Goal: Task Accomplishment & Management: Complete application form

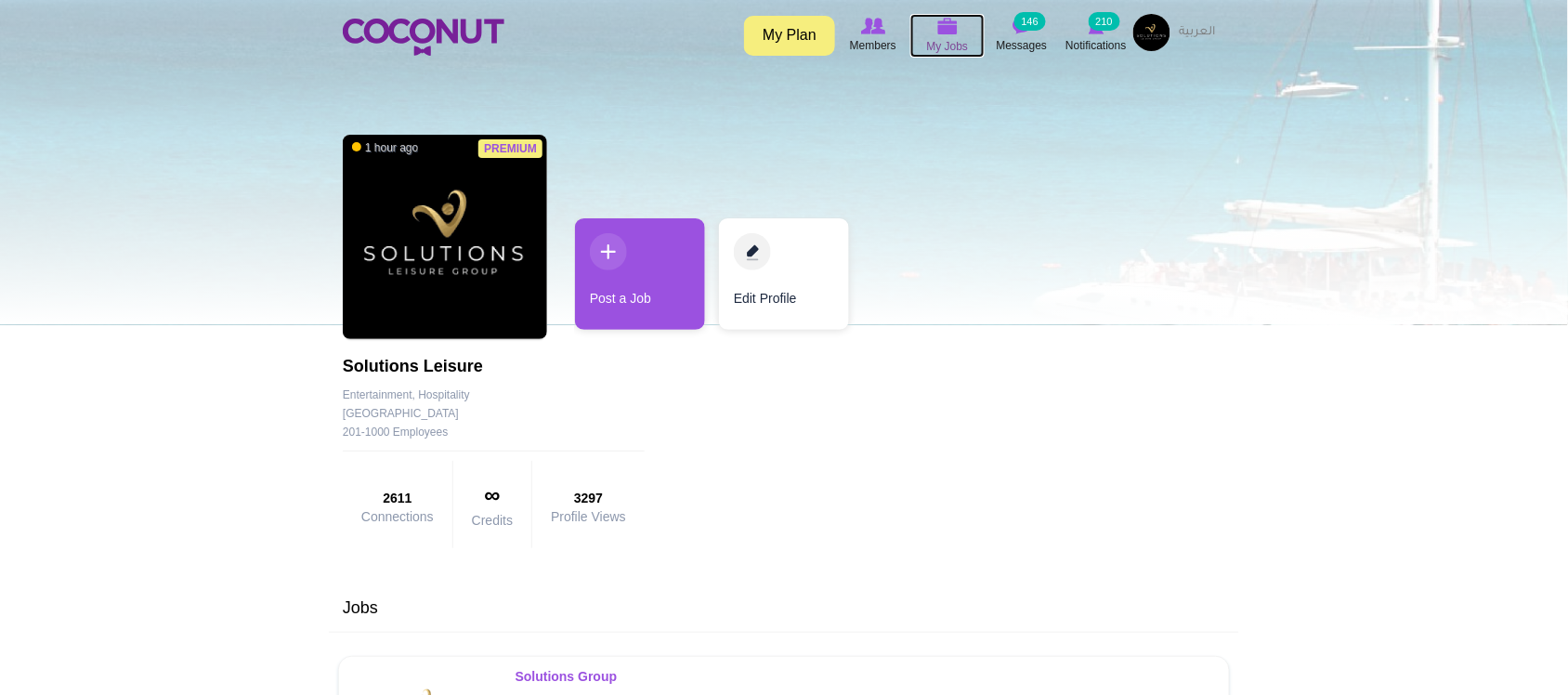
click at [948, 30] on img at bounding box center [947, 26] width 21 height 17
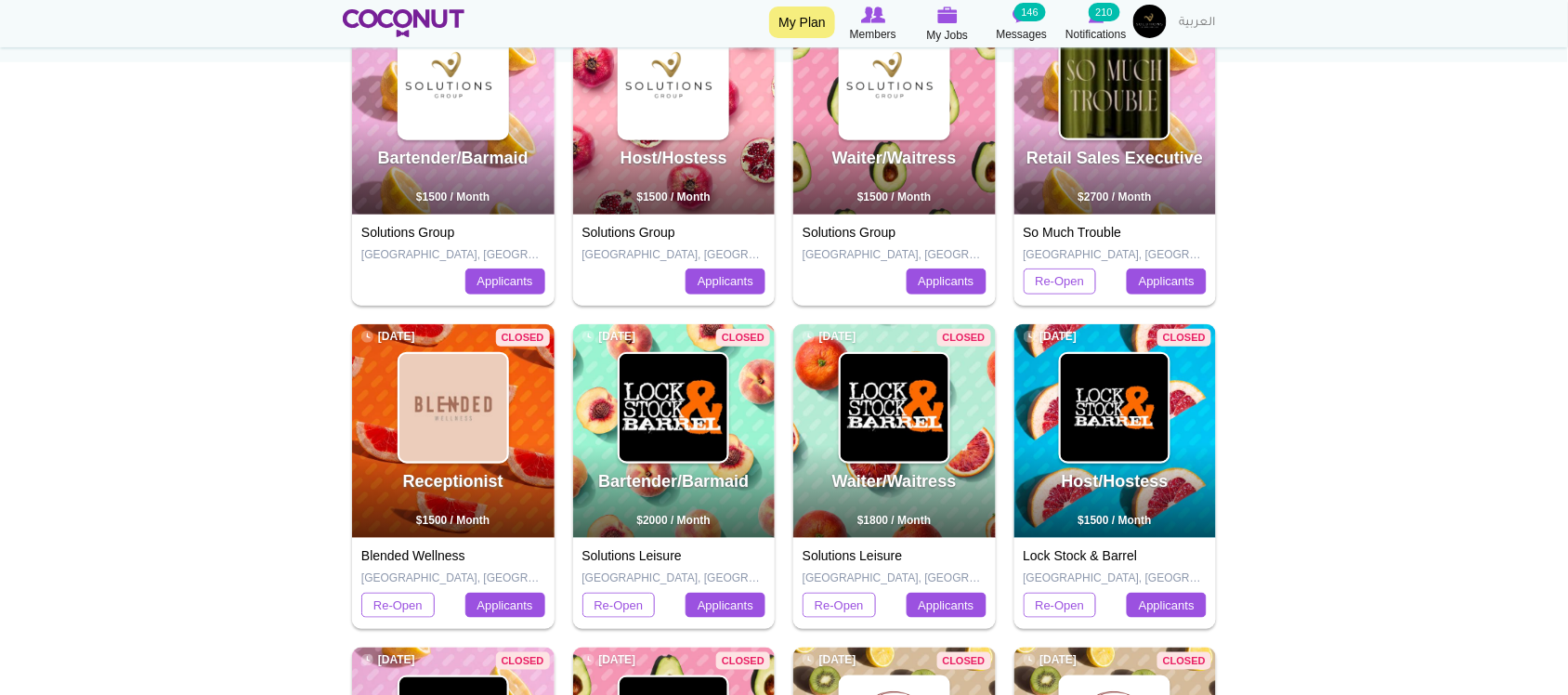
click at [1431, 340] on body "Toggle navigation My Plan Members My Jobs Post a Job Messages 146 Notifications…" at bounding box center [784, 533] width 1568 height 1686
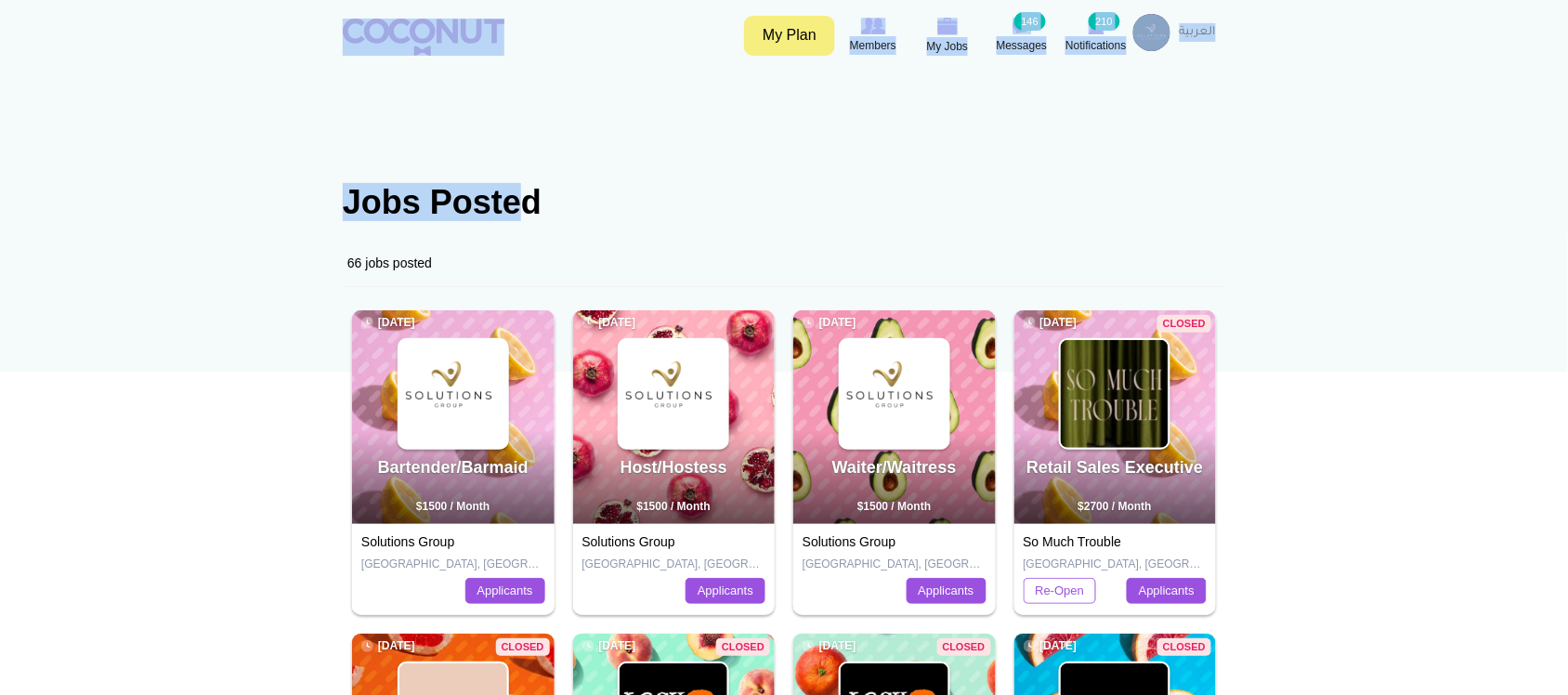
drag, startPoint x: 320, startPoint y: 195, endPoint x: 616, endPoint y: 217, distance: 296.8
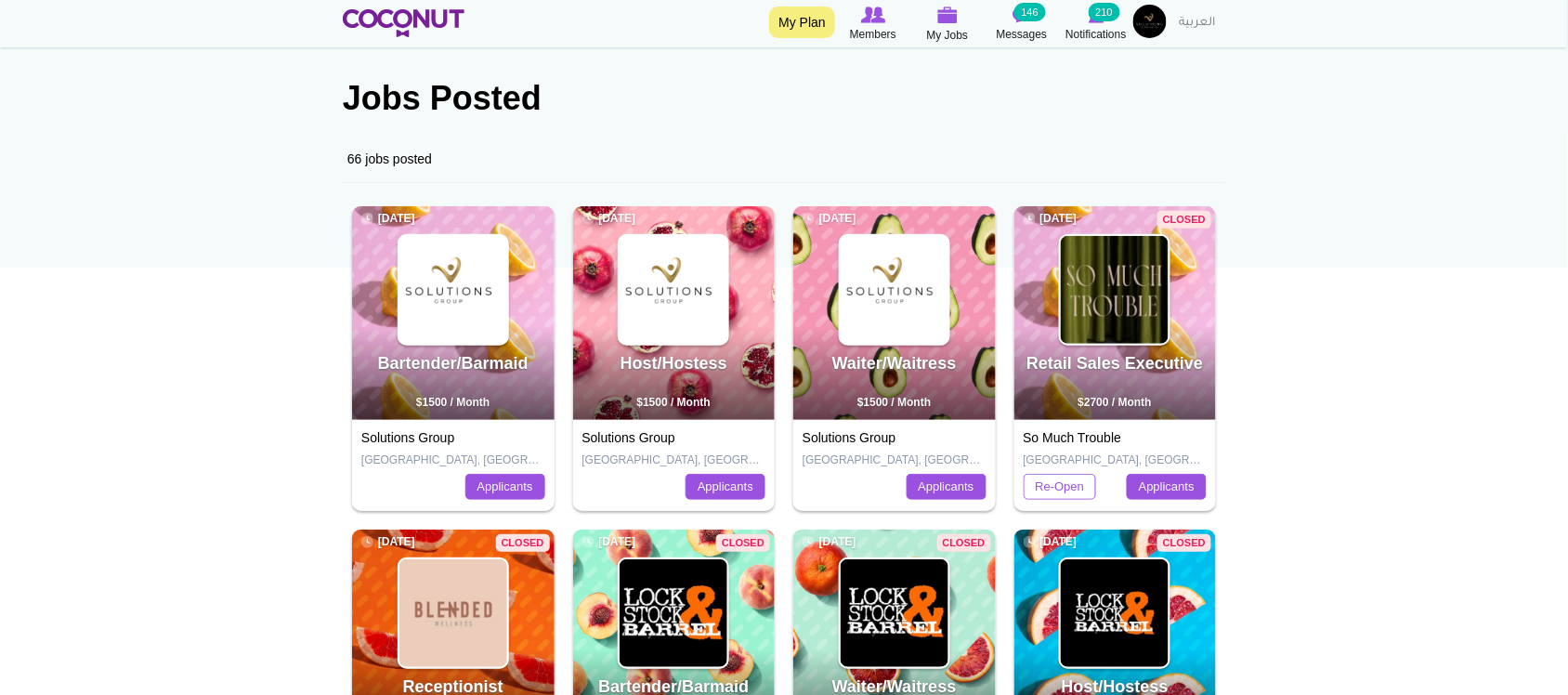
scroll to position [154, 0]
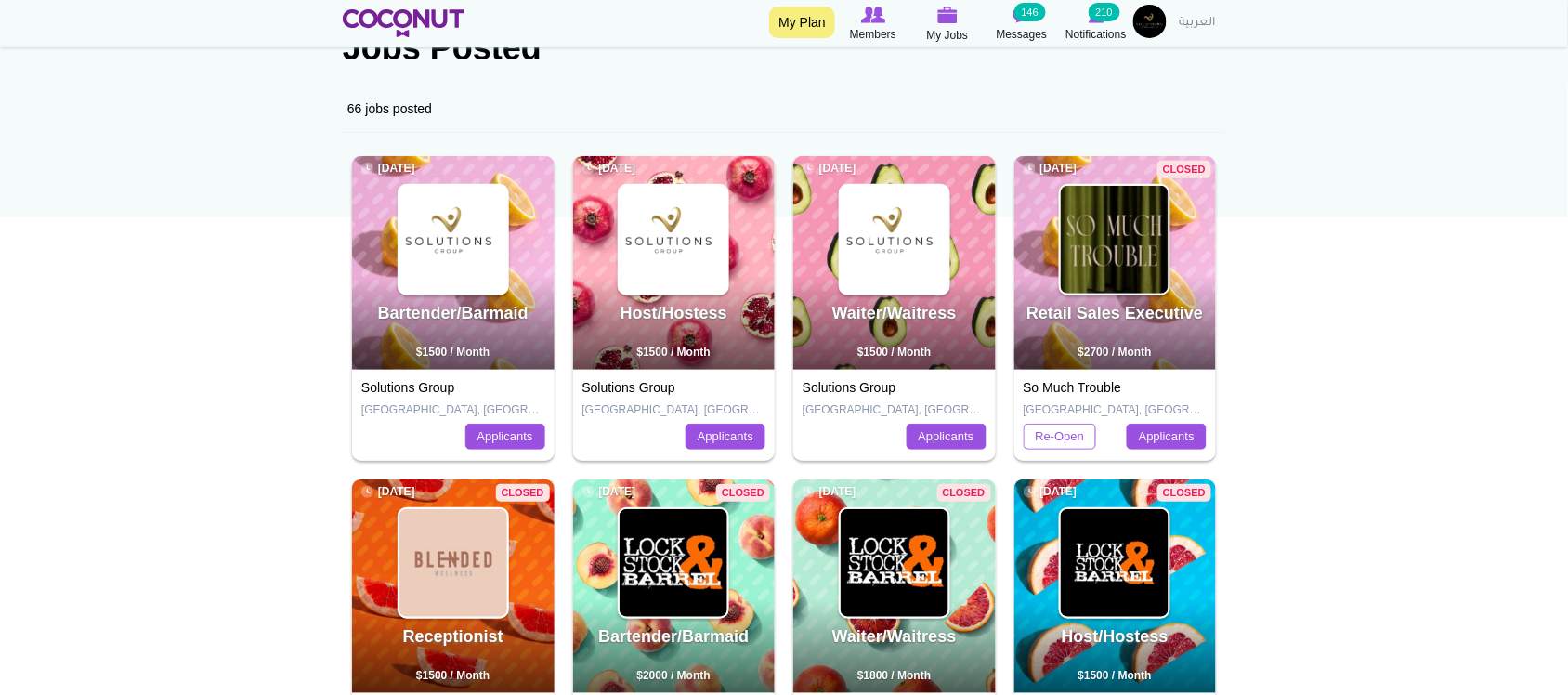
click at [804, 507] on div "Closed Waiter/Waitress 7 months ago $1800 / Month" at bounding box center [894, 586] width 203 height 214
click at [1527, 492] on body "Toggle navigation My Plan Members My Jobs Post a Job Messages 146 Notifications…" at bounding box center [784, 688] width 1568 height 1686
click at [1393, 465] on body "Toggle navigation My Plan Members My Jobs Post a Job Messages 146 Notifications…" at bounding box center [784, 688] width 1568 height 1686
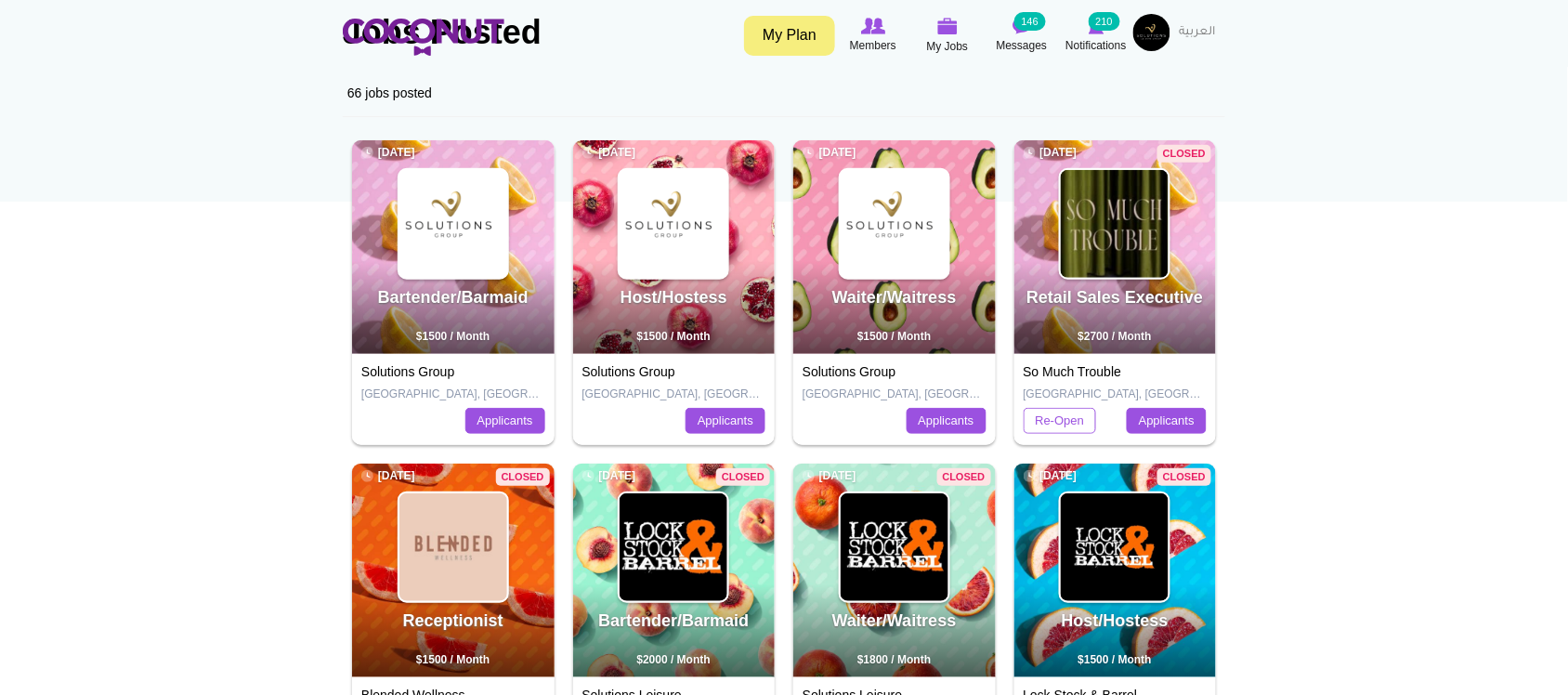
scroll to position [0, 0]
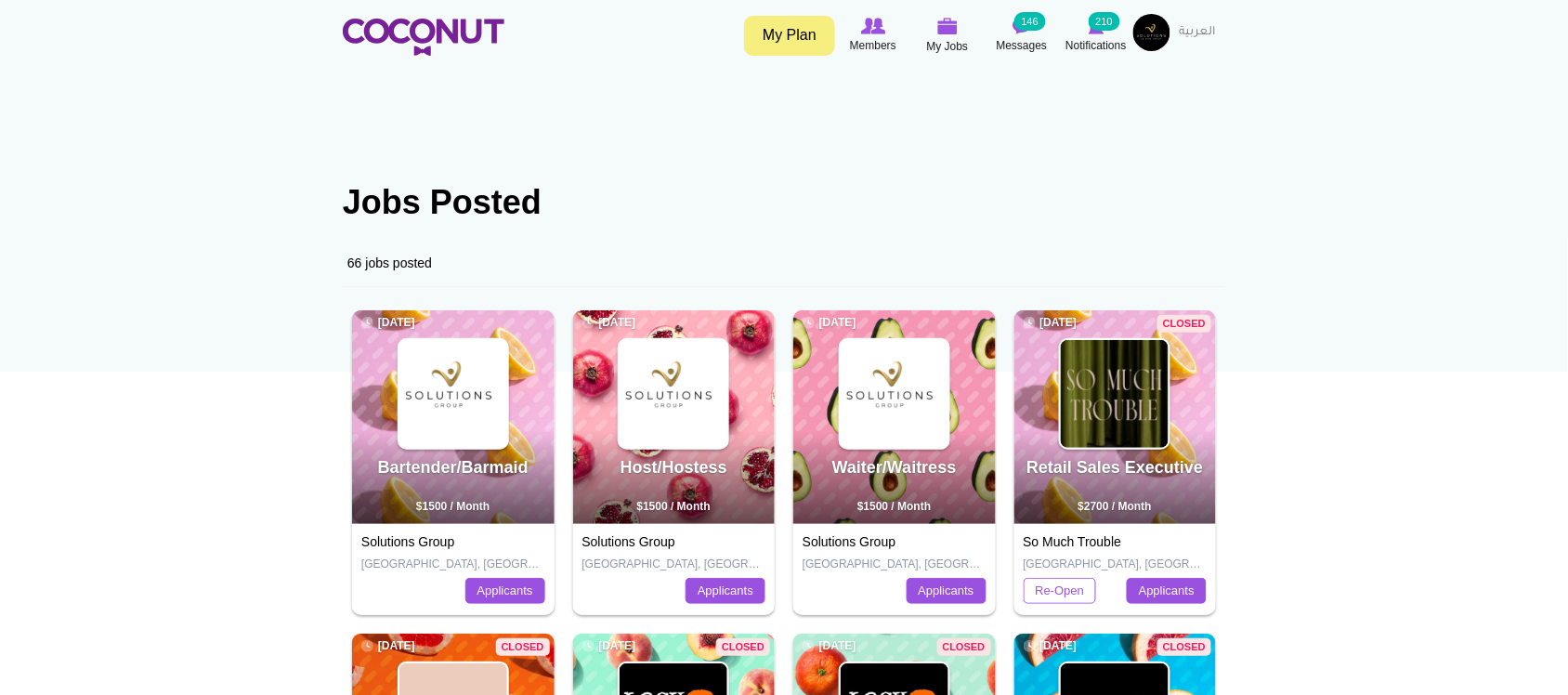
click at [468, 414] on img at bounding box center [453, 393] width 108 height 108
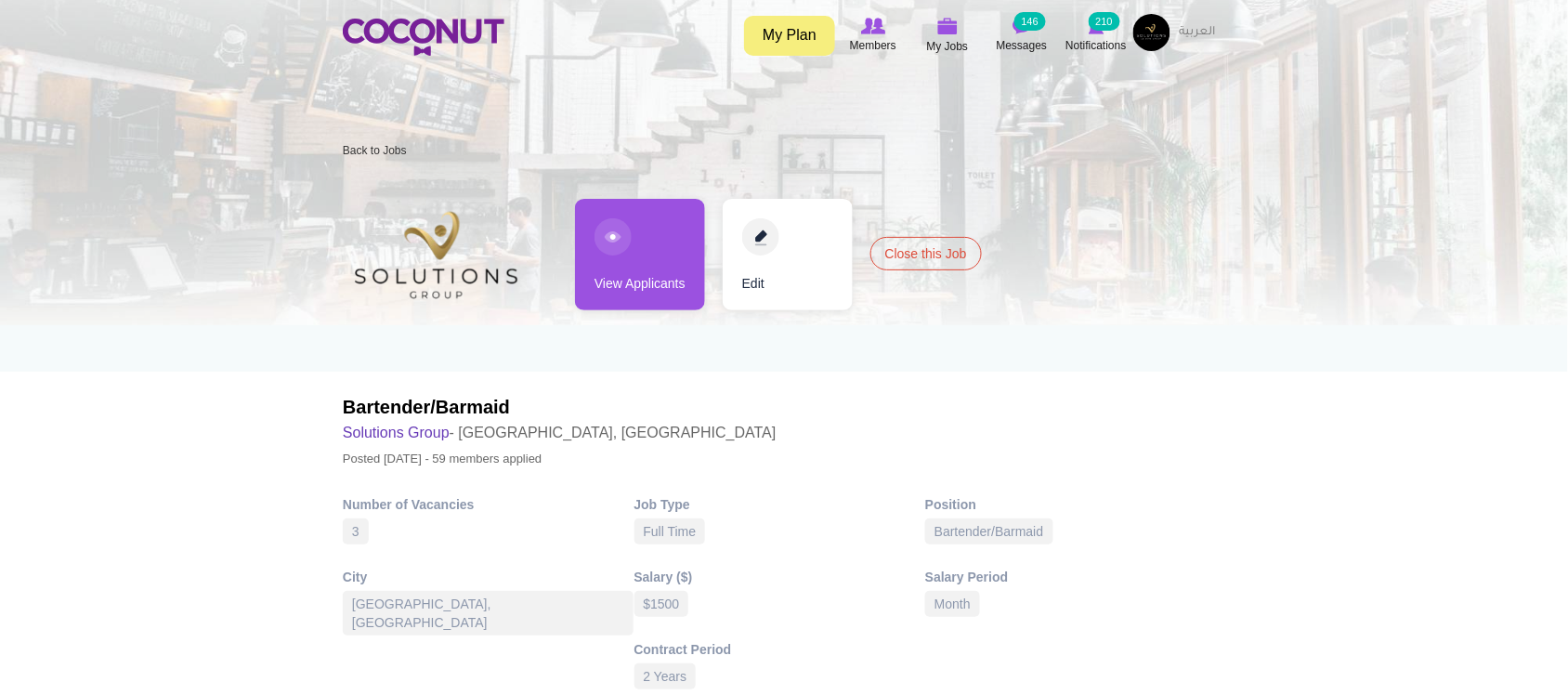
click at [795, 284] on link "Edit" at bounding box center [788, 254] width 131 height 112
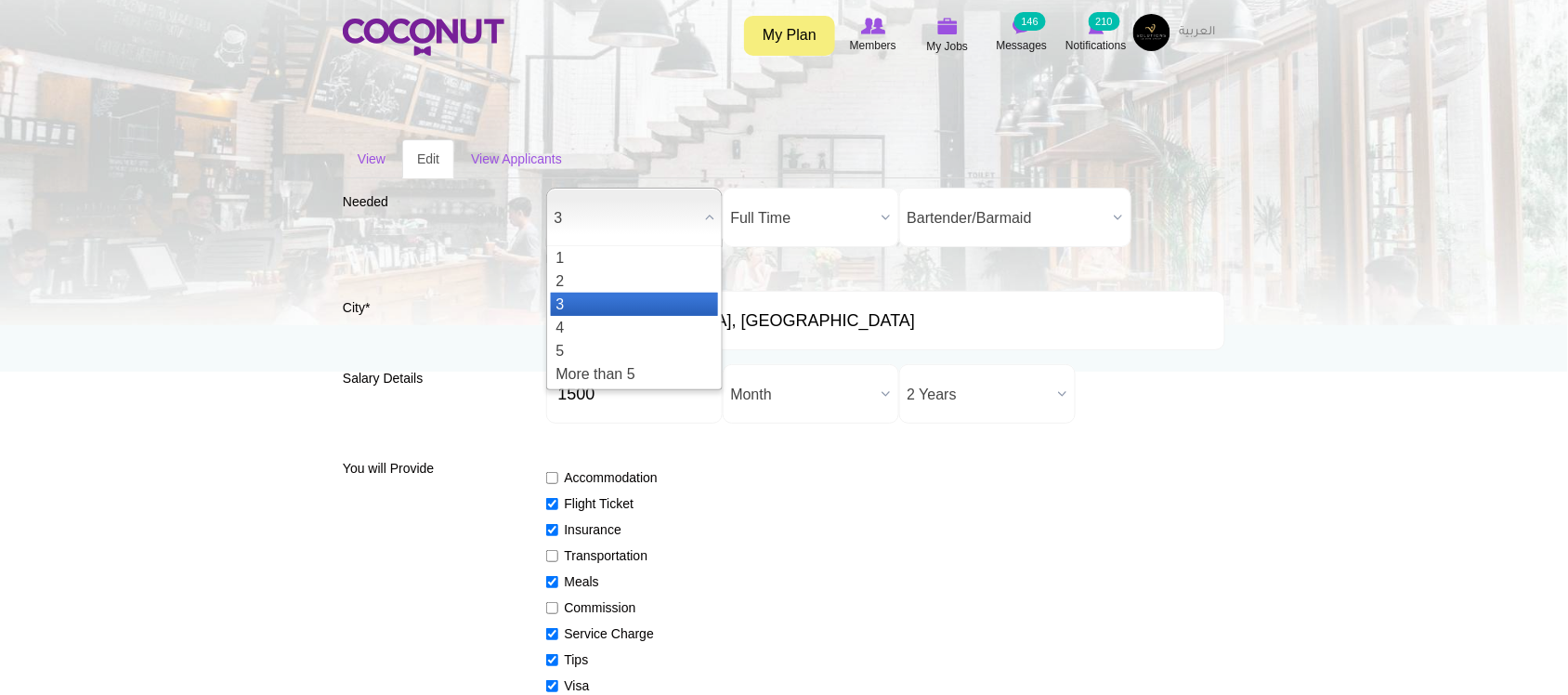
click at [601, 212] on span "3" at bounding box center [626, 218] width 143 height 59
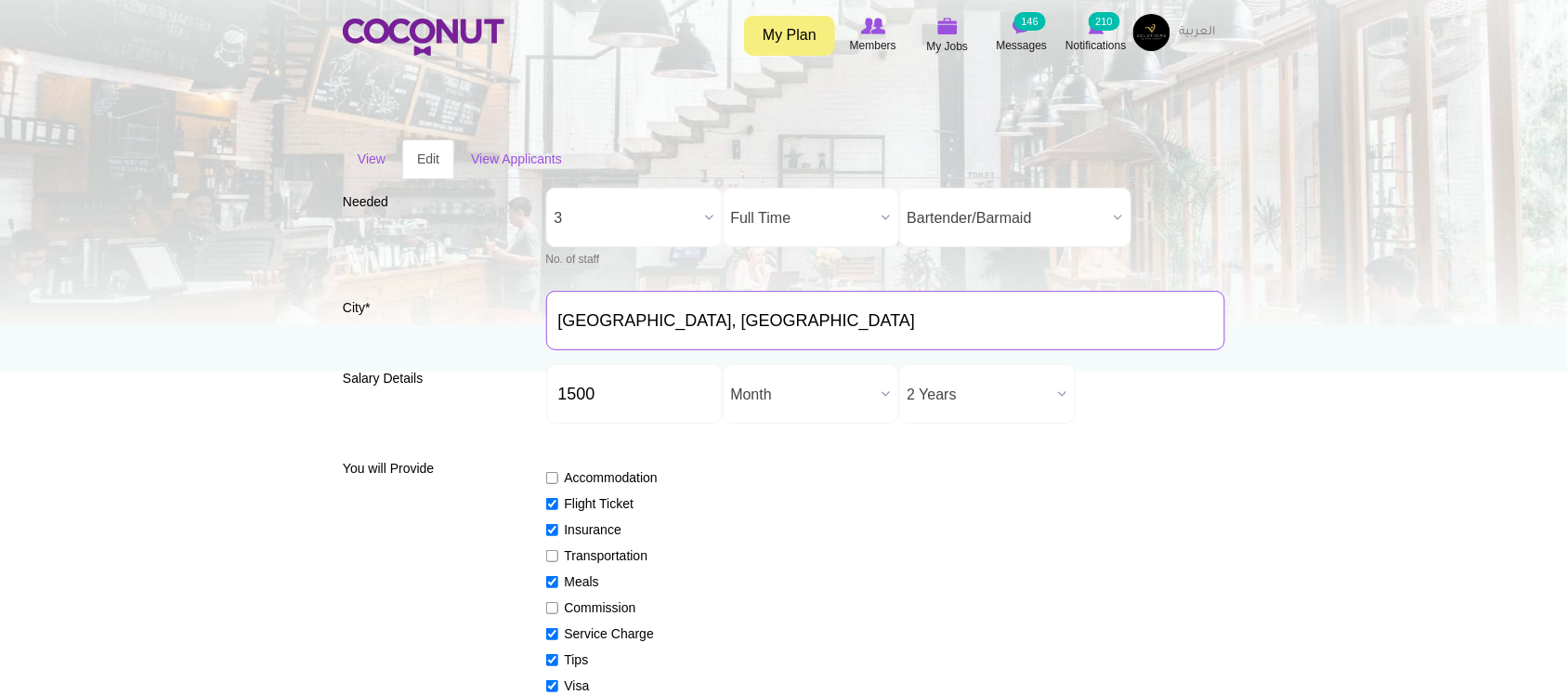
drag, startPoint x: 639, startPoint y: 314, endPoint x: 539, endPoint y: 317, distance: 100.0
click at [539, 317] on div "City * Abu Dhabi, United Arab Emirates" at bounding box center [784, 320] width 882 height 59
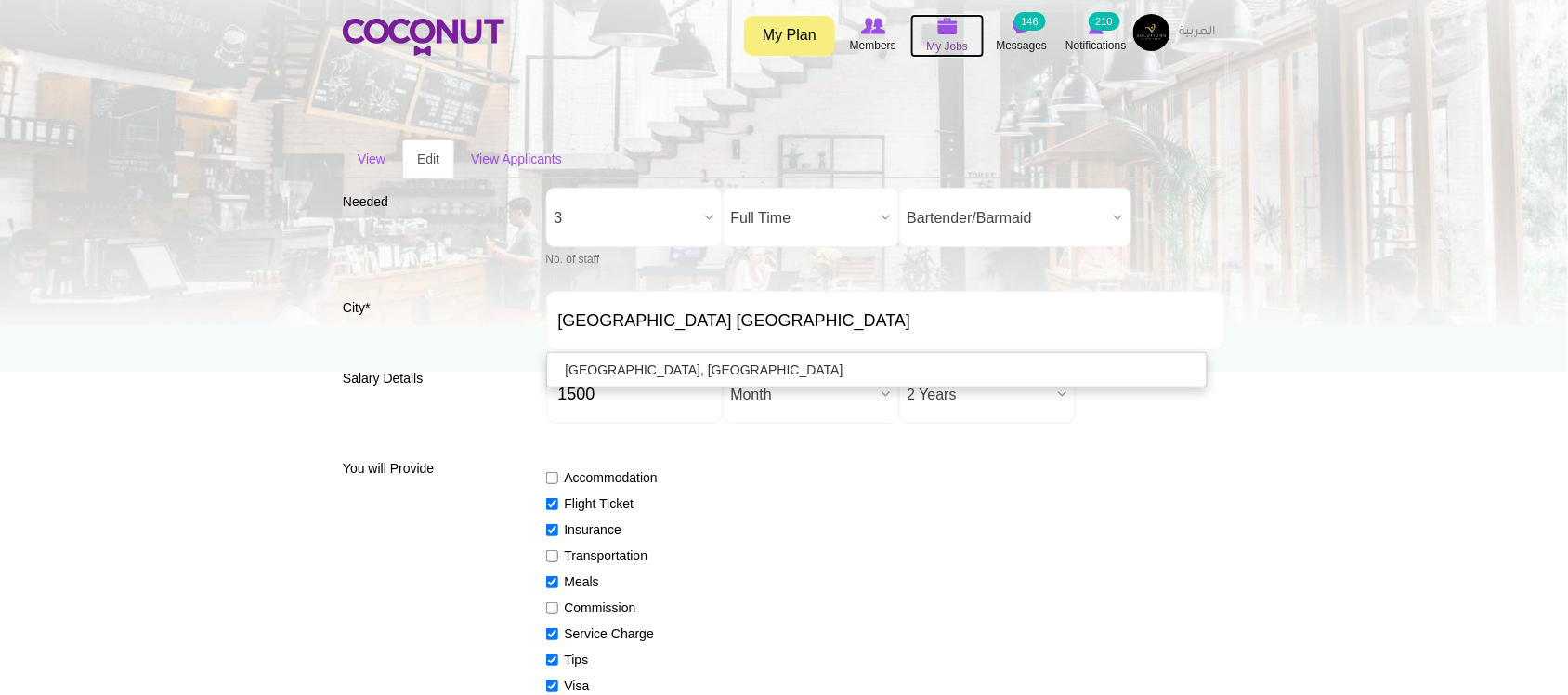
type input "[GEOGRAPHIC_DATA], [GEOGRAPHIC_DATA]"
click at [967, 34] on icon at bounding box center [947, 27] width 70 height 22
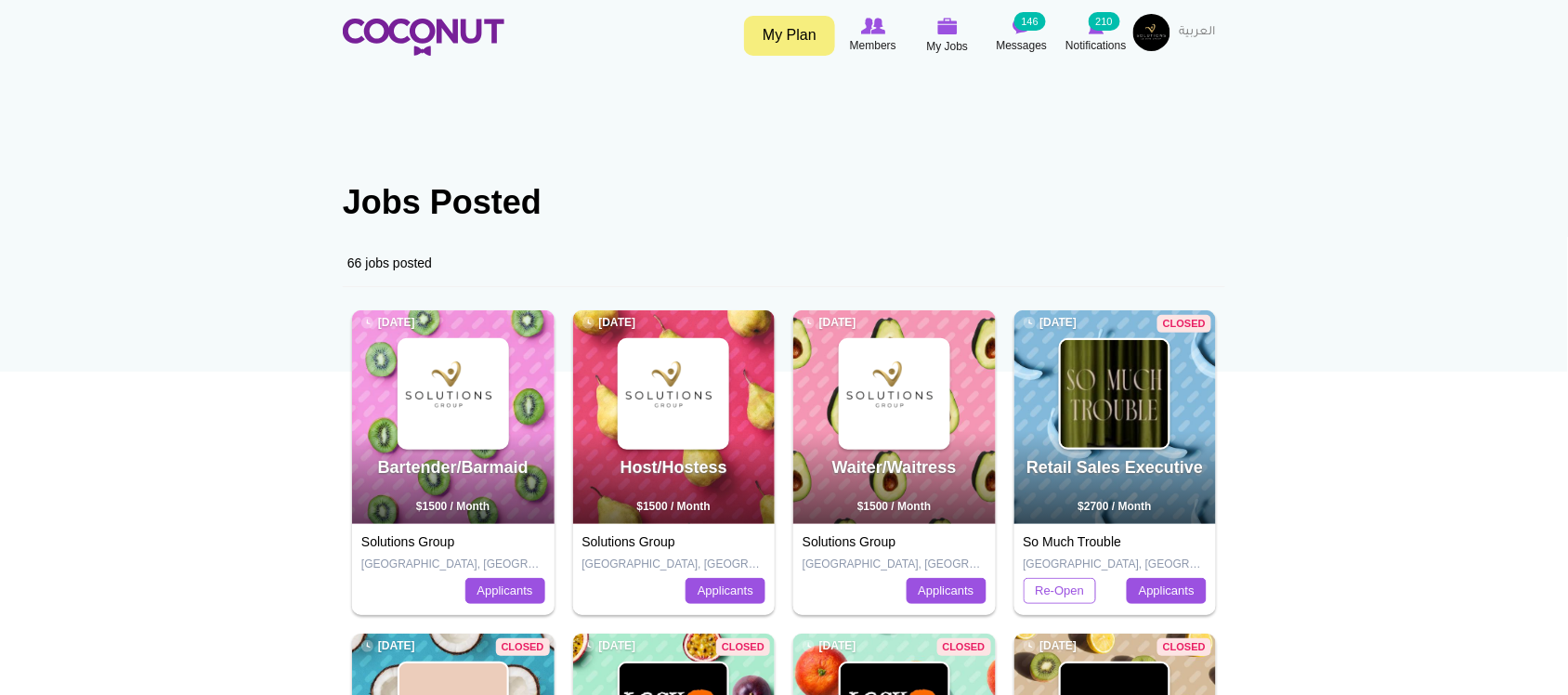
click at [513, 339] on div "Bartender/Barmaid [DATE] $1500 / Month" at bounding box center [453, 417] width 203 height 214
click at [468, 400] on img at bounding box center [453, 393] width 108 height 108
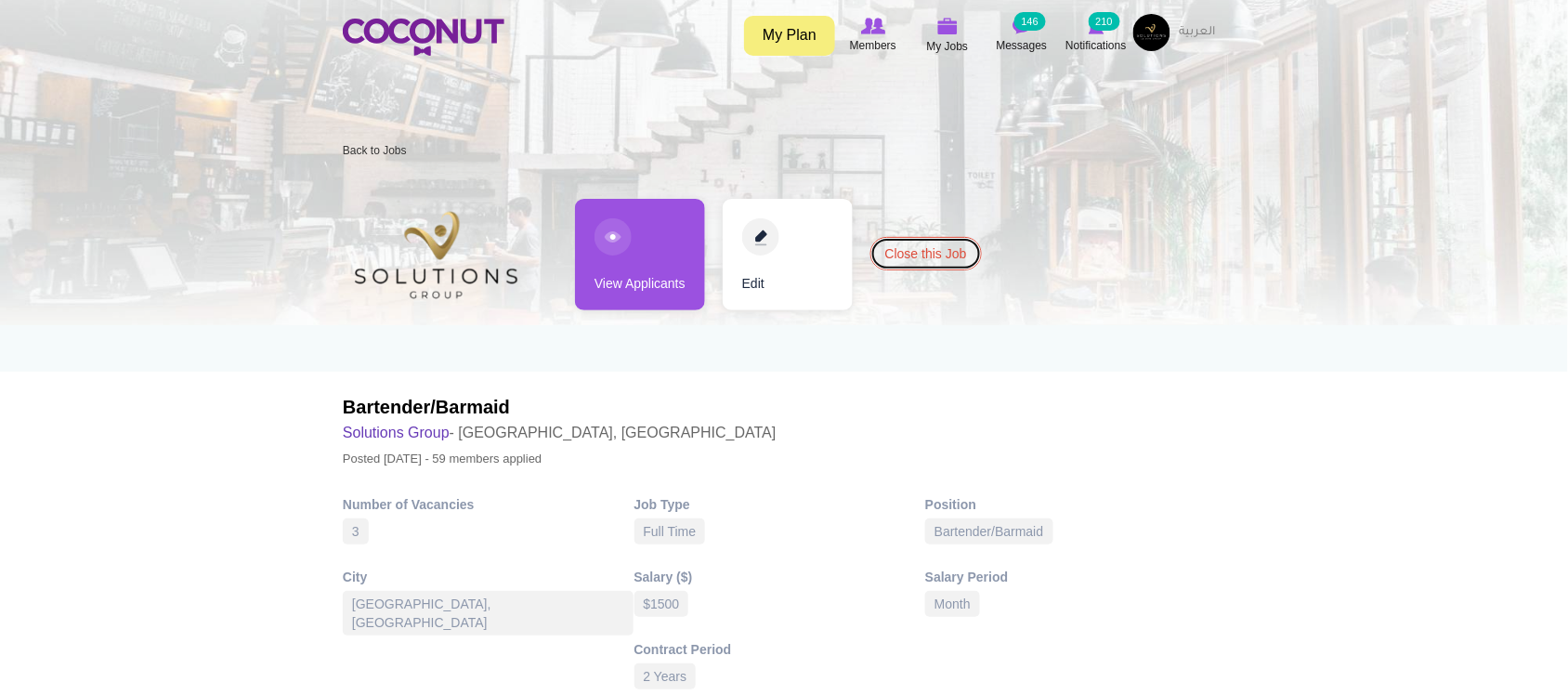
click at [892, 261] on link "Close this Job" at bounding box center [925, 254] width 112 height 34
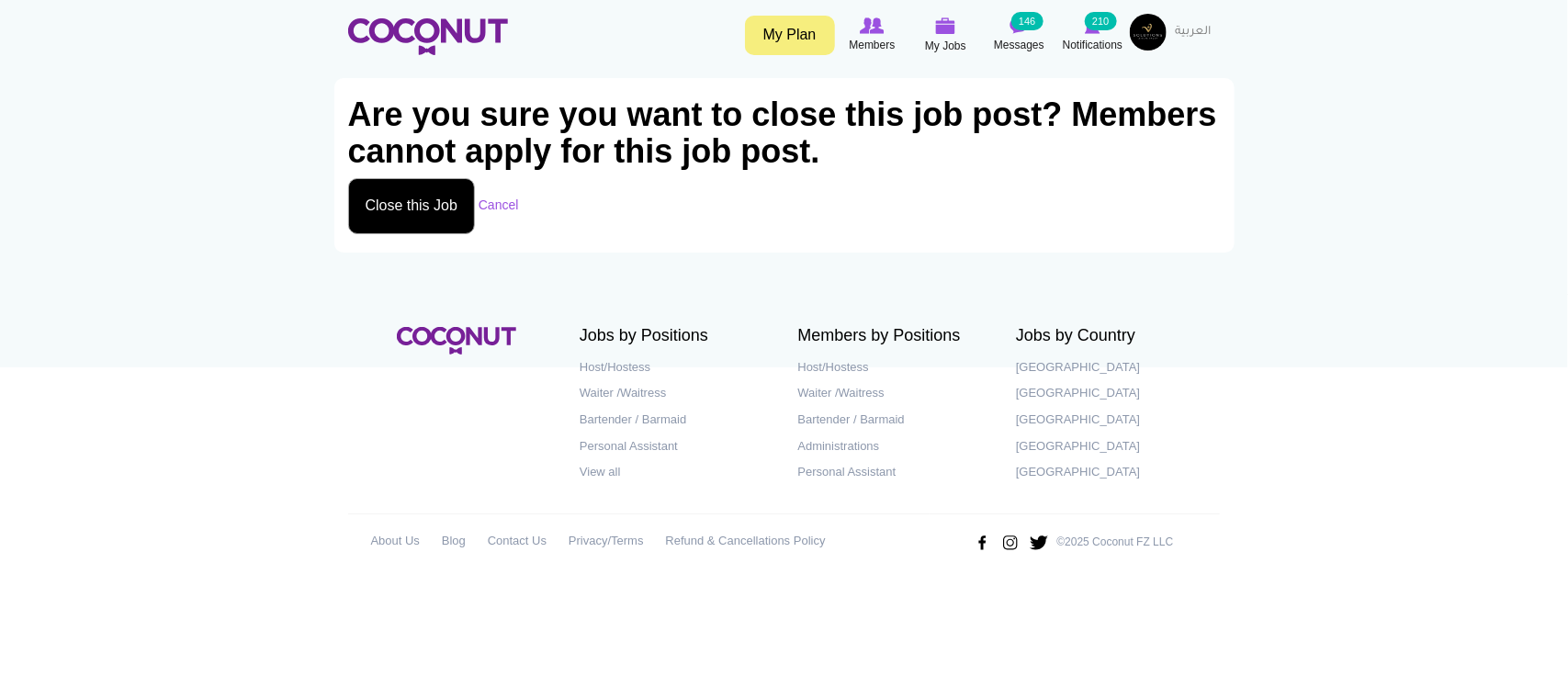
click at [447, 220] on button "Close this Job" at bounding box center [412, 205] width 128 height 56
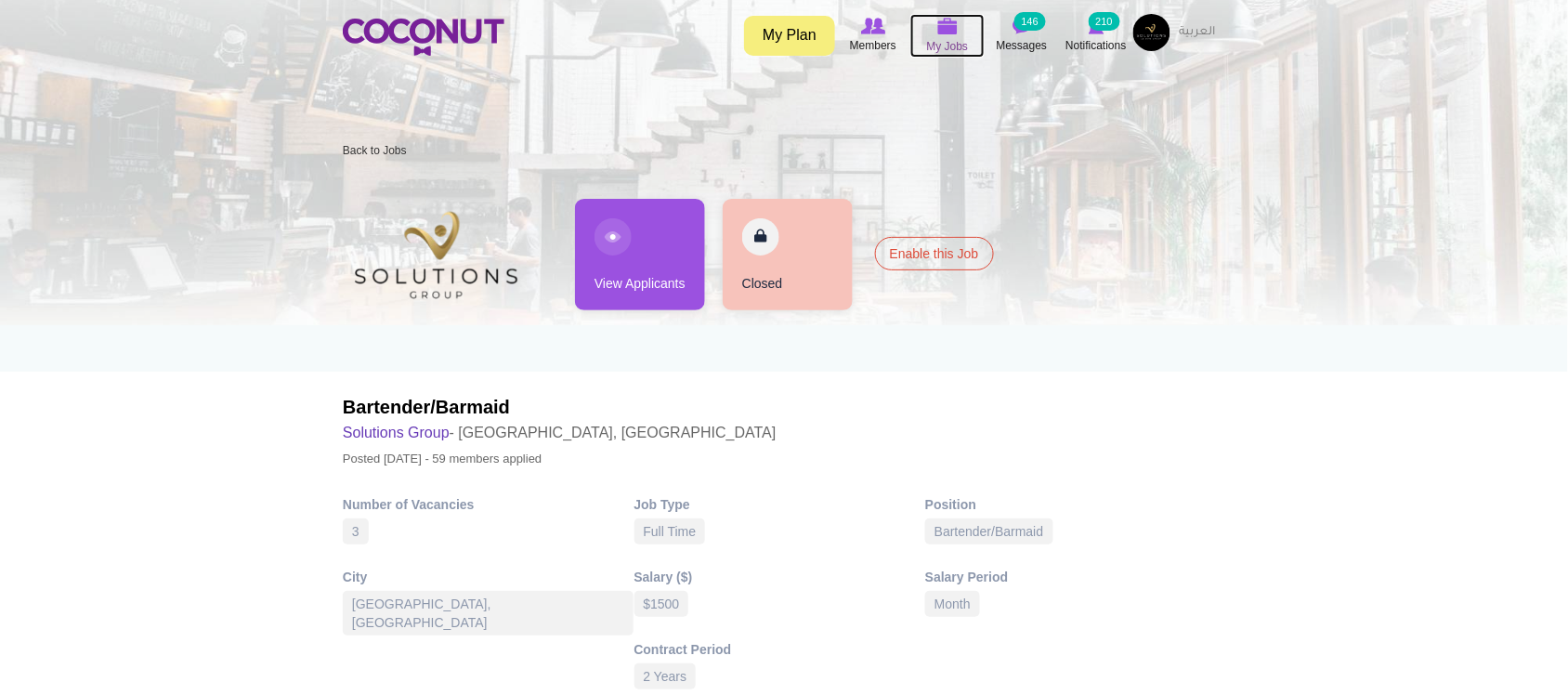
drag, startPoint x: 947, startPoint y: 24, endPoint x: 943, endPoint y: 36, distance: 12.6
click at [947, 25] on img at bounding box center [947, 26] width 21 height 17
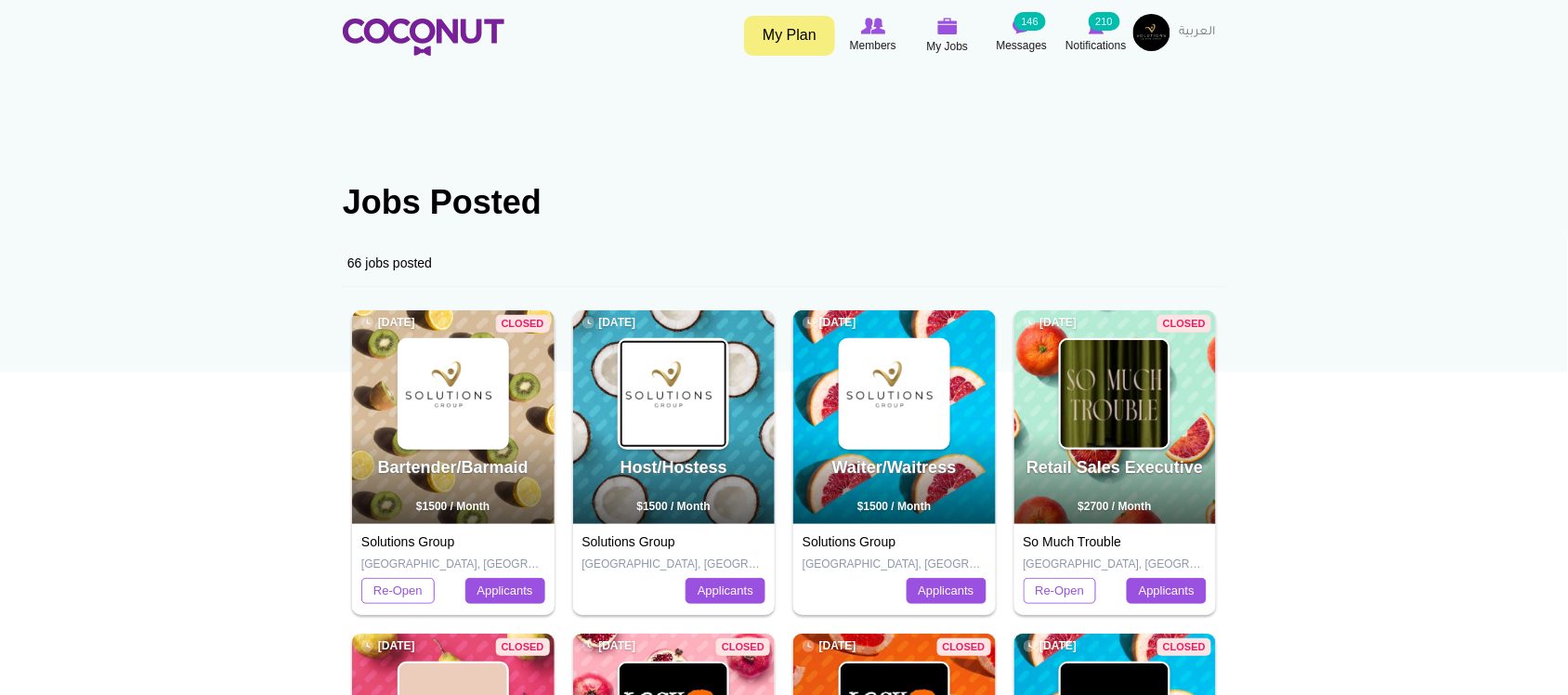
click at [674, 408] on img at bounding box center [673, 393] width 108 height 108
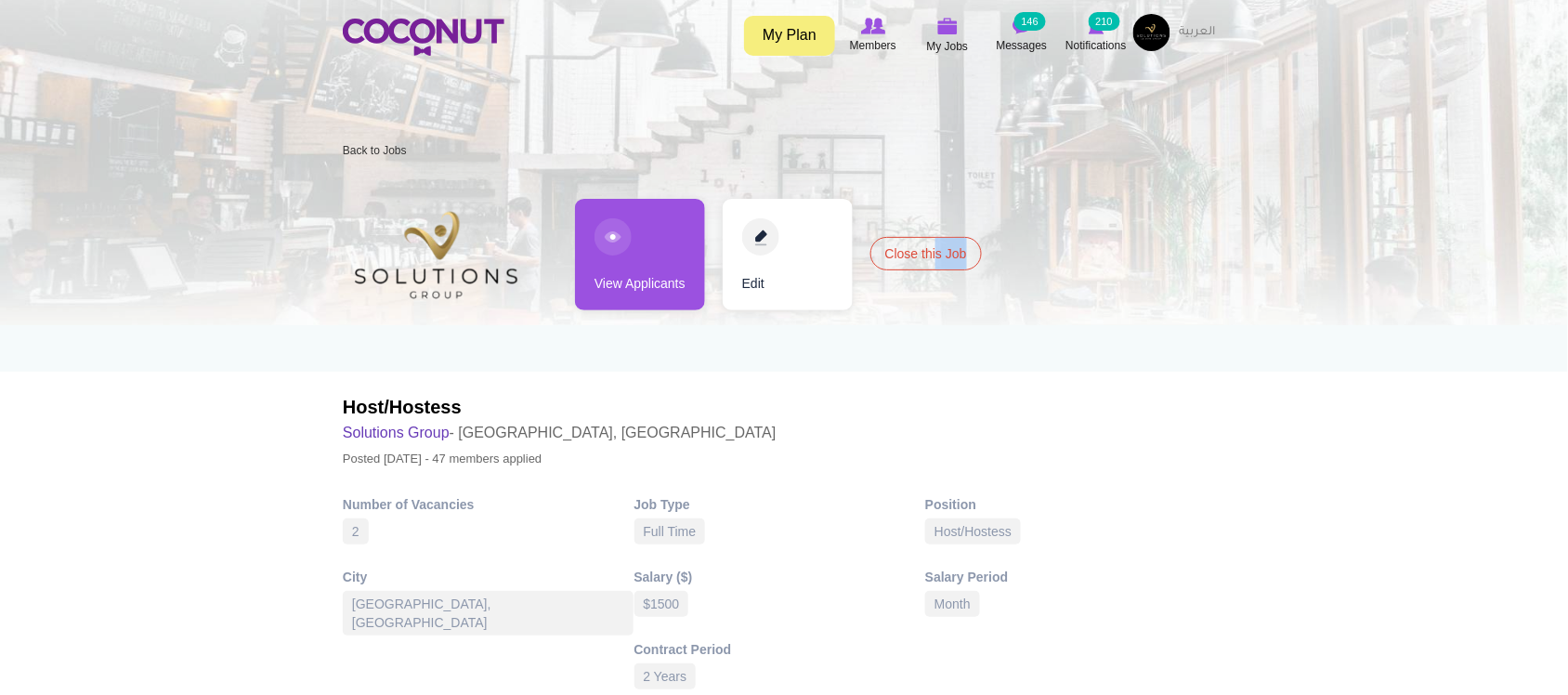
click at [938, 268] on div "Edit Close this Job" at bounding box center [852, 254] width 259 height 112
click at [940, 258] on link "Close this Job" at bounding box center [925, 254] width 112 height 34
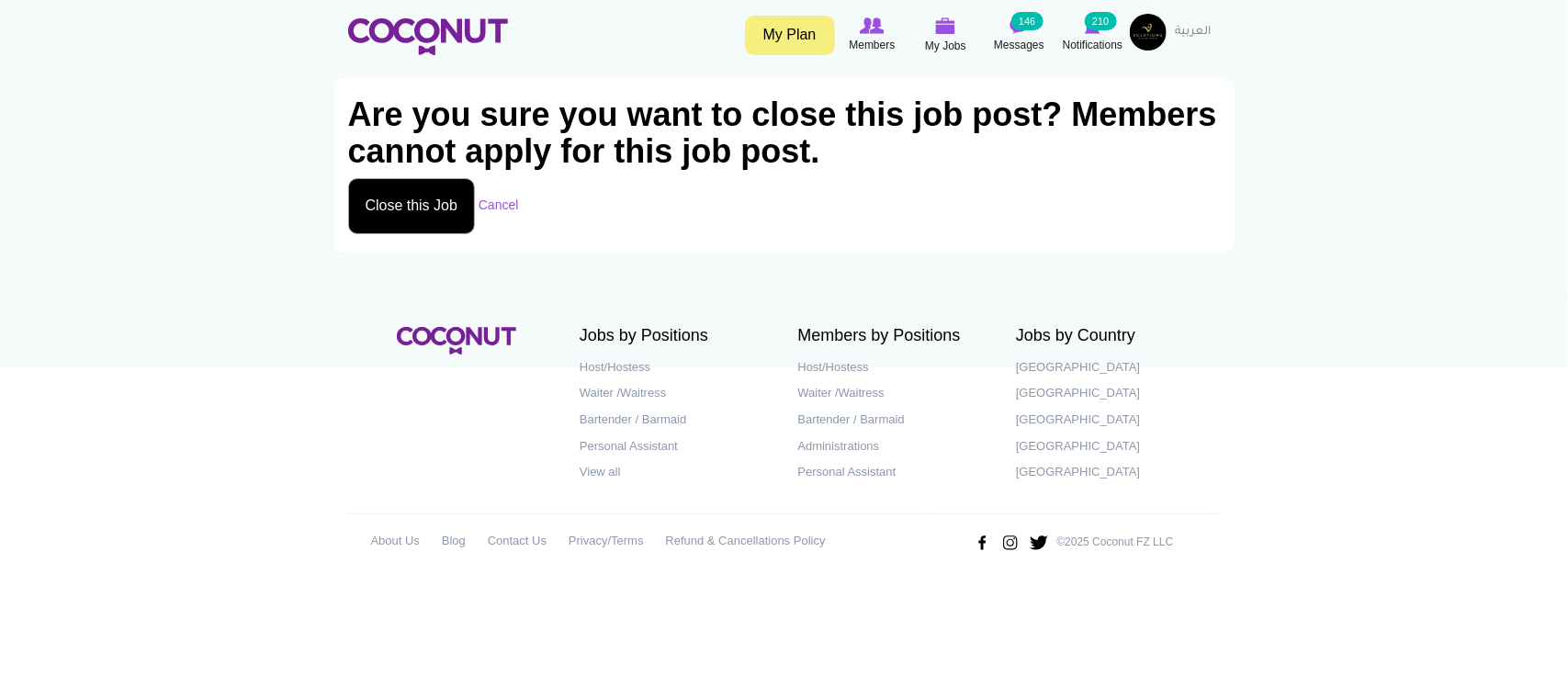
click at [402, 214] on button "Close this Job" at bounding box center [412, 205] width 128 height 56
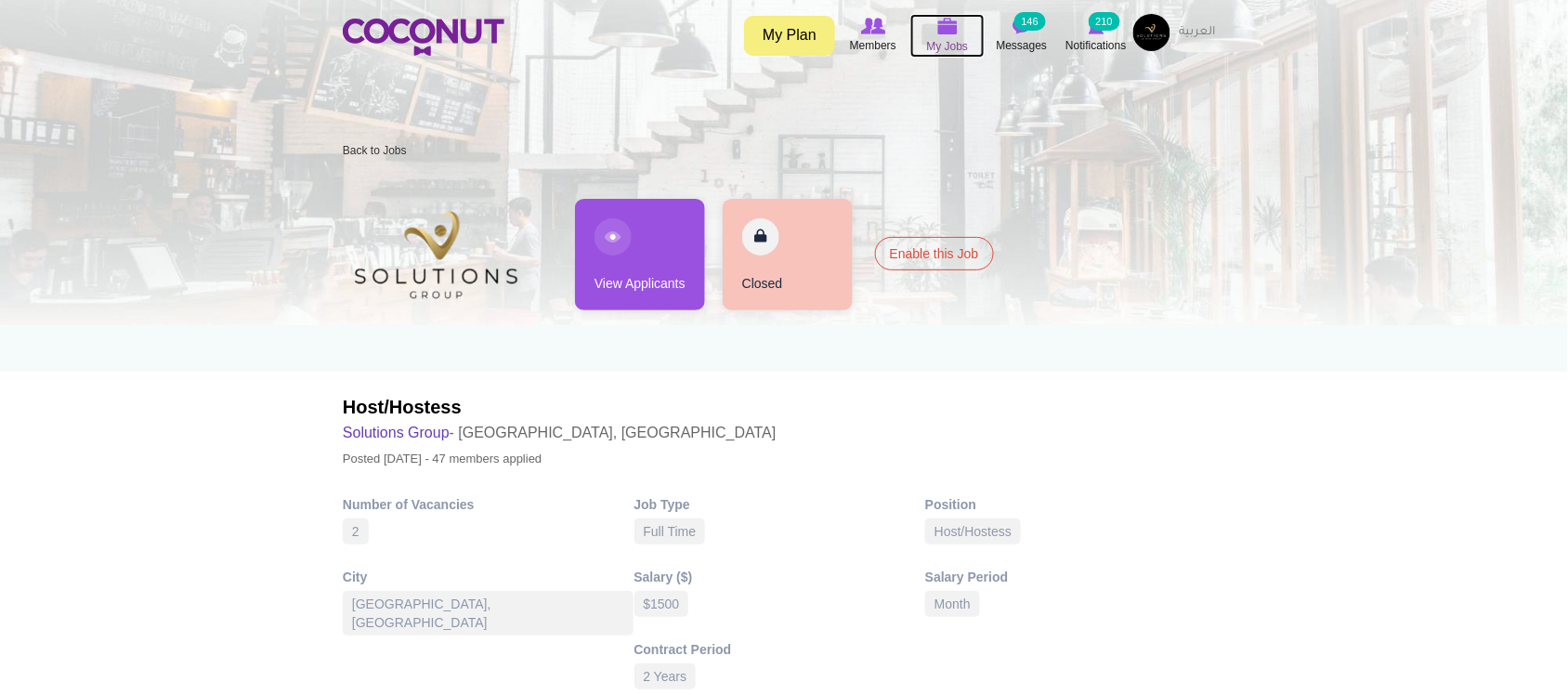
click at [948, 43] on span "My Jobs" at bounding box center [948, 46] width 42 height 19
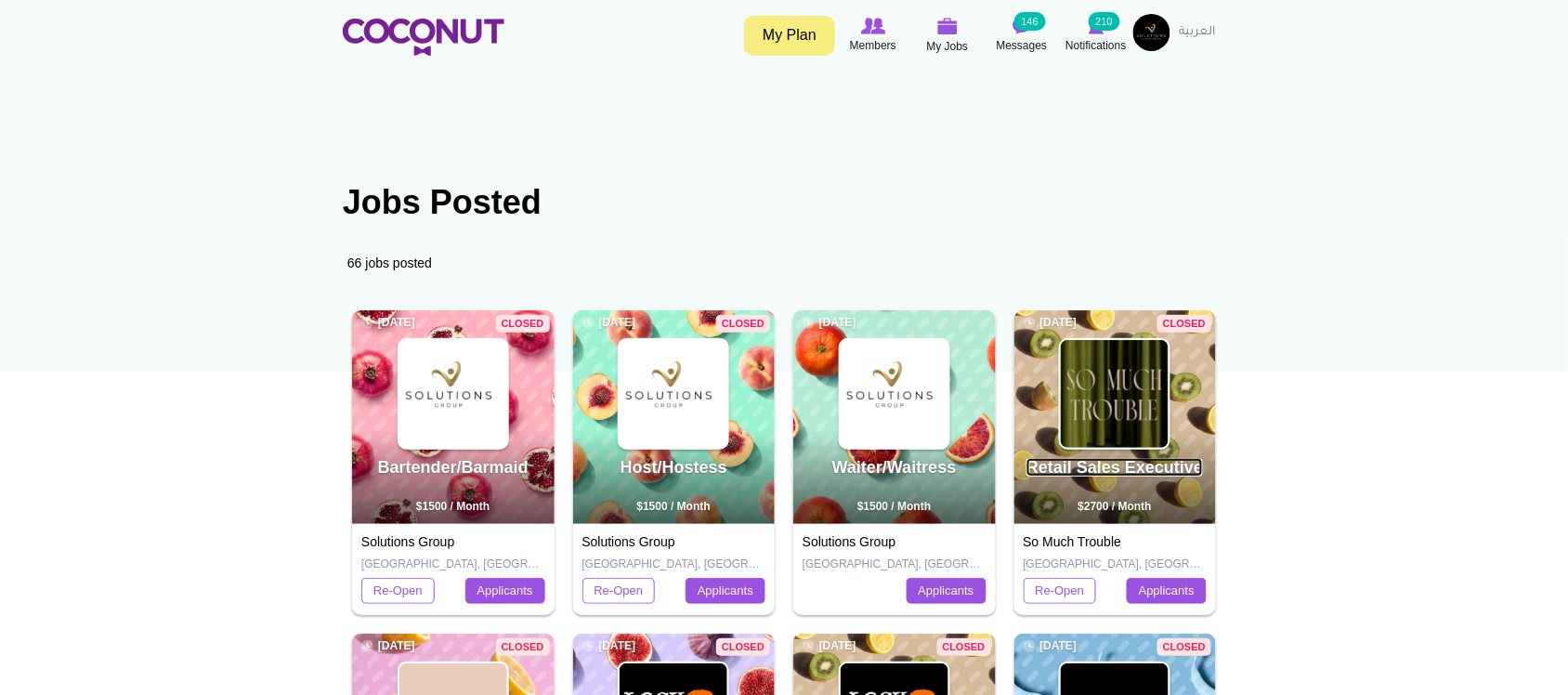
click at [1114, 472] on link "Retail Sales Executive" at bounding box center [1114, 467] width 176 height 19
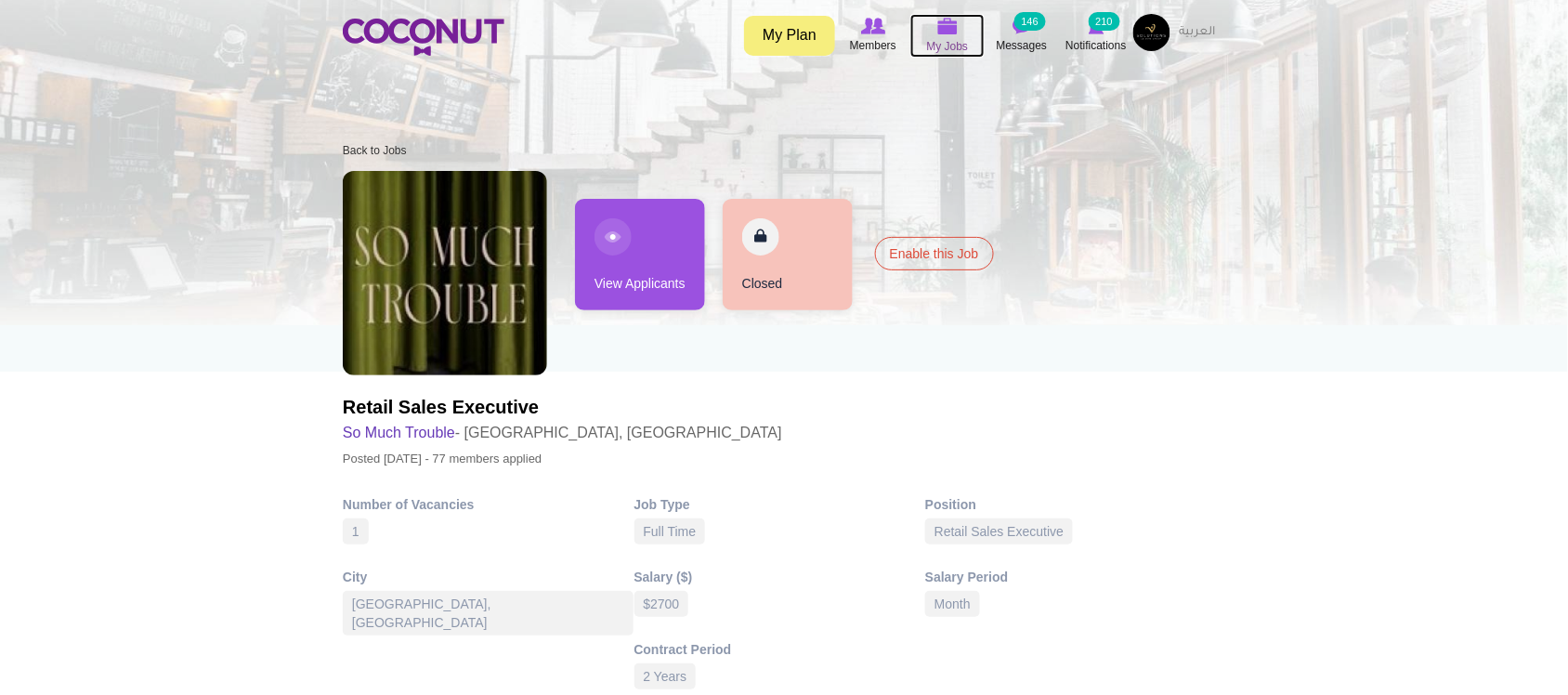
click at [936, 26] on icon at bounding box center [947, 27] width 70 height 22
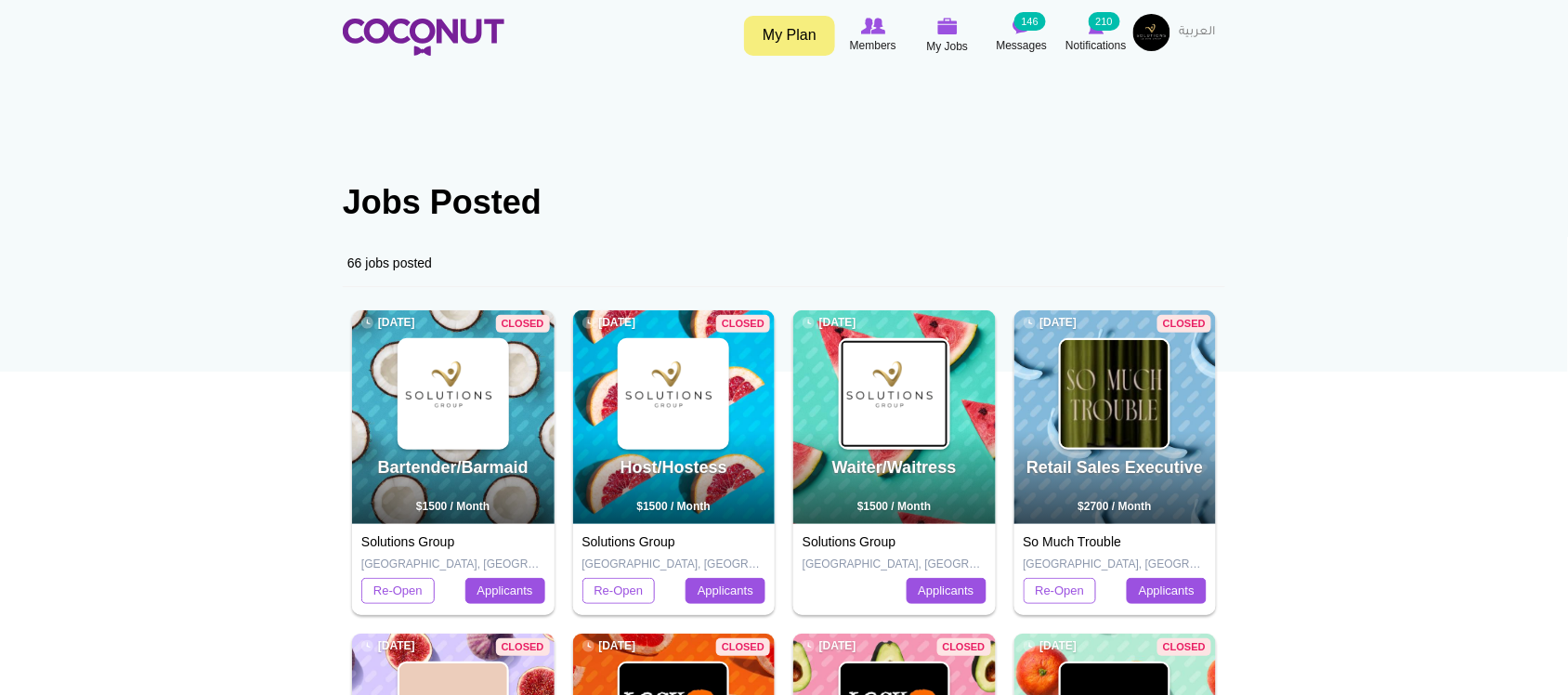
click at [917, 437] on img at bounding box center [894, 393] width 108 height 108
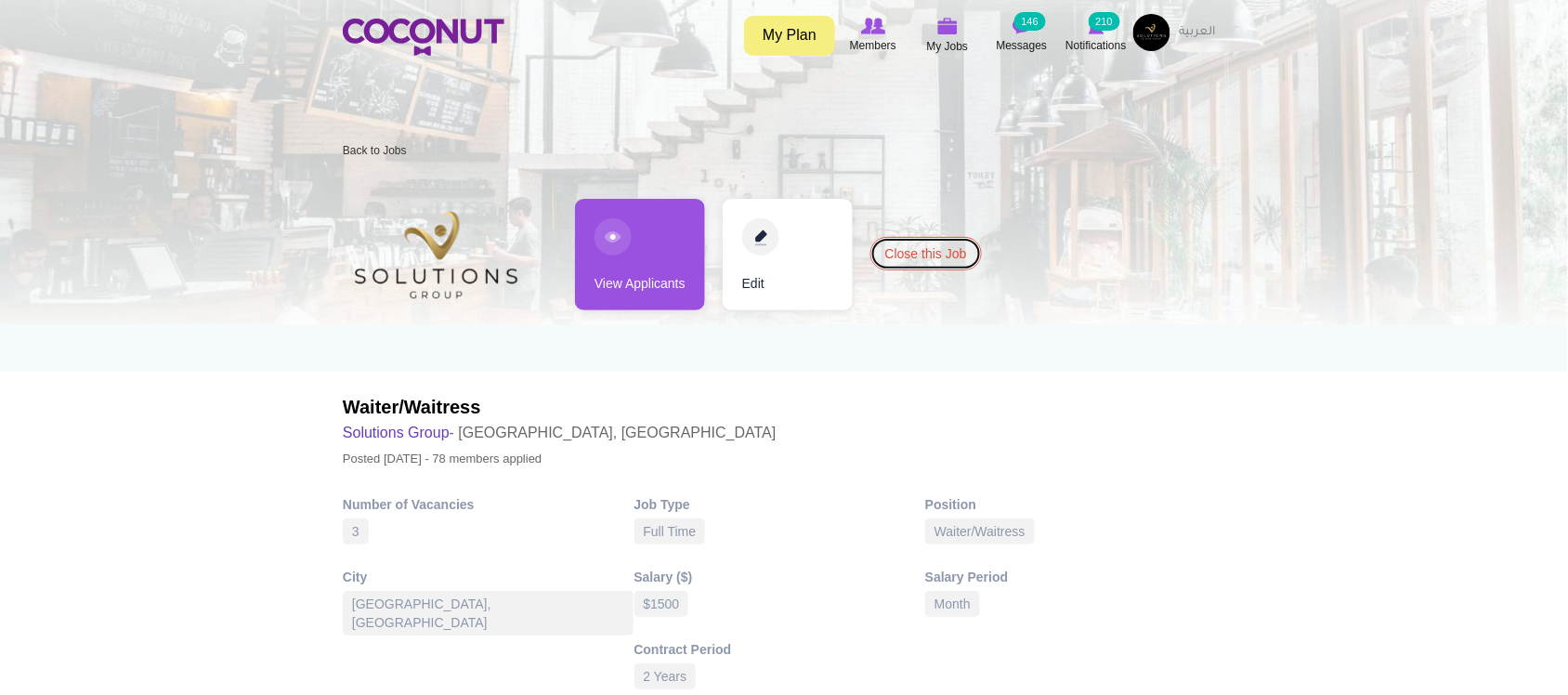
click at [953, 238] on link "Close this Job" at bounding box center [925, 254] width 112 height 34
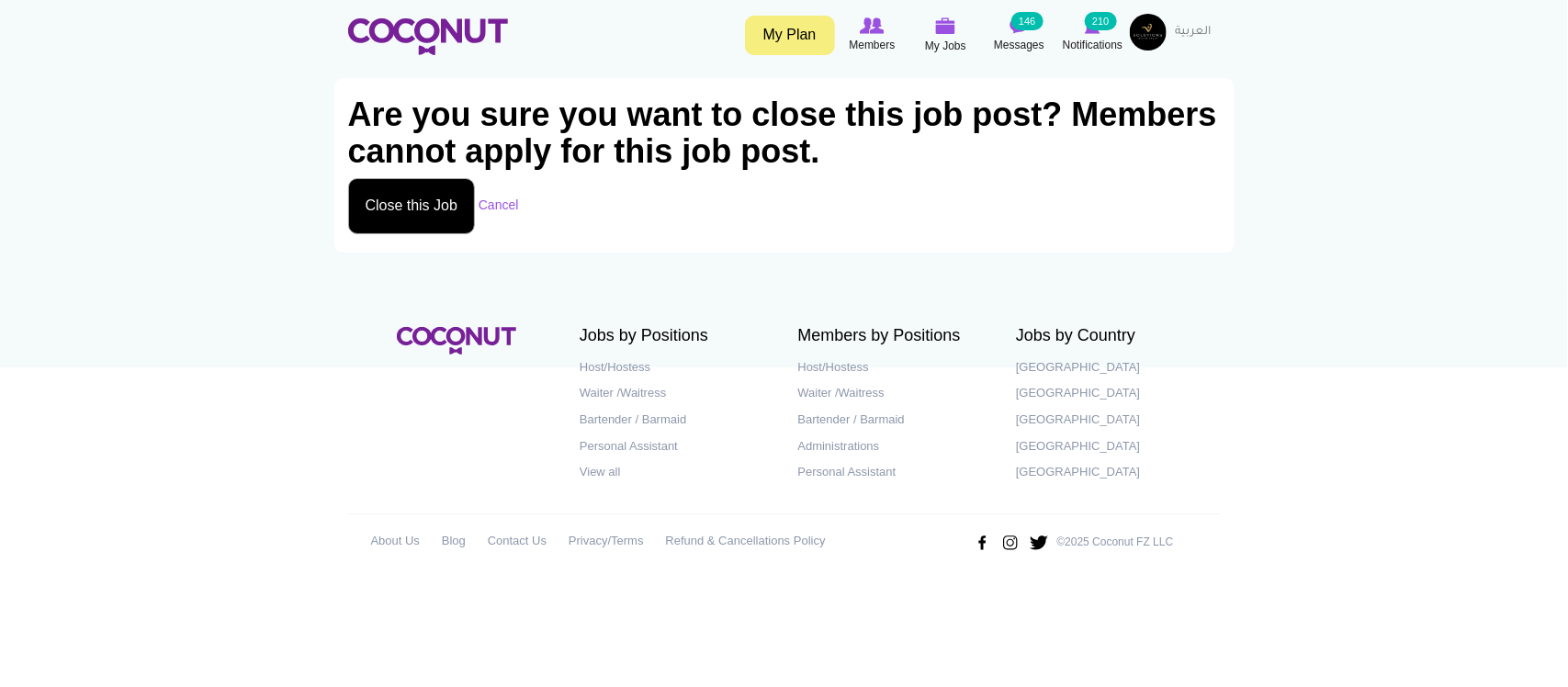
click at [411, 208] on button "Close this Job" at bounding box center [412, 205] width 128 height 56
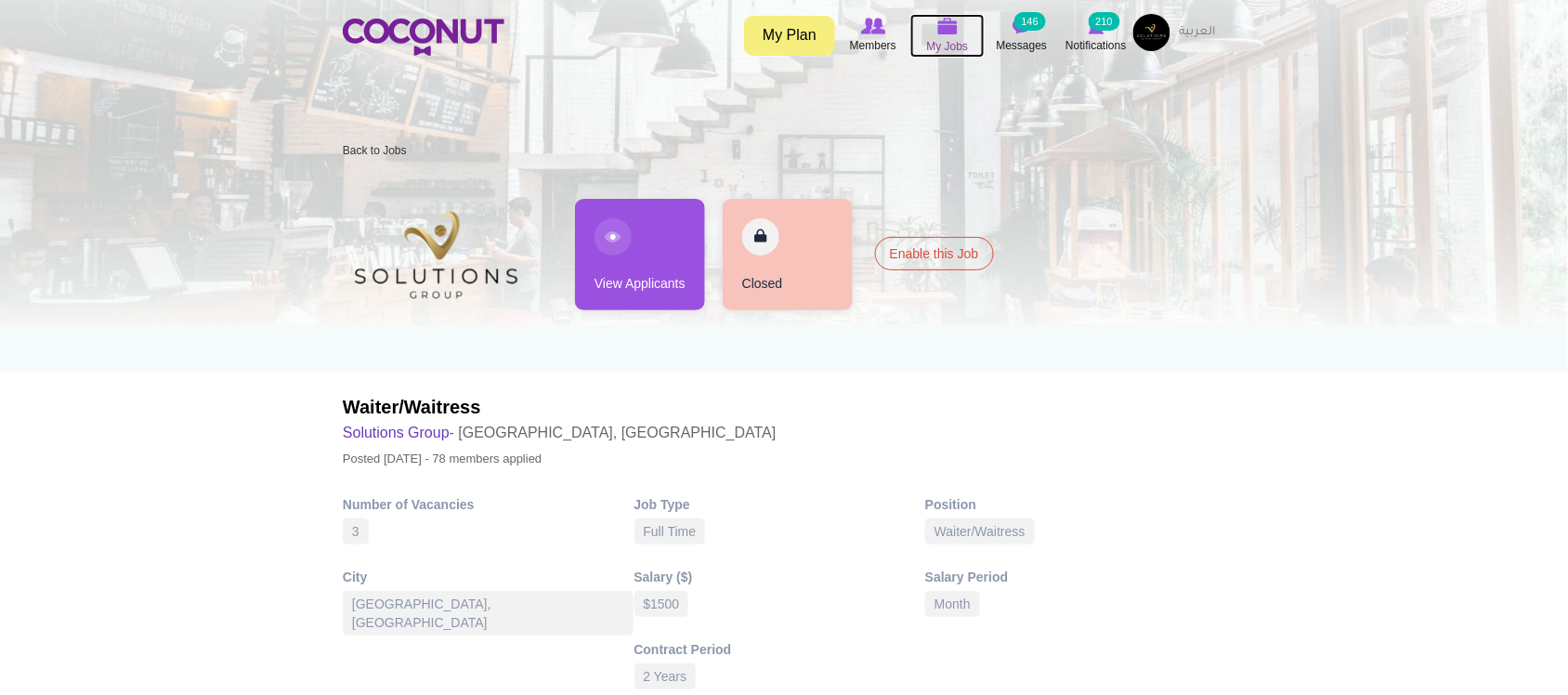
click at [939, 39] on span "My Jobs" at bounding box center [948, 46] width 42 height 19
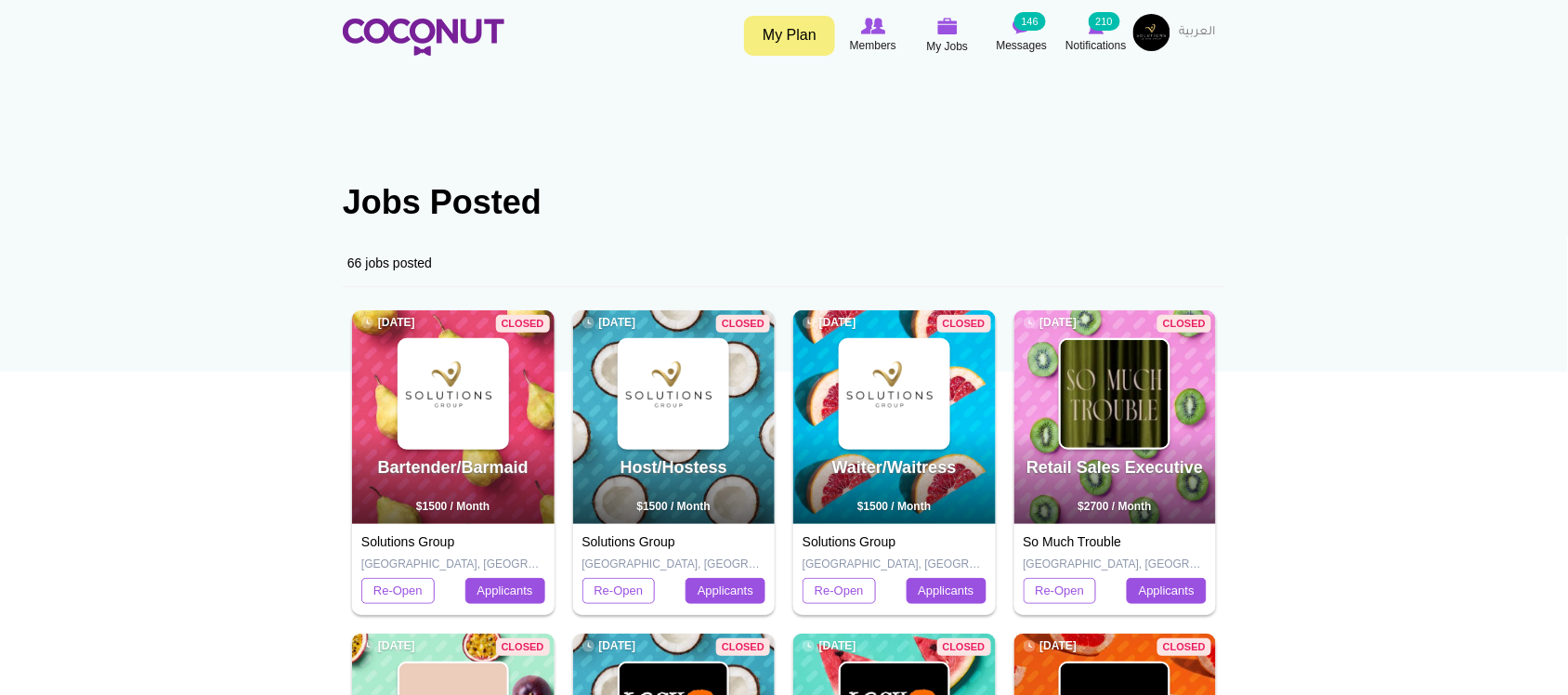
click at [949, 46] on span "My Jobs" at bounding box center [948, 46] width 42 height 19
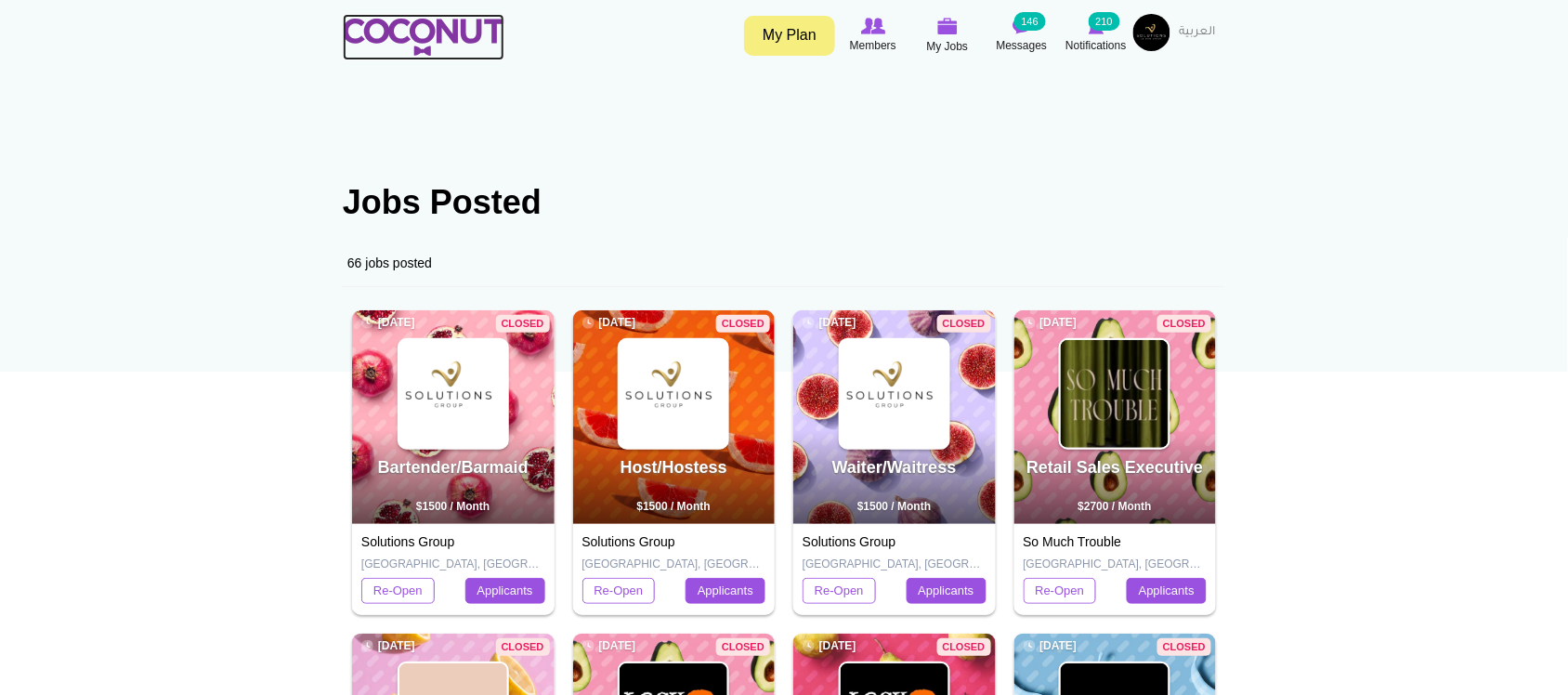
click at [457, 30] on img at bounding box center [423, 38] width 161 height 38
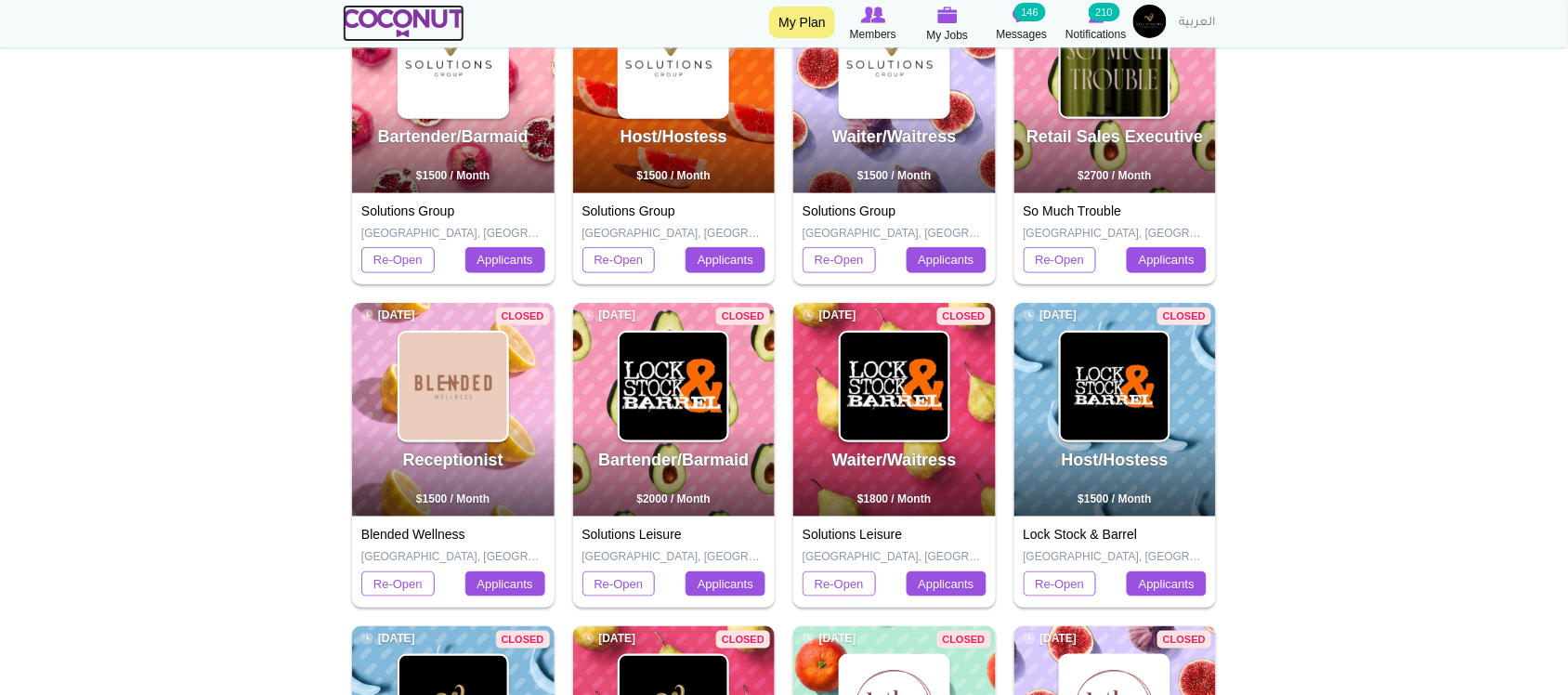
scroll to position [465, 0]
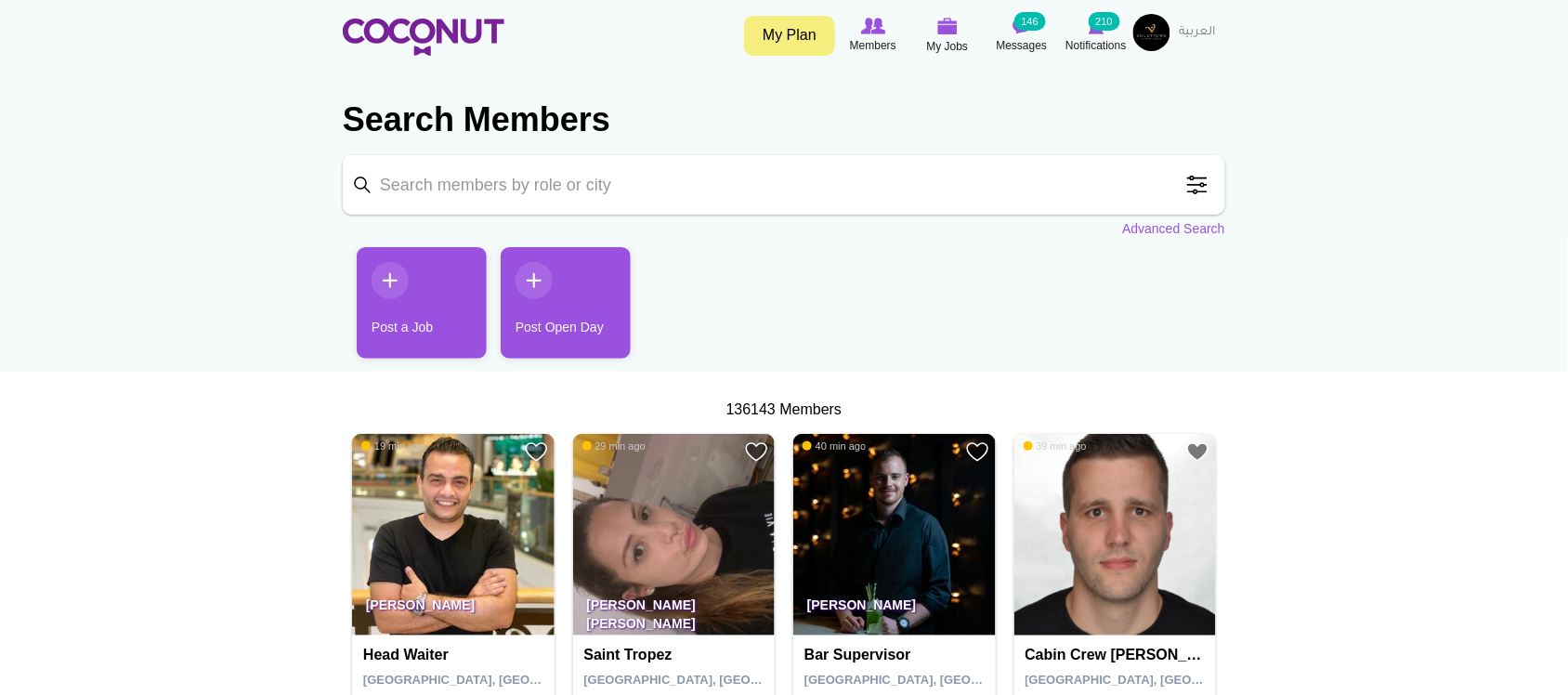
click at [427, 308] on link "Post a Job" at bounding box center [422, 303] width 131 height 112
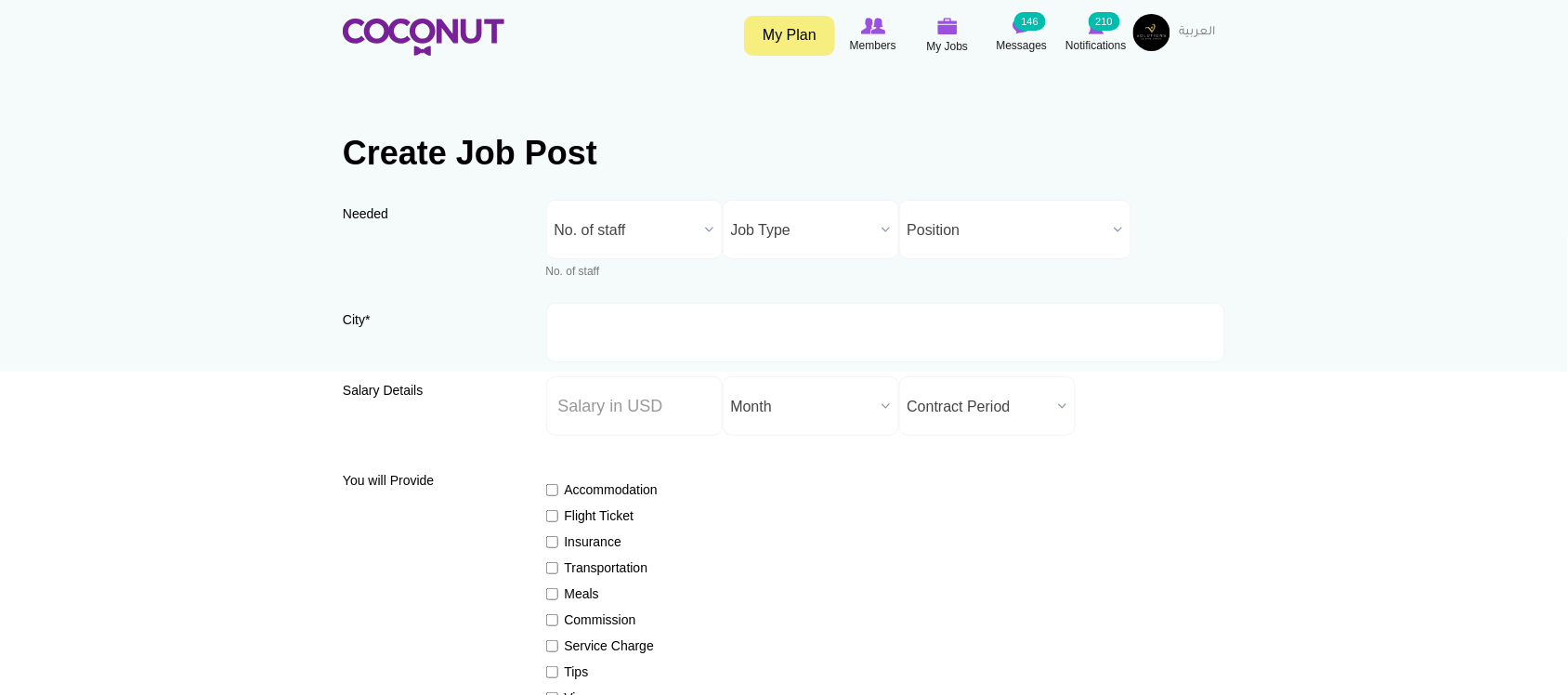
click at [653, 227] on span "No. of staff" at bounding box center [626, 230] width 143 height 59
click at [622, 229] on span "No. of staff" at bounding box center [626, 230] width 143 height 59
click at [599, 241] on span "No. of staff" at bounding box center [626, 230] width 143 height 59
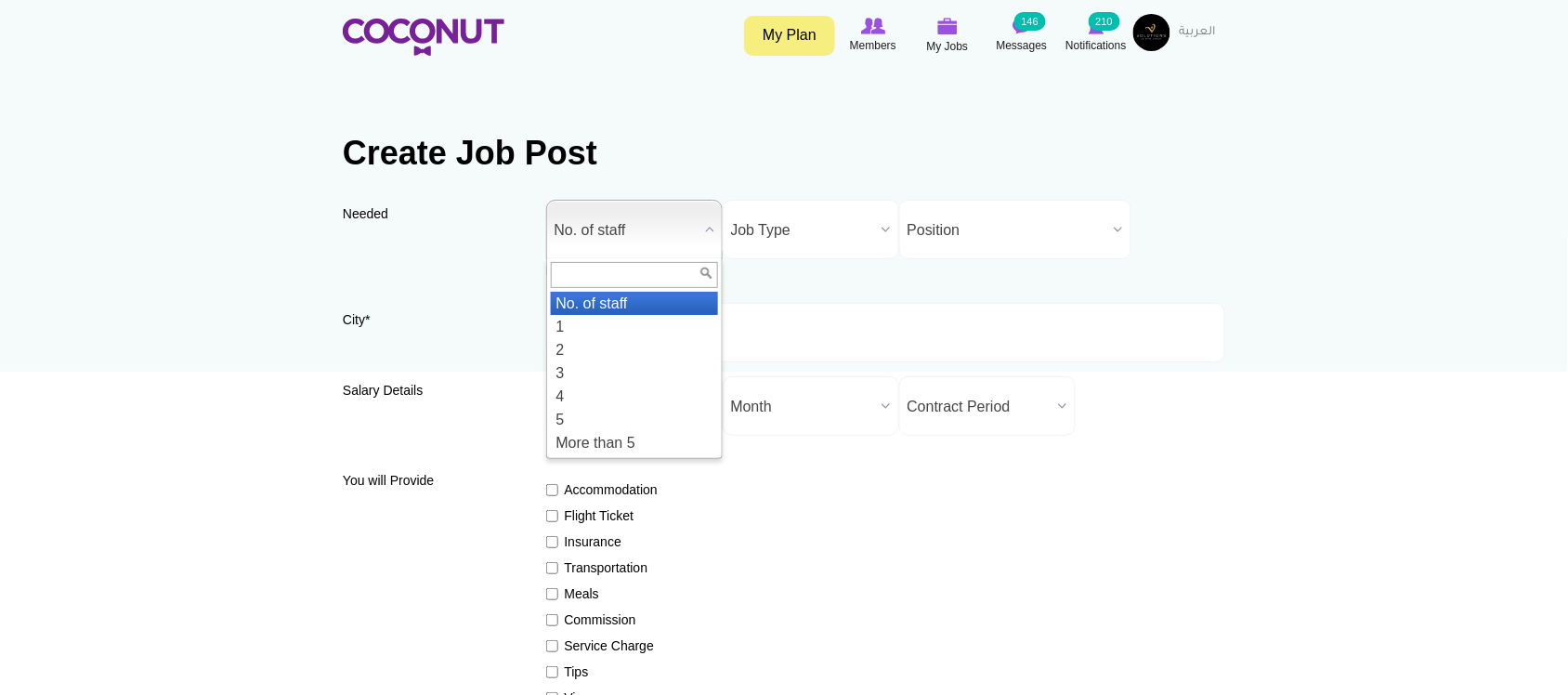
click at [600, 274] on input "text" at bounding box center [634, 275] width 167 height 26
type input "5"
click at [591, 312] on li "5" at bounding box center [634, 303] width 167 height 23
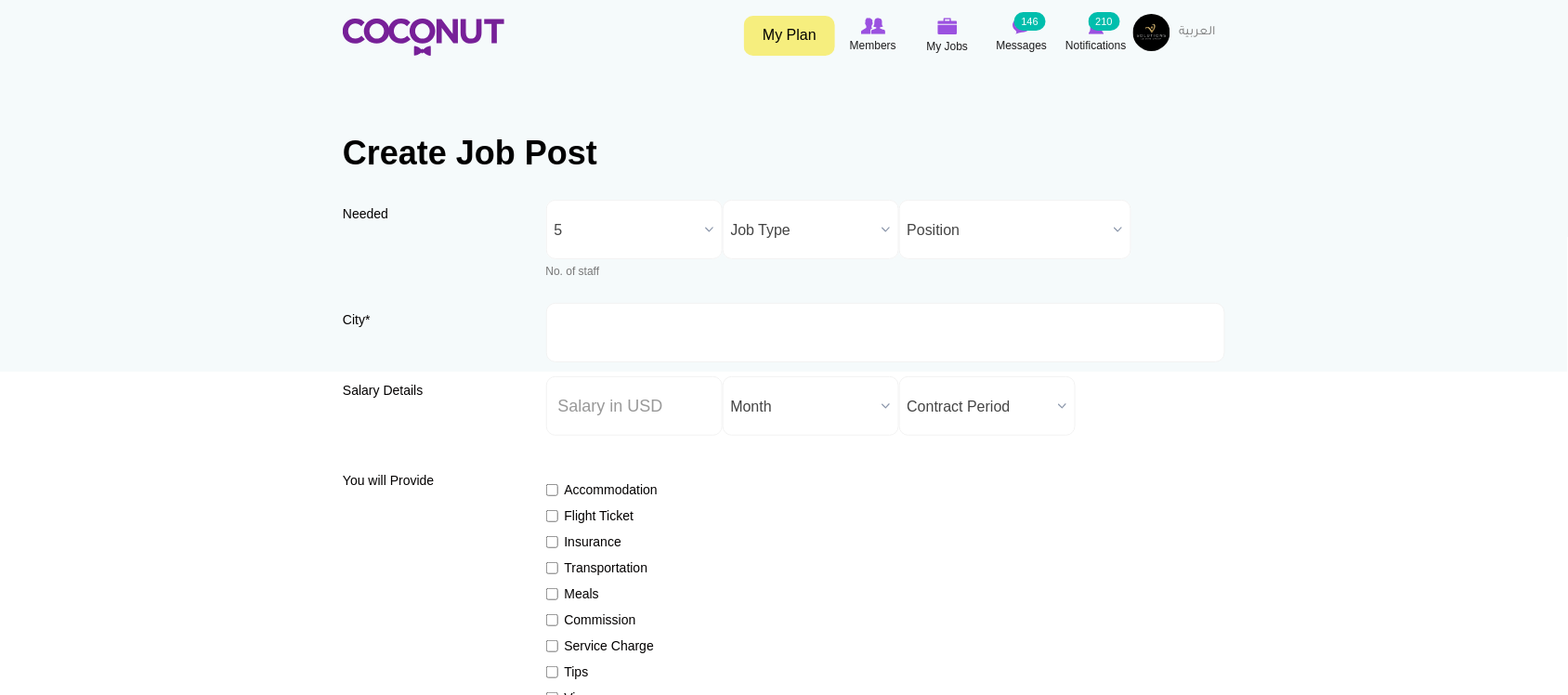
click at [805, 232] on span "Job Type" at bounding box center [802, 230] width 143 height 59
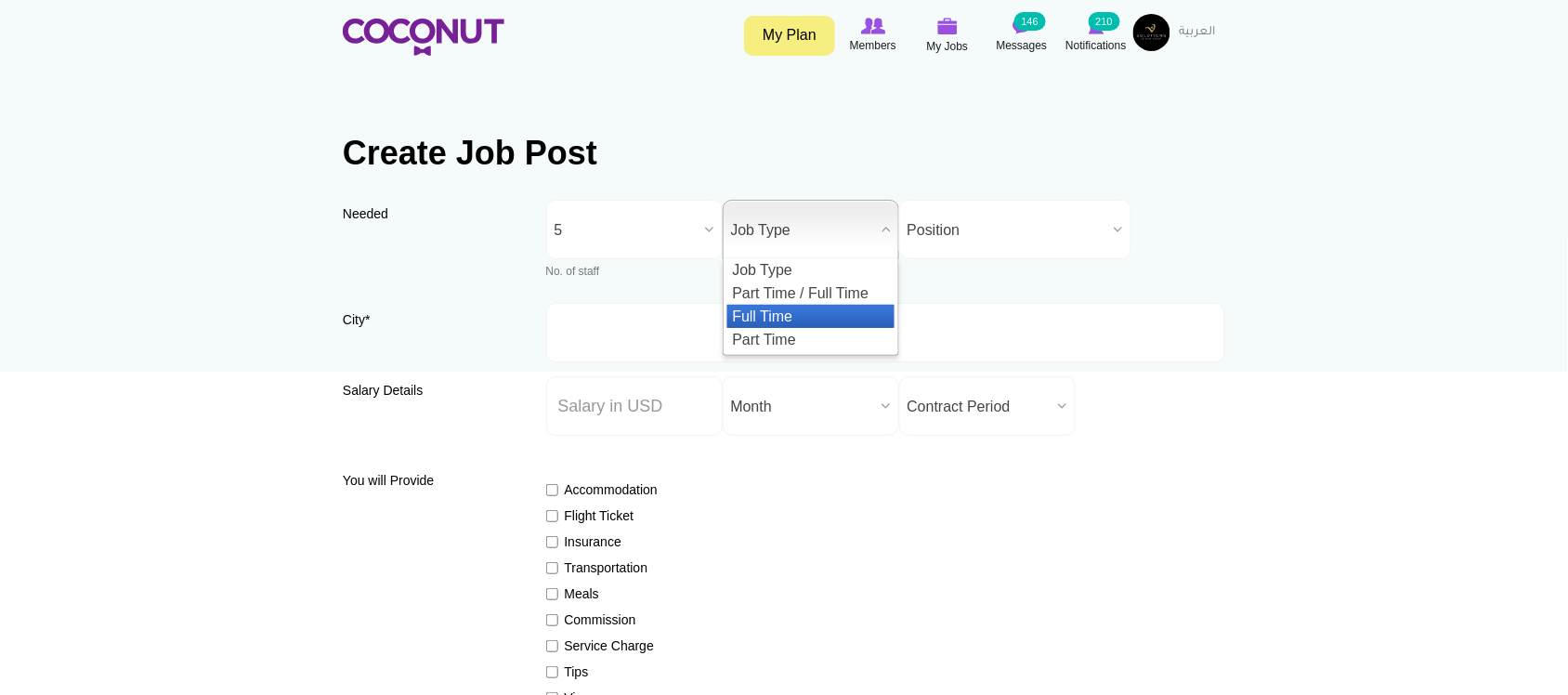
click at [762, 314] on li "Full Time" at bounding box center [811, 315] width 167 height 23
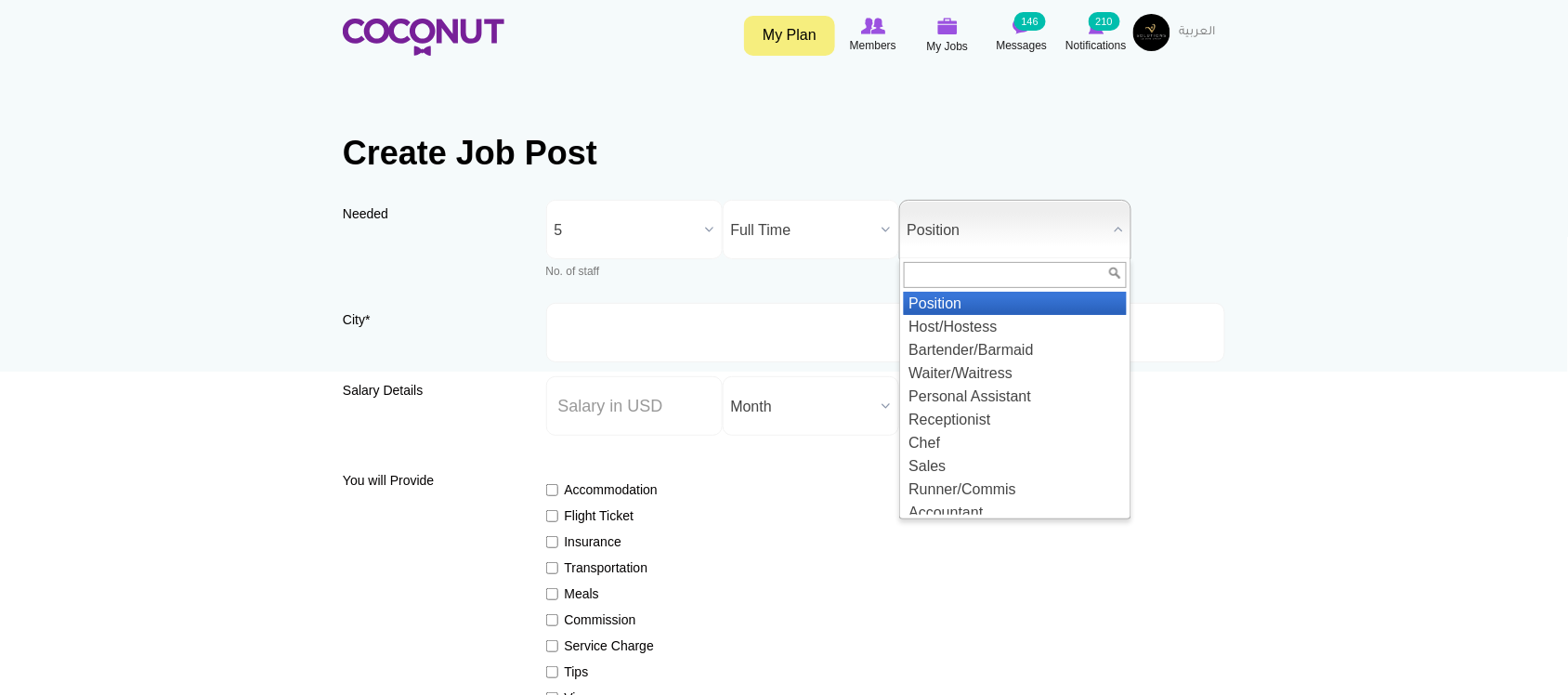
click at [935, 216] on span "Position" at bounding box center [1006, 230] width 199 height 59
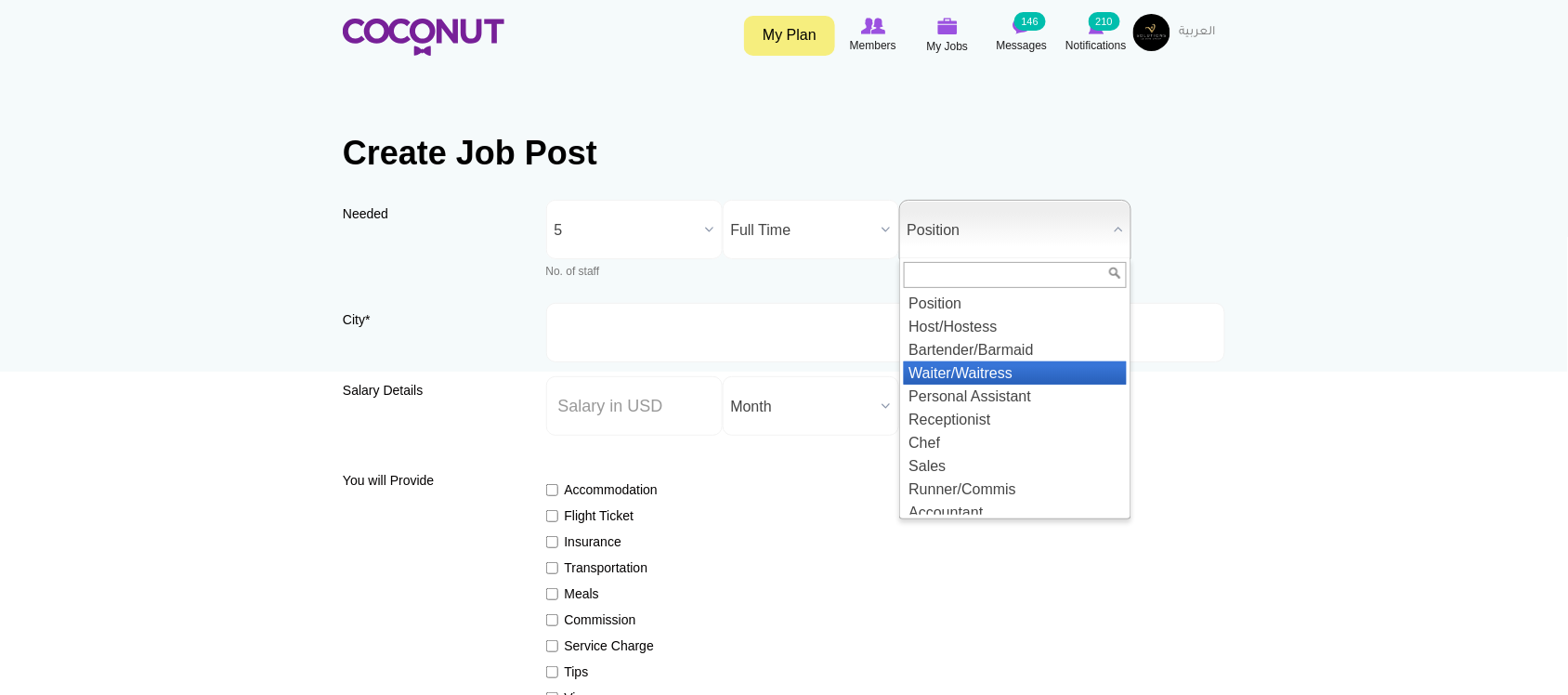
click at [978, 374] on li "Waiter/Waitress" at bounding box center [1014, 372] width 222 height 23
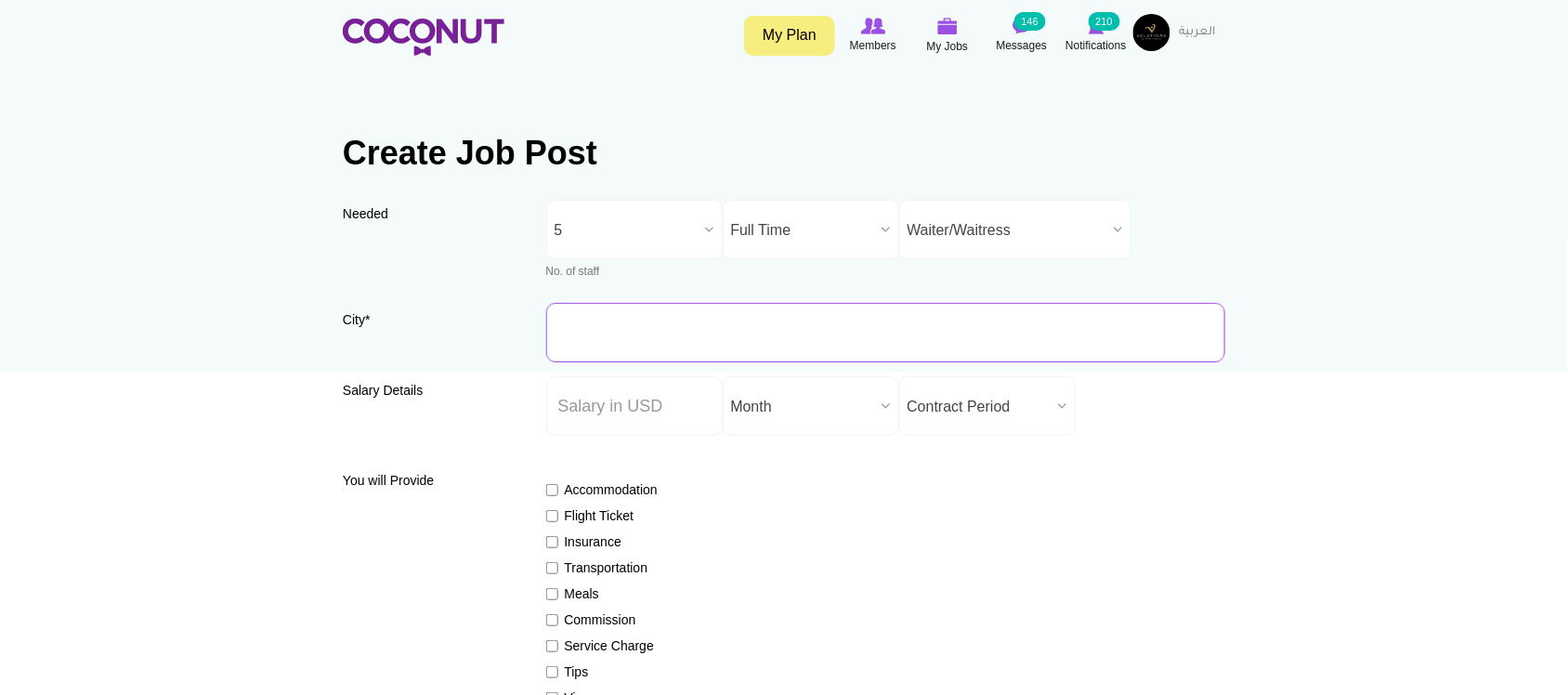
click at [592, 336] on input "City *" at bounding box center [886, 332] width 680 height 59
type input "[GEOGRAPHIC_DATA], [GEOGRAPHIC_DATA]"
click at [653, 402] on input "Salary ($) *" at bounding box center [634, 405] width 176 height 59
type input "1500"
drag, startPoint x: 634, startPoint y: 408, endPoint x: 515, endPoint y: 402, distance: 119.2
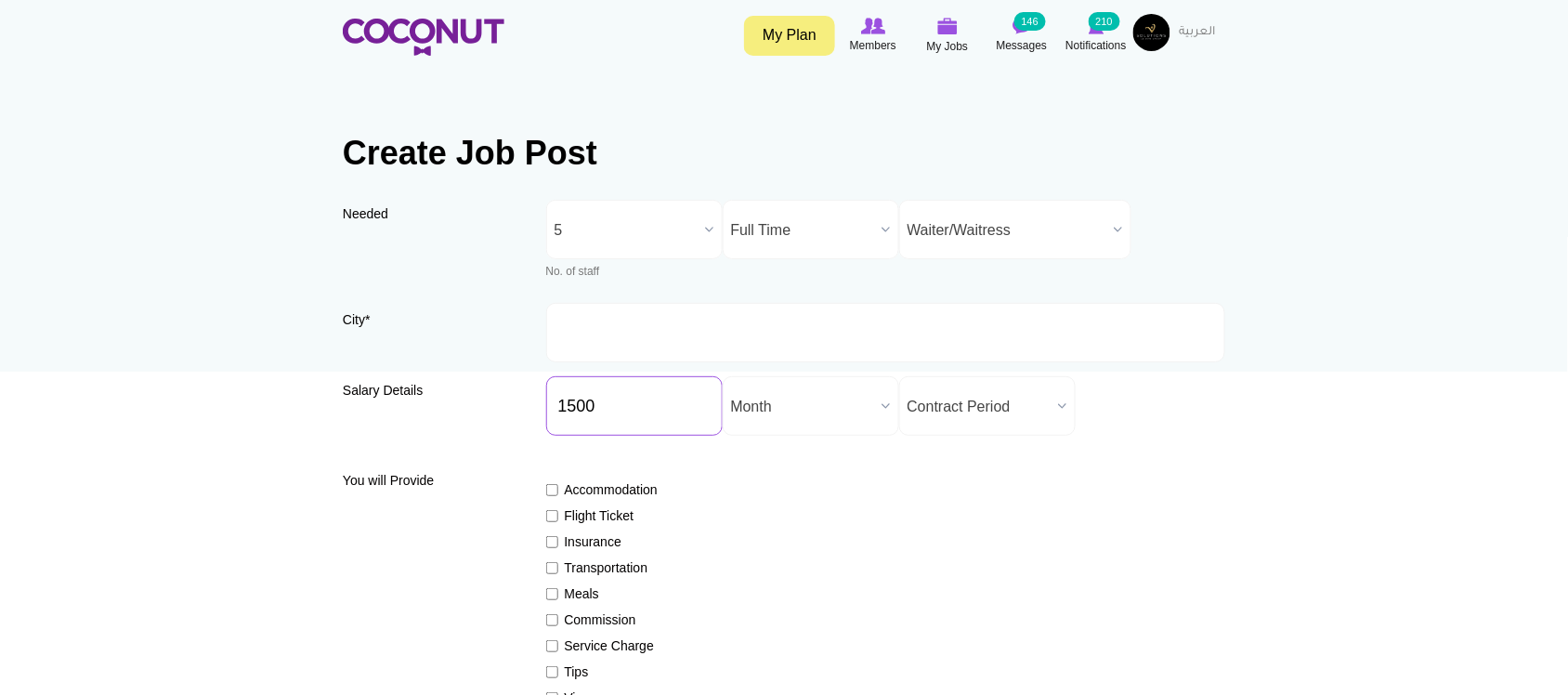
click at [515, 402] on div "Salary Details Salary ($) * 1500 Salary Period * Year Month Week Day Hour Month…" at bounding box center [784, 412] width 882 height 73
click at [795, 404] on span "Month" at bounding box center [802, 406] width 143 height 59
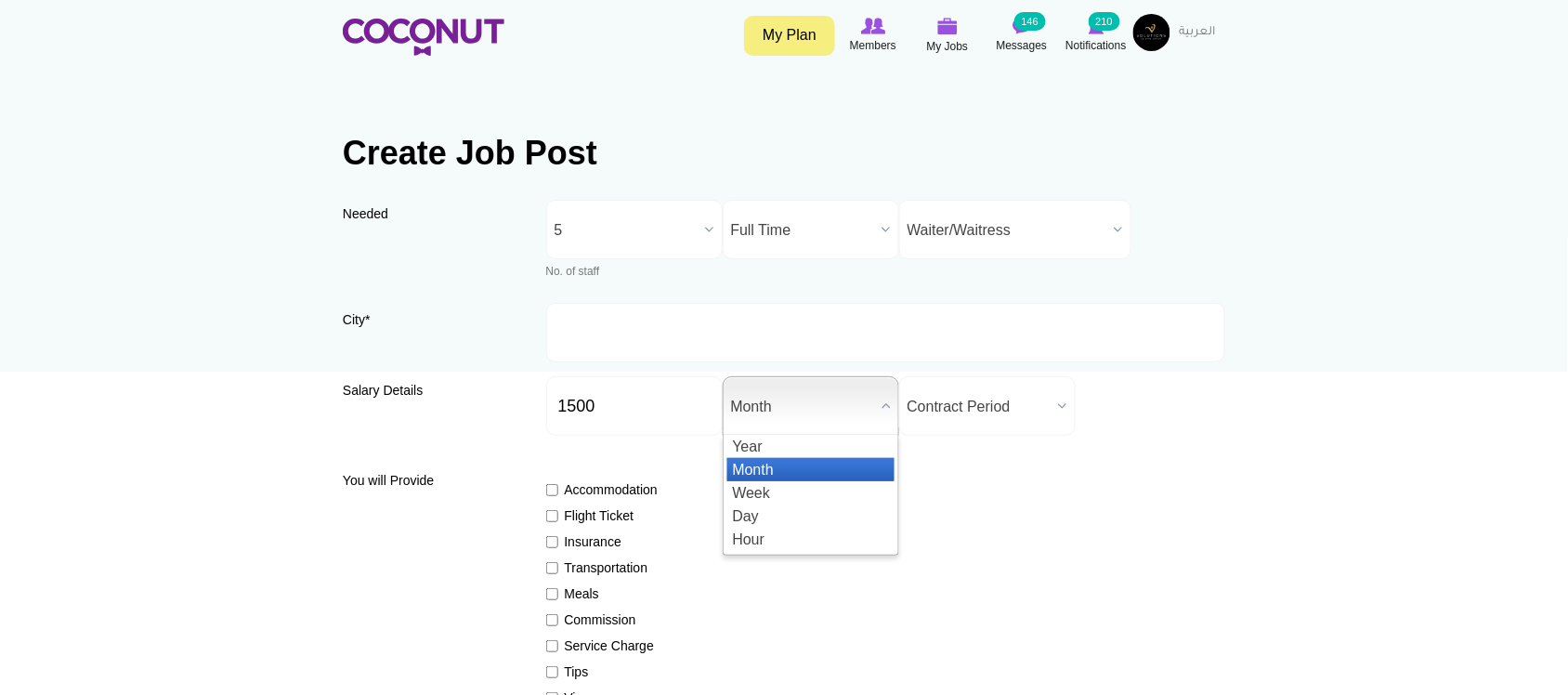
click at [796, 463] on li "Month" at bounding box center [811, 469] width 167 height 23
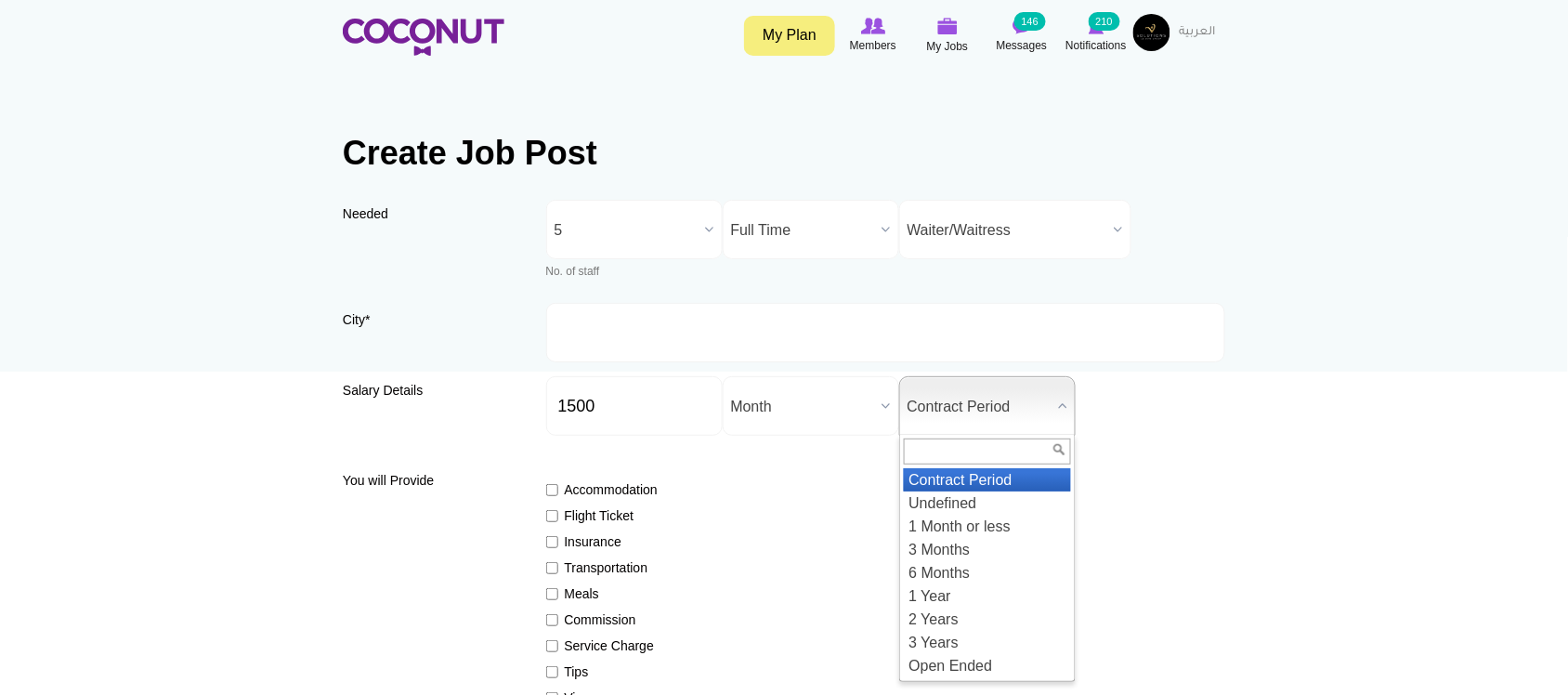
click at [941, 408] on span "Contract Period" at bounding box center [979, 406] width 143 height 59
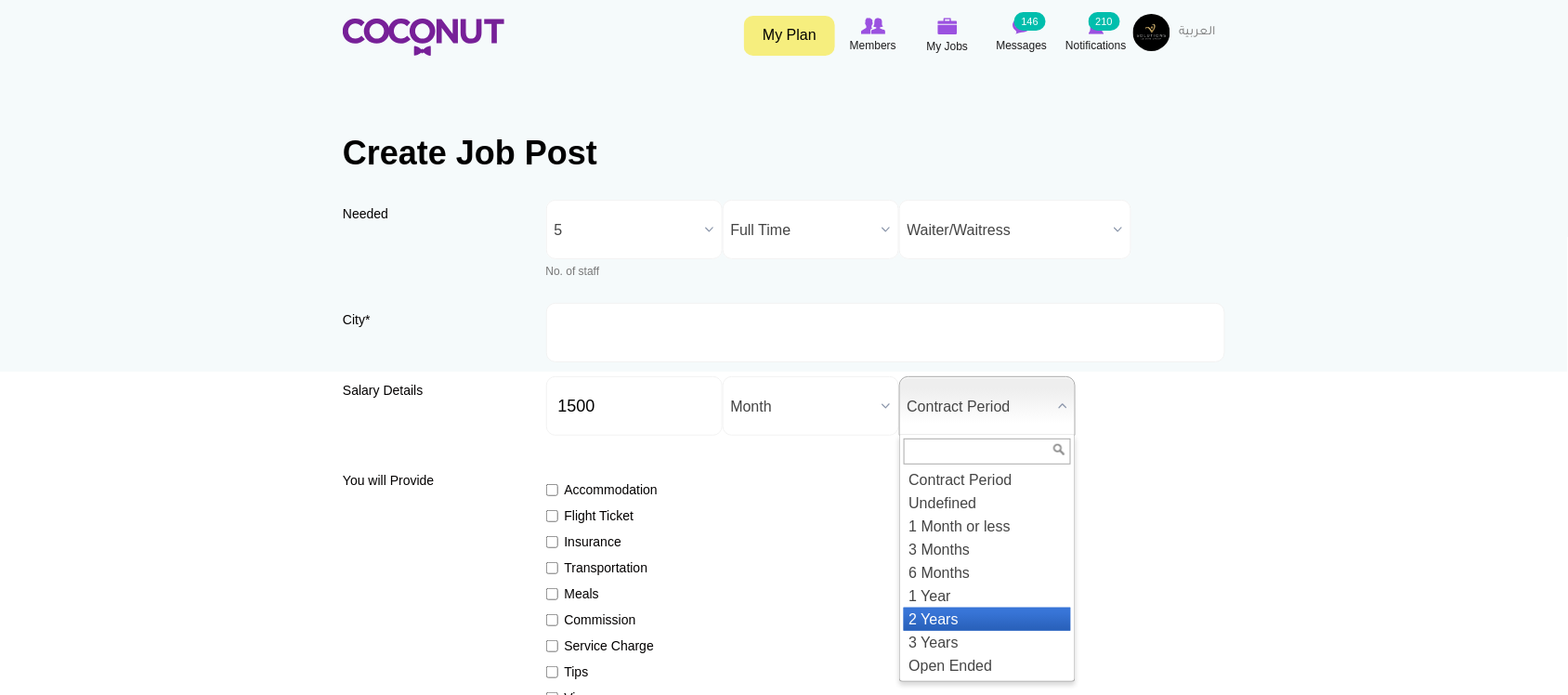
click at [972, 611] on li "2 Years" at bounding box center [987, 618] width 167 height 23
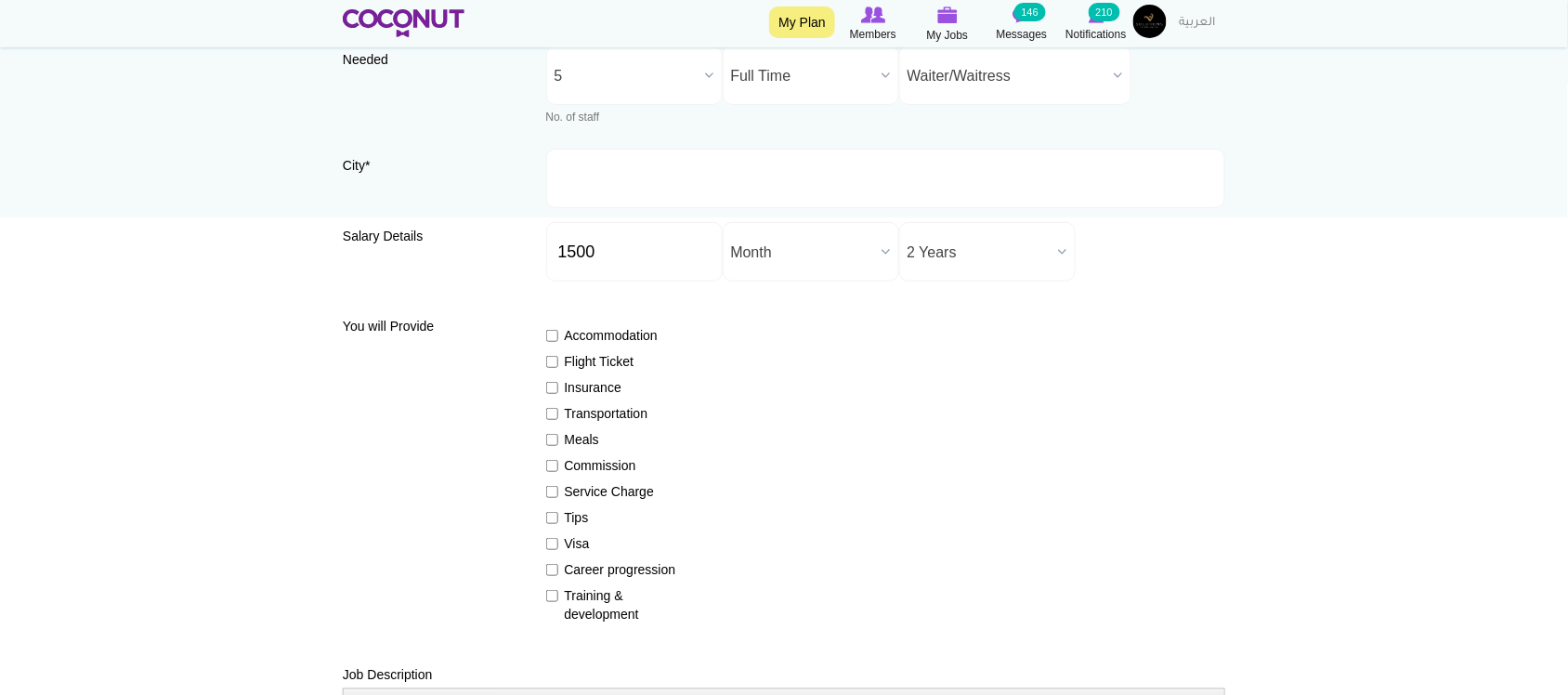
scroll to position [309, 0]
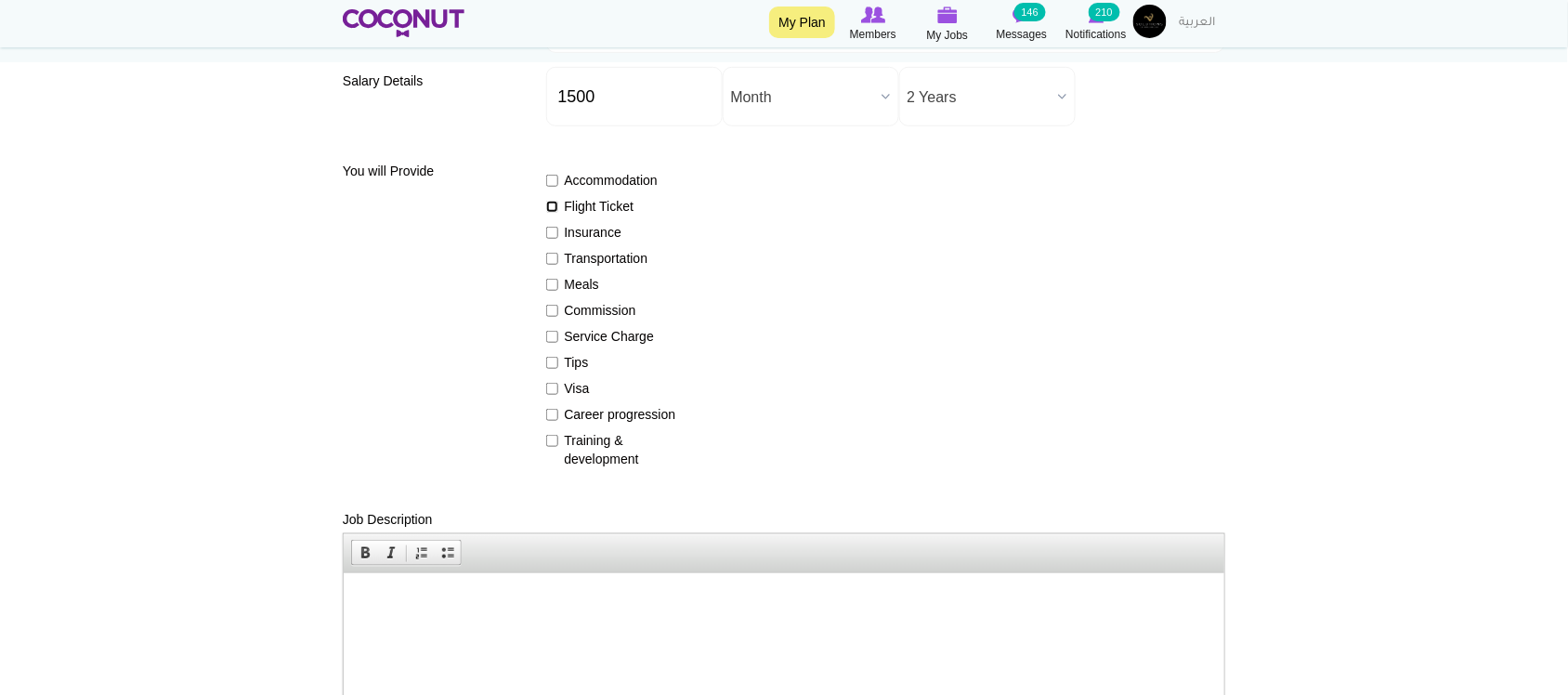
click at [550, 205] on input "Flight Ticket" at bounding box center [552, 207] width 12 height 12
checkbox input "true"
click at [549, 232] on input "Insurance" at bounding box center [552, 232] width 12 height 12
checkbox input "true"
click at [550, 261] on input "Transportation" at bounding box center [552, 259] width 12 height 12
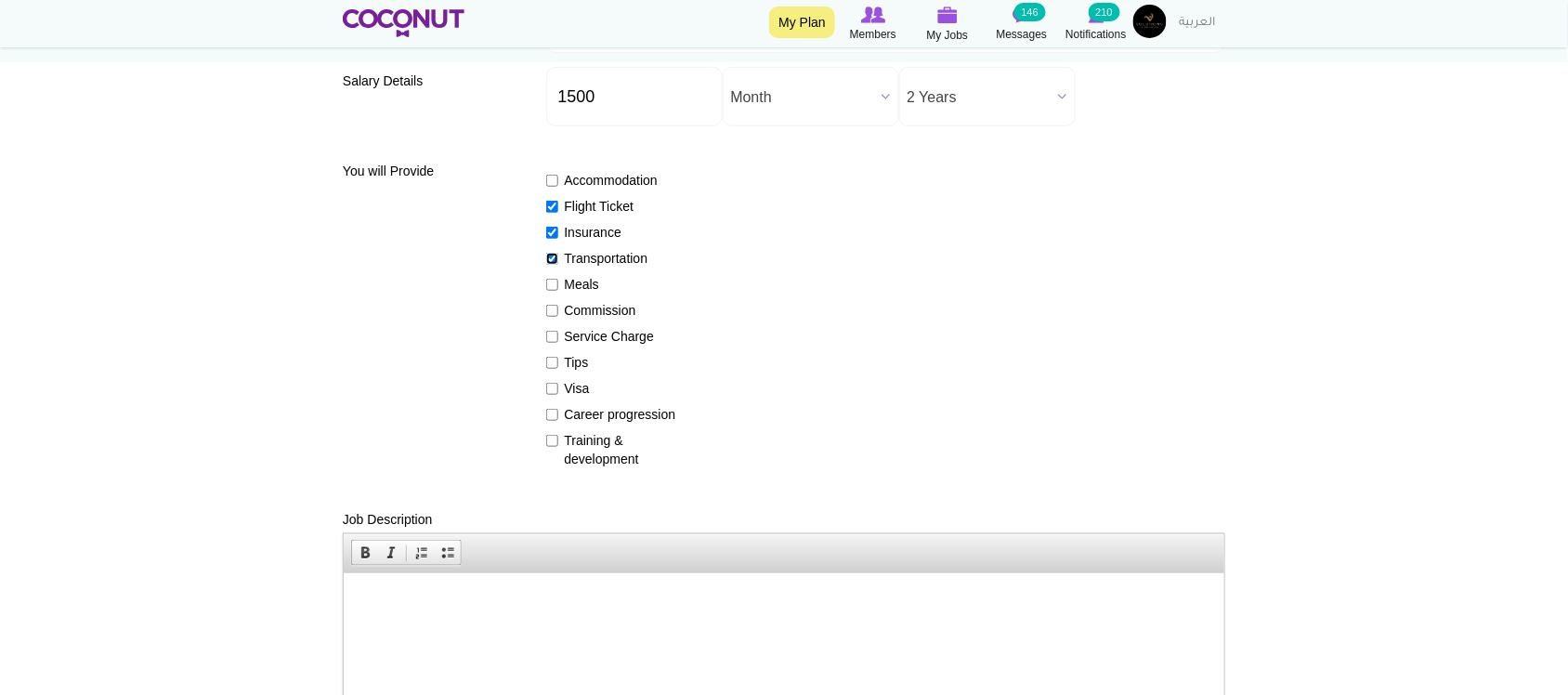
click at [549, 258] on input "Transportation" at bounding box center [552, 259] width 12 height 12
checkbox input "false"
click at [549, 282] on input "Meals" at bounding box center [552, 285] width 12 height 12
checkbox input "true"
click at [551, 309] on input "Commission" at bounding box center [552, 310] width 12 height 12
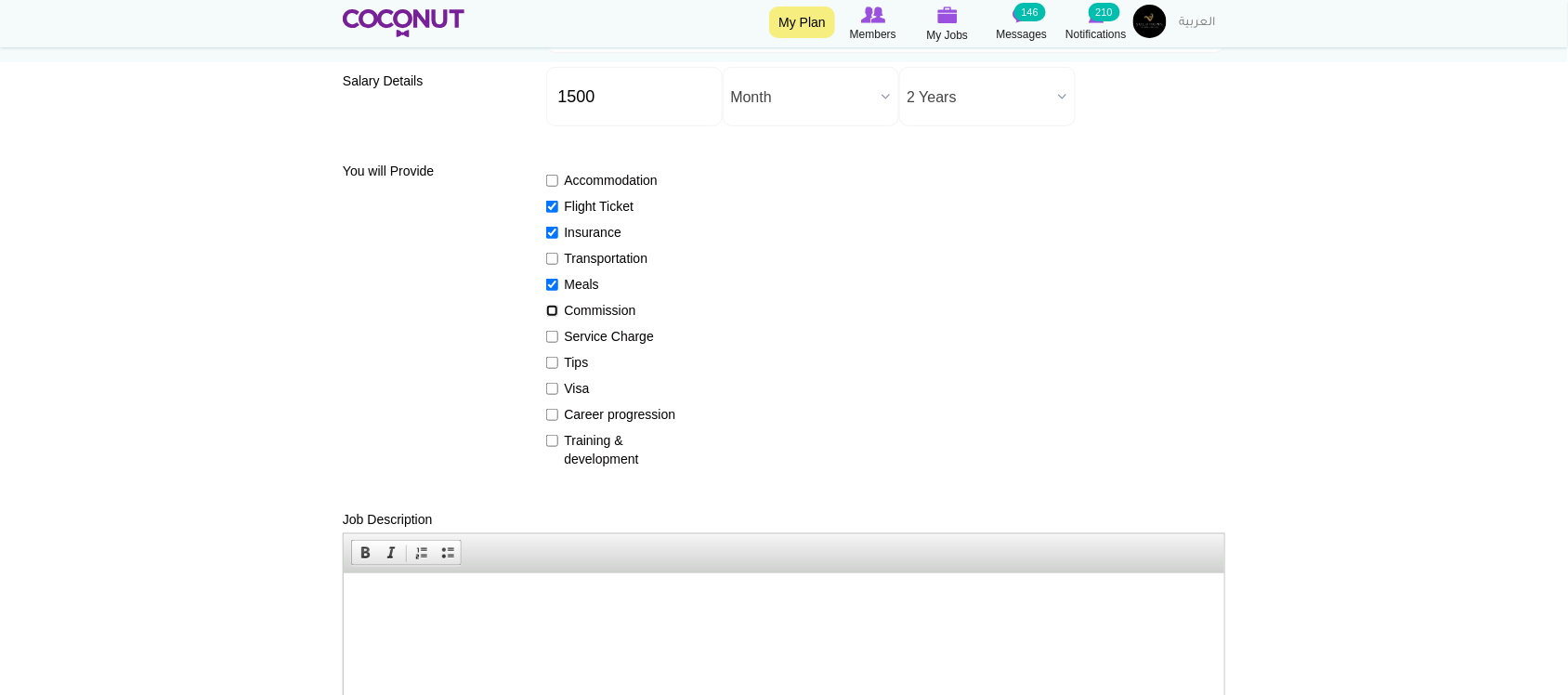
checkbox input "true"
click at [553, 336] on input "Service Charge" at bounding box center [552, 336] width 12 height 12
checkbox input "true"
click at [550, 360] on input "Tips" at bounding box center [552, 363] width 12 height 12
checkbox input "true"
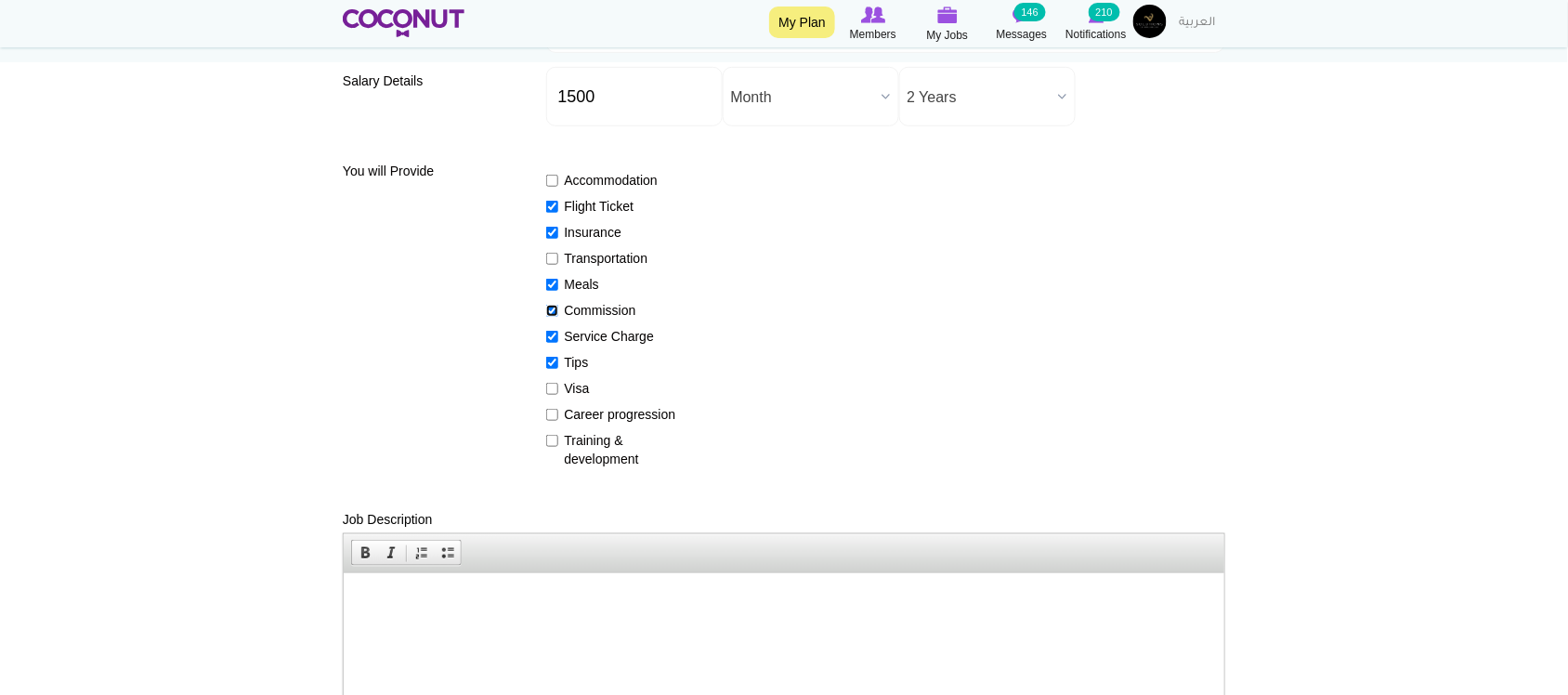
click at [548, 307] on input "Commission" at bounding box center [552, 310] width 12 height 12
checkbox input "false"
click at [549, 388] on input "Visa" at bounding box center [552, 389] width 12 height 12
checkbox input "true"
click at [548, 414] on input "Career progression" at bounding box center [552, 414] width 12 height 12
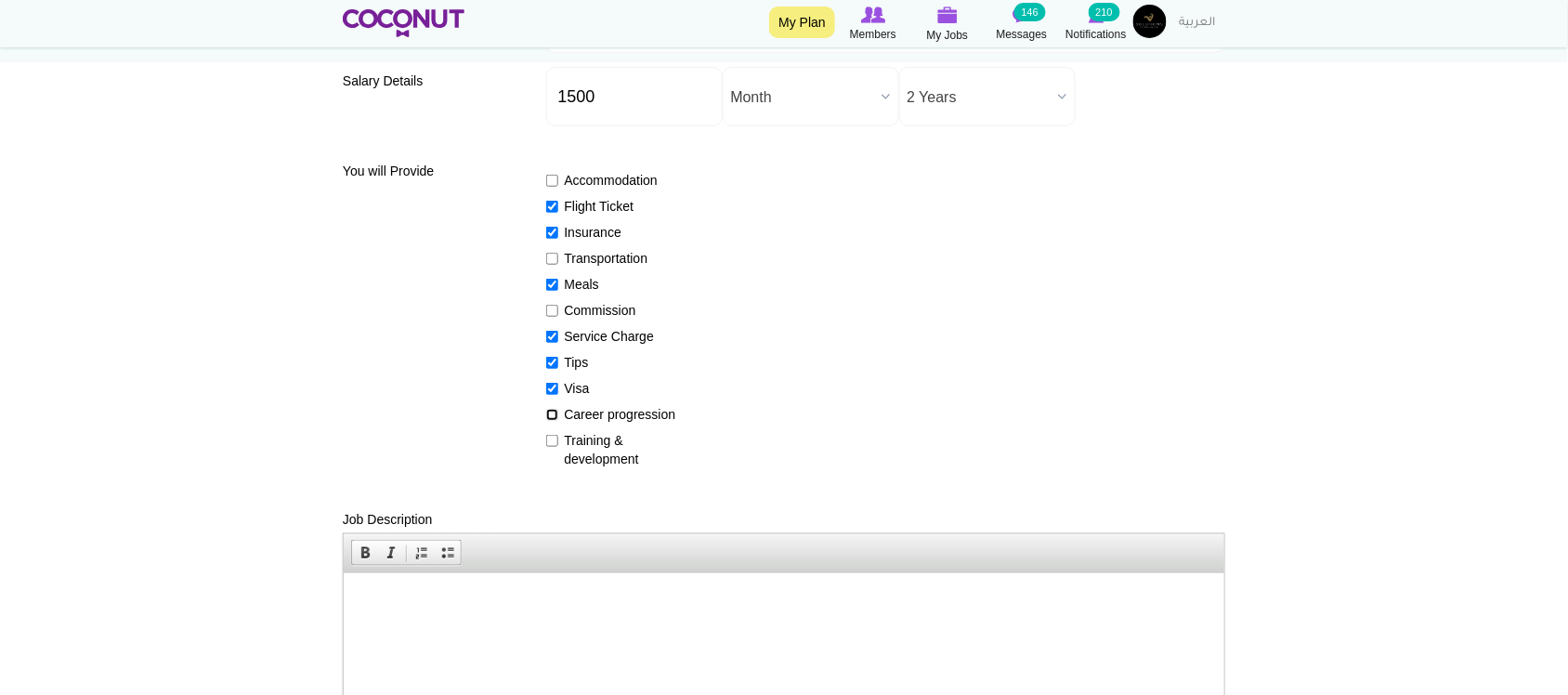
checkbox input "true"
click at [546, 439] on input "Training & development" at bounding box center [552, 441] width 12 height 12
checkbox input "true"
click at [987, 373] on div "Accommodation Flight Ticket Insurance Transportation Meals Commission Service C…" at bounding box center [886, 311] width 680 height 314
click at [953, 304] on div "Accommodation Flight Ticket Insurance Transportation Meals Commission Service C…" at bounding box center [886, 311] width 680 height 314
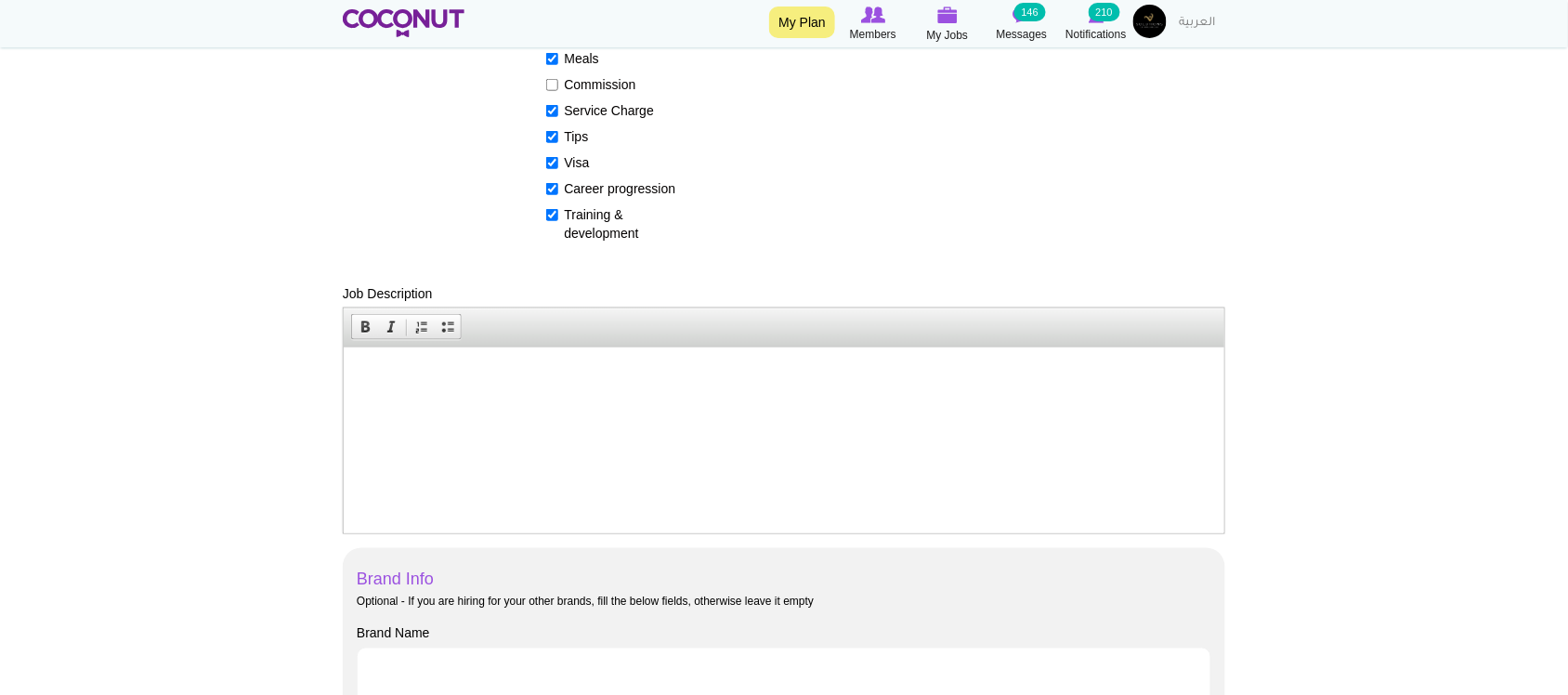
scroll to position [619, 0]
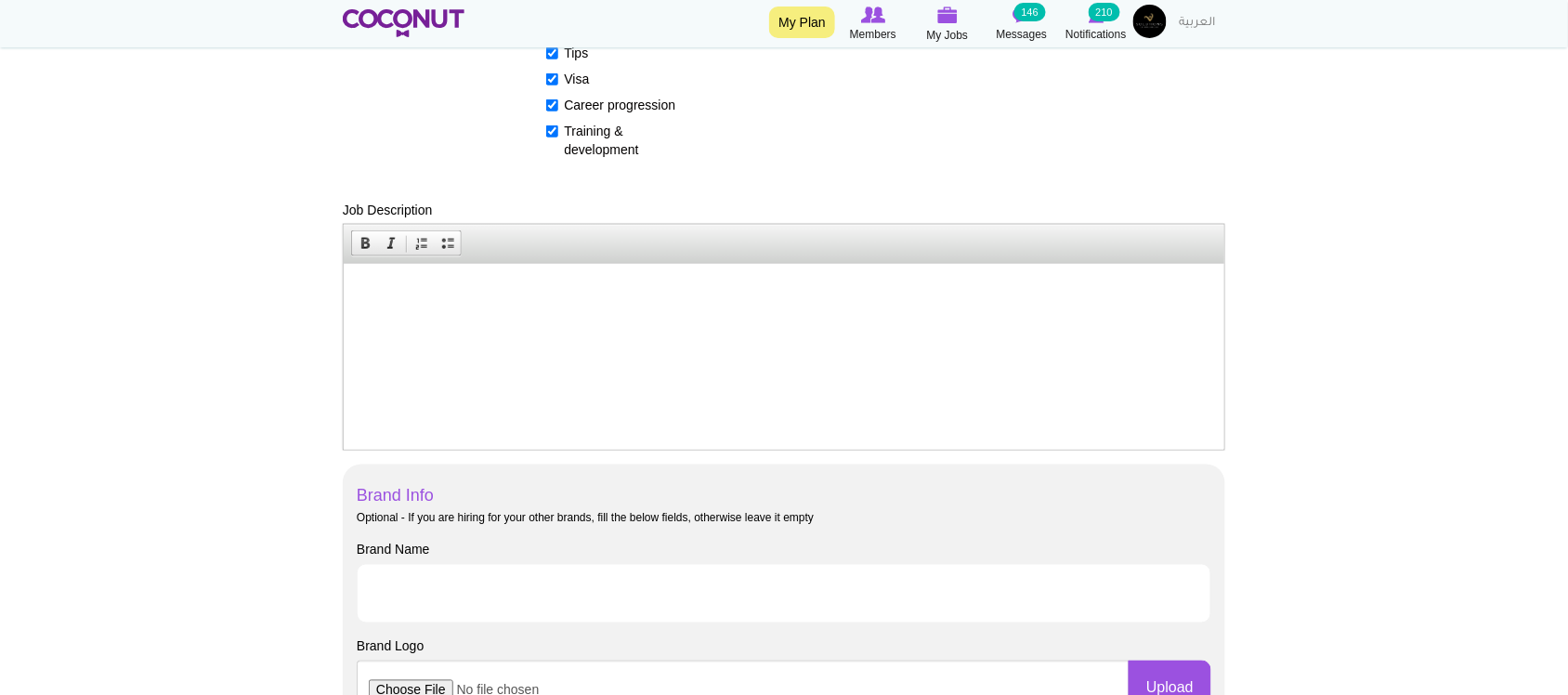
click at [617, 319] on html at bounding box center [783, 291] width 881 height 56
click at [954, 24] on icon at bounding box center [947, 16] width 74 height 22
click at [558, 289] on p at bounding box center [782, 292] width 843 height 20
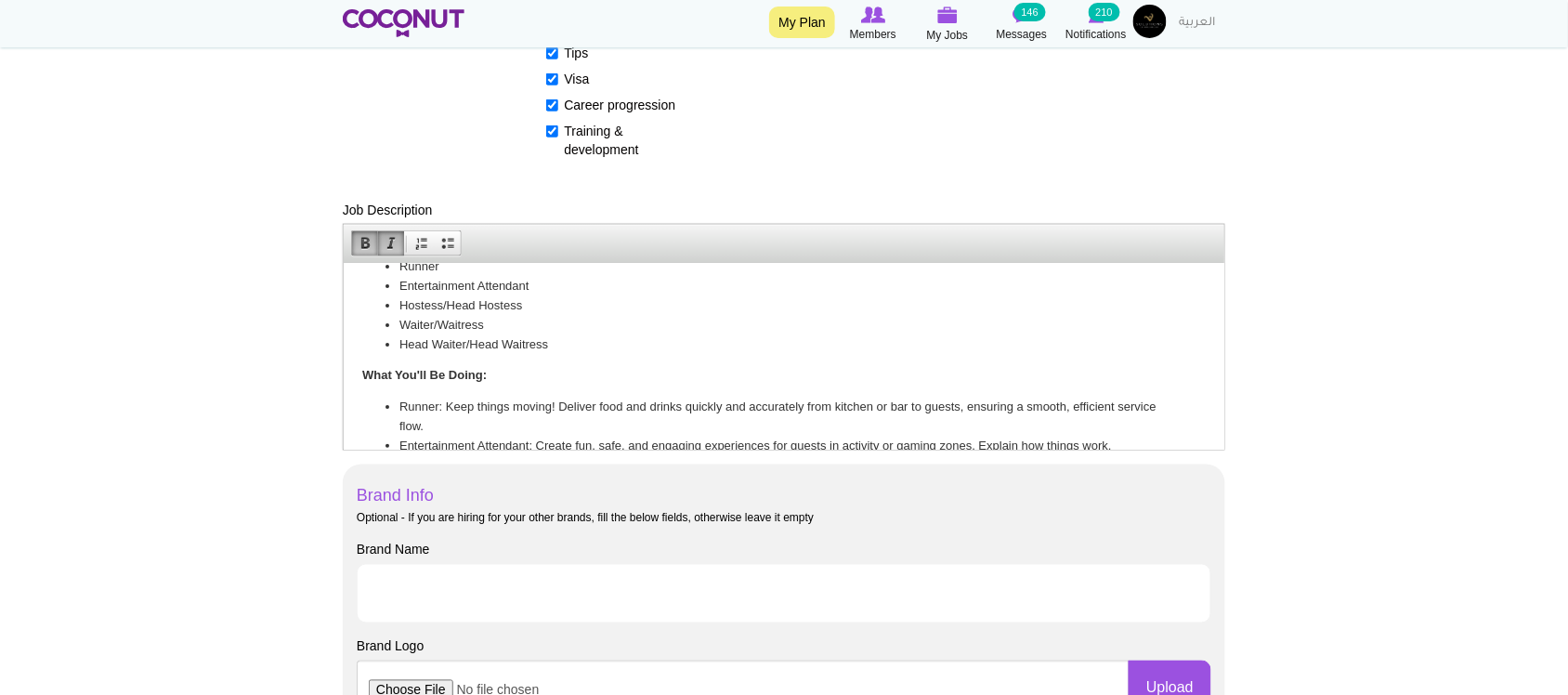
scroll to position [0, 0]
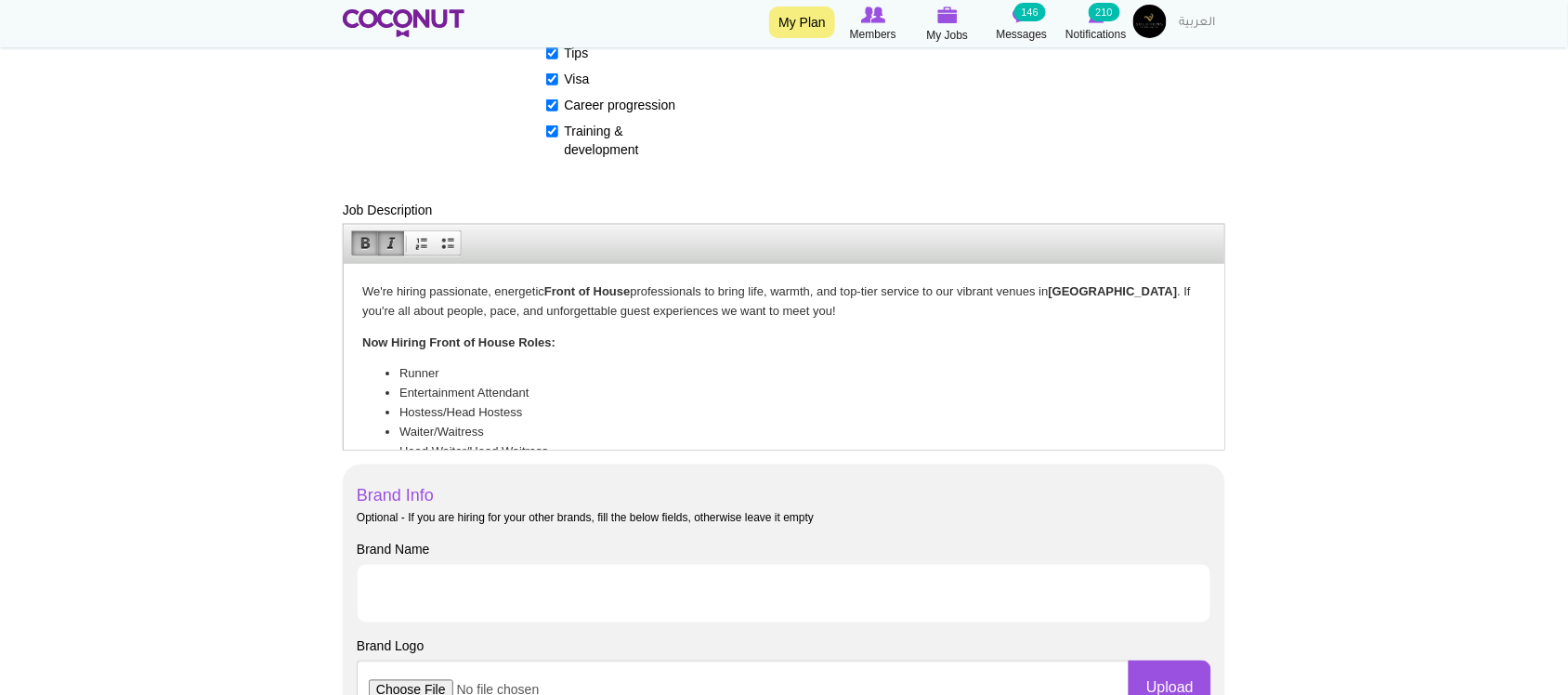
click at [1118, 293] on p "We're hiring passionate, energetic Front of House professionals to bring life, …" at bounding box center [782, 301] width 843 height 39
click at [531, 313] on p "We're hiring passionate, energetic Front of House professionals to bring life, …" at bounding box center [782, 301] width 843 height 39
click at [677, 284] on p "We're hiring passionate, energetic Front of House professionals to bring life, …" at bounding box center [782, 301] width 843 height 39
drag, startPoint x: 546, startPoint y: 284, endPoint x: 632, endPoint y: 289, distance: 86.1
click at [632, 289] on p "We're hiring passionate, energetic Front of House professionals to bring life, …" at bounding box center [782, 301] width 843 height 39
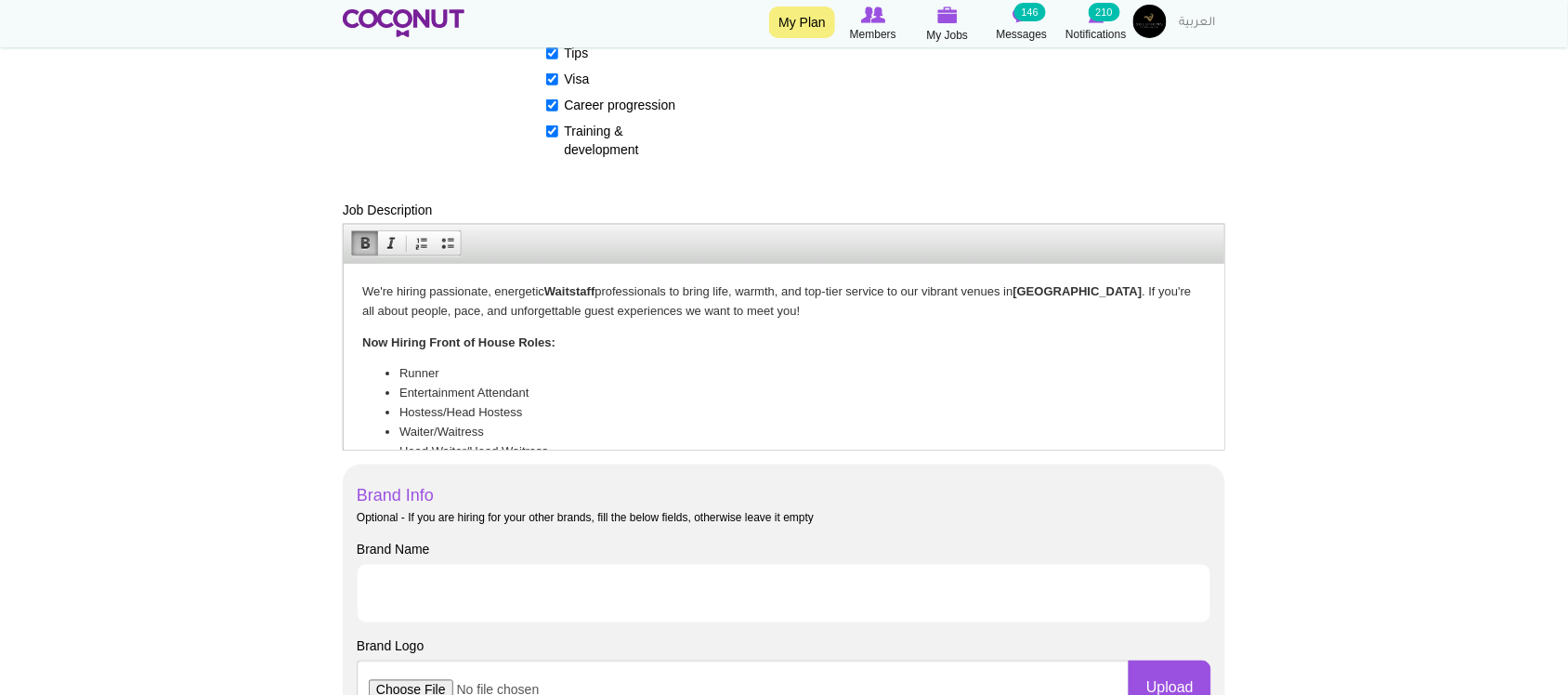
click at [464, 375] on li "Runner" at bounding box center [783, 373] width 769 height 20
click at [520, 394] on li "Entertainment Attendant" at bounding box center [783, 392] width 769 height 20
drag, startPoint x: 529, startPoint y: 409, endPoint x: 393, endPoint y: 397, distance: 136.5
click at [393, 397] on ul "Runner Entertainment Attendant Hostess/Head Hostess Waiter/Waitress Head Waiter…" at bounding box center [782, 411] width 843 height 97
drag, startPoint x: 602, startPoint y: 405, endPoint x: 578, endPoint y: 400, distance: 24.5
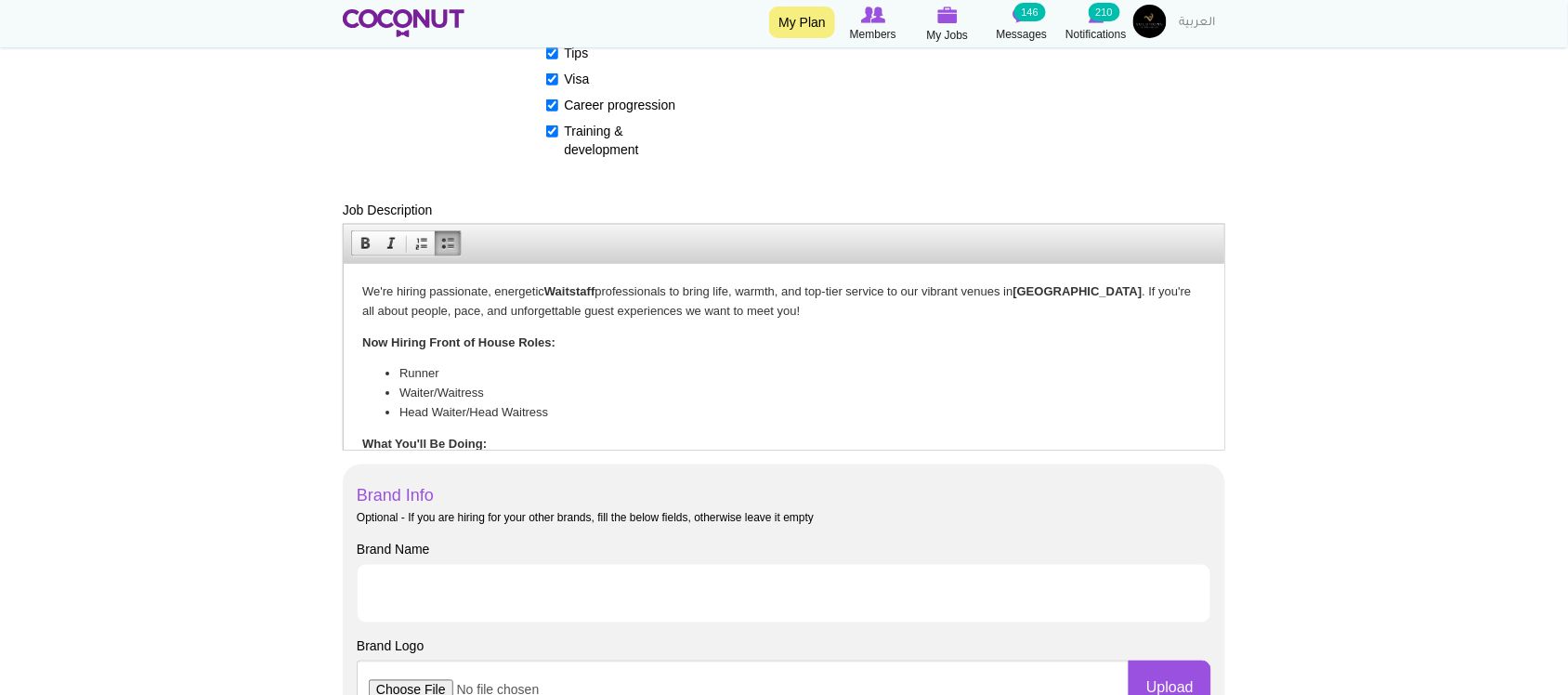
click at [604, 405] on li "Head Waiter/Head Waitress" at bounding box center [783, 412] width 769 height 20
click at [565, 396] on li "Waiter/Waitress" at bounding box center [783, 392] width 769 height 20
click at [556, 290] on strong "Waitstaff" at bounding box center [568, 291] width 50 height 14
click at [622, 296] on p "We're hiring passionate, energetic Waitstaff professionals to bring life, warmt…" at bounding box center [782, 301] width 843 height 39
click at [583, 373] on li "Runner" at bounding box center [783, 373] width 769 height 20
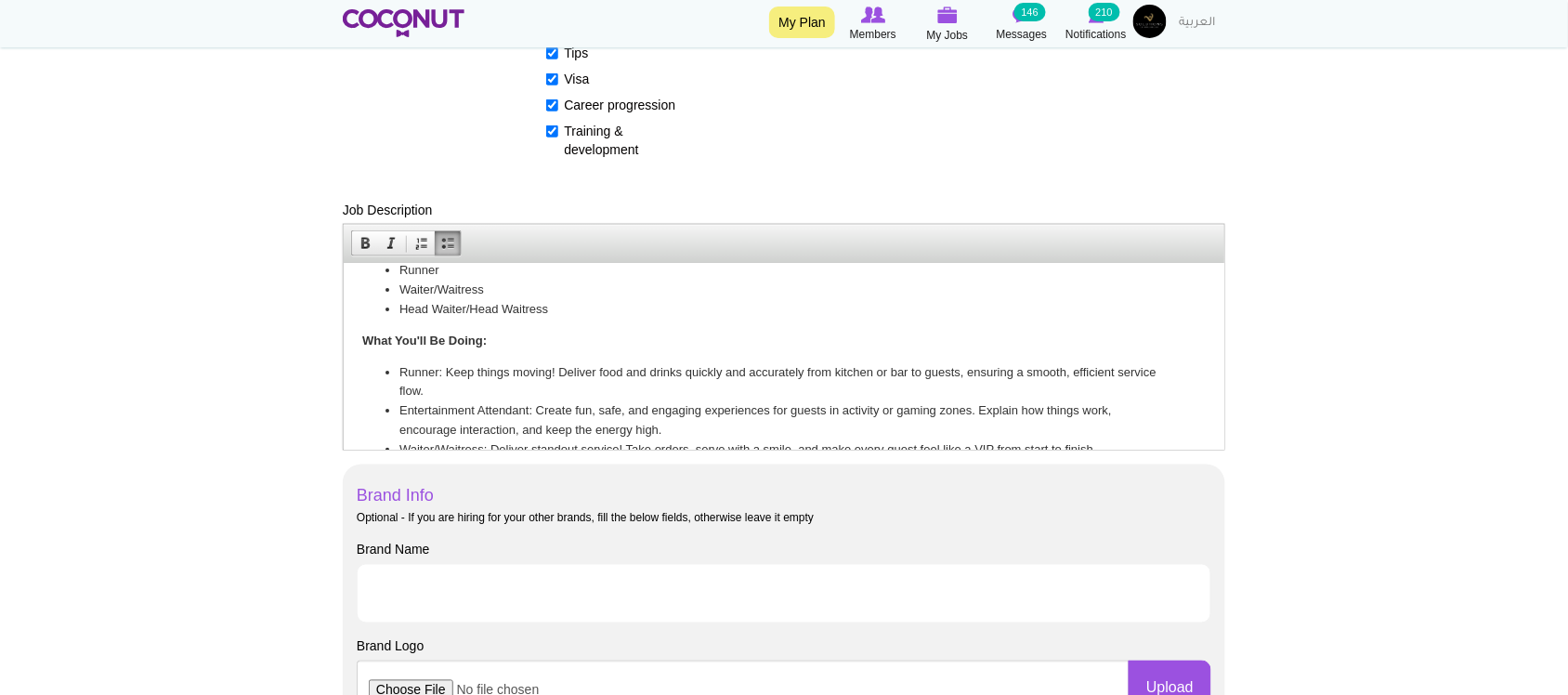
scroll to position [154, 0]
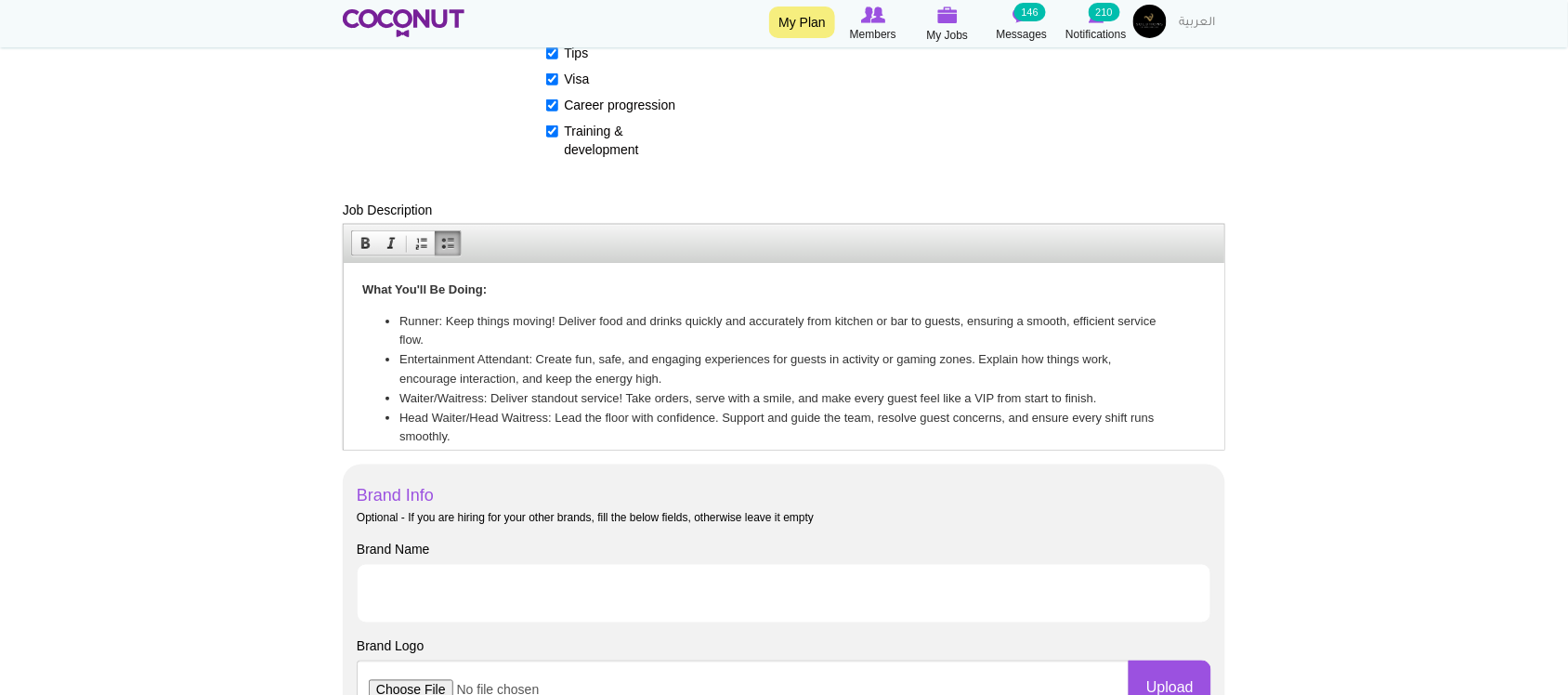
click at [524, 326] on li "Runner: Keep things moving! Deliver food and drinks quickly and accurately from…" at bounding box center [783, 330] width 769 height 39
click at [451, 300] on body "We're hiring passionate, energetic Waitstaff professionals to bring life, warmt…" at bounding box center [782, 403] width 843 height 553
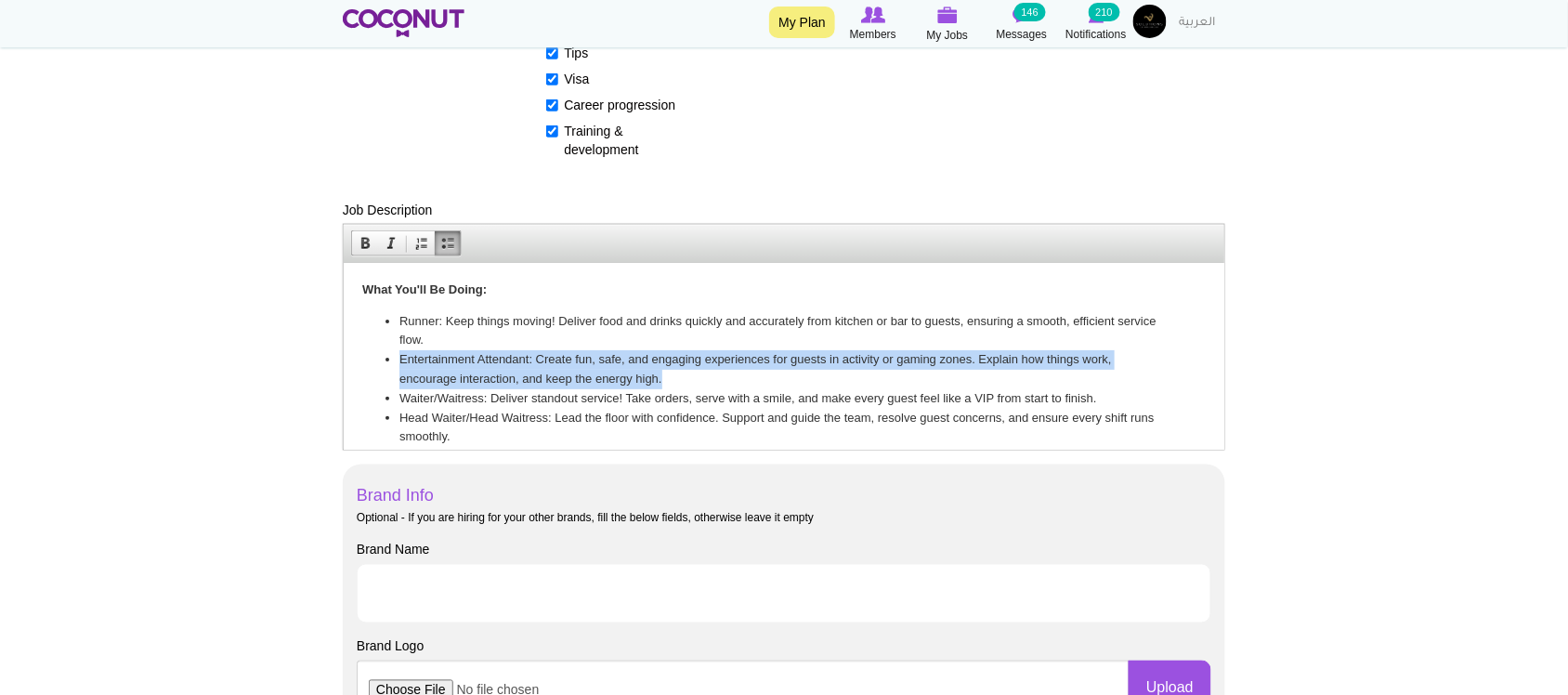
drag, startPoint x: 397, startPoint y: 358, endPoint x: 818, endPoint y: 373, distance: 421.3
click at [817, 373] on li "Entertainment Attendant: Create fun, safe, and engaging experiences for guests …" at bounding box center [783, 368] width 769 height 39
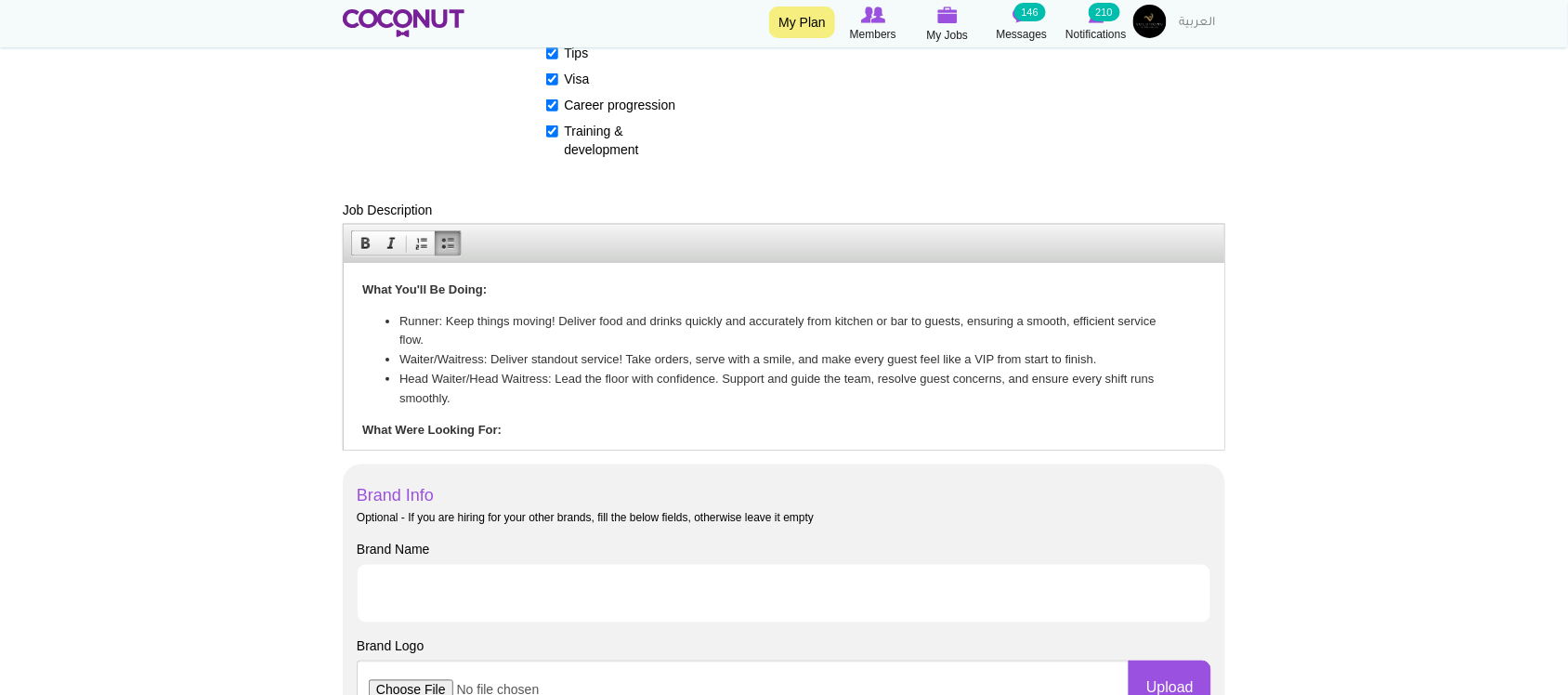
click at [704, 373] on li "Head Waiter/Head Waitress: Lead the floor with confidence. Support and guide th…" at bounding box center [783, 388] width 769 height 39
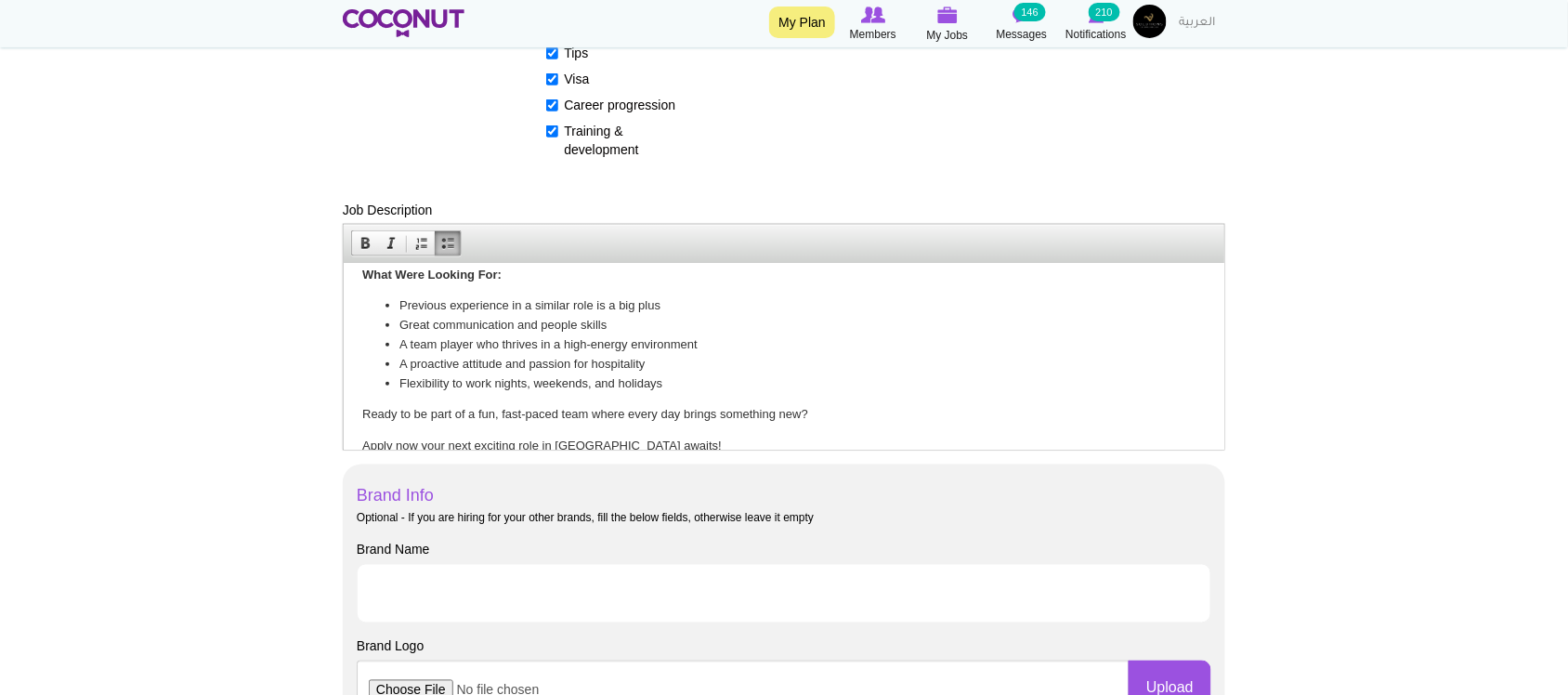
click at [511, 320] on li "Great communication and people skills" at bounding box center [783, 324] width 769 height 20
click at [361, 411] on p "Ready to be part of a fun, fast-paced team where every day brings something new?" at bounding box center [782, 414] width 843 height 20
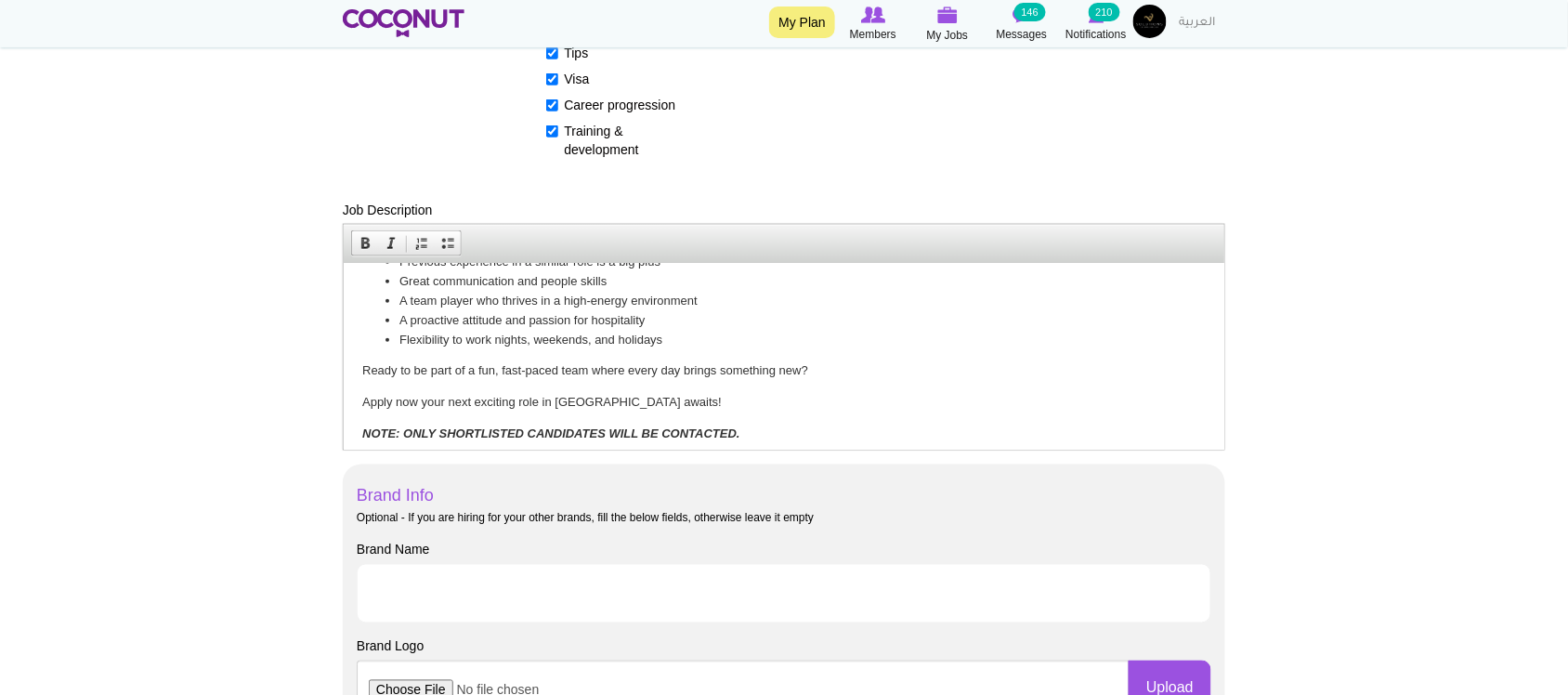
scroll to position [365, 0]
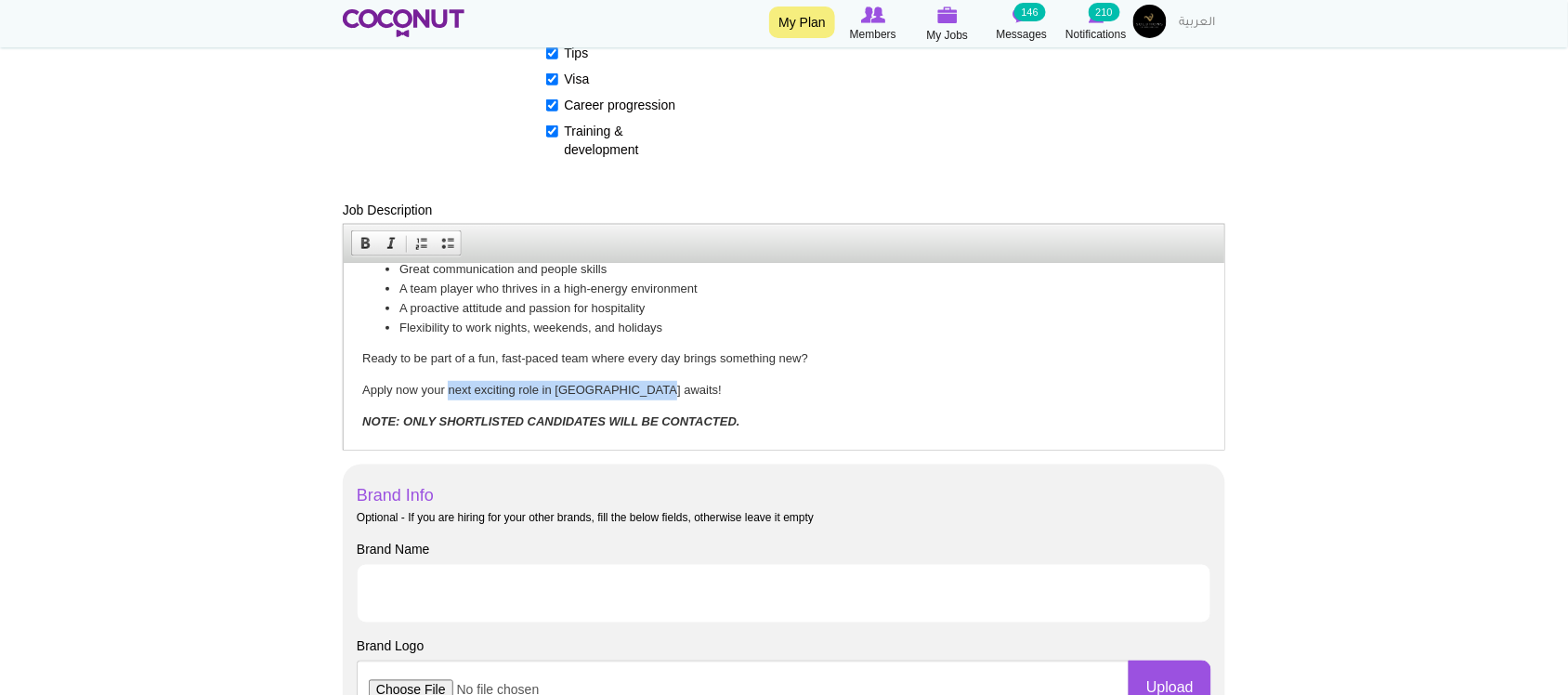
drag, startPoint x: 449, startPoint y: 389, endPoint x: 651, endPoint y: 384, distance: 202.1
click at [650, 386] on p "Apply now your next exciting role in Abu Dhabi awaits!" at bounding box center [782, 390] width 843 height 20
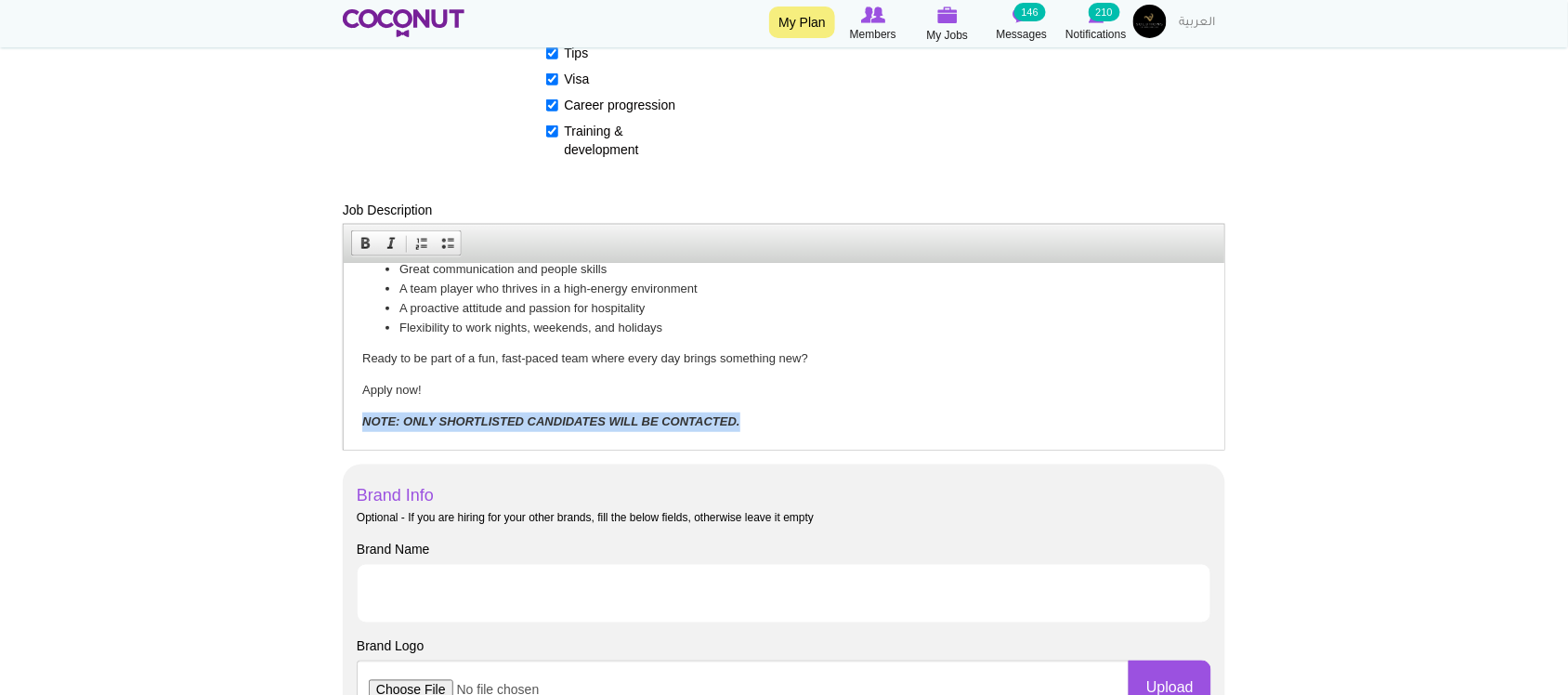
drag, startPoint x: 756, startPoint y: 414, endPoint x: 267, endPoint y: 415, distance: 489.0
click at [343, 415] on html "We're hiring passionate, energetic Waitstaff professionals to bring life, warmt…" at bounding box center [783, 174] width 881 height 552
click at [678, 391] on p "Apply now!" at bounding box center [782, 390] width 843 height 20
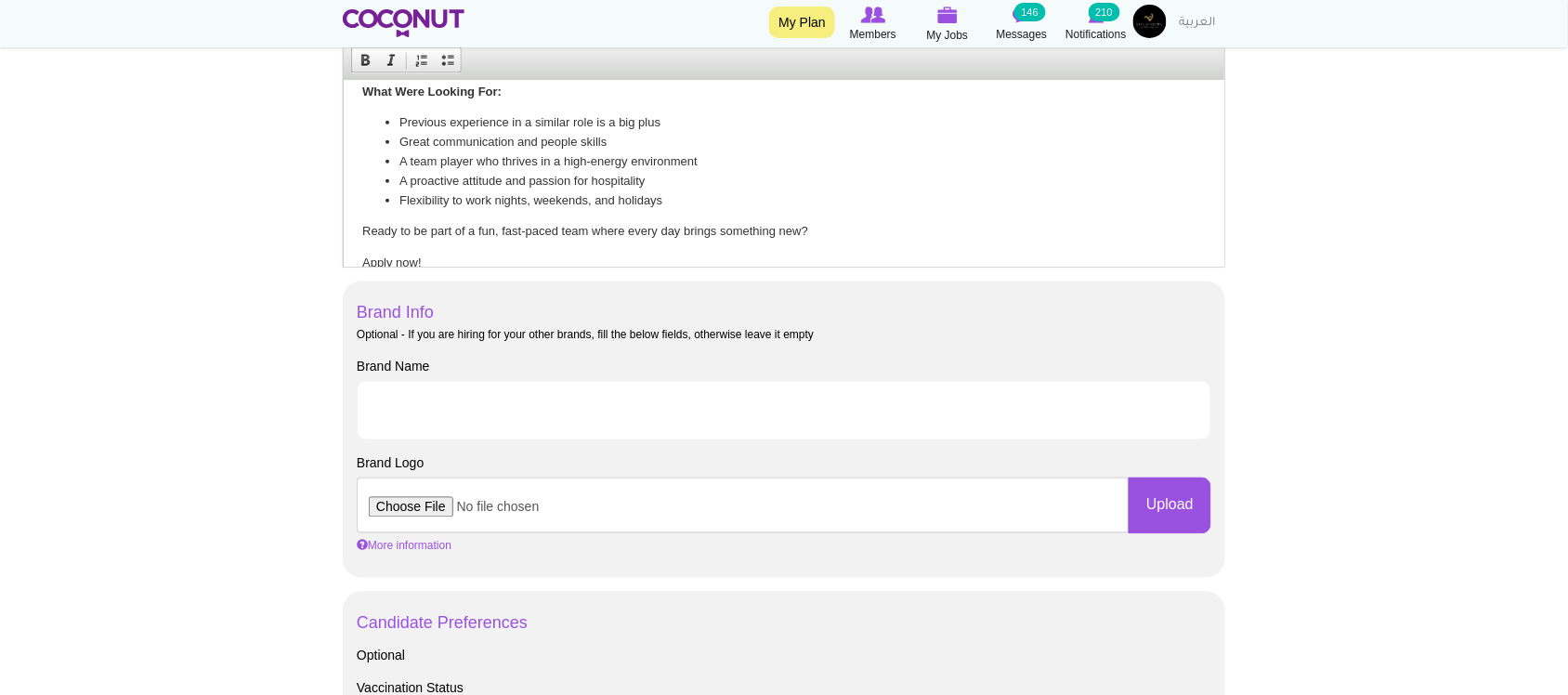
scroll to position [928, 0]
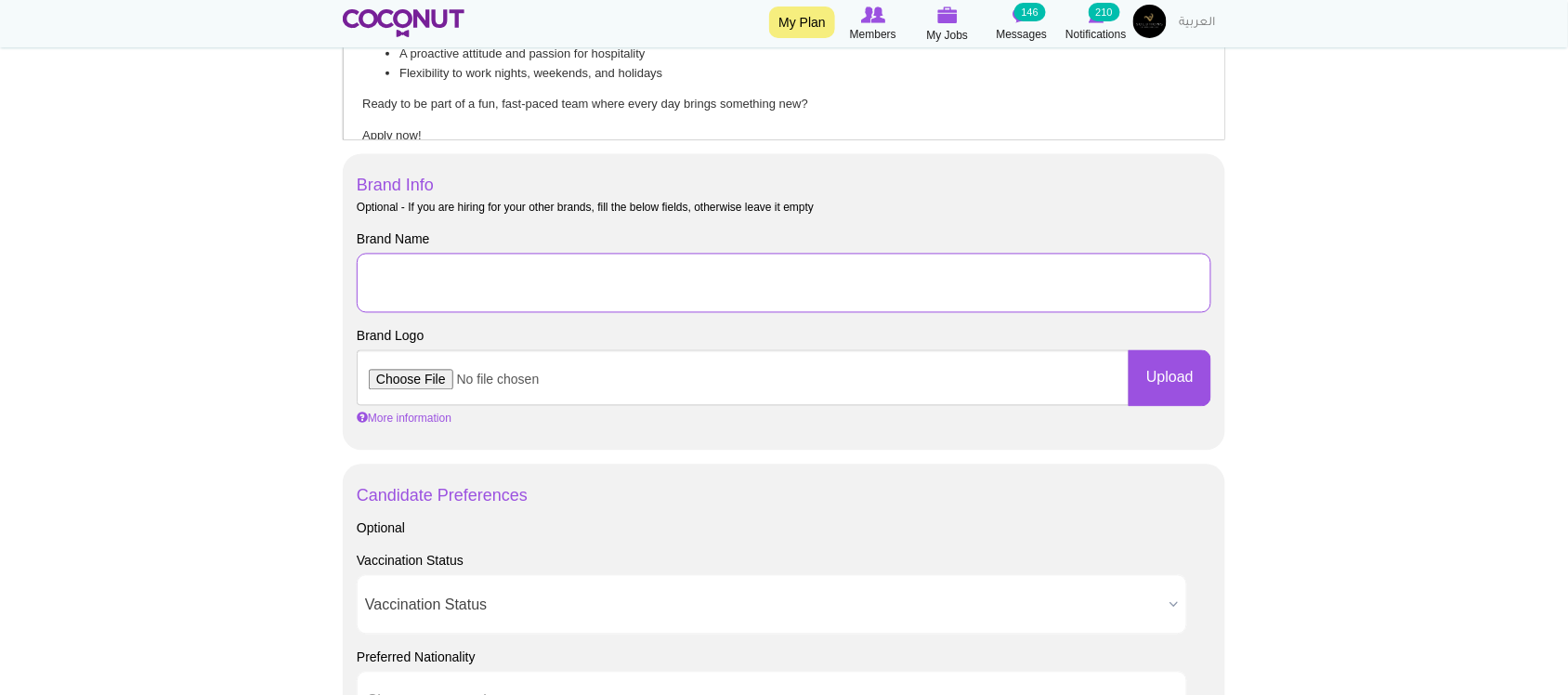
click at [423, 293] on input "Brand Name" at bounding box center [784, 283] width 854 height 59
click at [428, 291] on input "Brand Name" at bounding box center [784, 283] width 854 height 59
type input "Solutions Group"
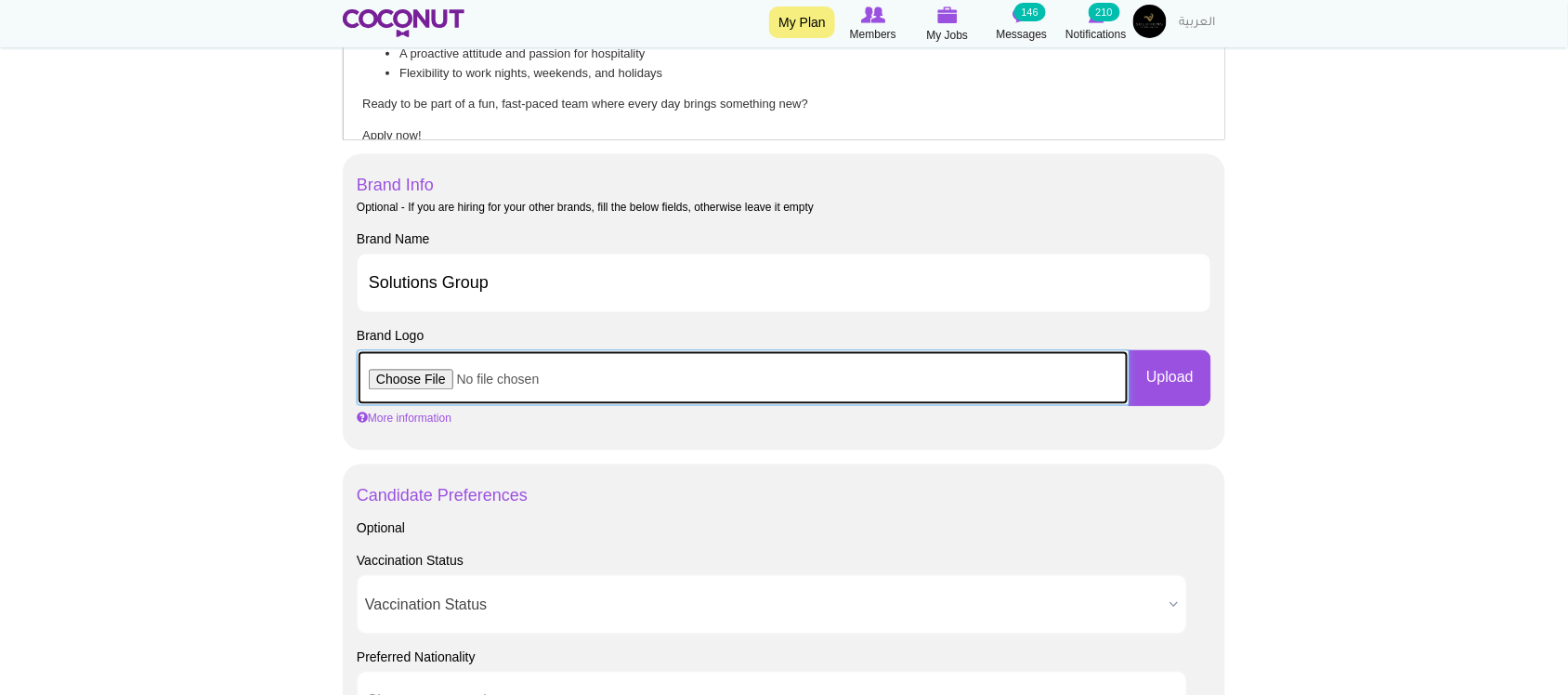
click at [424, 384] on input "file" at bounding box center [743, 378] width 773 height 55
type input "C:\fakepath\SG_Logo-removebg-preview.png"
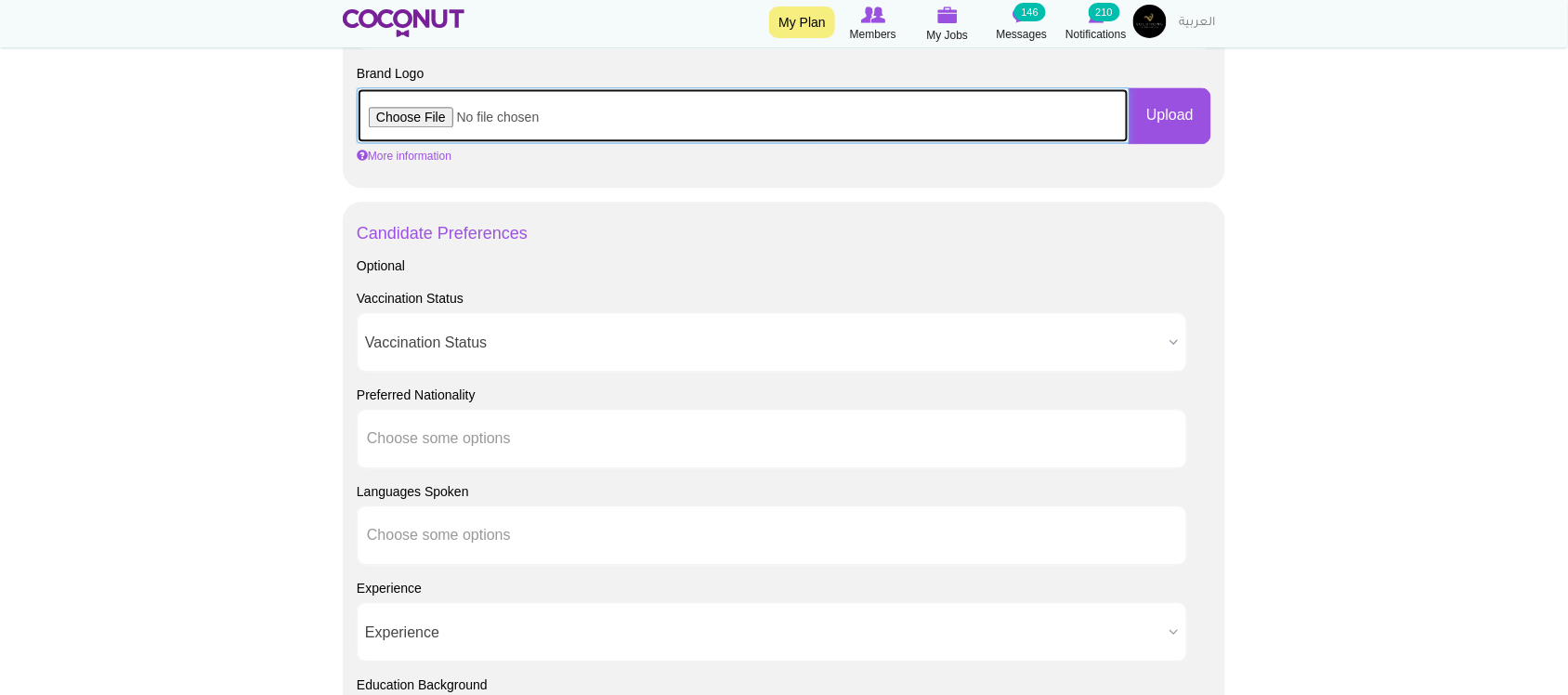
scroll to position [1238, 0]
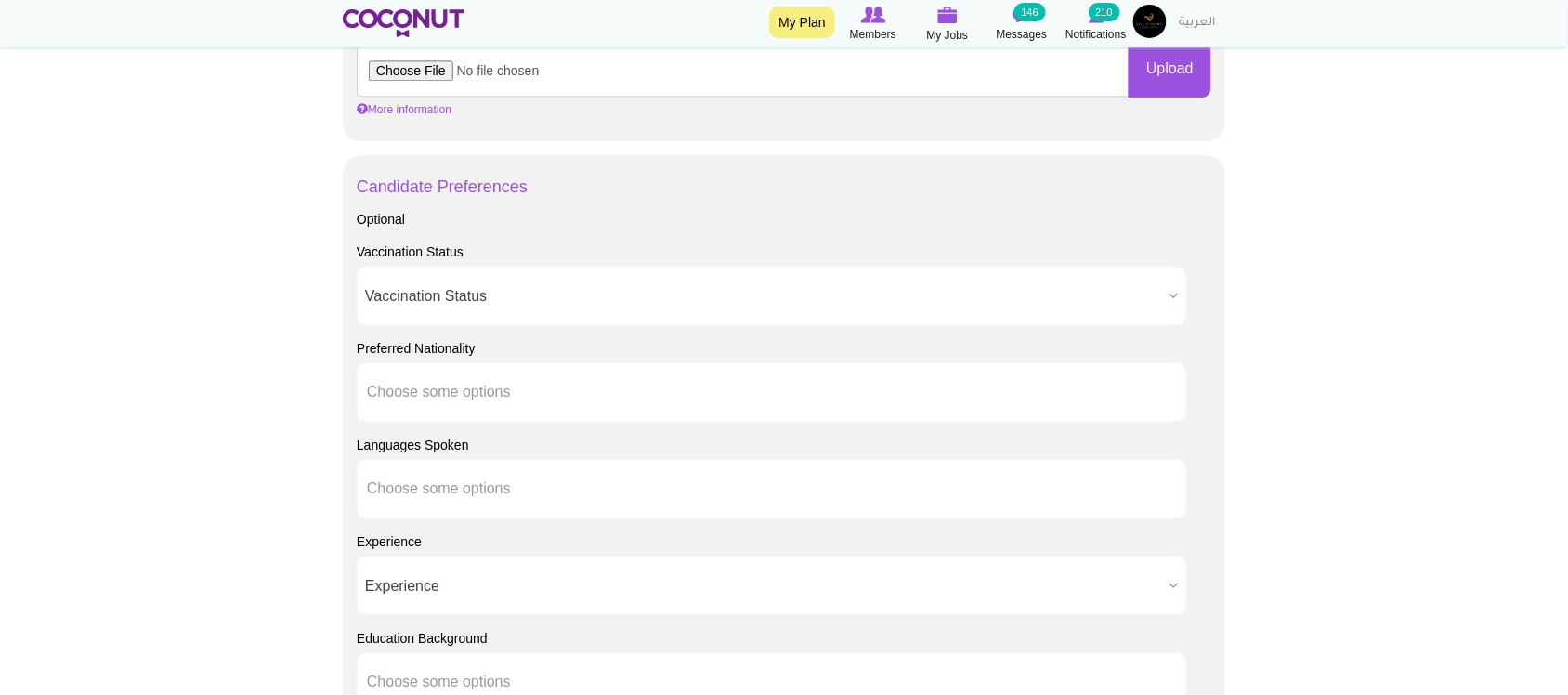
click at [442, 290] on span "Vaccination Status" at bounding box center [763, 297] width 797 height 59
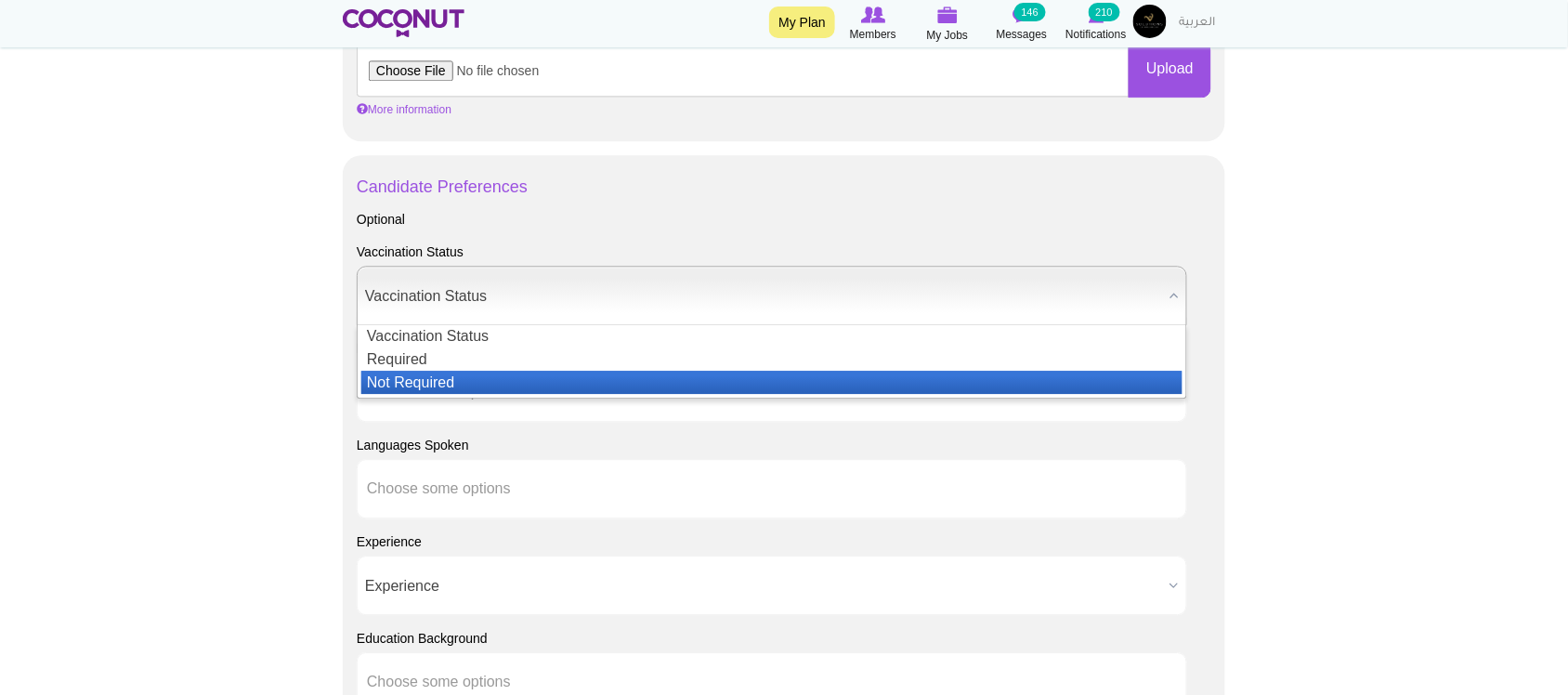
click at [448, 378] on li "Not Required" at bounding box center [771, 382] width 821 height 23
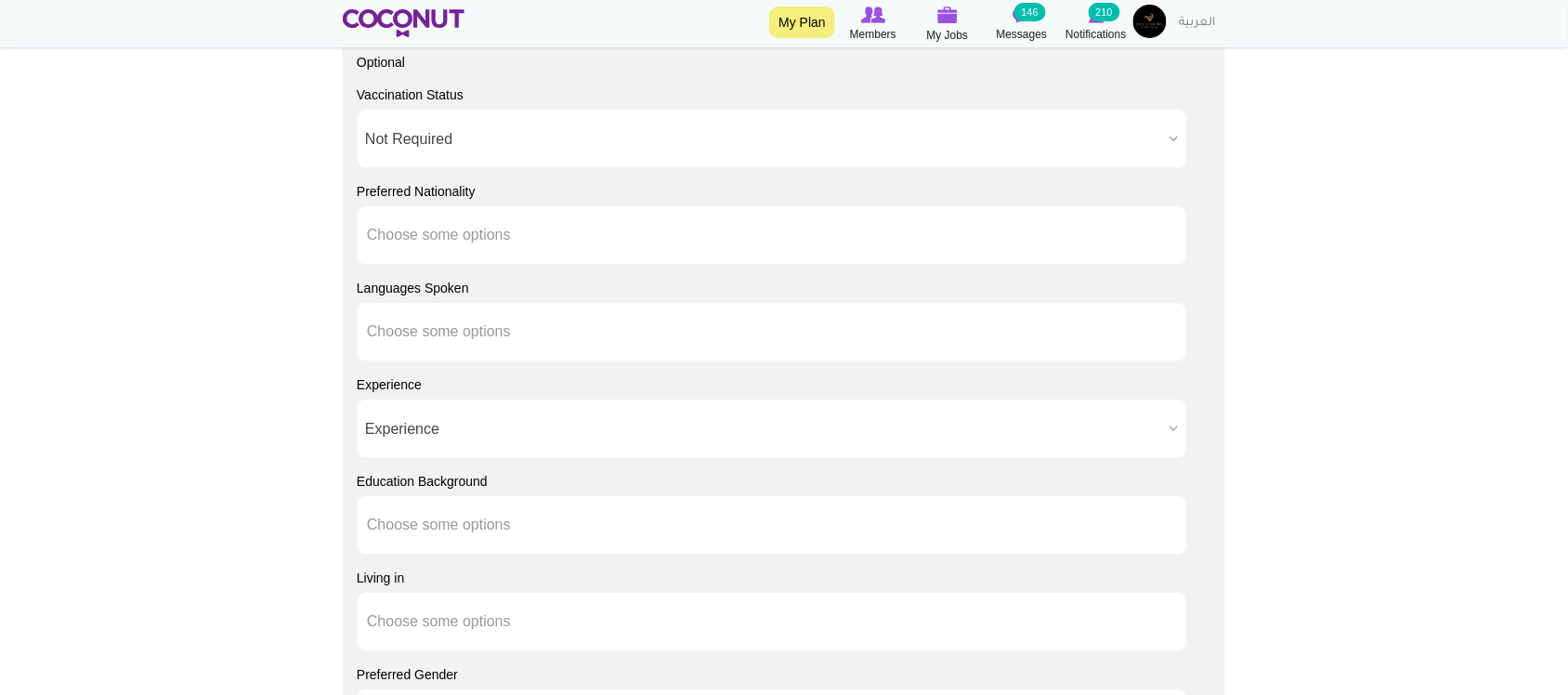
scroll to position [1547, 0]
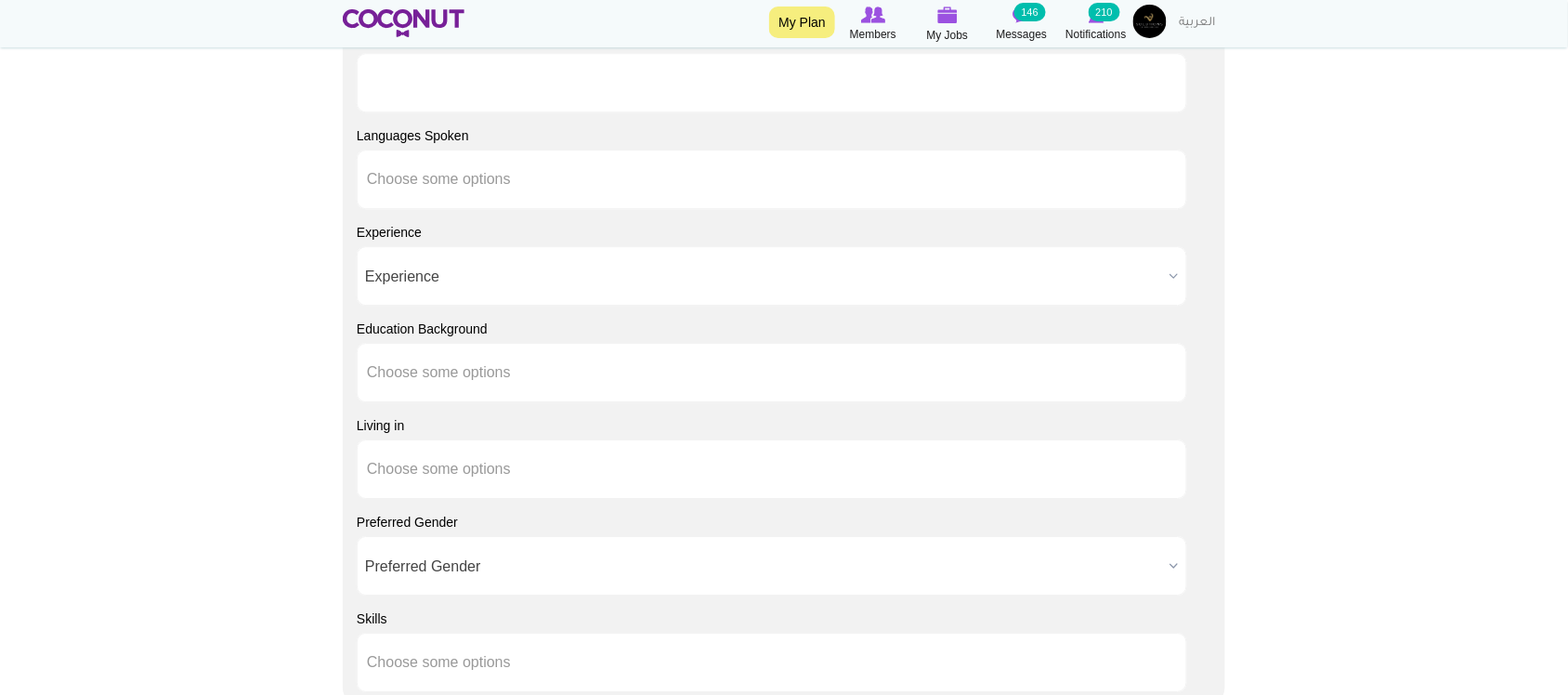
click at [453, 79] on input "text" at bounding box center [450, 82] width 167 height 17
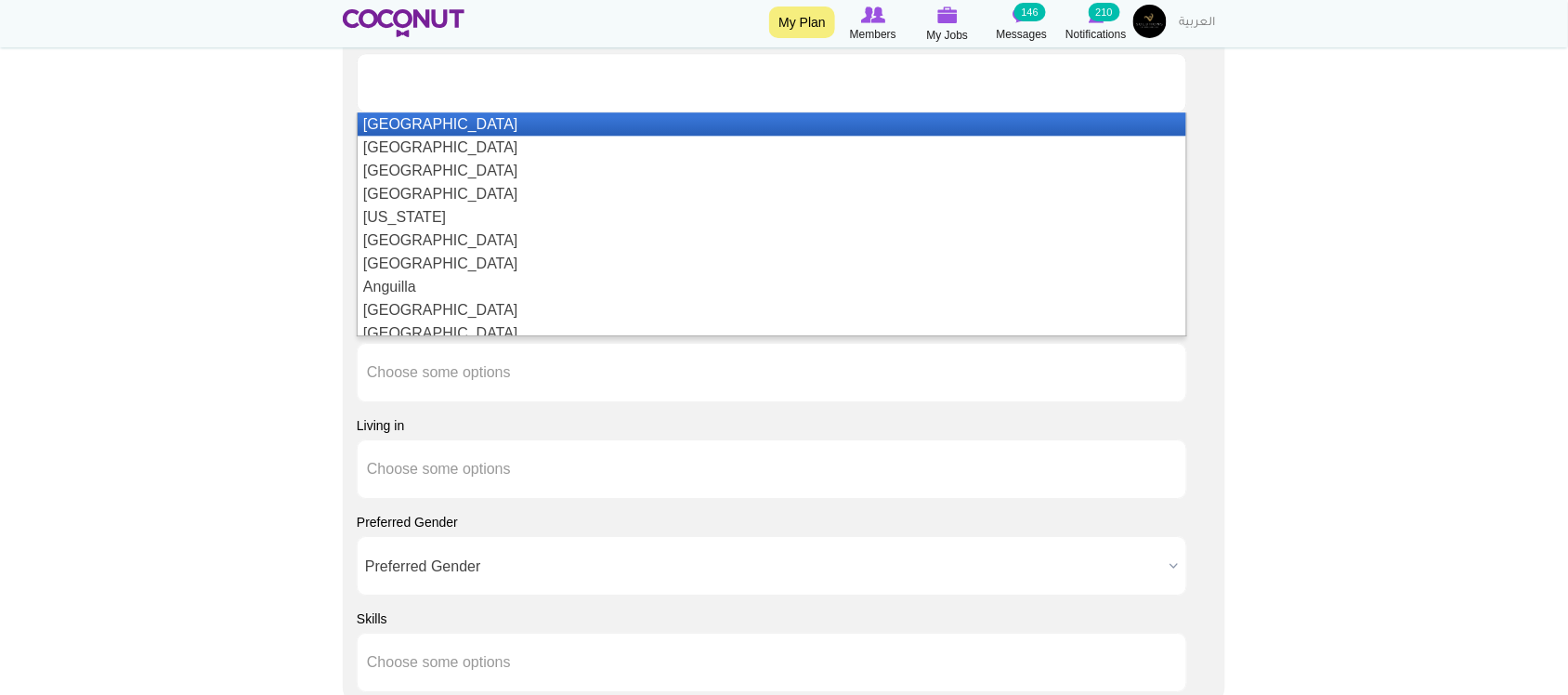
type input "Choose some options"
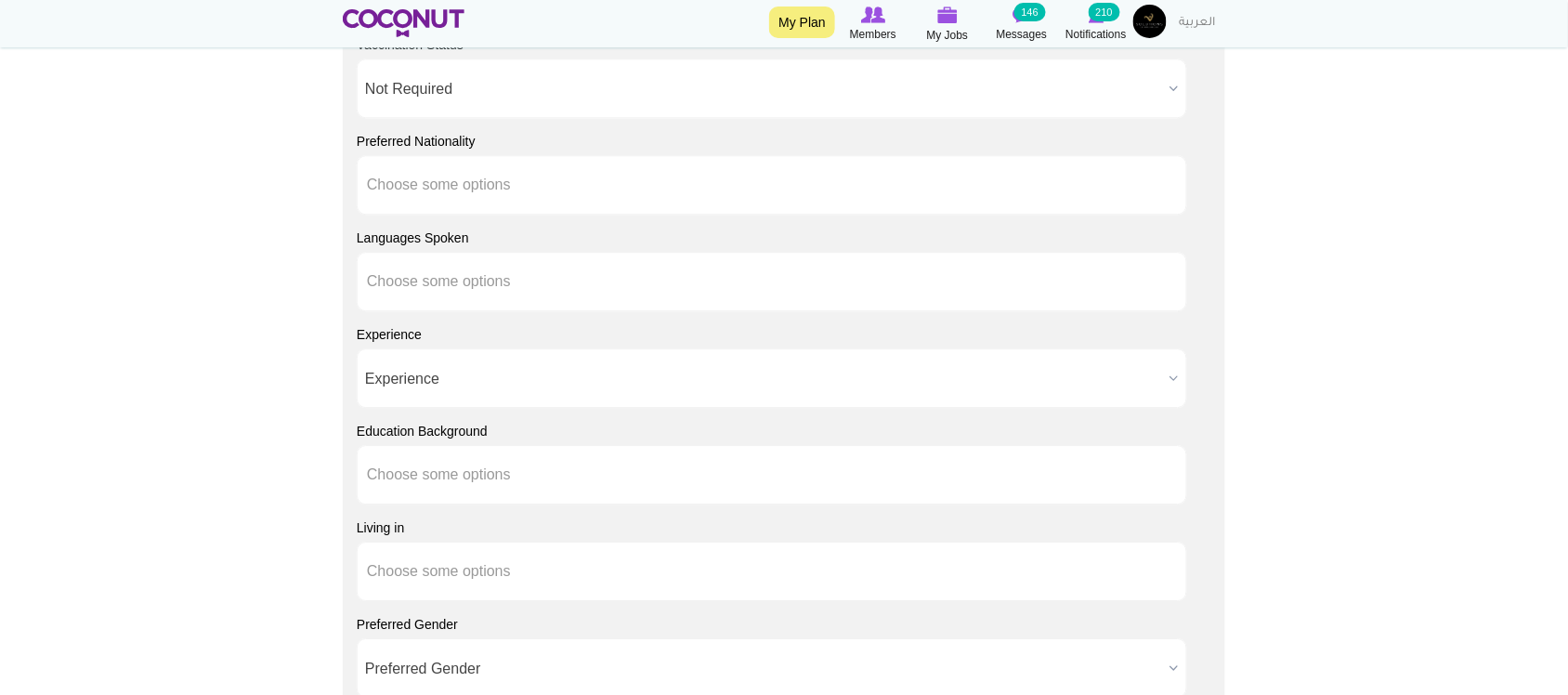
scroll to position [1393, 0]
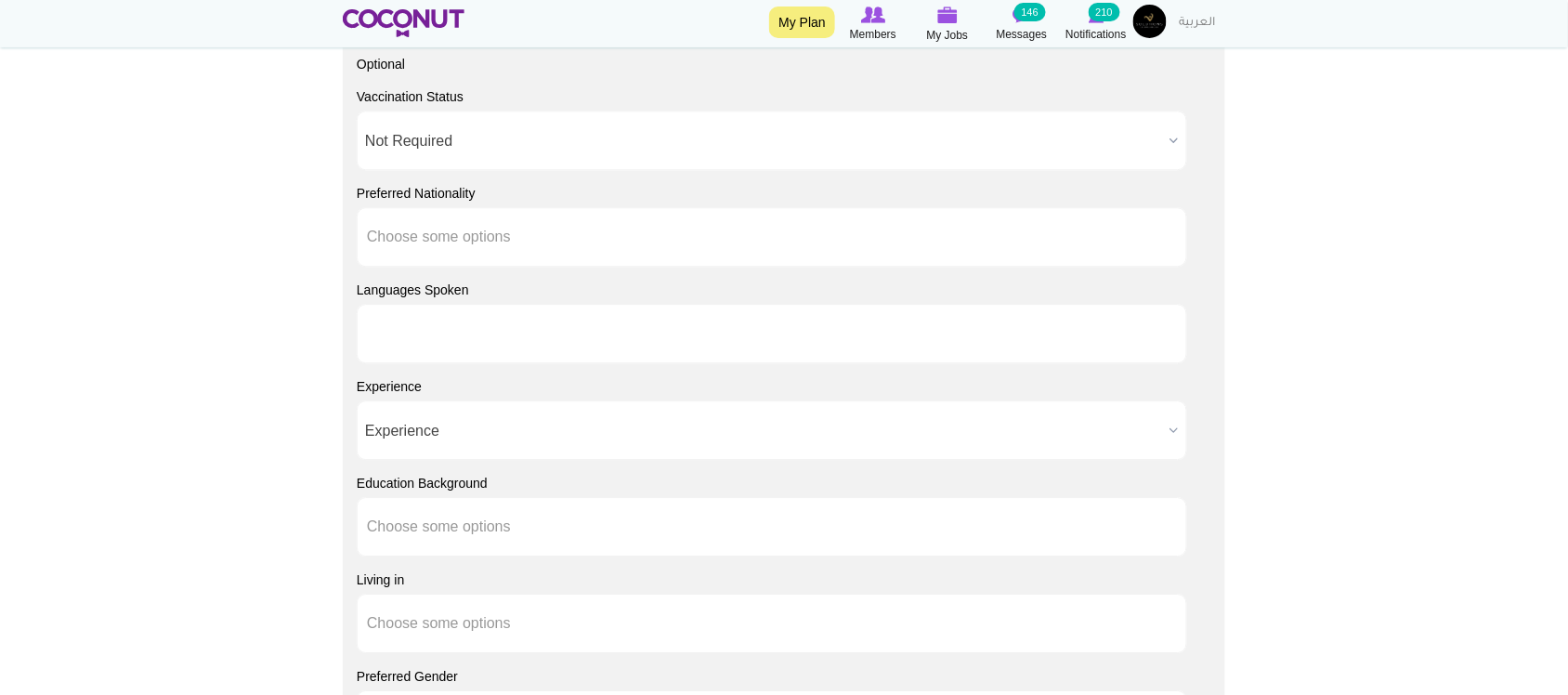
click at [453, 337] on input "text" at bounding box center [450, 333] width 167 height 17
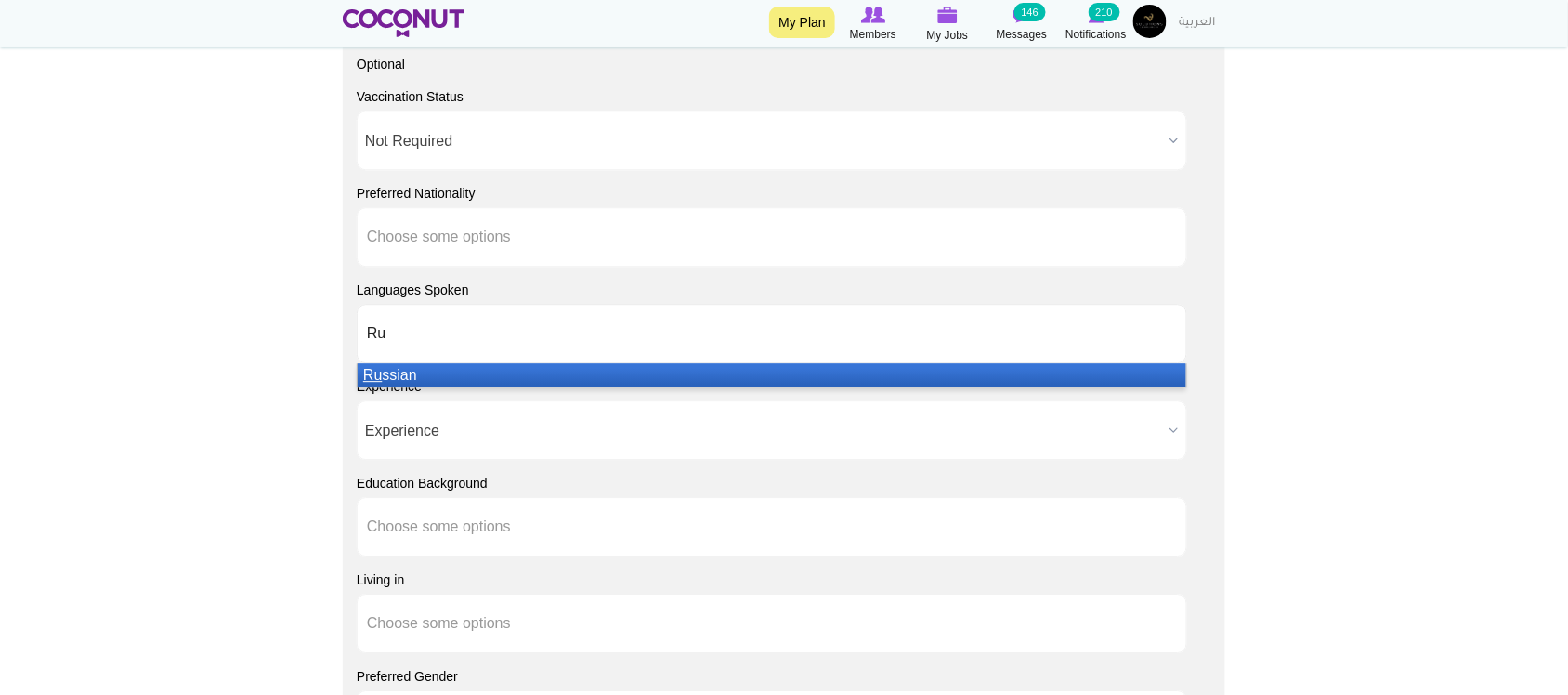
type input "R"
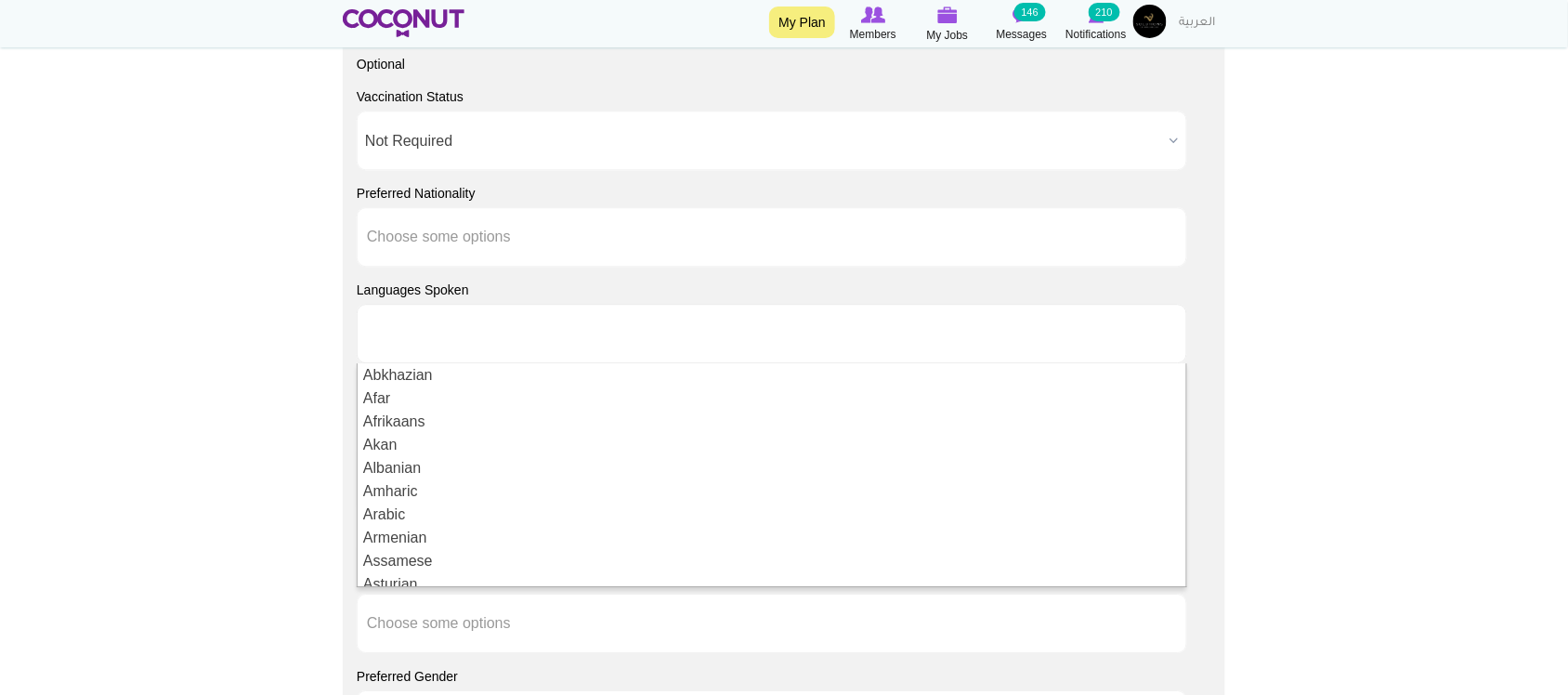
type input "Choose some options"
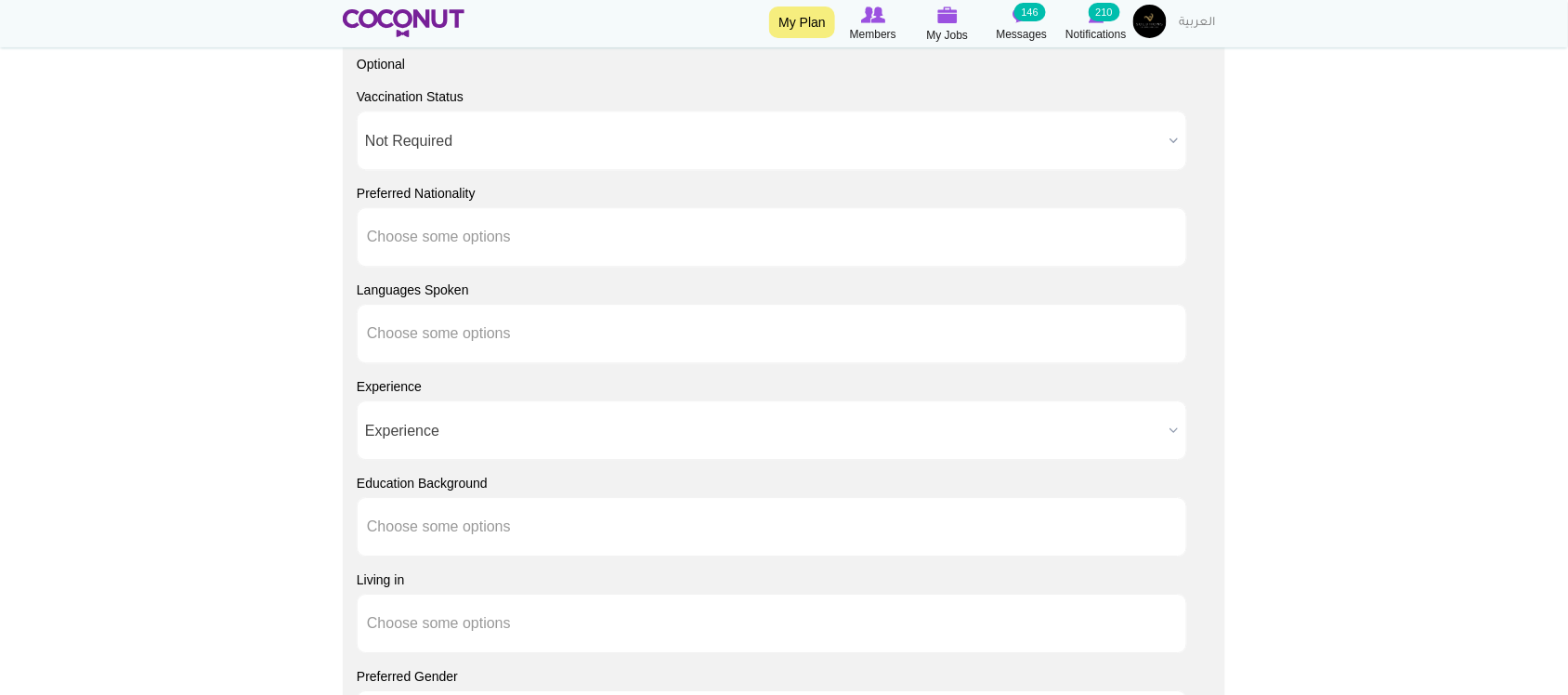
scroll to position [1547, 0]
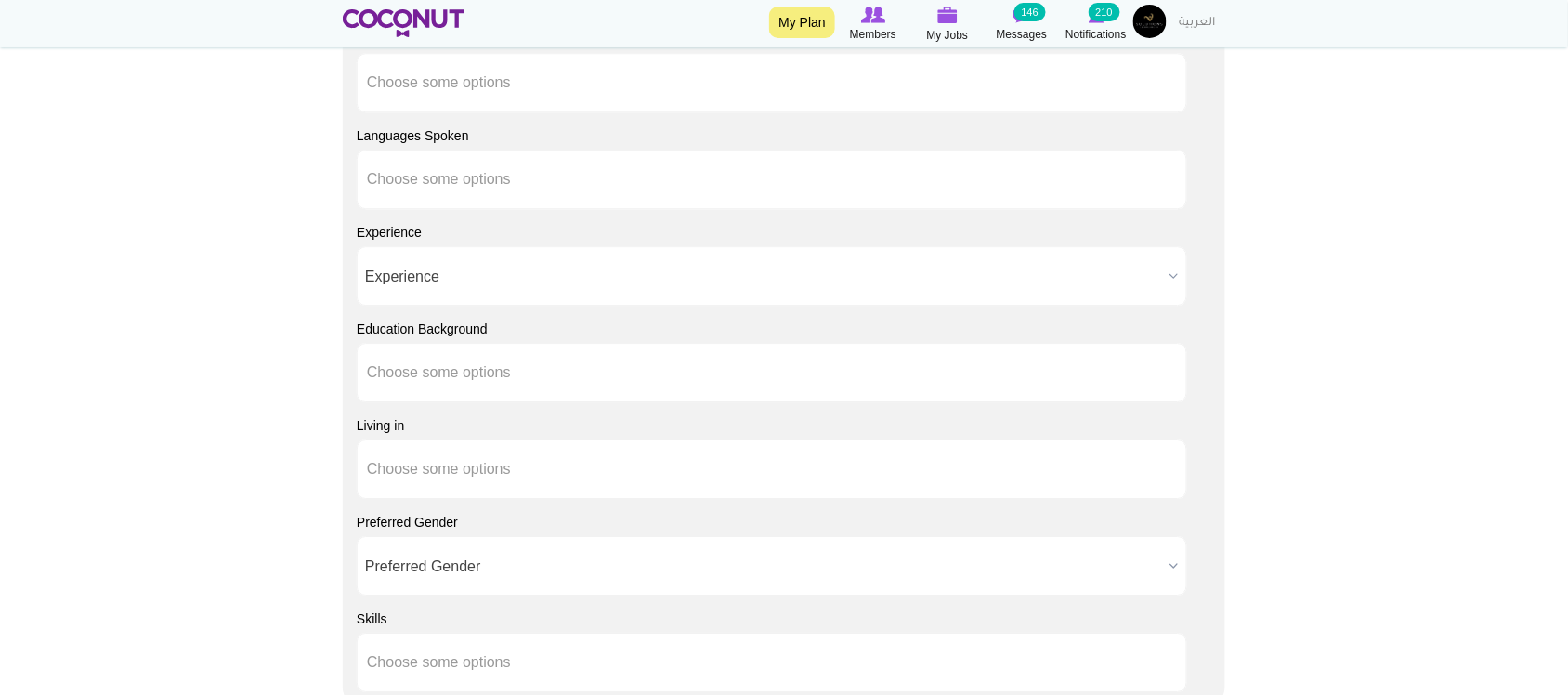
click at [457, 257] on span "Experience" at bounding box center [763, 277] width 797 height 59
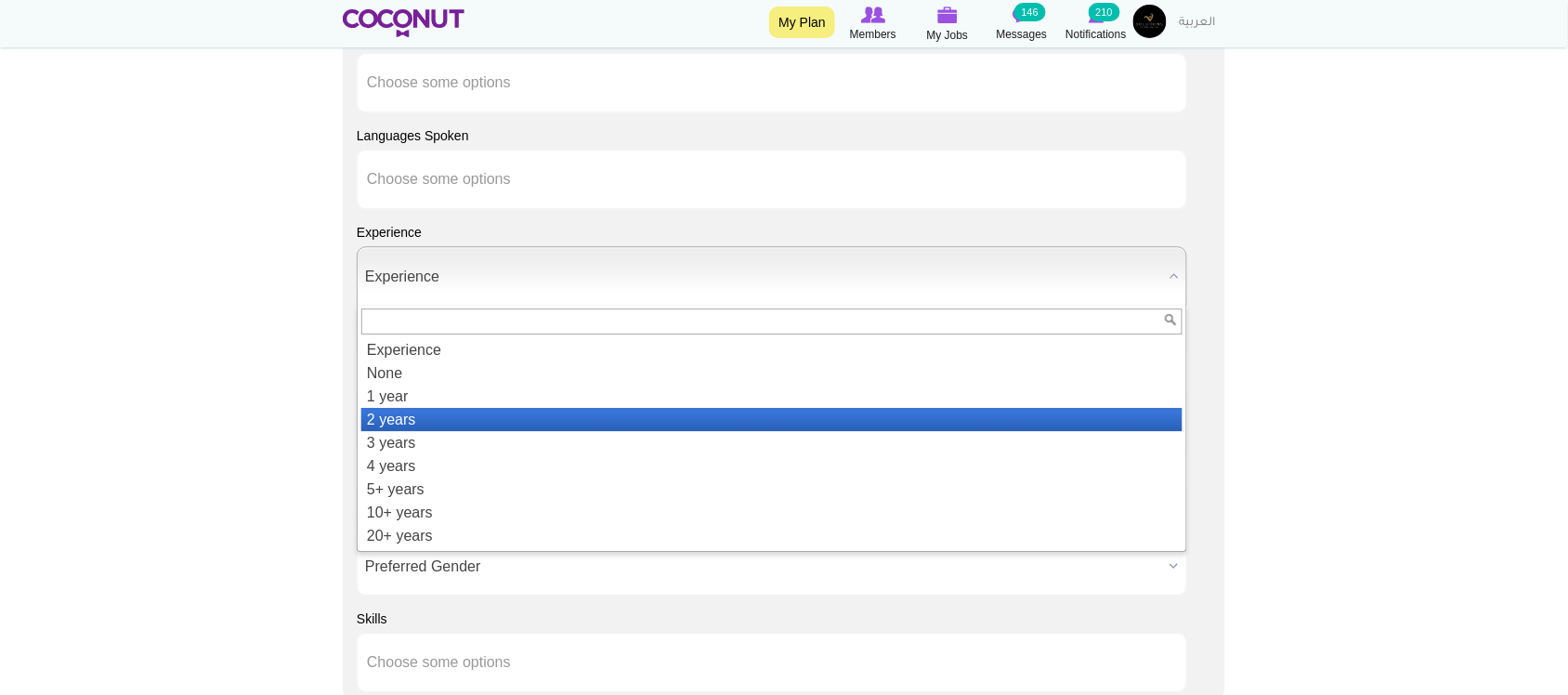
click at [391, 415] on li "2 years" at bounding box center [771, 418] width 821 height 23
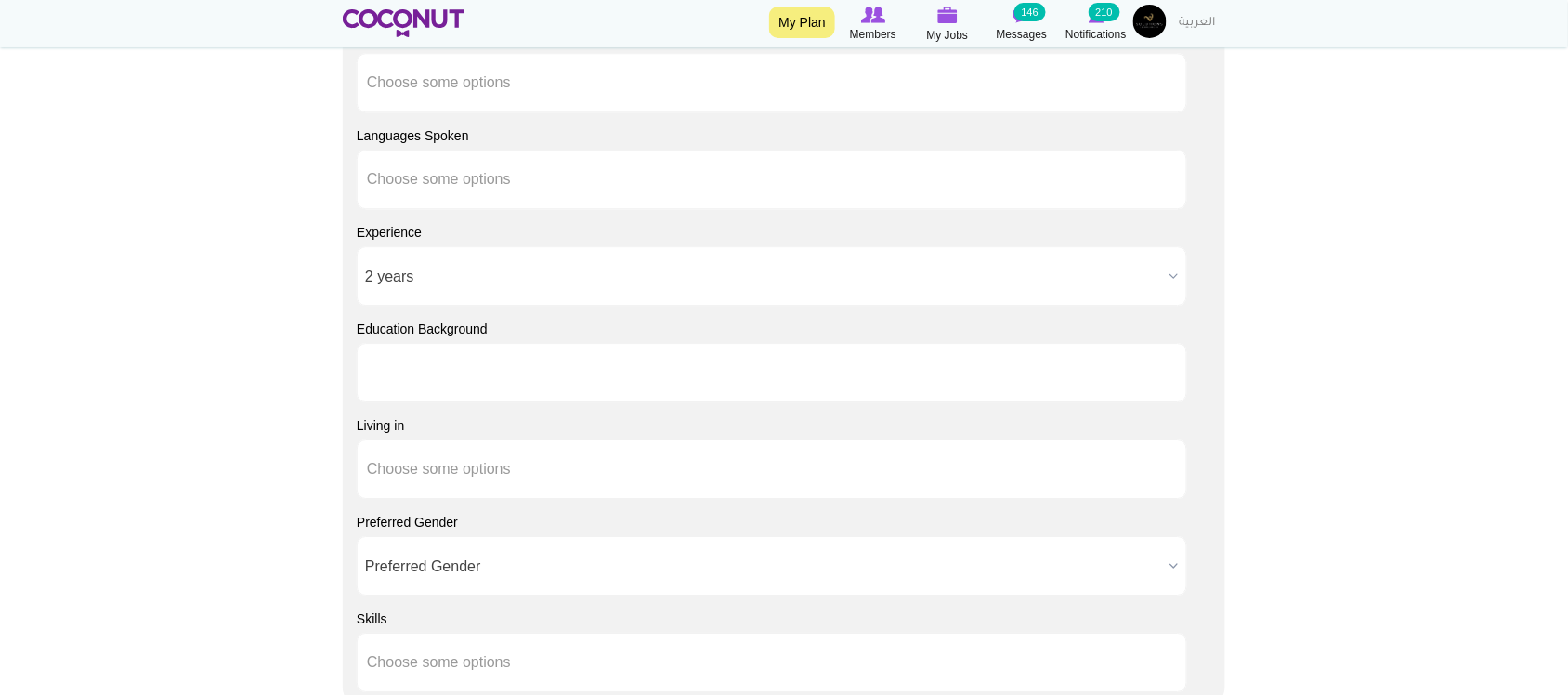
click at [442, 374] on input "text" at bounding box center [450, 372] width 167 height 17
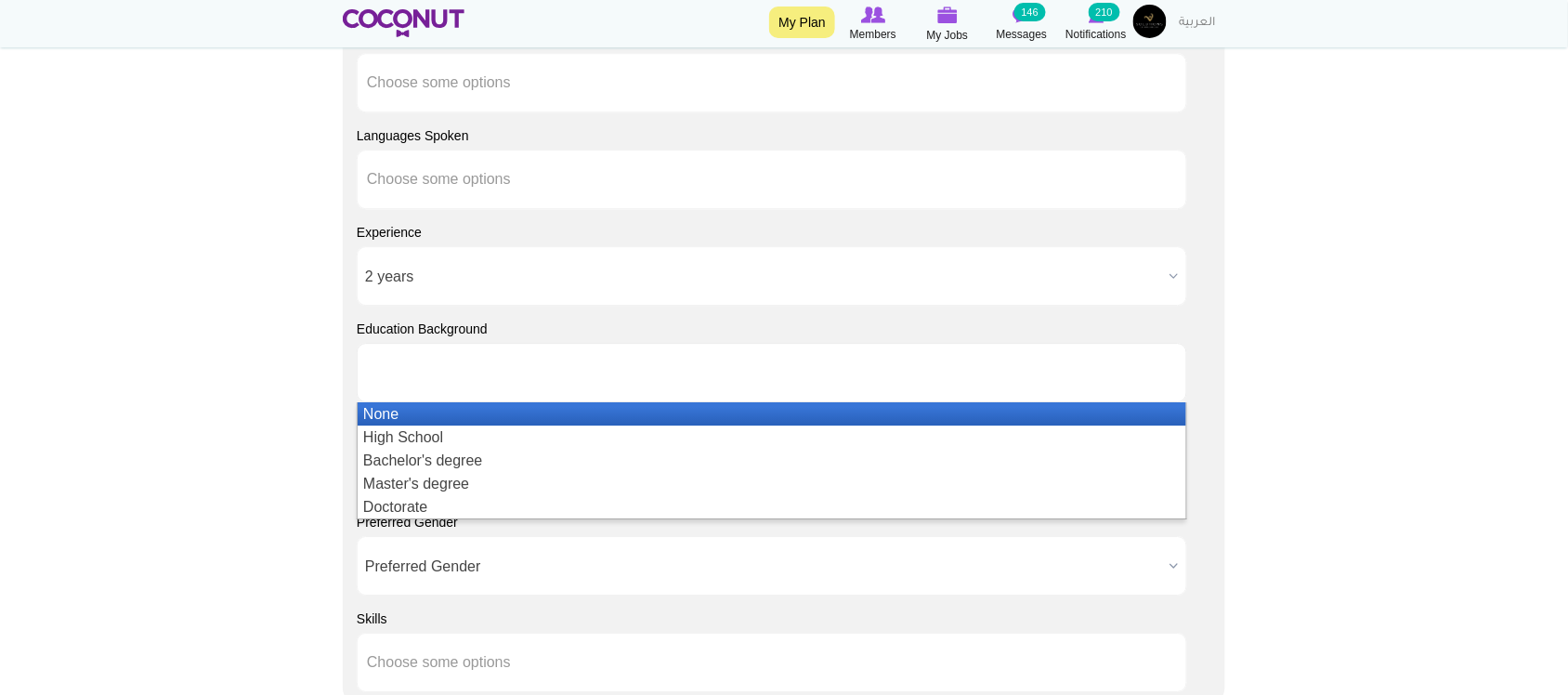
click at [346, 413] on div "Candidate Preferences Optional Vaccination Status Vaccination Status Required N…" at bounding box center [784, 276] width 882 height 861
type input "Choose some options"
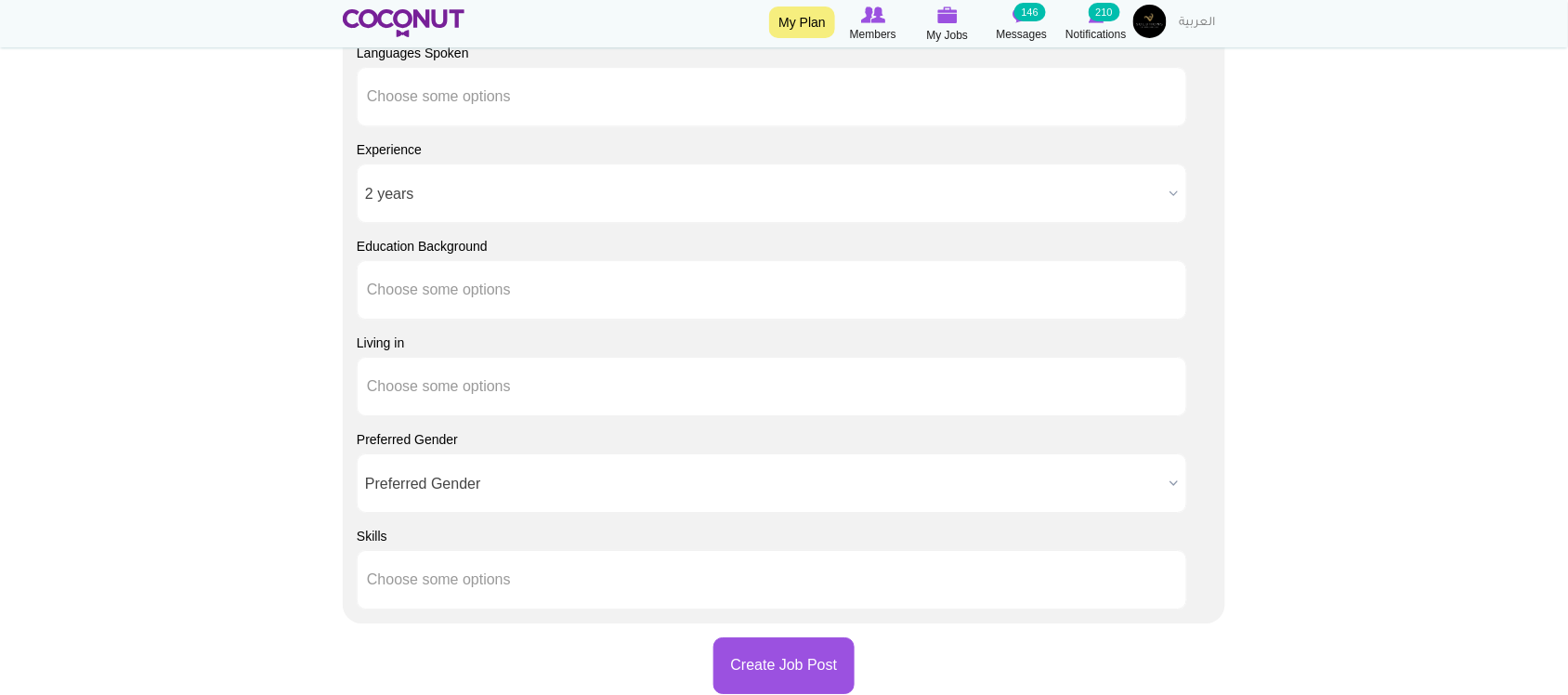
scroll to position [1702, 0]
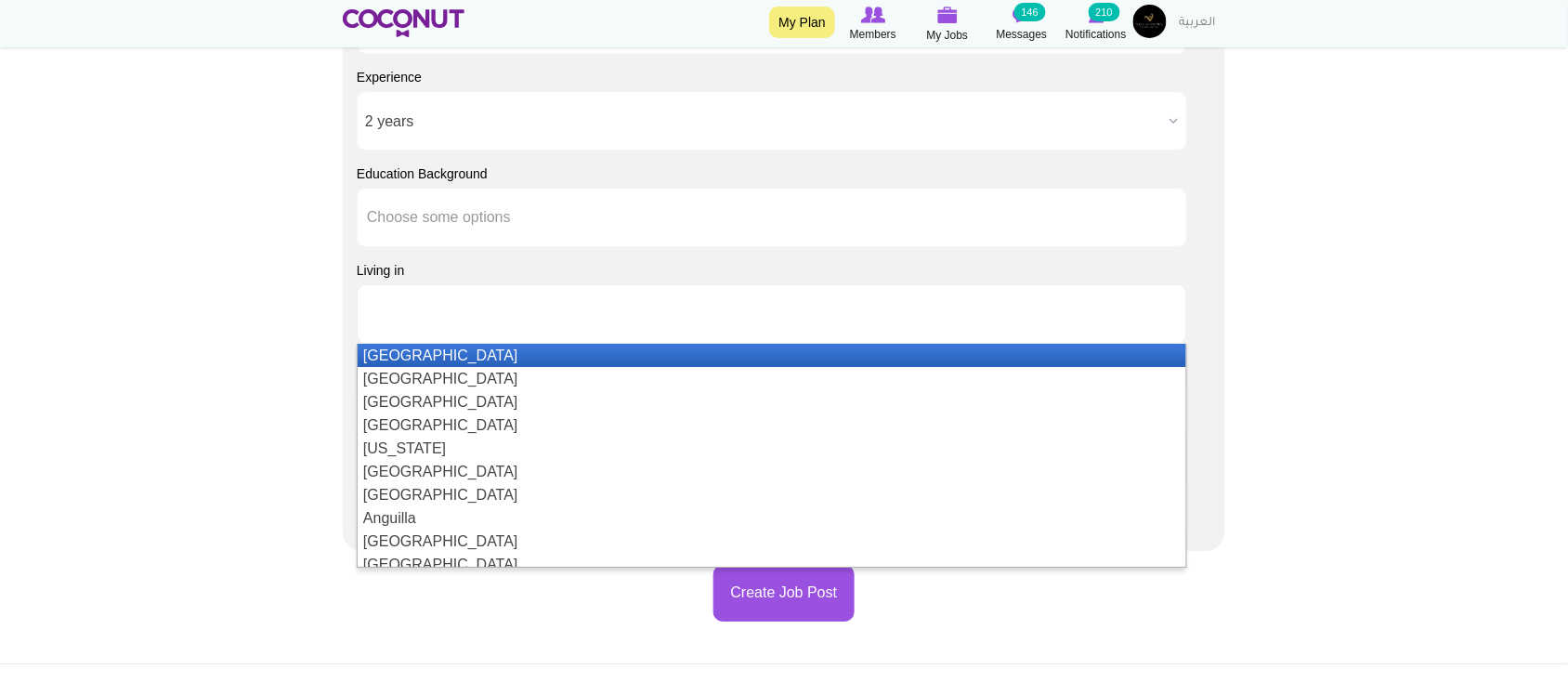
click at [422, 321] on input "text" at bounding box center [450, 313] width 167 height 17
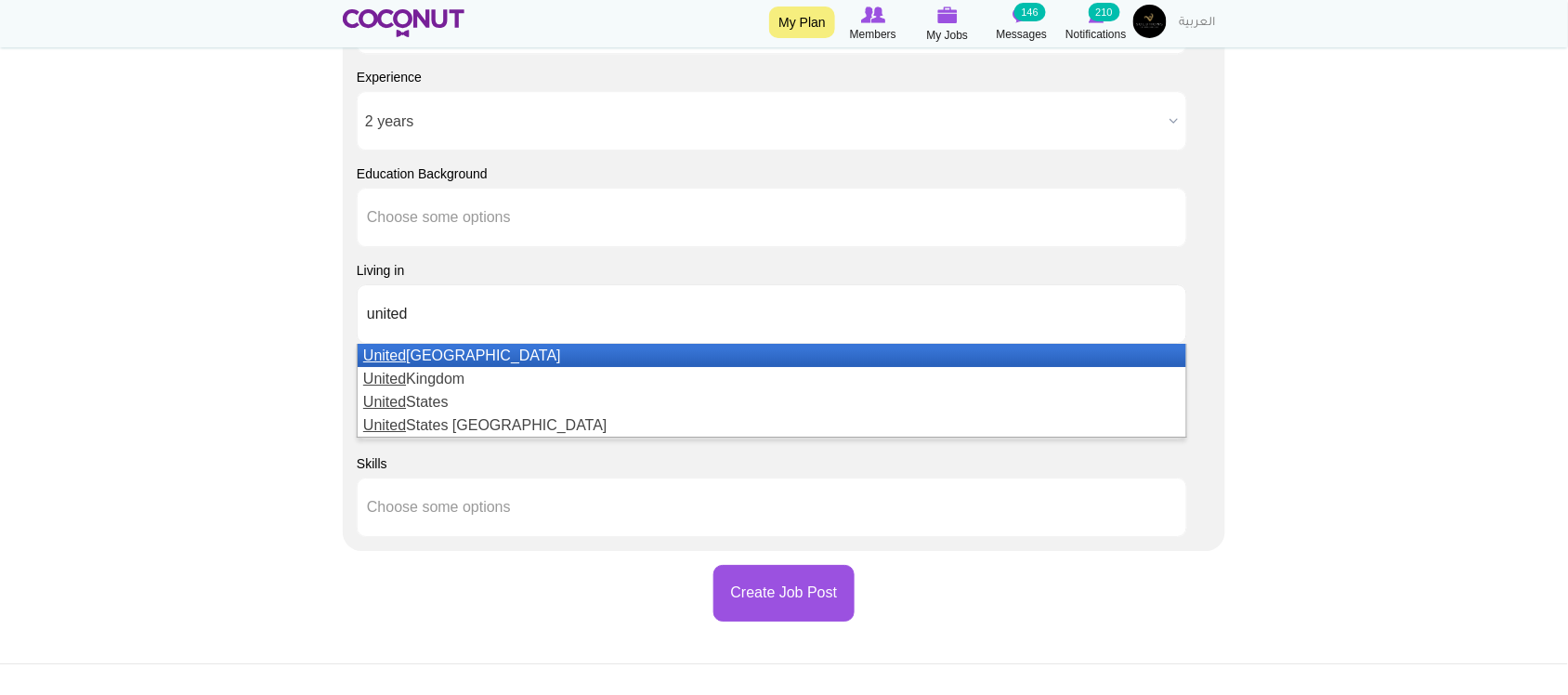
type input "united"
click at [415, 355] on li "United Arab Emirates" at bounding box center [772, 355] width 828 height 23
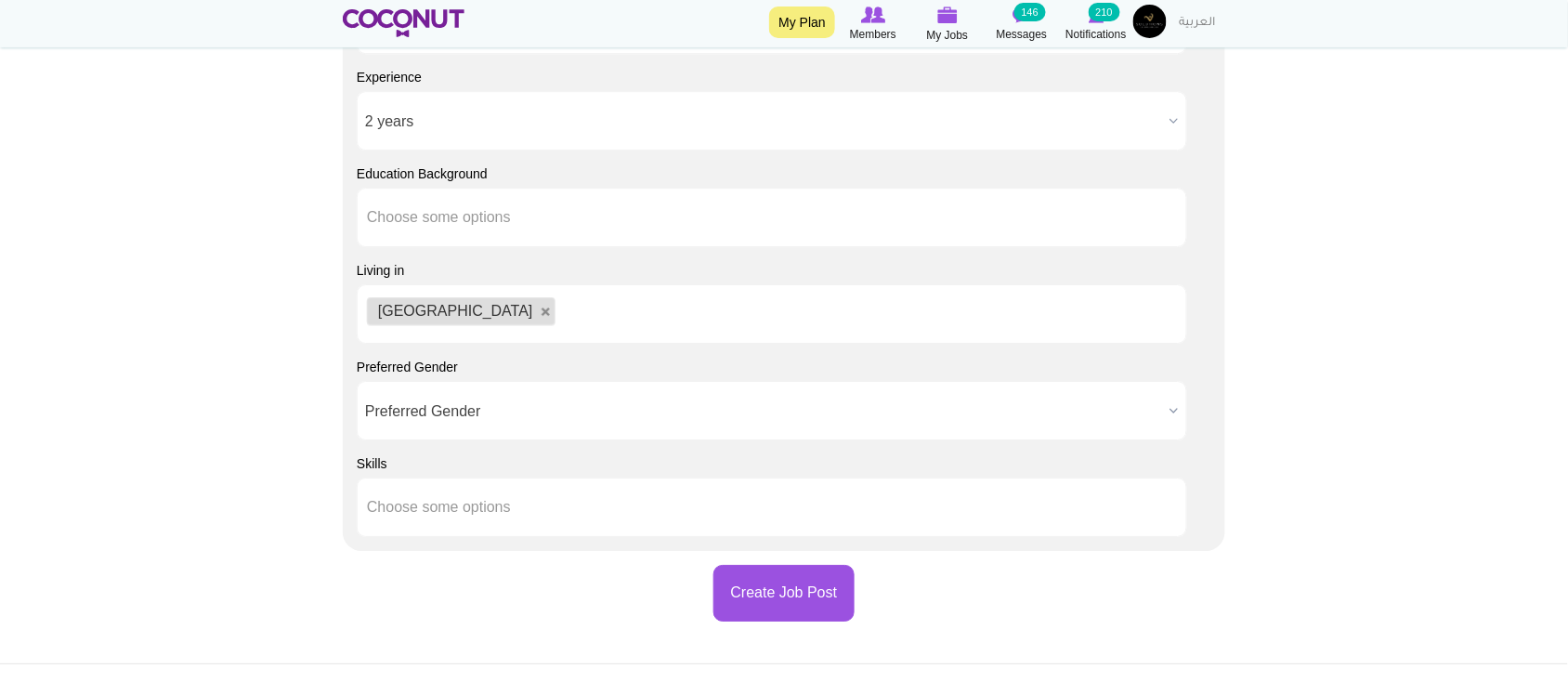
click at [460, 425] on span "Preferred Gender" at bounding box center [763, 411] width 797 height 59
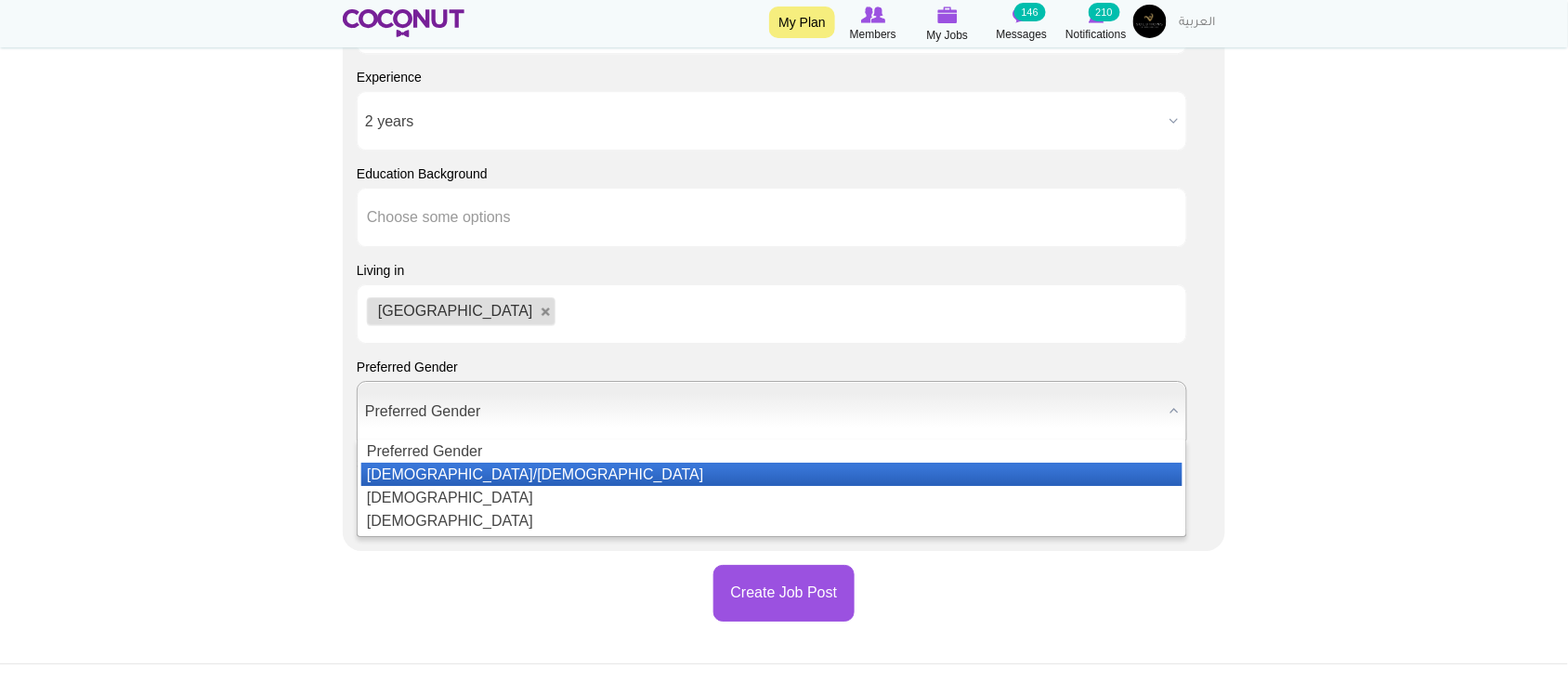
click at [430, 479] on li "Male/Female" at bounding box center [771, 474] width 821 height 23
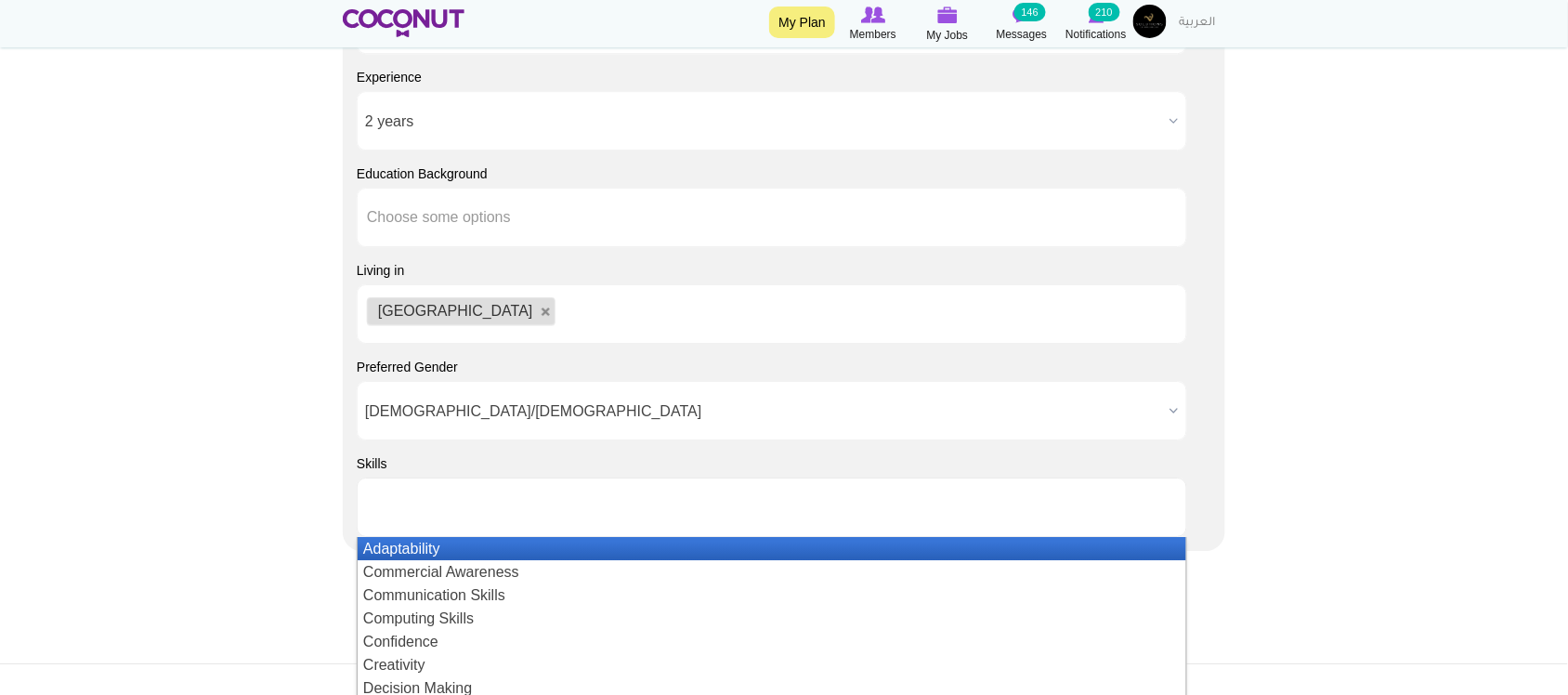
click at [437, 518] on li at bounding box center [450, 506] width 167 height 39
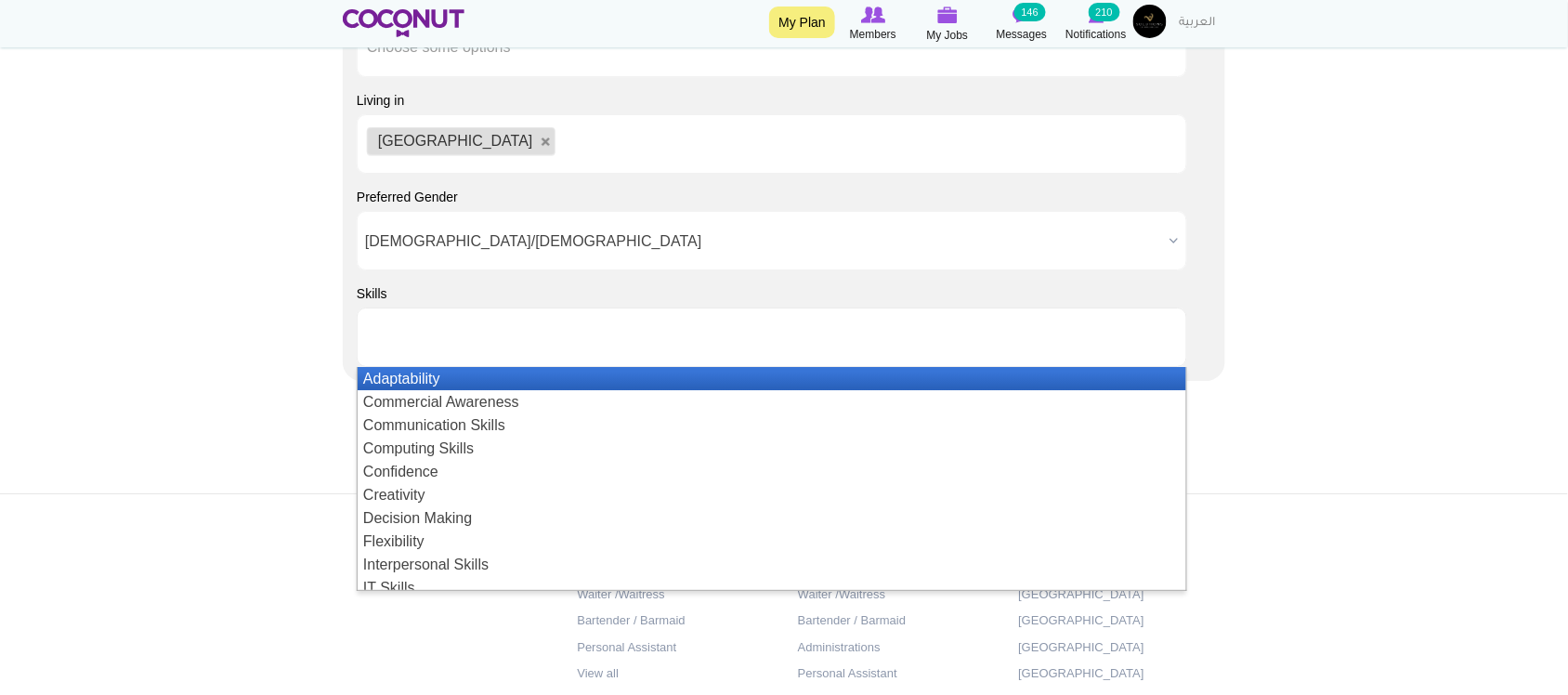
scroll to position [1974, 0]
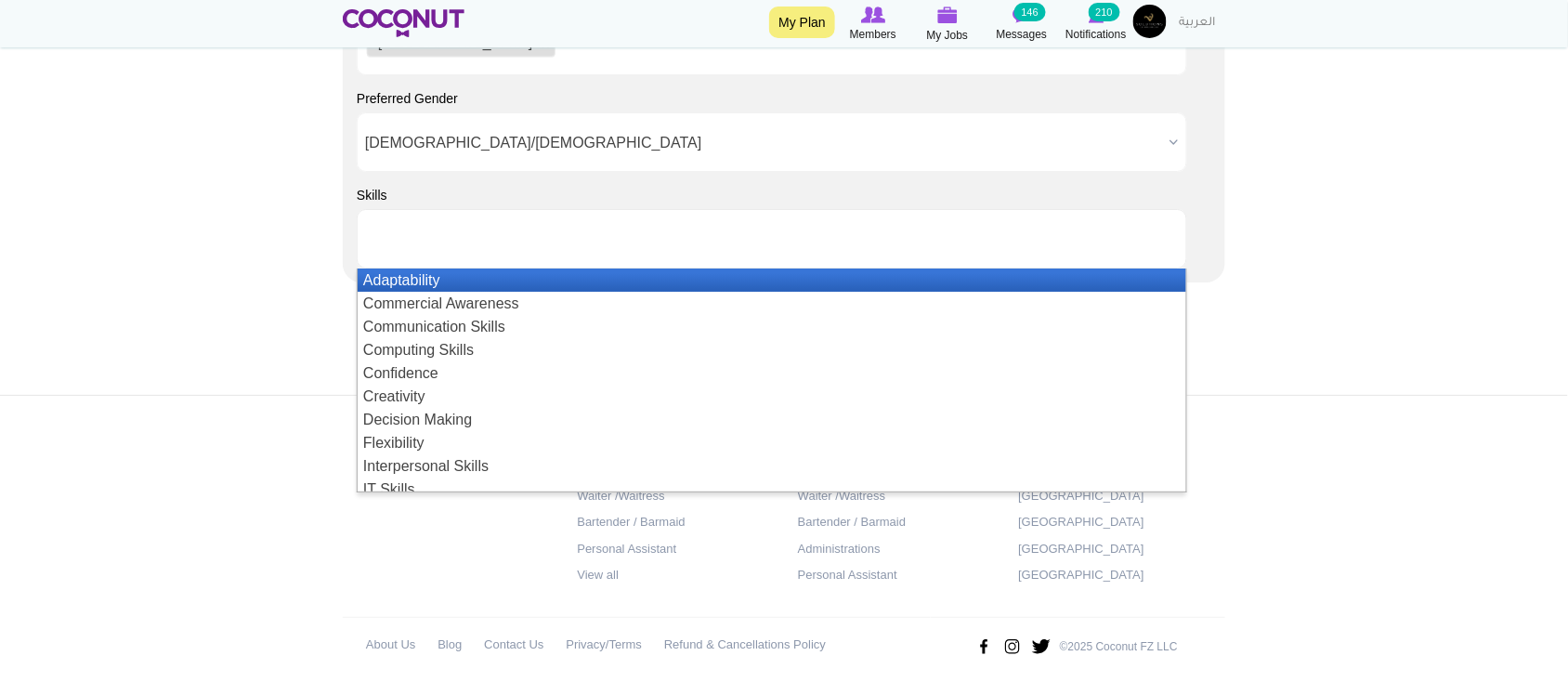
click at [414, 274] on li "Adaptability" at bounding box center [772, 280] width 828 height 23
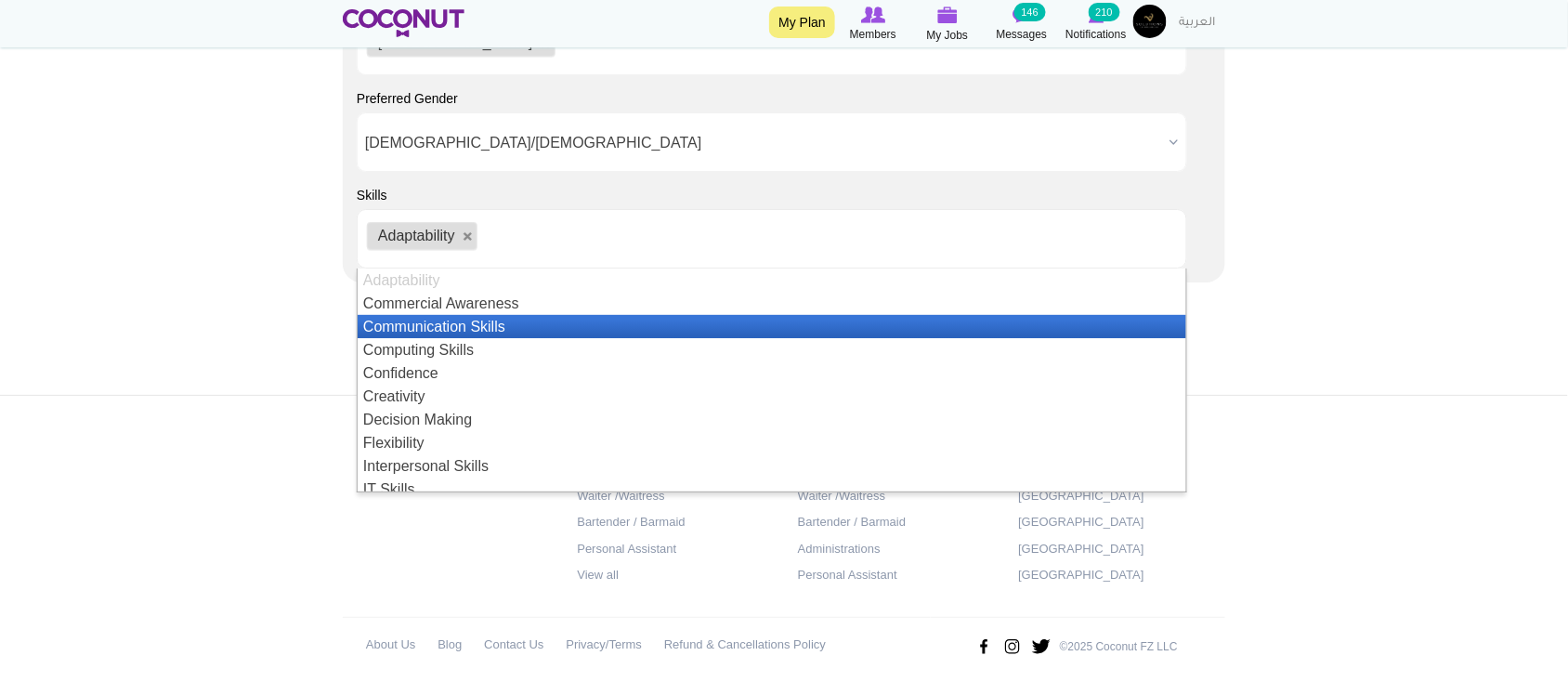
click at [441, 334] on li "Communication Skills" at bounding box center [772, 325] width 828 height 23
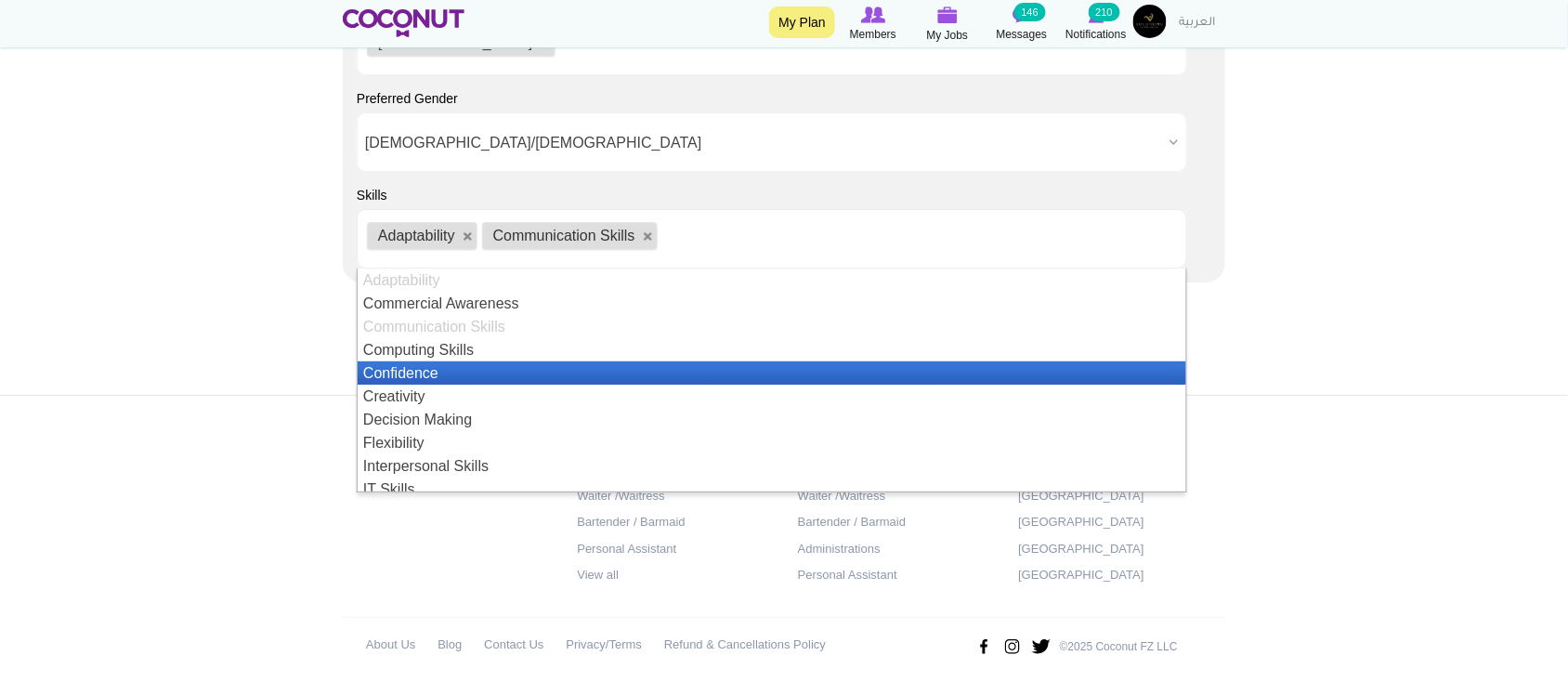
click at [430, 373] on li "Confidence" at bounding box center [772, 372] width 828 height 23
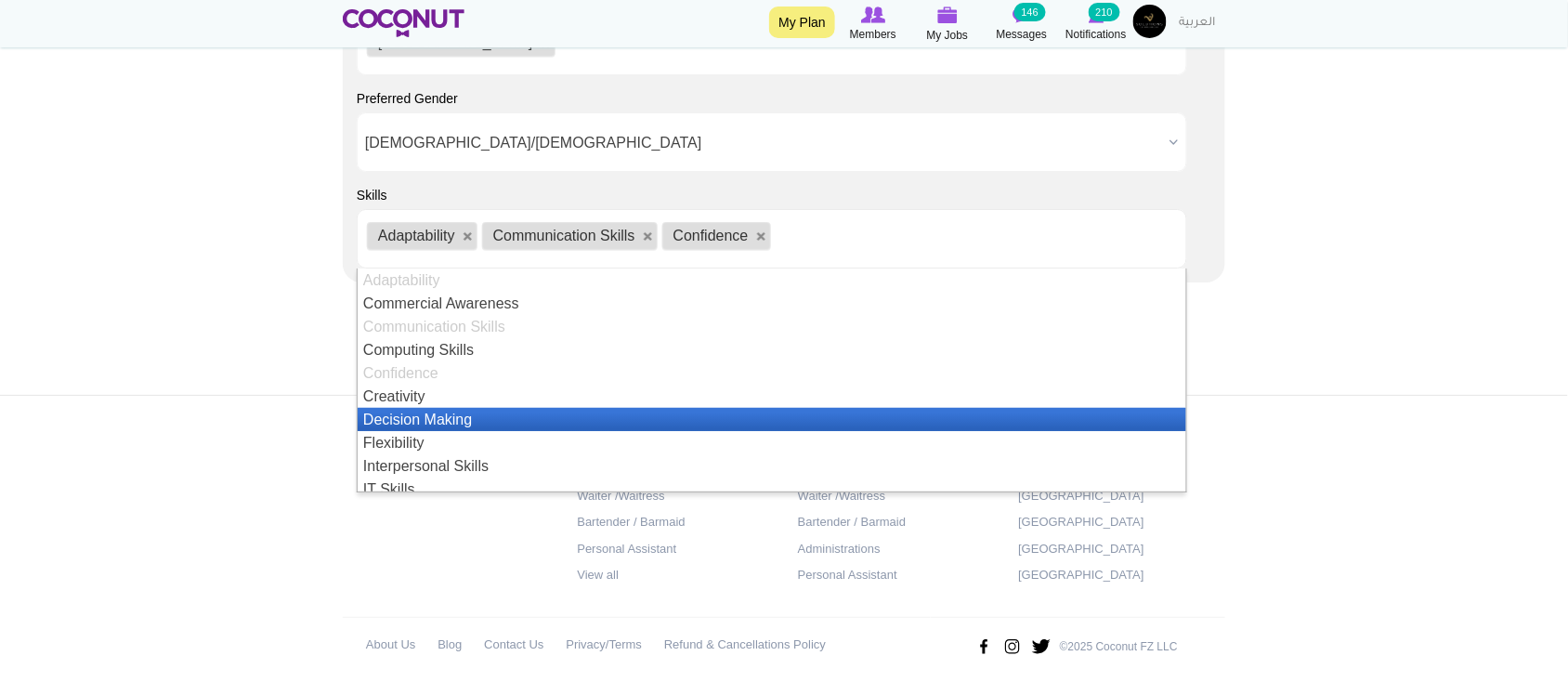
click at [409, 423] on li "Decision Making" at bounding box center [772, 418] width 828 height 23
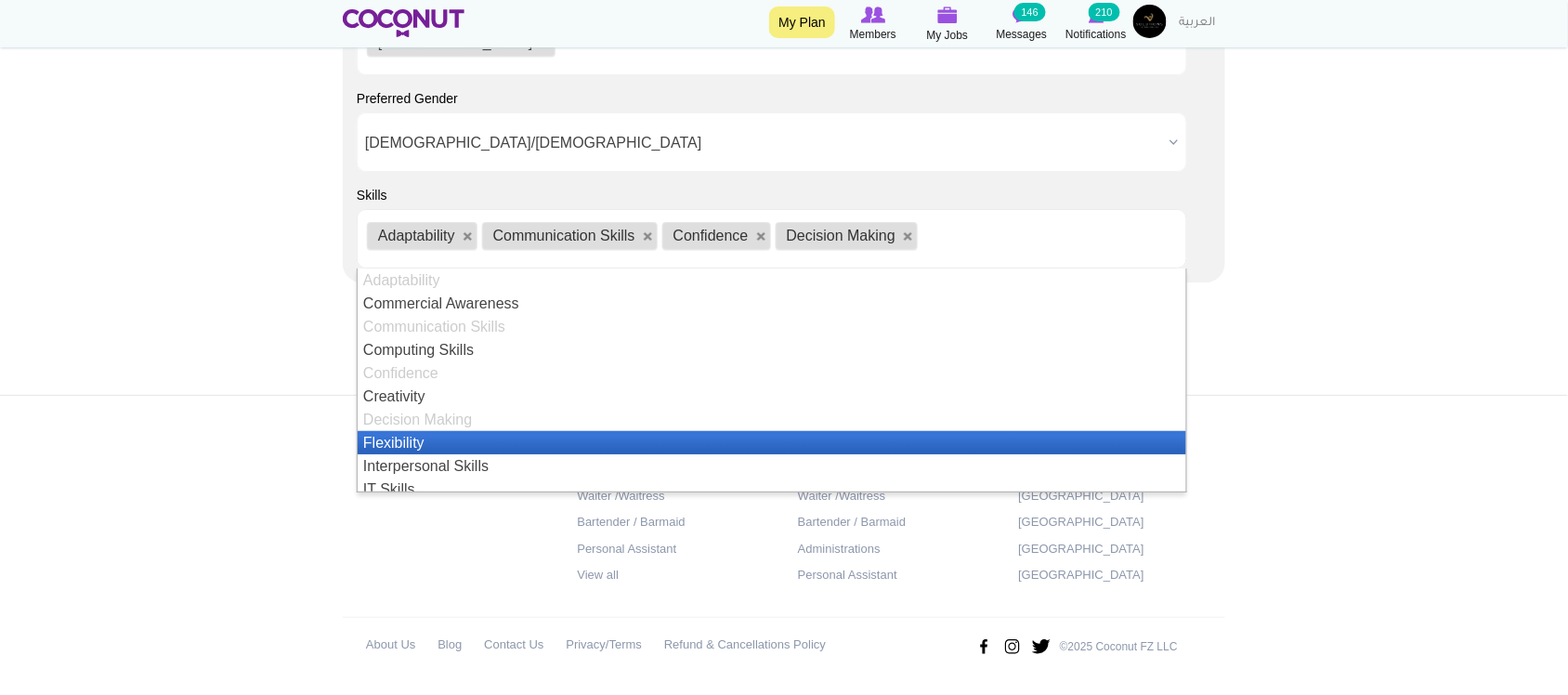
click at [404, 441] on li "Flexibility" at bounding box center [772, 442] width 828 height 23
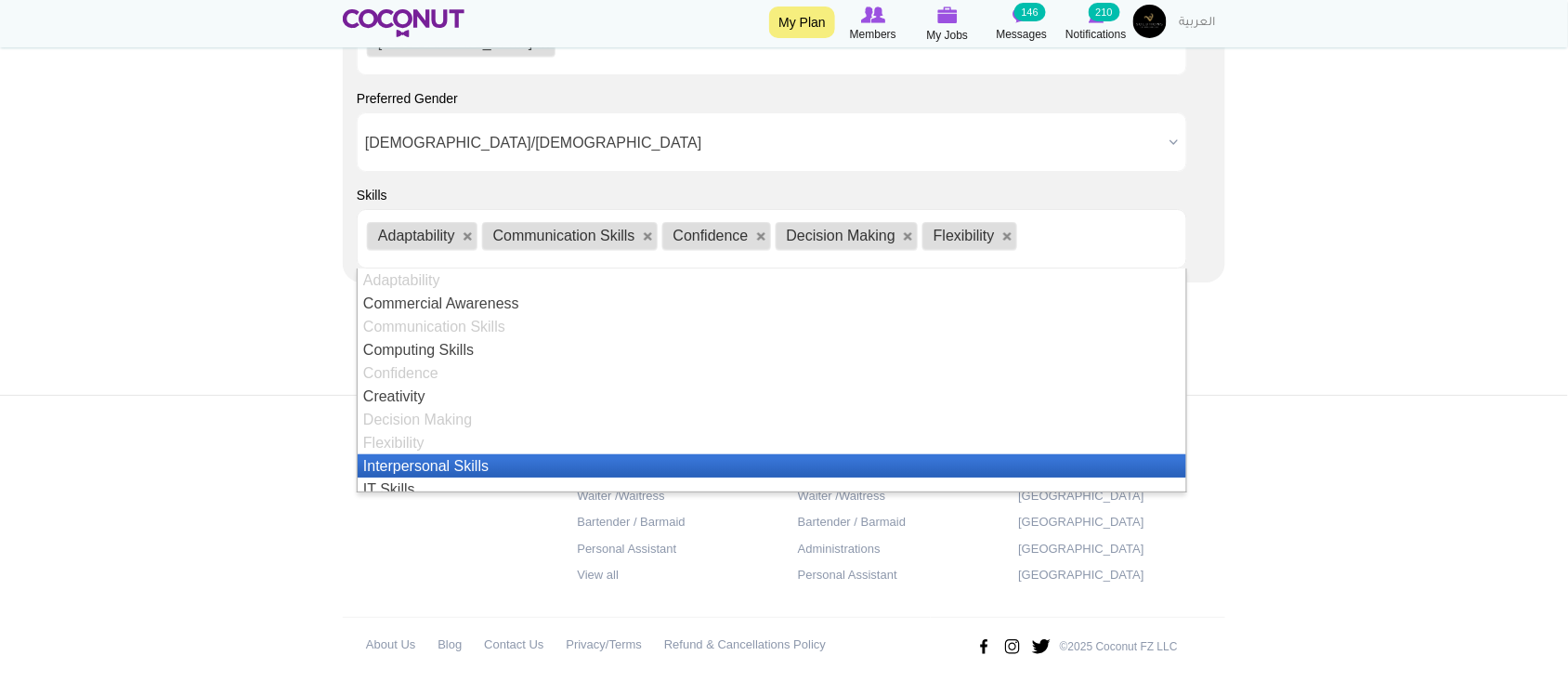
click at [457, 458] on li "Interpersonal Skills" at bounding box center [772, 465] width 828 height 23
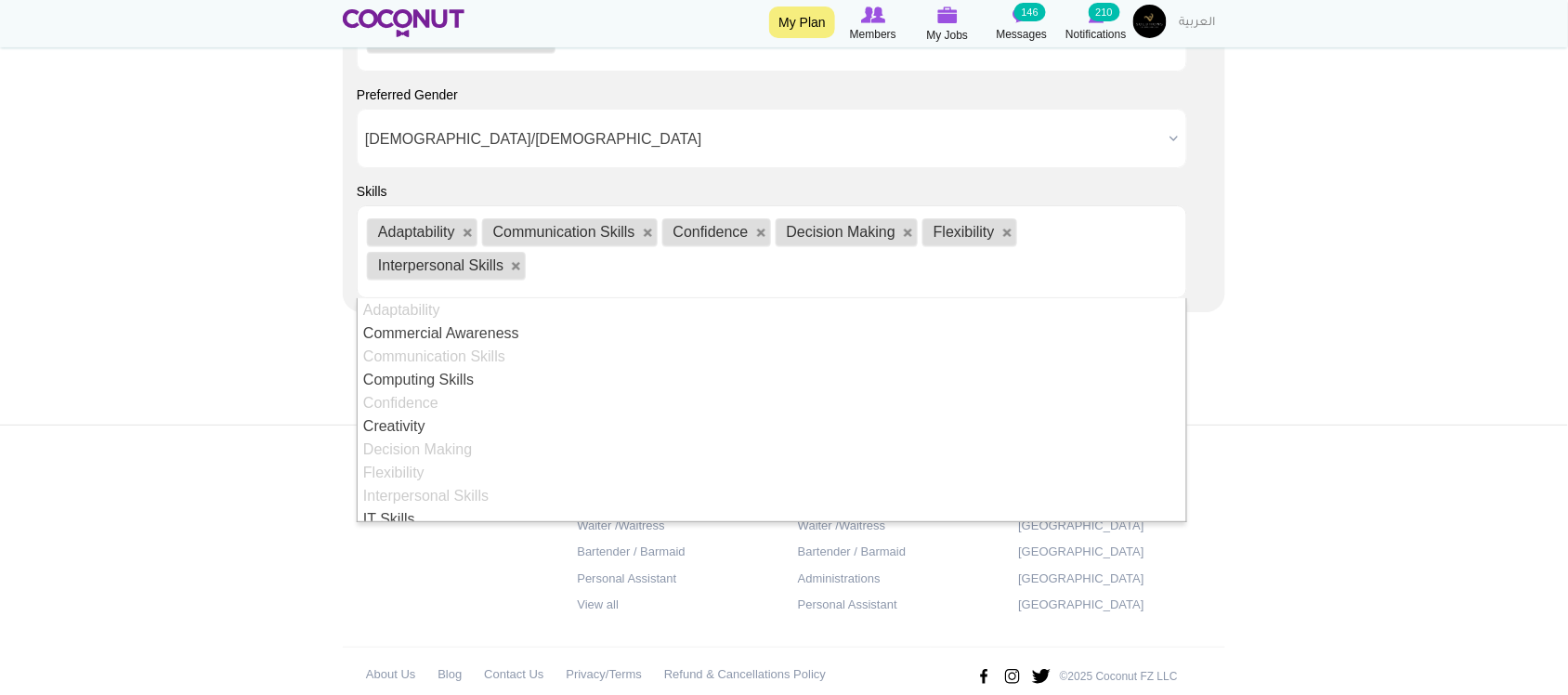
scroll to position [154, 0]
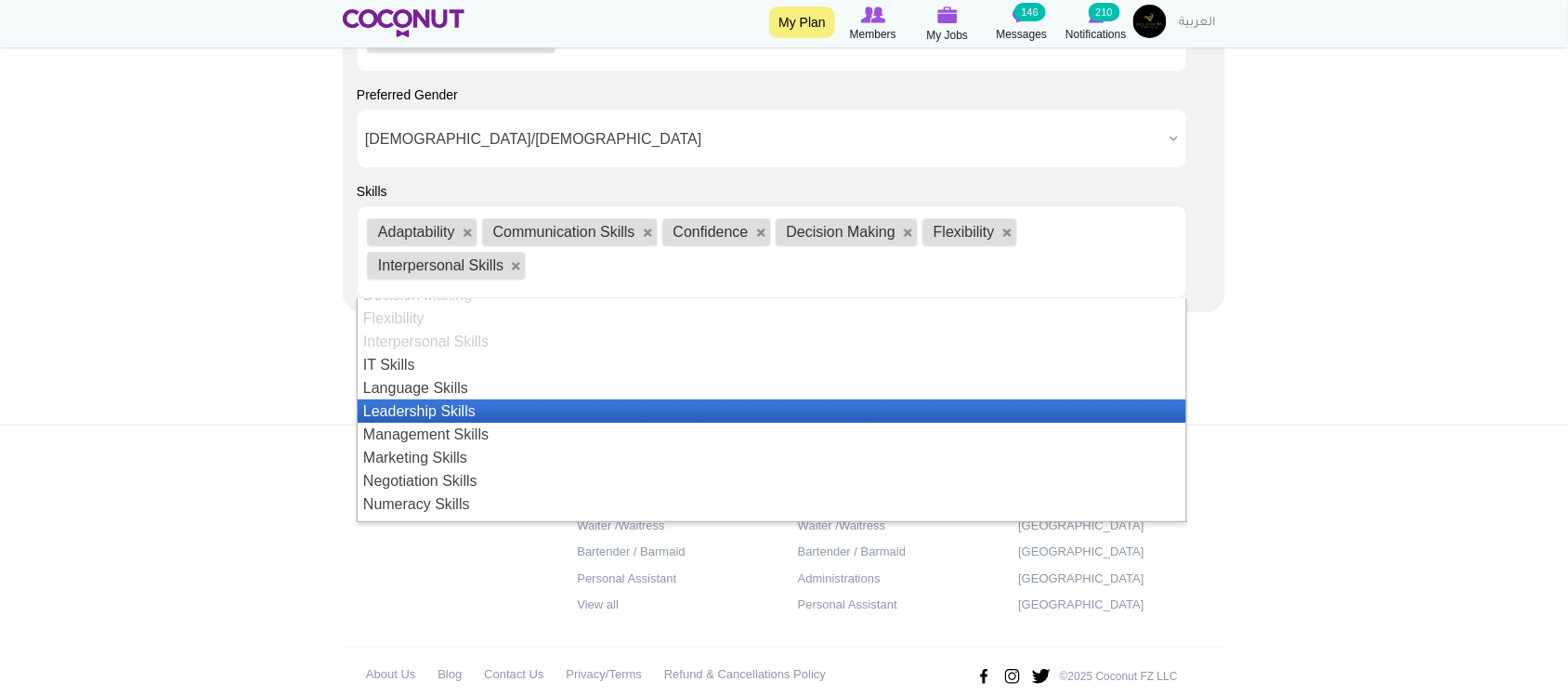
click at [386, 415] on li "Leadership Skills" at bounding box center [772, 410] width 828 height 23
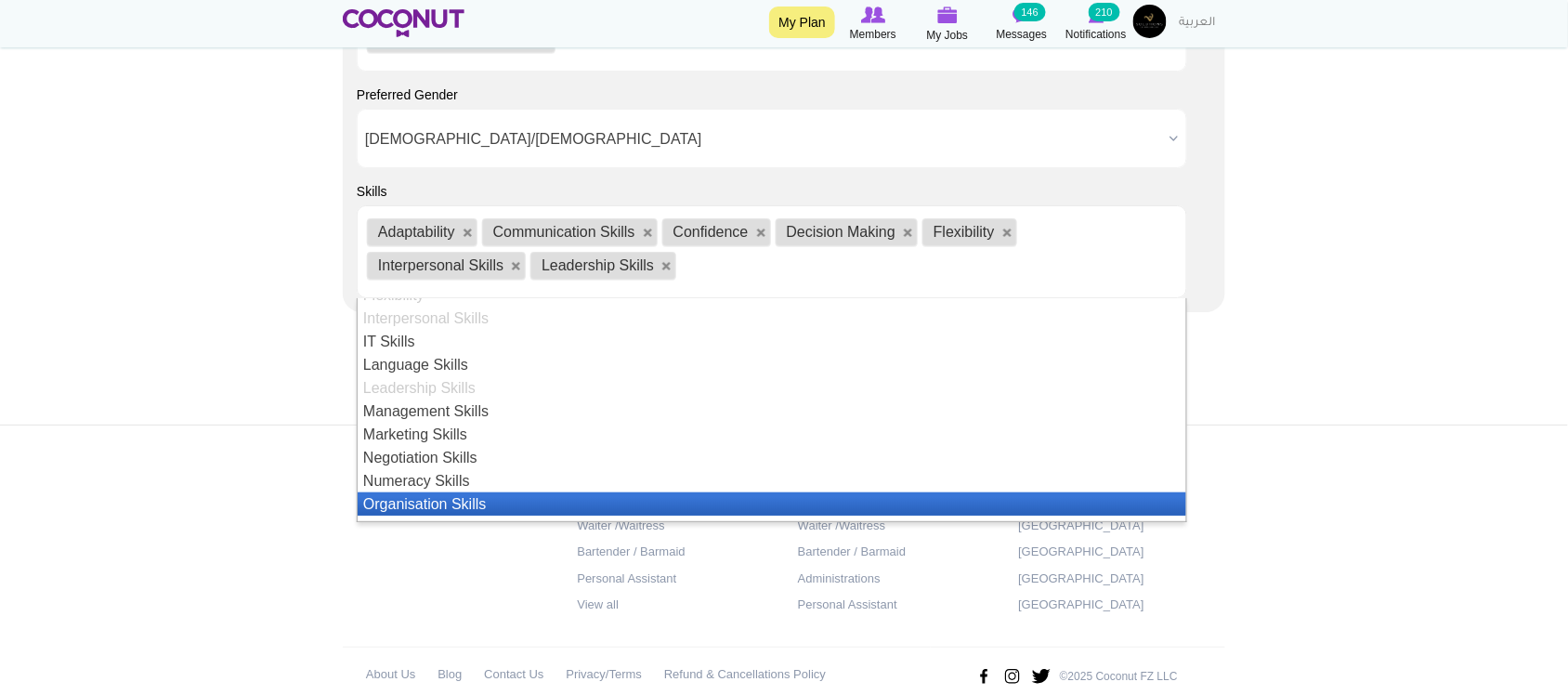
scroll to position [334, 0]
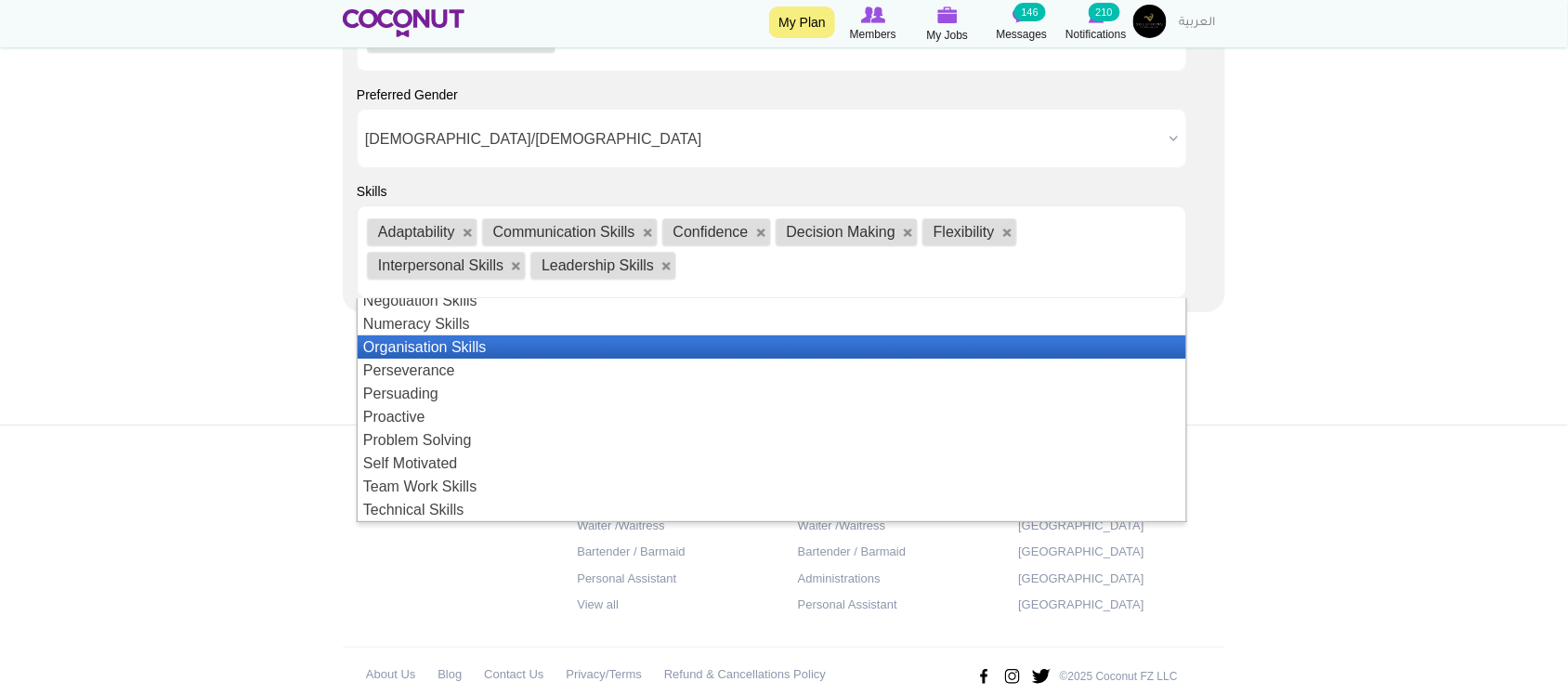
click at [443, 356] on li "Organisation Skills" at bounding box center [772, 346] width 828 height 23
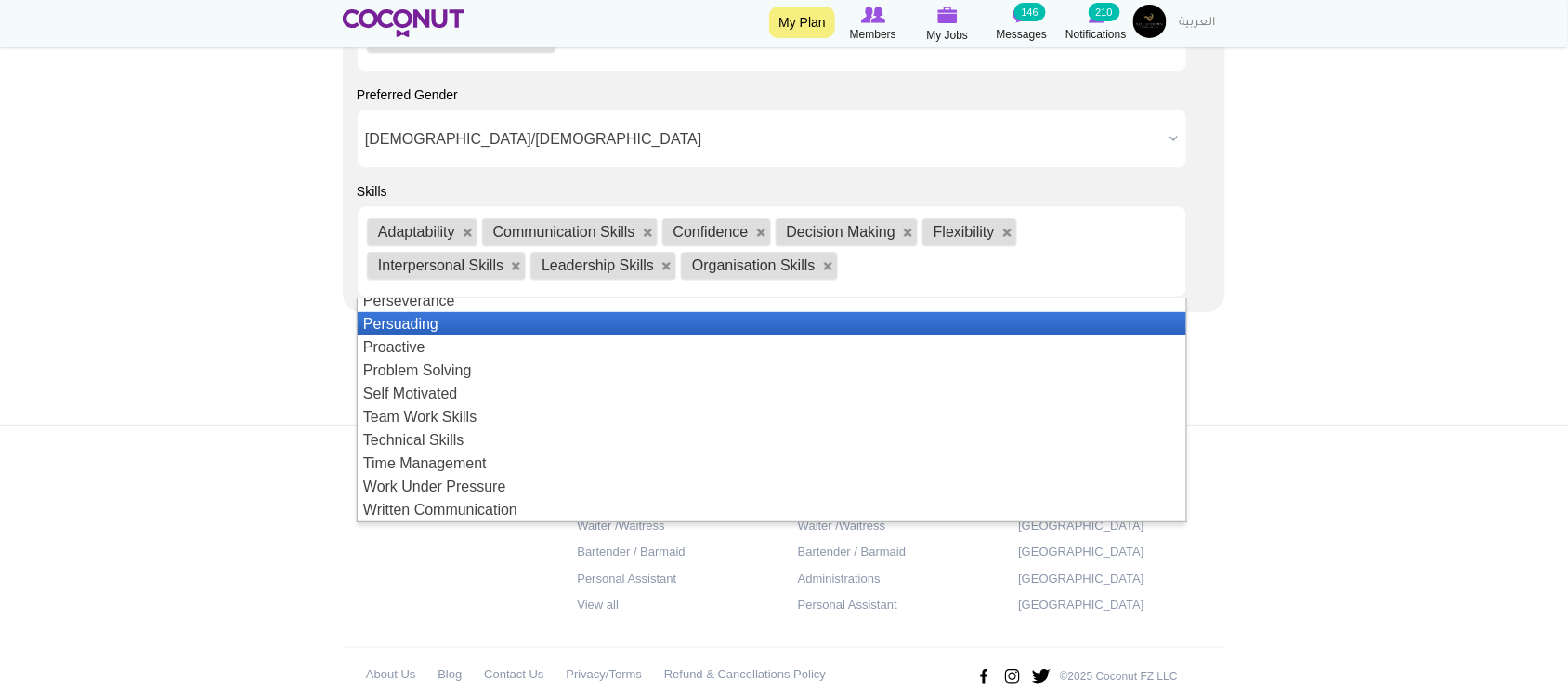
scroll to position [394, 0]
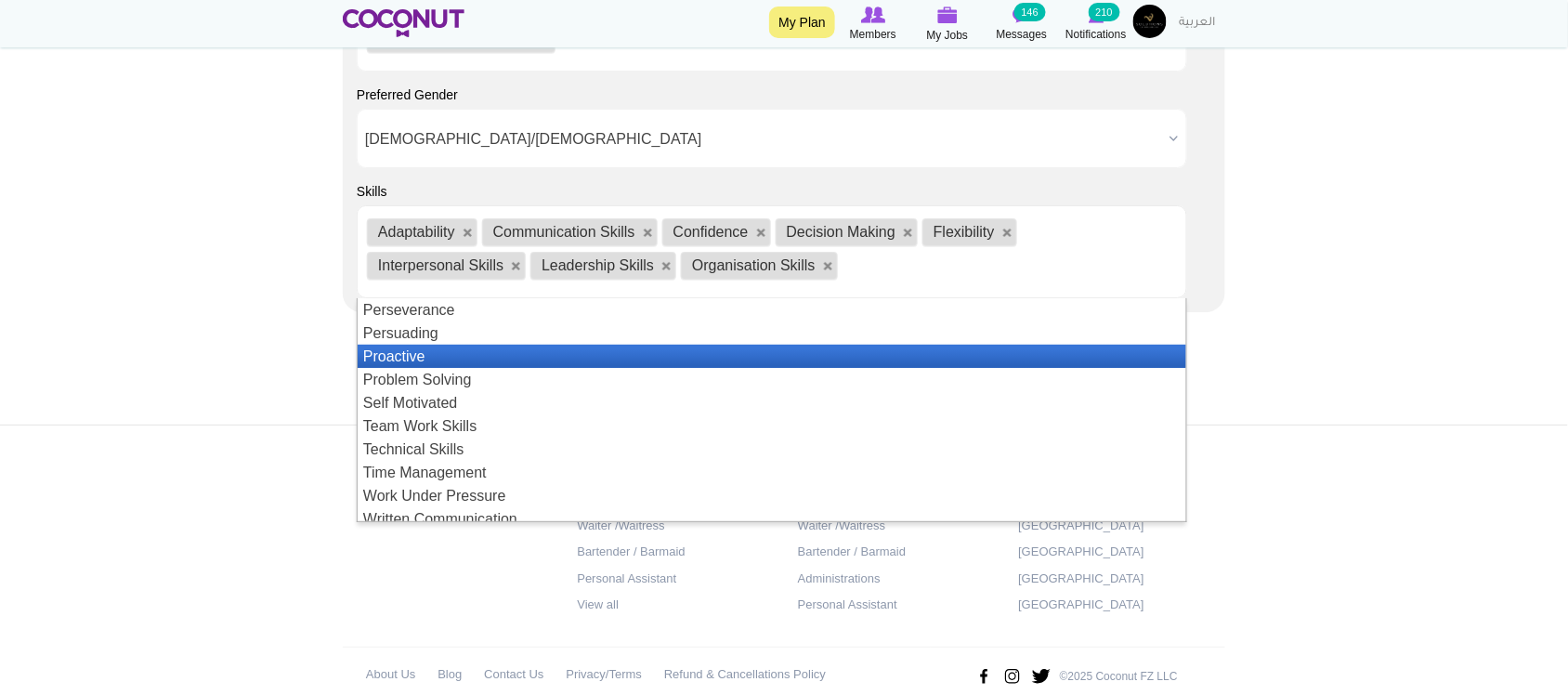
click at [420, 359] on li "Proactive" at bounding box center [772, 356] width 828 height 23
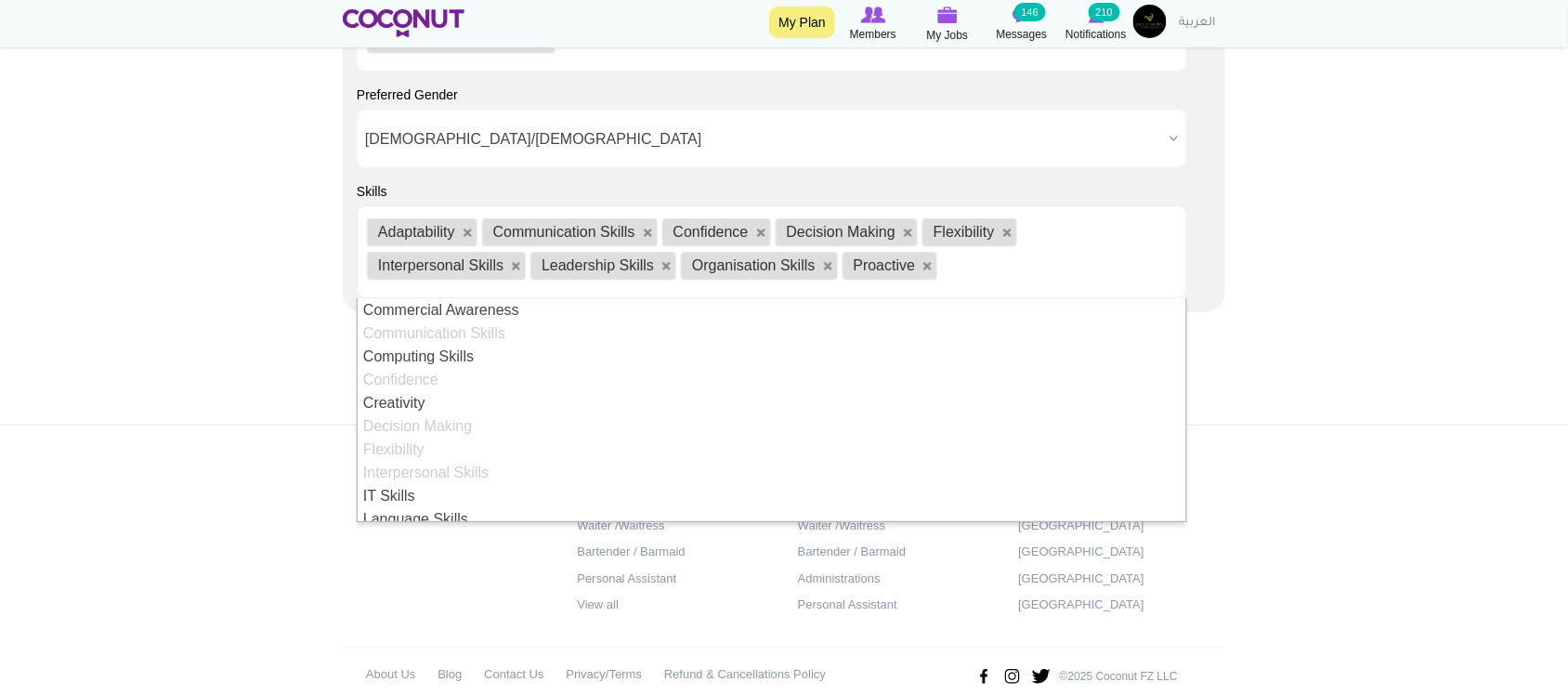
scroll to position [404, 0]
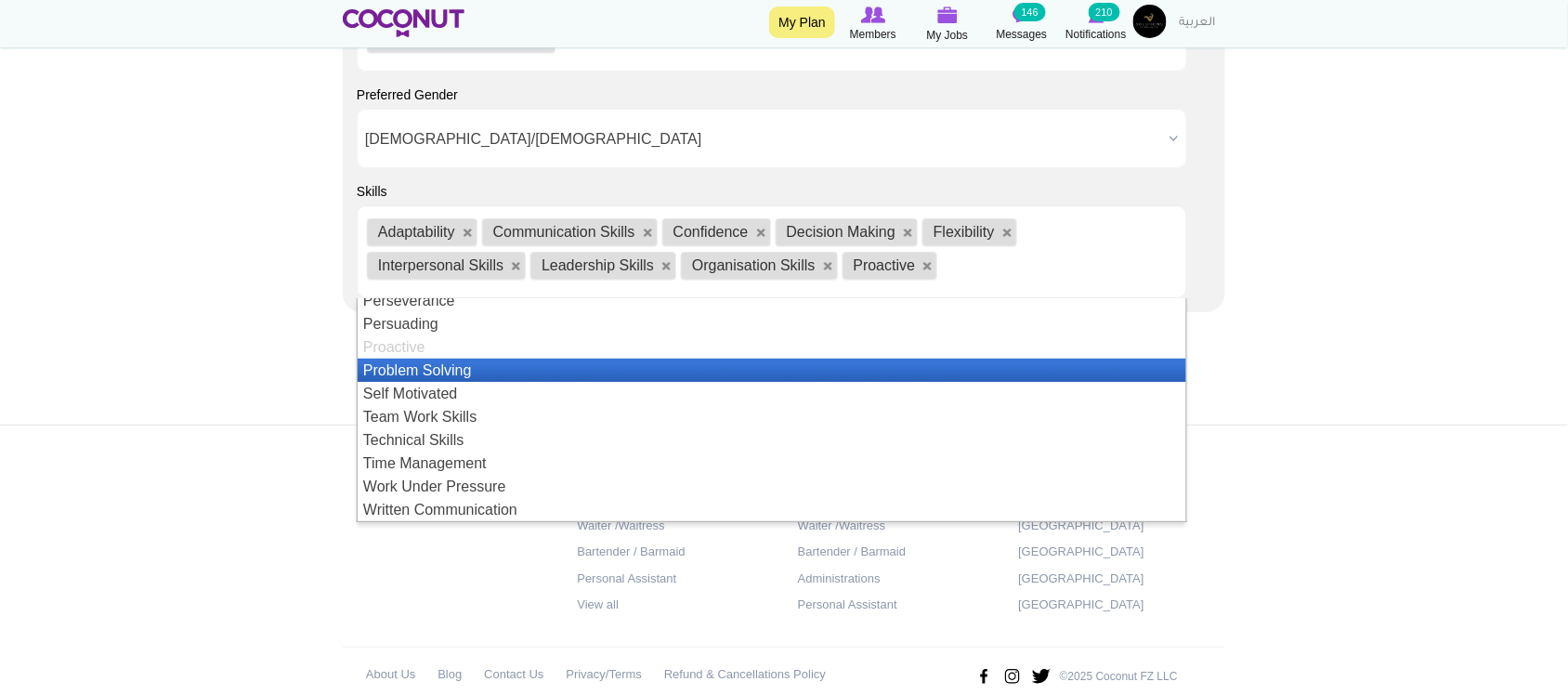
click at [418, 372] on li "Problem Solving" at bounding box center [772, 370] width 828 height 23
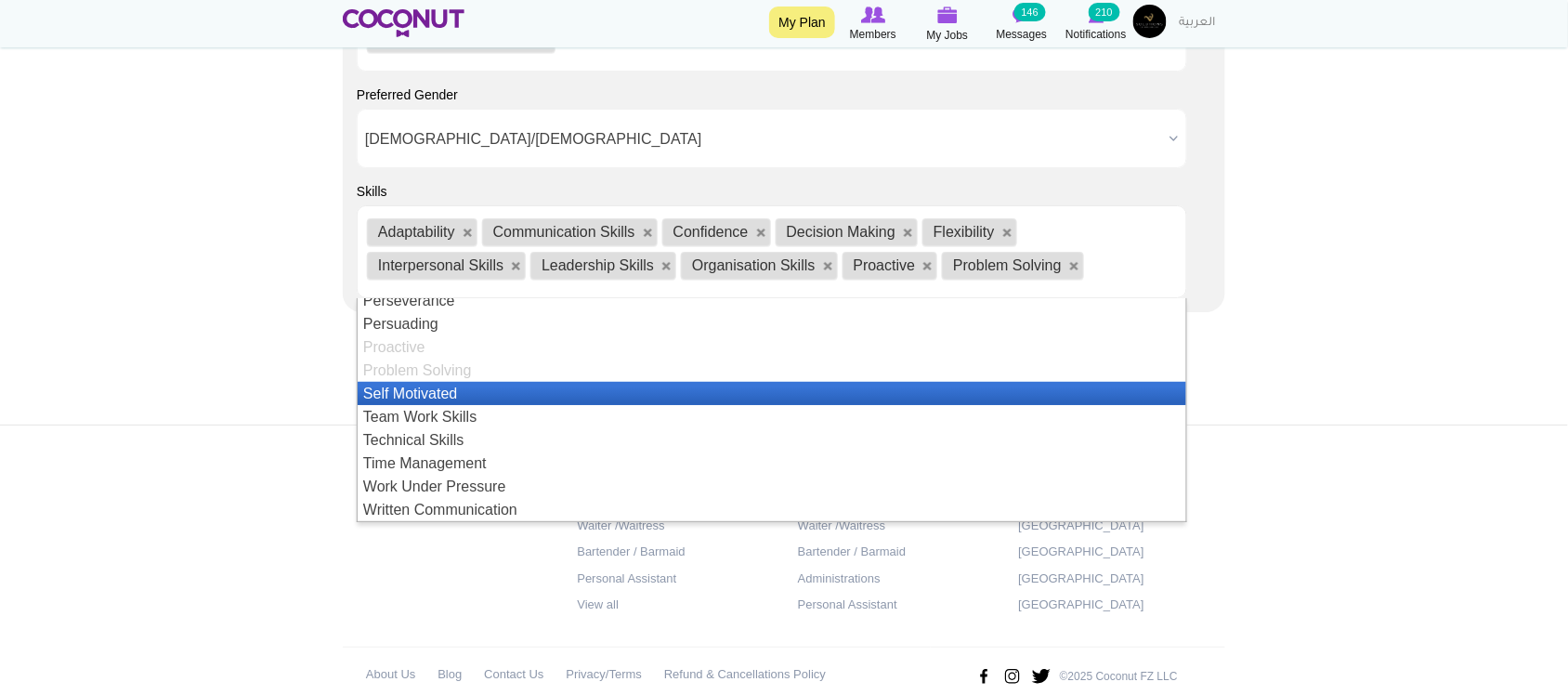
click at [433, 399] on li "Self Motivated" at bounding box center [772, 392] width 828 height 23
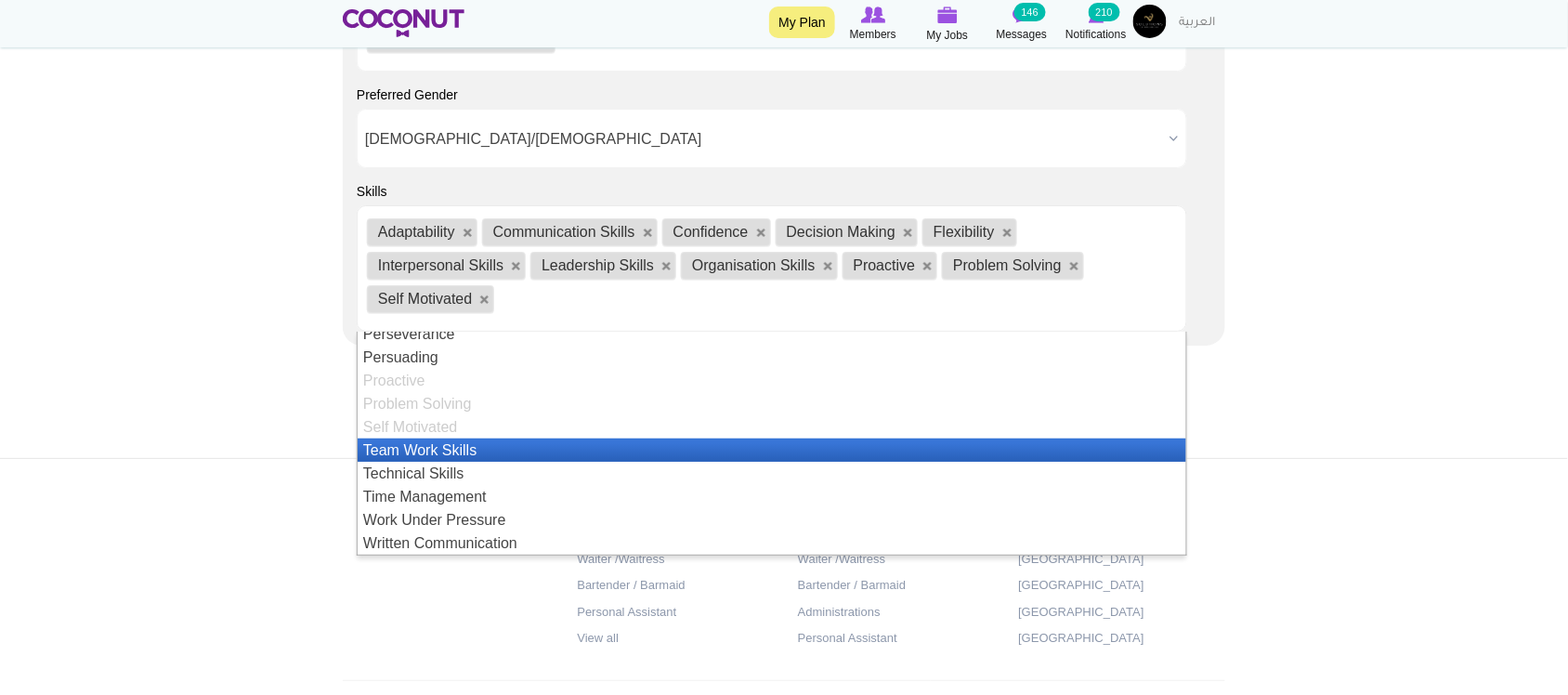
click at [427, 452] on li "Team Work Skills" at bounding box center [772, 449] width 828 height 23
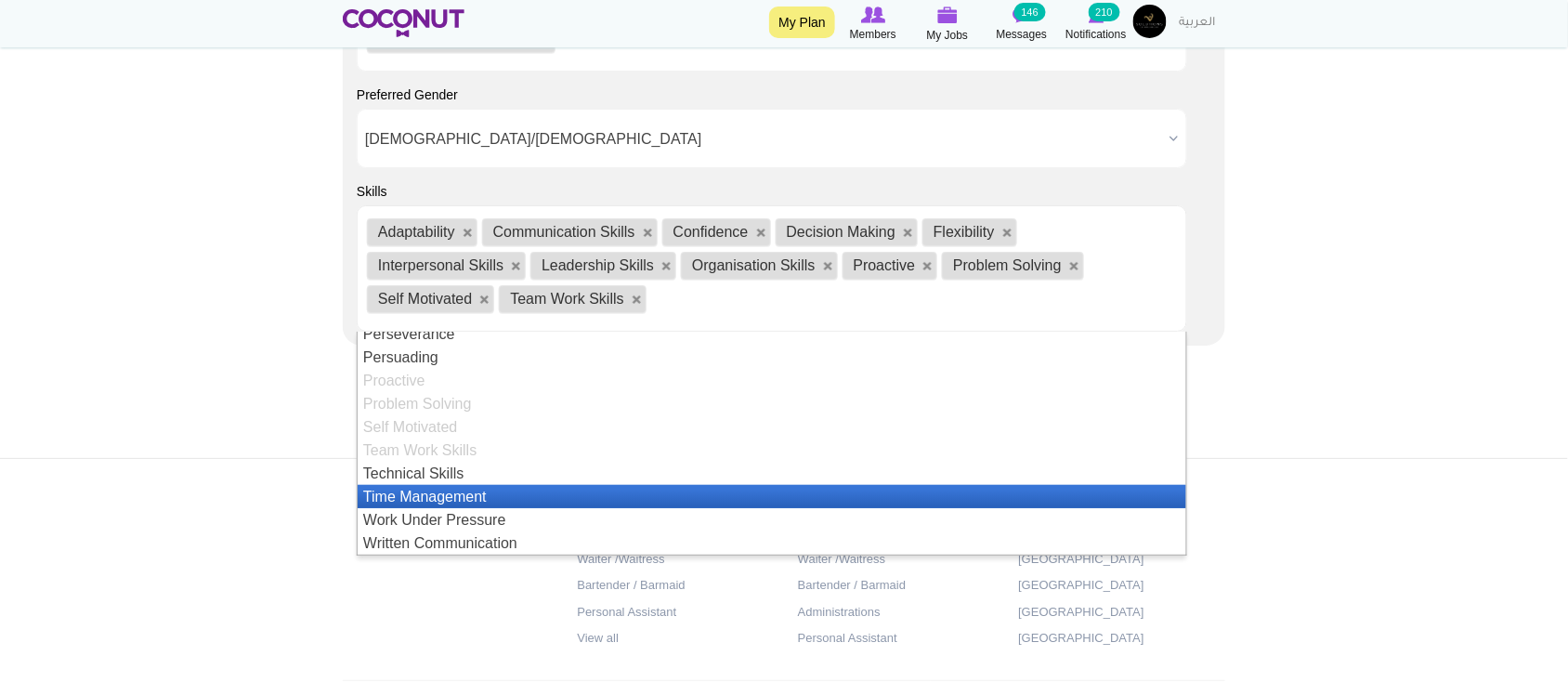
click at [420, 498] on li "Time Management" at bounding box center [772, 495] width 828 height 23
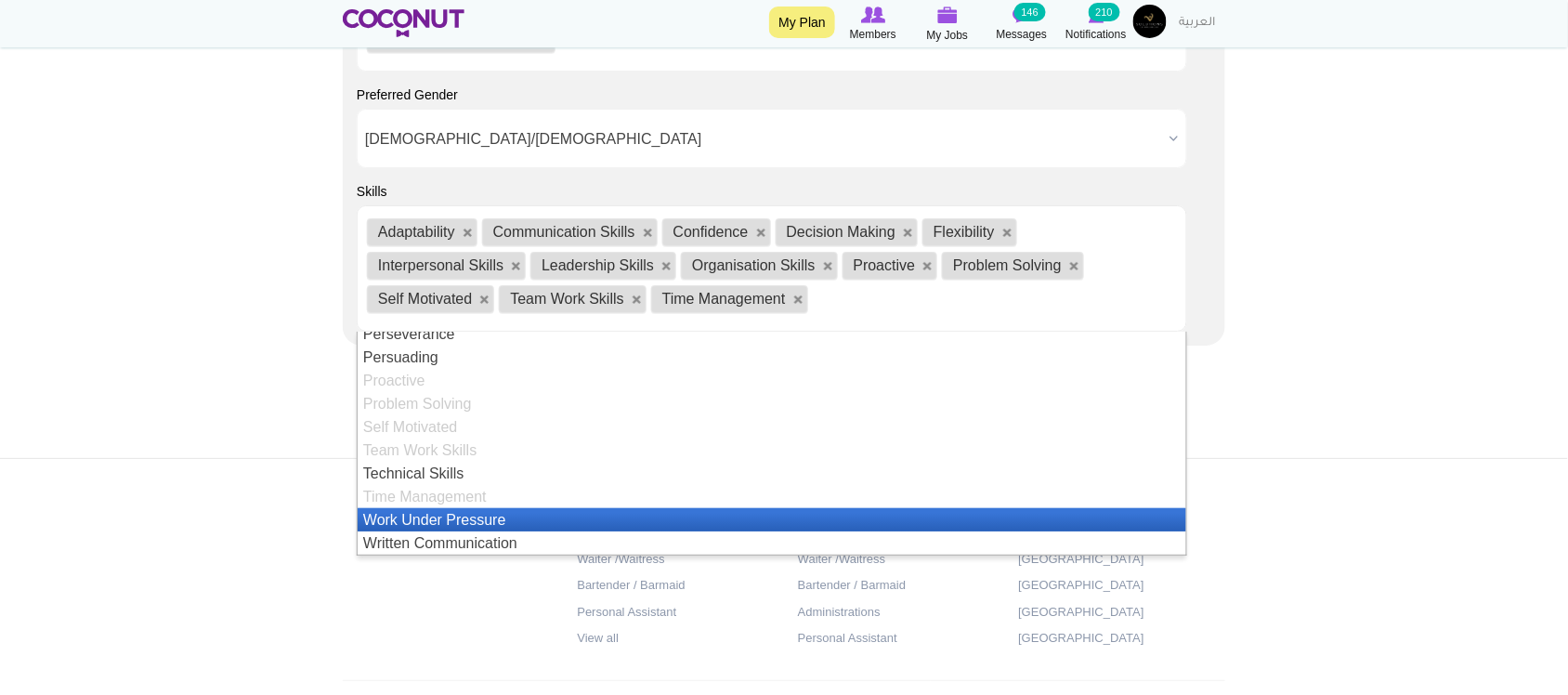
click at [448, 525] on li "Work Under Pressure" at bounding box center [772, 519] width 828 height 23
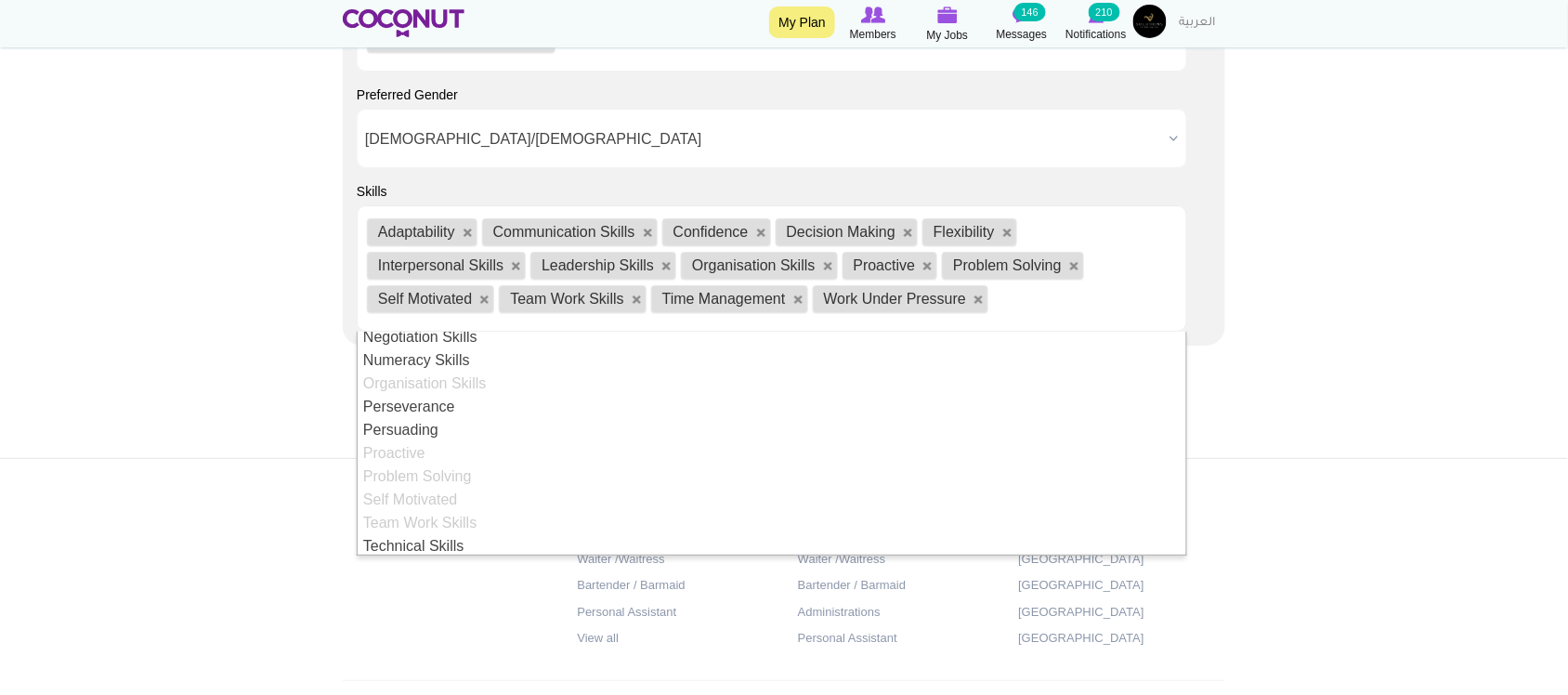
scroll to position [334, 0]
click at [281, 487] on footer "Jobs by Positions Host/Hostess Waiter /Waitress Bartender / Barmaid Personal As…" at bounding box center [784, 607] width 1568 height 300
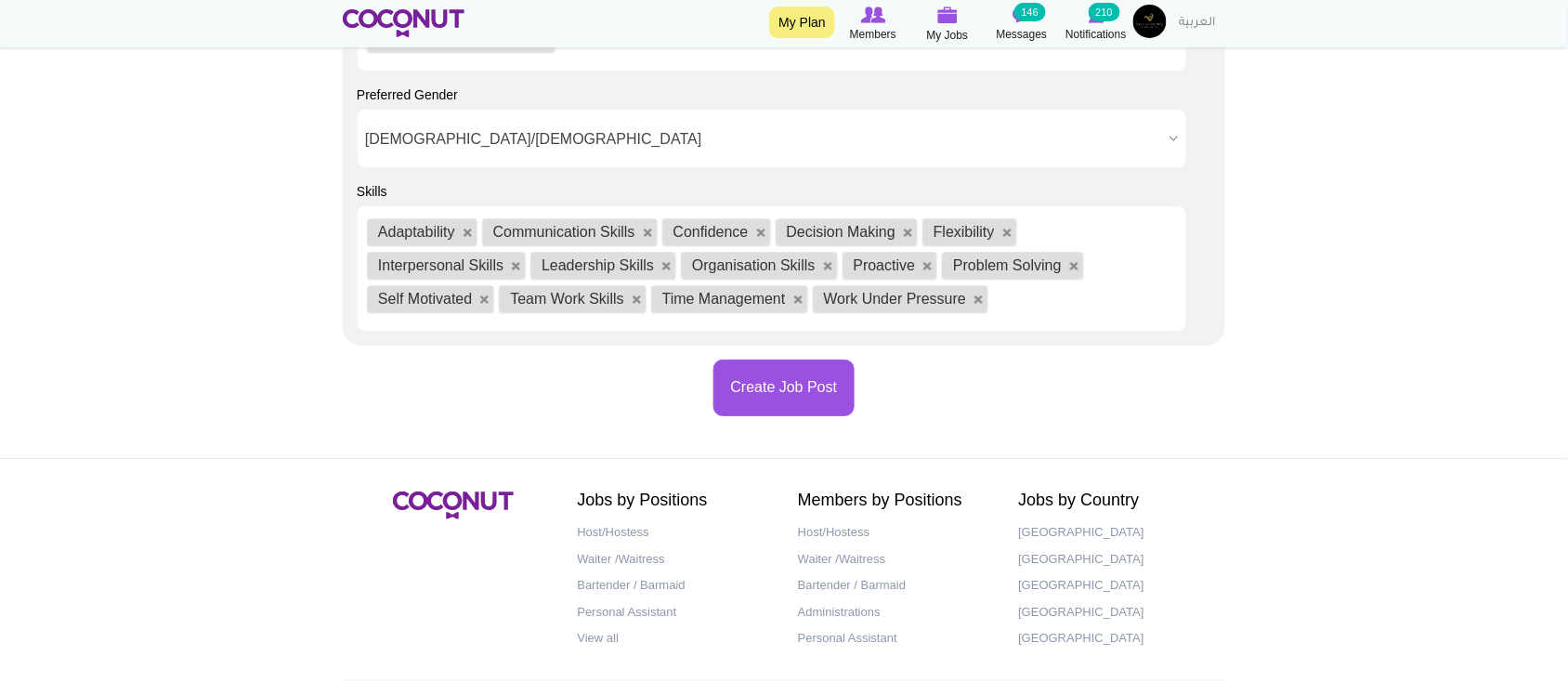
click at [654, 394] on div "Create Job Post" at bounding box center [784, 388] width 882 height 56
click at [748, 400] on button "Create Job Post" at bounding box center [785, 388] width 142 height 56
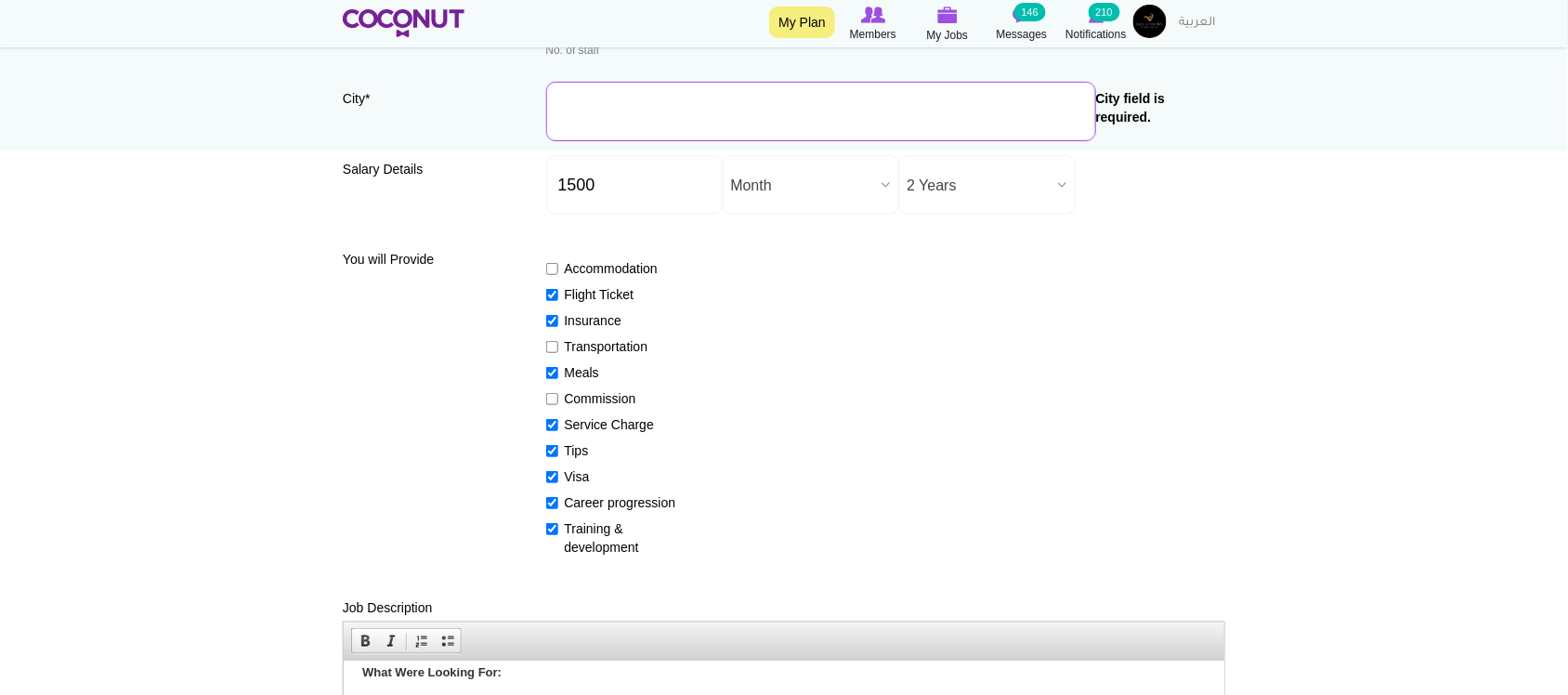
scroll to position [163, 0]
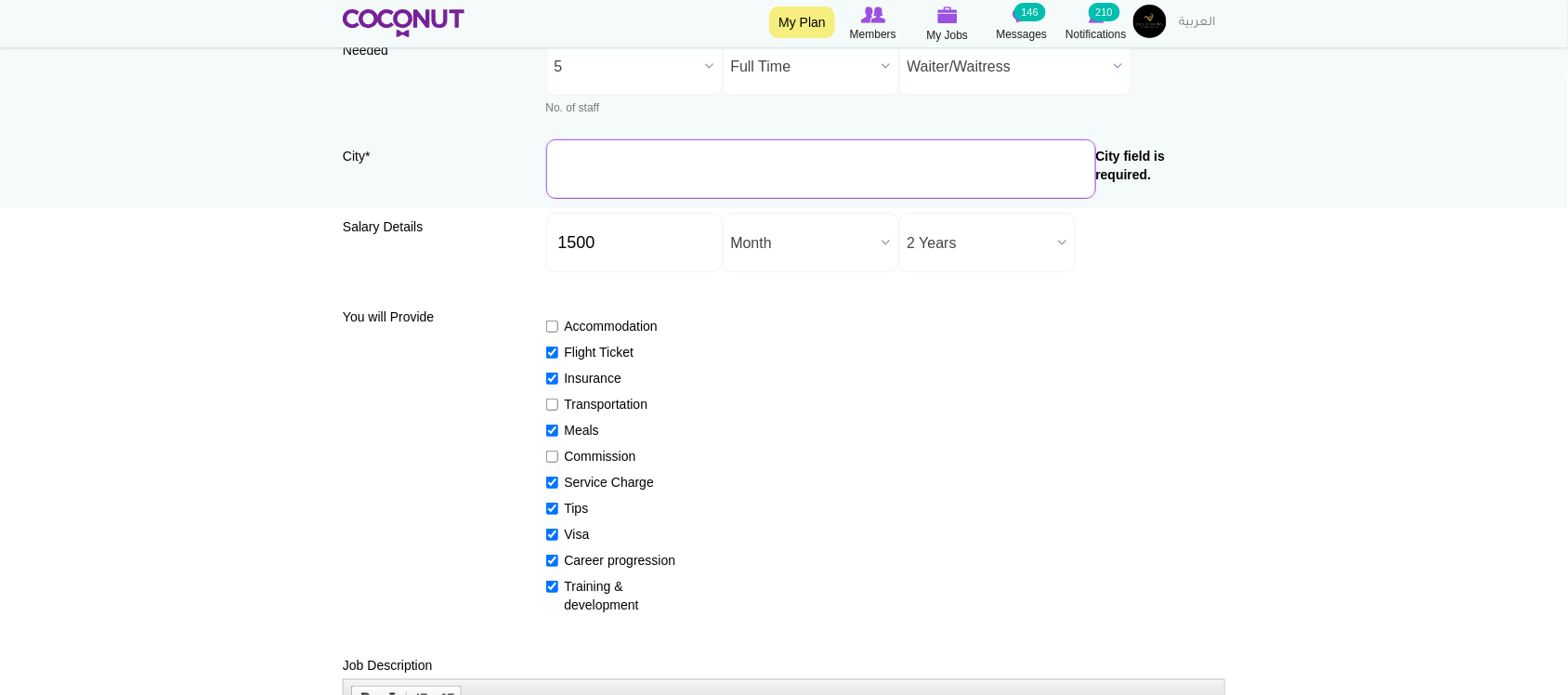
click at [623, 181] on input "City *" at bounding box center [821, 169] width 550 height 59
type input "Dubai, United Arab Emirates"
click at [1217, 286] on div "You will Provide Accommodation Flight Ticket Insurance Transportation Meals Com…" at bounding box center [784, 457] width 882 height 342
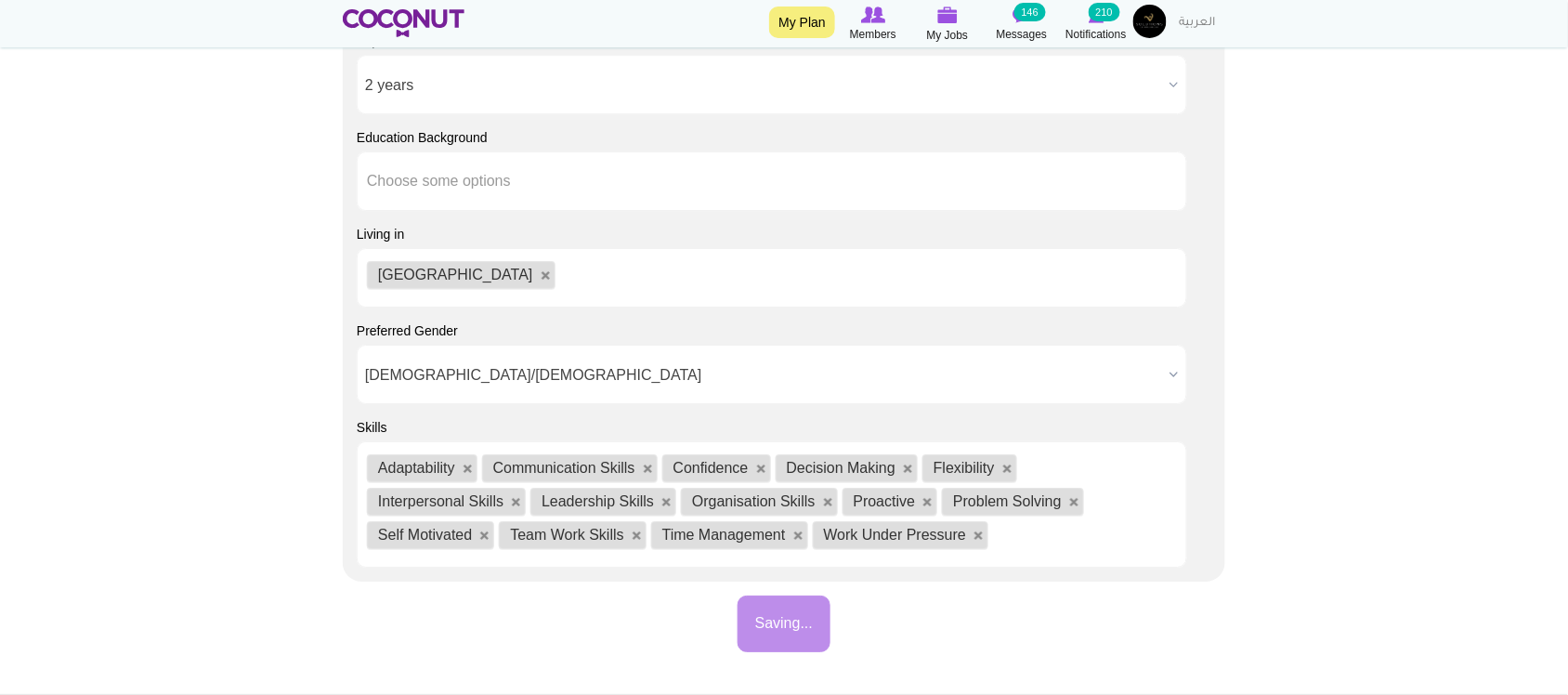
scroll to position [2021, 0]
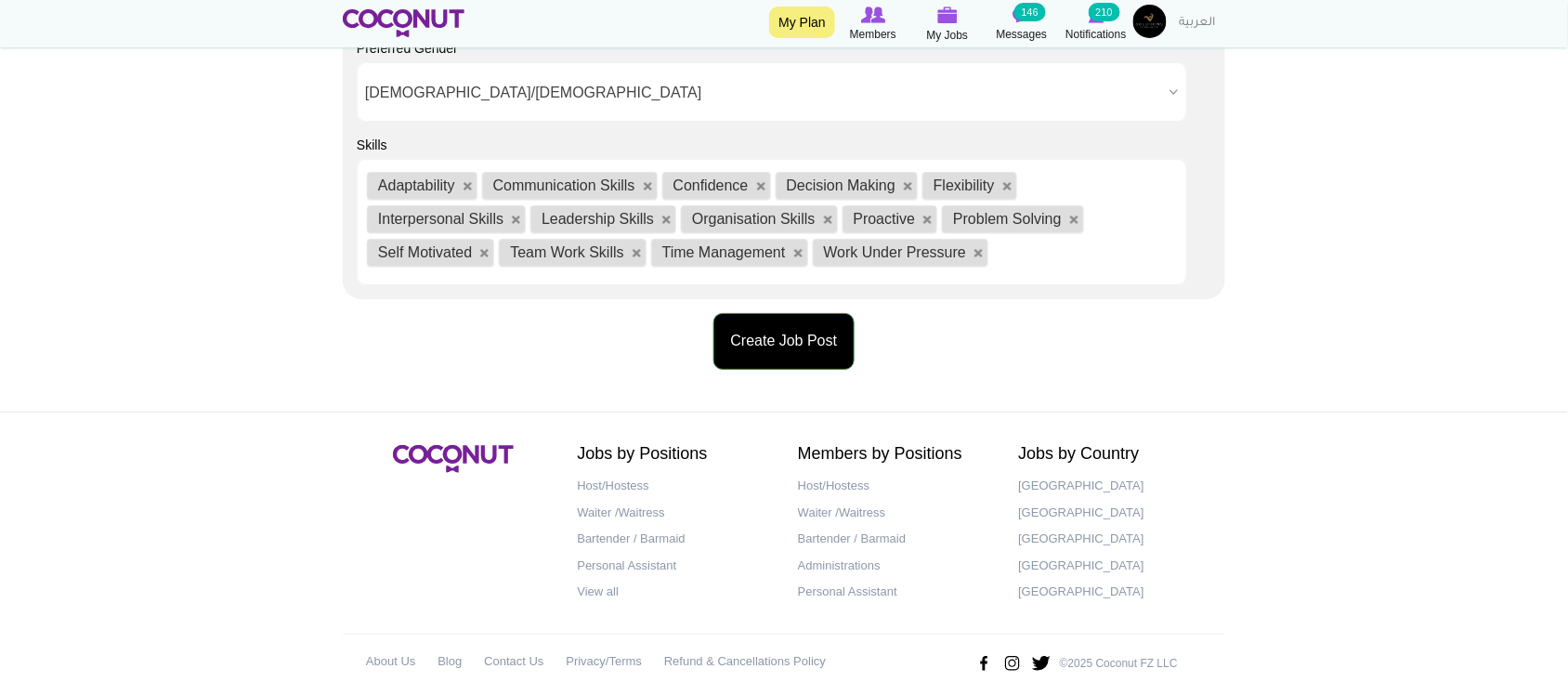
click at [771, 356] on button "Create Job Post" at bounding box center [785, 341] width 142 height 56
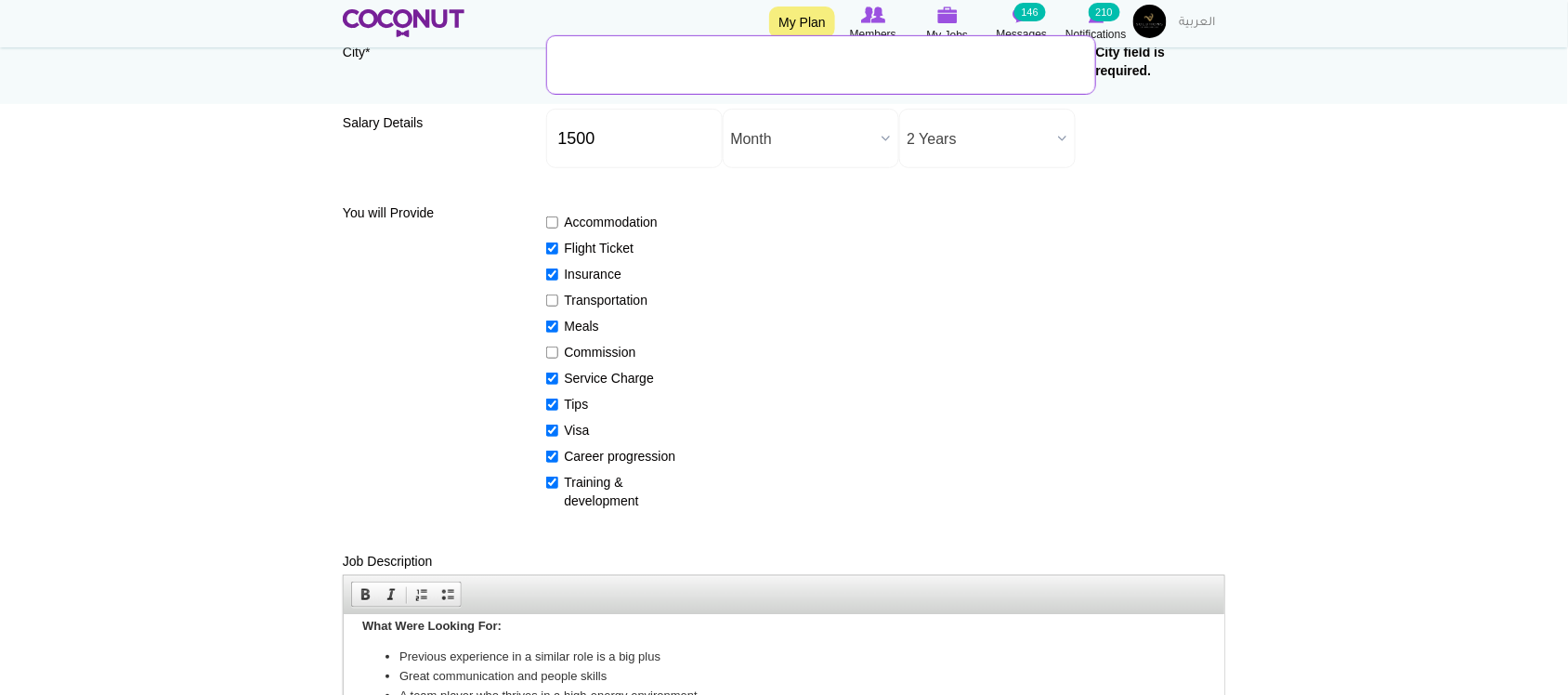
scroll to position [163, 0]
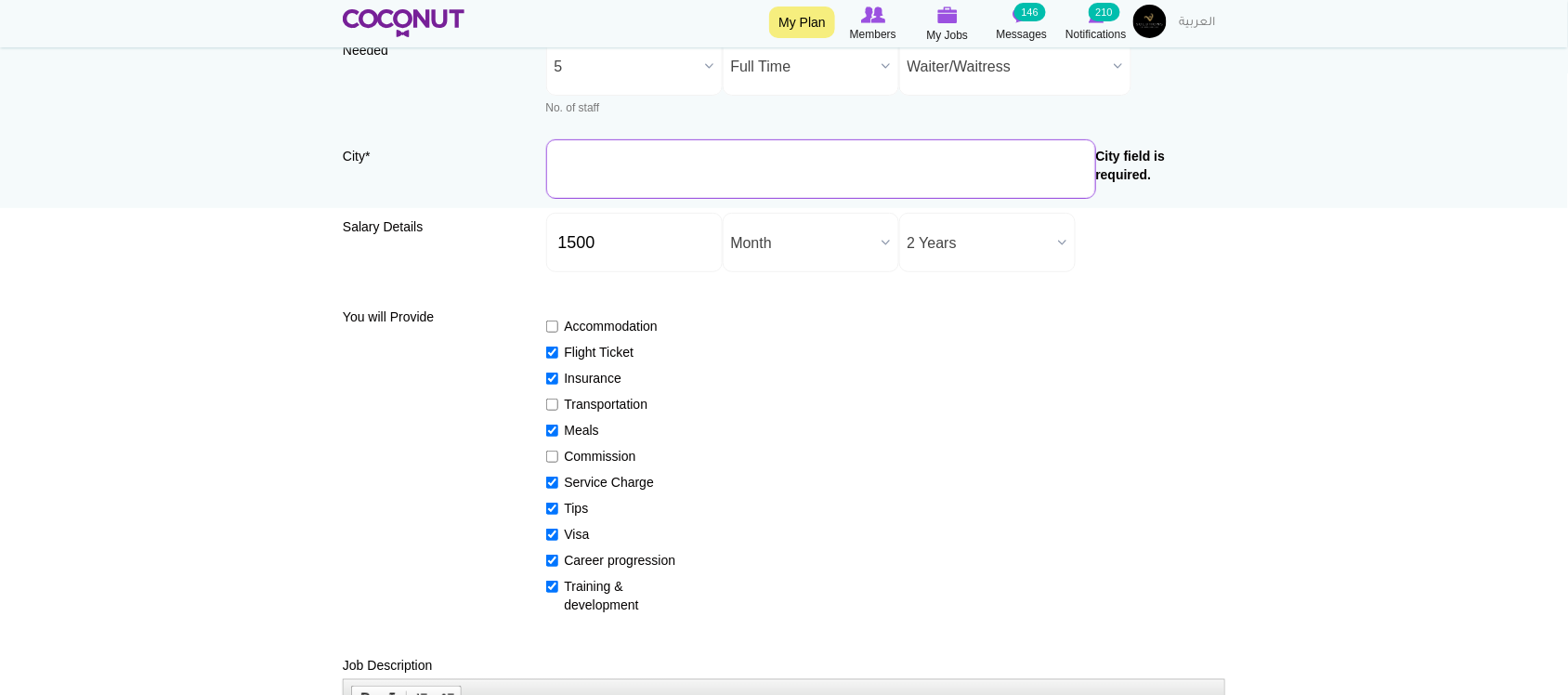
click at [690, 154] on input "City *" at bounding box center [821, 169] width 550 height 59
type input "Dubai, United Arab Emirates"
click at [813, 165] on input "Dubai, United Arab Emirates" at bounding box center [886, 169] width 680 height 59
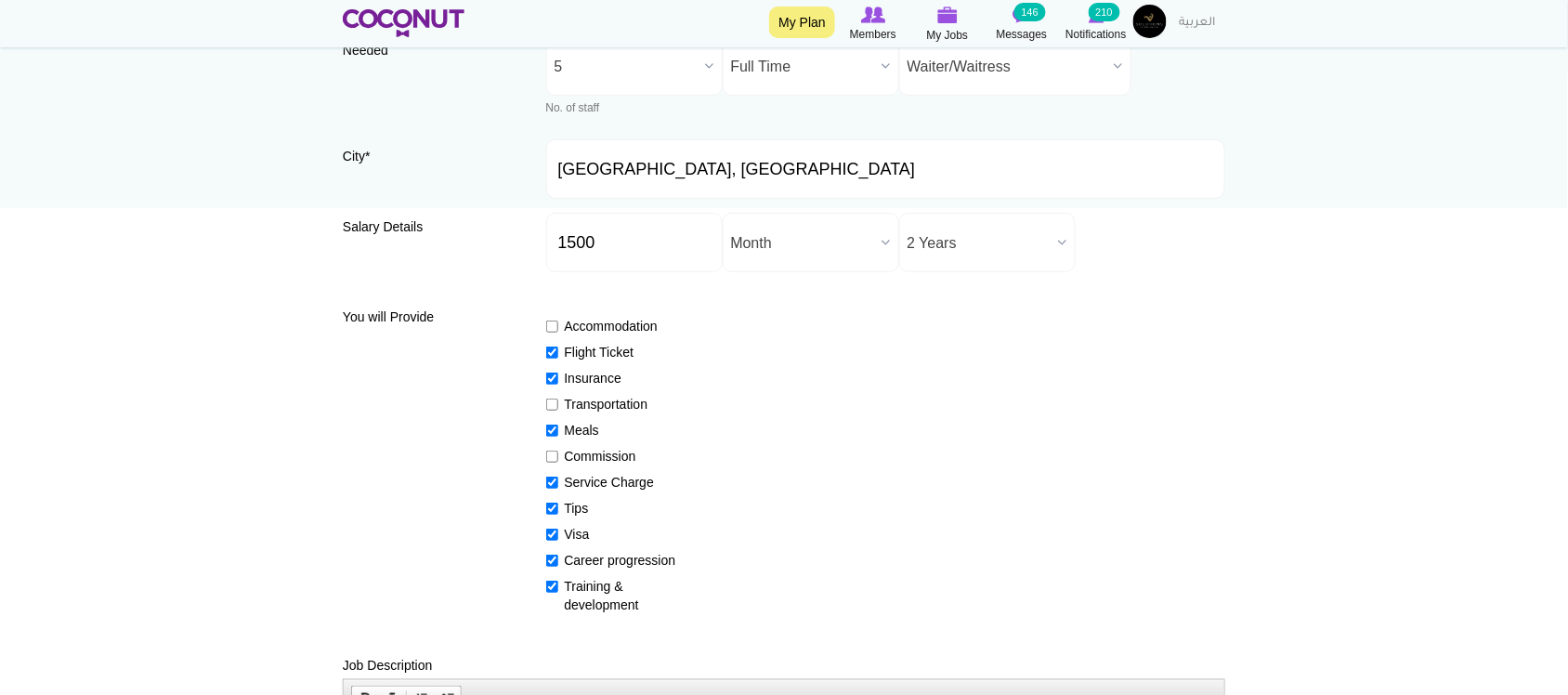
click at [1024, 395] on div "Accommodation Flight Ticket Insurance Transportation Meals Commission Service C…" at bounding box center [886, 457] width 680 height 314
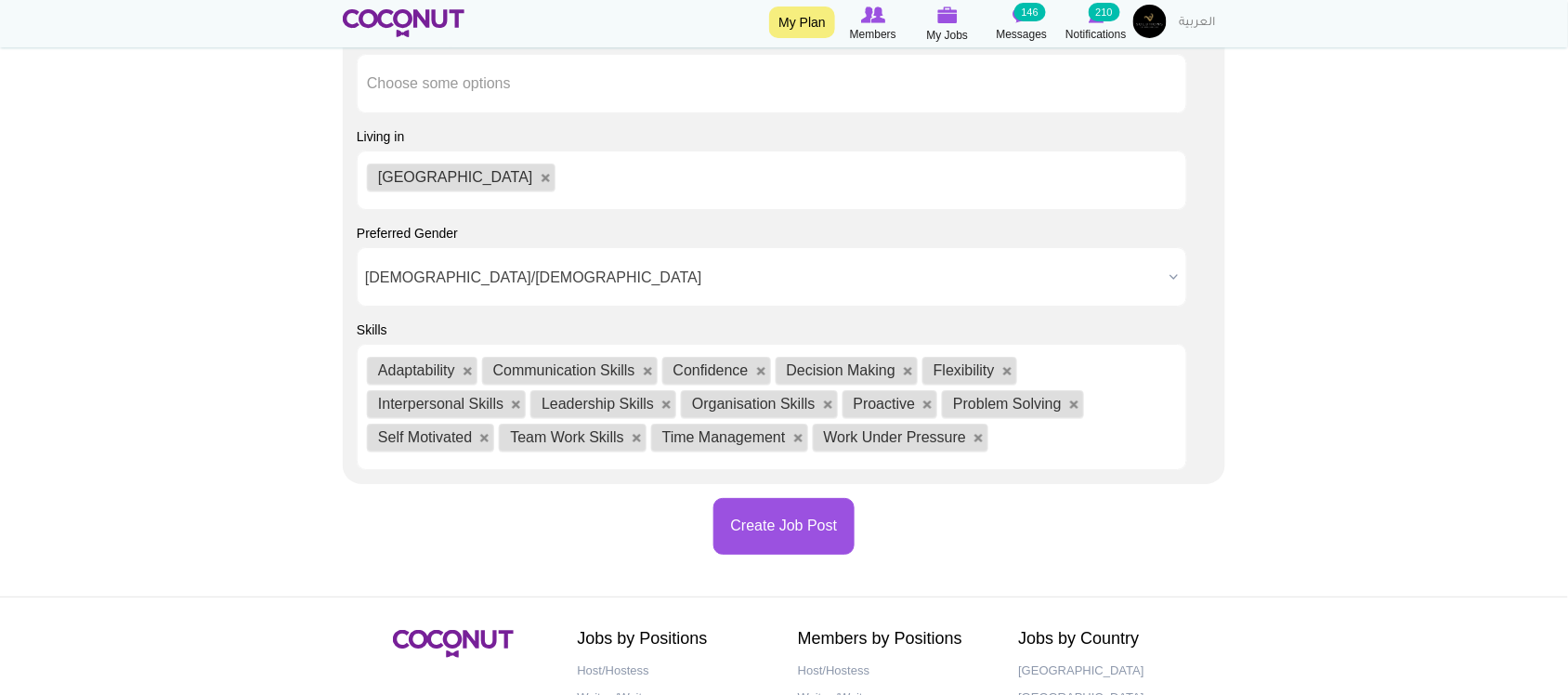
scroll to position [2041, 0]
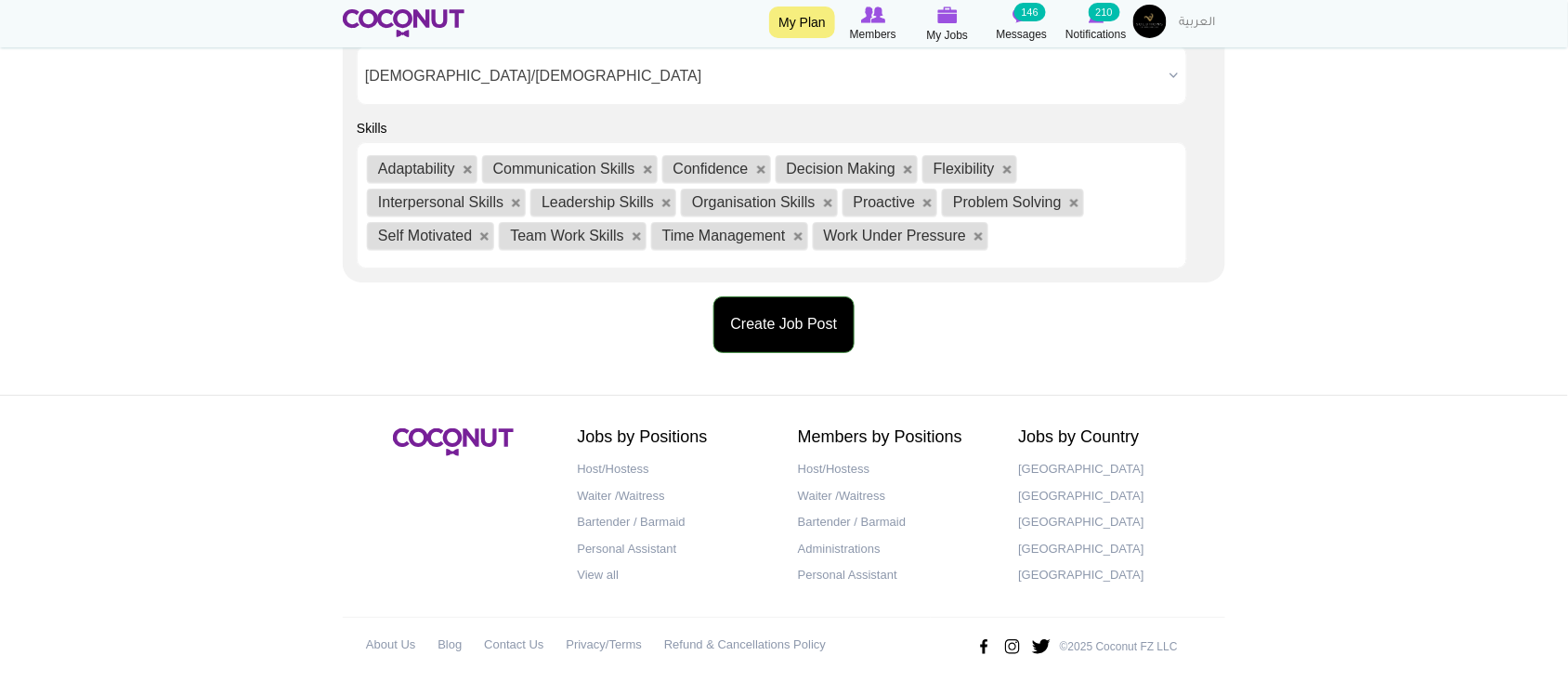
click at [808, 332] on button "Create Job Post" at bounding box center [785, 324] width 142 height 56
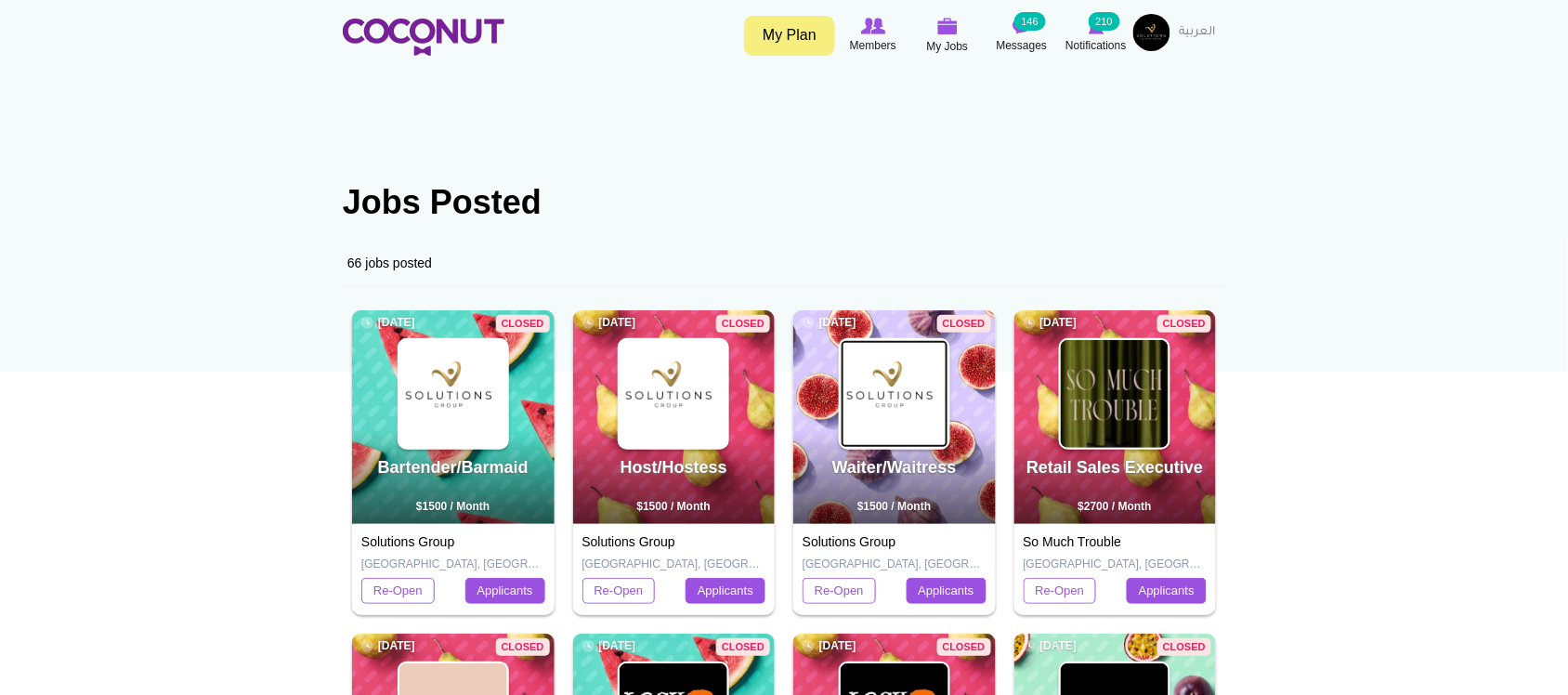
click at [892, 381] on img at bounding box center [894, 393] width 108 height 108
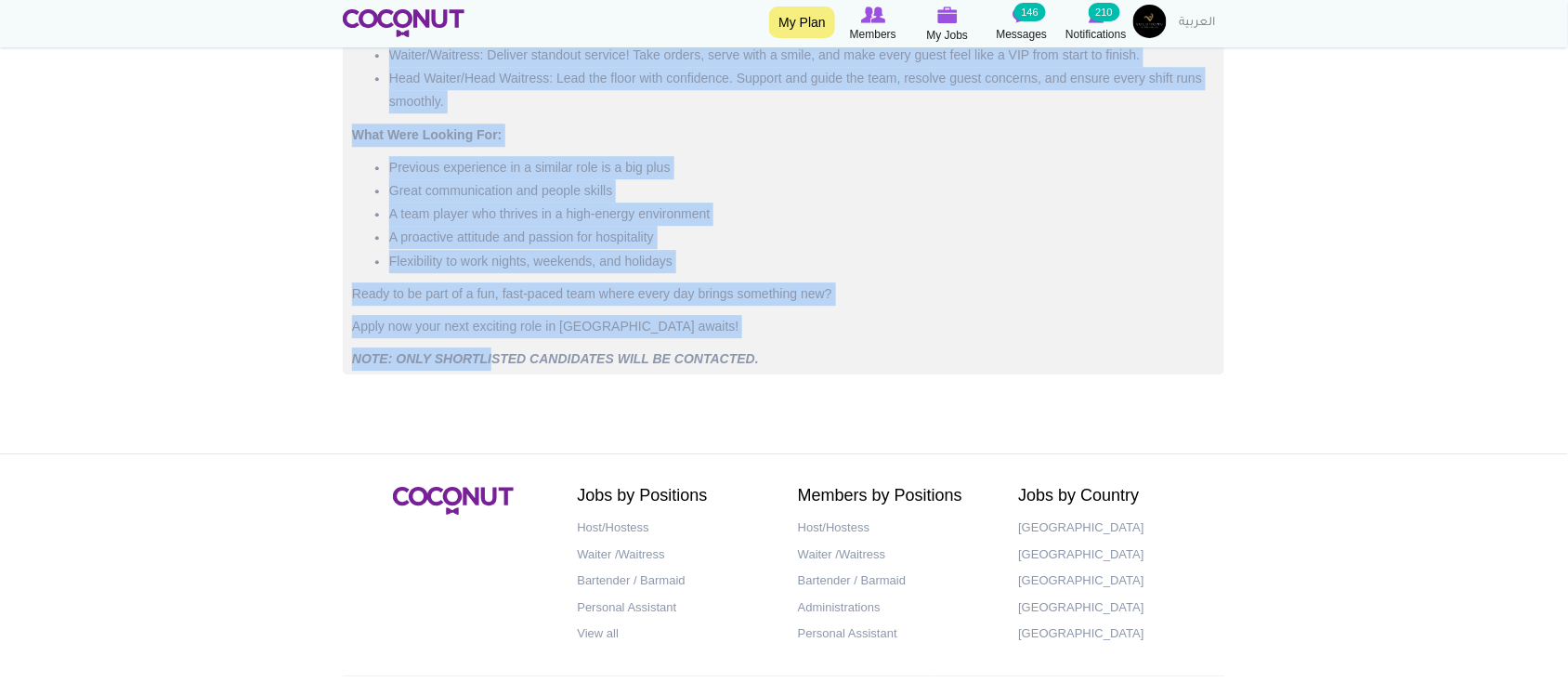
scroll to position [1570, 0]
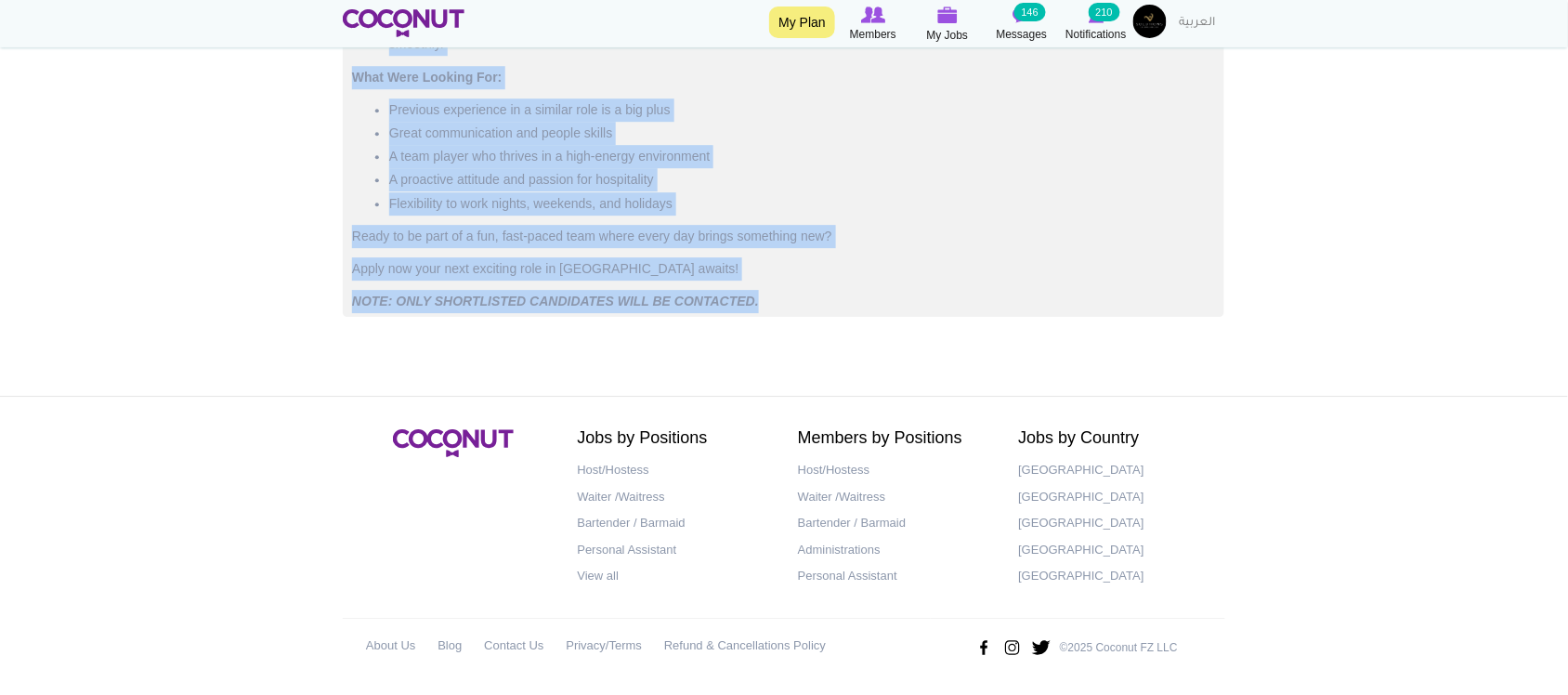
drag, startPoint x: 350, startPoint y: 290, endPoint x: 786, endPoint y: 291, distance: 436.0
copy div "Lo'ip dolors ametconsec, adipiscin Elits do Eiusm temporincidid ut labor etdo, …"
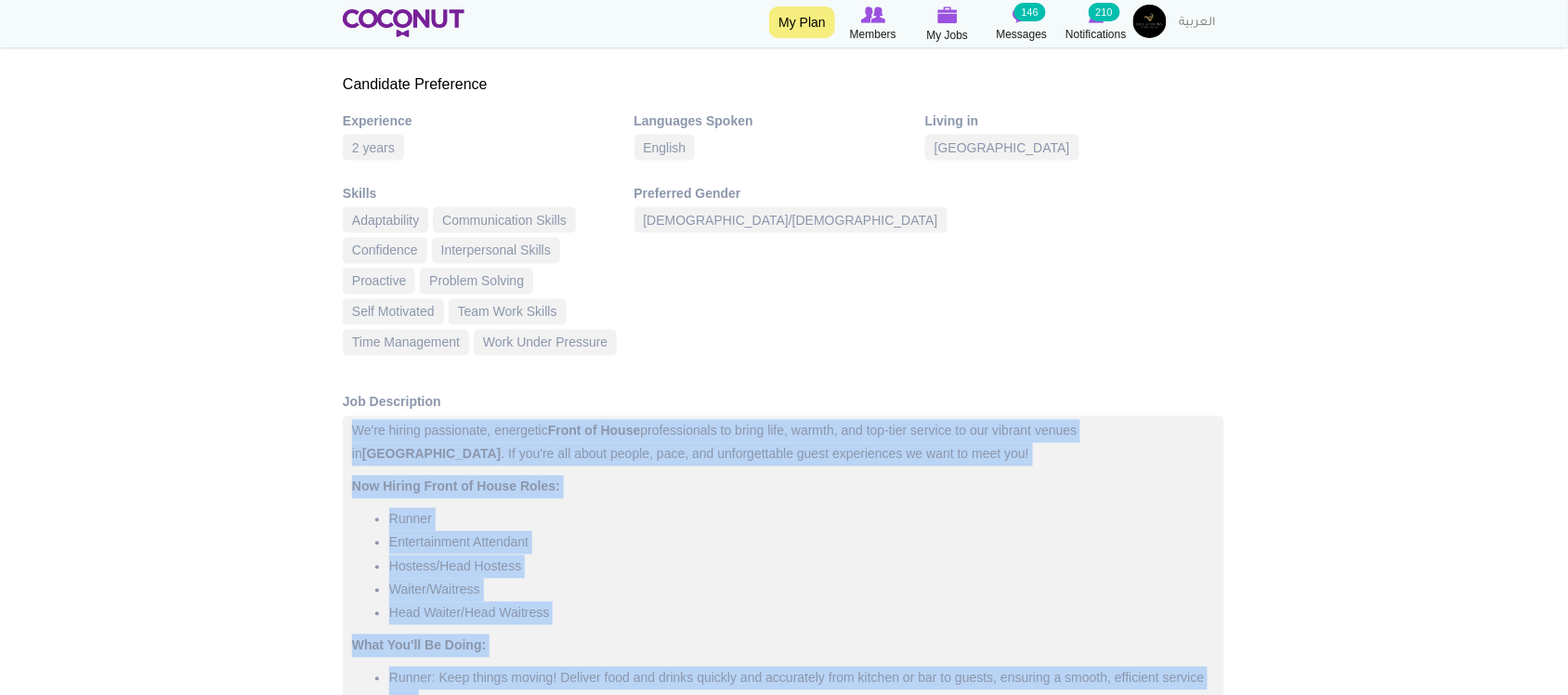
scroll to position [22, 0]
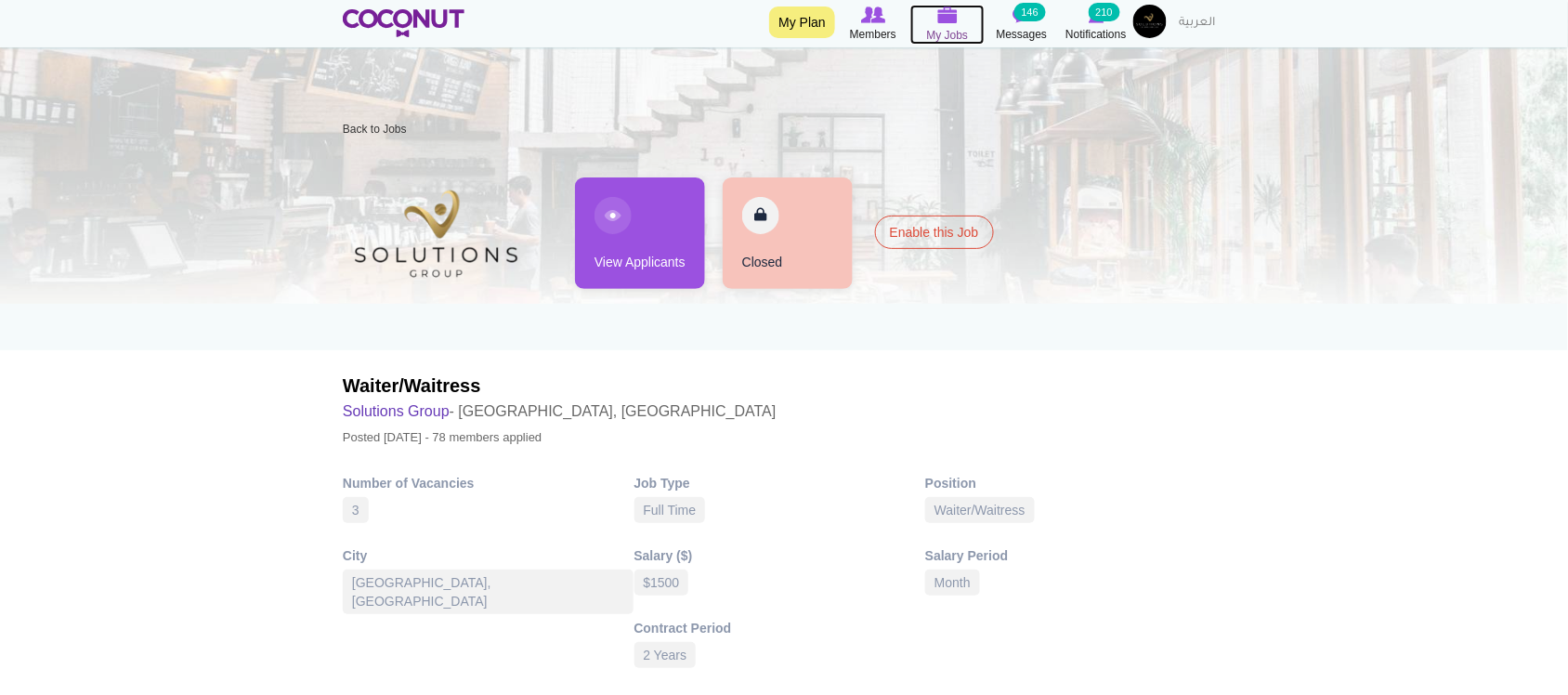
click at [929, 34] on span "My Jobs" at bounding box center [948, 35] width 42 height 19
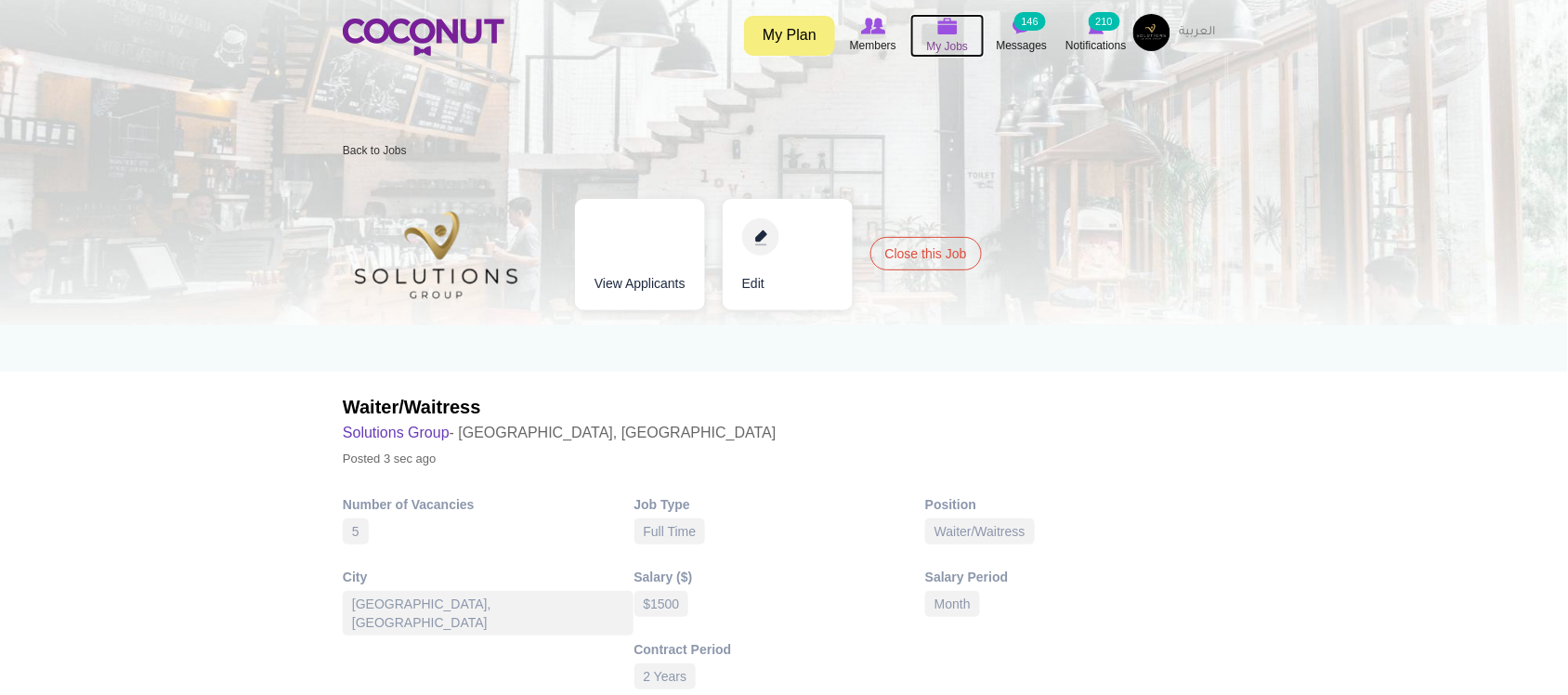
click at [936, 38] on span "My Jobs" at bounding box center [948, 46] width 42 height 19
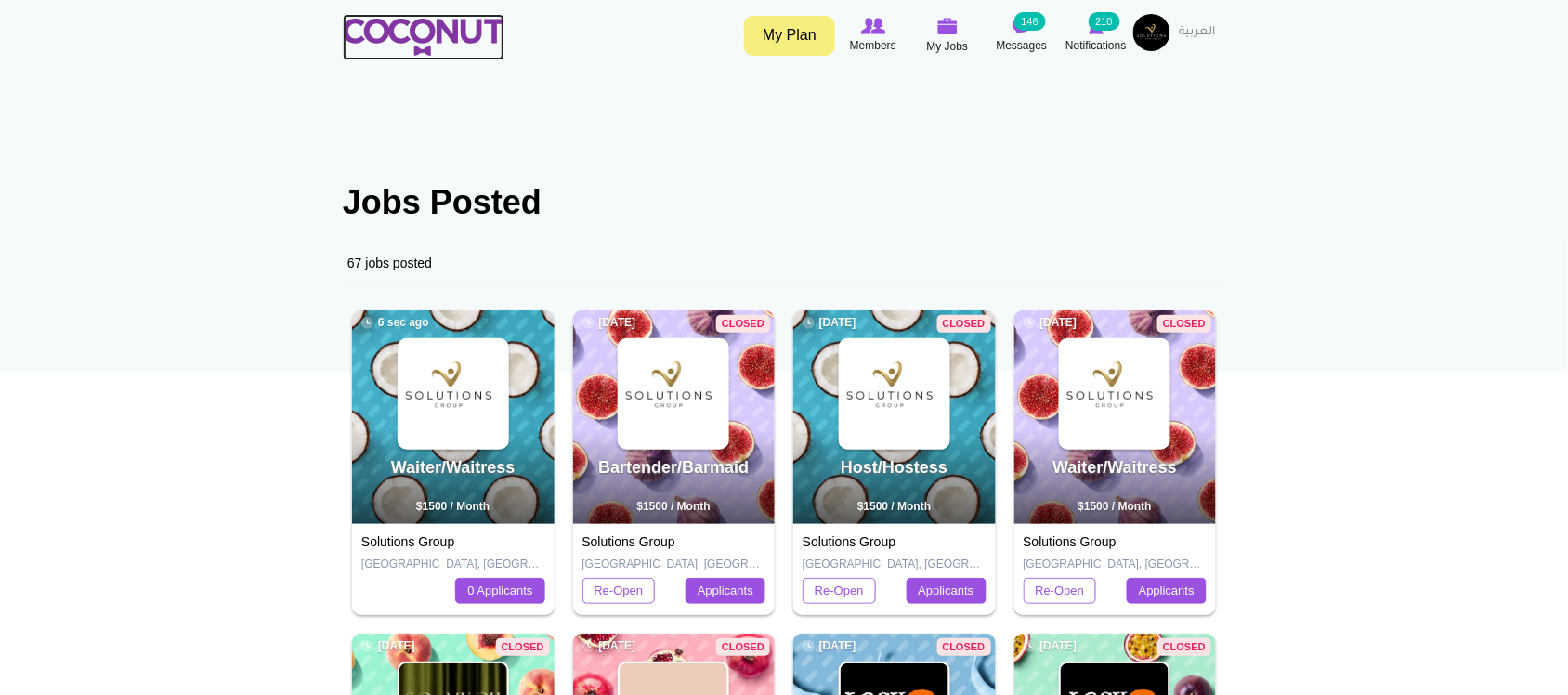
click at [453, 21] on img at bounding box center [423, 38] width 161 height 38
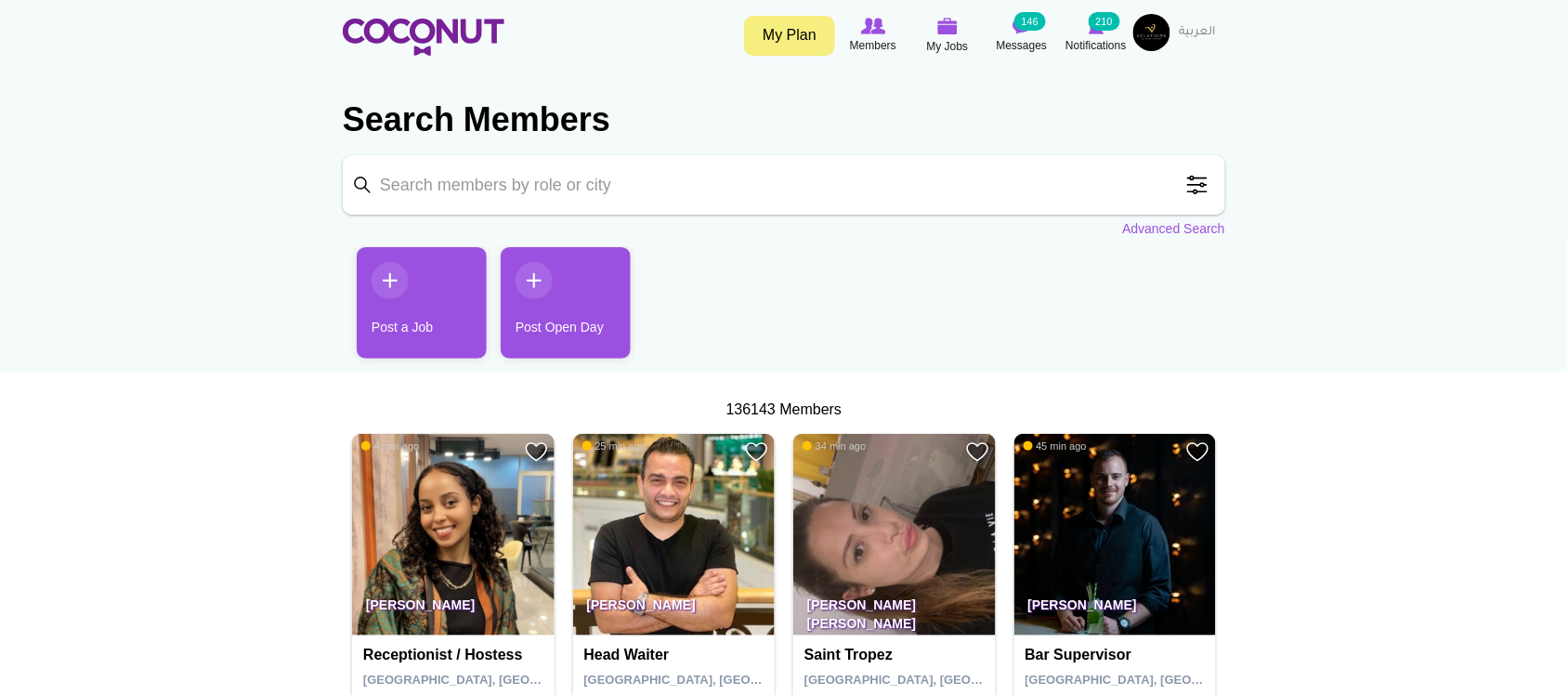
click at [457, 308] on link "Post a Job" at bounding box center [422, 303] width 131 height 112
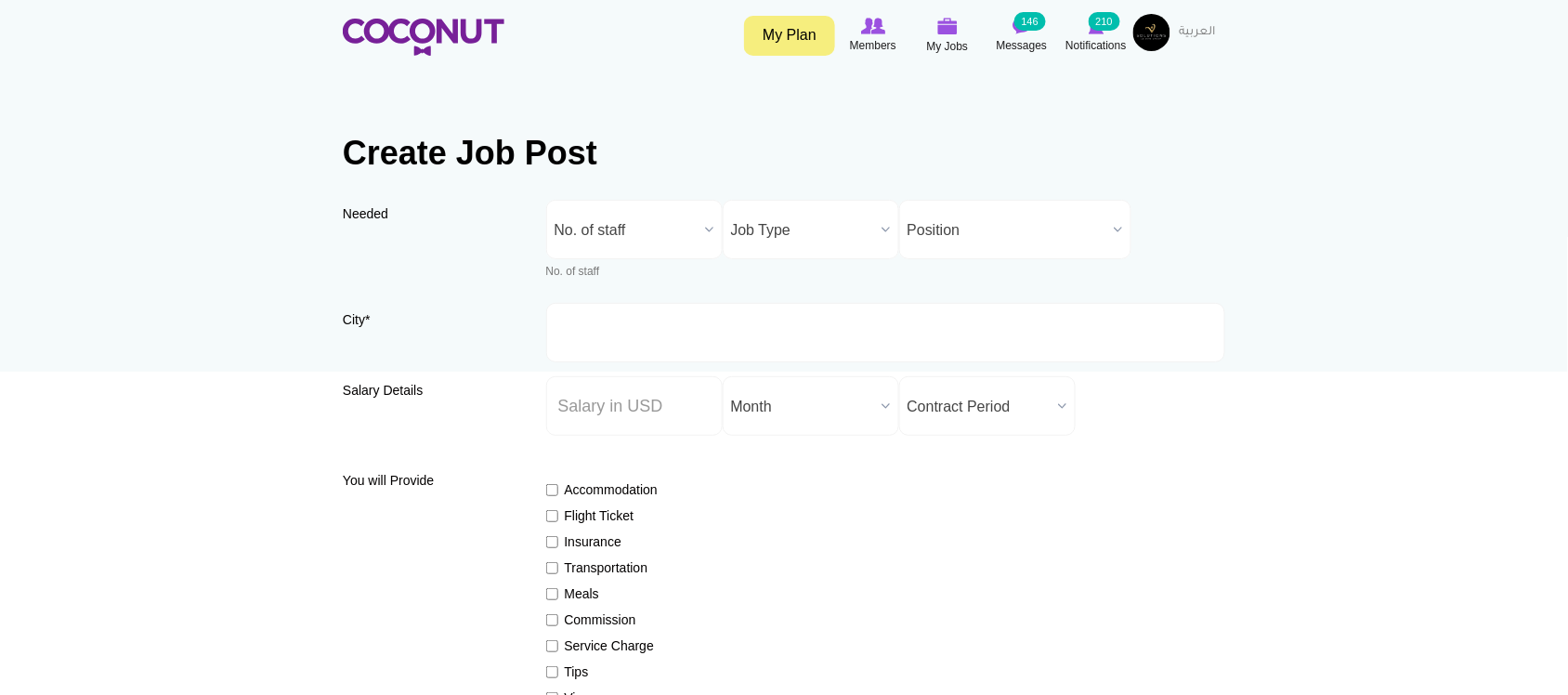
click at [610, 243] on span "No. of staff" at bounding box center [626, 230] width 143 height 59
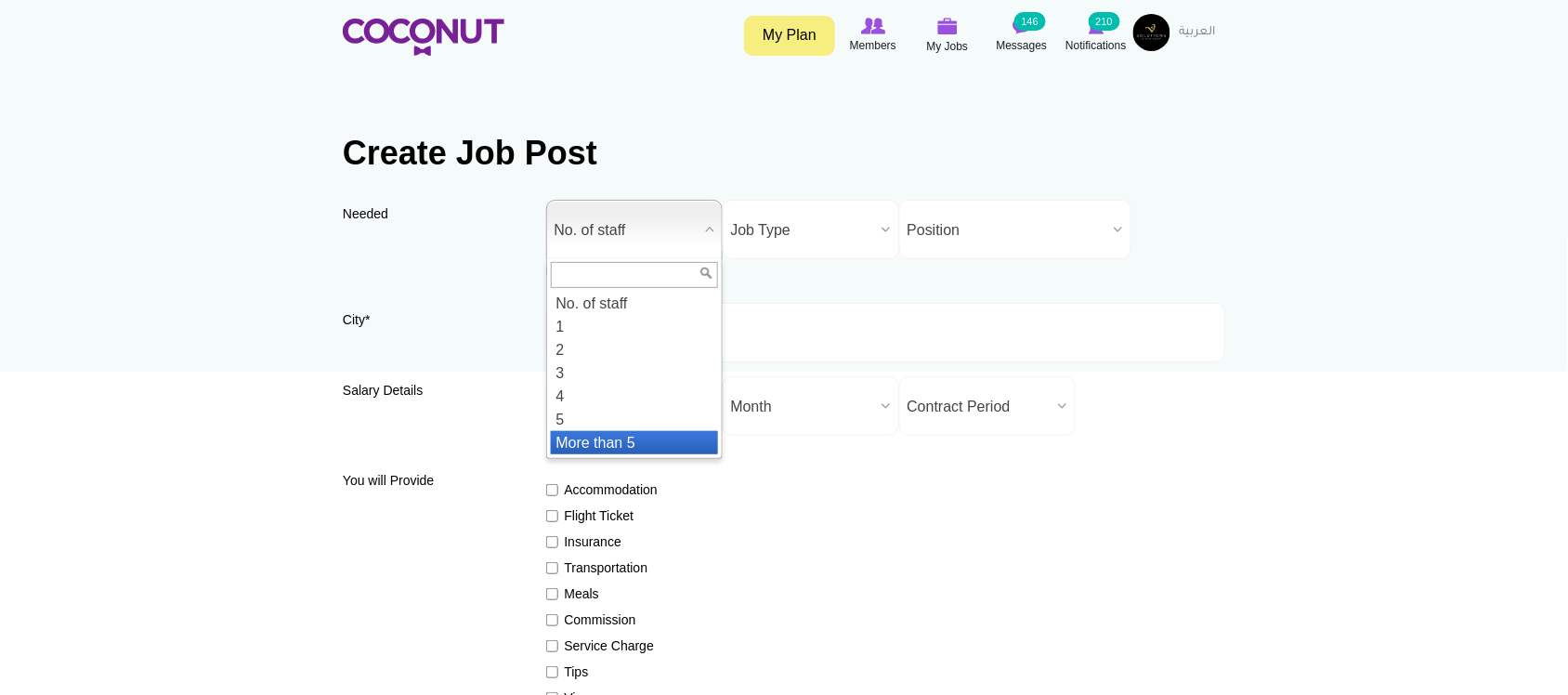
click at [574, 446] on li "More than 5" at bounding box center [634, 442] width 167 height 23
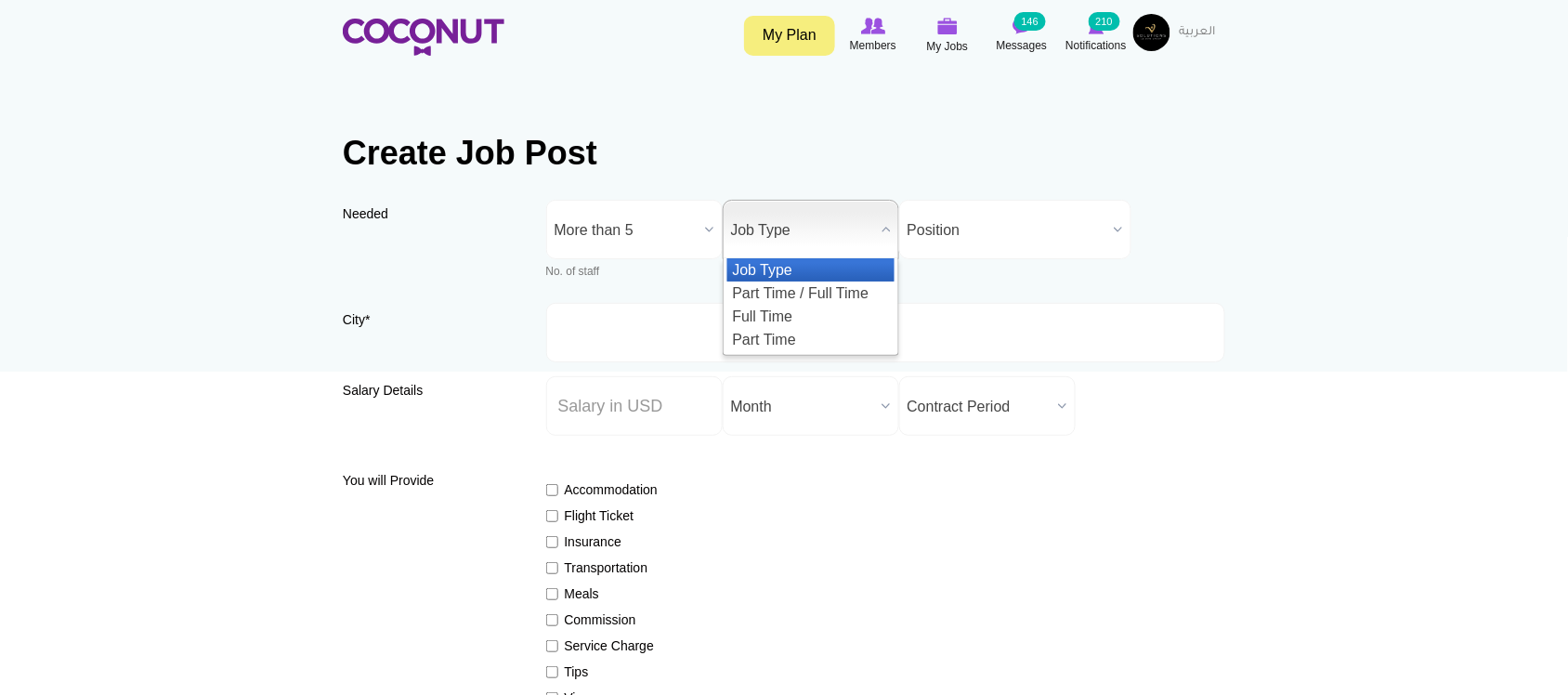
click at [772, 234] on span "Job Type" at bounding box center [802, 230] width 143 height 59
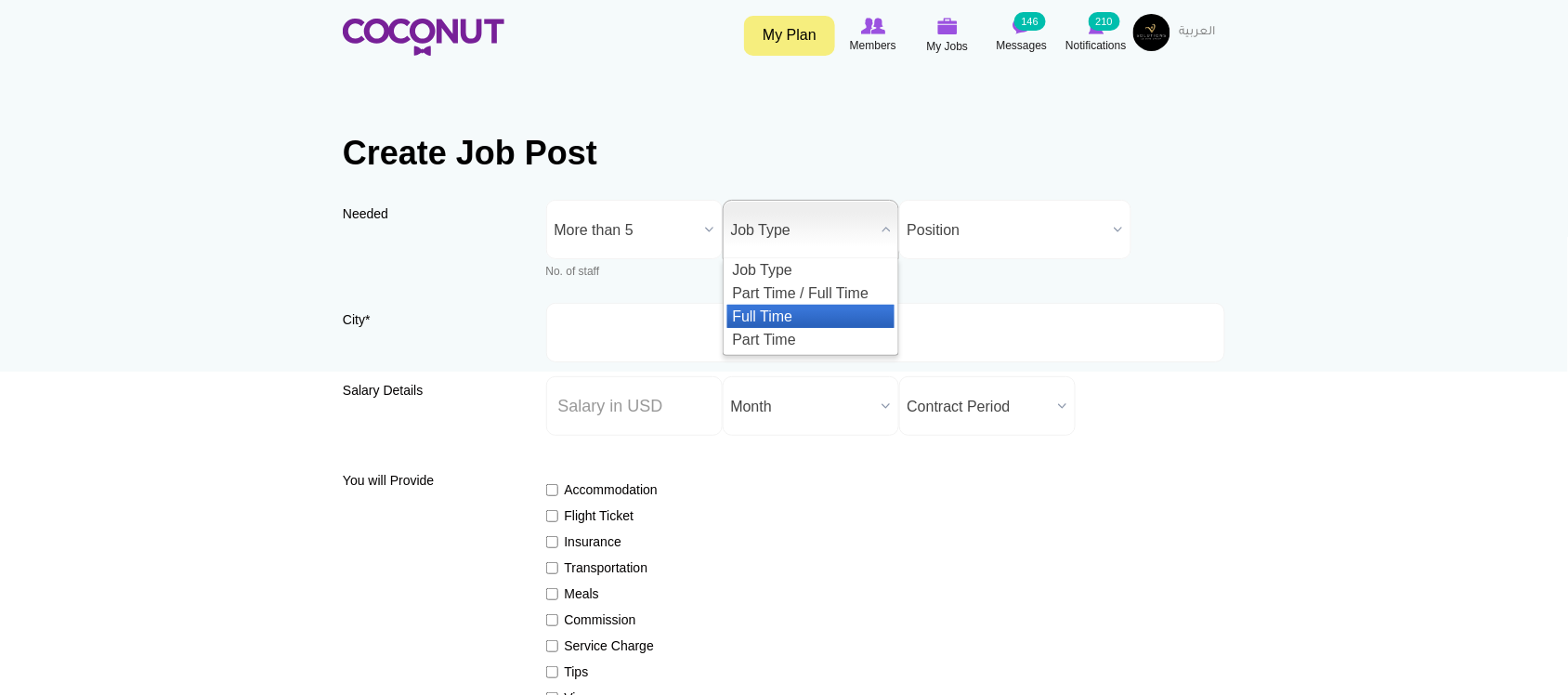
click at [752, 312] on li "Full Time" at bounding box center [811, 315] width 167 height 23
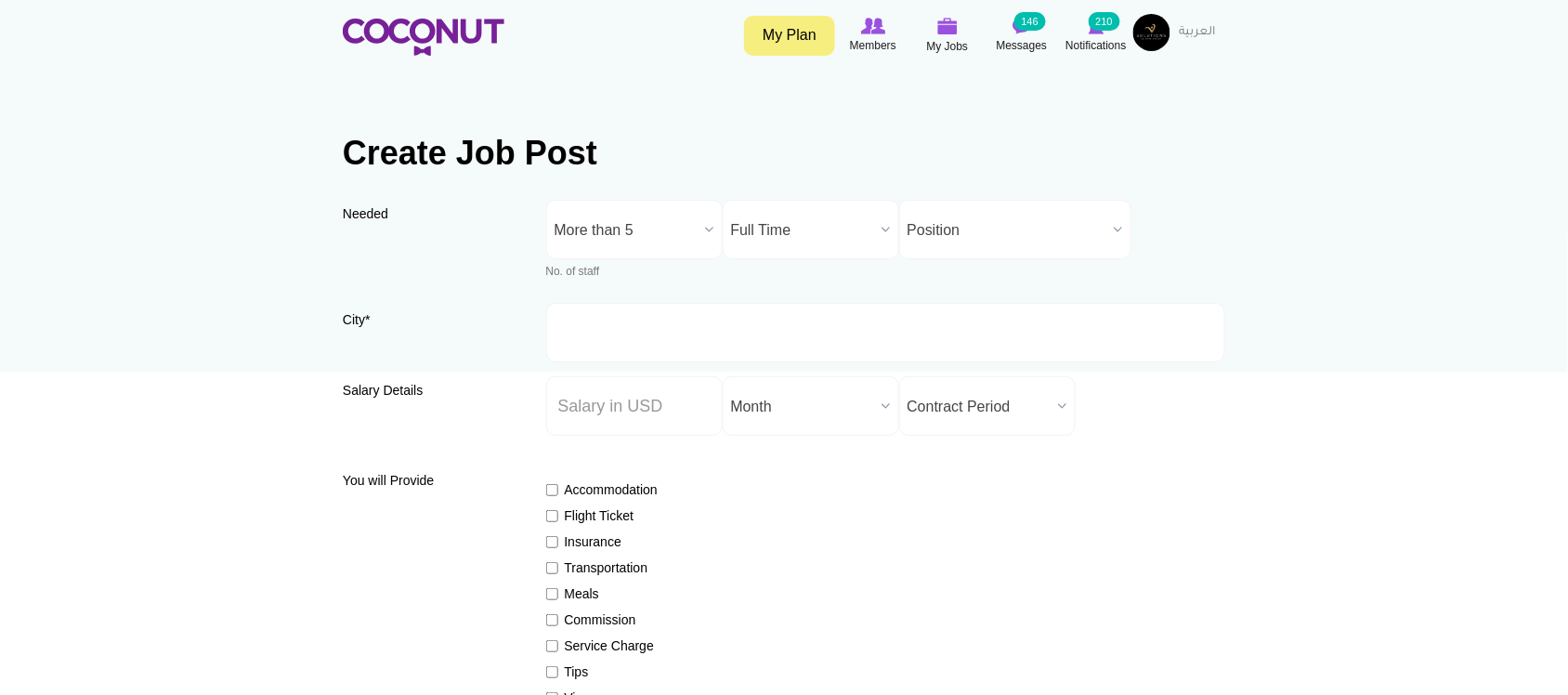
click at [961, 233] on span "Position" at bounding box center [1006, 230] width 199 height 59
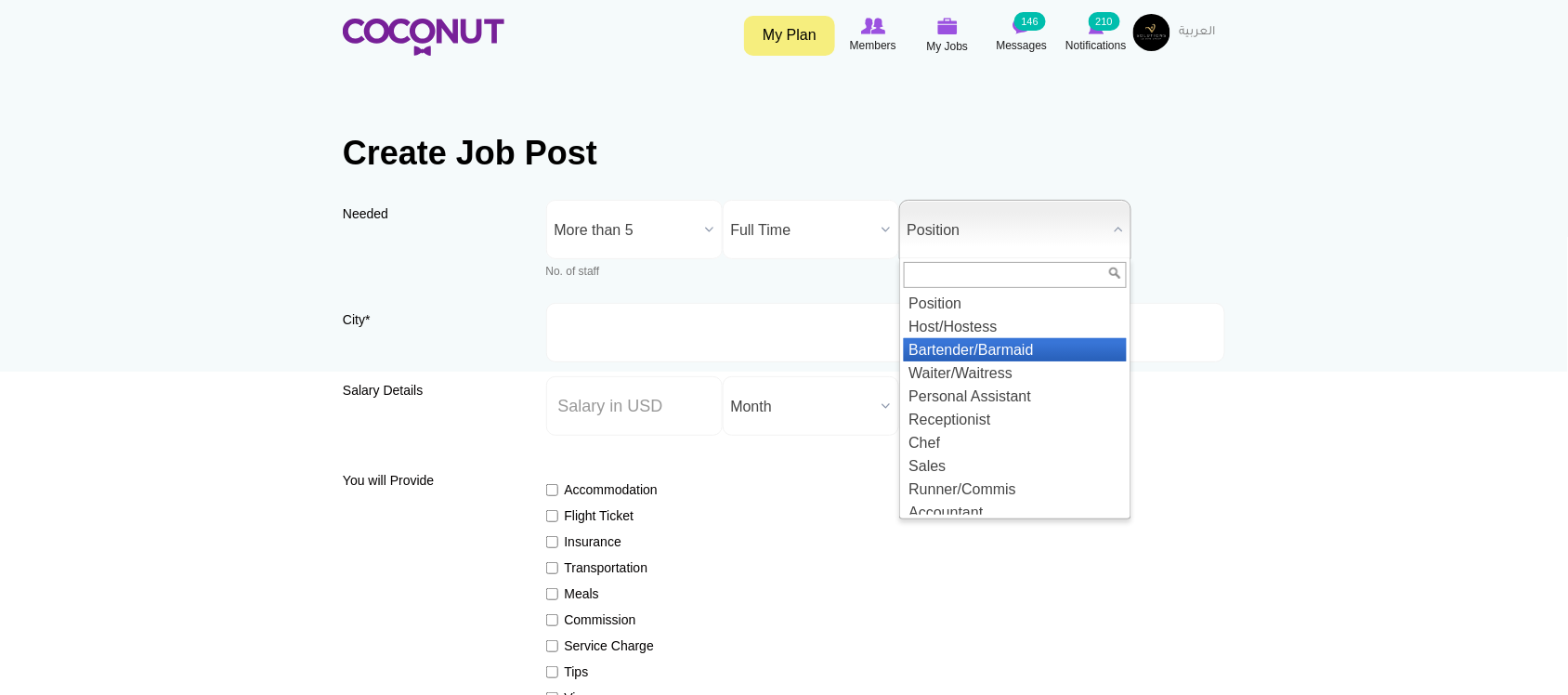
click at [976, 356] on li "Bartender/Barmaid" at bounding box center [1014, 349] width 222 height 23
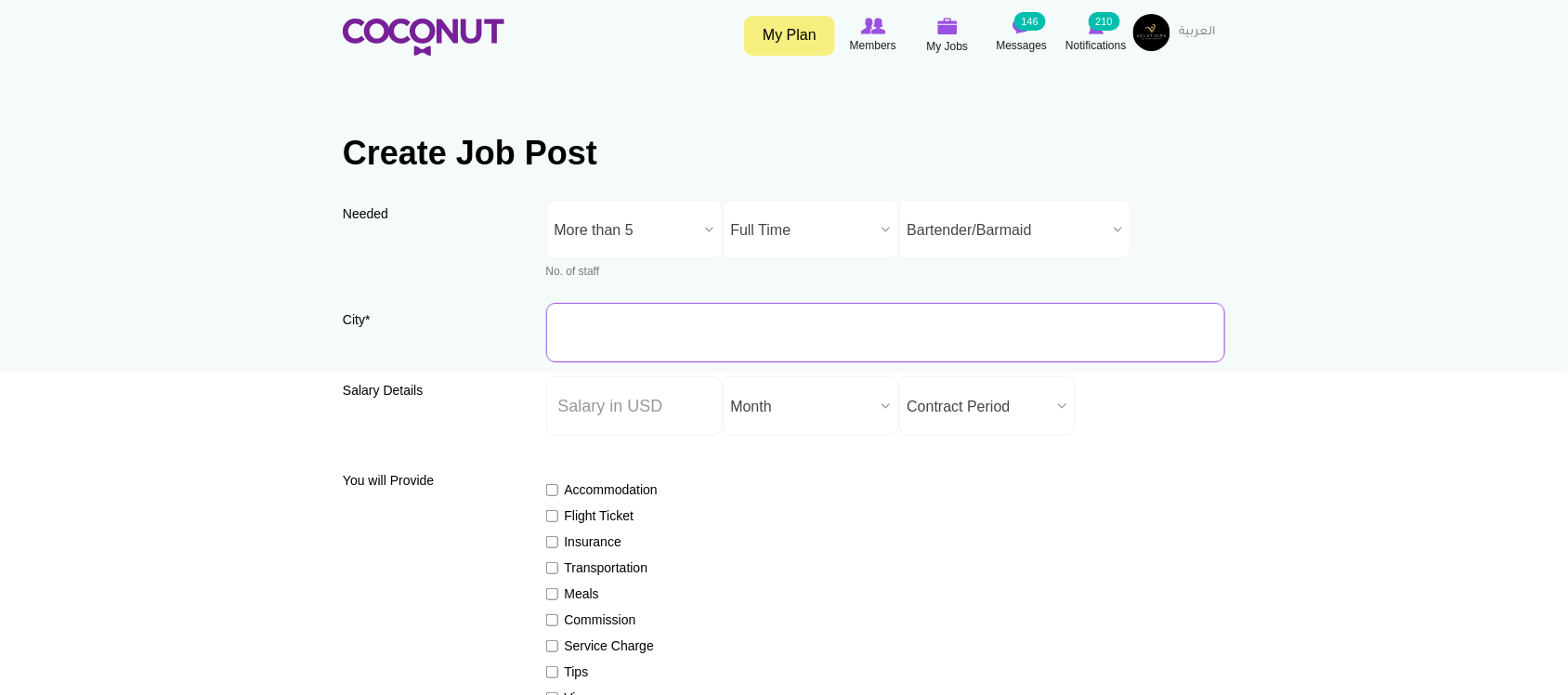
click at [714, 341] on input "City *" at bounding box center [886, 332] width 680 height 59
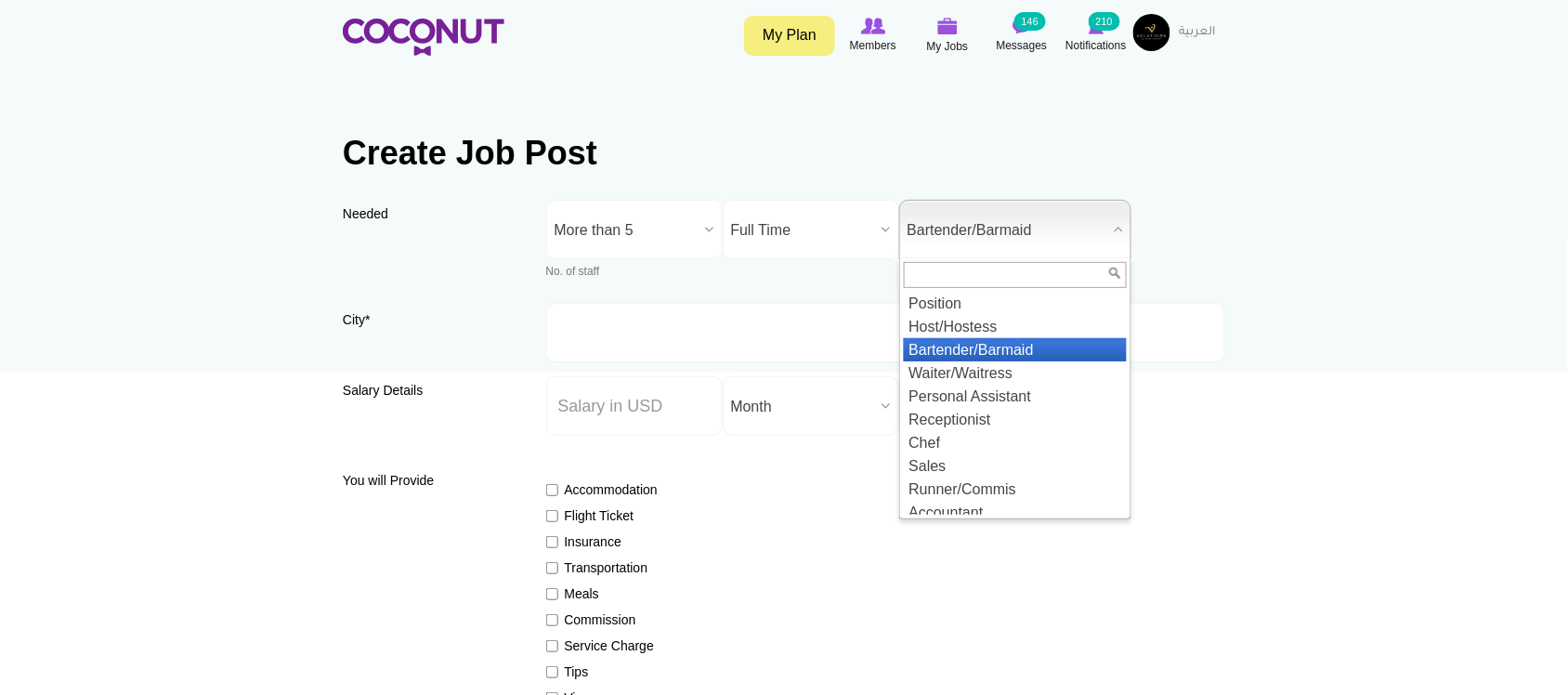
click at [1017, 233] on span "Bartender/Barmaid" at bounding box center [1006, 230] width 199 height 59
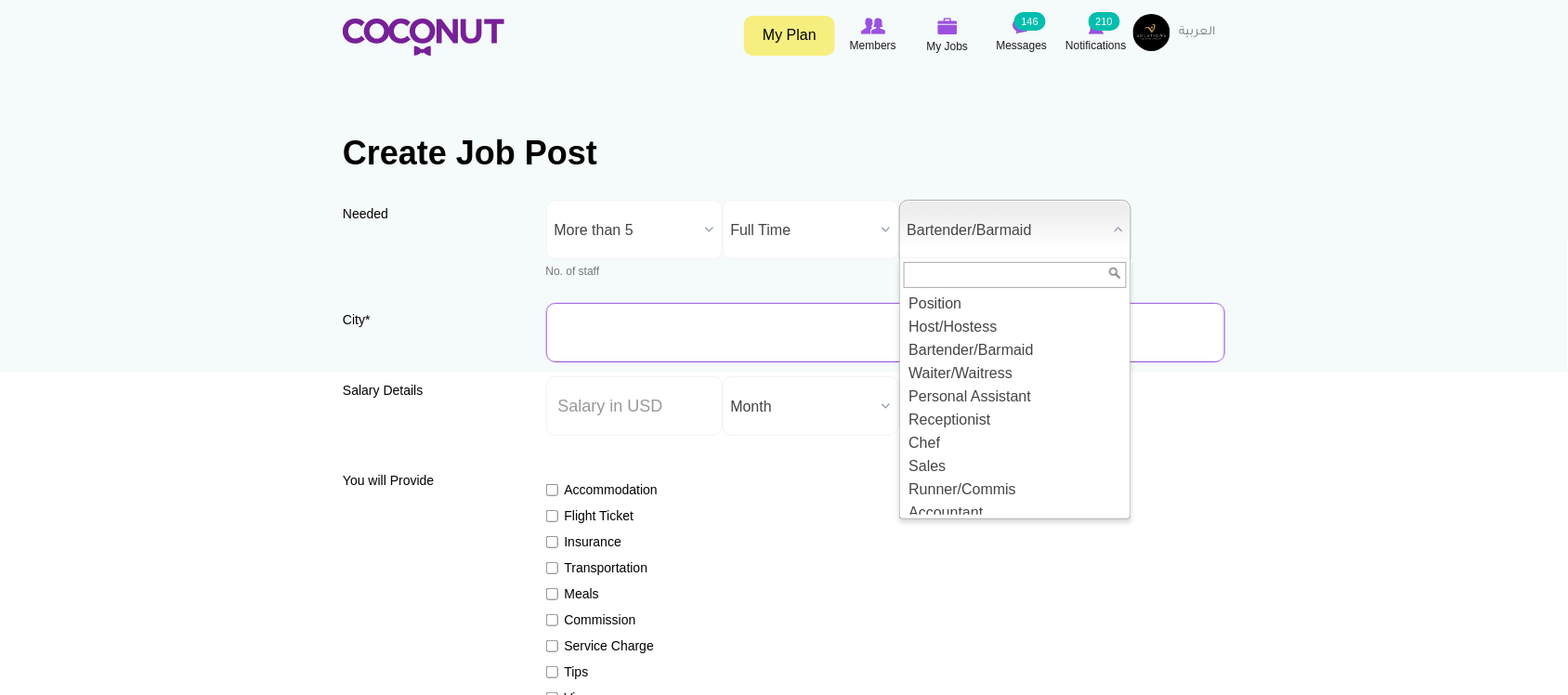
click at [637, 336] on input "City *" at bounding box center [886, 332] width 680 height 59
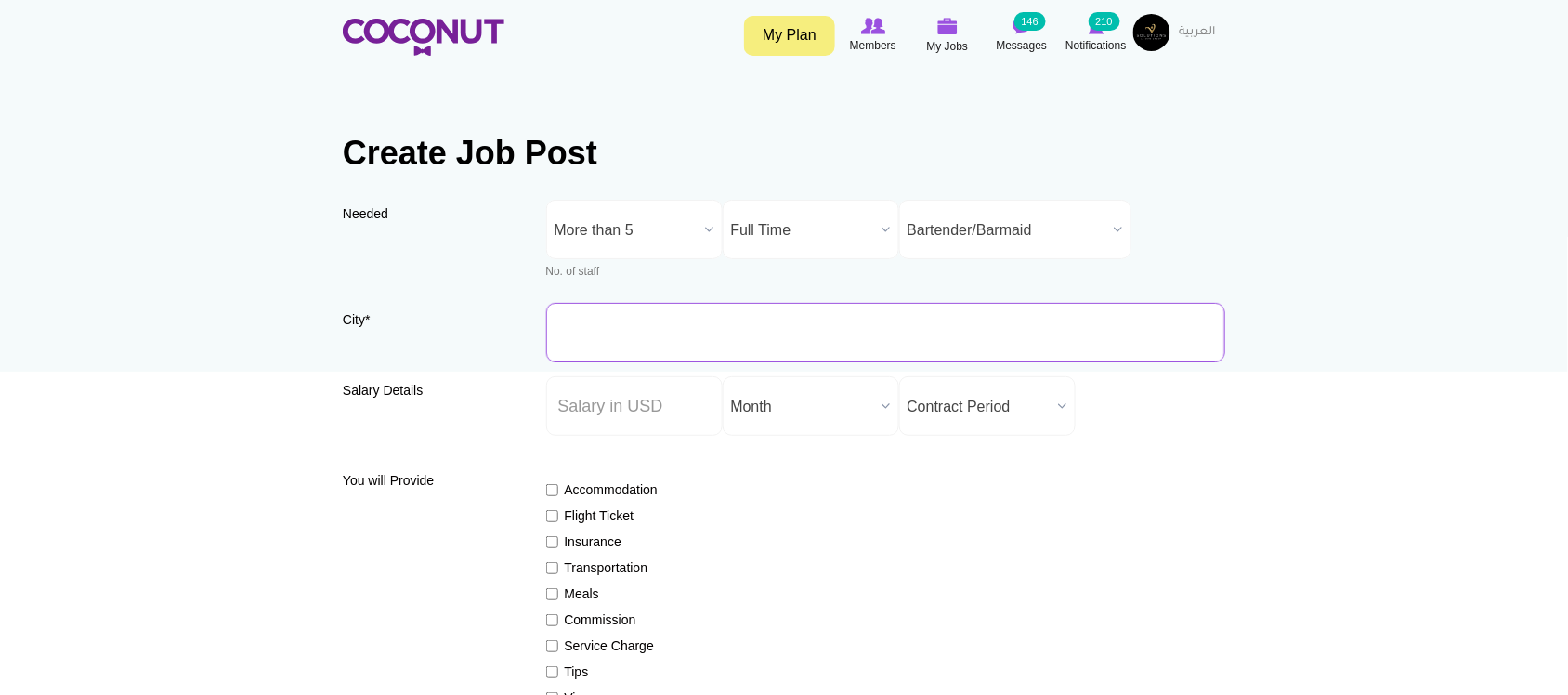
type input "[GEOGRAPHIC_DATA], [GEOGRAPHIC_DATA]"
click at [810, 340] on input "[GEOGRAPHIC_DATA], [GEOGRAPHIC_DATA]" at bounding box center [886, 332] width 680 height 59
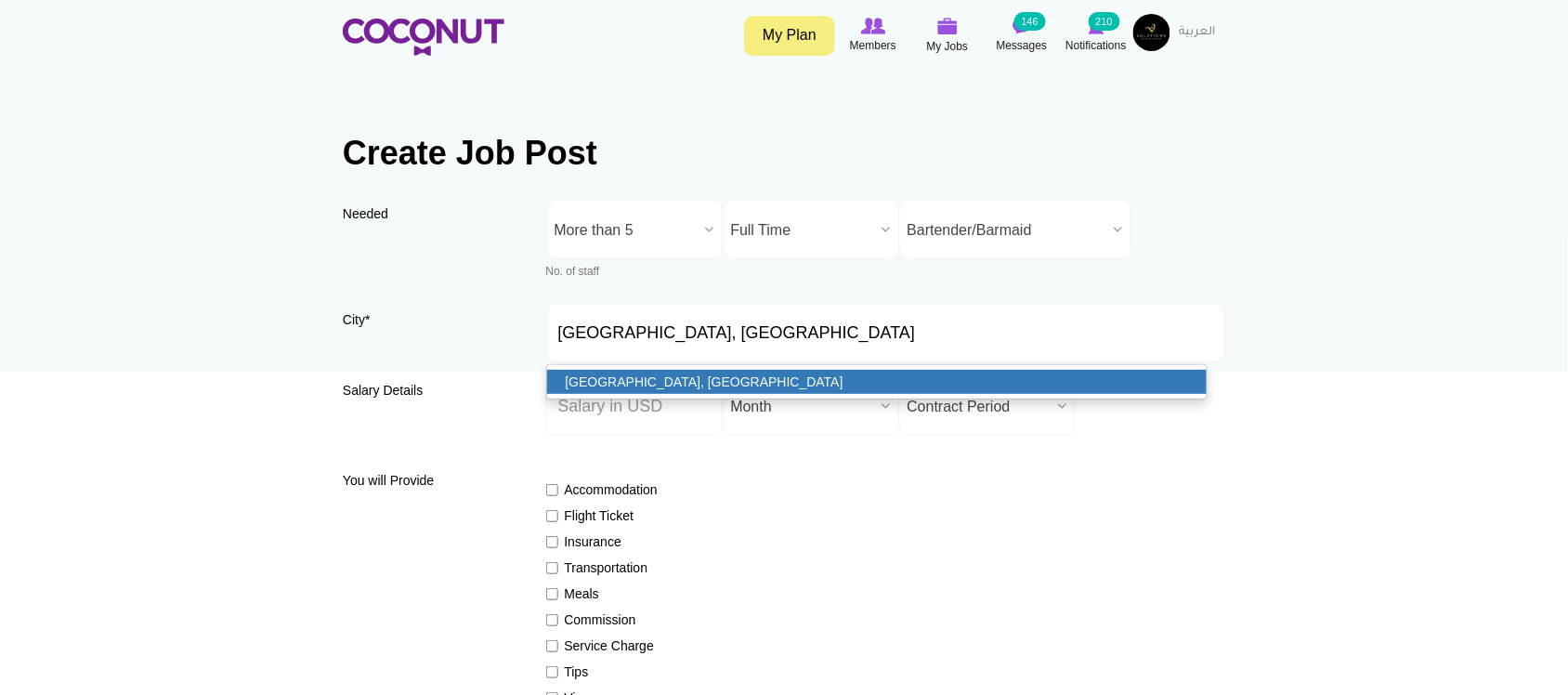
drag, startPoint x: 743, startPoint y: 370, endPoint x: 1223, endPoint y: 441, distance: 485.2
click at [743, 370] on link "[GEOGRAPHIC_DATA], [GEOGRAPHIC_DATA]" at bounding box center [877, 382] width 660 height 24
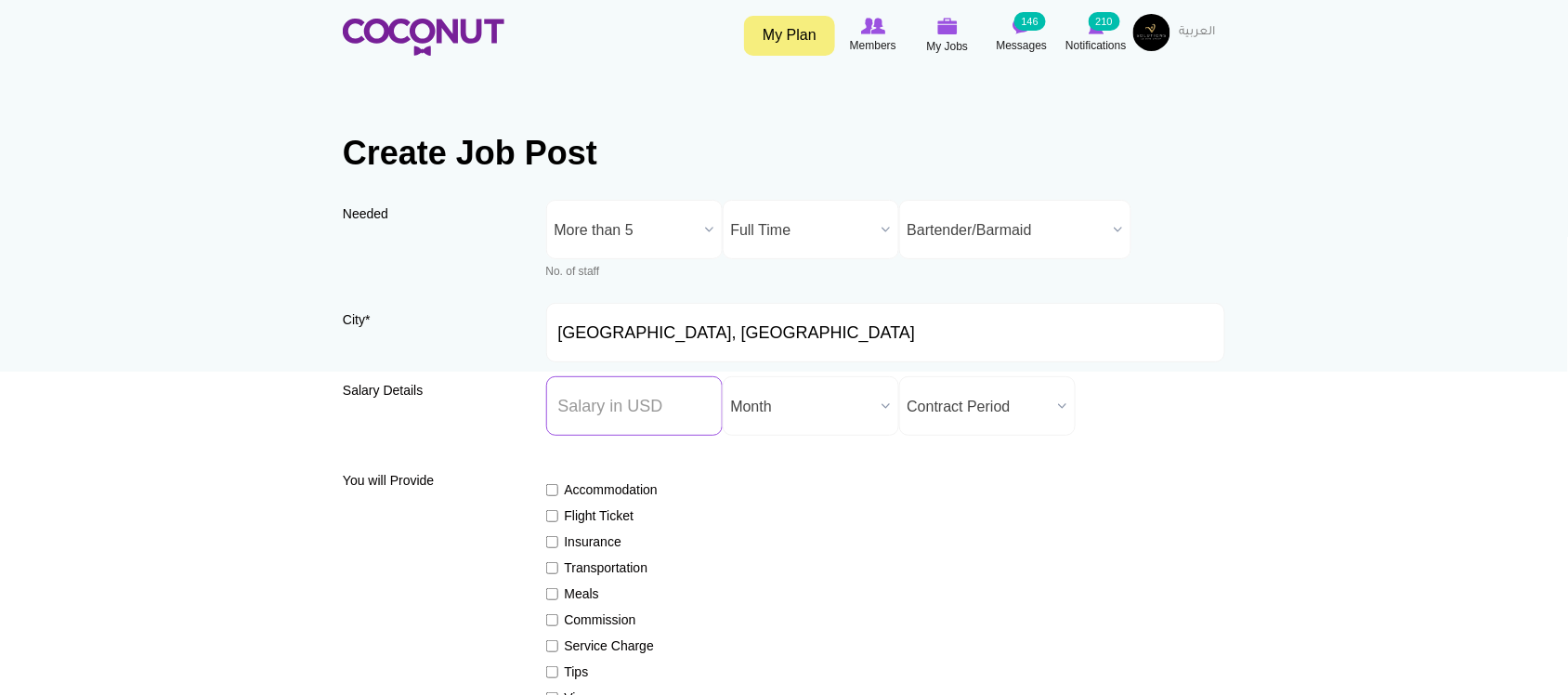
click at [651, 411] on input "Salary ($) *" at bounding box center [634, 405] width 176 height 59
type input "1500"
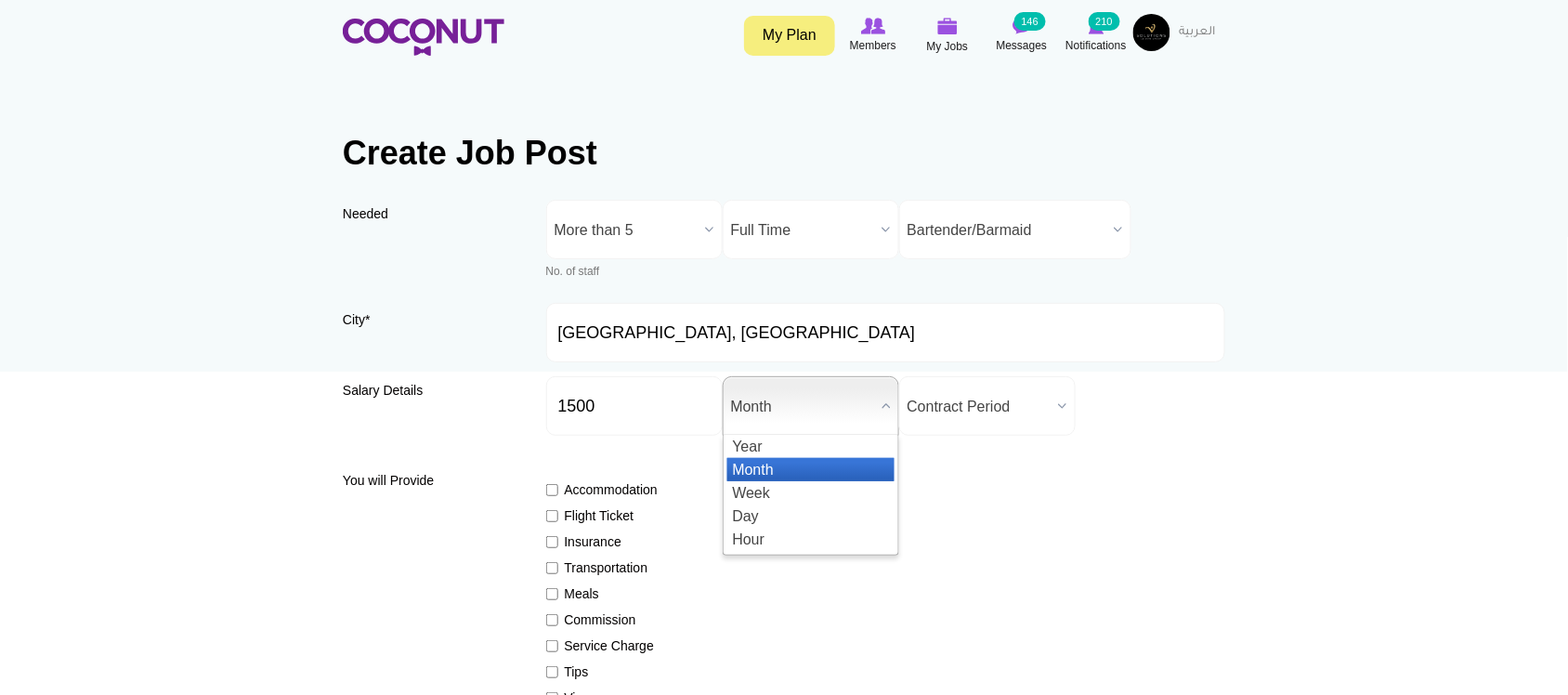
click at [799, 423] on span "Month" at bounding box center [802, 406] width 143 height 59
click at [774, 470] on li "Month" at bounding box center [811, 469] width 167 height 23
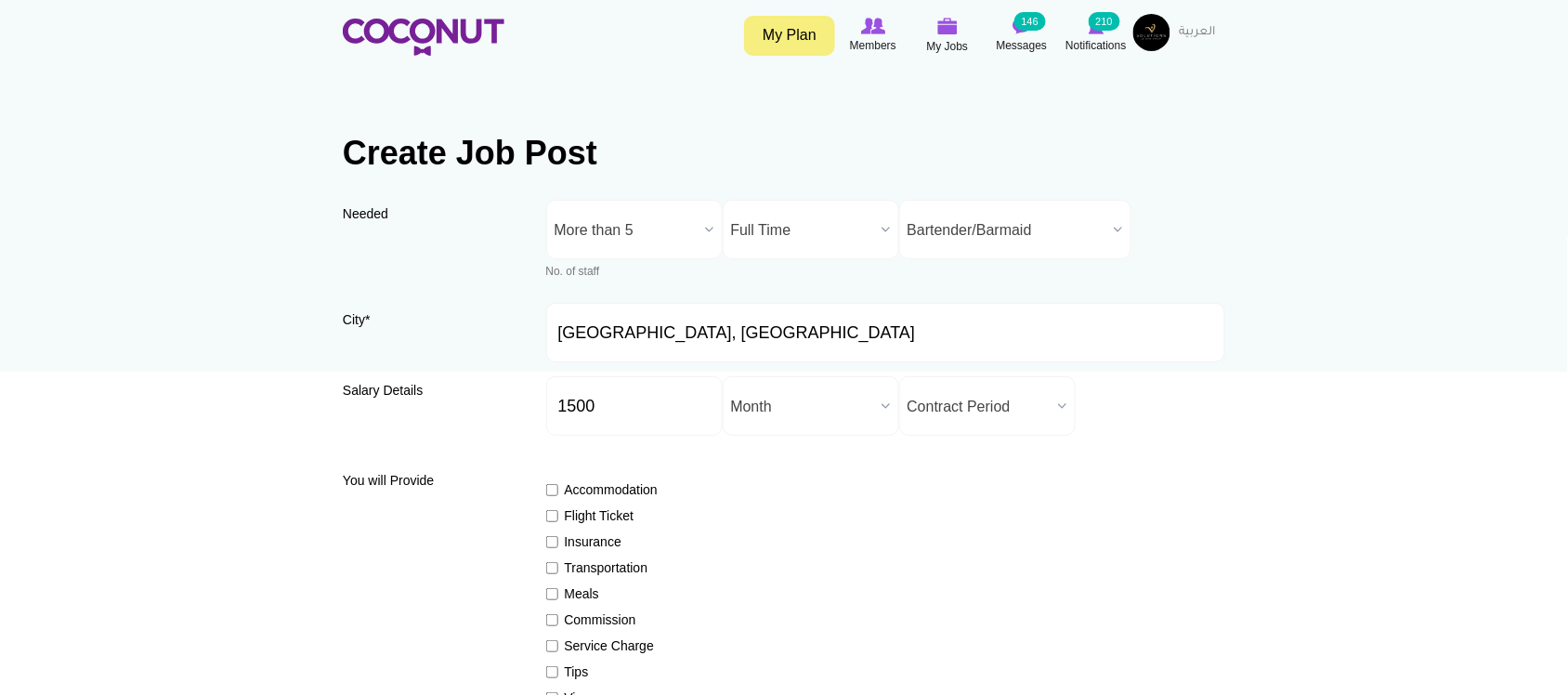
click at [935, 416] on span "Contract Period" at bounding box center [979, 406] width 143 height 59
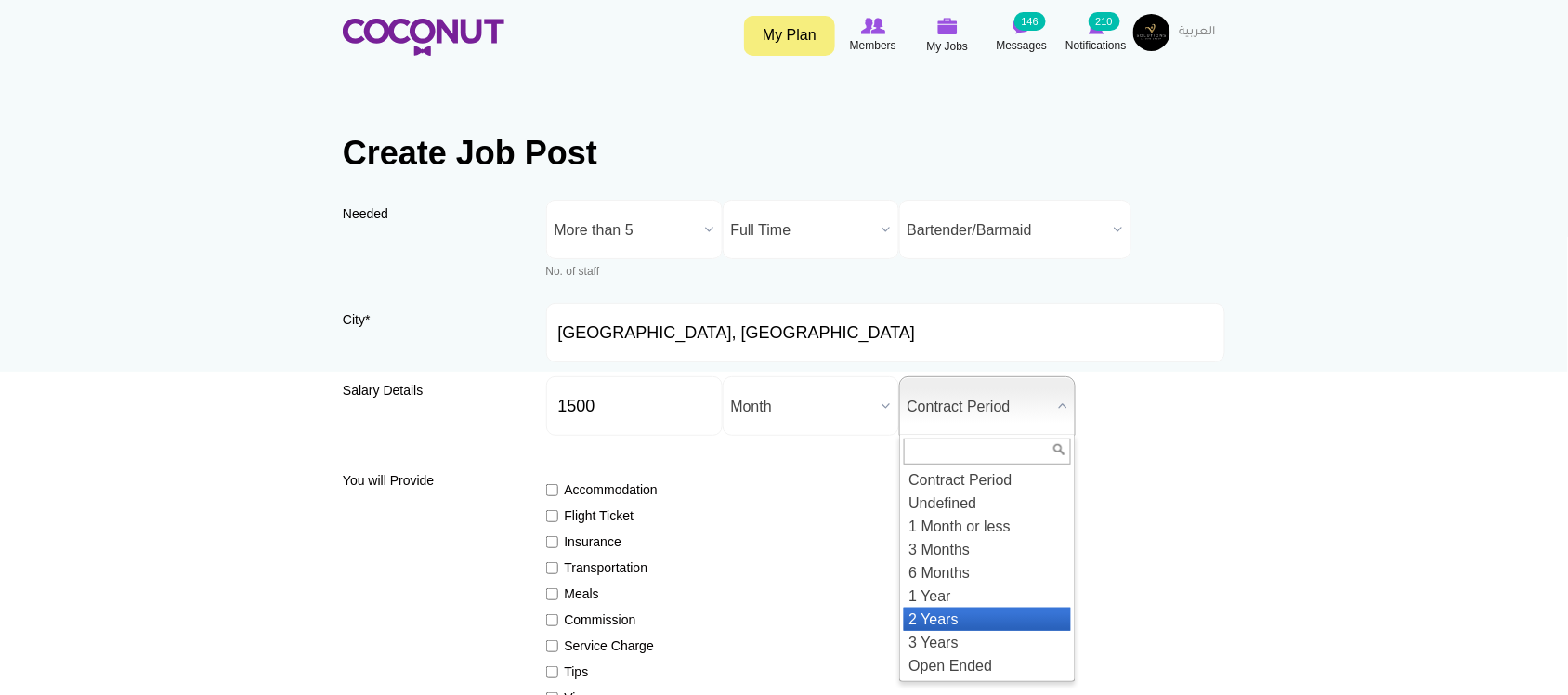
click at [944, 613] on li "2 Years" at bounding box center [987, 618] width 167 height 23
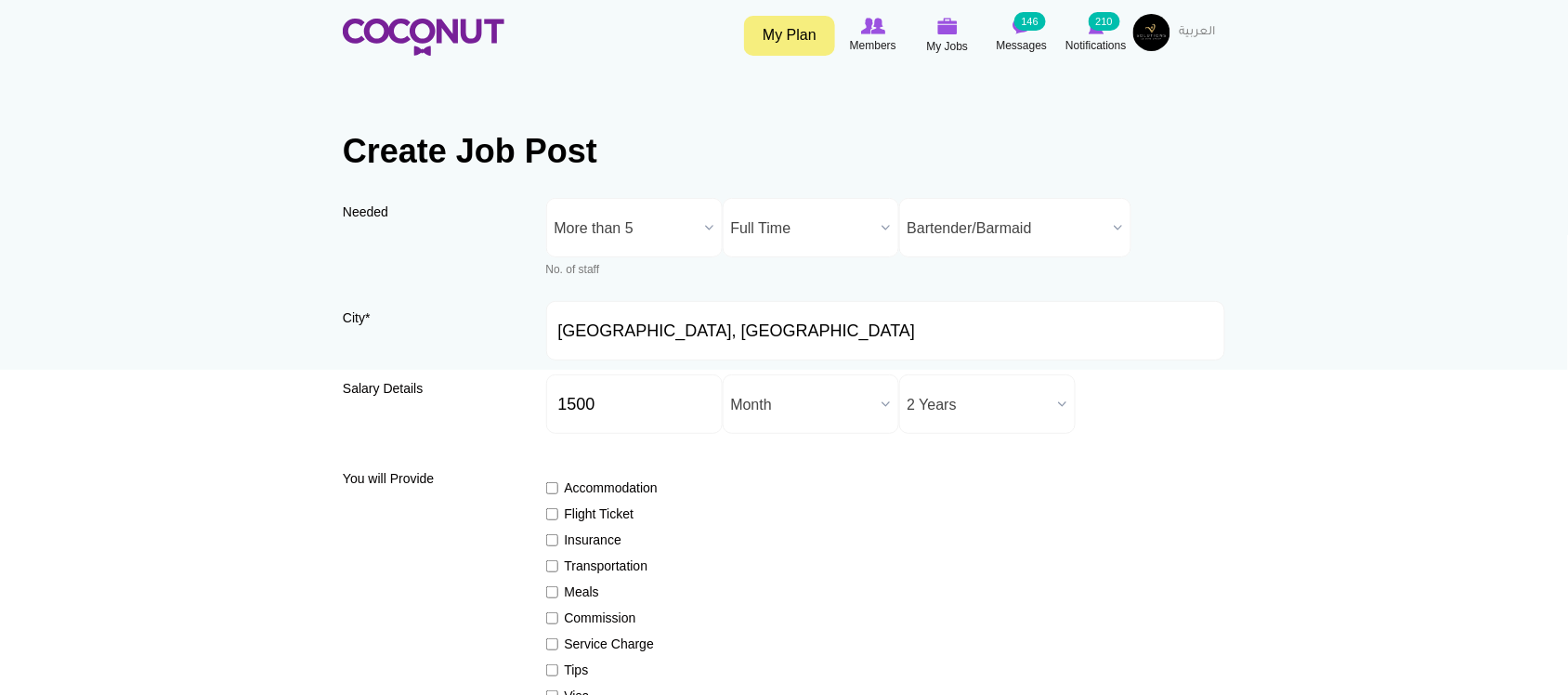
scroll to position [154, 0]
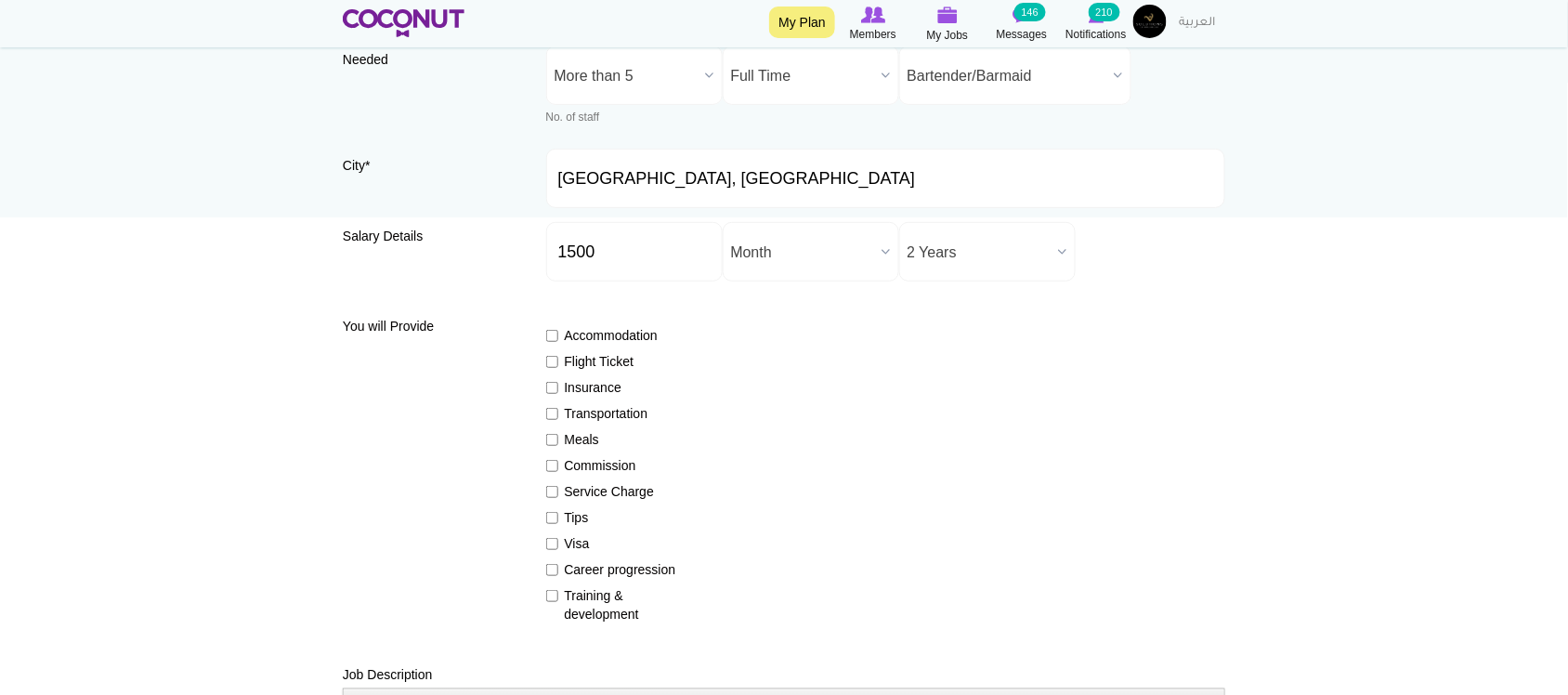
click at [591, 363] on label "Flight Ticket" at bounding box center [613, 361] width 135 height 19
click at [559, 363] on input "Flight Ticket" at bounding box center [552, 362] width 12 height 12
checkbox input "true"
click at [590, 389] on label "Insurance" at bounding box center [613, 387] width 135 height 19
click at [559, 389] on input "Insurance" at bounding box center [552, 388] width 12 height 12
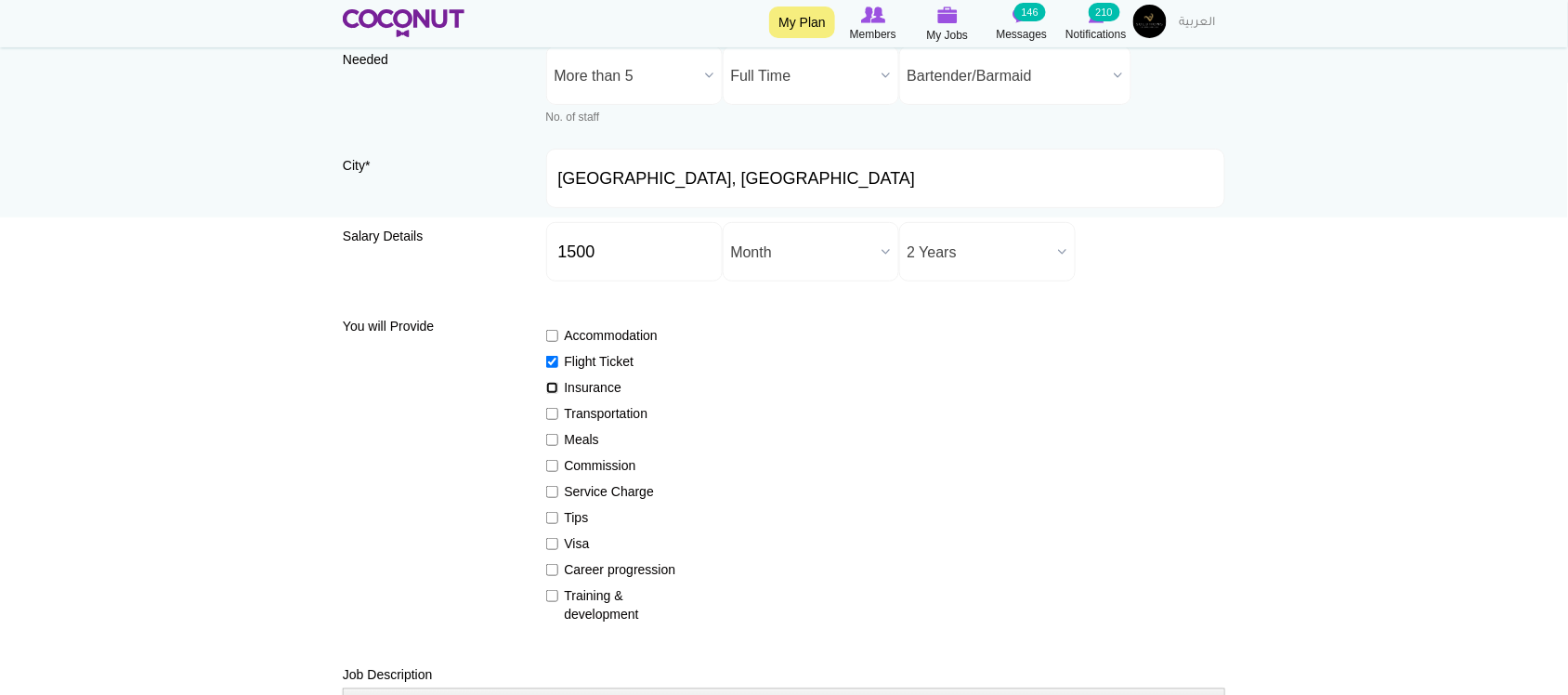
checkbox input "true"
click at [580, 438] on label "Meals" at bounding box center [613, 439] width 135 height 19
click at [559, 438] on input "Meals" at bounding box center [552, 440] width 12 height 12
checkbox input "true"
click at [581, 457] on label "Commission" at bounding box center [613, 465] width 135 height 19
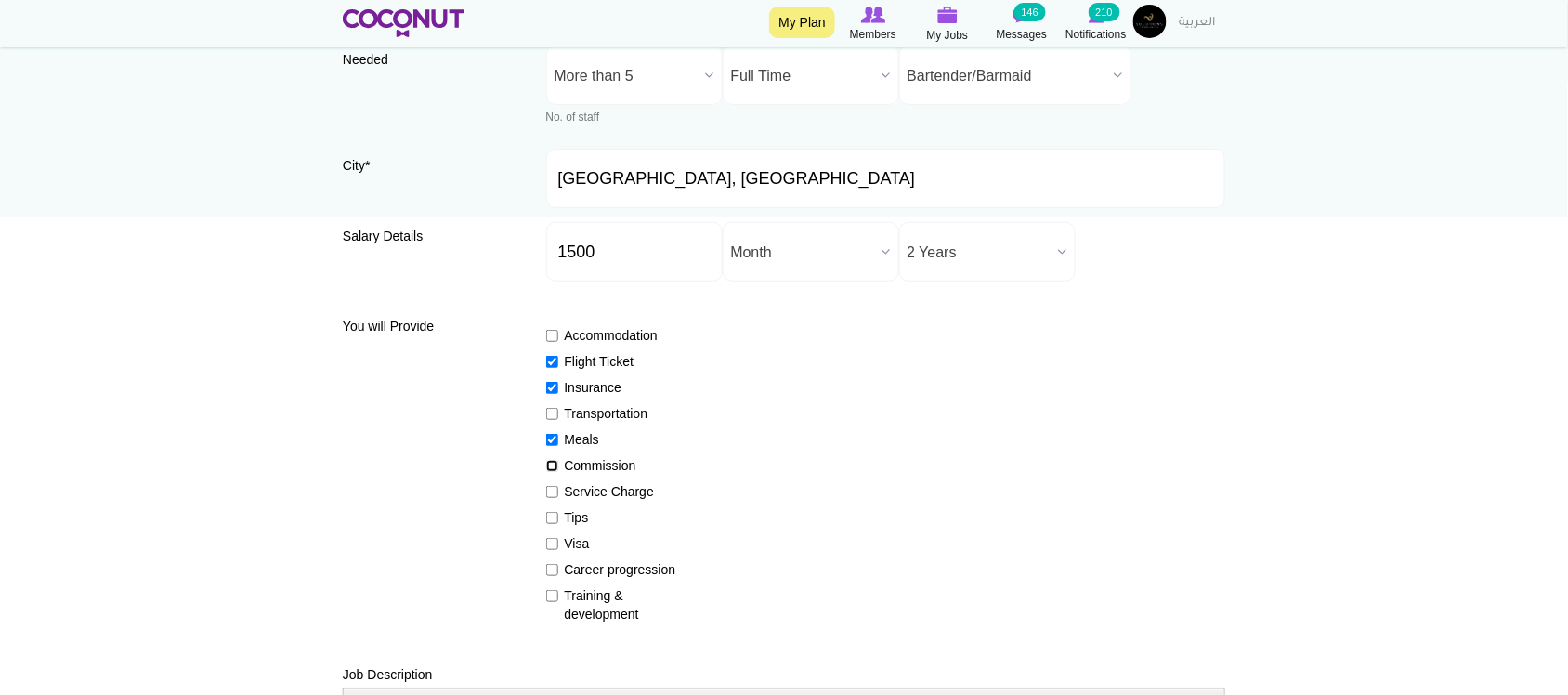
click at [559, 460] on input "Commission" at bounding box center [552, 466] width 12 height 12
click at [581, 461] on label "Commission" at bounding box center [613, 465] width 135 height 19
click at [559, 461] on input "Commission" at bounding box center [552, 466] width 12 height 12
checkbox input "false"
click at [587, 488] on label "Service Charge" at bounding box center [613, 491] width 135 height 19
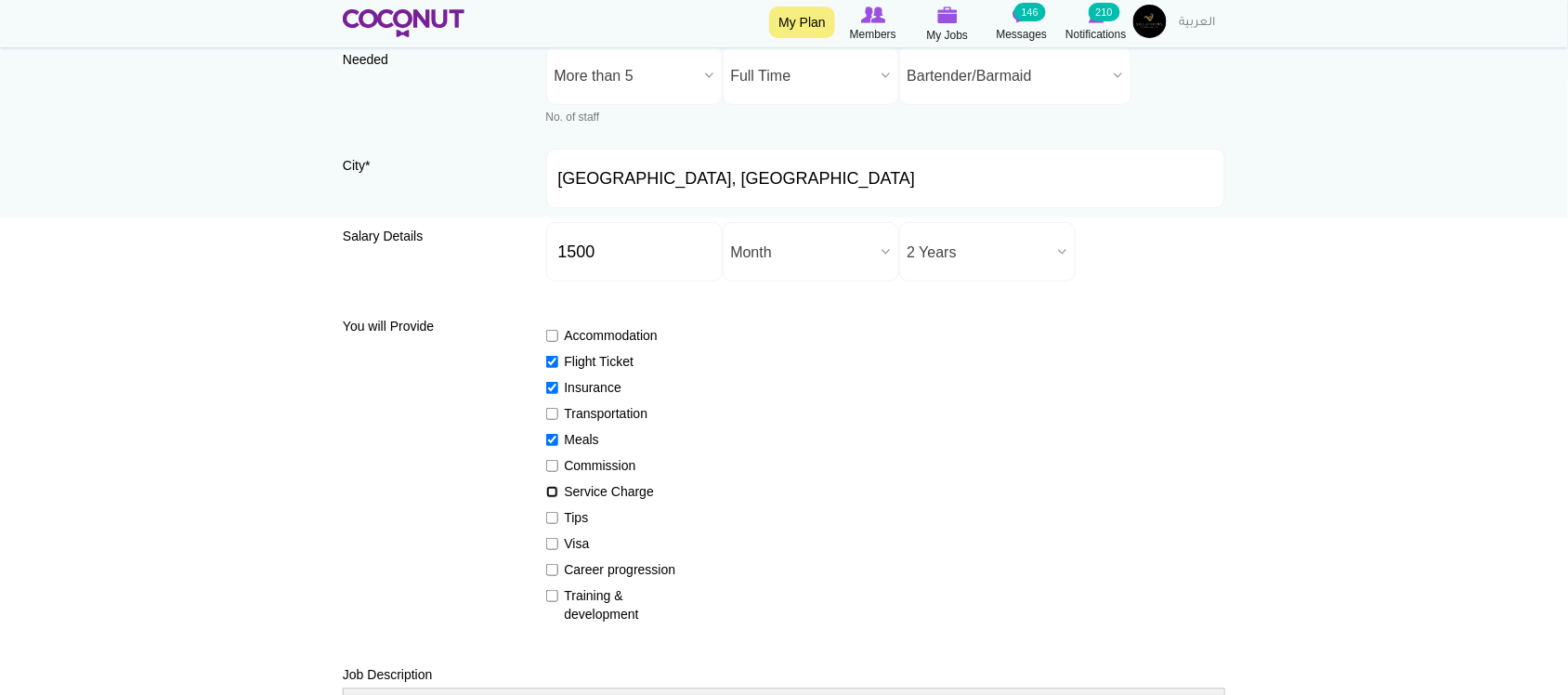
click at [559, 488] on input "Service Charge" at bounding box center [552, 491] width 12 height 12
checkbox input "true"
click at [581, 515] on label "Tips" at bounding box center [613, 517] width 135 height 19
click at [559, 515] on input "Tips" at bounding box center [552, 518] width 12 height 12
checkbox input "true"
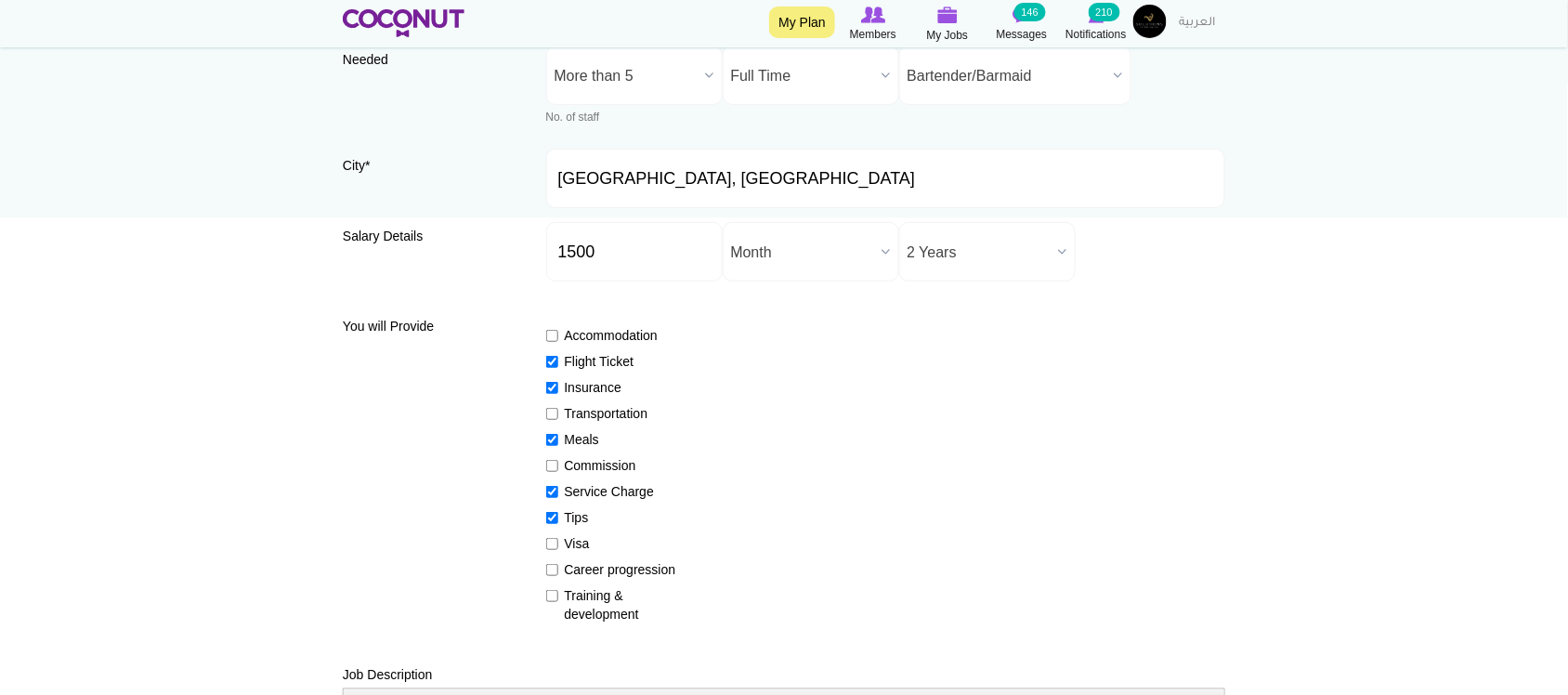
click at [569, 536] on label "Visa" at bounding box center [613, 543] width 135 height 19
click at [559, 538] on input "Visa" at bounding box center [552, 544] width 12 height 12
checkbox input "true"
click at [574, 571] on label "Career progression" at bounding box center [613, 568] width 135 height 19
click at [559, 571] on input "Career progression" at bounding box center [552, 569] width 12 height 12
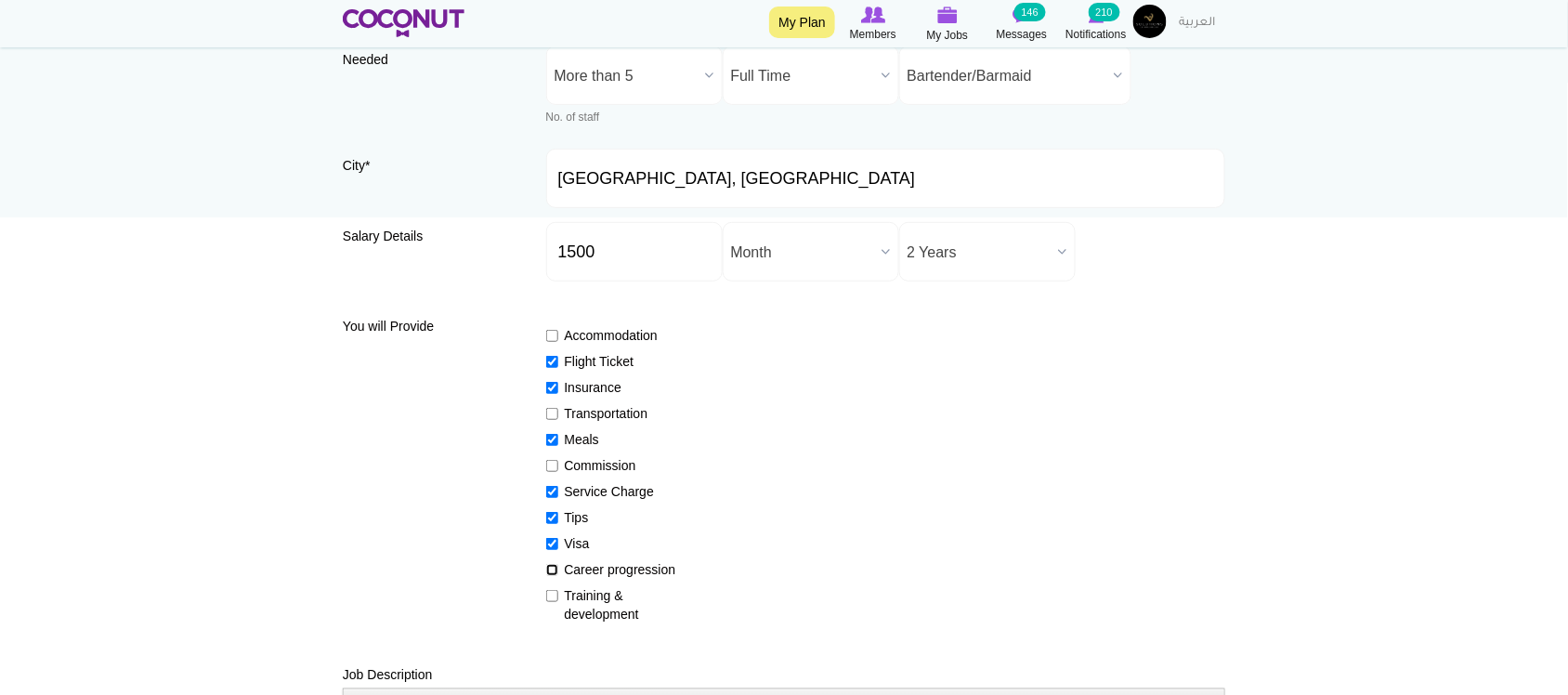
checkbox input "true"
click at [583, 596] on label "Training & development" at bounding box center [613, 605] width 135 height 38
click at [559, 596] on input "Training & development" at bounding box center [552, 596] width 12 height 12
checkbox input "true"
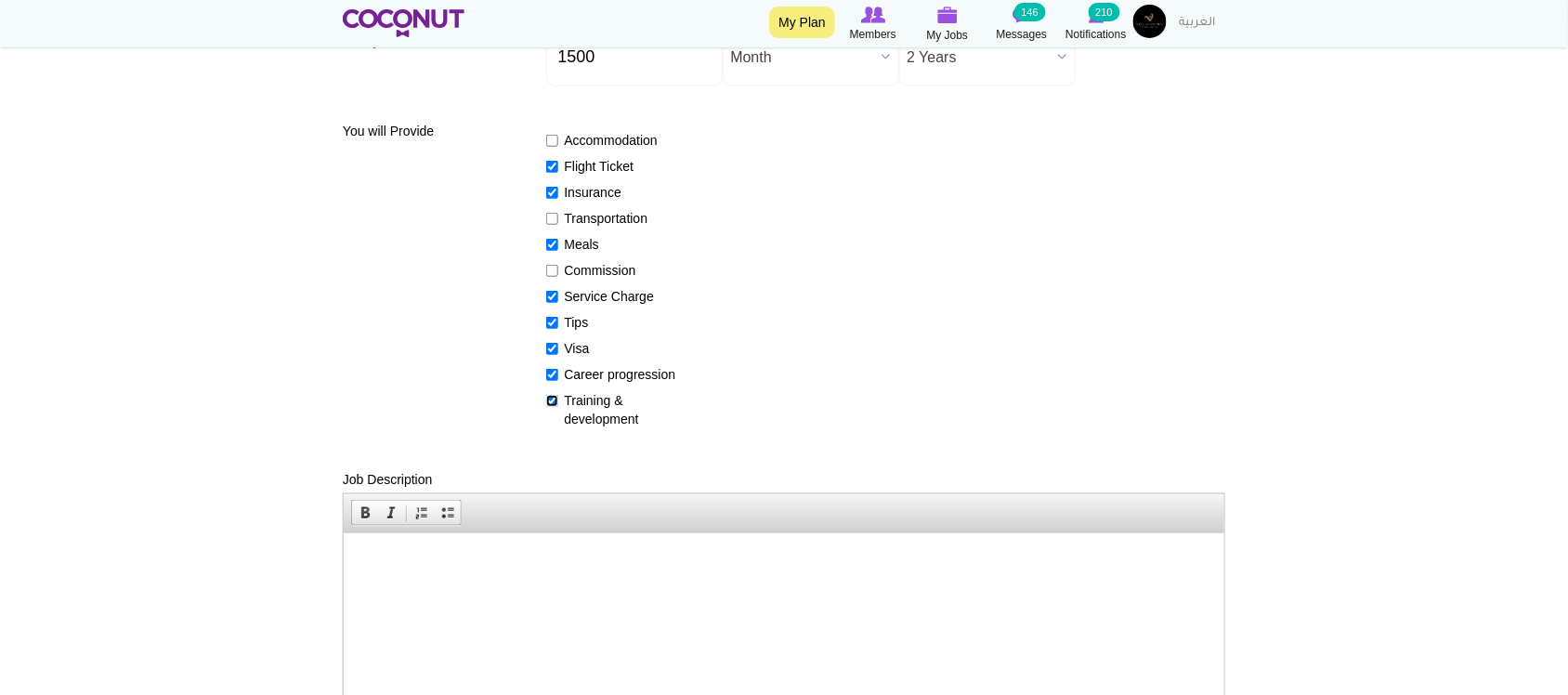
scroll to position [465, 0]
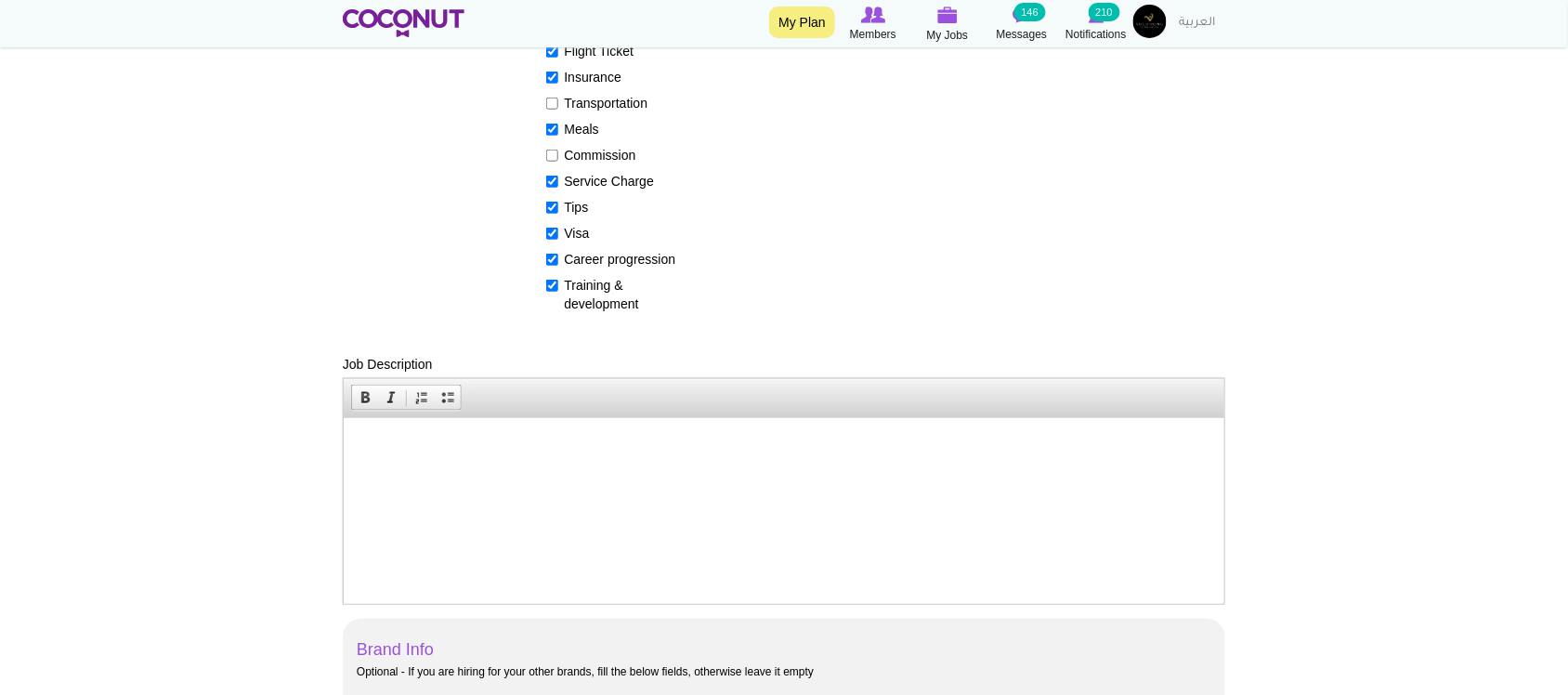
click at [402, 454] on p at bounding box center [782, 446] width 843 height 20
click at [570, 452] on p at bounding box center [782, 446] width 843 height 20
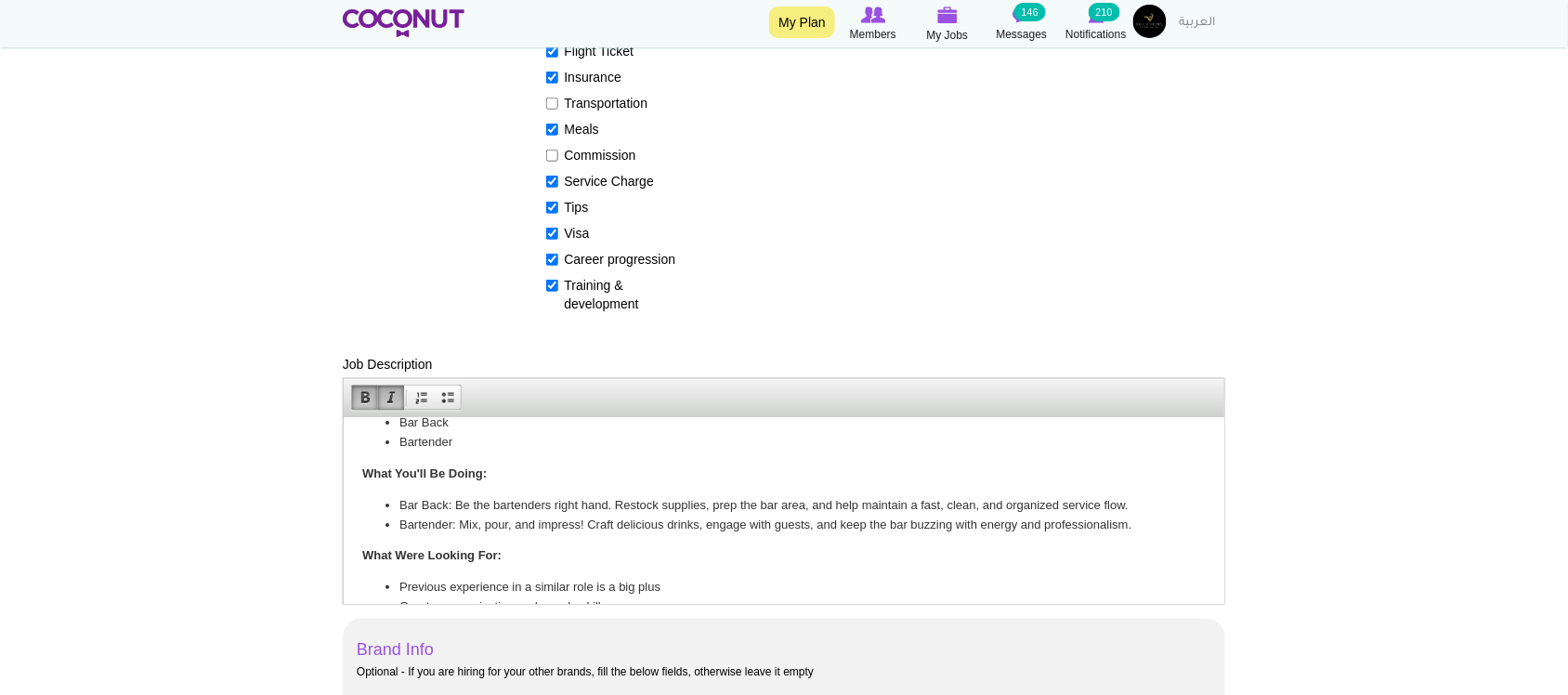
scroll to position [0, 0]
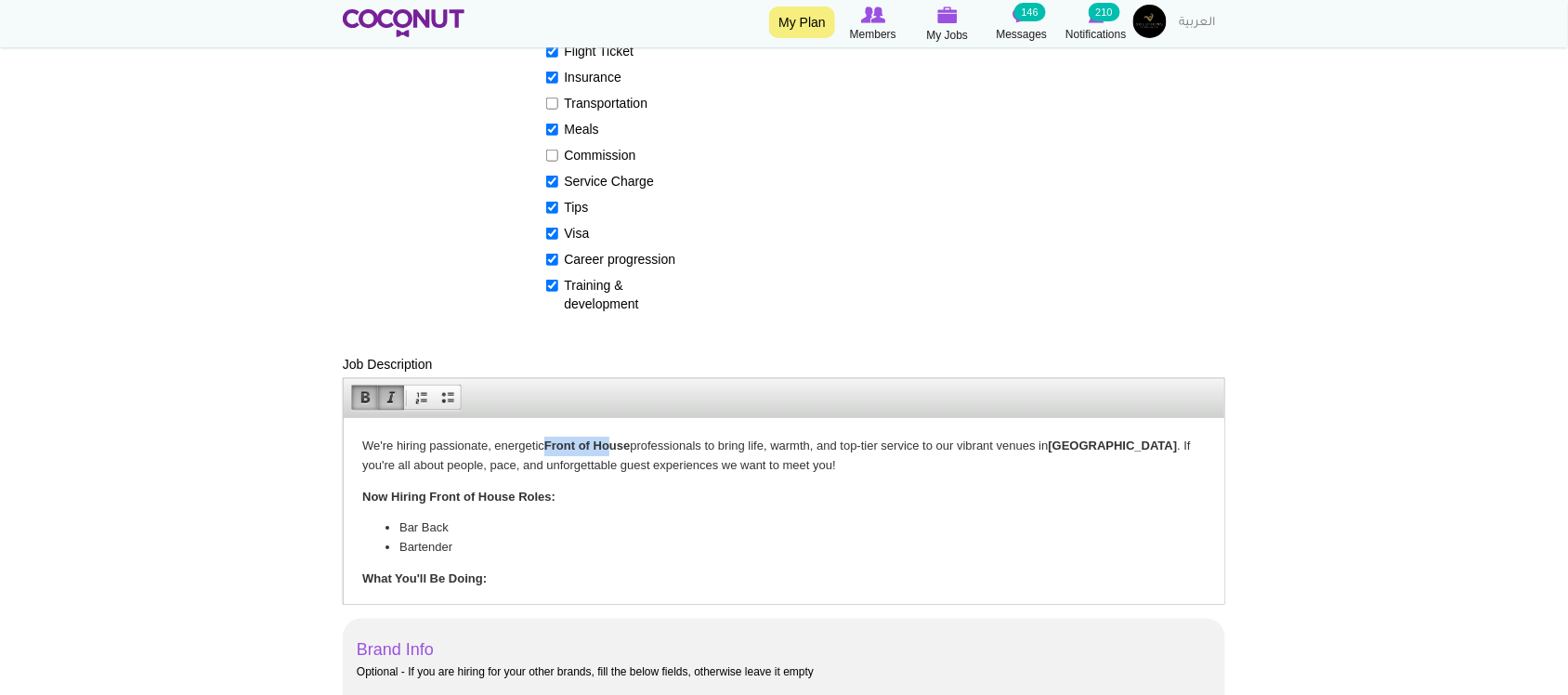
drag, startPoint x: 548, startPoint y: 437, endPoint x: 610, endPoint y: 440, distance: 62.1
click at [610, 440] on strong "Front of House" at bounding box center [586, 444] width 85 height 14
drag, startPoint x: 494, startPoint y: 443, endPoint x: 634, endPoint y: 439, distance: 140.1
click at [634, 439] on p "We're hiring passionate, energetic Front of House professionals to bring life, …" at bounding box center [782, 455] width 843 height 39
click at [603, 440] on p "We're hiring passionate Bartenders professionals to bring life, warmth, and top…" at bounding box center [782, 455] width 843 height 39
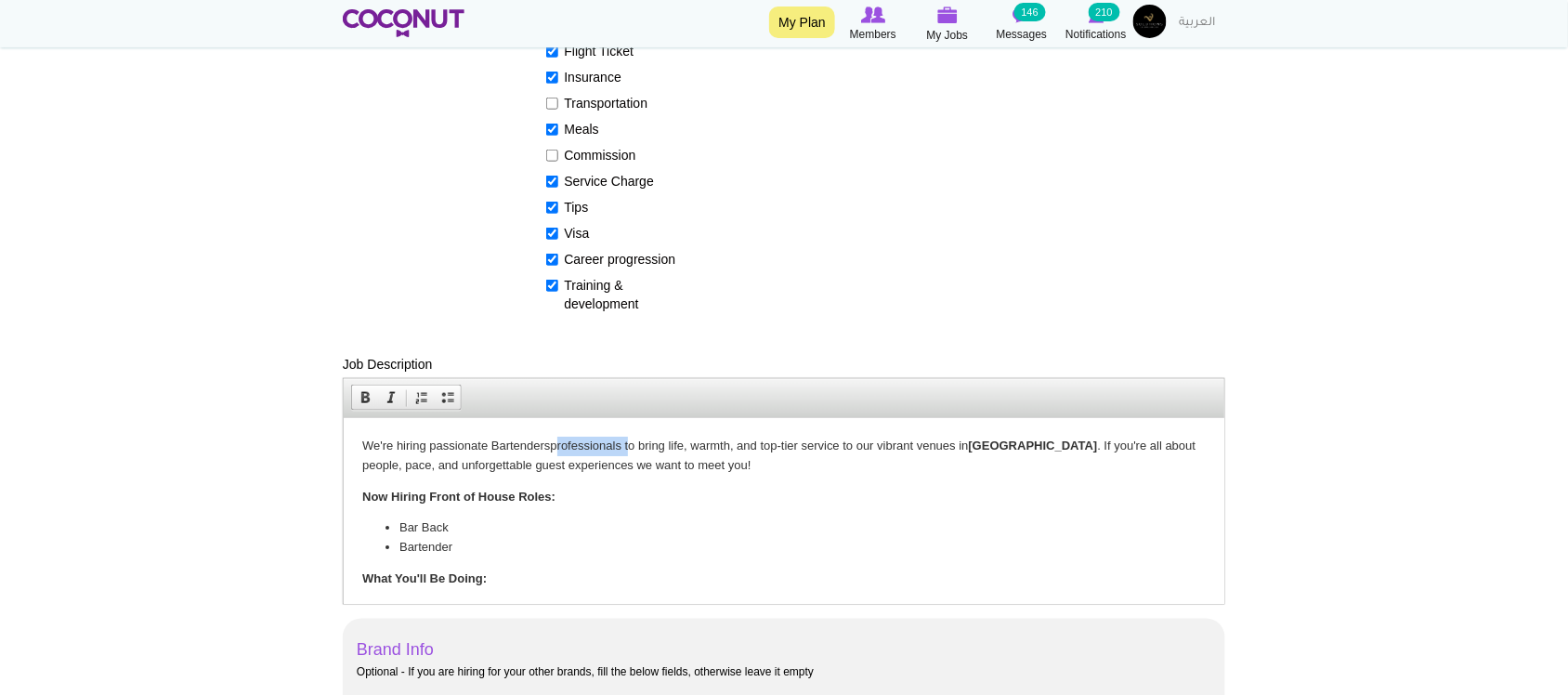
click at [603, 440] on p "We're hiring passionate Bartenders professionals to bring life, warmth, and top…" at bounding box center [782, 455] width 843 height 39
drag, startPoint x: 903, startPoint y: 440, endPoint x: 960, endPoint y: 442, distance: 57.0
click at [960, 442] on p "We're hiring passionate Bartenders to bring life, warmth, and top-tier service …" at bounding box center [782, 455] width 843 height 39
click at [570, 486] on p "﻿﻿﻿Now Hiring Front of House Roles:" at bounding box center [782, 496] width 843 height 20
click at [500, 521] on li "Bar Back" at bounding box center [783, 527] width 769 height 20
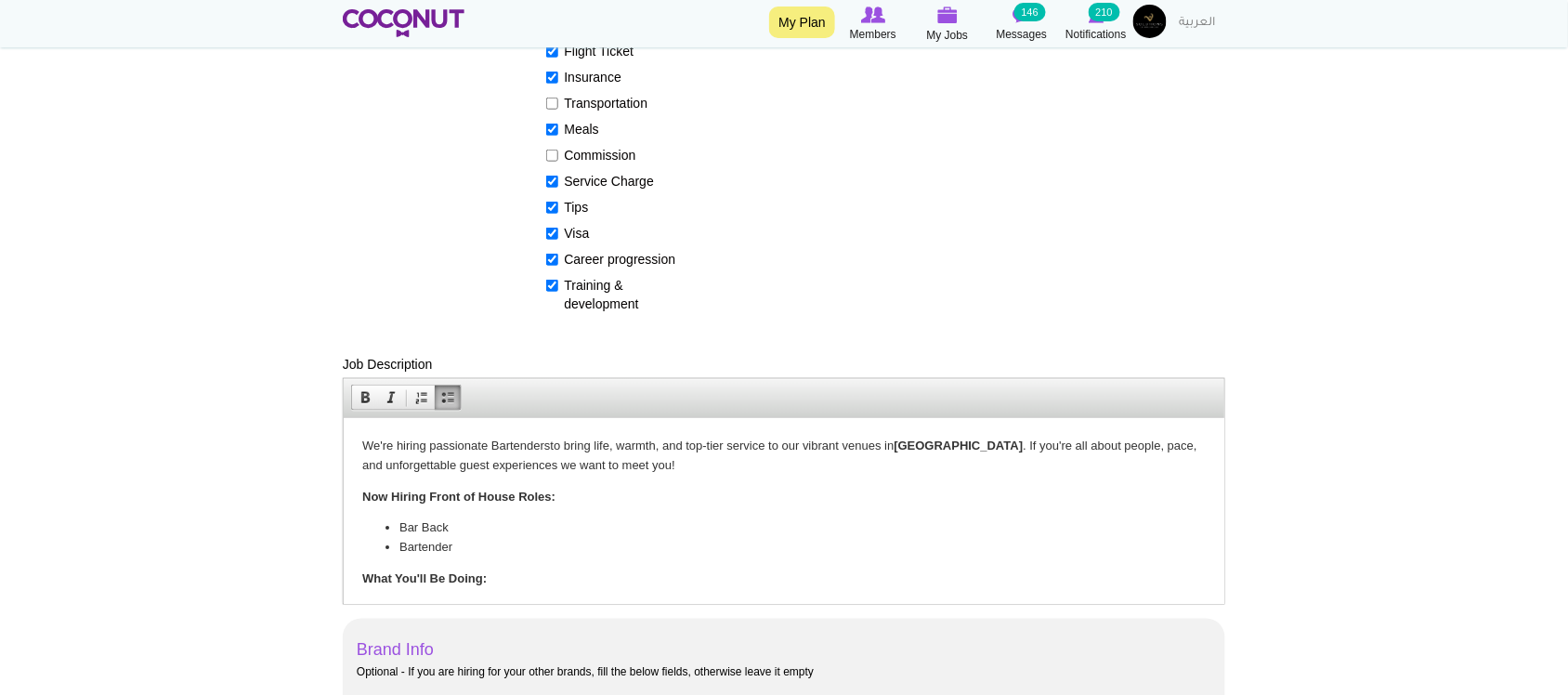
click at [622, 490] on p "﻿﻿﻿Now Hiring Front of House Roles:" at bounding box center [782, 496] width 843 height 20
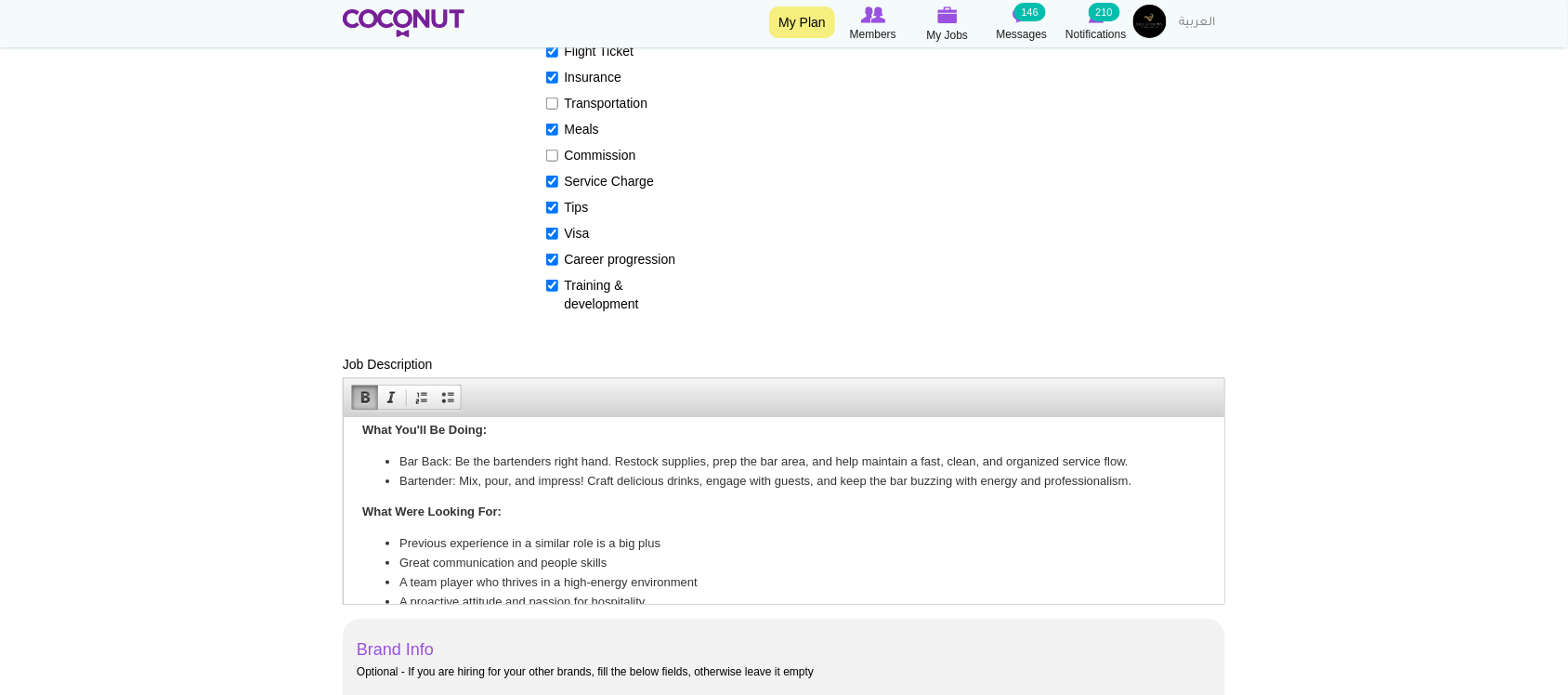
scroll to position [154, 0]
click at [496, 446] on li "Bar Back: Be the bartenders right hand. Restock supplies, prep the bar area, an…" at bounding box center [783, 456] width 769 height 20
click at [449, 453] on li "Bar Back: Be the bartenders right hand. Restock supplies, prep the bar area, an…" at bounding box center [783, 456] width 769 height 20
click at [479, 456] on li "Bar Back: Be the bartenders right hand. Restock supplies, prep the bar area, an…" at bounding box center [783, 456] width 769 height 20
click at [482, 476] on li "Bartender: Mix, pour, and impress! Craft delicious drinks, engage with guests, …" at bounding box center [783, 476] width 769 height 20
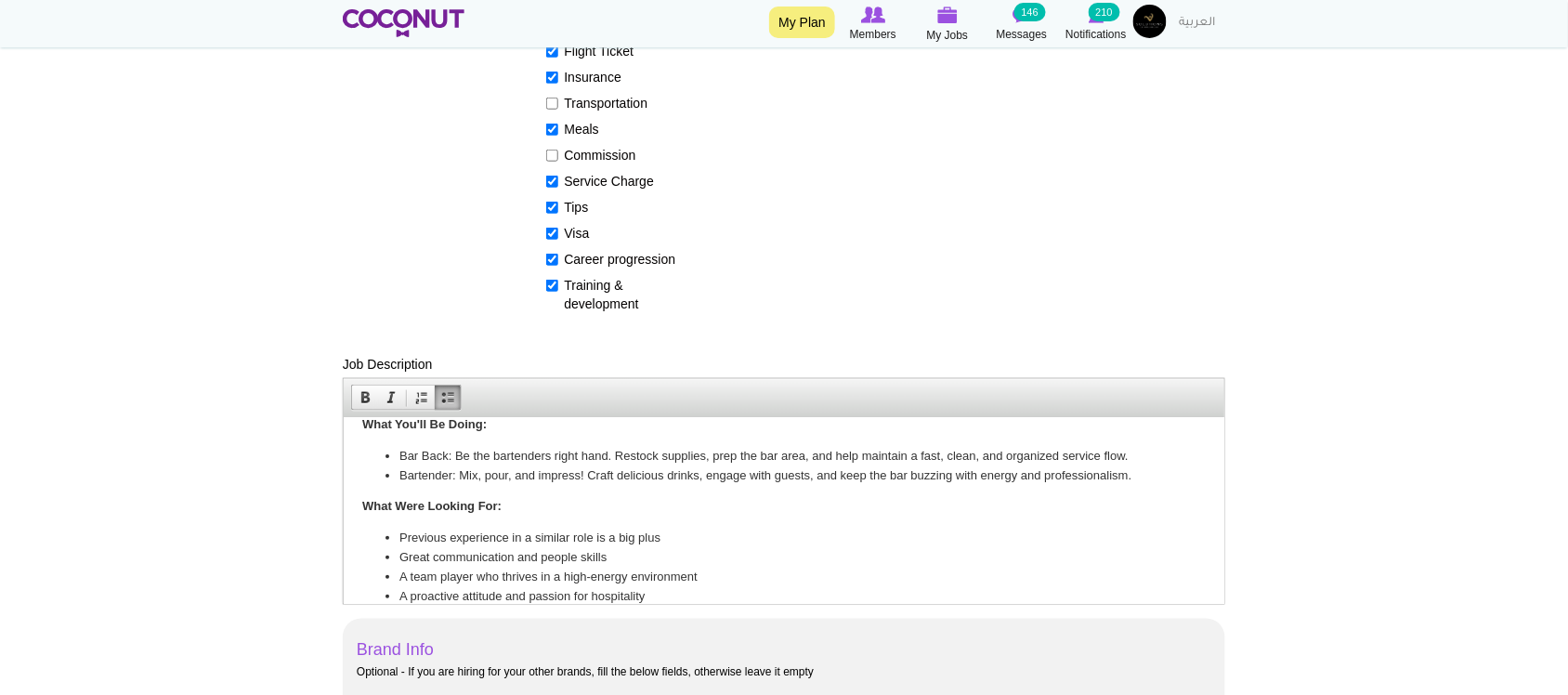
click at [643, 498] on p "What Were Looking For:" at bounding box center [782, 506] width 843 height 20
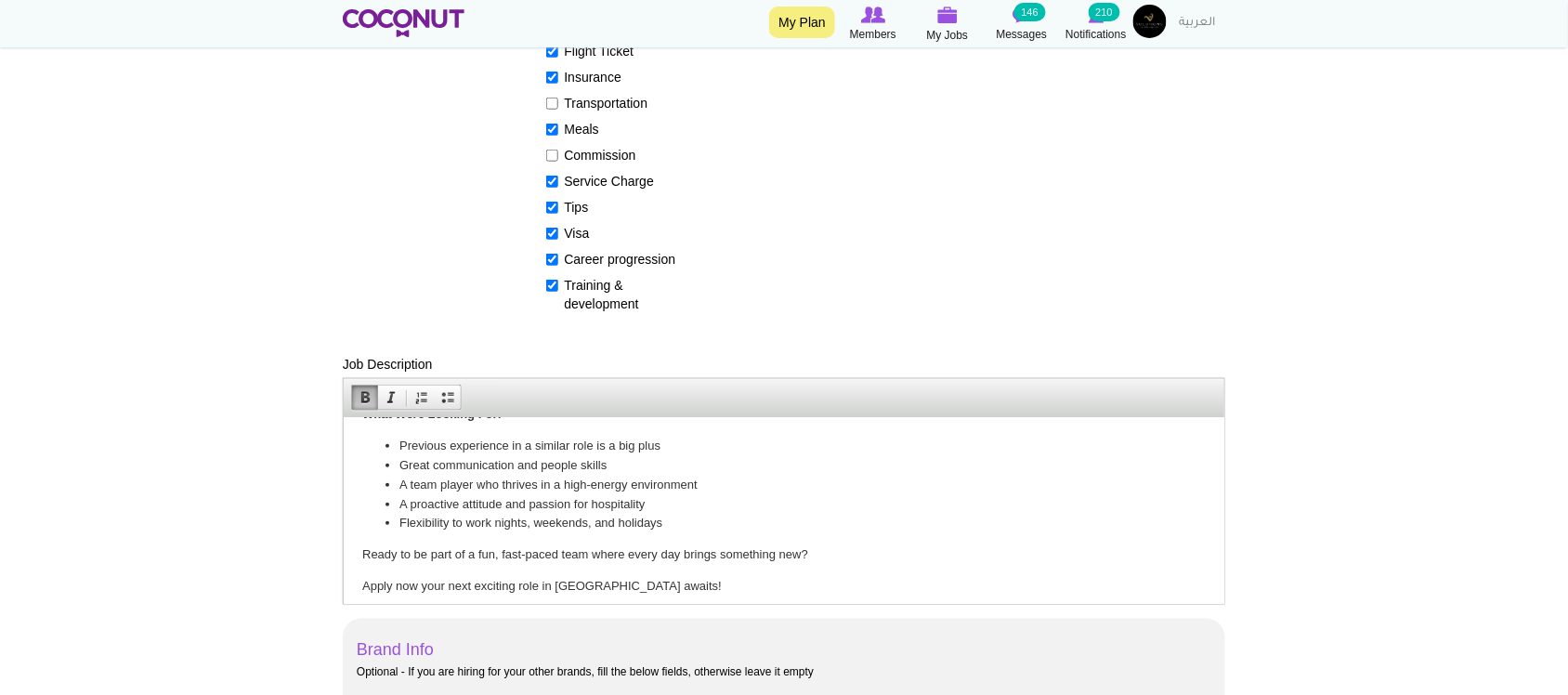
scroll to position [288, 0]
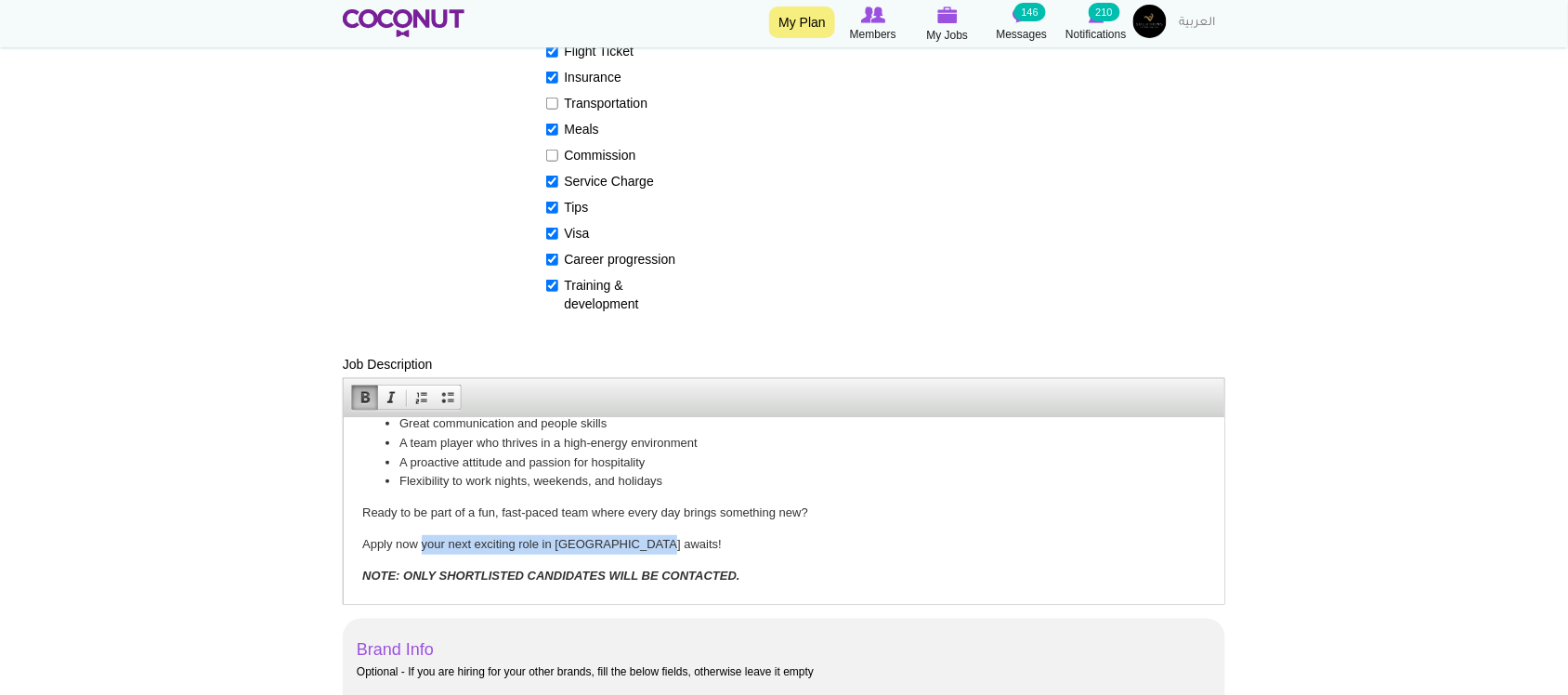
drag, startPoint x: 422, startPoint y: 538, endPoint x: 648, endPoint y: 545, distance: 226.1
click at [648, 545] on p "Apply now your next exciting role in Abu Dhabi awaits!" at bounding box center [782, 544] width 843 height 20
click at [794, 568] on p "NOTE: ONLY SHORTLISTED CANDIDATES WILL BE CONTACTED." at bounding box center [782, 575] width 843 height 20
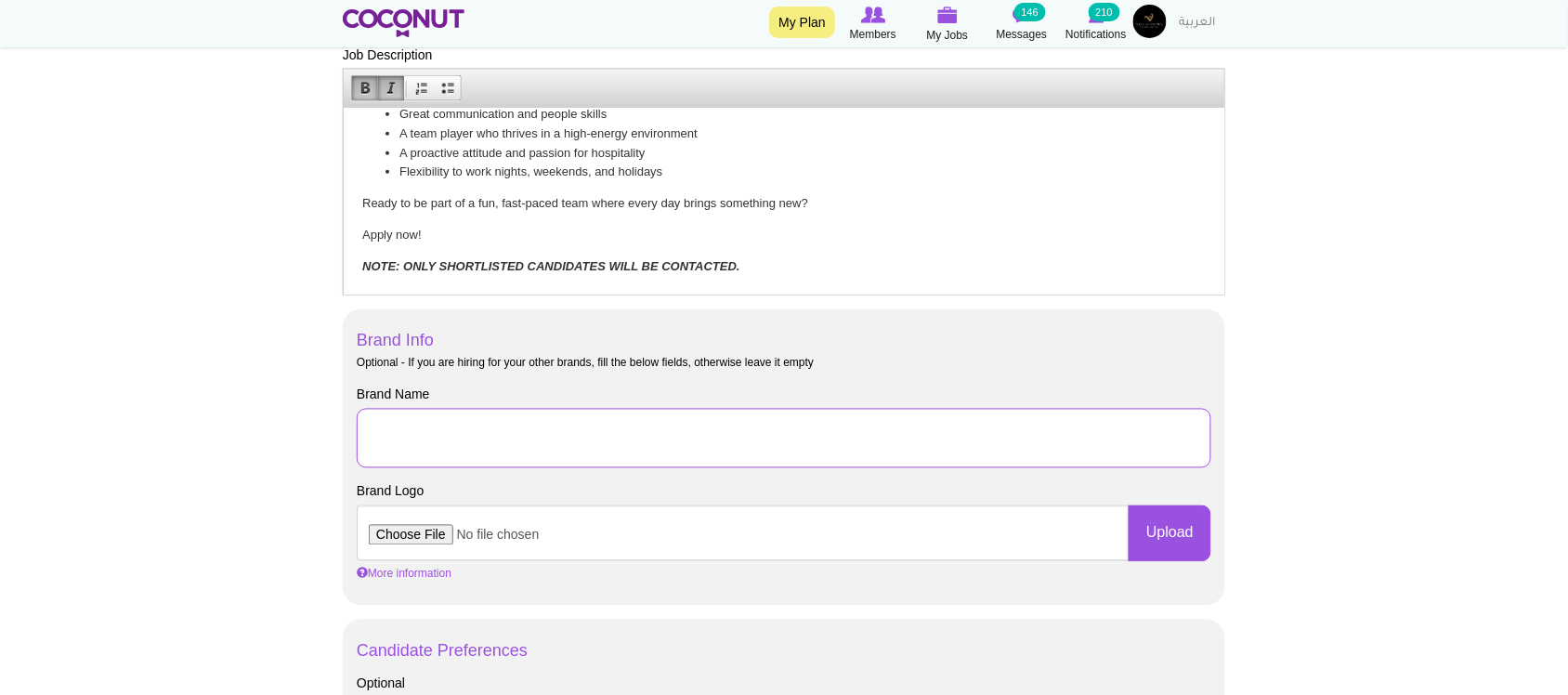
click at [513, 453] on input "Brand Name" at bounding box center [784, 438] width 854 height 59
type input "Solutions Group"
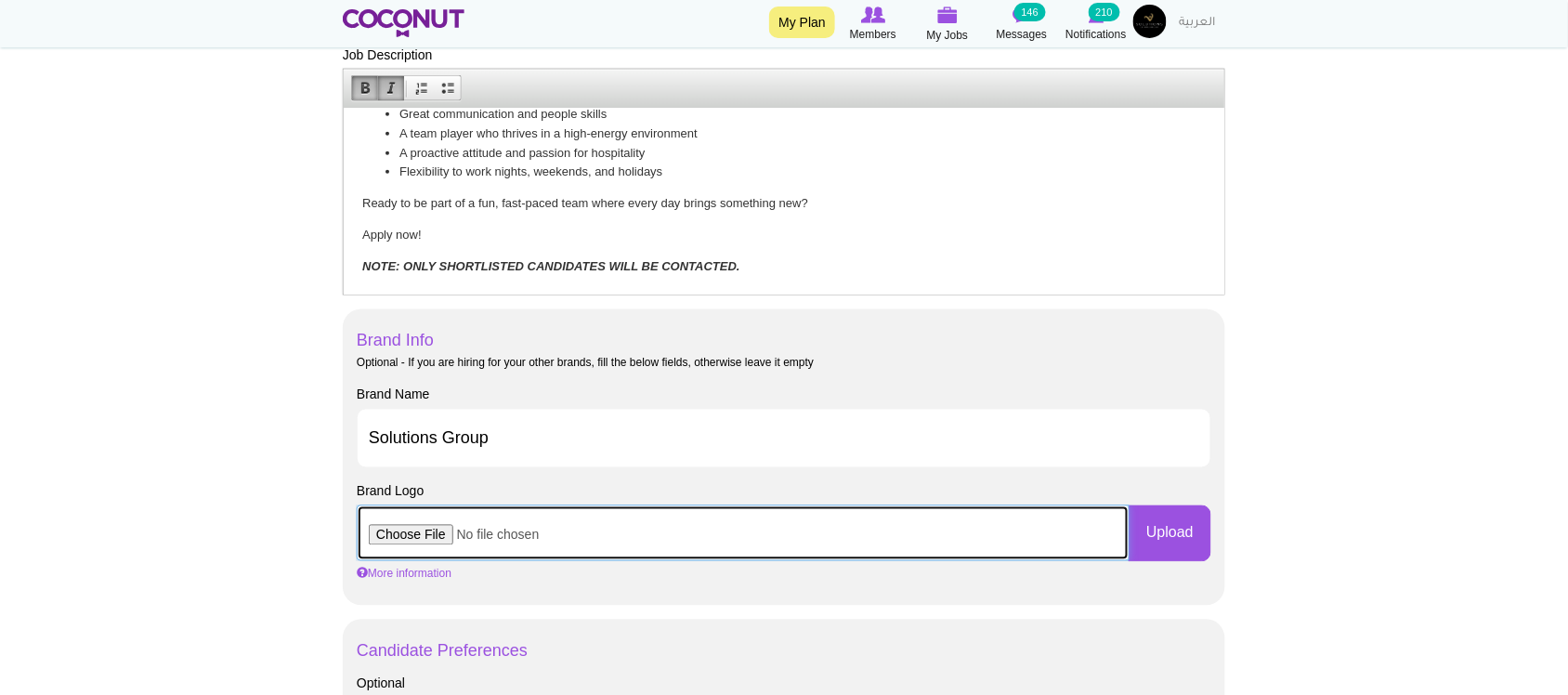
click at [435, 522] on input "file" at bounding box center [743, 533] width 773 height 55
type input "C:\fakepath\SG_Logo-removebg-preview.png"
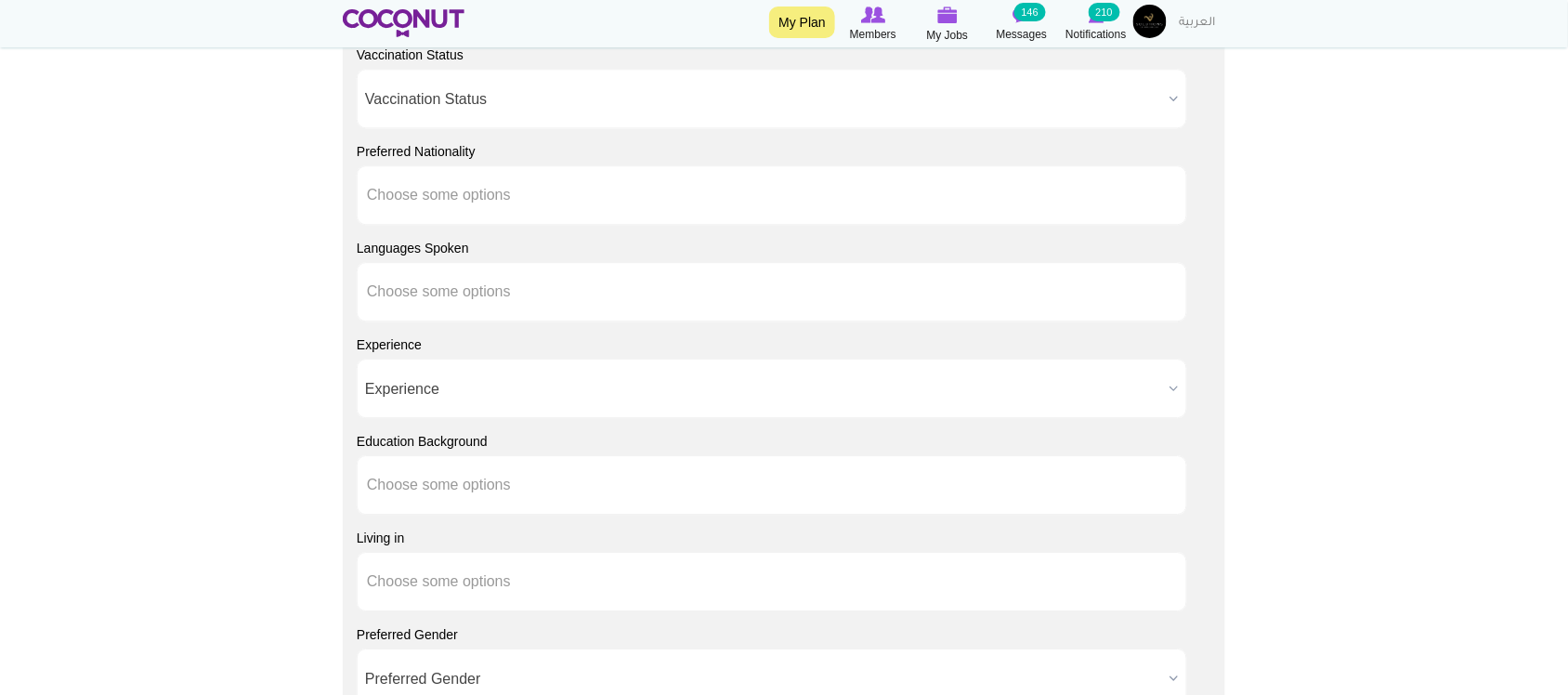
scroll to position [1547, 0]
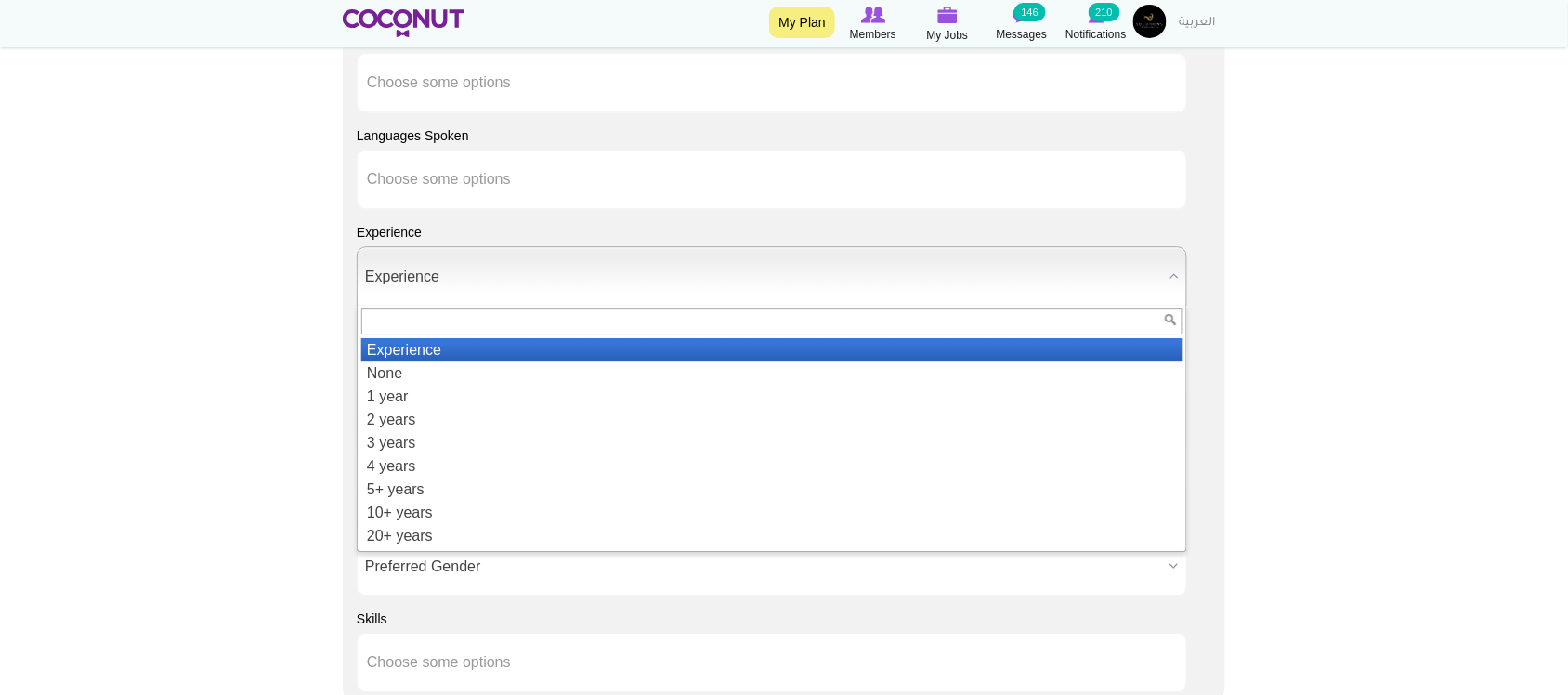
click at [435, 276] on span "Experience" at bounding box center [763, 277] width 797 height 59
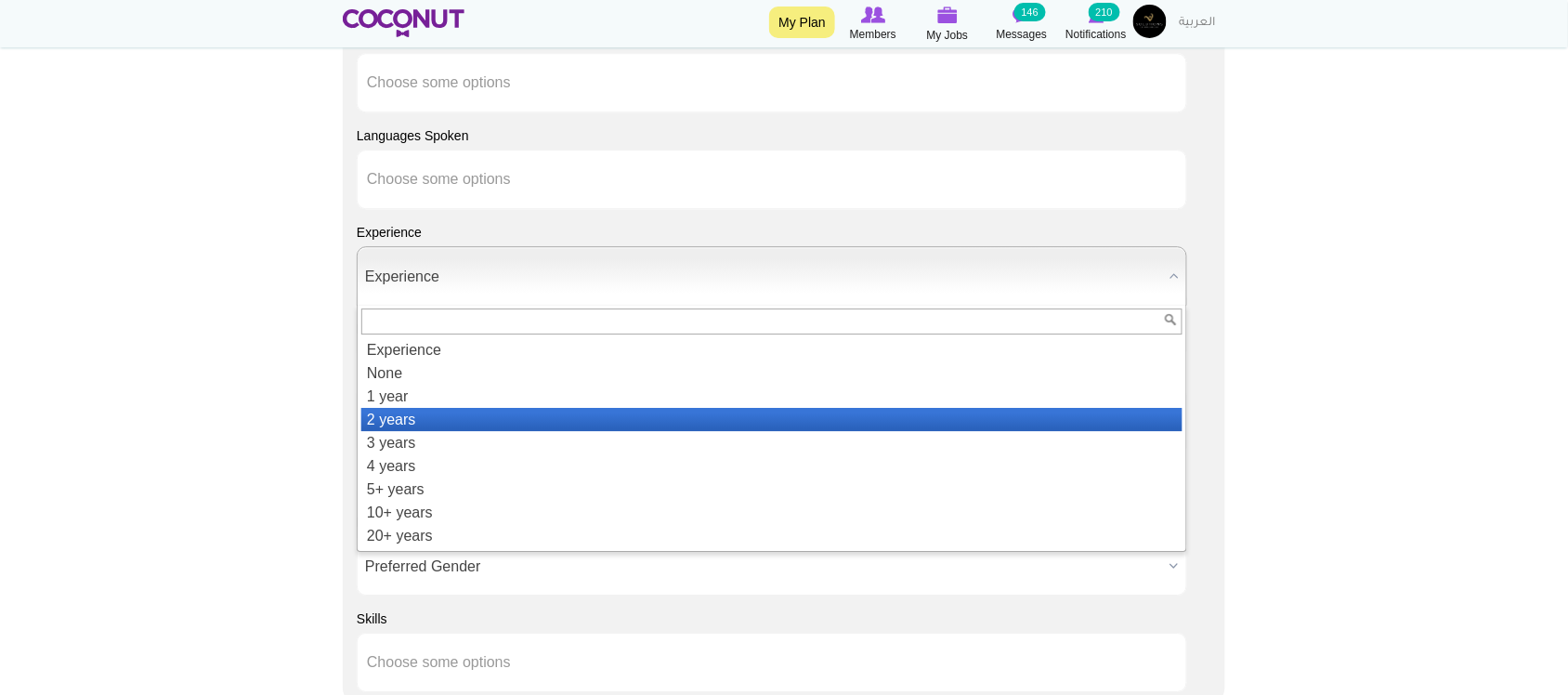
click at [410, 423] on li "2 years" at bounding box center [771, 418] width 821 height 23
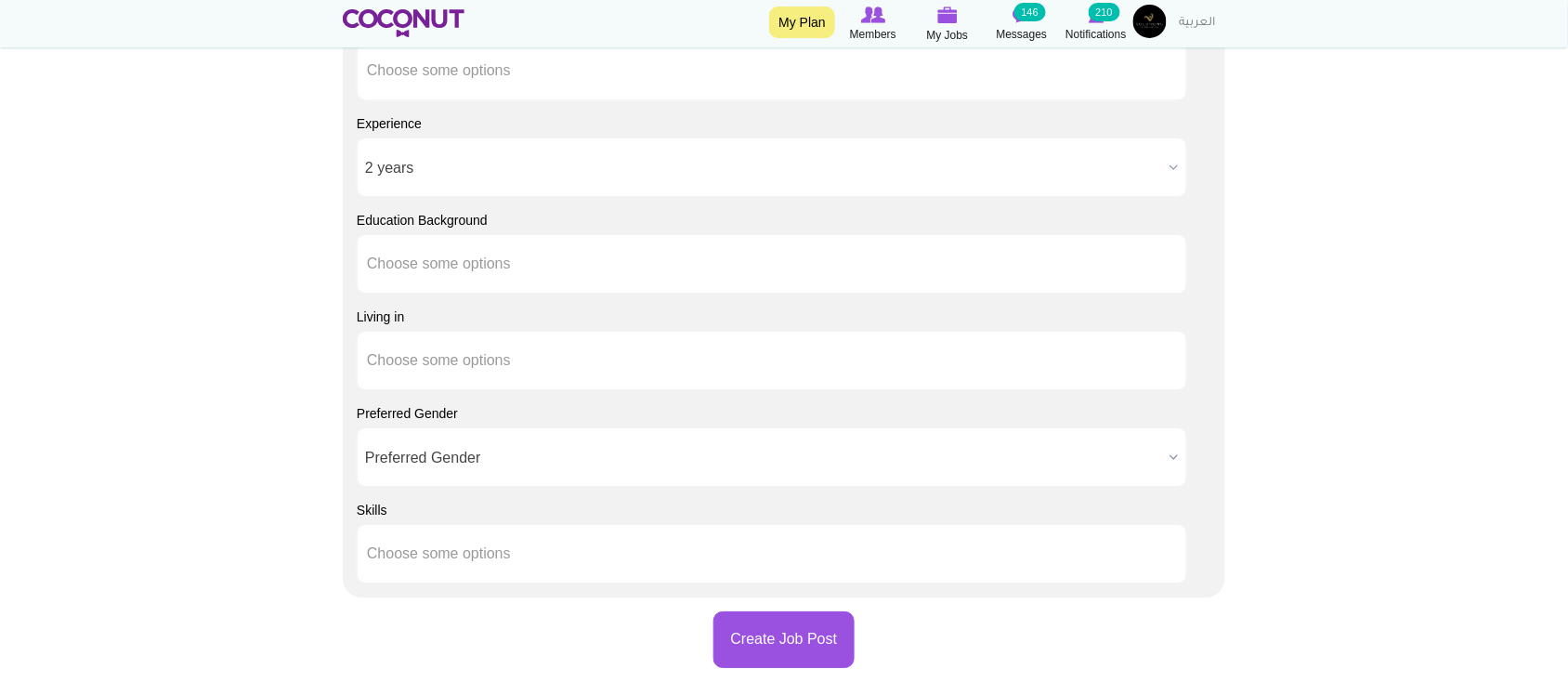
scroll to position [1702, 0]
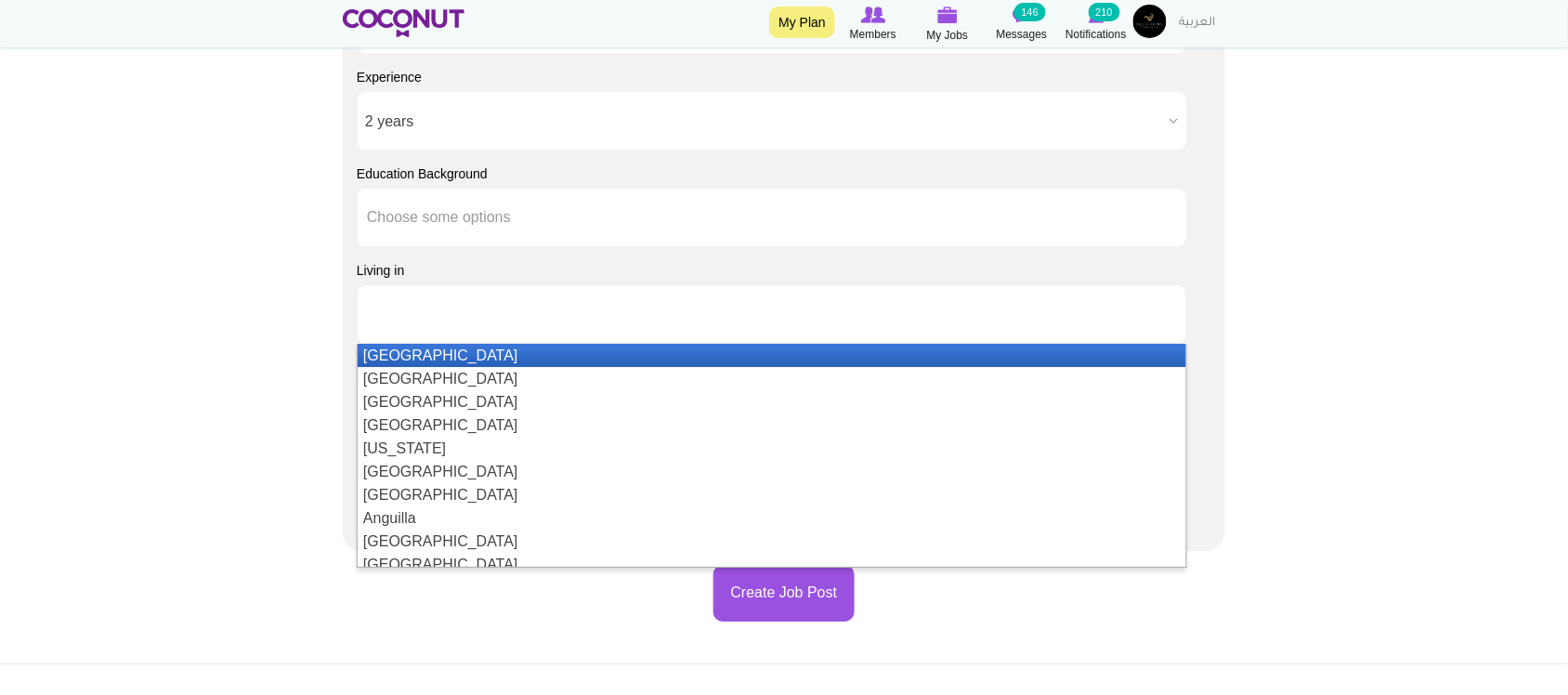
click at [423, 333] on li at bounding box center [450, 313] width 167 height 39
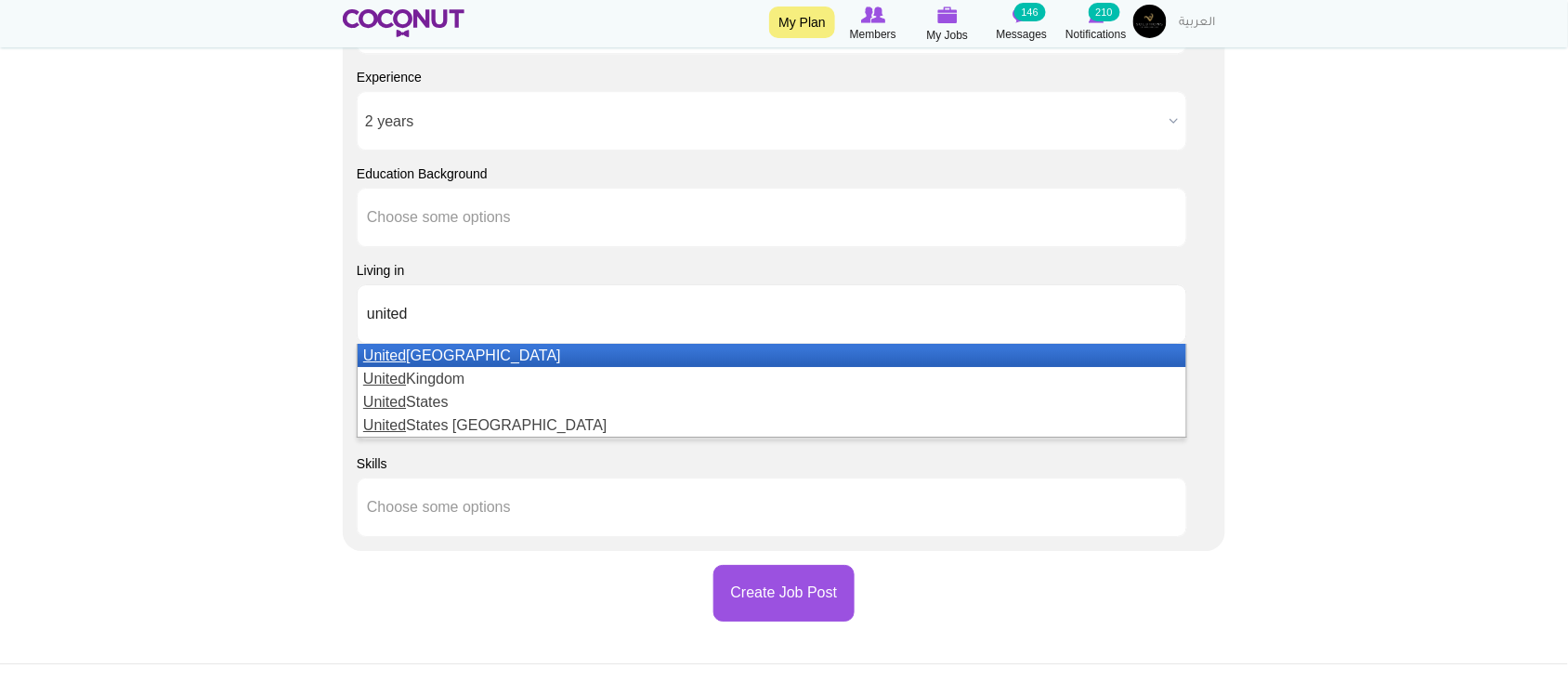
type input "united"
click at [476, 360] on li "United Arab Emirates" at bounding box center [772, 355] width 828 height 23
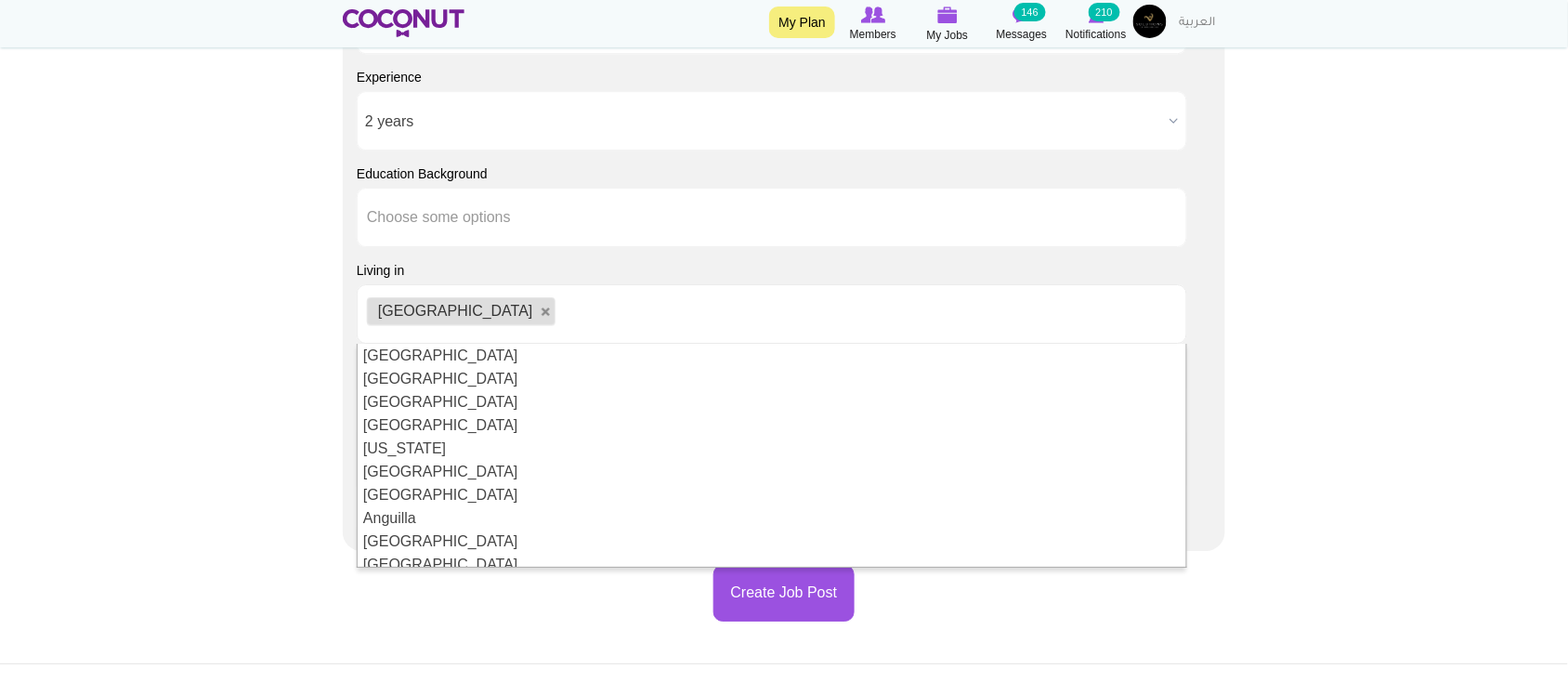
drag, startPoint x: 270, startPoint y: 437, endPoint x: 291, endPoint y: 437, distance: 21.0
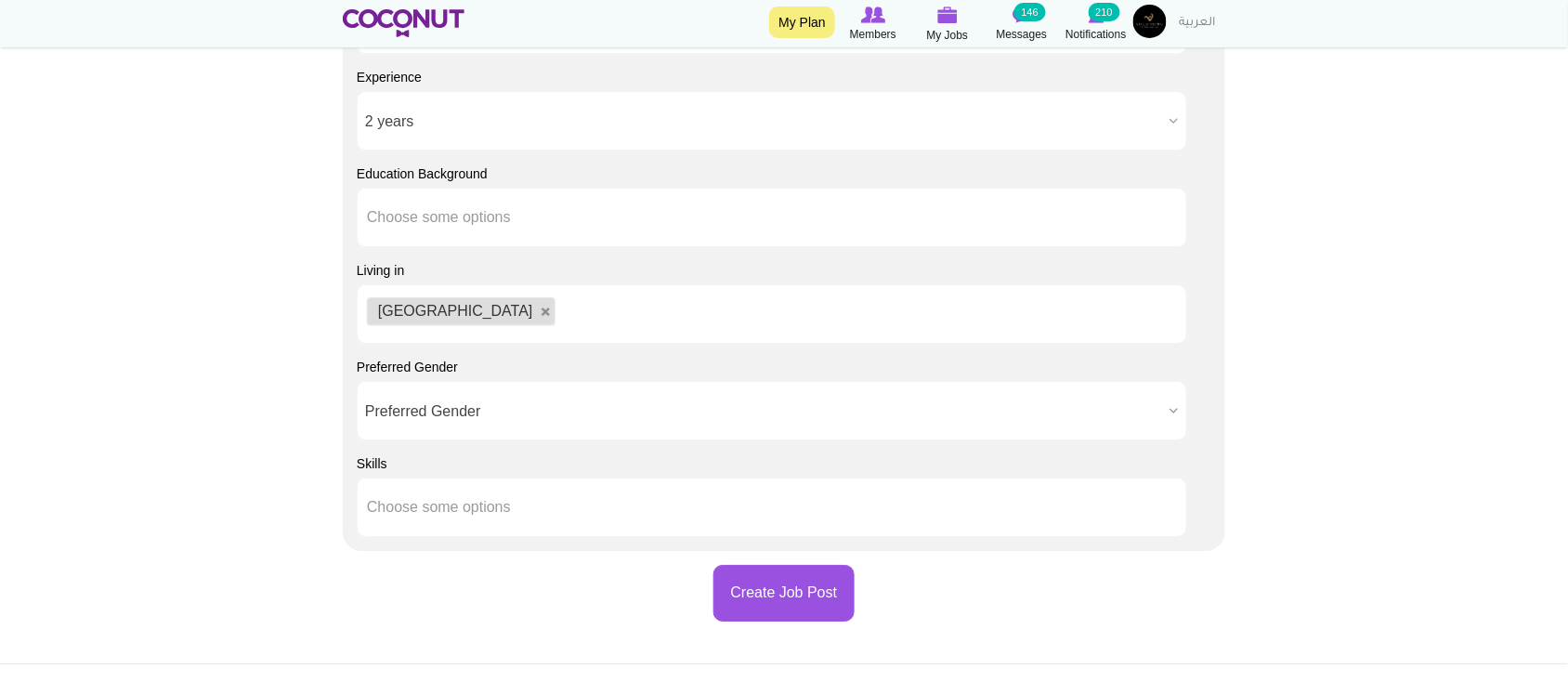
click at [489, 420] on span "Preferred Gender" at bounding box center [763, 411] width 797 height 59
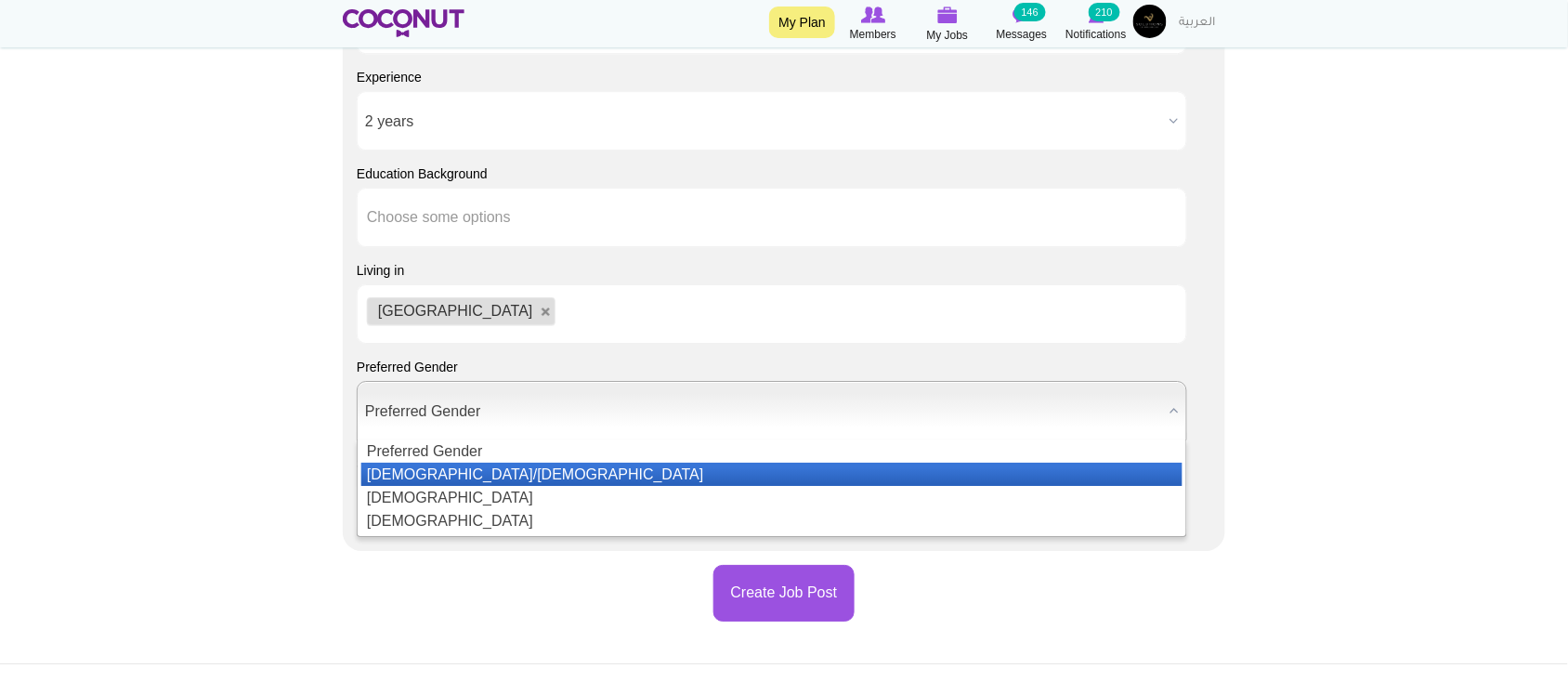
click at [455, 475] on li "Male/Female" at bounding box center [771, 474] width 821 height 23
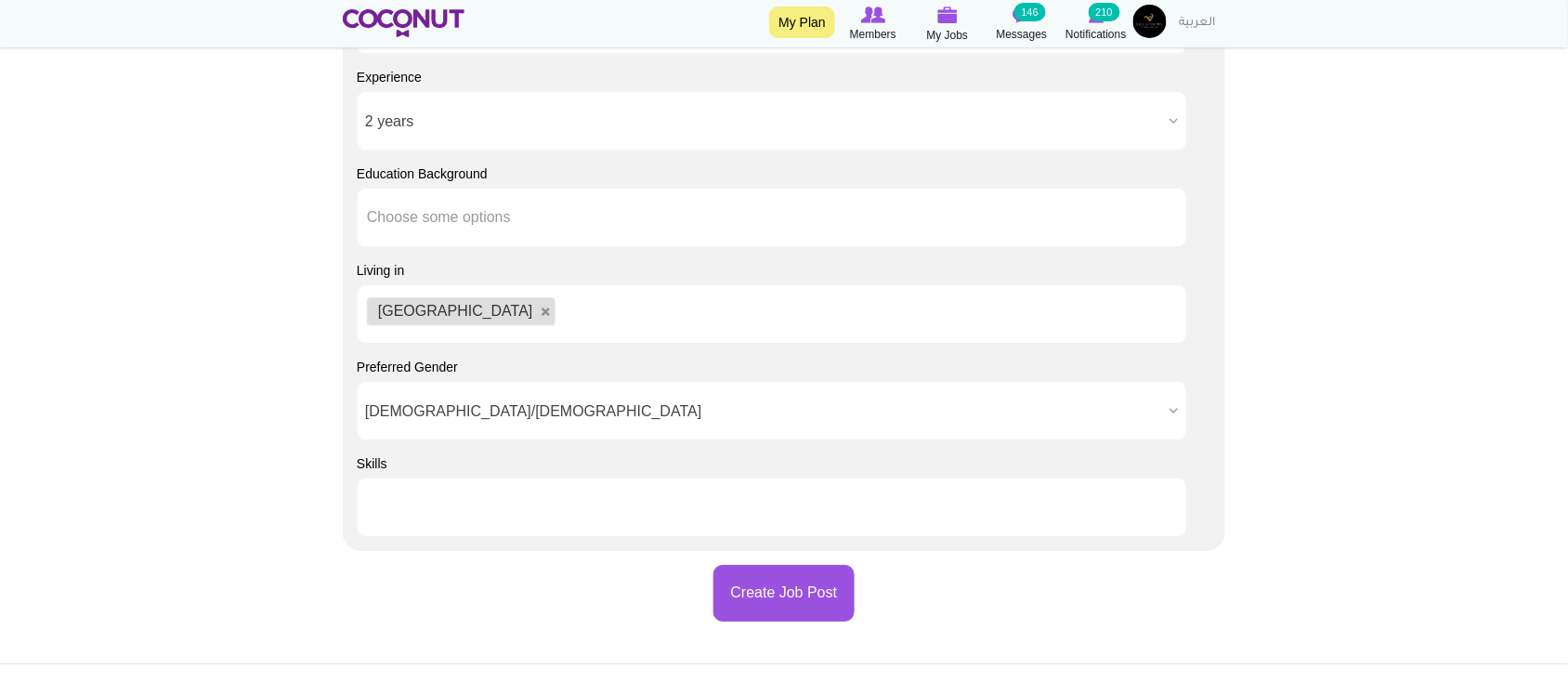
click at [406, 525] on li at bounding box center [450, 506] width 167 height 39
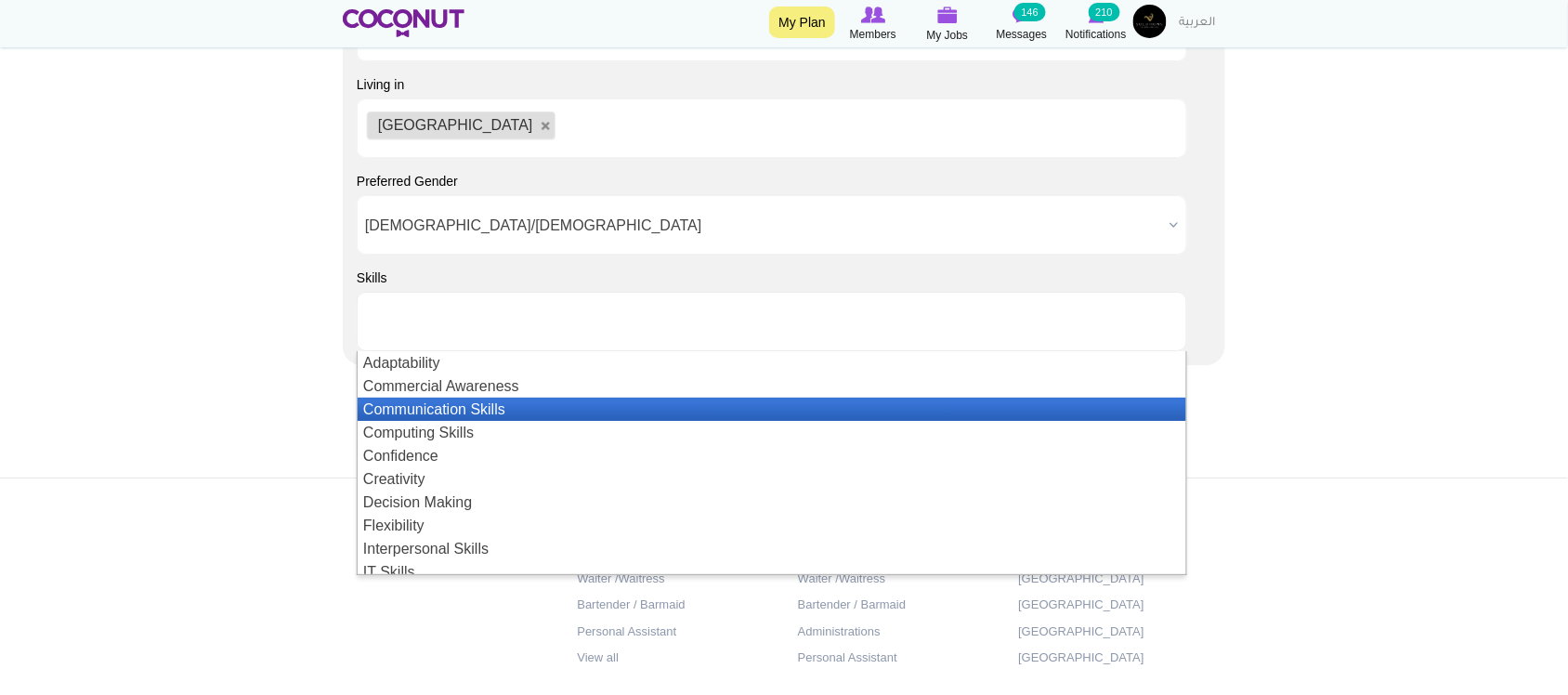
scroll to position [1974, 0]
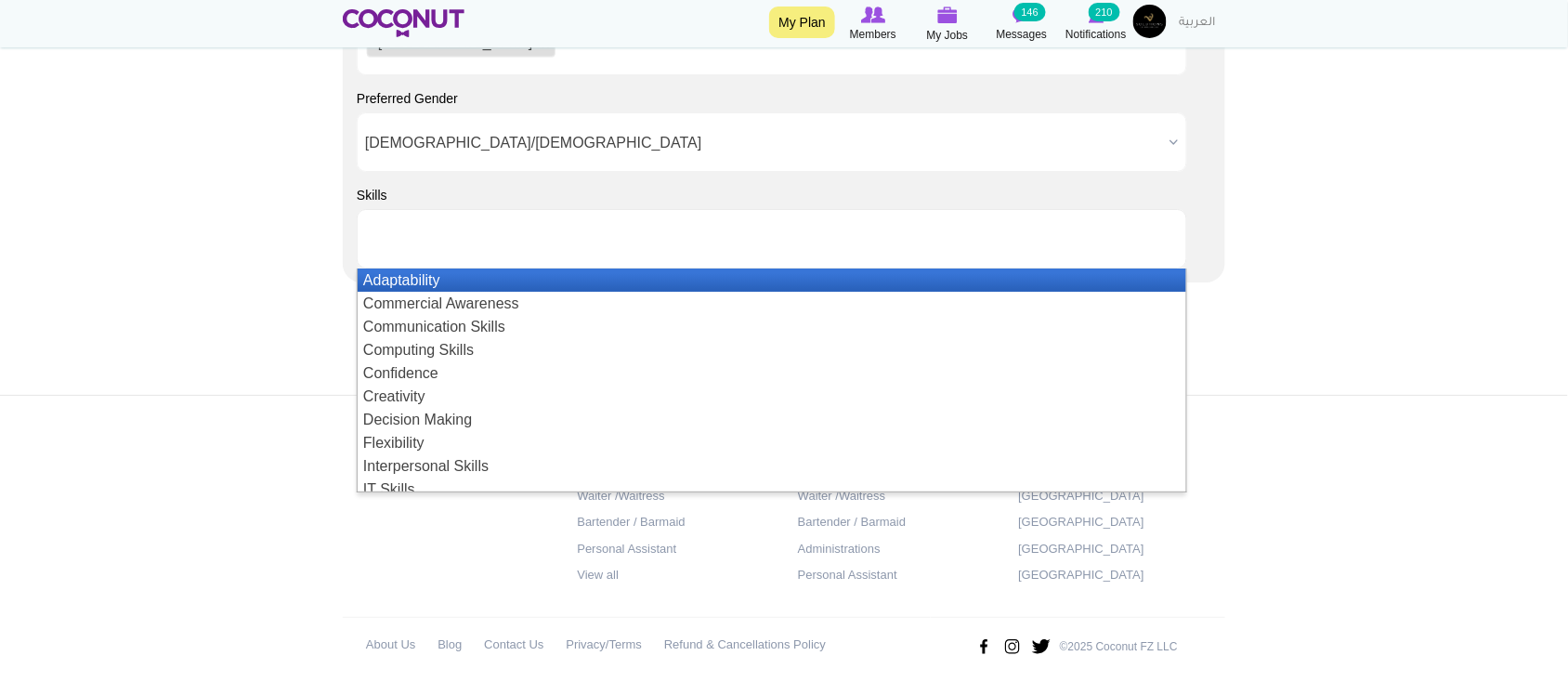
click at [400, 277] on li "Adaptability" at bounding box center [772, 280] width 828 height 23
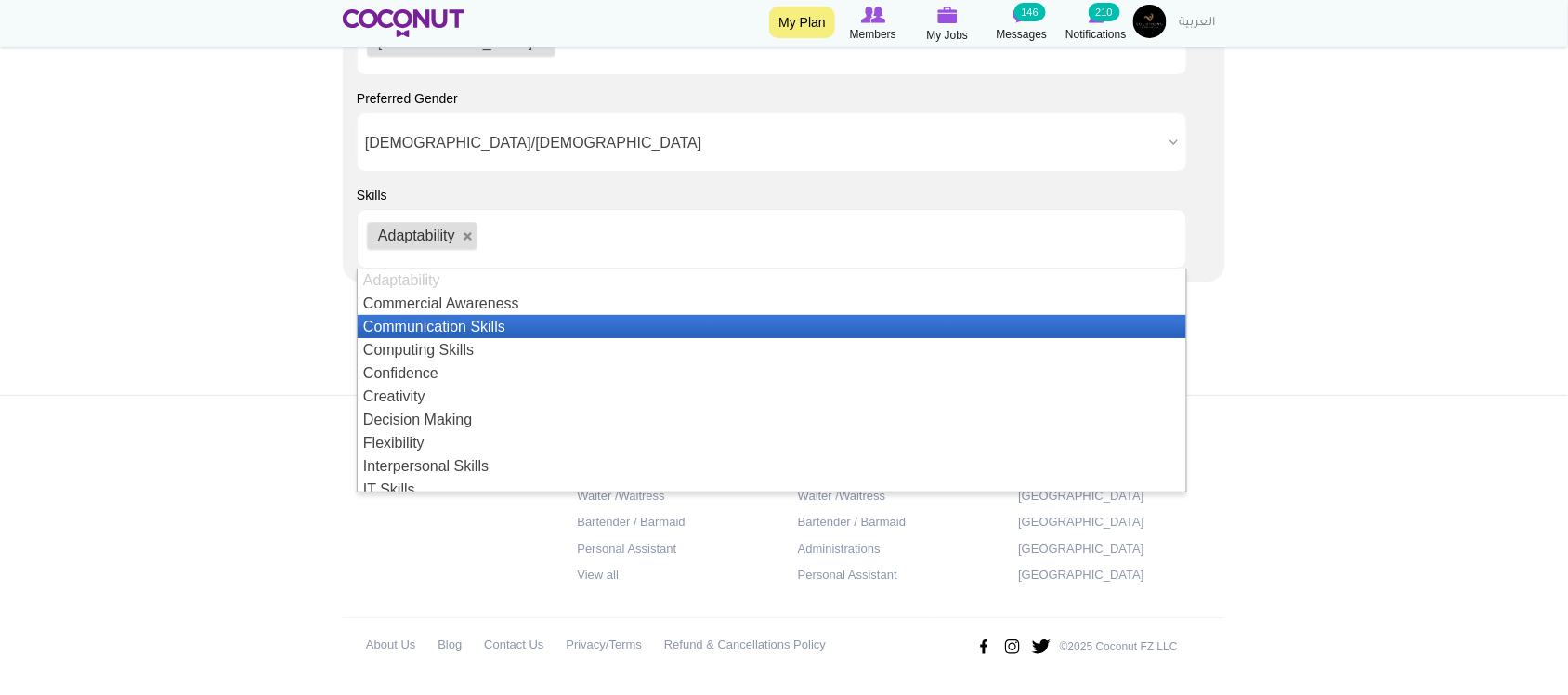
click at [443, 334] on li "Communication Skills" at bounding box center [772, 325] width 828 height 23
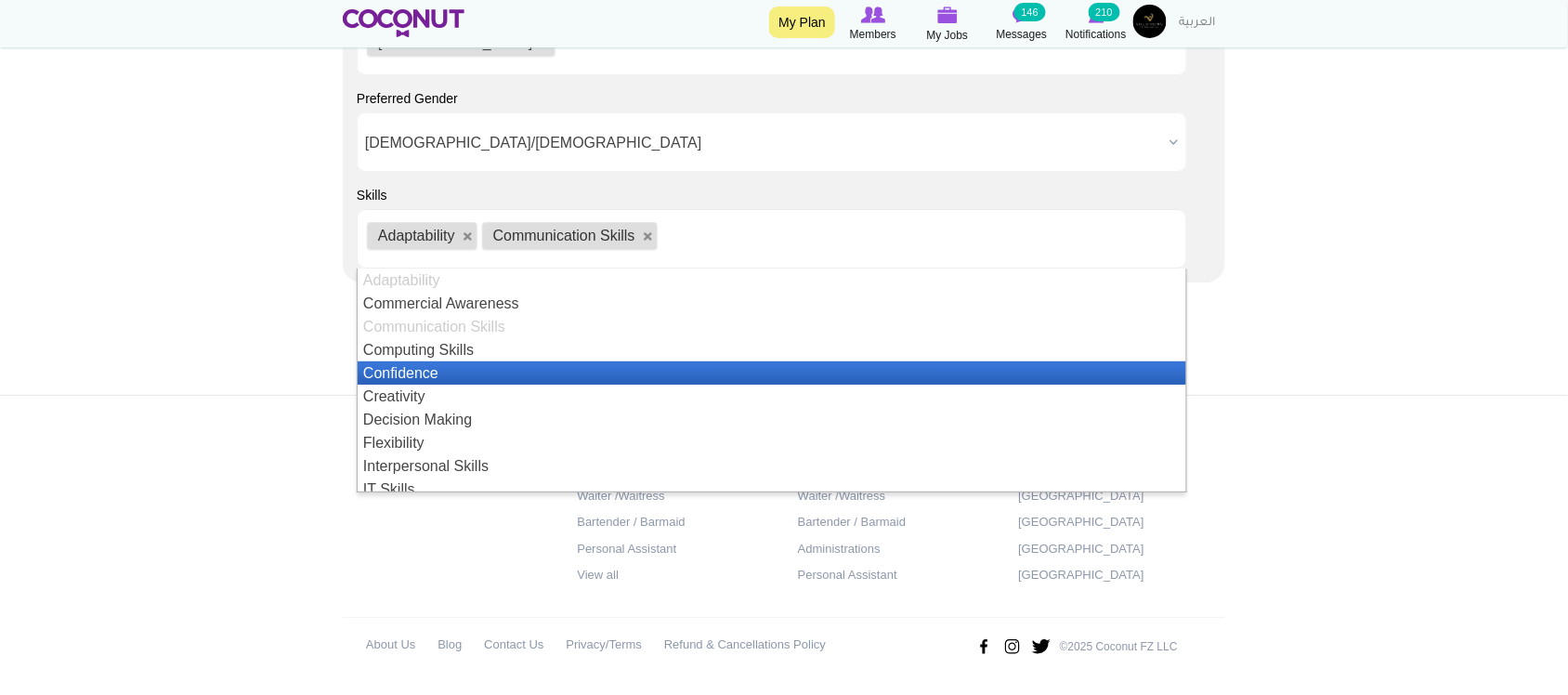
click at [433, 376] on li "Confidence" at bounding box center [772, 372] width 828 height 23
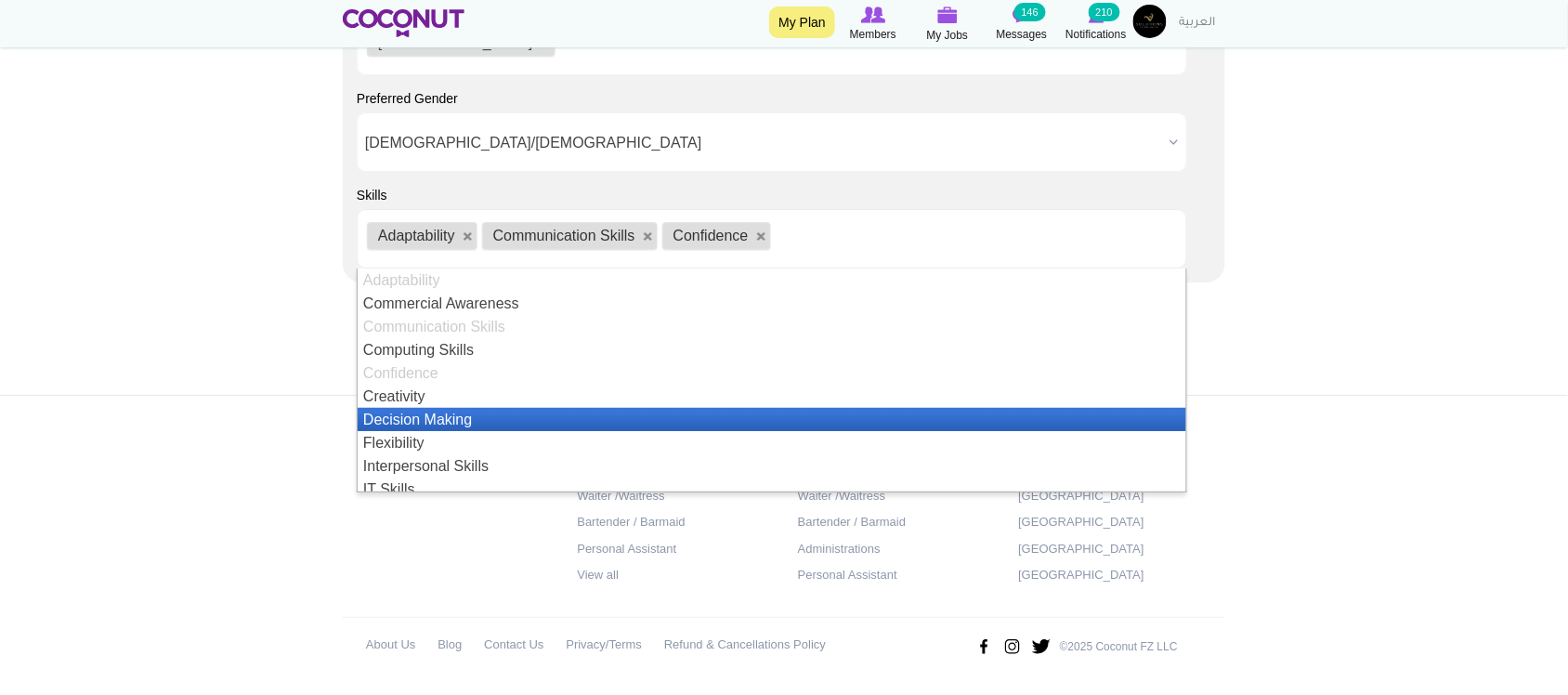
click at [419, 425] on li "Decision Making" at bounding box center [772, 418] width 828 height 23
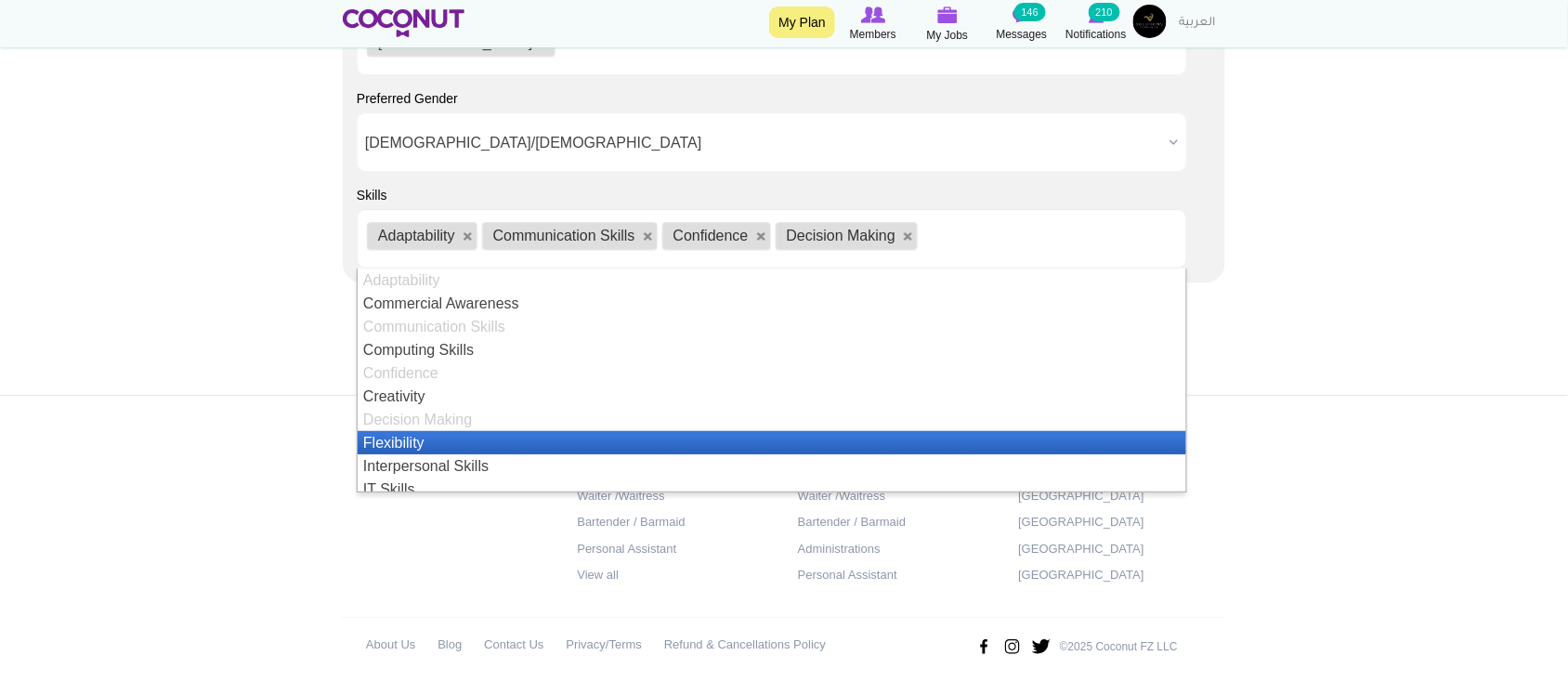
click at [424, 438] on li "Flexibility" at bounding box center [772, 442] width 828 height 23
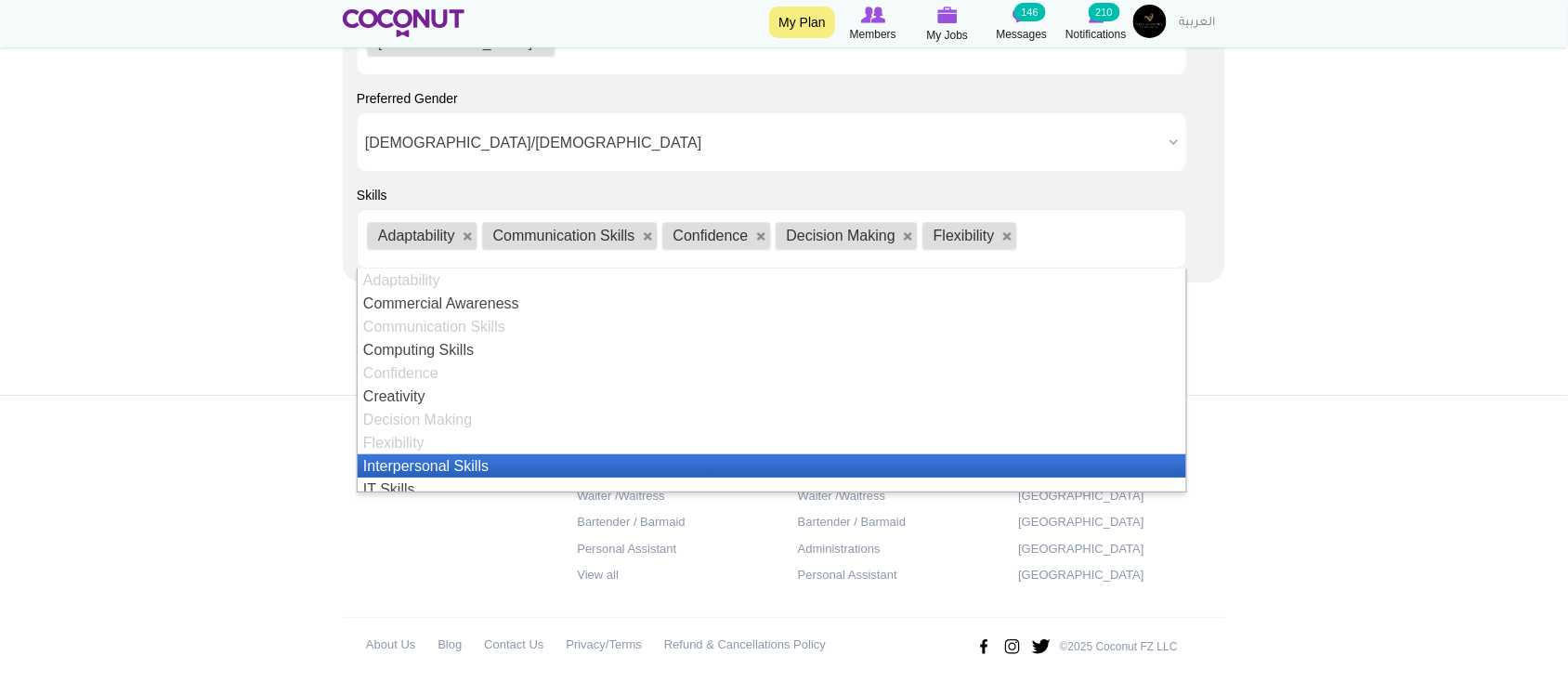
click at [430, 458] on li "Interpersonal Skills" at bounding box center [772, 465] width 828 height 23
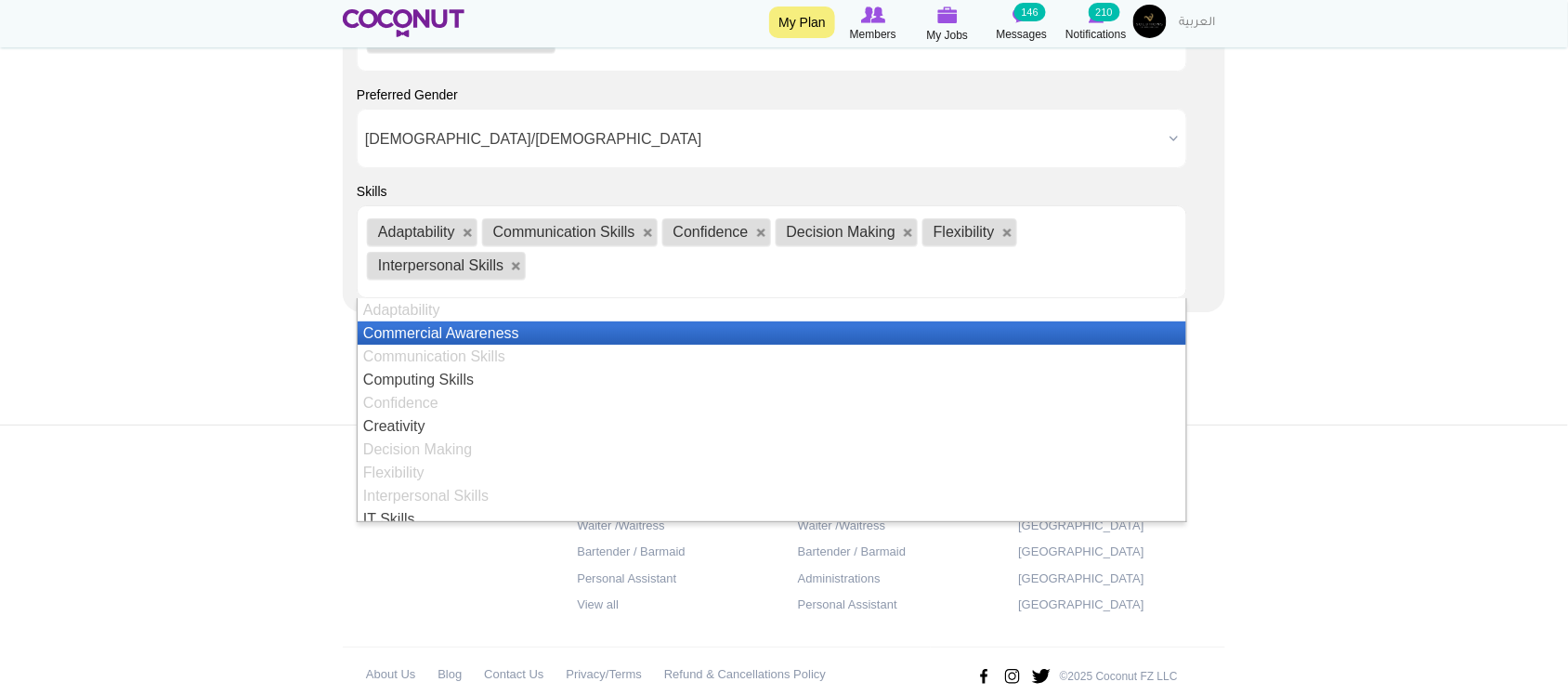
scroll to position [154, 0]
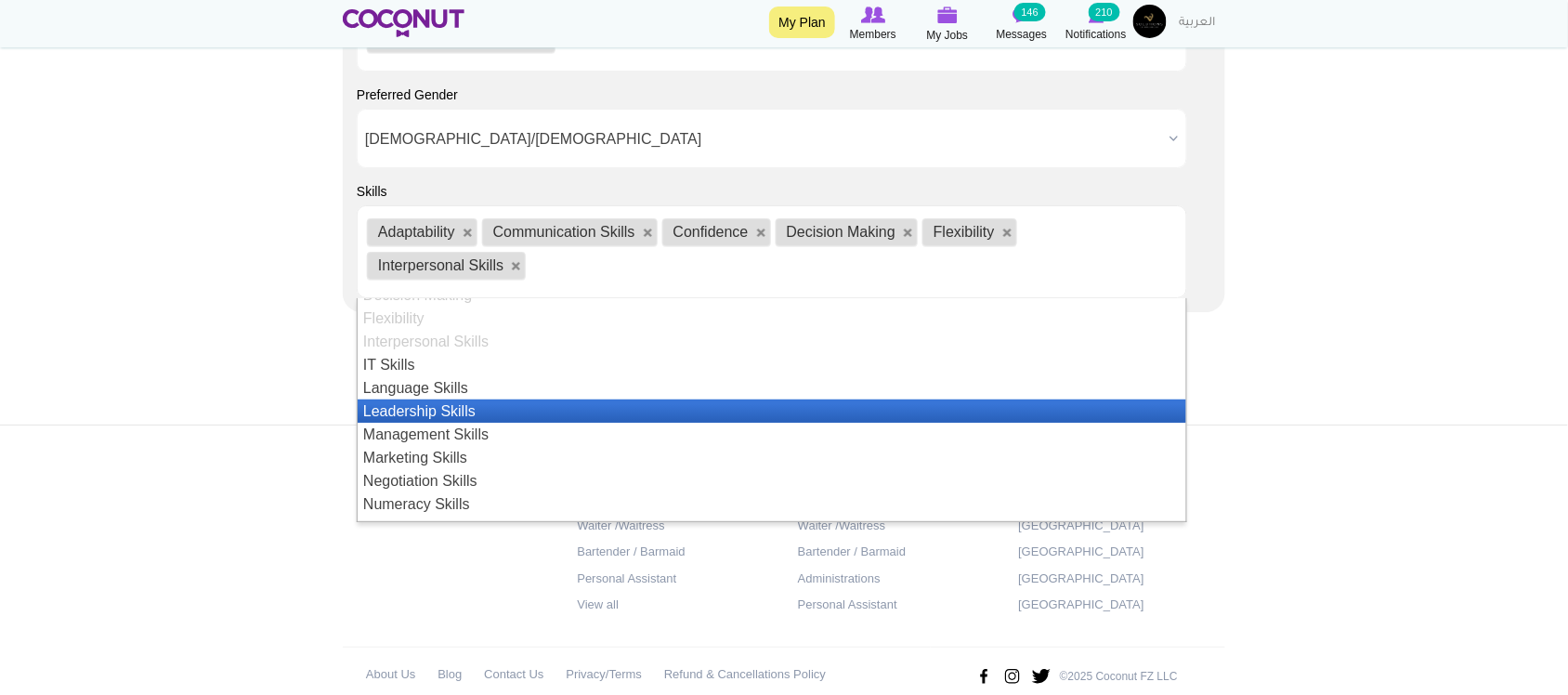
click at [424, 411] on li "Leadership Skills" at bounding box center [772, 410] width 828 height 23
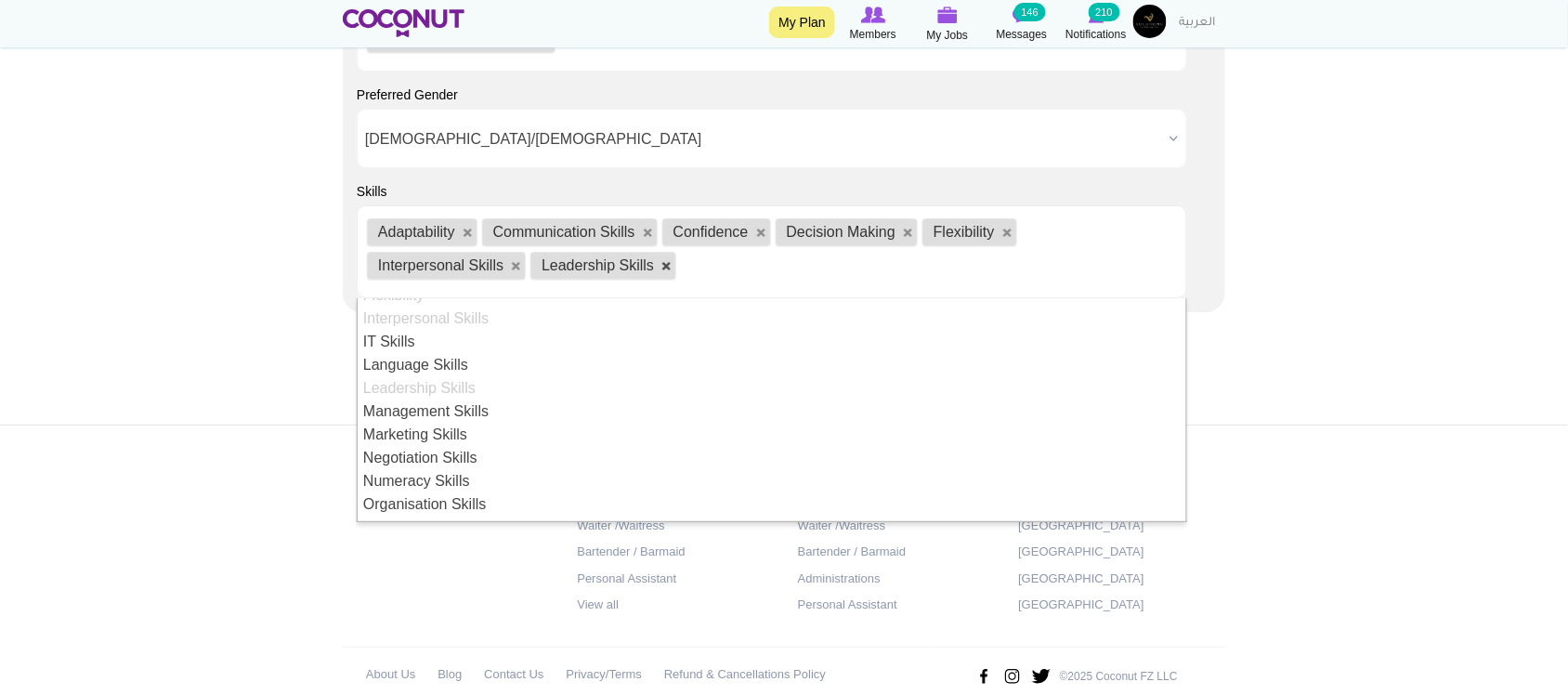
click at [666, 267] on link at bounding box center [666, 266] width 11 height 11
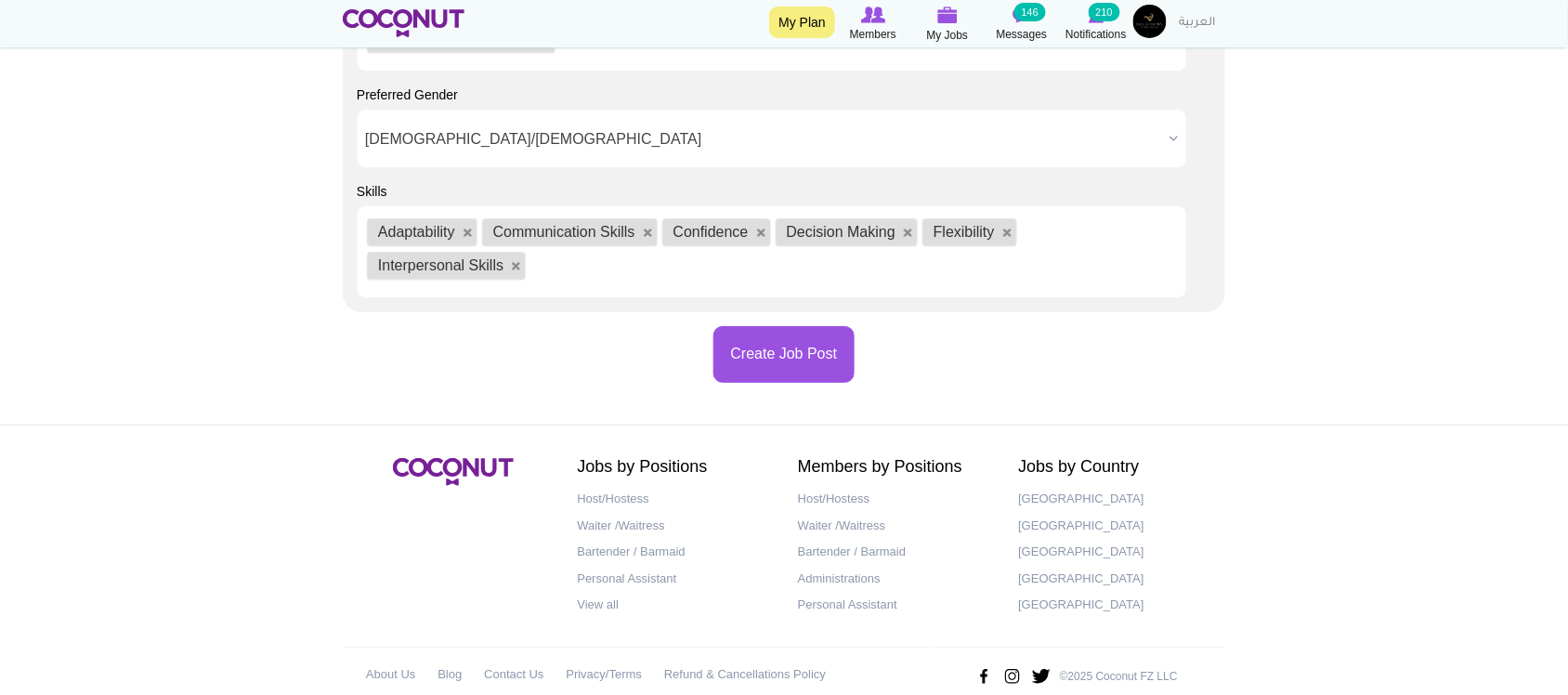
click at [560, 282] on ul "Adaptability Communication Skills Confidence Decision Making Flexibility Interp…" at bounding box center [772, 252] width 830 height 93
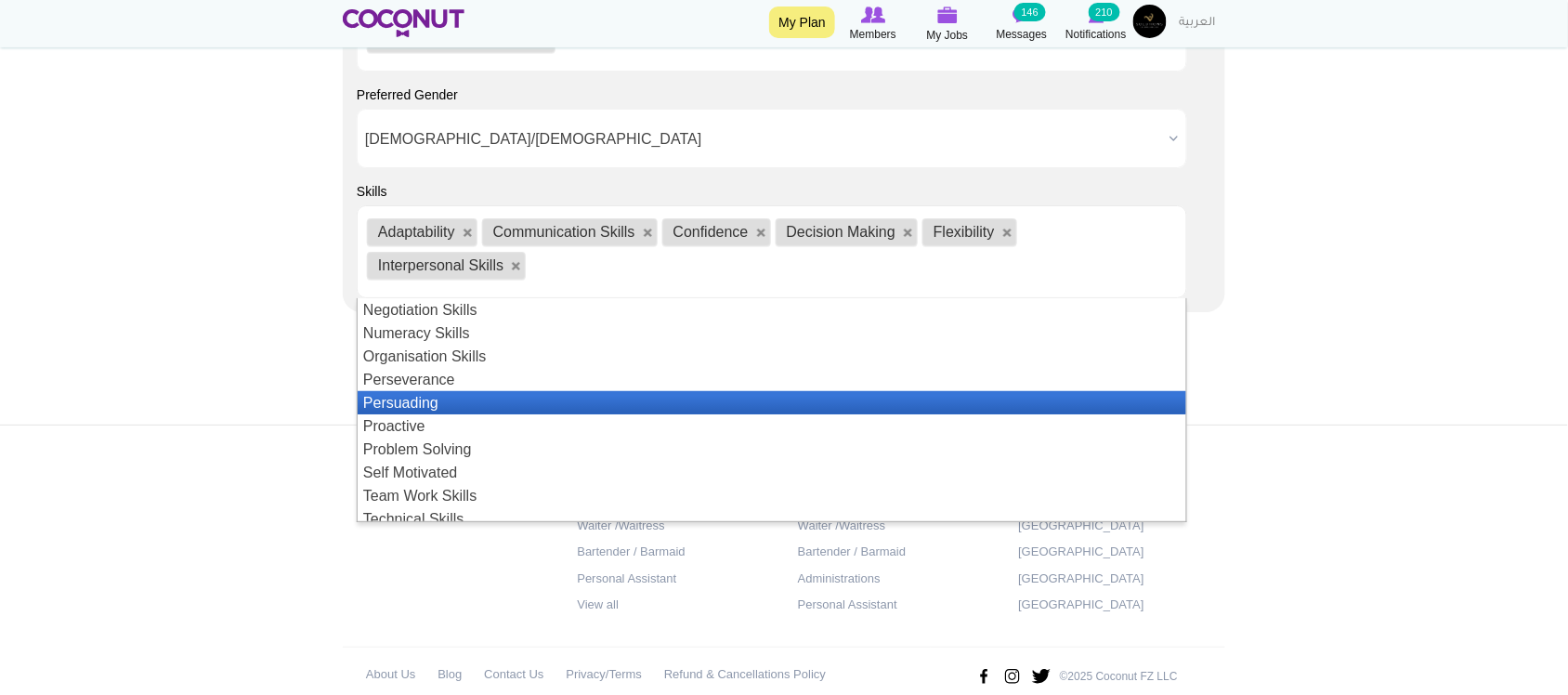
scroll to position [170, 0]
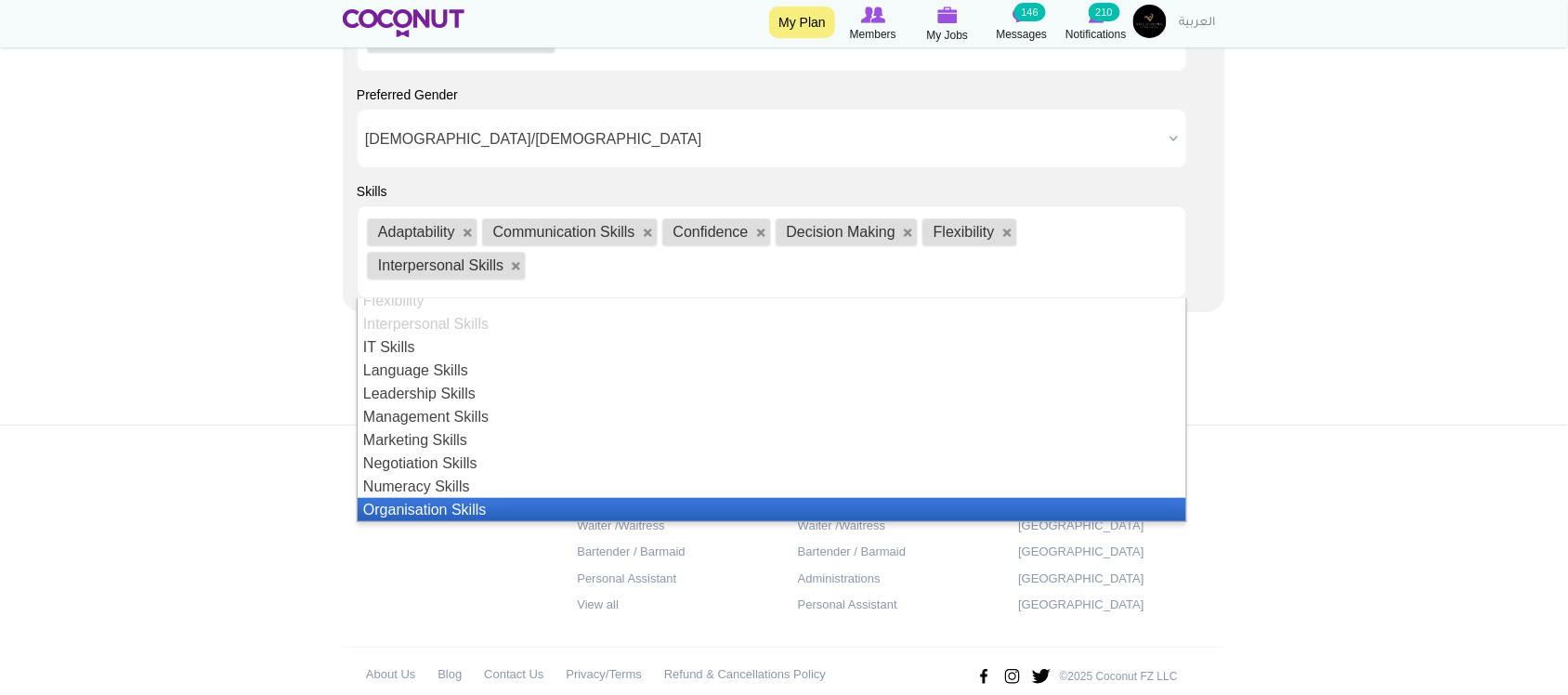
click at [438, 509] on li "Organisation Skills" at bounding box center [772, 509] width 828 height 23
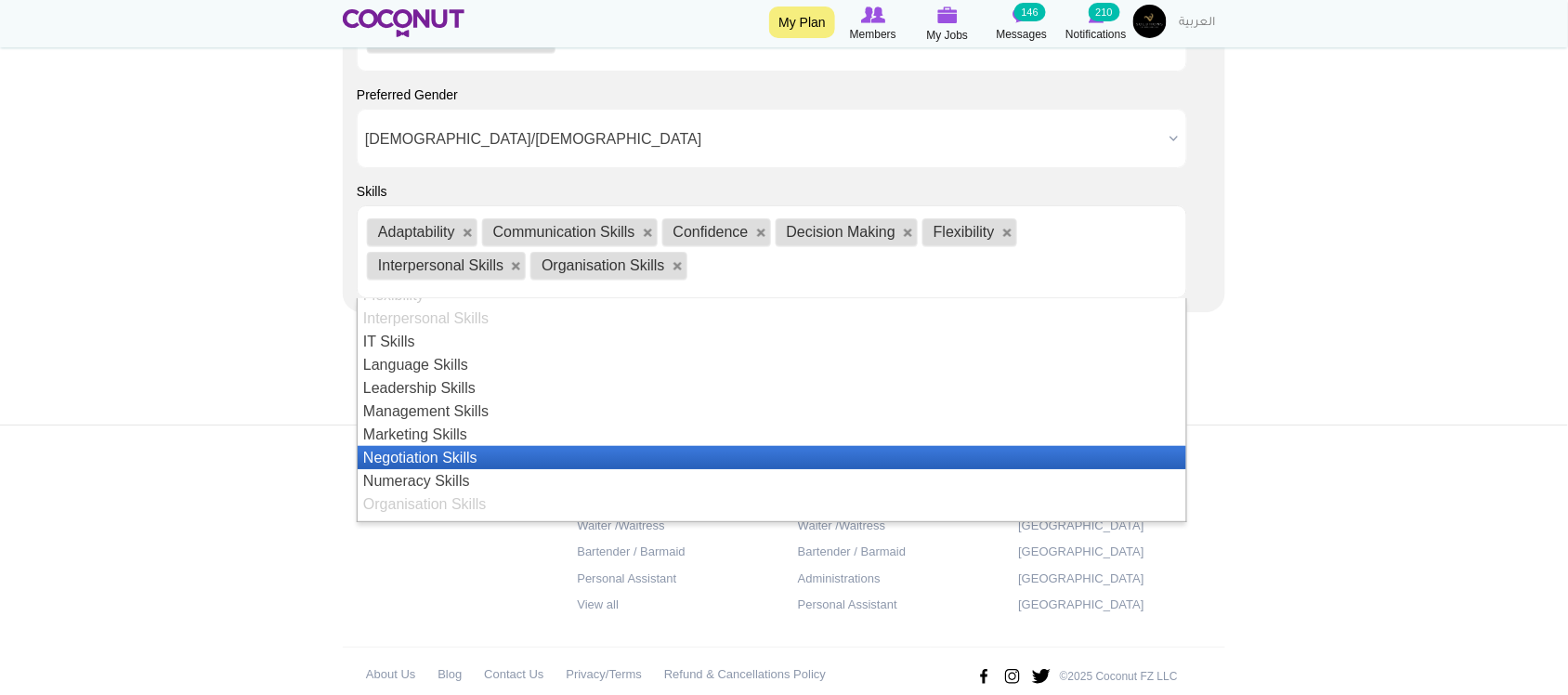
scroll to position [331, 0]
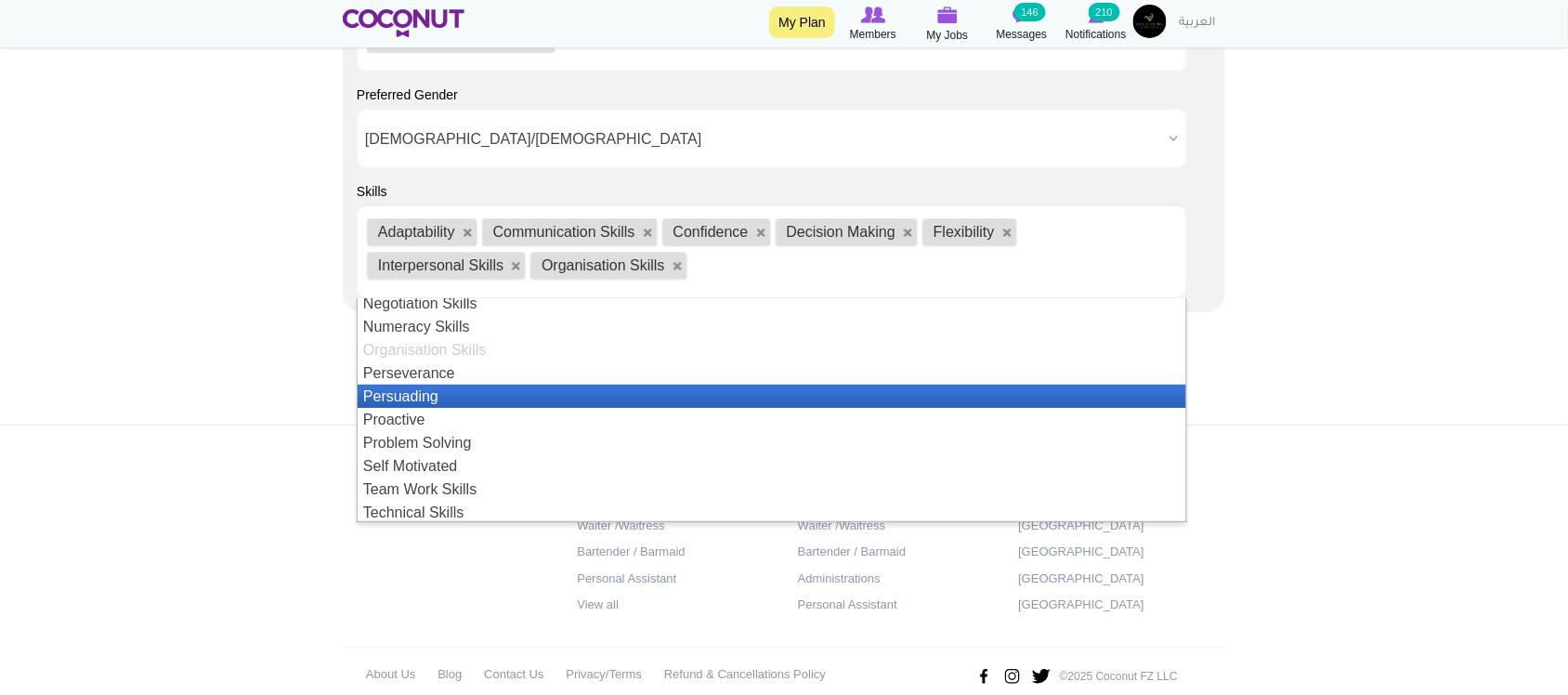
click at [408, 416] on li "Proactive" at bounding box center [772, 418] width 828 height 23
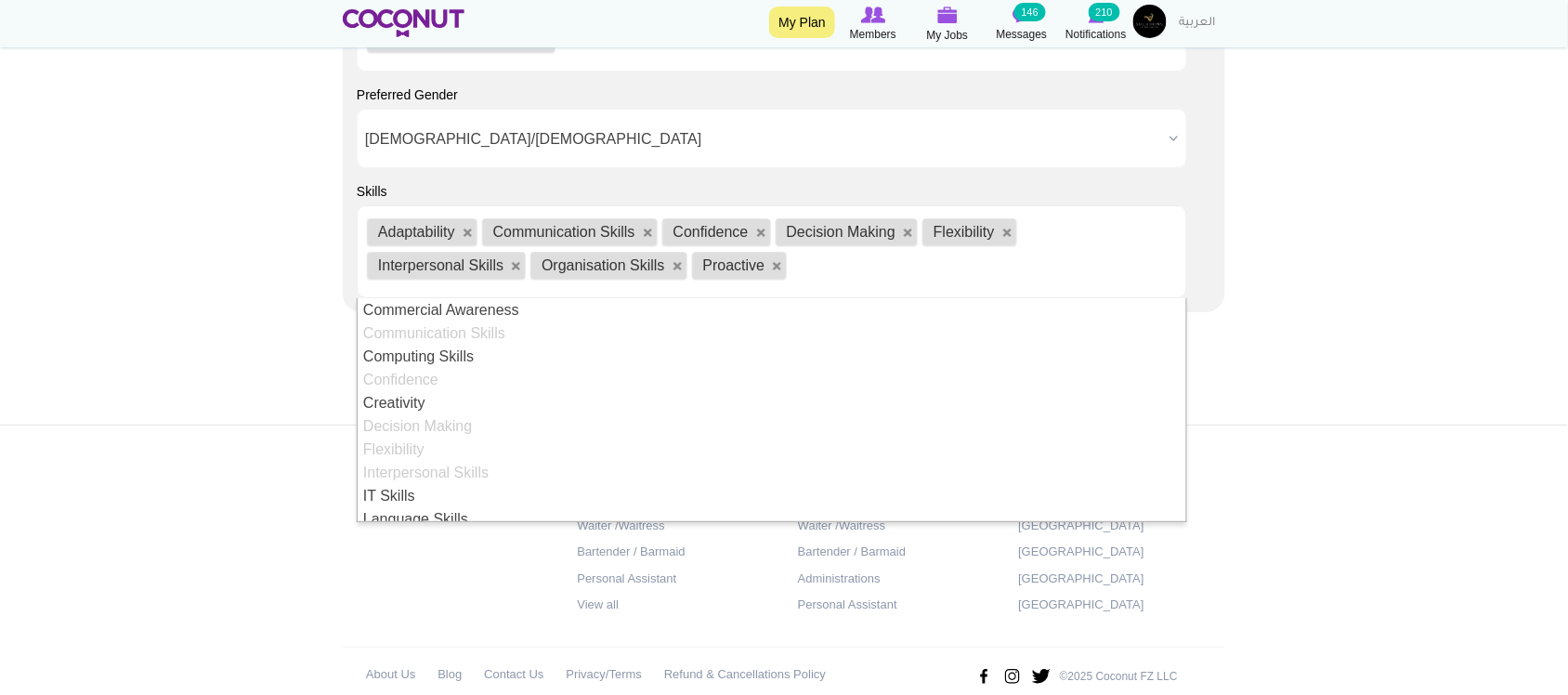
scroll to position [404, 0]
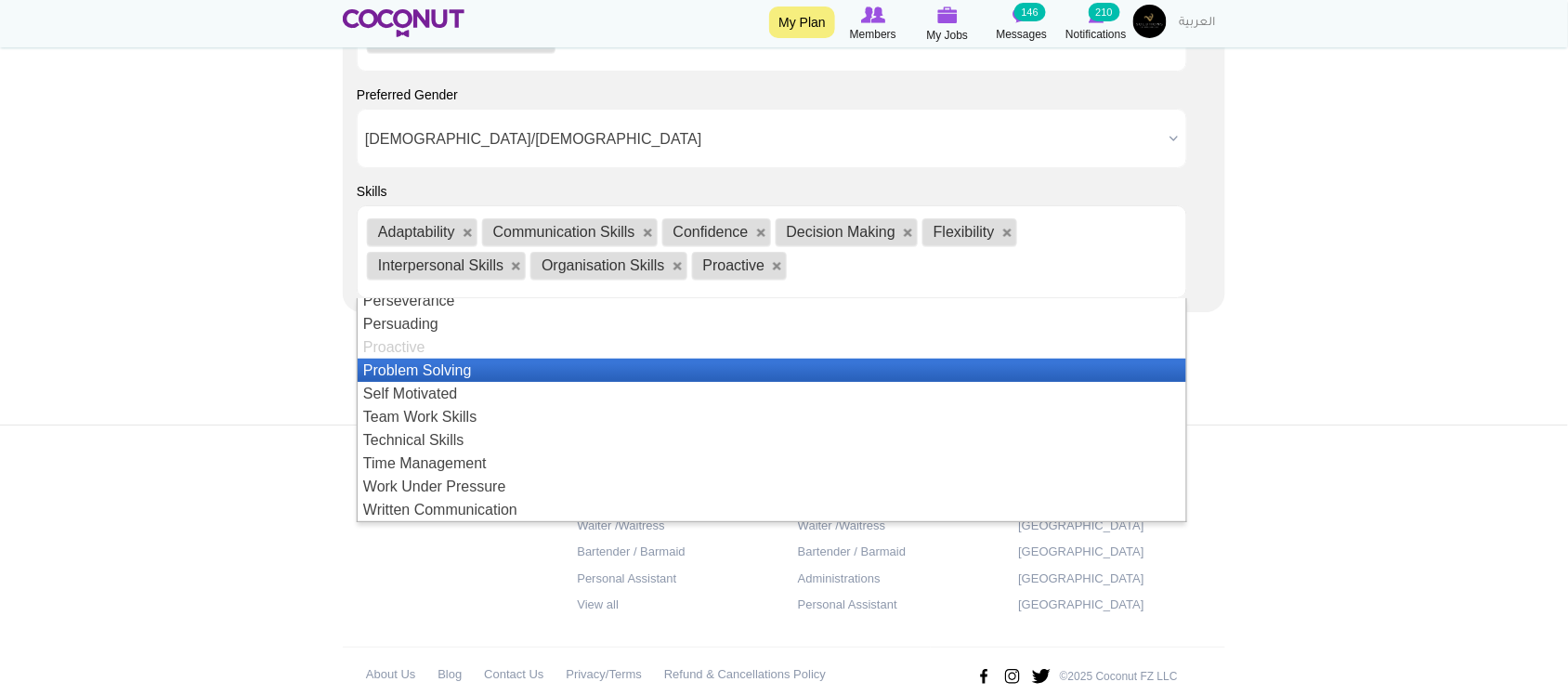
click at [429, 374] on li "Problem Solving" at bounding box center [772, 370] width 828 height 23
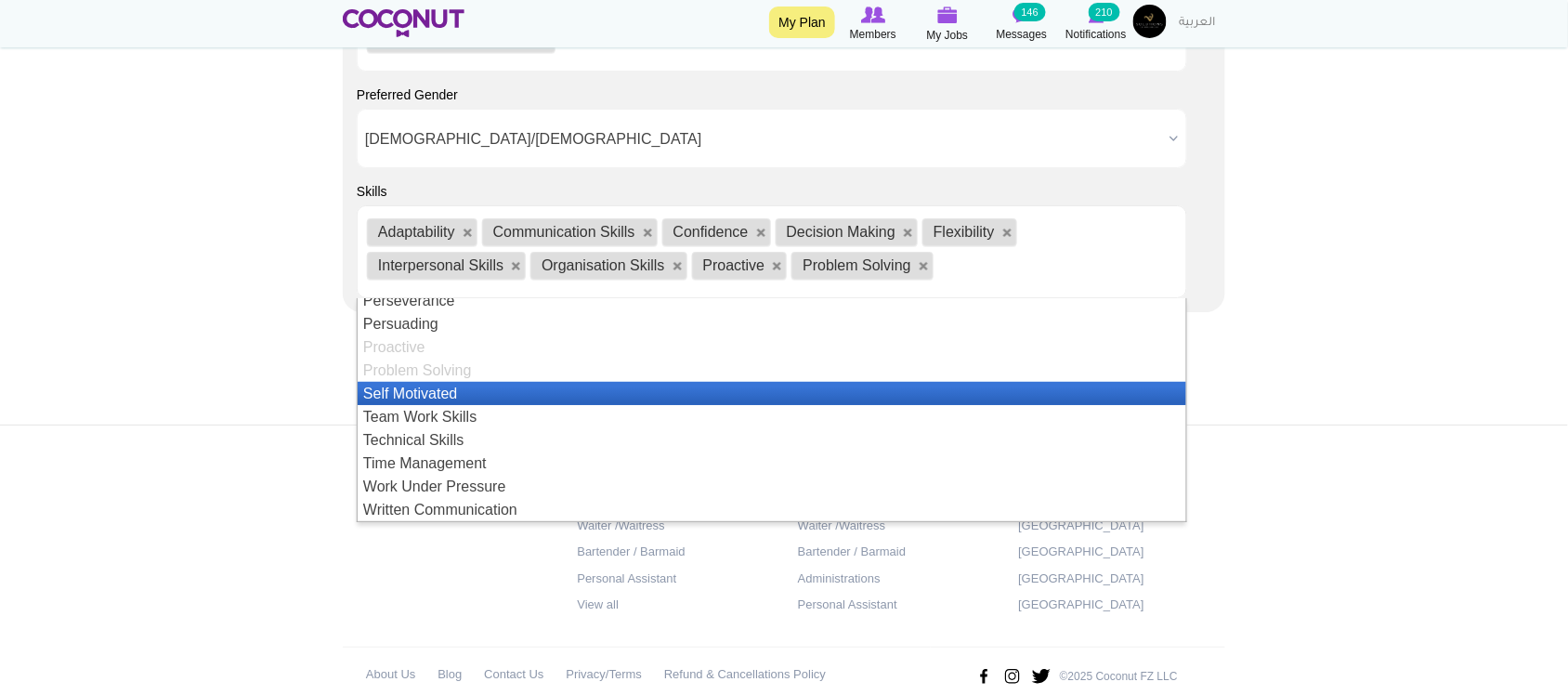
click at [420, 402] on li "Self Motivated" at bounding box center [772, 392] width 828 height 23
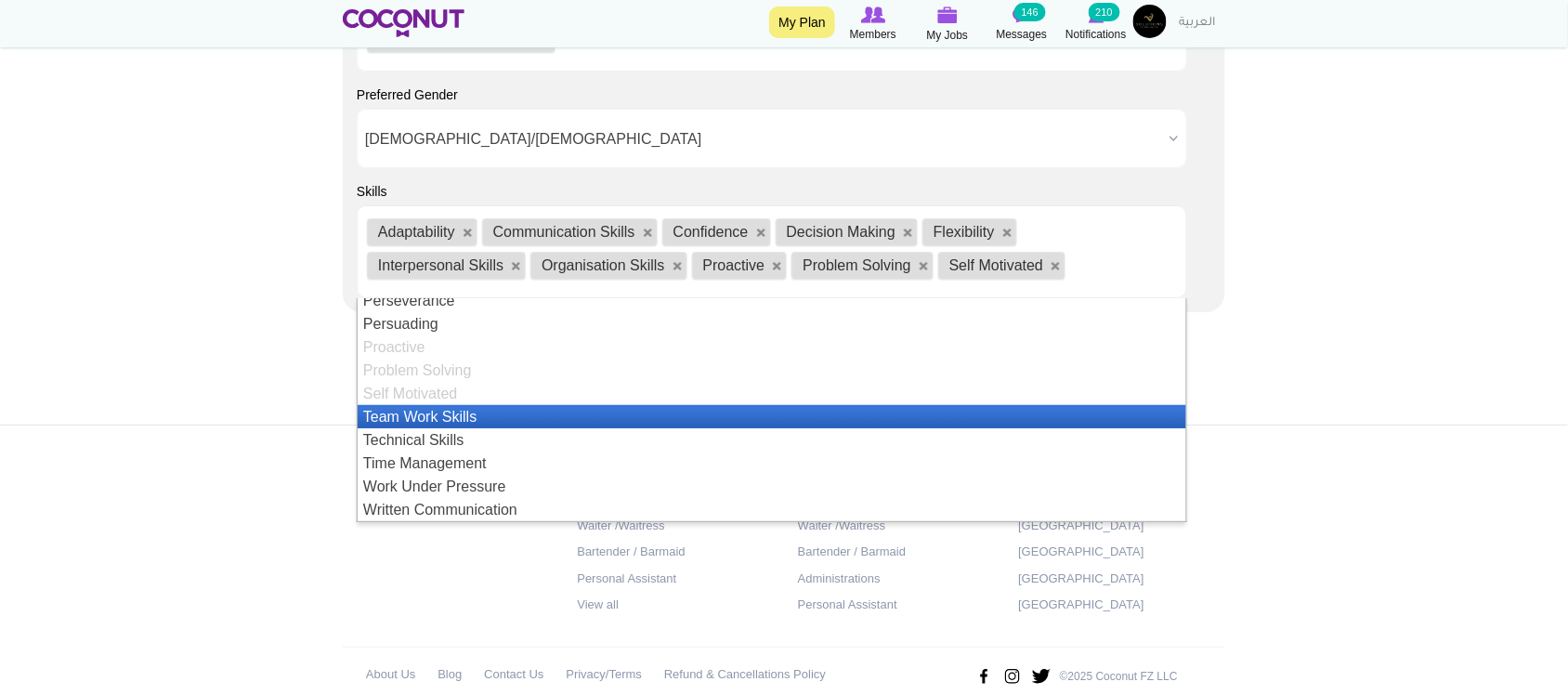
click at [428, 425] on li "Team Work Skills" at bounding box center [772, 416] width 828 height 23
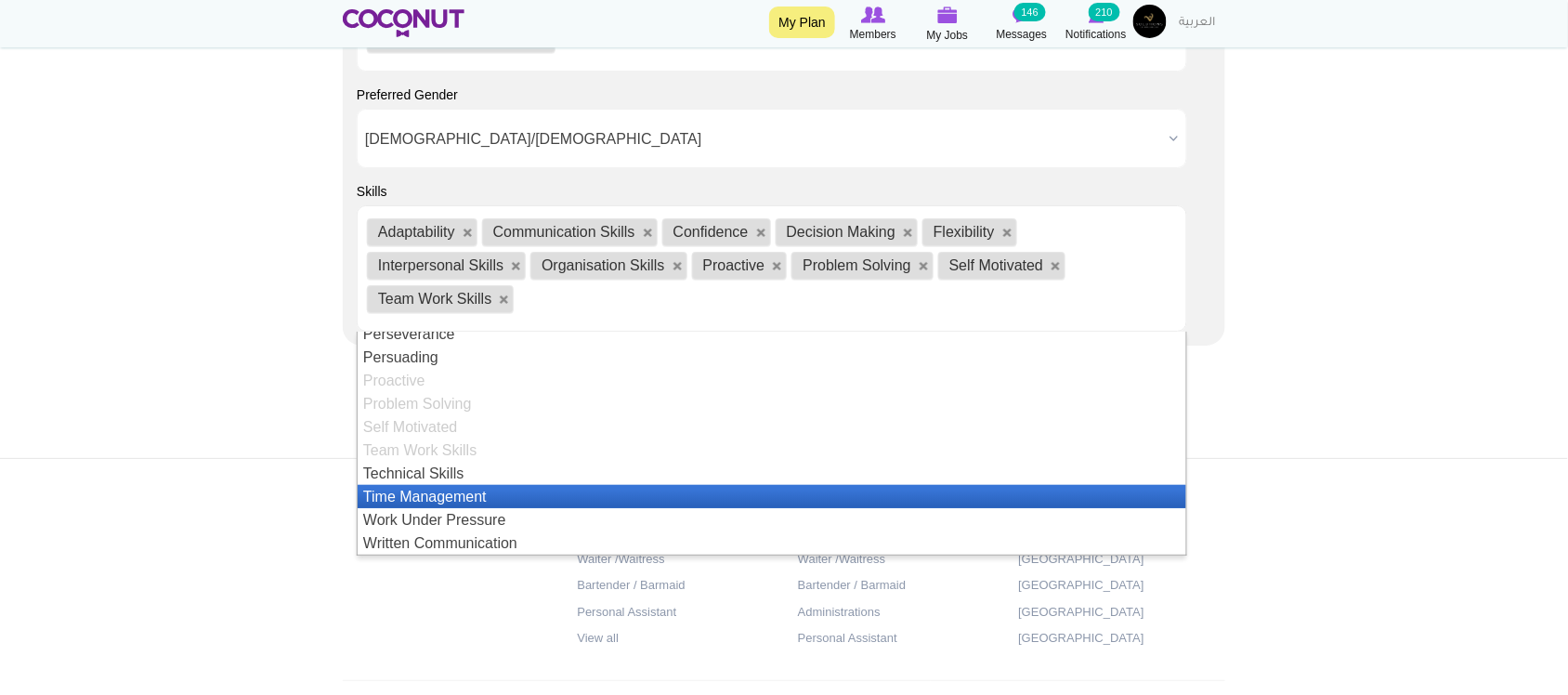
click at [442, 498] on li "Time Management" at bounding box center [772, 495] width 828 height 23
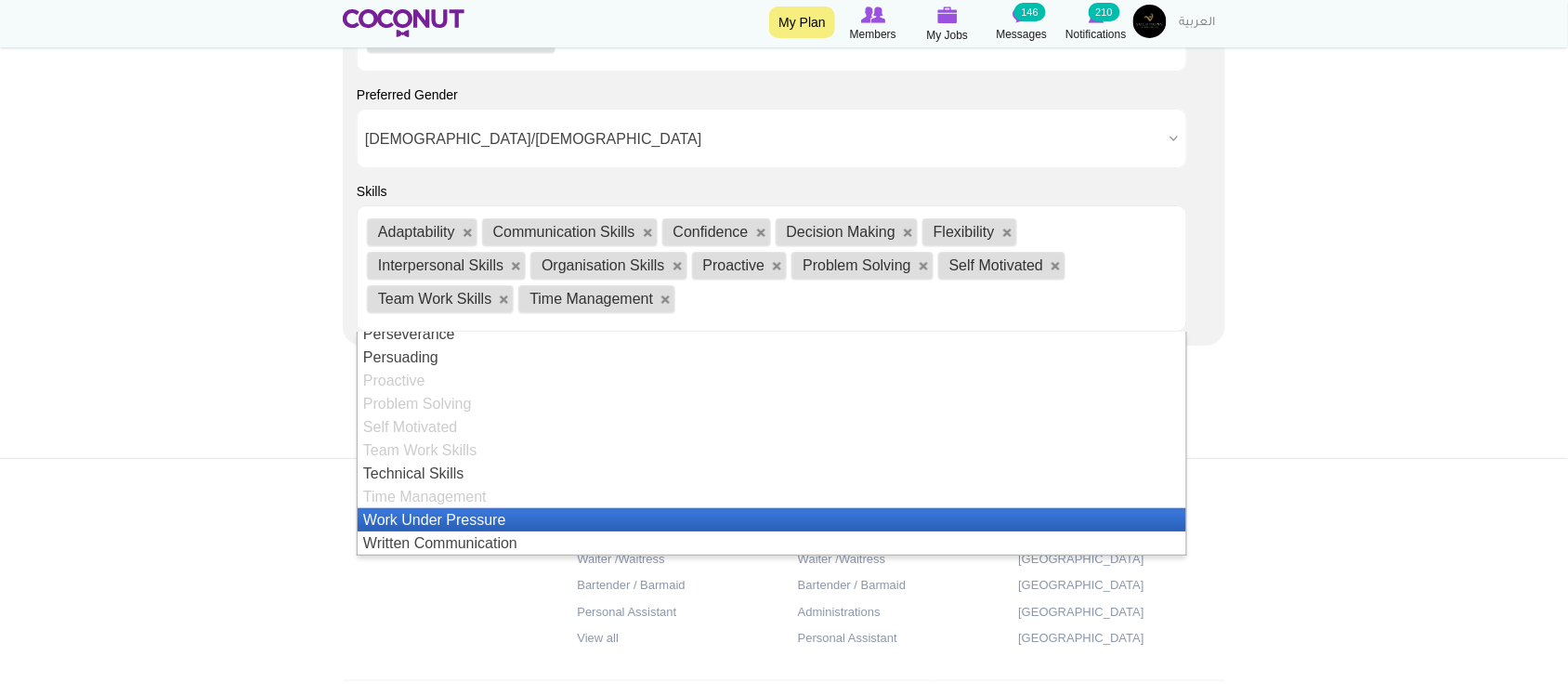
click at [441, 527] on li "Work Under Pressure" at bounding box center [772, 519] width 828 height 23
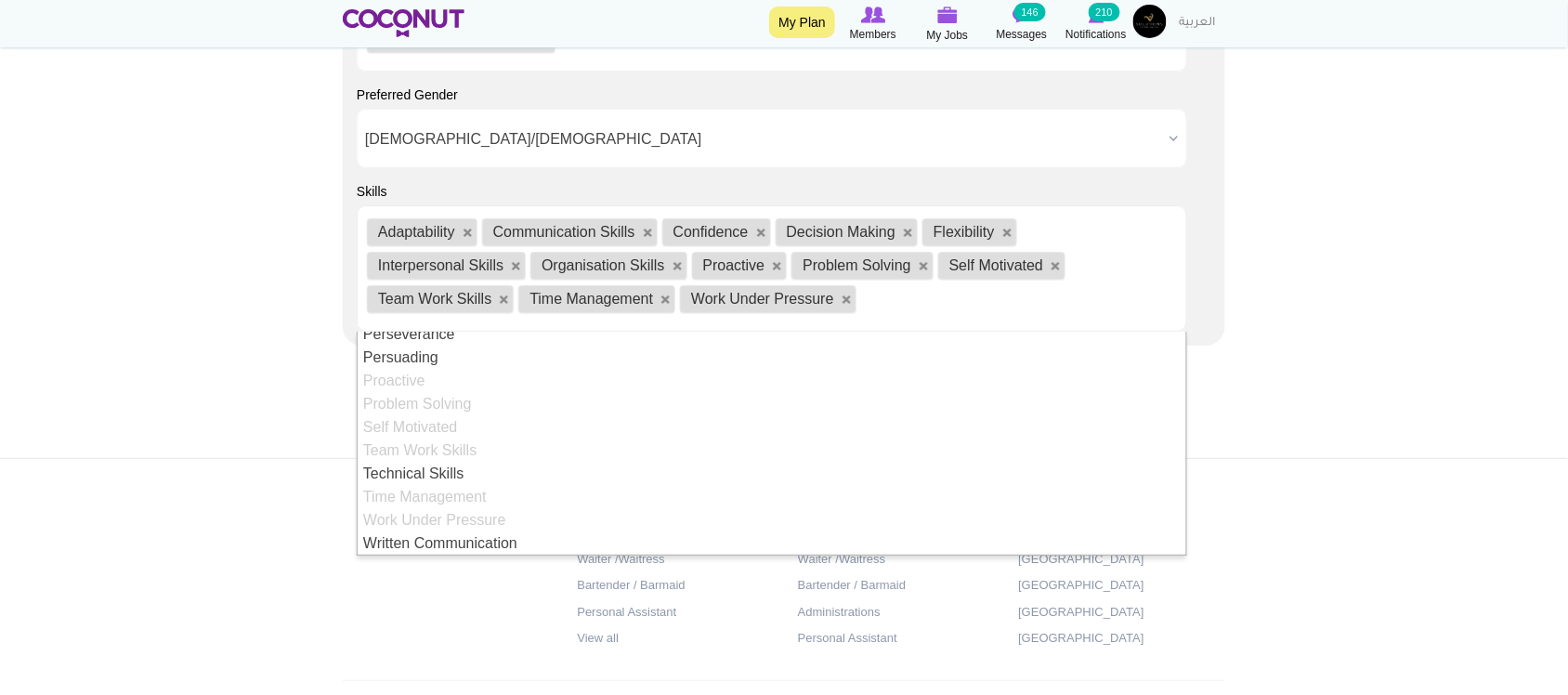
click at [239, 527] on footer "Jobs by Positions Host/Hostess Waiter /Waitress Bartender / Barmaid Personal As…" at bounding box center [784, 607] width 1568 height 300
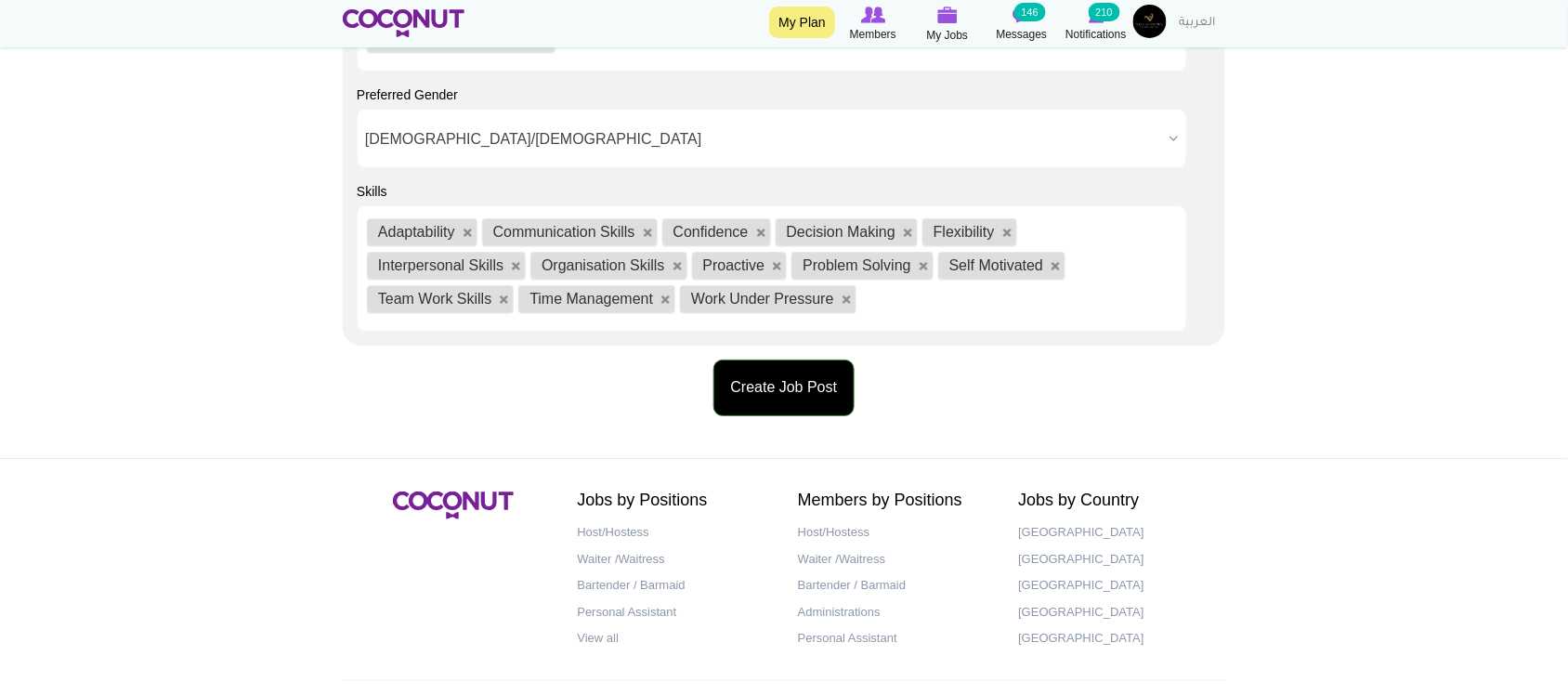
click at [781, 391] on button "Create Job Post" at bounding box center [785, 388] width 142 height 56
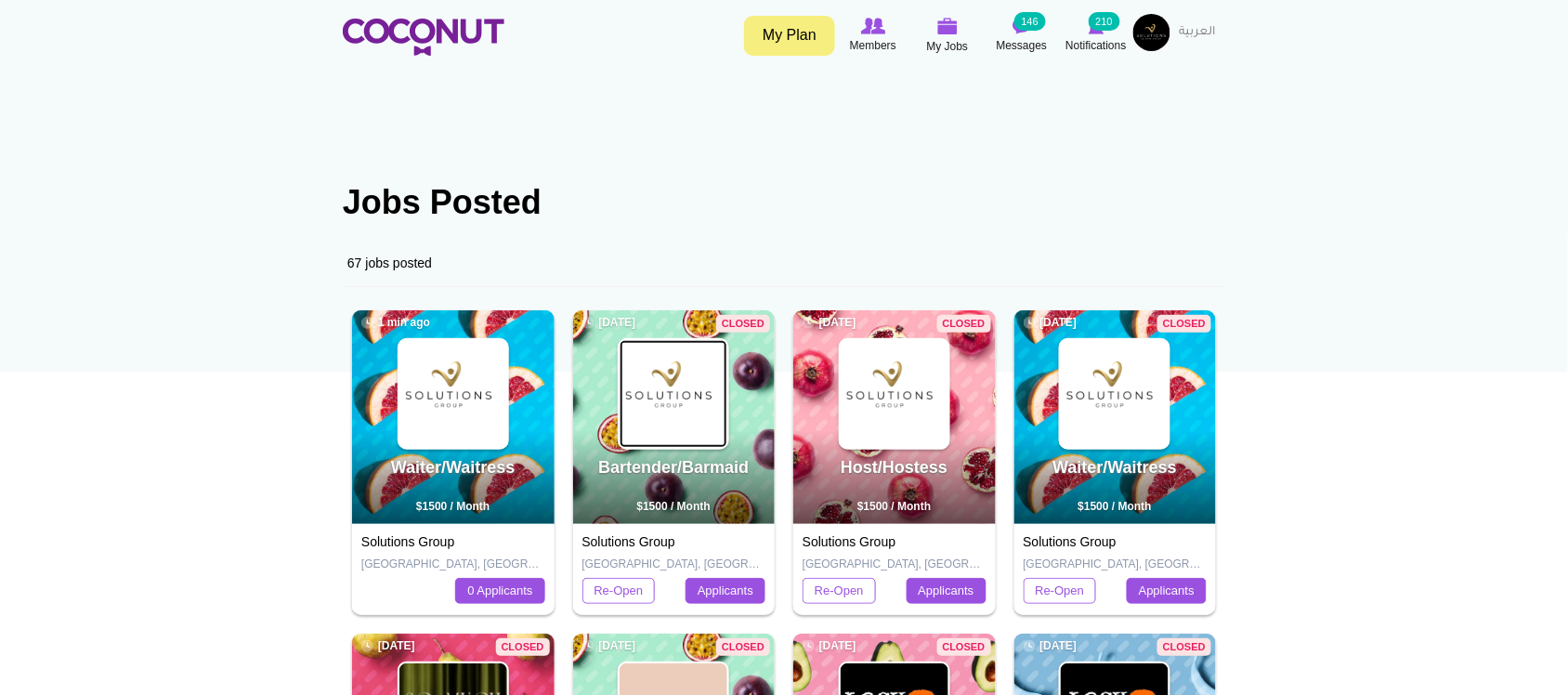
click at [635, 399] on img at bounding box center [673, 393] width 108 height 108
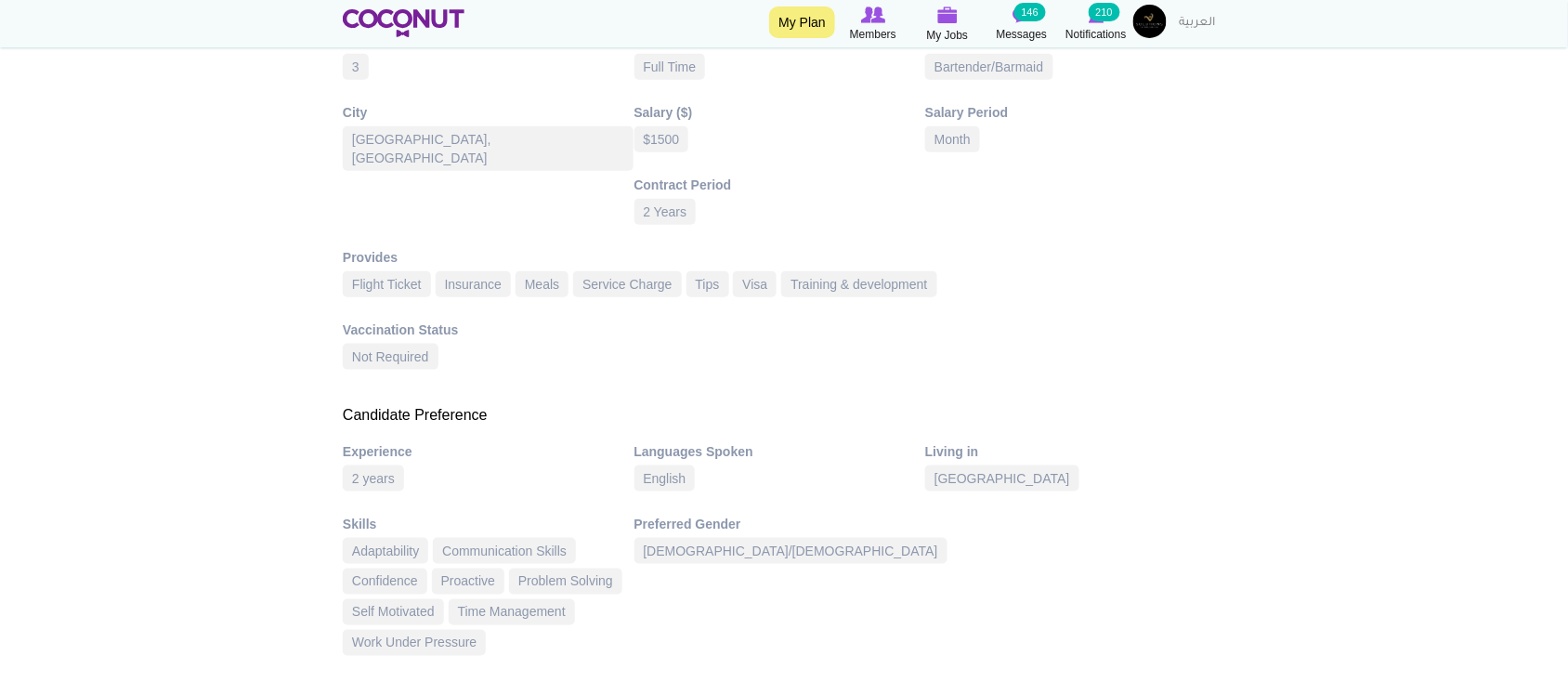
scroll to position [1083, 0]
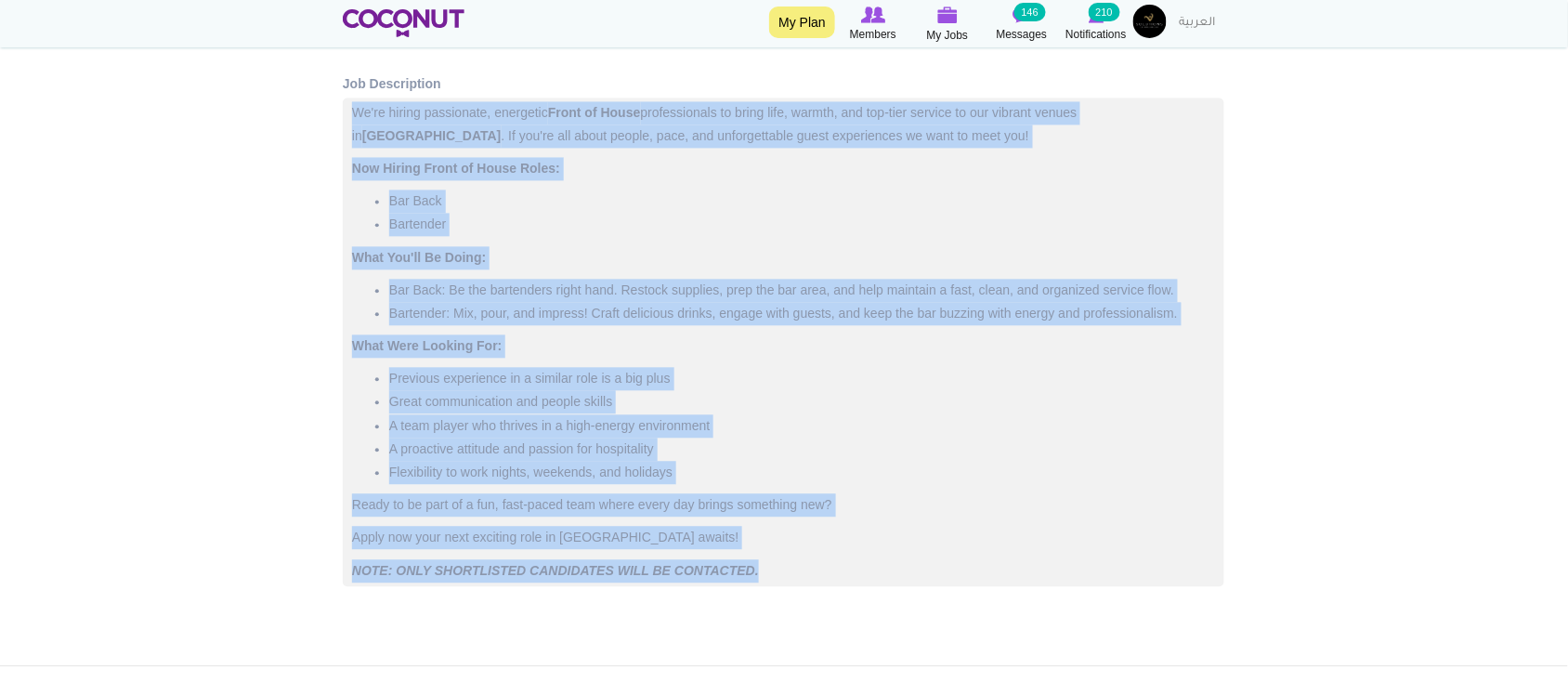
drag, startPoint x: 353, startPoint y: 105, endPoint x: 759, endPoint y: 568, distance: 615.8
click at [759, 568] on div "We're hiring passionate, energetic Front of House professionals to bring life, …" at bounding box center [784, 342] width 882 height 488
copy div "Lo'ip dolors ametconsec, adipiscin Elits do Eiusm temporincidid ut labor etdo, …"
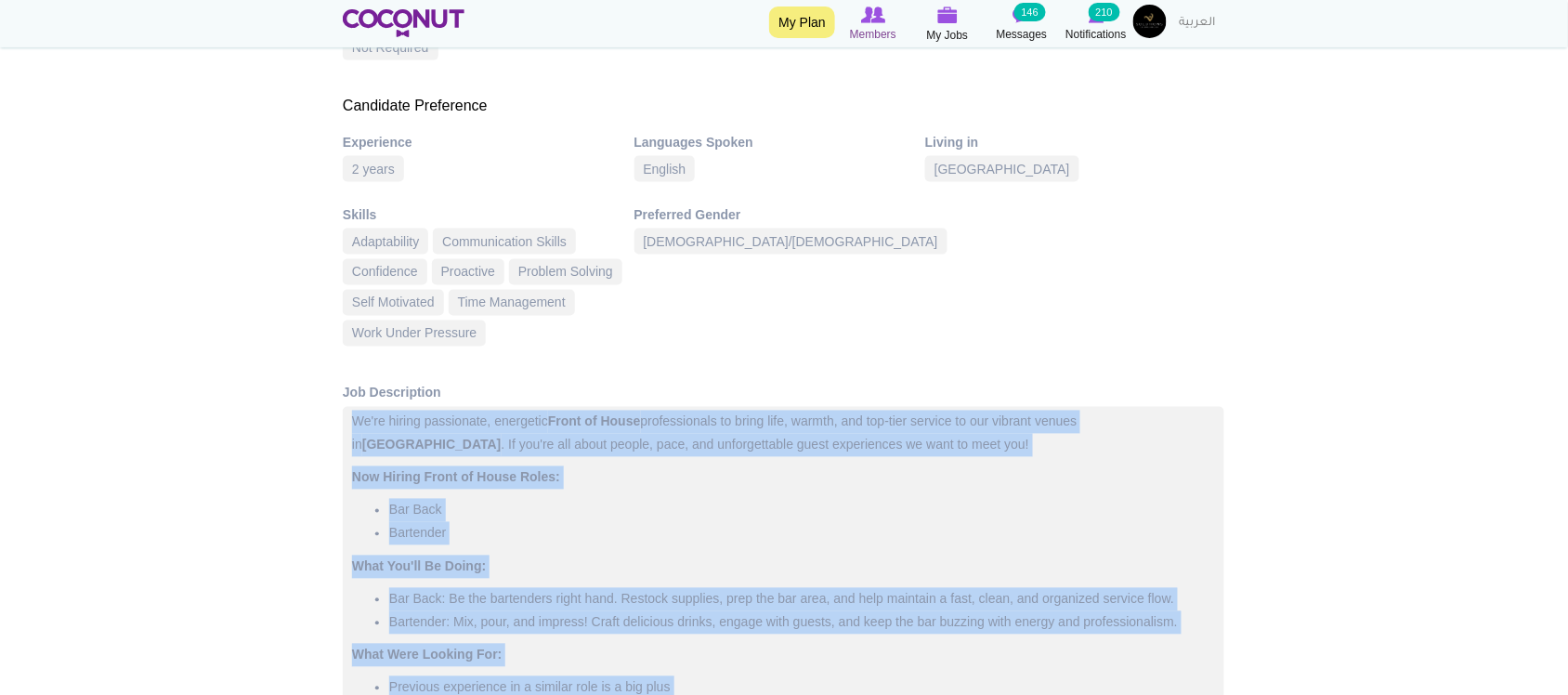
scroll to position [0, 0]
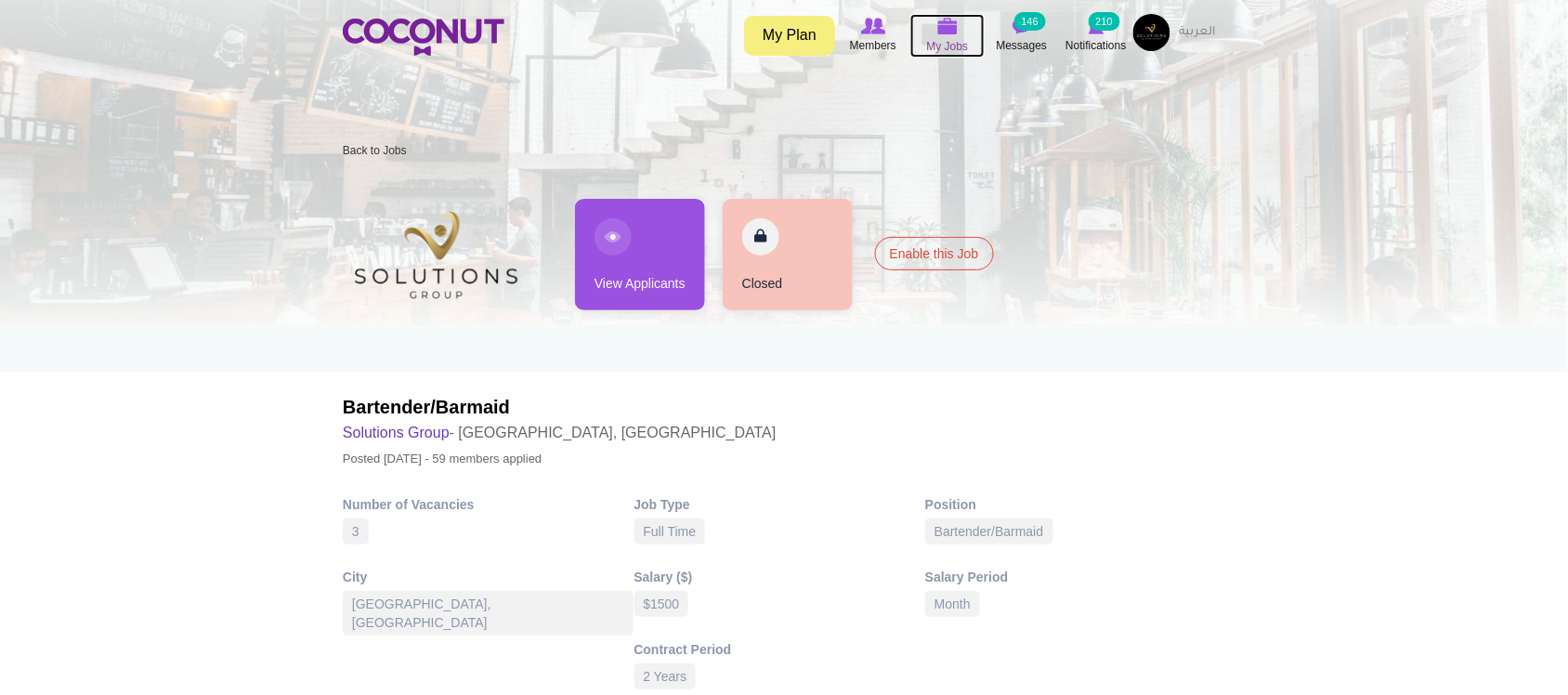
click at [952, 39] on span "My Jobs" at bounding box center [948, 46] width 42 height 19
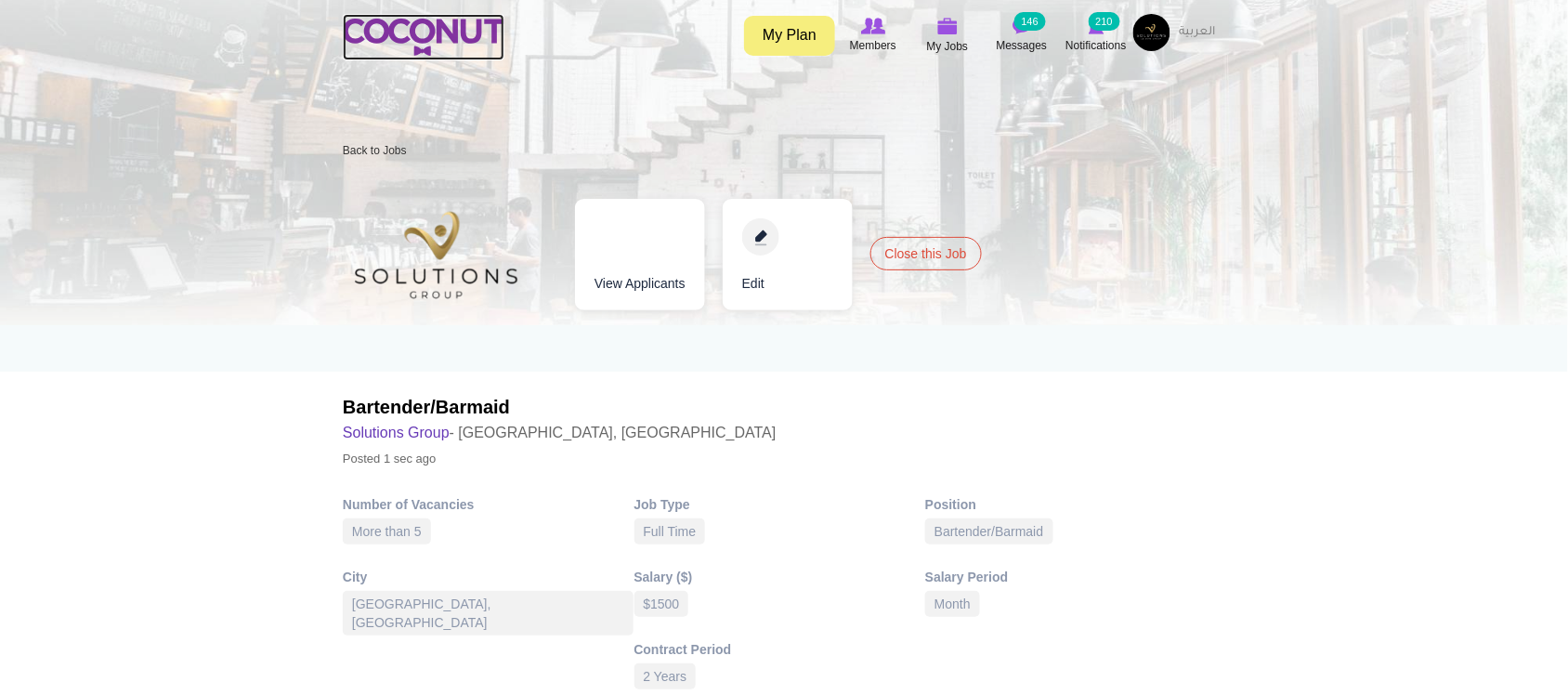
drag, startPoint x: 422, startPoint y: 42, endPoint x: 624, endPoint y: 6, distance: 205.2
click at [422, 42] on img at bounding box center [423, 38] width 161 height 38
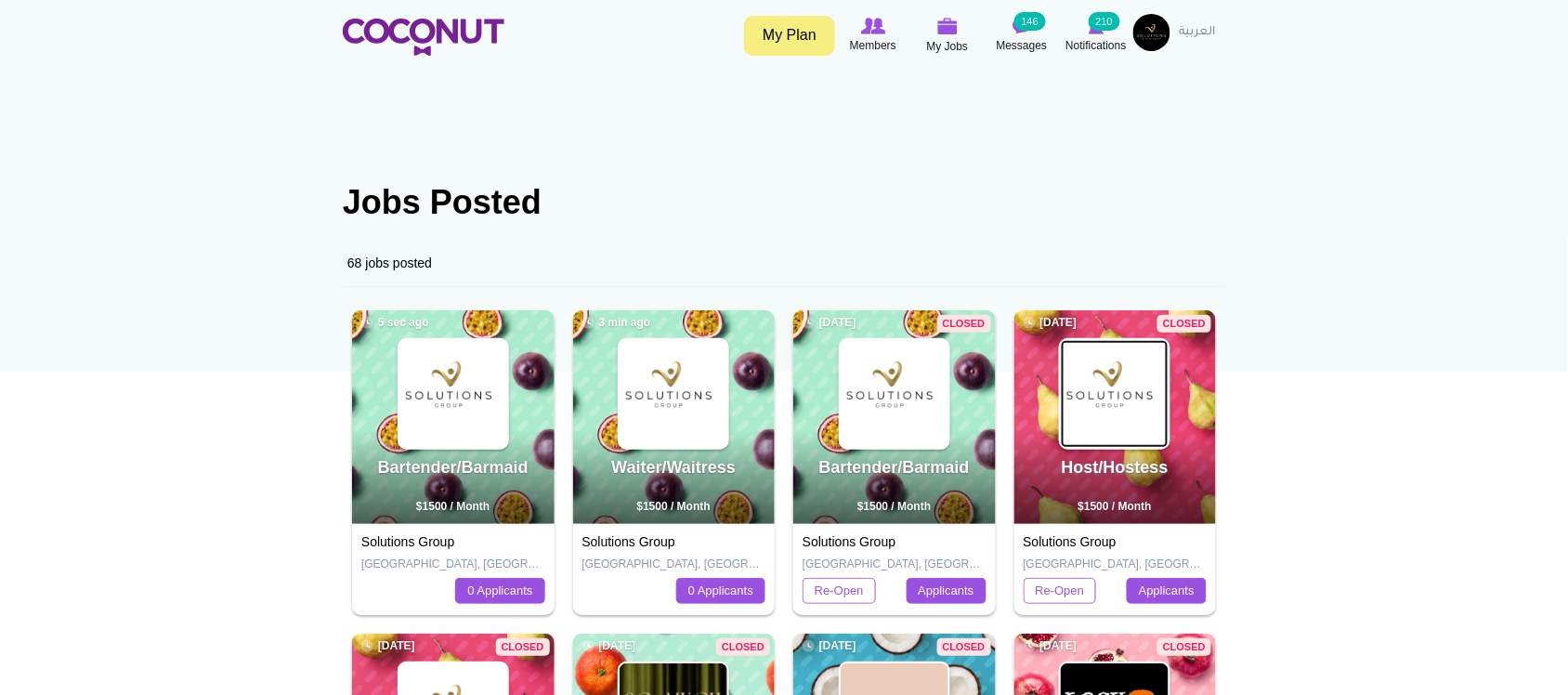
click at [1114, 391] on img at bounding box center [1114, 393] width 108 height 108
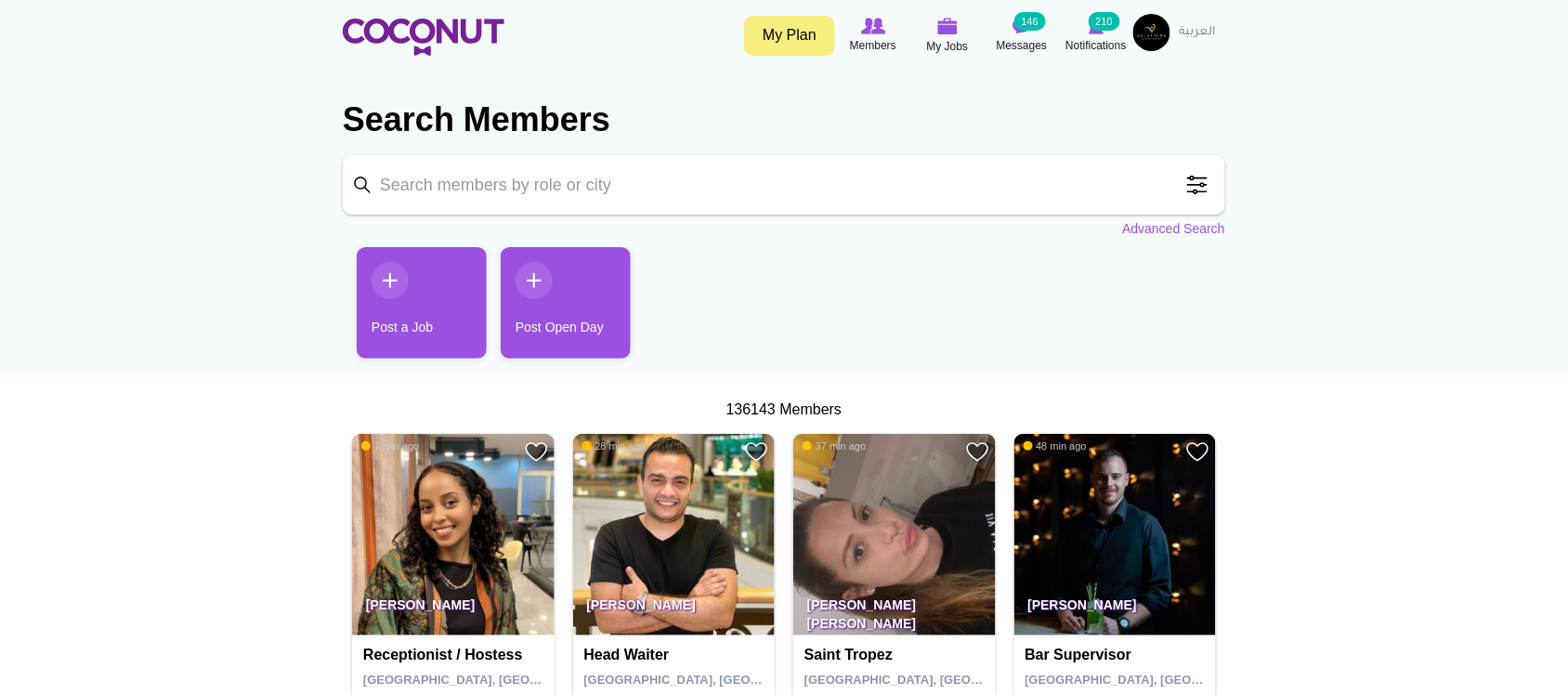
click at [414, 322] on link "Post a Job" at bounding box center [422, 303] width 131 height 112
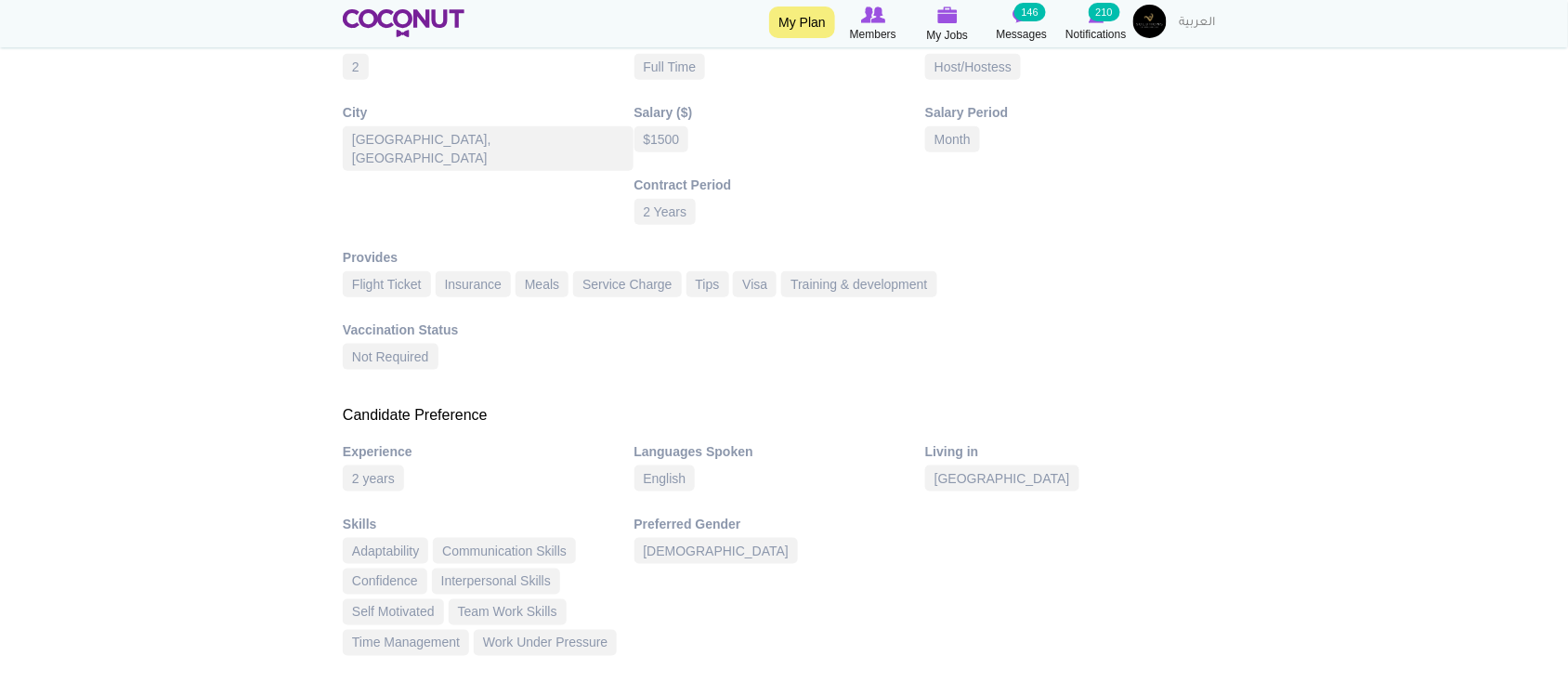
scroll to position [1083, 0]
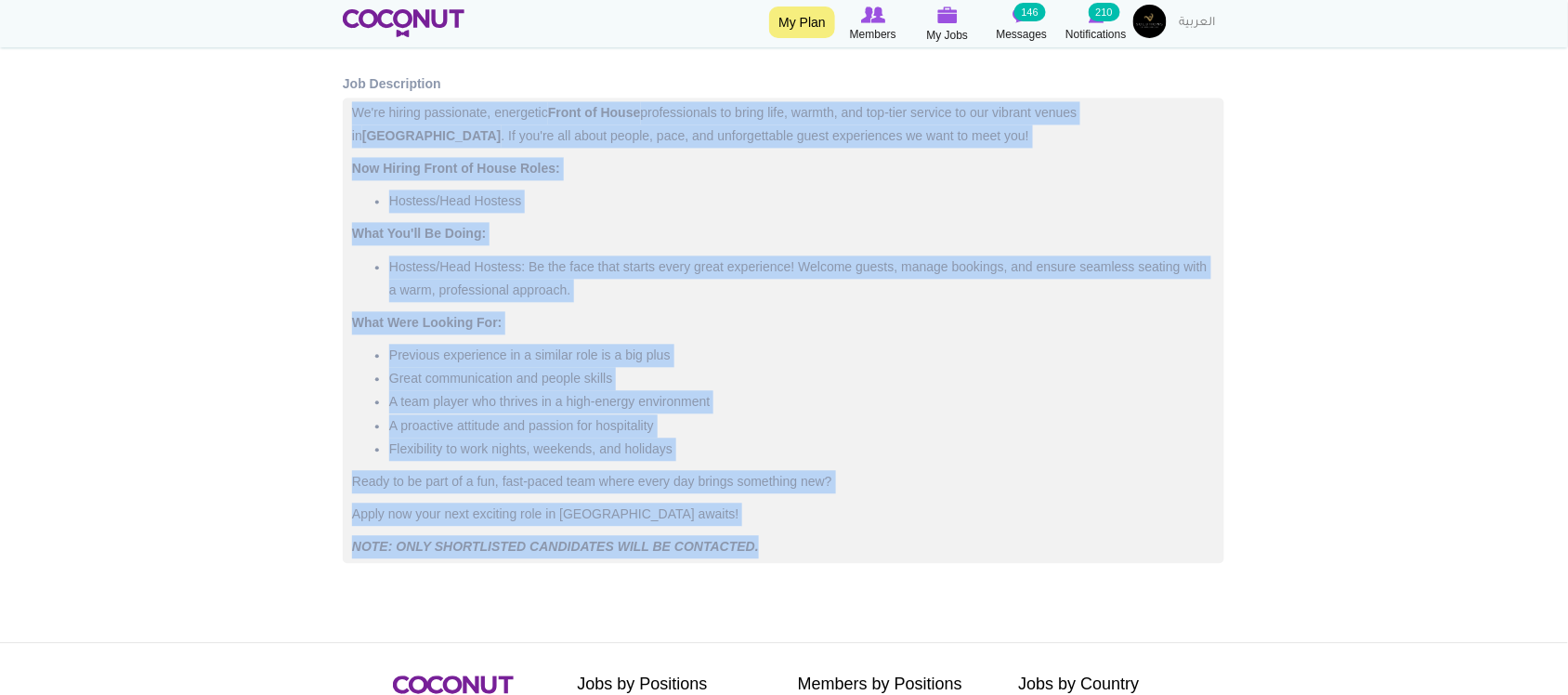
drag, startPoint x: 345, startPoint y: 113, endPoint x: 768, endPoint y: 551, distance: 608.9
click at [768, 551] on div "We're hiring passionate, energetic Front of House professionals to bring life, …" at bounding box center [784, 330] width 882 height 466
copy div "We're hiring passionate, energetic Front of House professionals to bring life, …"
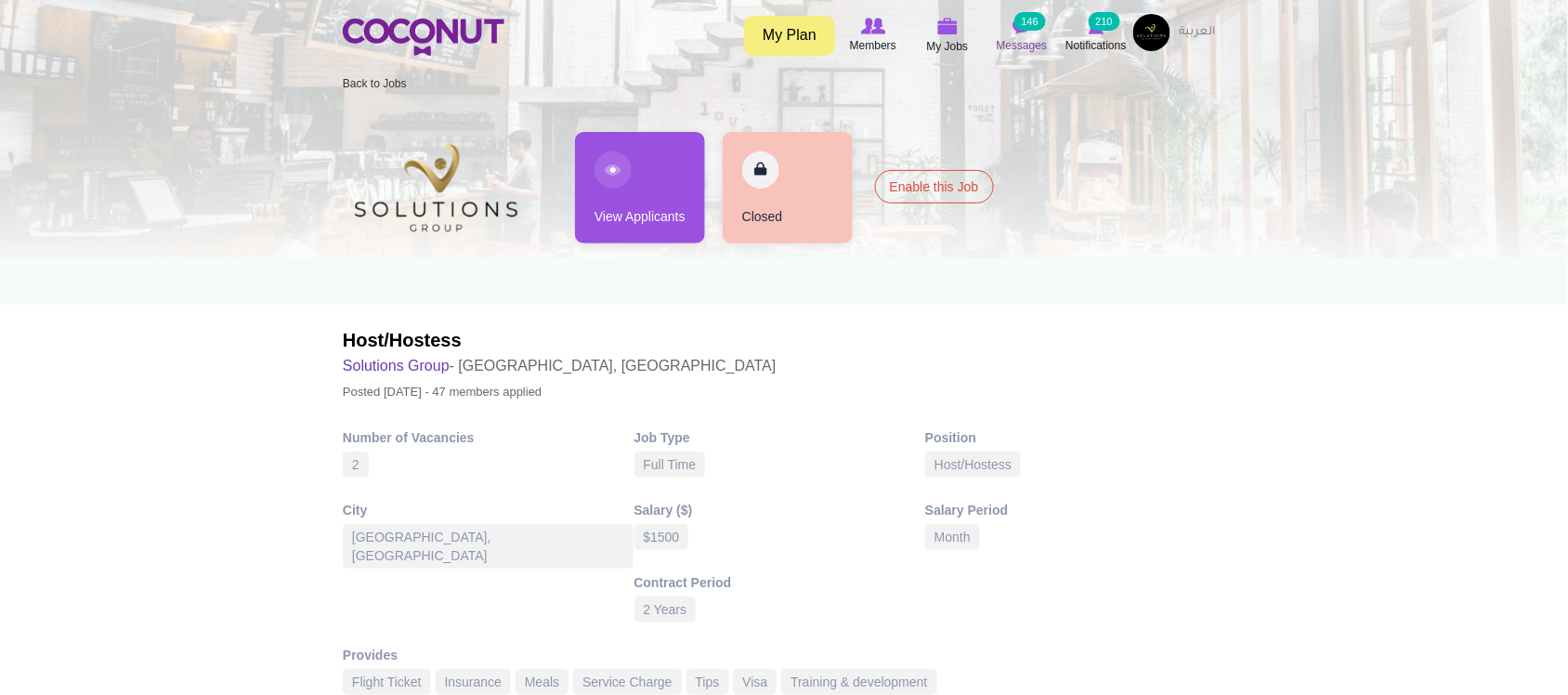
scroll to position [0, 0]
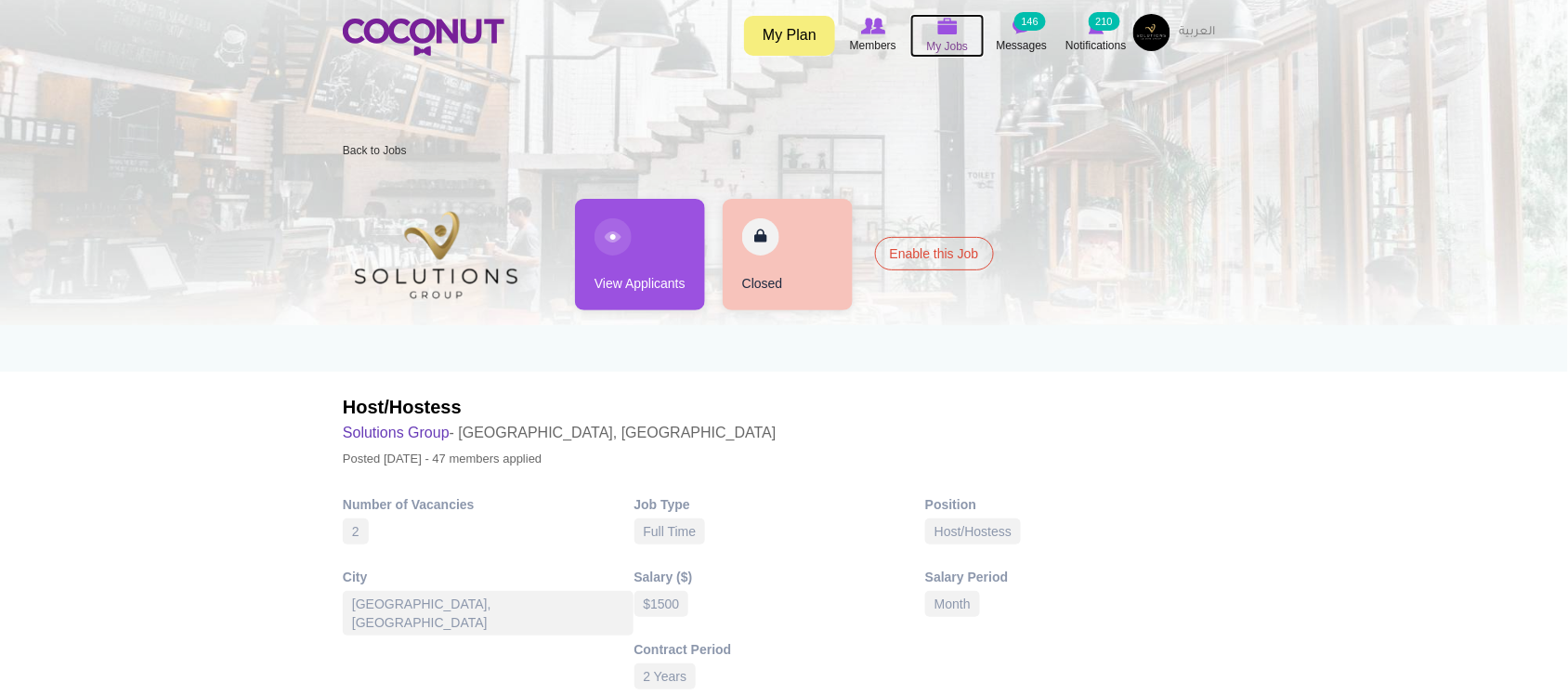
click at [943, 42] on span "My Jobs" at bounding box center [948, 46] width 42 height 19
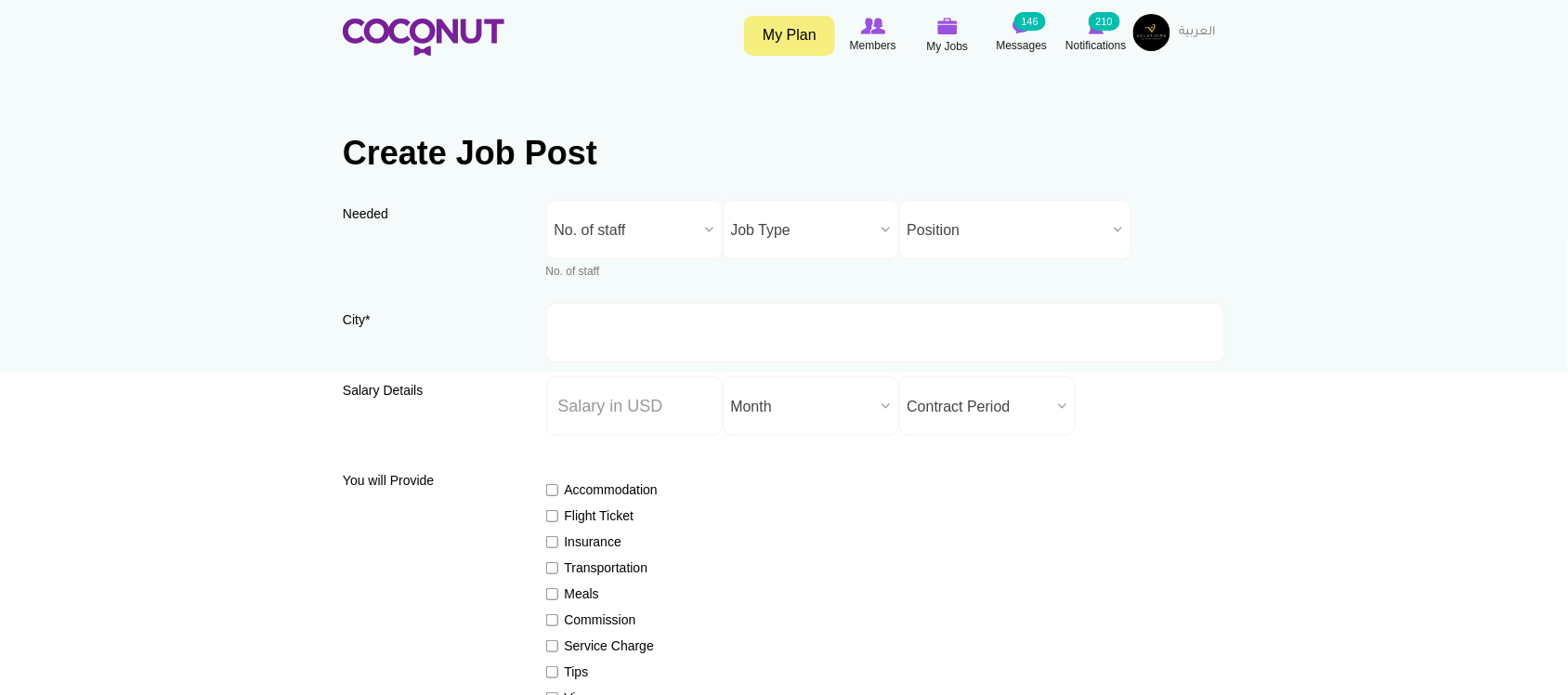
click at [679, 228] on span "No. of staff" at bounding box center [626, 230] width 143 height 59
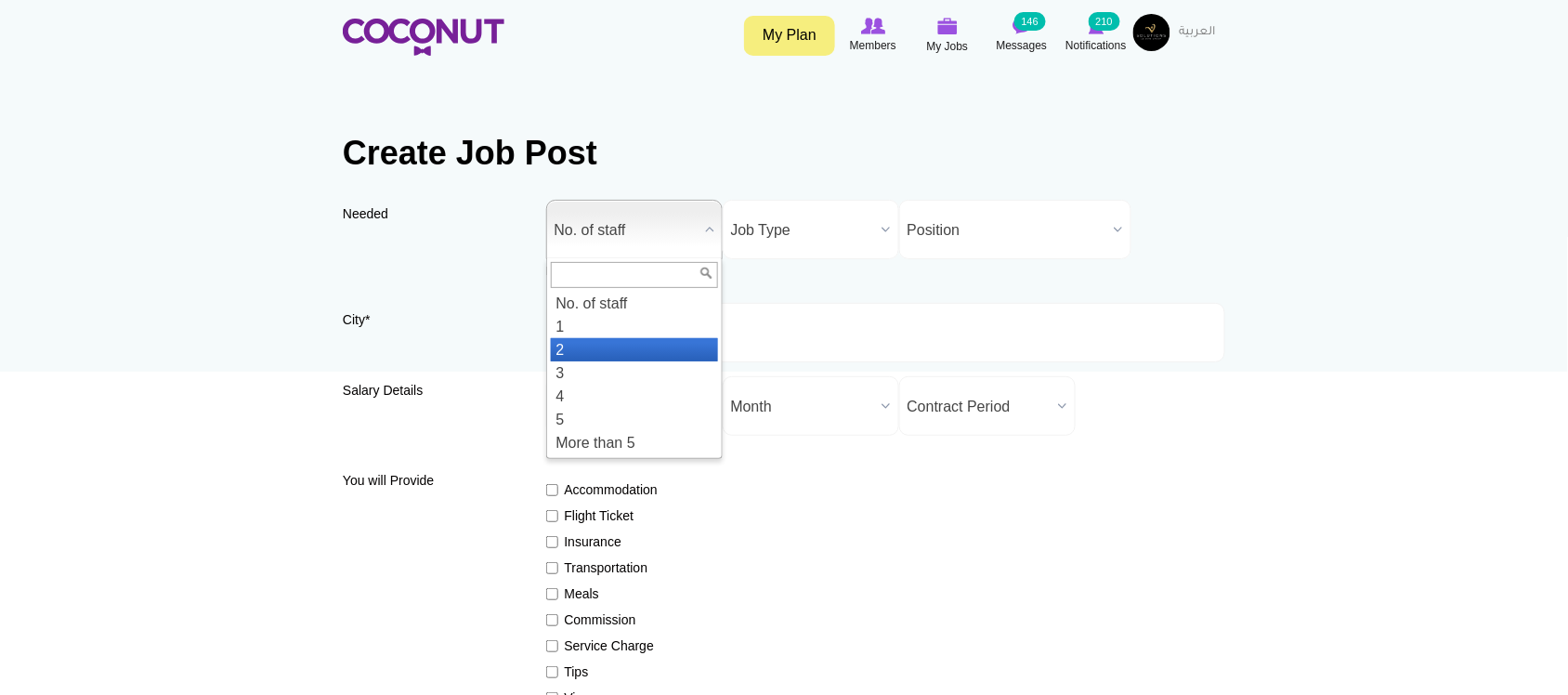
click at [604, 356] on li "2" at bounding box center [634, 349] width 167 height 23
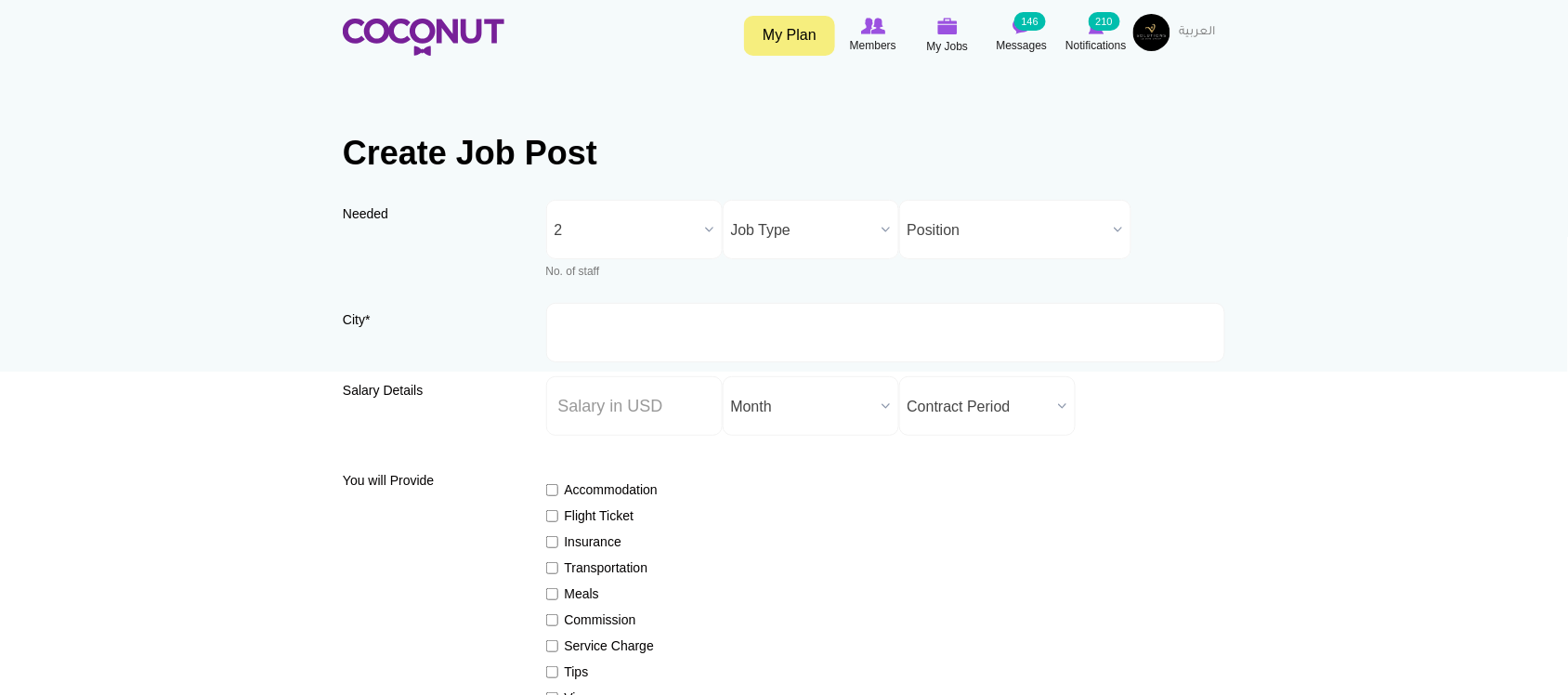
click at [776, 238] on span "Job Type" at bounding box center [802, 230] width 143 height 59
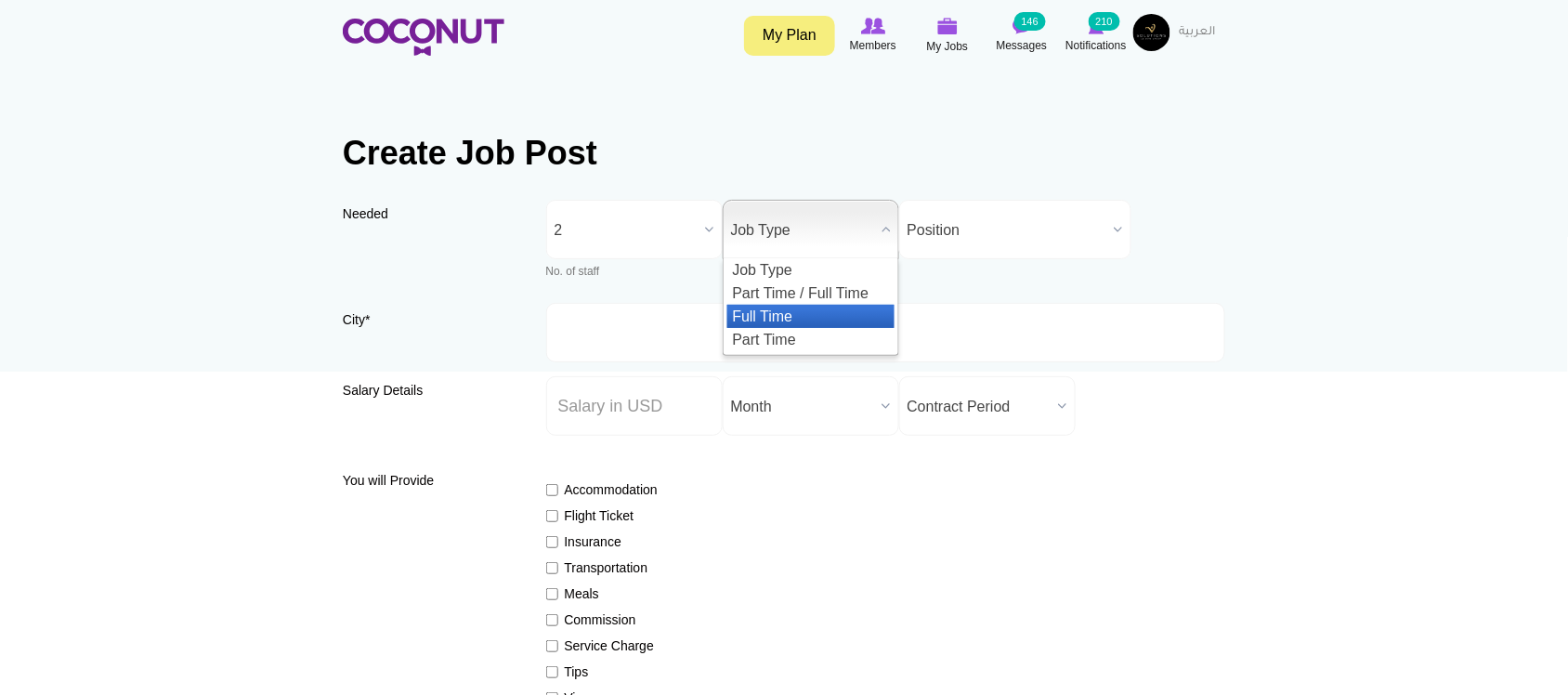
click at [790, 312] on li "Full Time" at bounding box center [811, 315] width 167 height 23
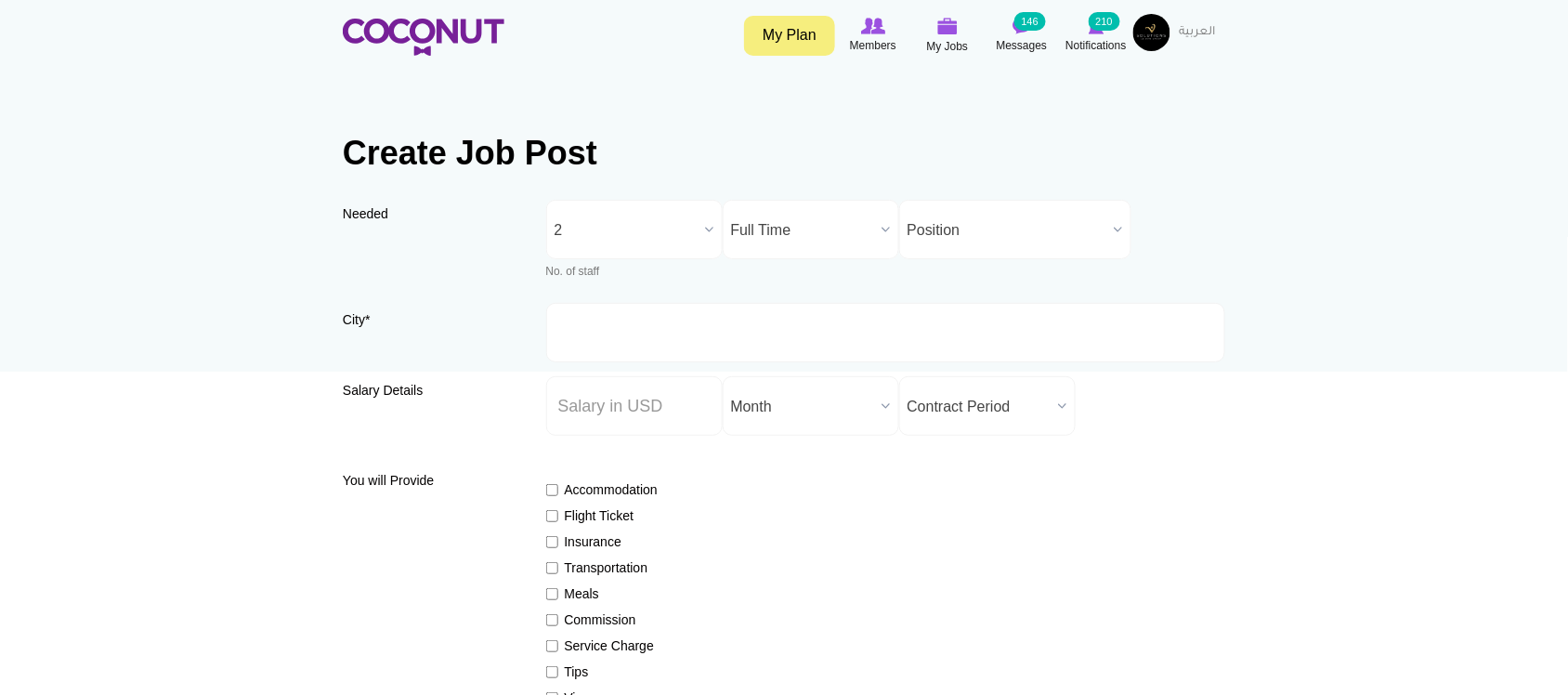
click at [975, 211] on span "Position" at bounding box center [1006, 230] width 199 height 59
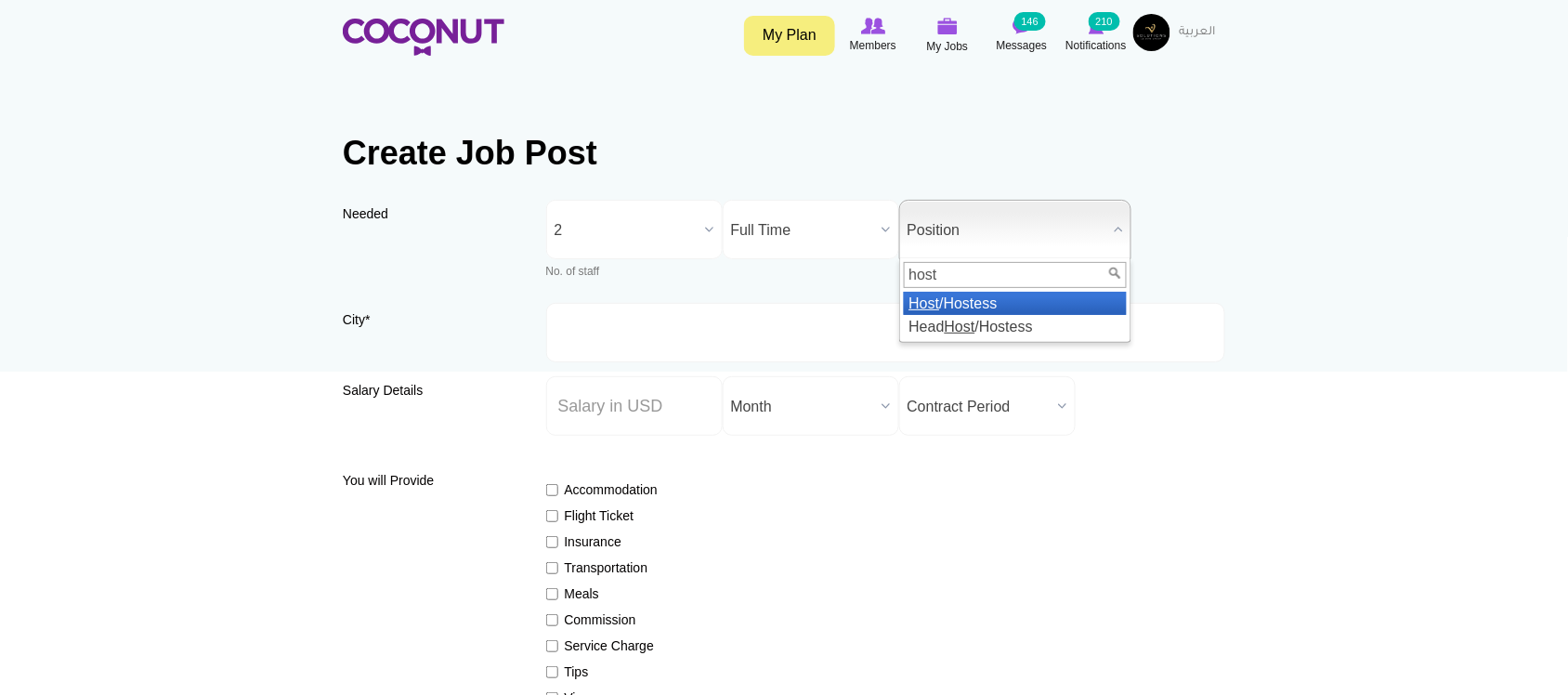
type input "host"
click at [990, 306] on li "Host /Hostess" at bounding box center [1014, 303] width 222 height 23
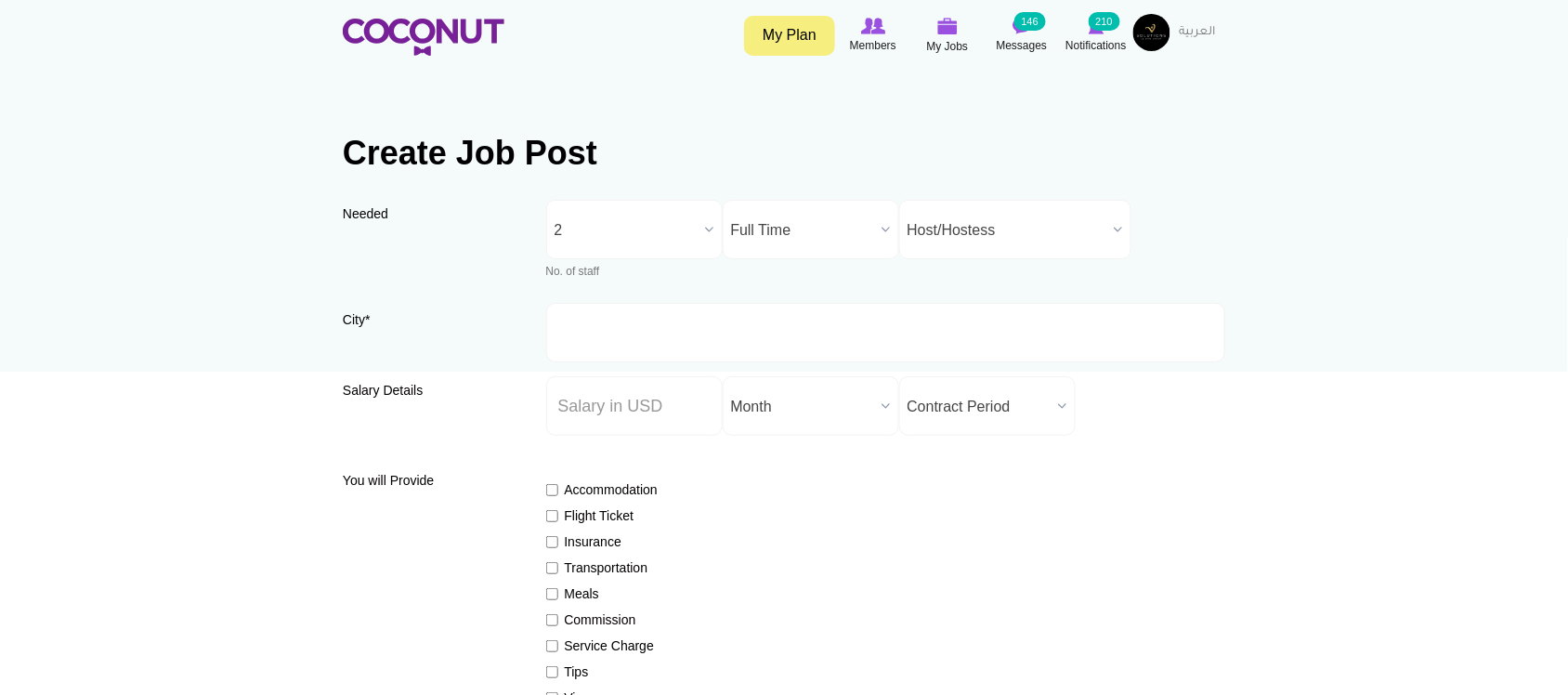
click at [1023, 220] on span "Host/Hostess" at bounding box center [1006, 230] width 199 height 59
drag, startPoint x: 201, startPoint y: 344, endPoint x: 546, endPoint y: 318, distance: 346.0
click at [635, 335] on input "City *" at bounding box center [886, 332] width 680 height 59
type input "[GEOGRAPHIC_DATA], [GEOGRAPHIC_DATA]"
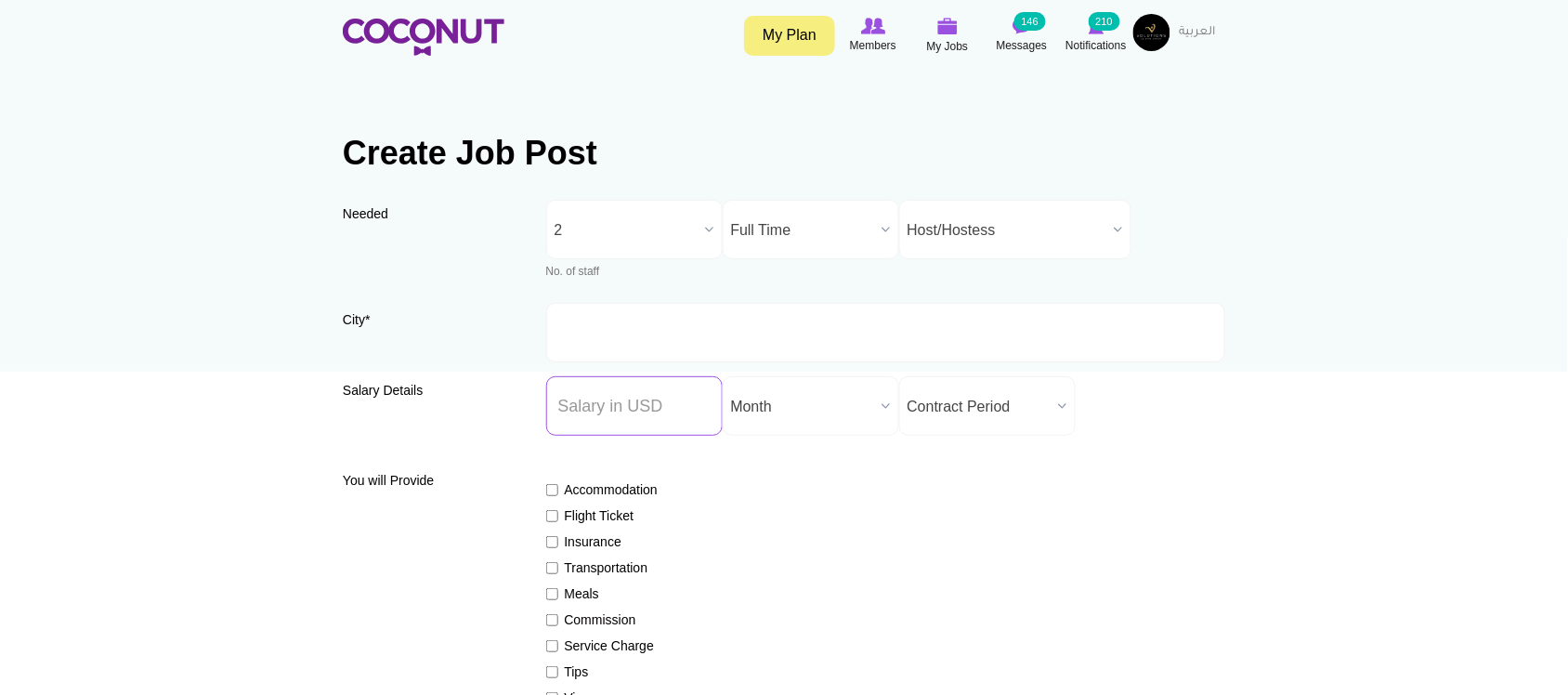
click at [660, 406] on input "Salary ($) *" at bounding box center [634, 405] width 176 height 59
type input "1500"
click at [952, 419] on span "Contract Period" at bounding box center [979, 406] width 143 height 59
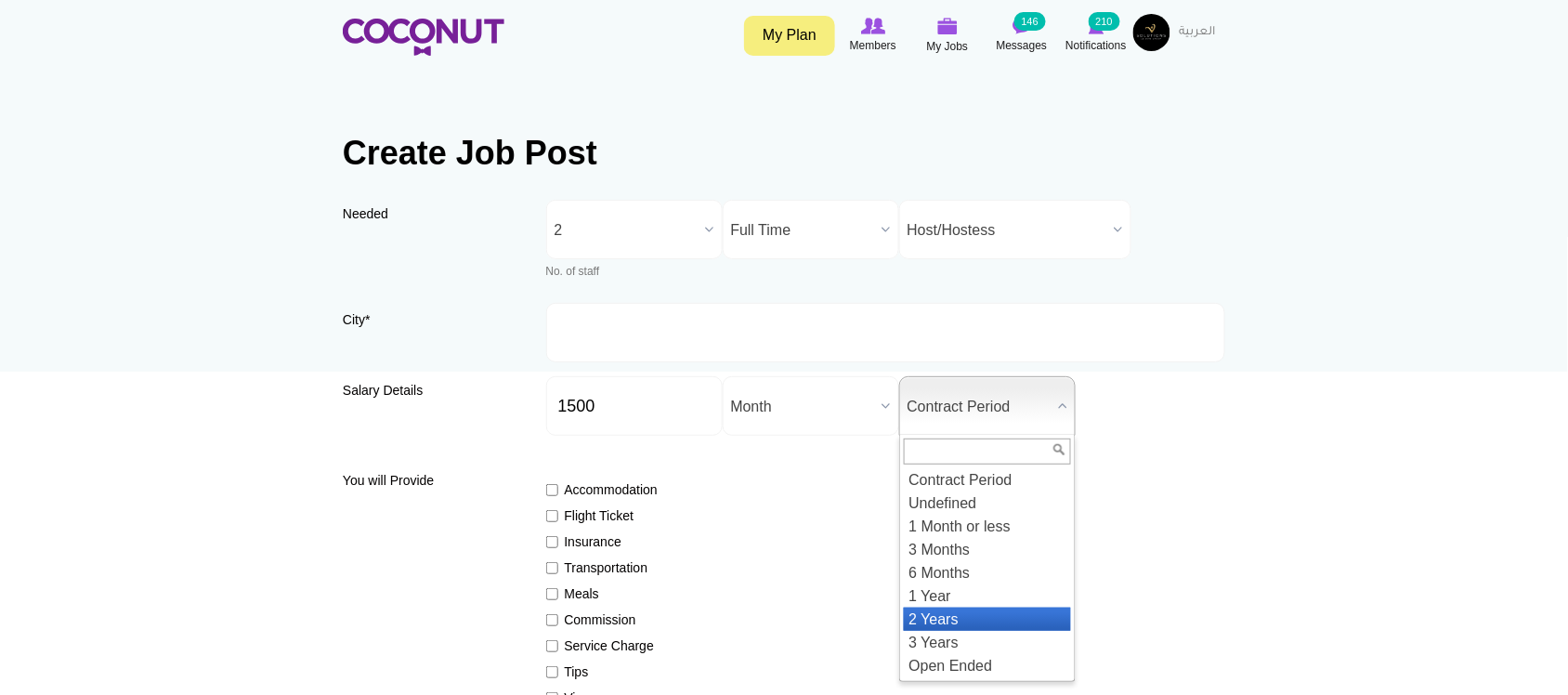
click at [930, 613] on li "2 Years" at bounding box center [987, 618] width 167 height 23
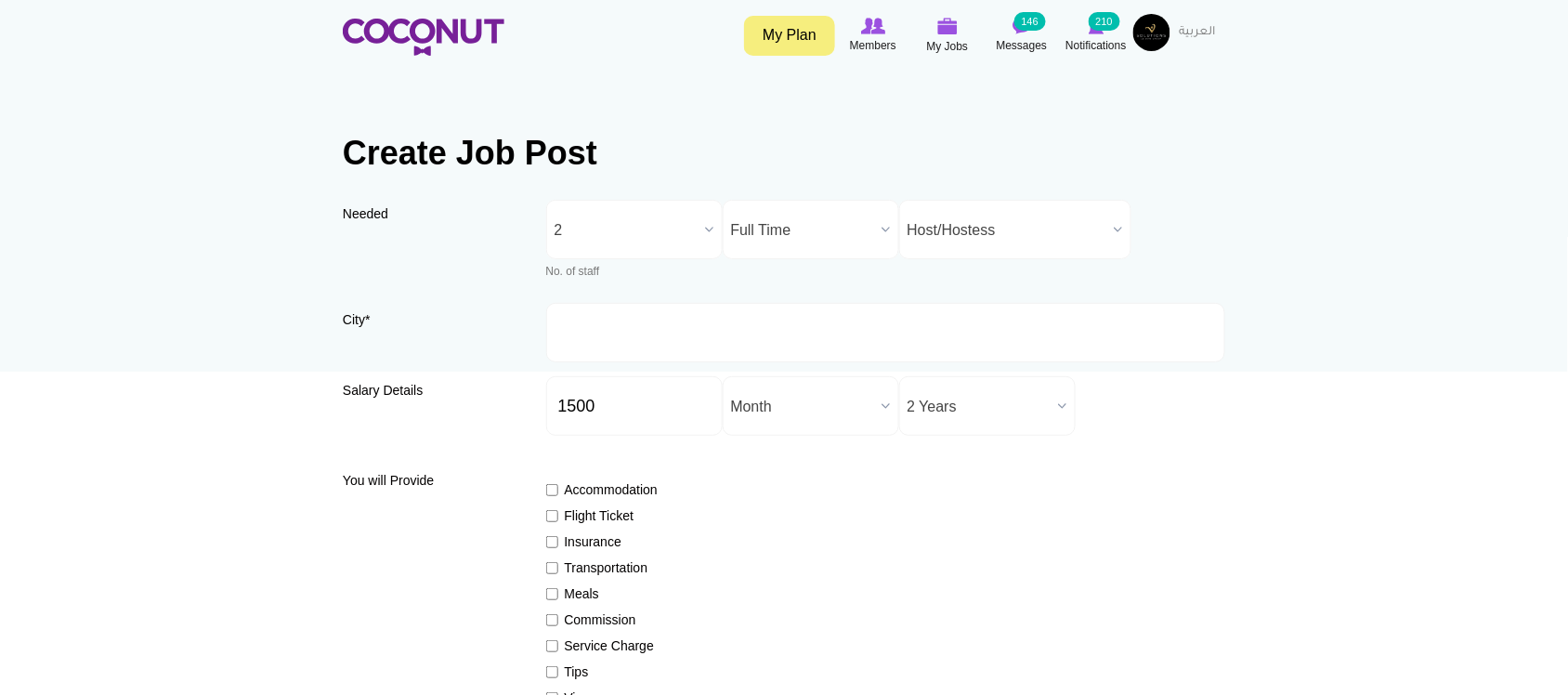
scroll to position [309, 0]
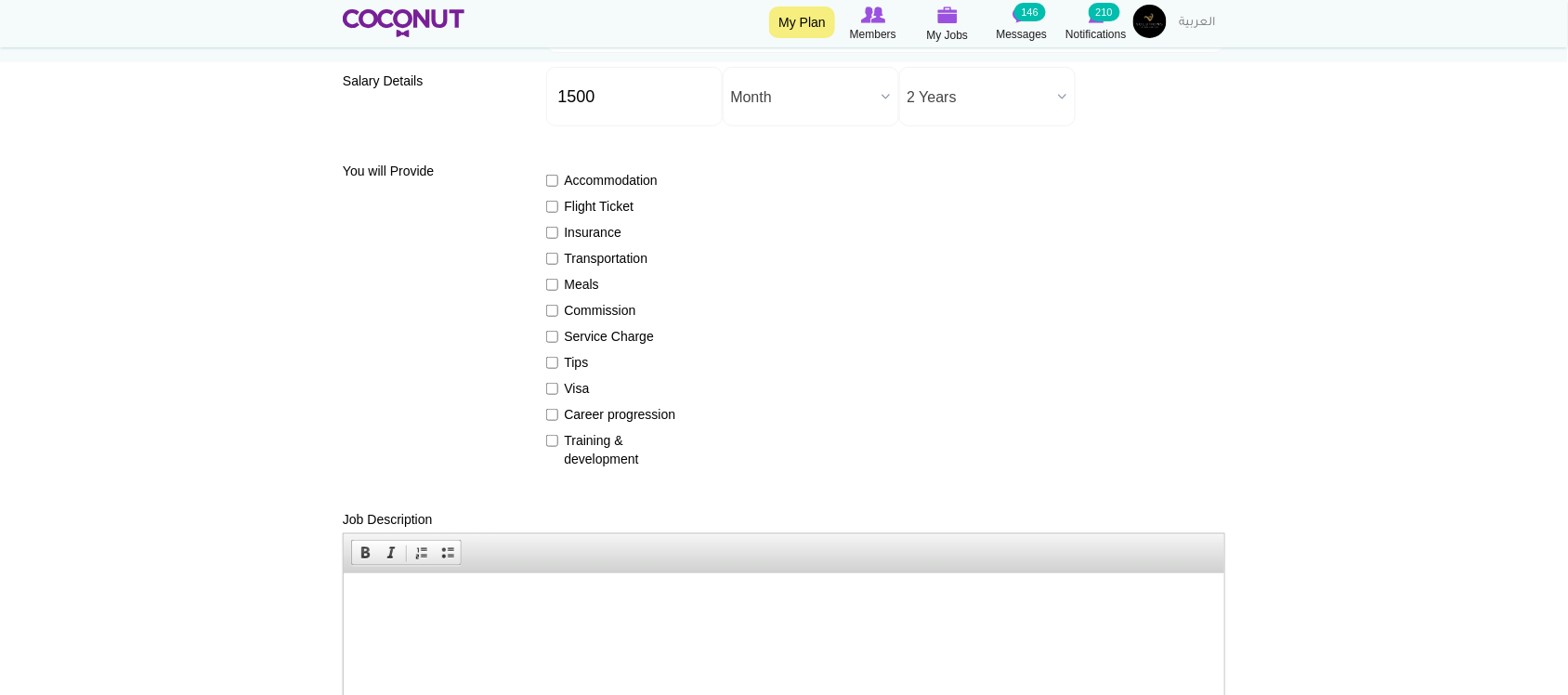
click at [600, 207] on label "Flight Ticket" at bounding box center [613, 206] width 135 height 19
click at [559, 207] on input "Flight Ticket" at bounding box center [552, 207] width 12 height 12
checkbox input "true"
click at [595, 230] on label "Insurance" at bounding box center [613, 231] width 135 height 19
click at [559, 230] on input "Insurance" at bounding box center [552, 232] width 12 height 12
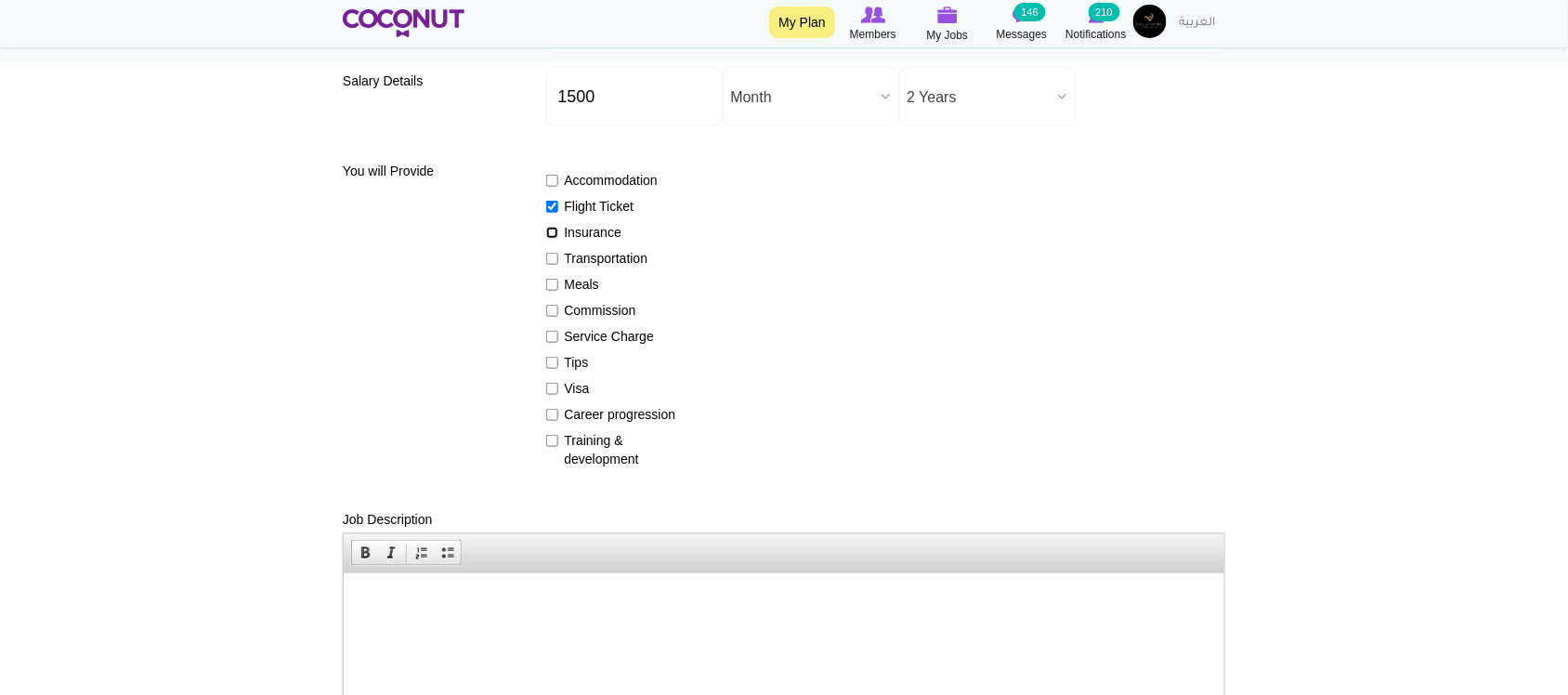
checkbox input "true"
click at [595, 257] on label "Transportation" at bounding box center [613, 258] width 135 height 19
click at [559, 257] on input "Transportation" at bounding box center [552, 259] width 12 height 12
drag, startPoint x: 582, startPoint y: 260, endPoint x: 585, endPoint y: 269, distance: 9.5
click at [583, 260] on label "Transportation" at bounding box center [613, 258] width 135 height 19
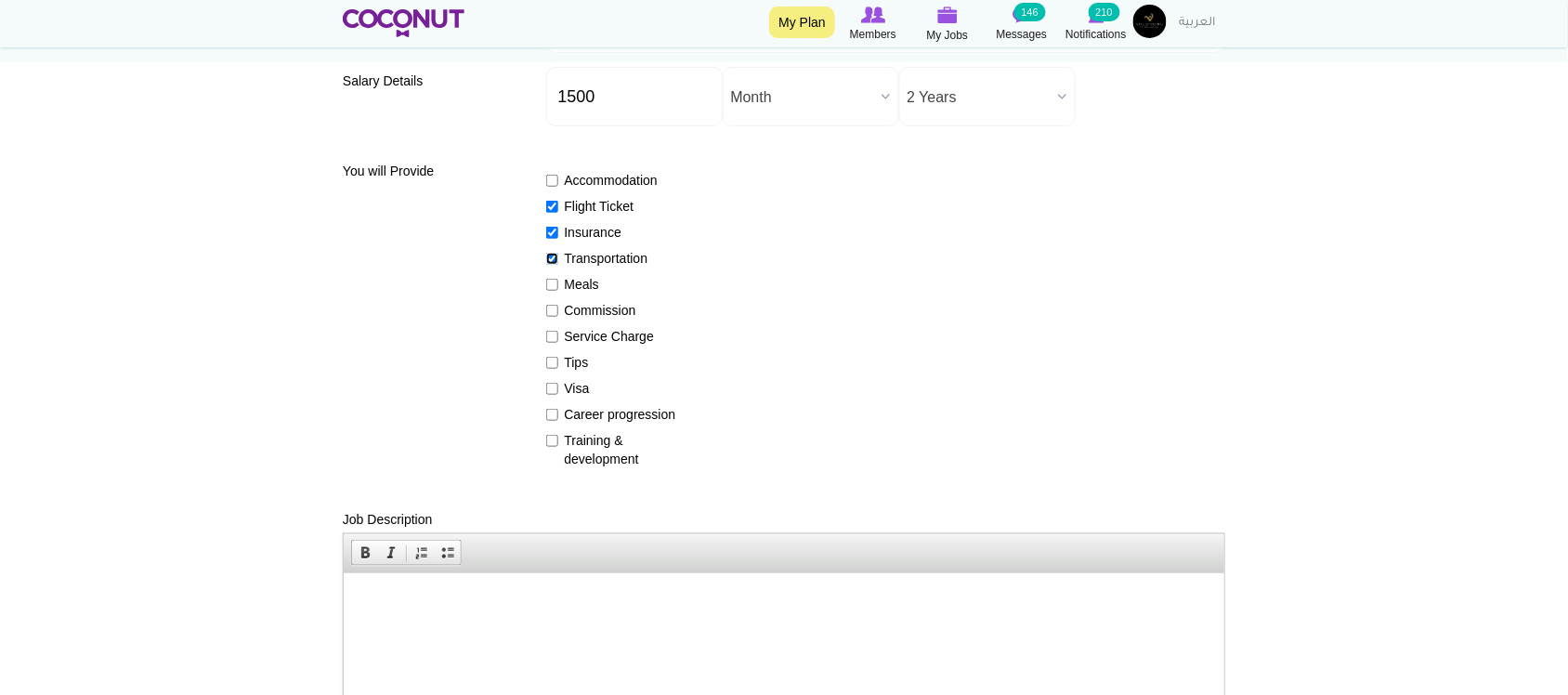
click at [559, 260] on input "Transportation" at bounding box center [552, 259] width 12 height 12
checkbox input "false"
click at [585, 286] on label "Meals" at bounding box center [613, 284] width 135 height 19
click at [559, 286] on input "Meals" at bounding box center [552, 285] width 12 height 12
checkbox input "true"
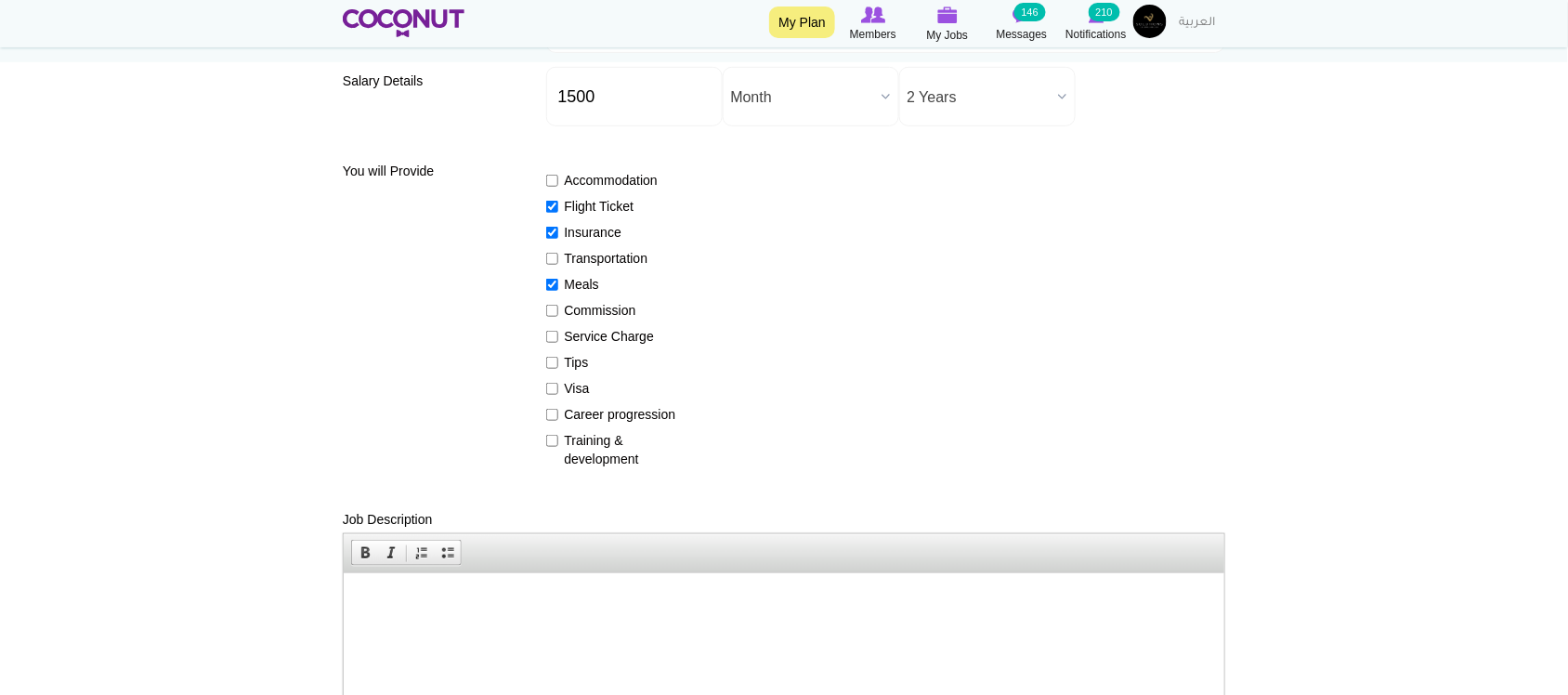
click at [580, 312] on label "Commission" at bounding box center [613, 309] width 135 height 19
click at [559, 312] on input "Commission" at bounding box center [552, 310] width 12 height 12
click at [583, 306] on label "Commission" at bounding box center [613, 309] width 135 height 19
click at [559, 306] on input "Commission" at bounding box center [552, 310] width 12 height 12
checkbox input "false"
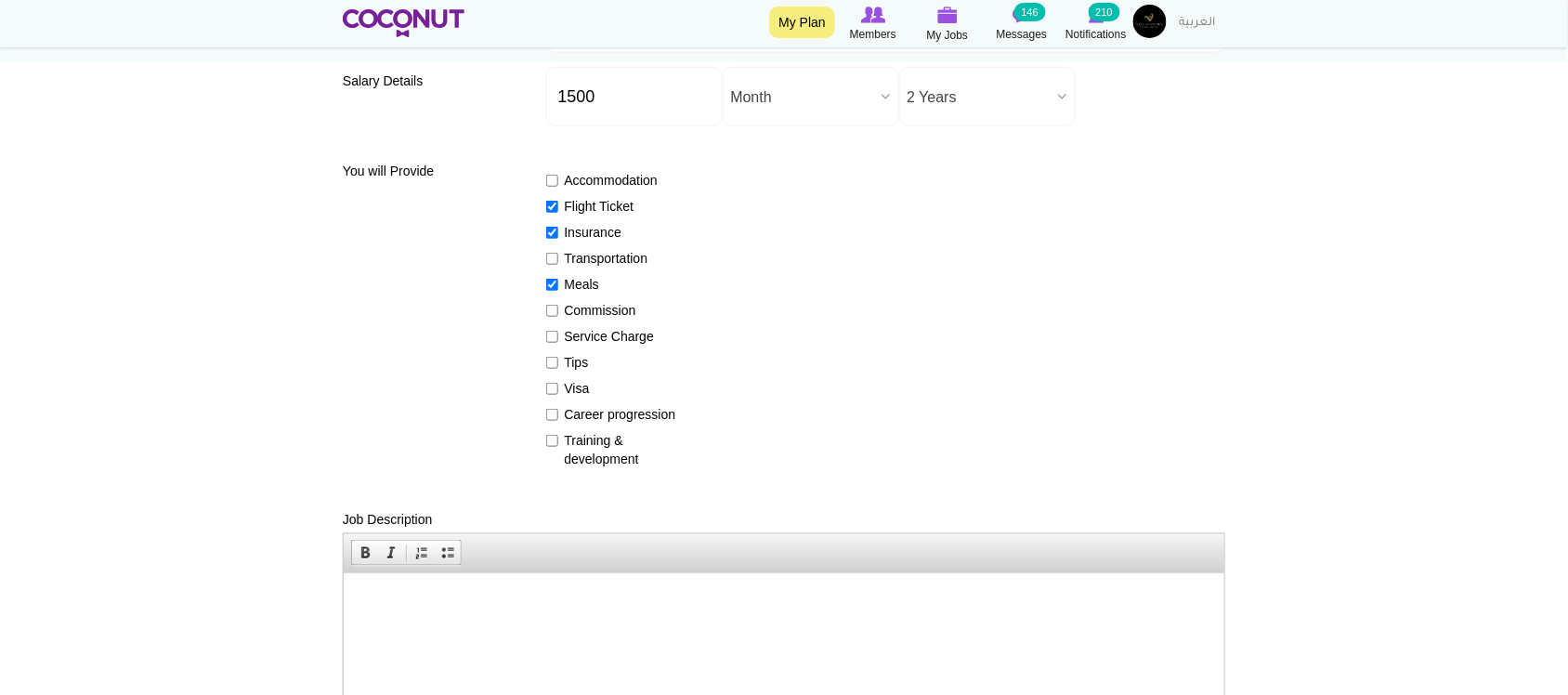
click at [583, 331] on label "Service Charge" at bounding box center [613, 336] width 135 height 19
click at [559, 331] on input "Service Charge" at bounding box center [552, 336] width 12 height 12
checkbox input "true"
click at [569, 365] on label "Tips" at bounding box center [613, 362] width 135 height 19
click at [559, 365] on input "Tips" at bounding box center [552, 363] width 12 height 12
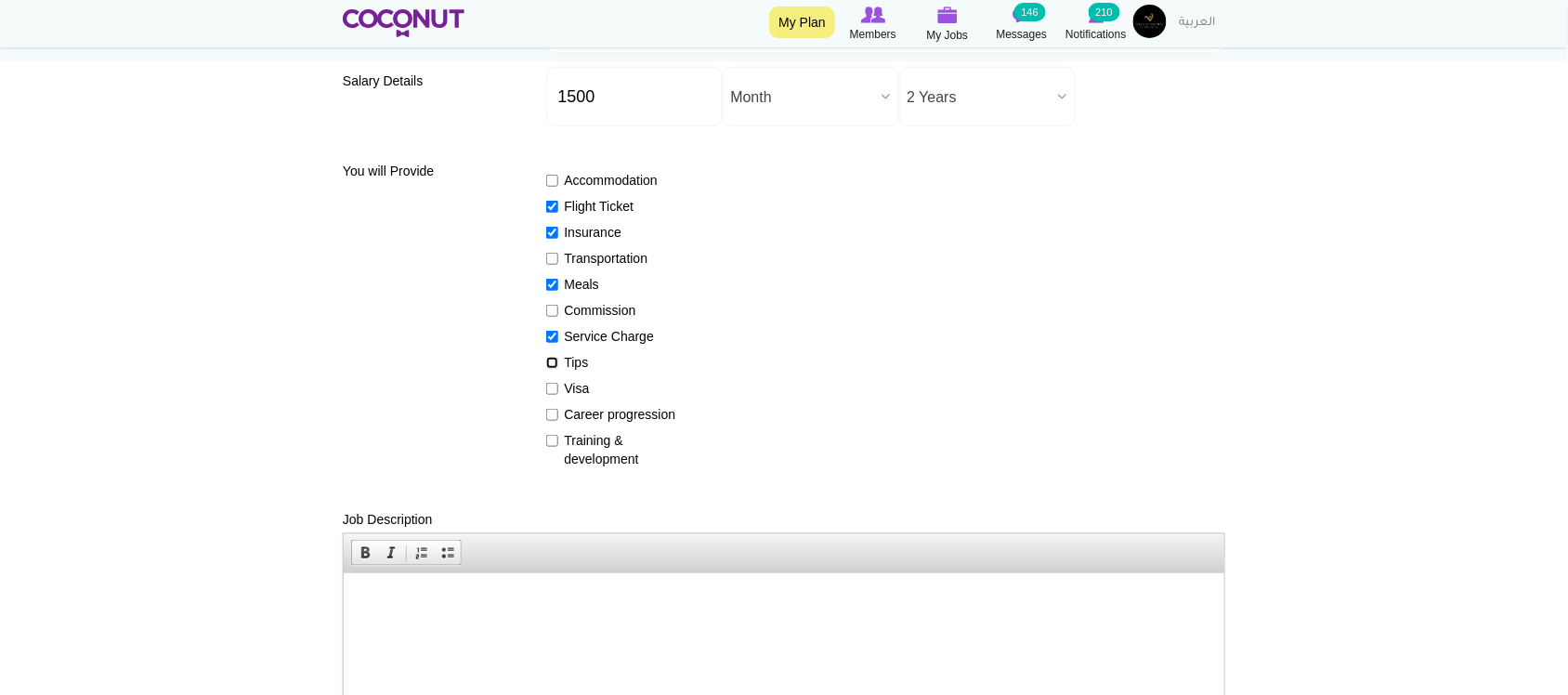
checkbox input "true"
click at [572, 384] on label "Visa" at bounding box center [613, 388] width 135 height 19
click at [559, 384] on input "Visa" at bounding box center [552, 389] width 12 height 12
checkbox input "true"
click at [567, 414] on label "Career progression" at bounding box center [613, 414] width 135 height 19
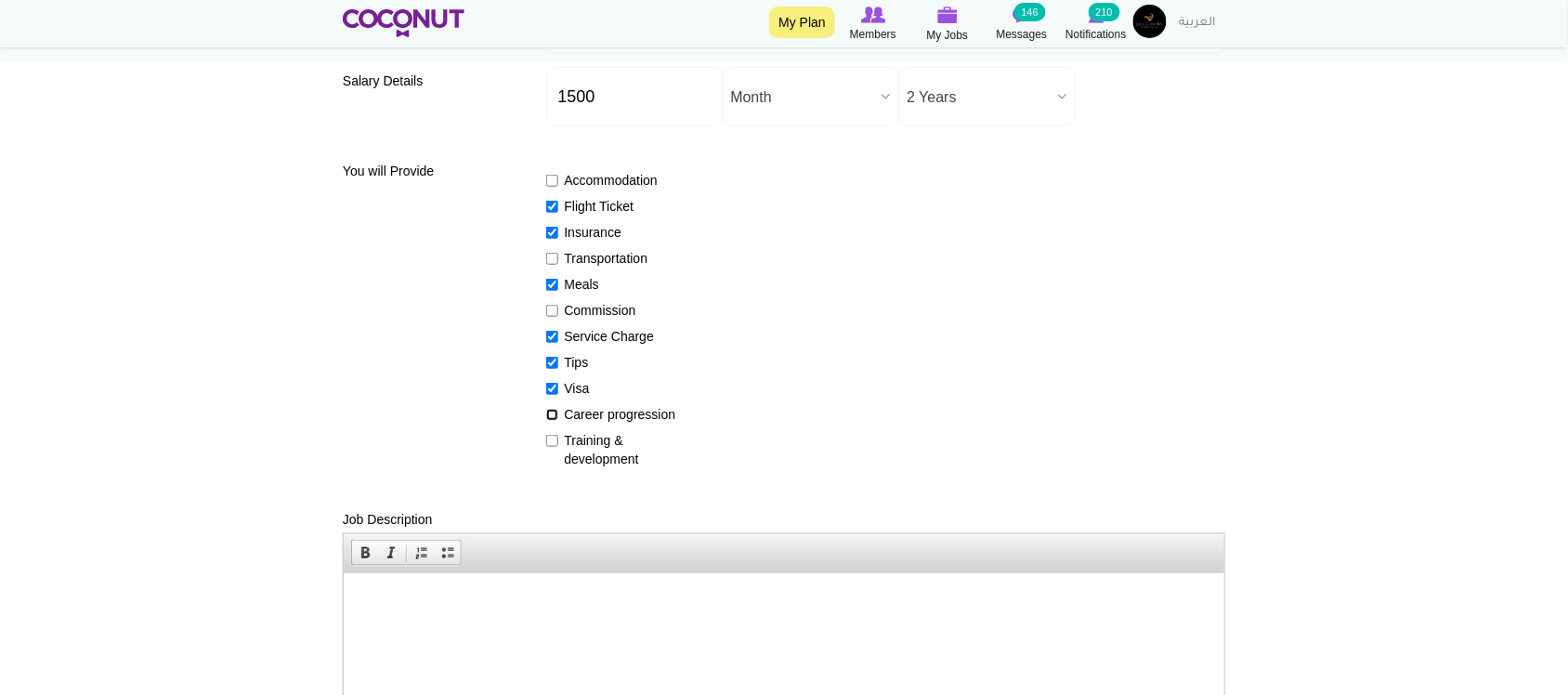
click at [559, 414] on input "Career progression" at bounding box center [552, 414] width 12 height 12
checkbox input "true"
click at [566, 441] on label "Training & development" at bounding box center [613, 450] width 135 height 38
click at [559, 441] on input "Training & development" at bounding box center [552, 441] width 12 height 12
checkbox input "true"
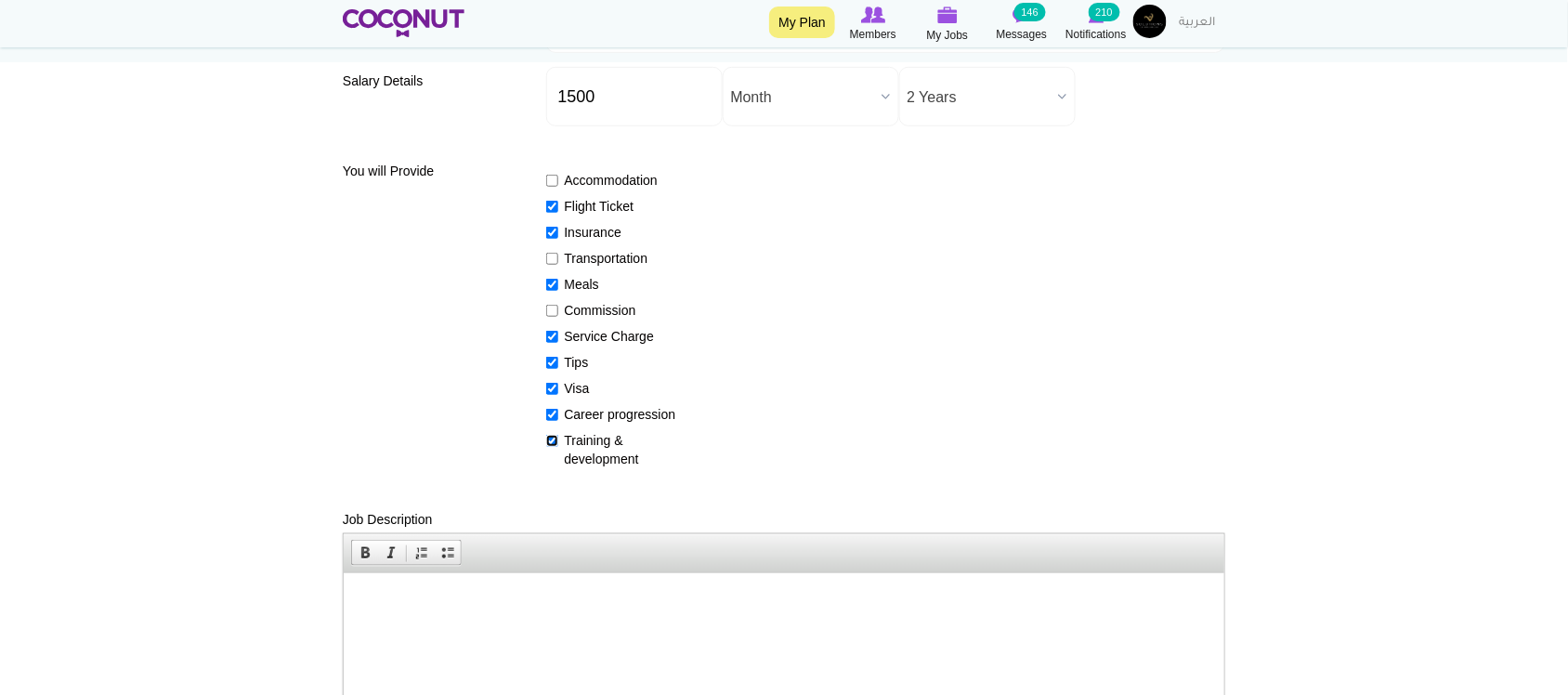
scroll to position [465, 0]
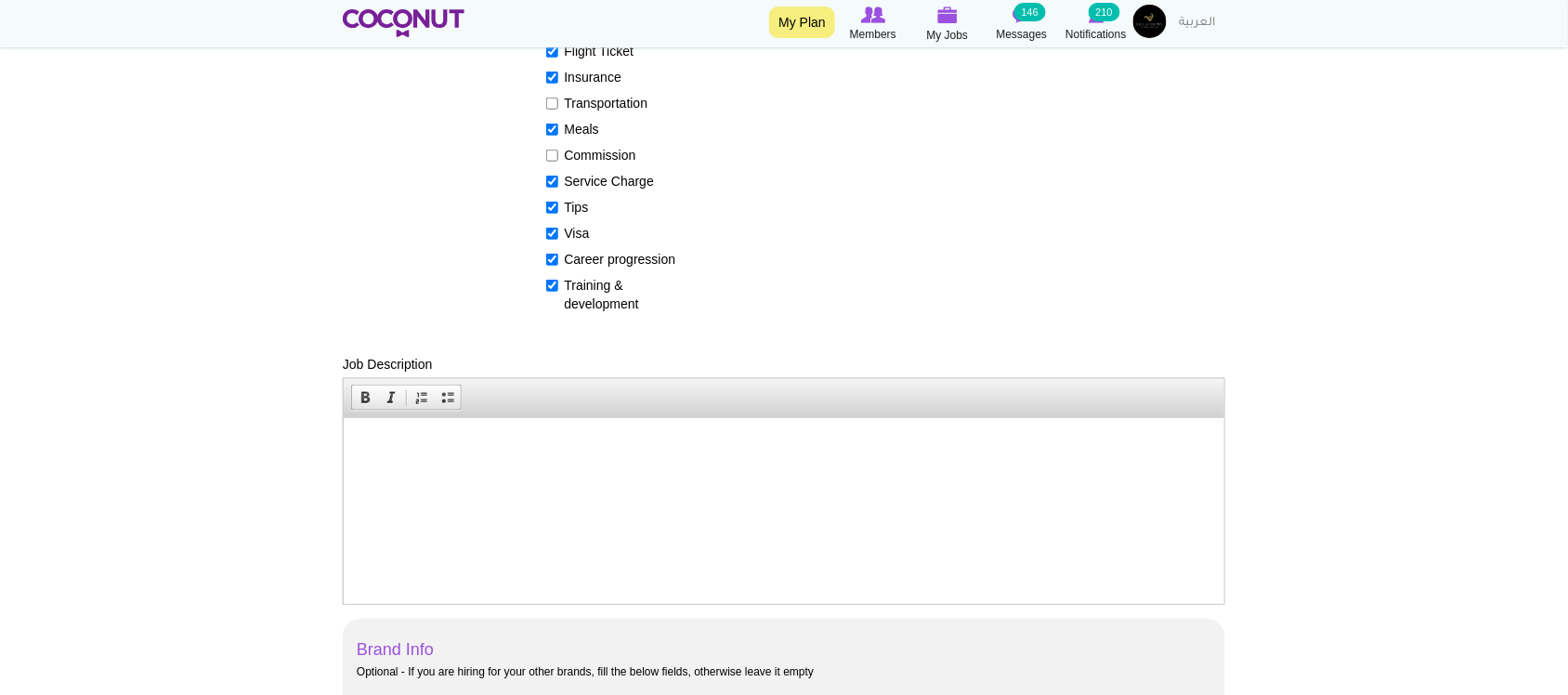
click at [597, 453] on p at bounding box center [782, 446] width 843 height 20
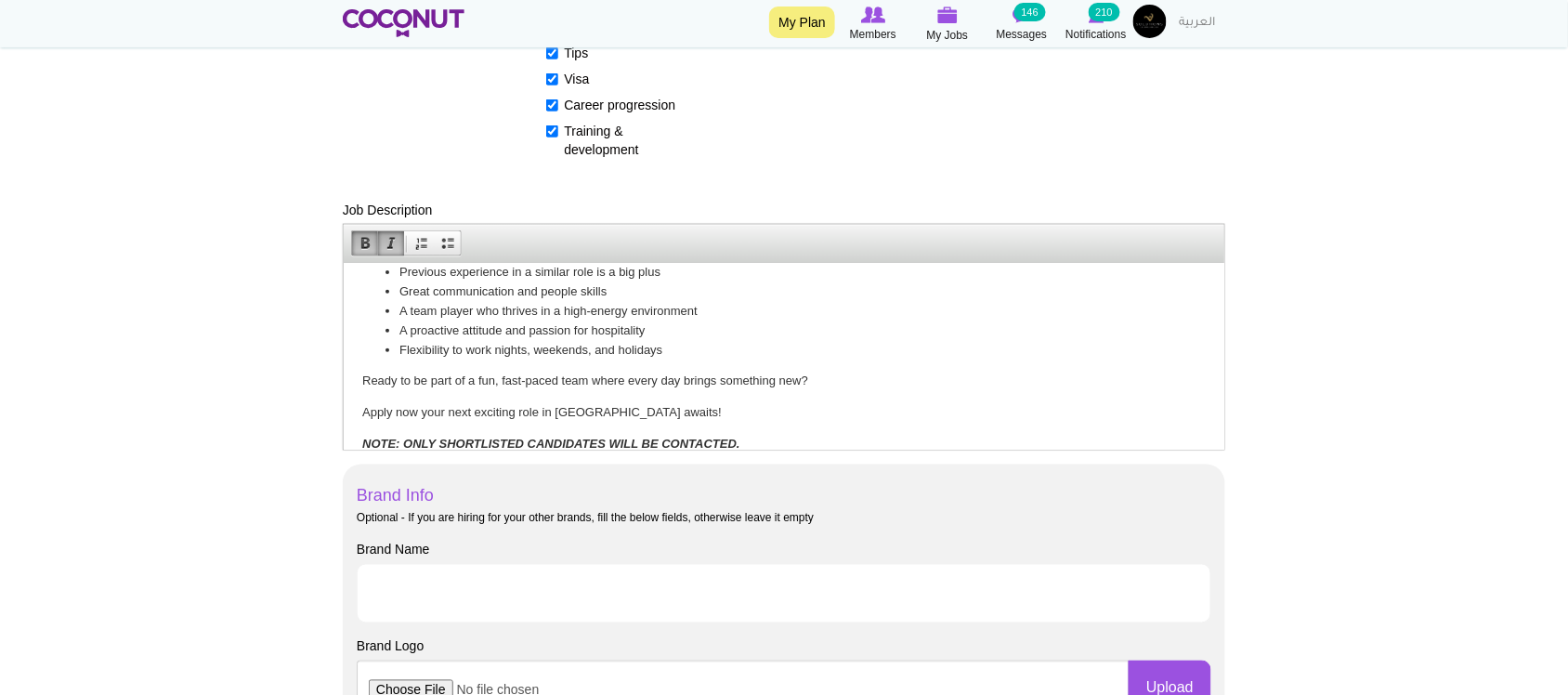
scroll to position [170, 0]
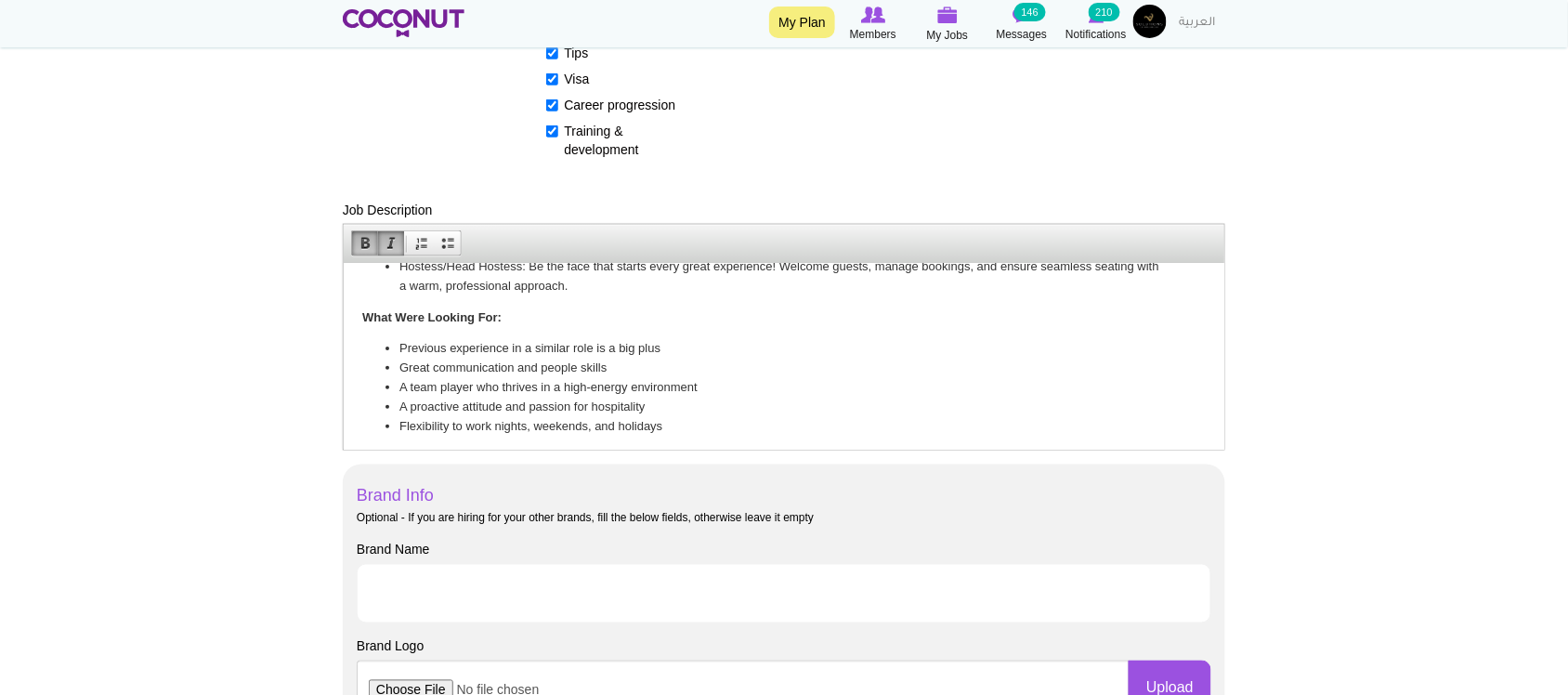
click at [573, 381] on body "We're hiring passionate, energetic Front of House professionals to bring life, …" at bounding box center [782, 320] width 843 height 418
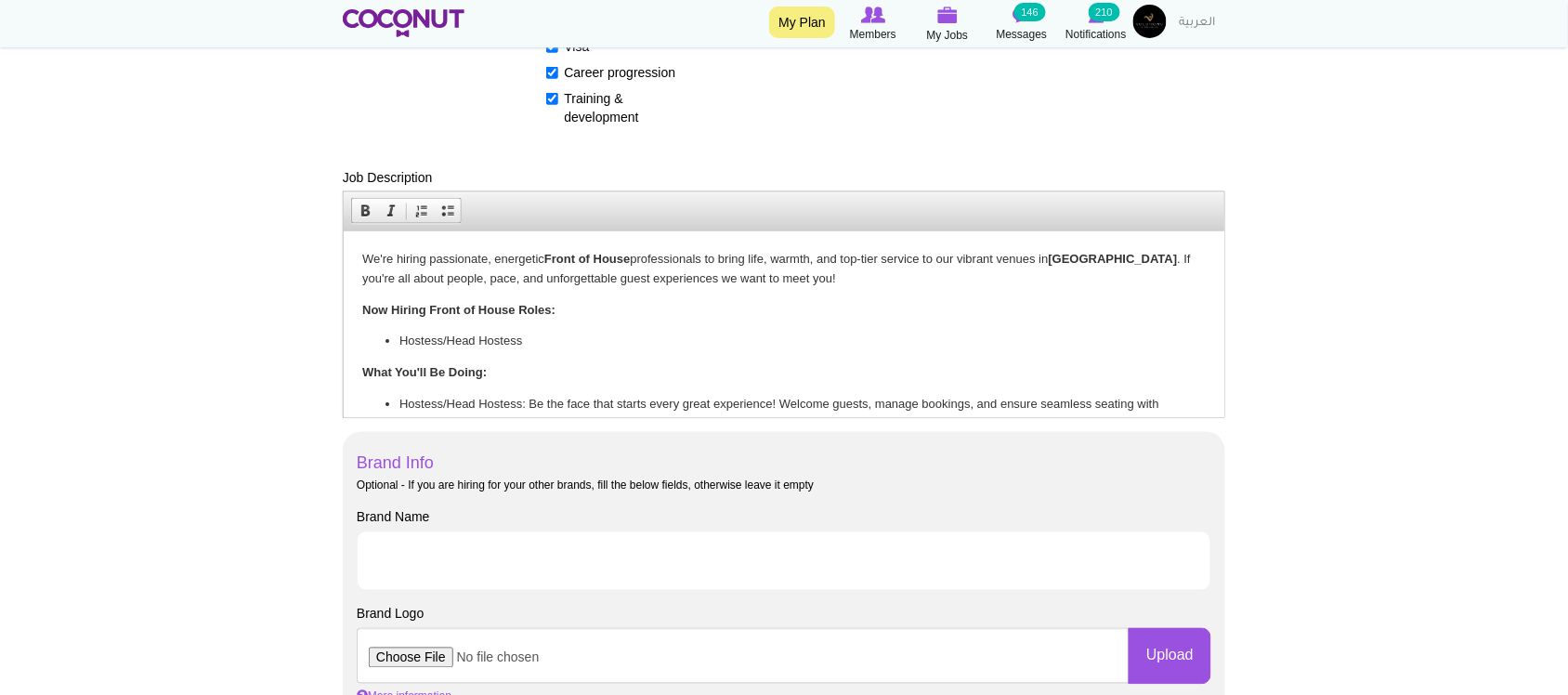
scroll to position [774, 0]
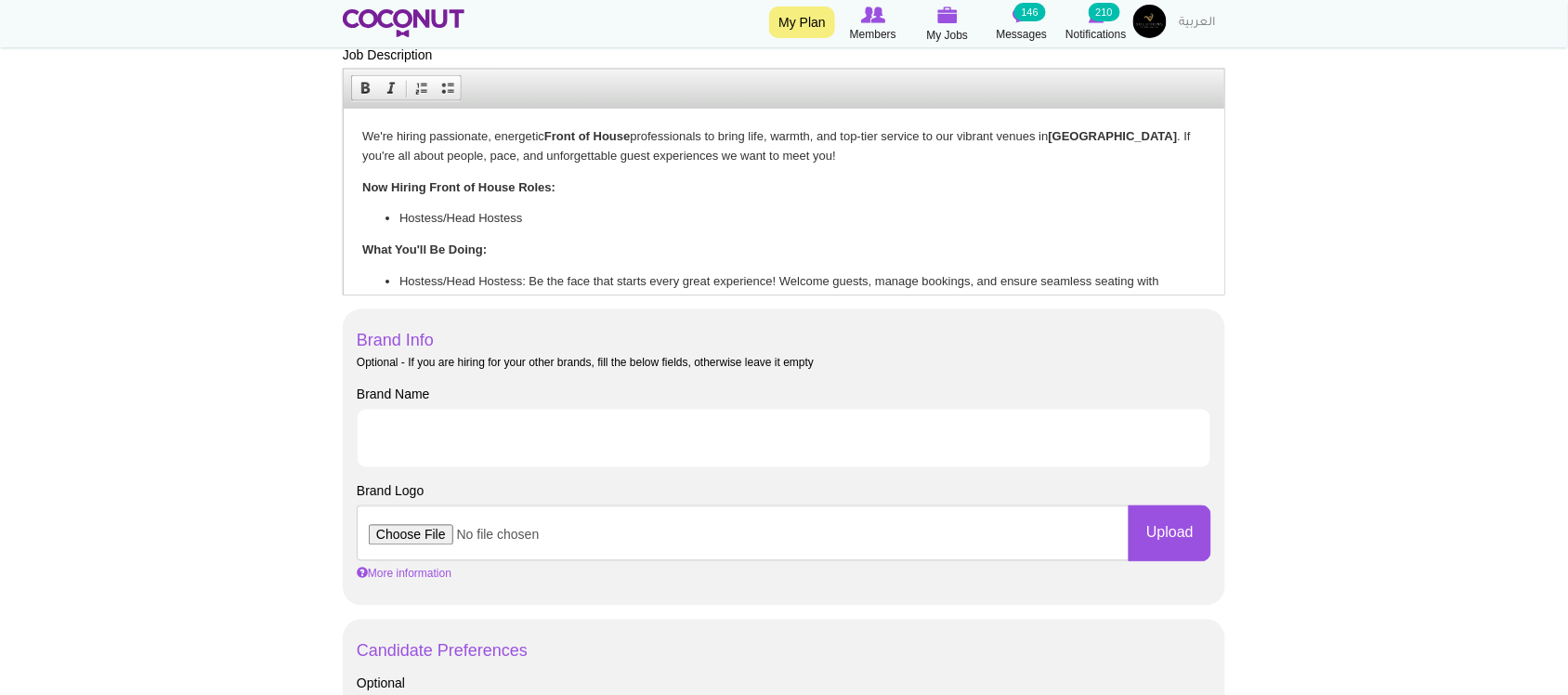
drag, startPoint x: 496, startPoint y: 126, endPoint x: 641, endPoint y: 130, distance: 145.1
click at [641, 130] on p "We're hiring passionate, energetic Front of House professionals to bring life, …" at bounding box center [782, 145] width 843 height 39
drag, startPoint x: 543, startPoint y: 176, endPoint x: 478, endPoint y: 144, distance: 72.4
click at [541, 177] on p "﻿﻿﻿Now Hiring Front of House Roles:" at bounding box center [782, 187] width 843 height 20
drag, startPoint x: 494, startPoint y: 138, endPoint x: 635, endPoint y: 134, distance: 141.1
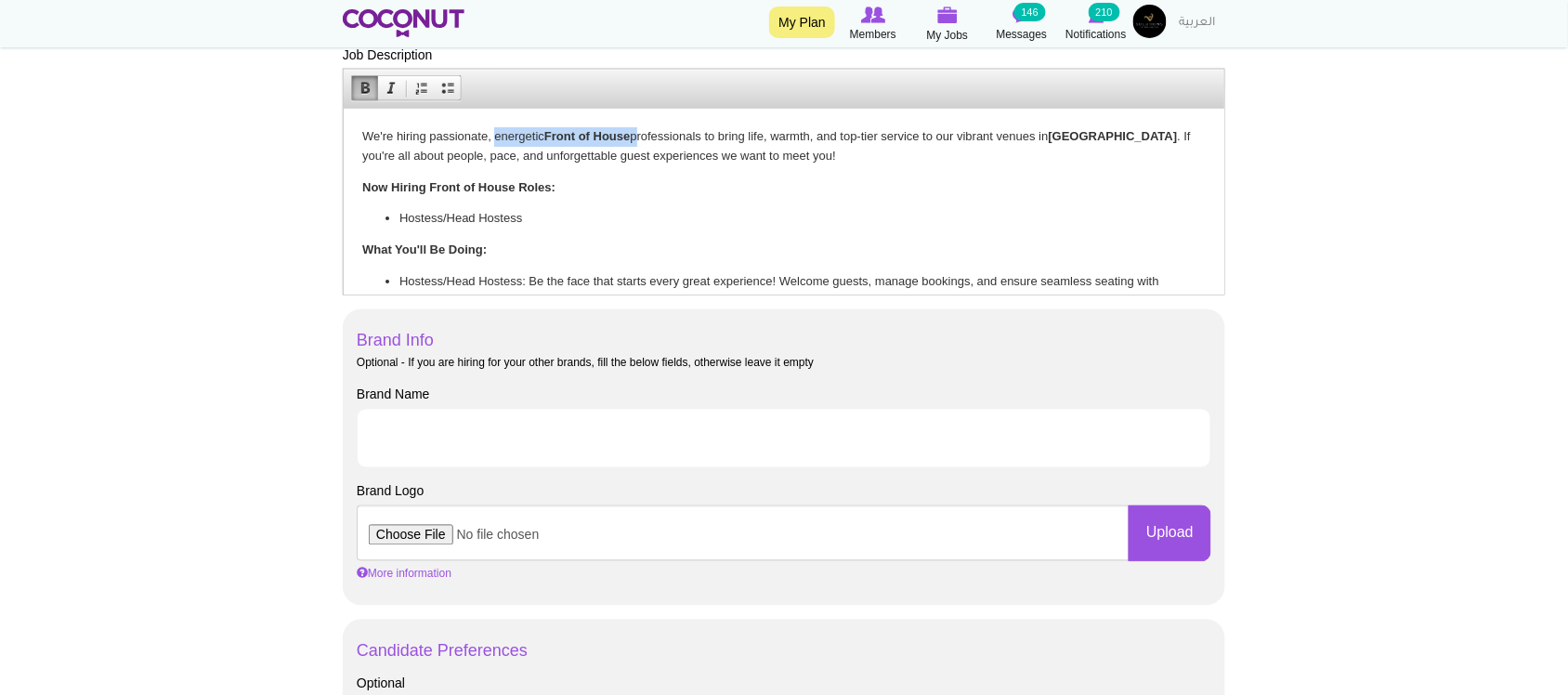
click at [635, 134] on p "We're hiring passionate, energetic Front of House professionals to bring life, …" at bounding box center [782, 145] width 843 height 39
click at [606, 135] on p "We're hiring passionate F&B professionals to bring life, warmth, and top-tier s…" at bounding box center [782, 145] width 843 height 39
click at [1174, 139] on p "We're hiring passionate F&B professionals to join our team as Hostess and to br…" at bounding box center [782, 145] width 843 height 39
click at [589, 152] on p "We're hiring passionate F&B professionals to join our team as Hostess and to br…" at bounding box center [782, 145] width 843 height 39
click at [969, 153] on p "We're hiring passionate F&B professionals to join our team as Hostess and to br…" at bounding box center [782, 145] width 843 height 39
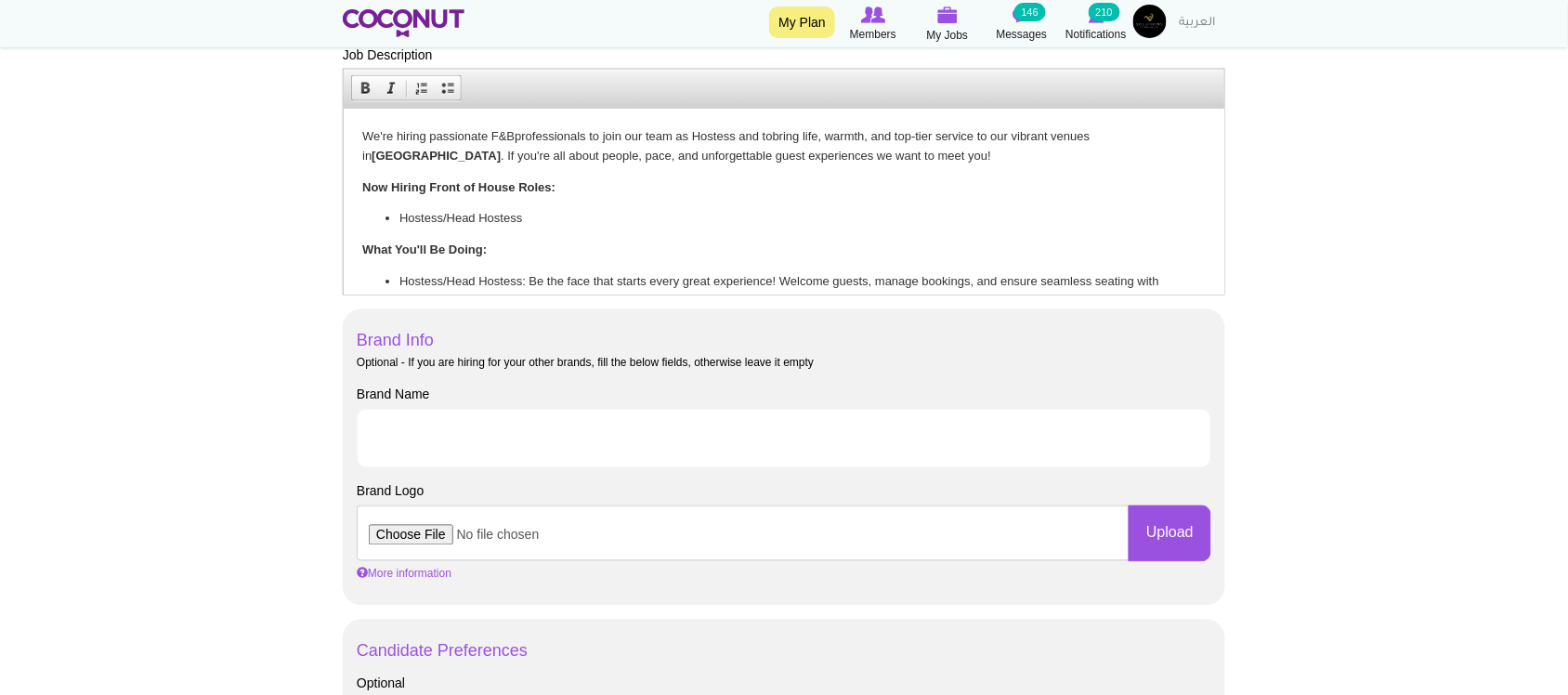
click at [401, 212] on li "Hostess/Head Hostess" at bounding box center [783, 217] width 769 height 20
click at [500, 213] on li "Hostess/Head Hostess" at bounding box center [783, 217] width 769 height 20
click at [598, 214] on li "Hostess/Head Hostess" at bounding box center [783, 217] width 769 height 20
click at [435, 273] on li "Hostess/Head Hostess: Be the face that starts every great experience! Welcome g…" at bounding box center [783, 290] width 769 height 39
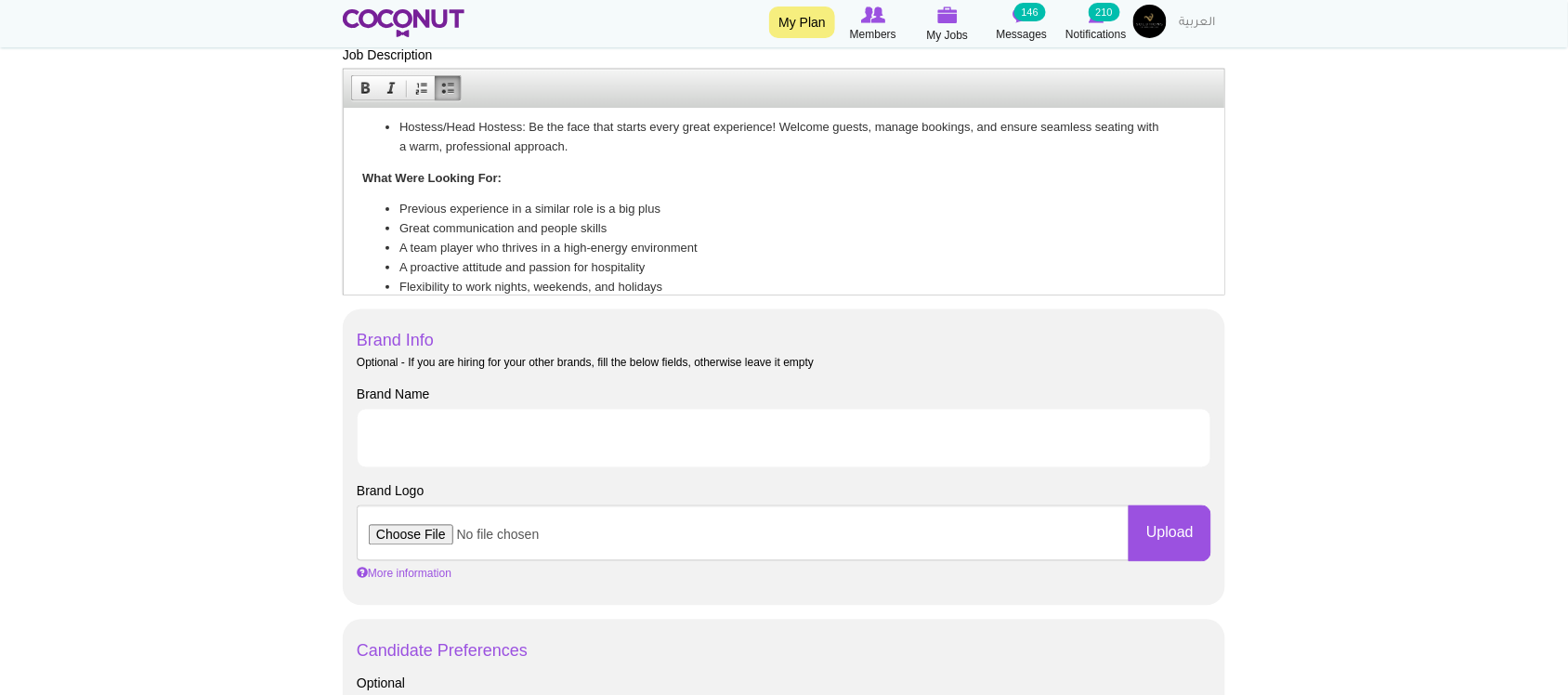
click at [455, 218] on li "Great communication and people skills" at bounding box center [783, 228] width 769 height 20
click at [709, 214] on li "Previous experience in a similar role is a big plus" at bounding box center [783, 209] width 769 height 20
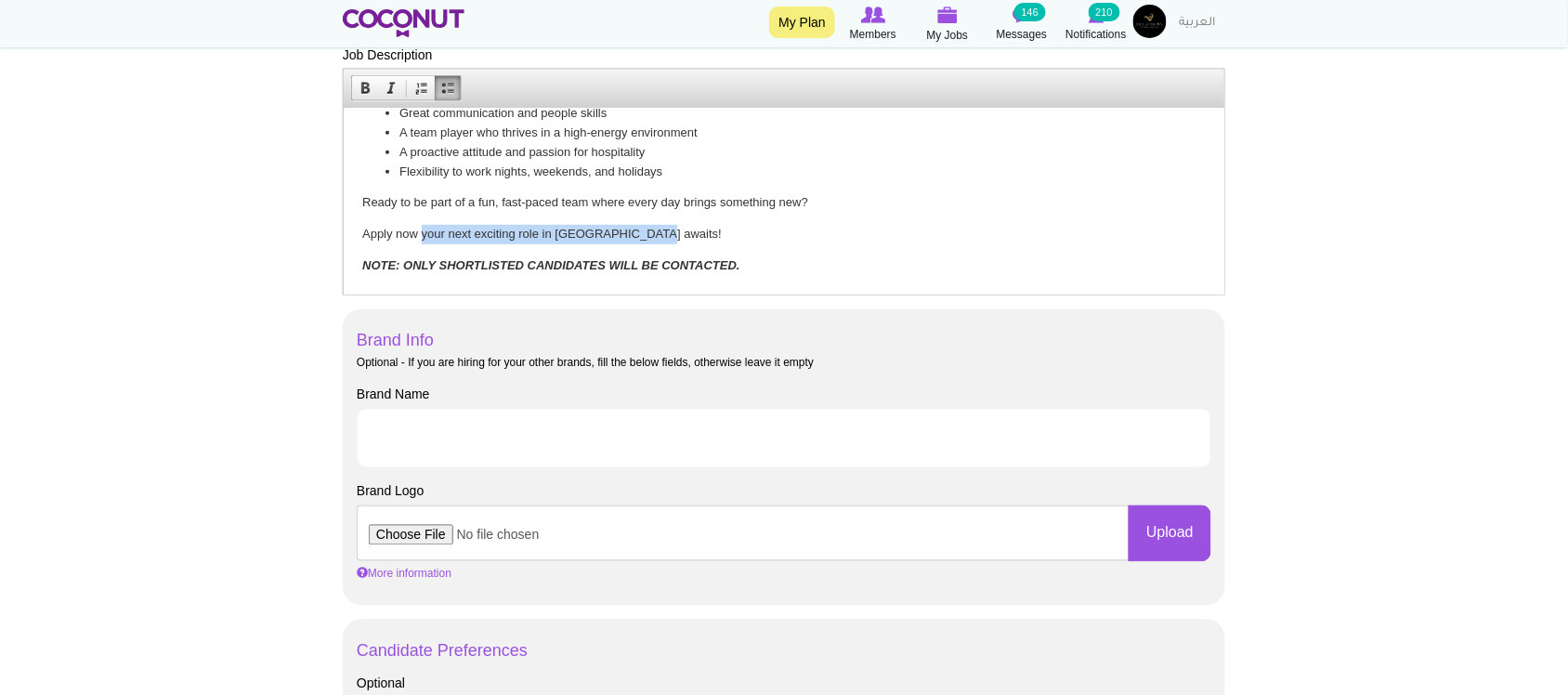
drag, startPoint x: 421, startPoint y: 231, endPoint x: 648, endPoint y: 231, distance: 227.0
click at [648, 231] on p "Apply now your next exciting role in Abu Dhabi awaits!" at bounding box center [782, 233] width 843 height 20
click at [619, 442] on input "Brand Name" at bounding box center [784, 438] width 854 height 59
type input "Solutions Group"
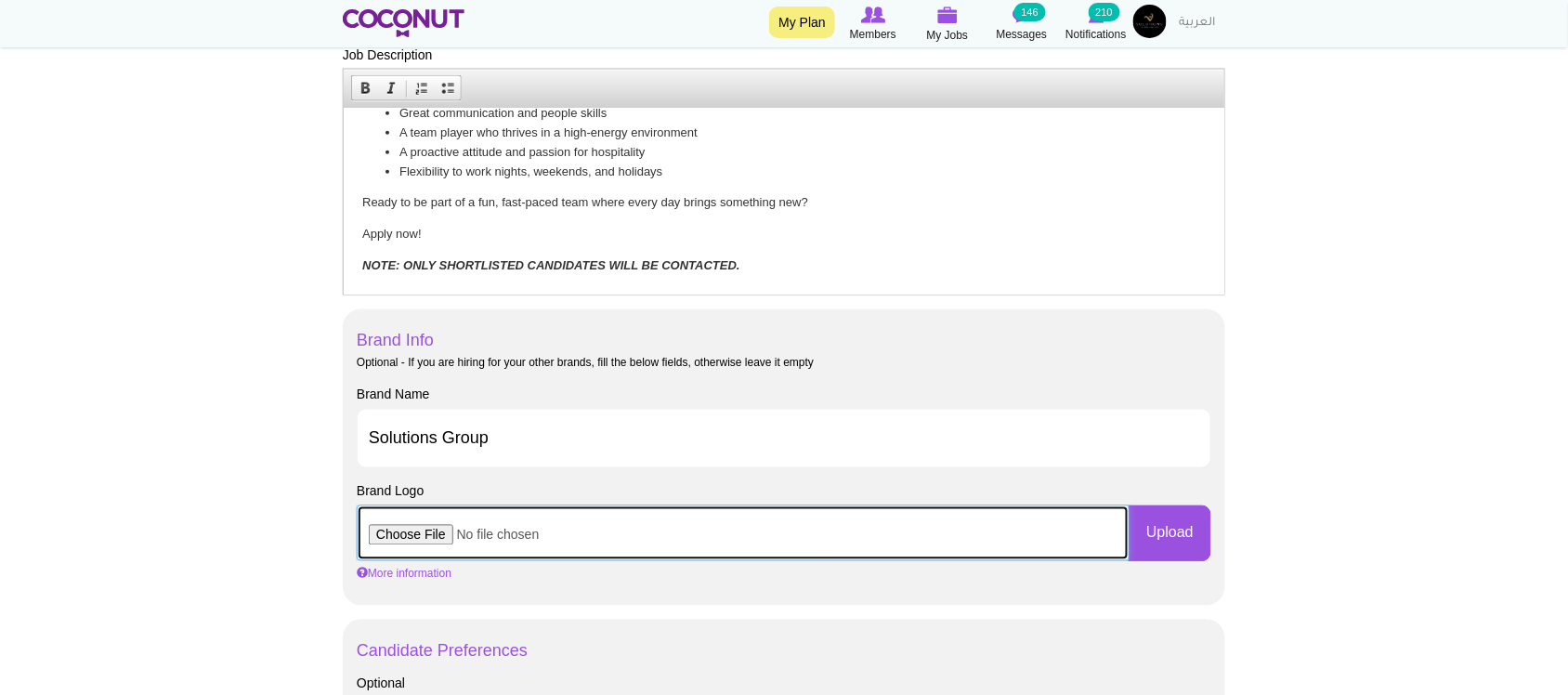
click at [419, 545] on input "file" at bounding box center [743, 533] width 773 height 55
type input "C:\fakepath\SG_Logo-removebg-preview.png"
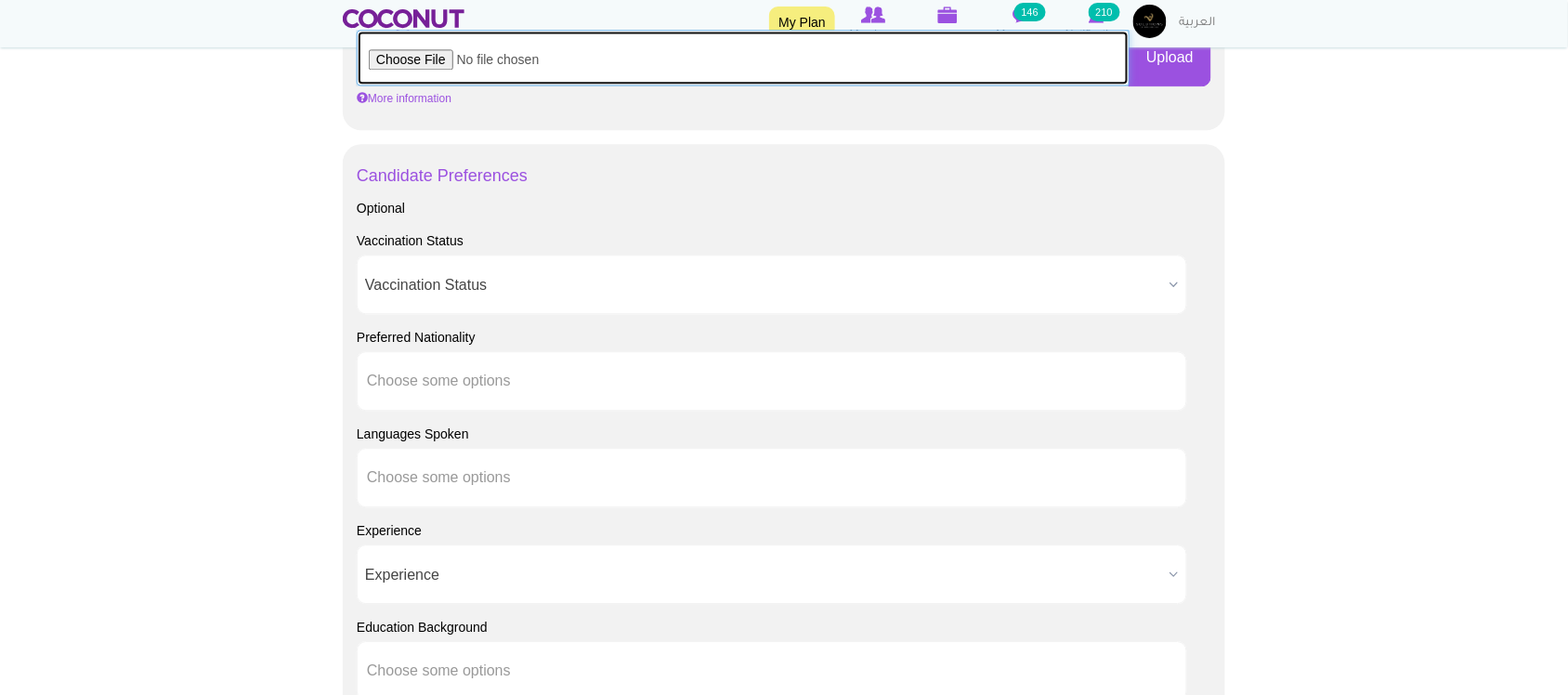
scroll to position [1393, 0]
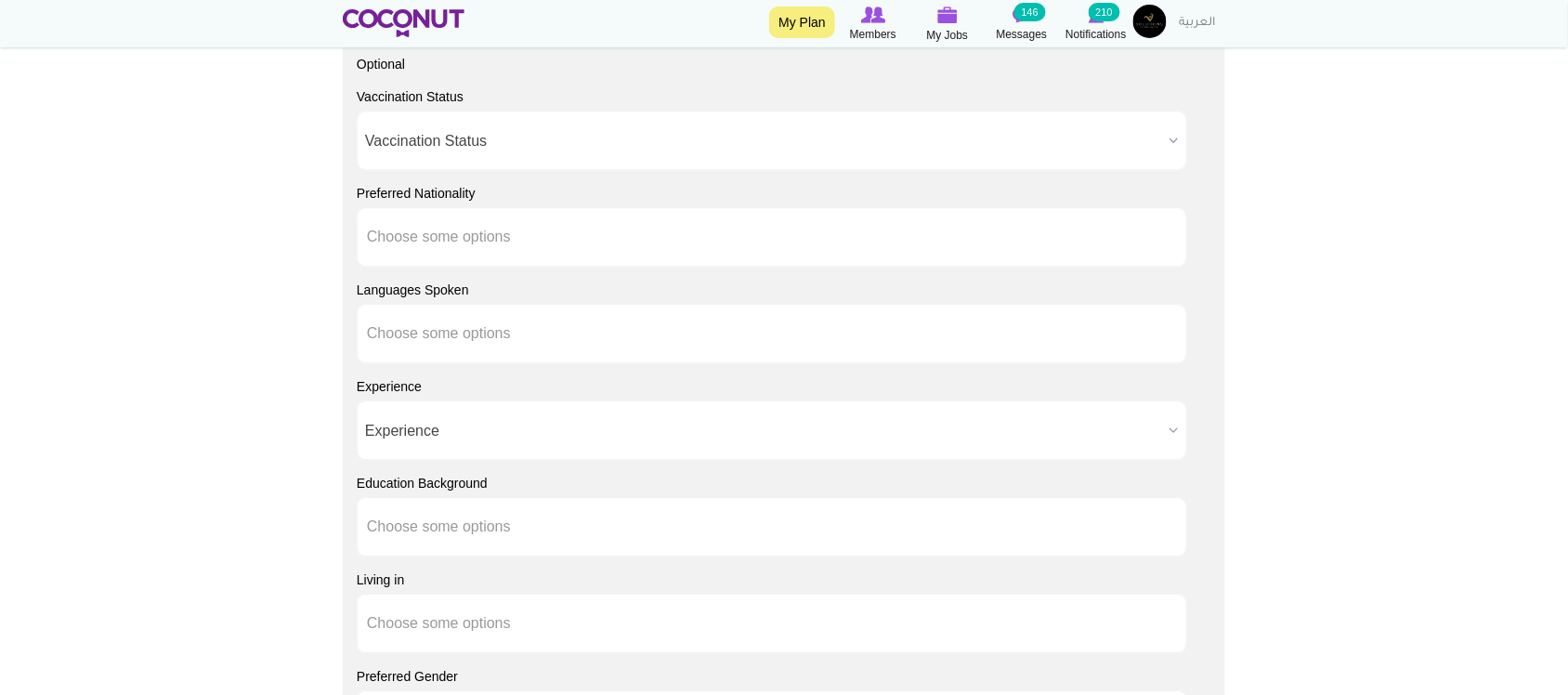
click at [421, 423] on span "Experience" at bounding box center [763, 431] width 797 height 59
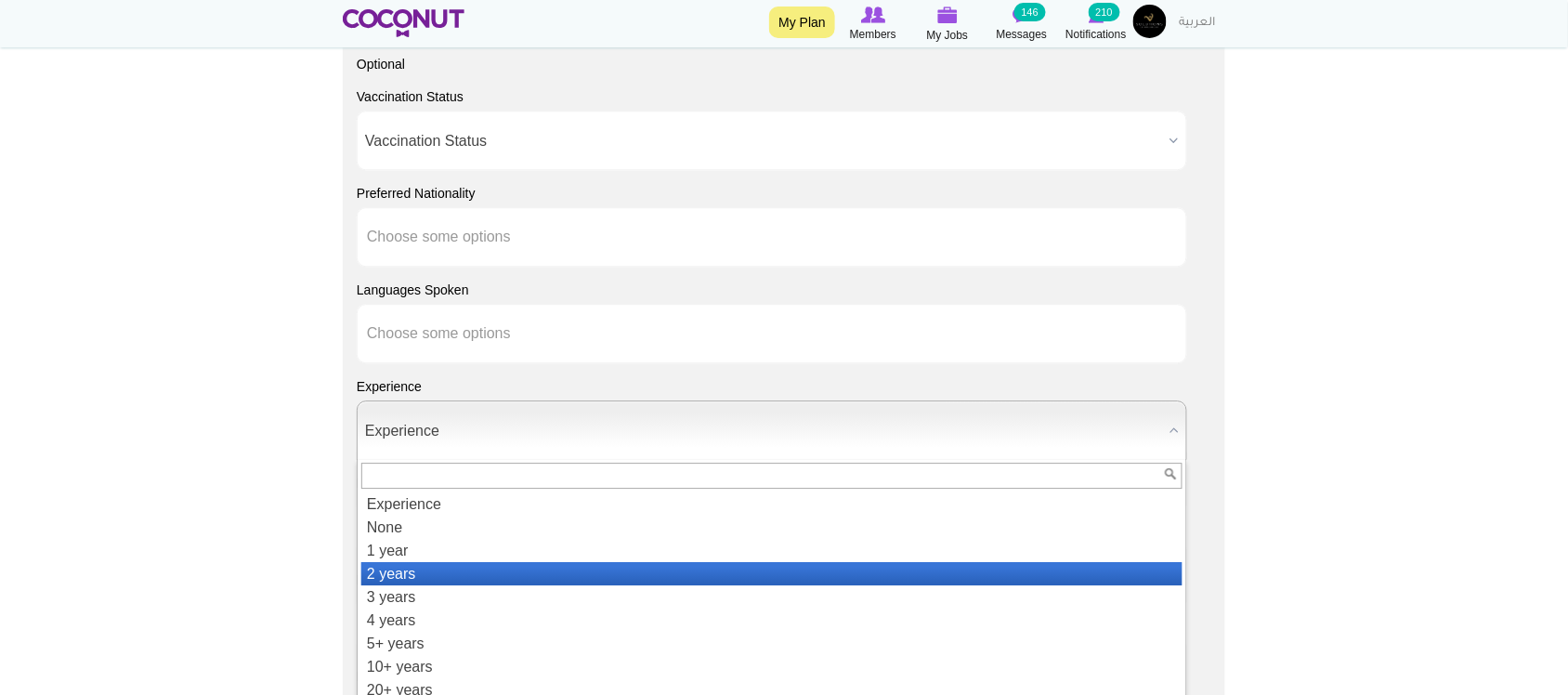
click at [423, 577] on li "2 years" at bounding box center [771, 572] width 821 height 23
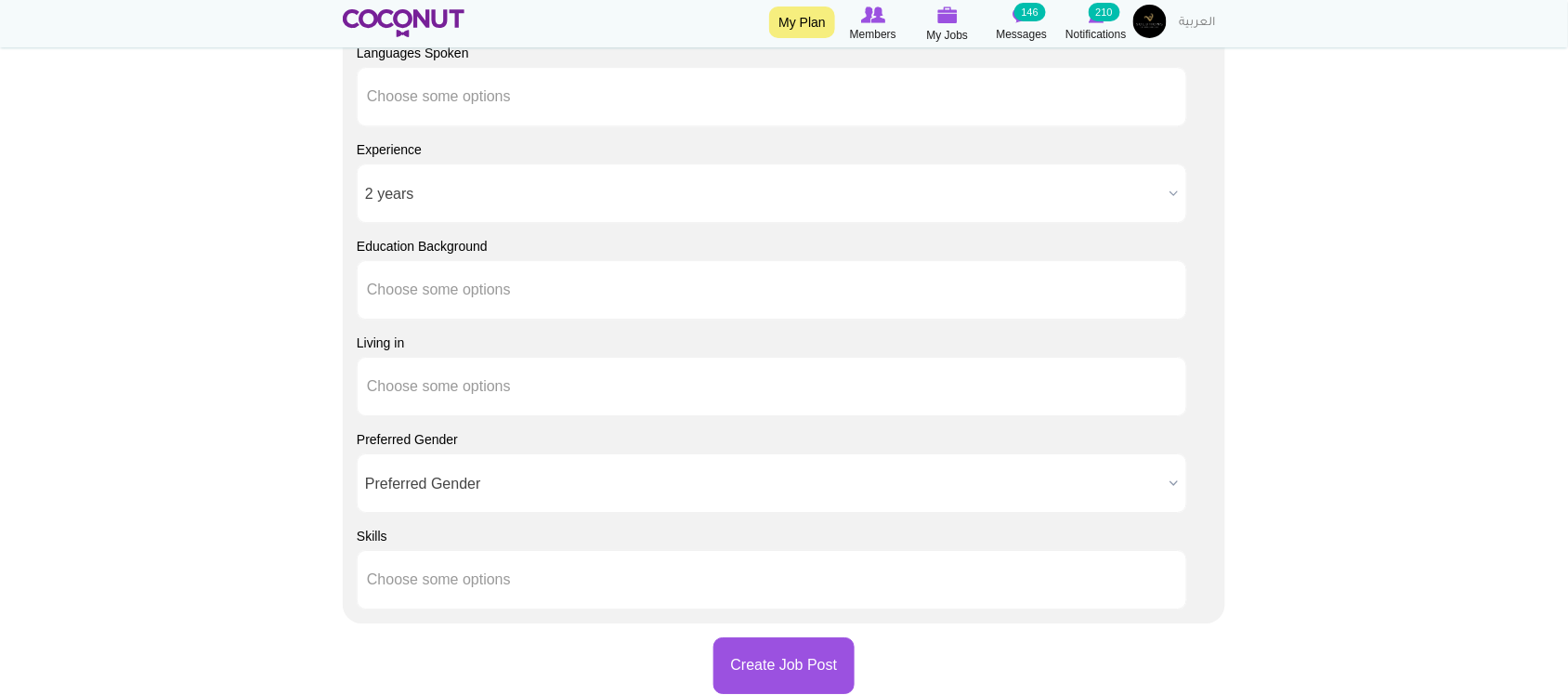
scroll to position [1702, 0]
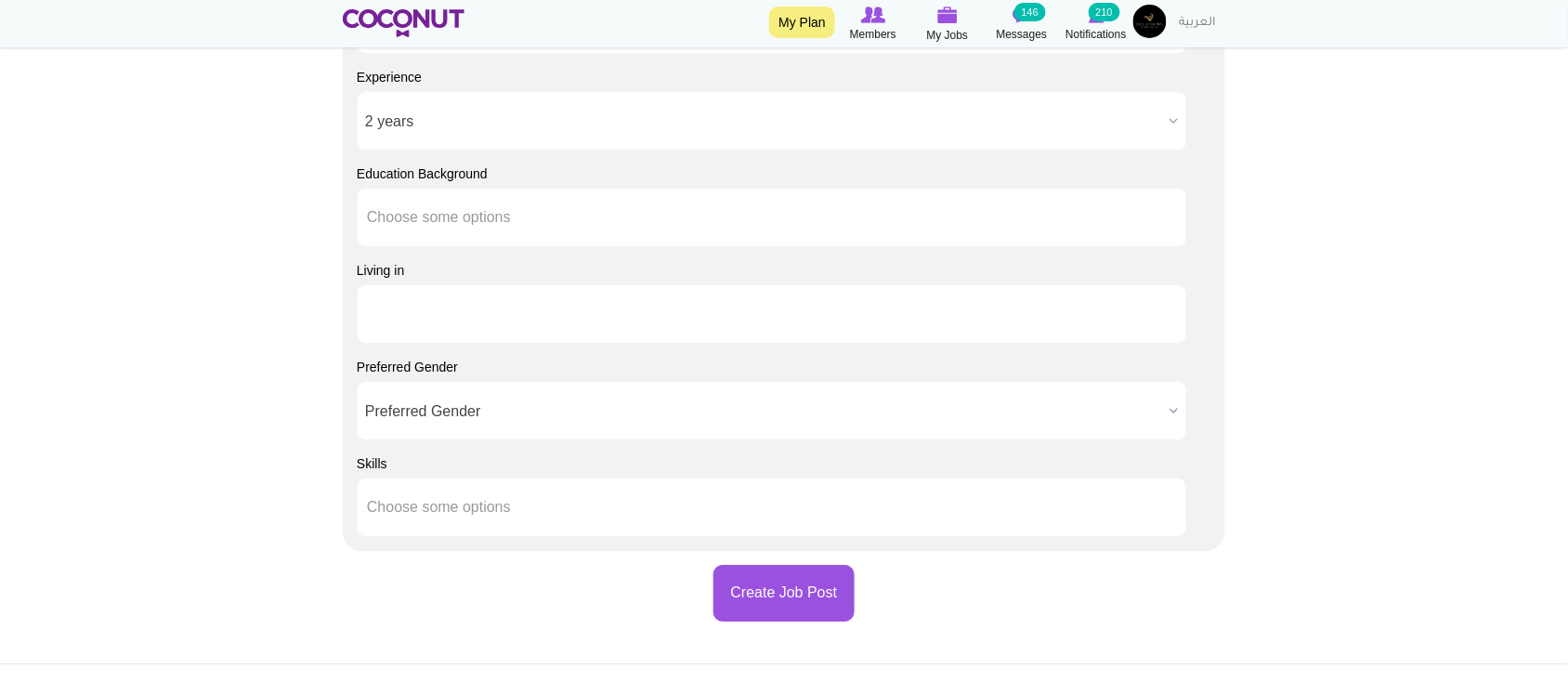
click at [460, 317] on input "text" at bounding box center [450, 313] width 167 height 17
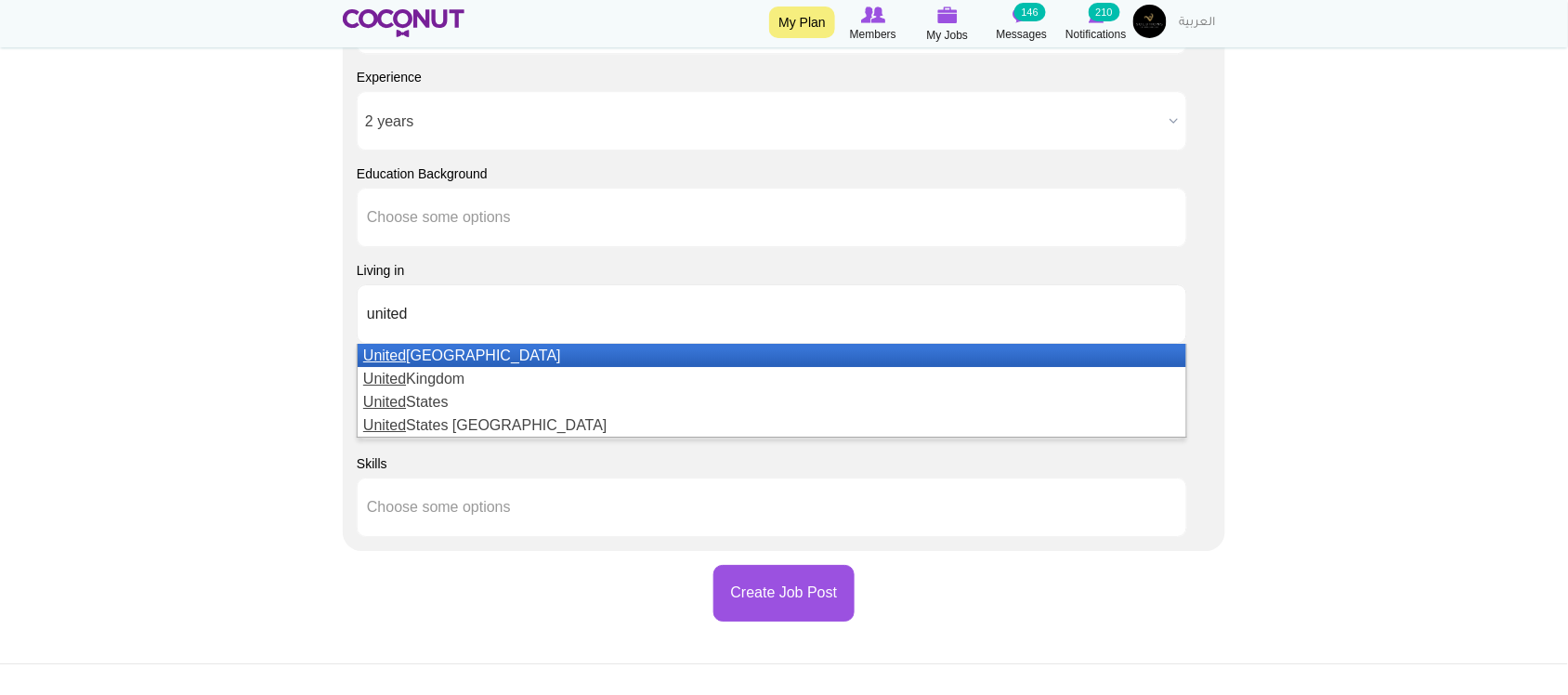
type input "united"
click at [468, 361] on li "United Arab Emirates" at bounding box center [772, 355] width 828 height 23
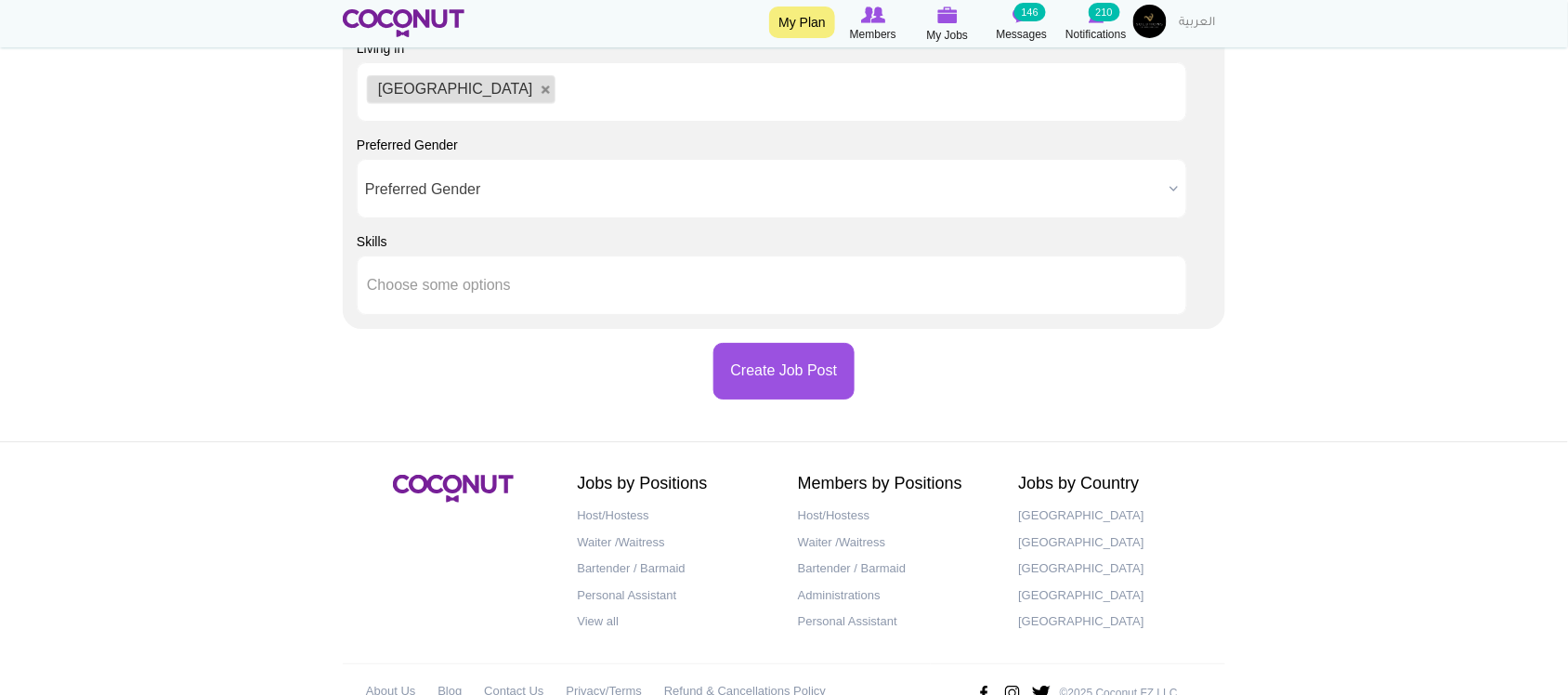
scroll to position [1974, 0]
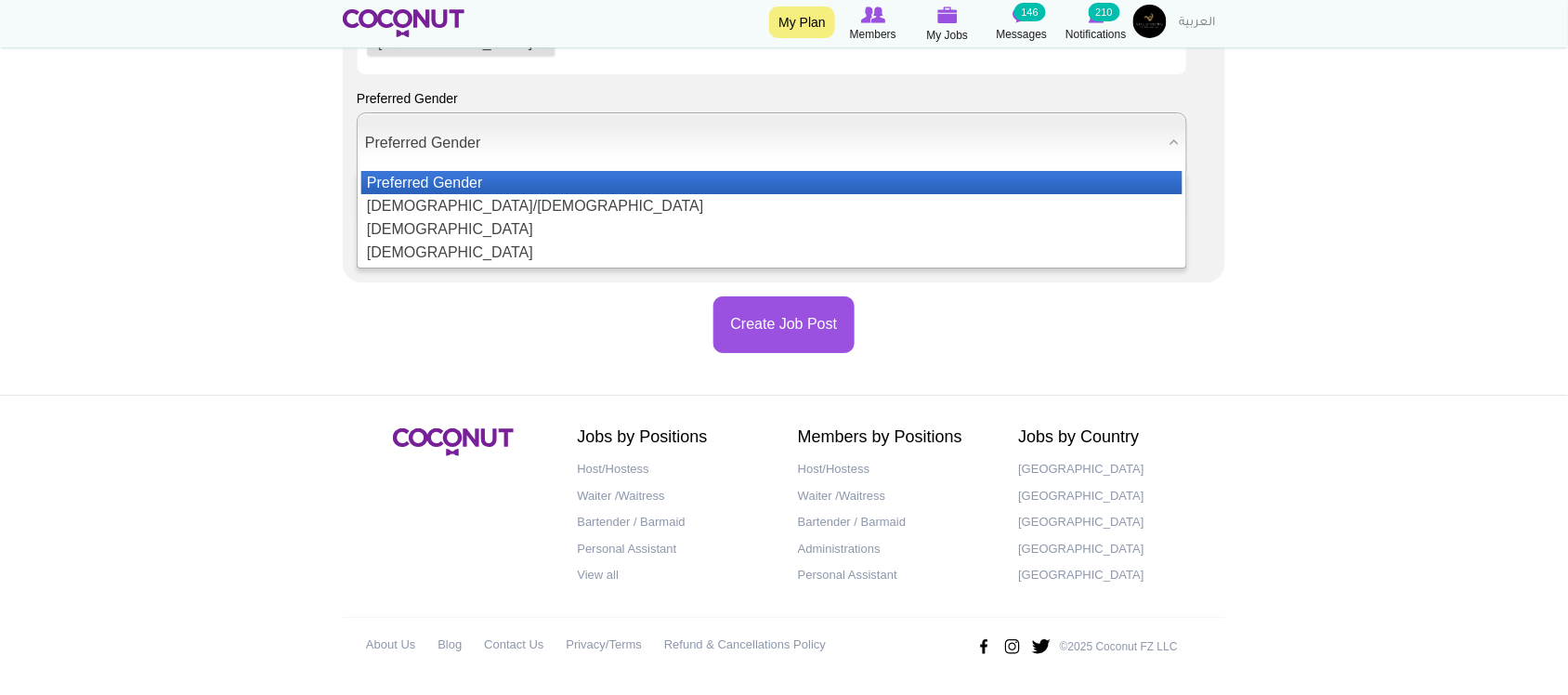
click at [494, 156] on span "Preferred Gender" at bounding box center [763, 143] width 797 height 59
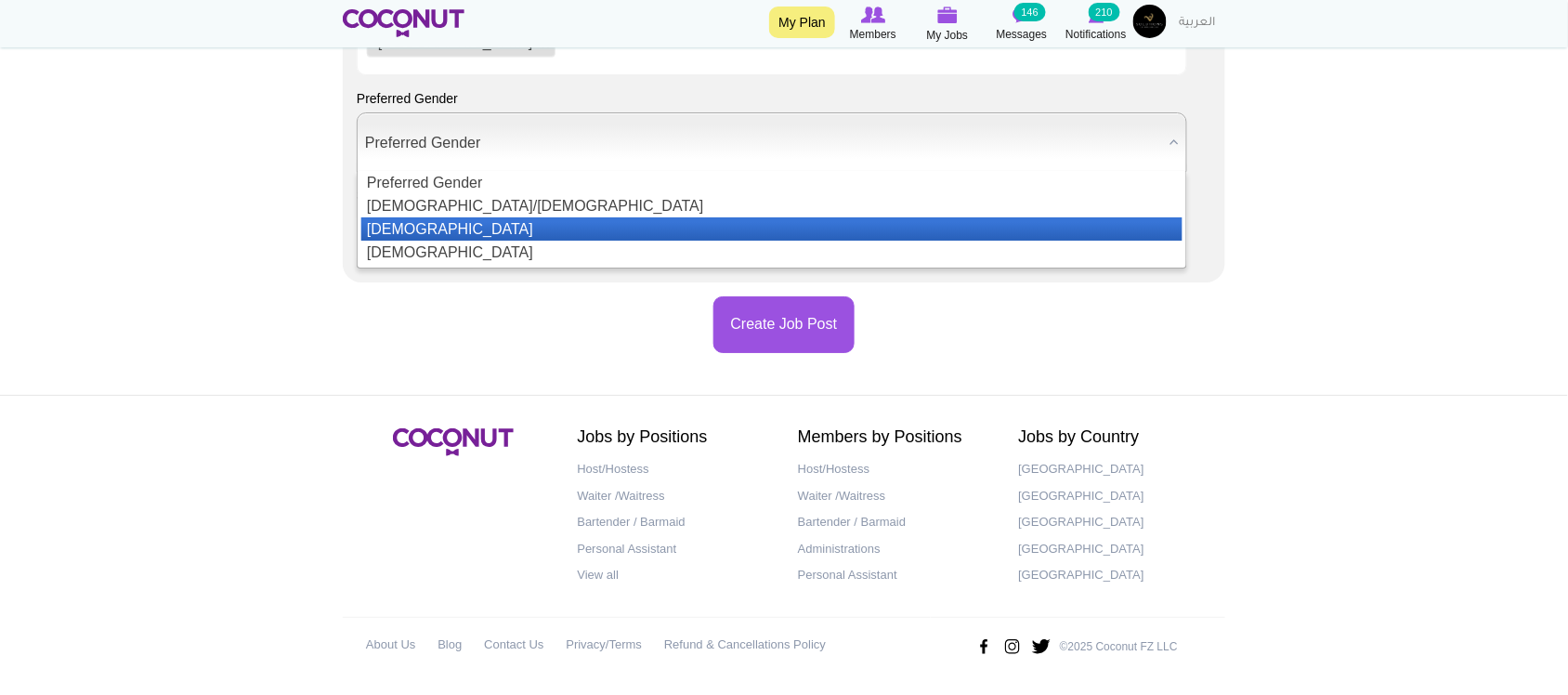
click at [437, 243] on li "Female" at bounding box center [771, 251] width 821 height 23
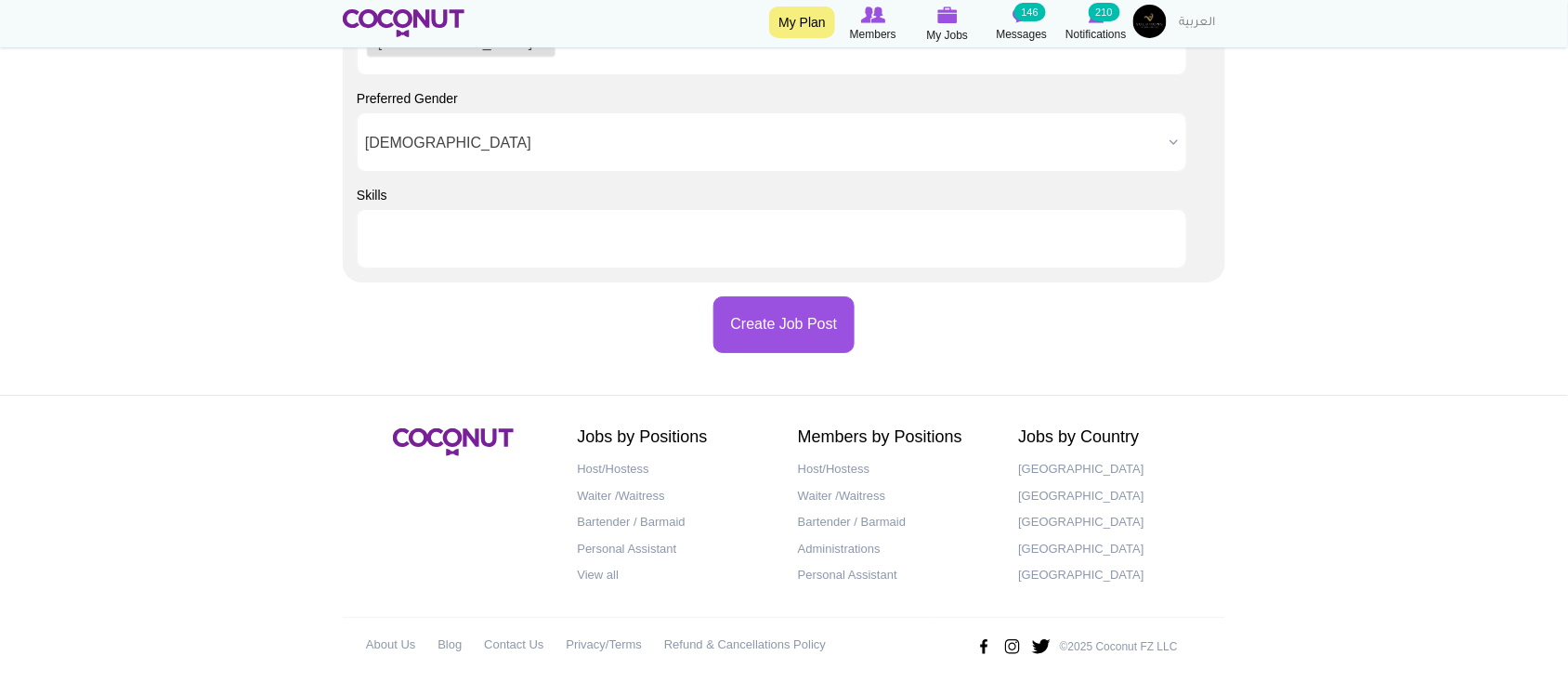
click at [447, 230] on input "text" at bounding box center [450, 238] width 167 height 17
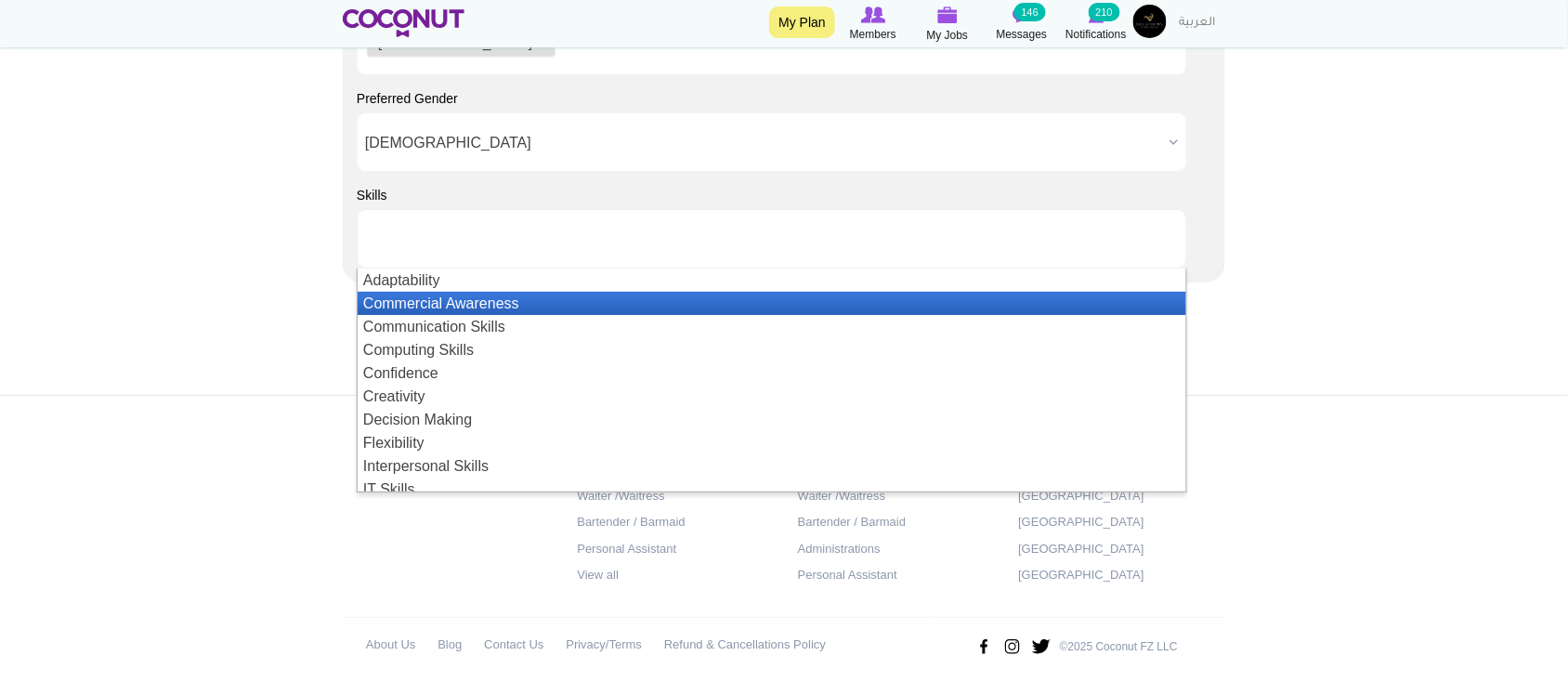
click at [446, 289] on li "Adaptability" at bounding box center [772, 280] width 828 height 23
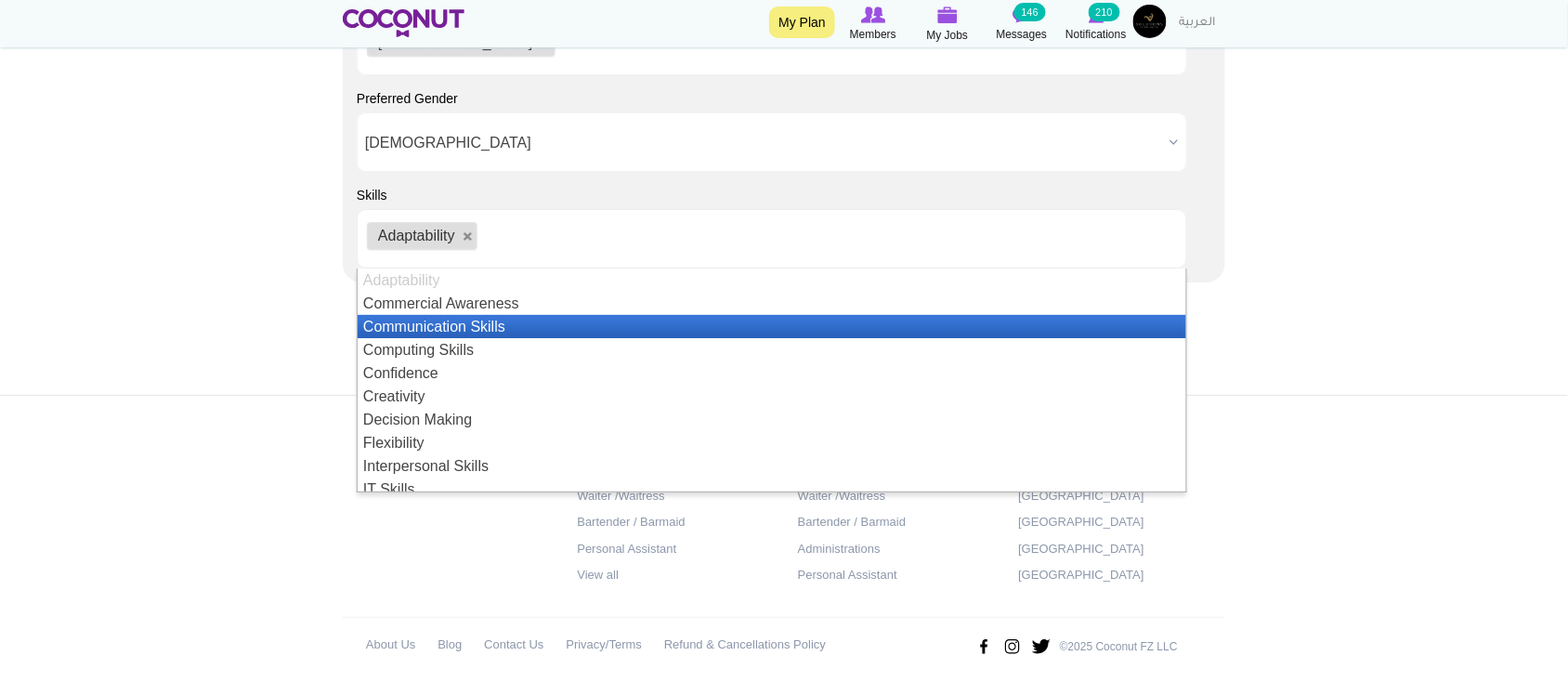
click at [468, 331] on li "Communication Skills" at bounding box center [772, 325] width 828 height 23
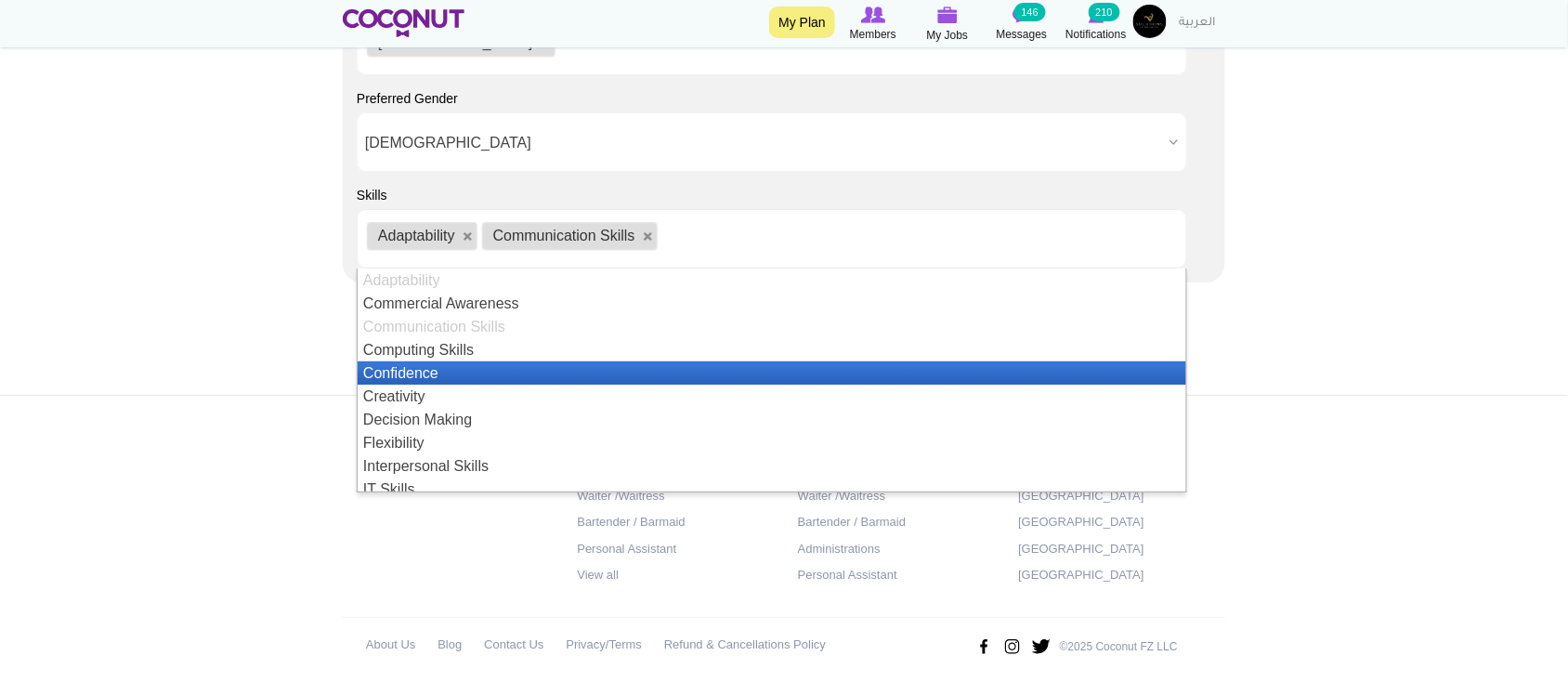
click at [484, 365] on li "Confidence" at bounding box center [772, 372] width 828 height 23
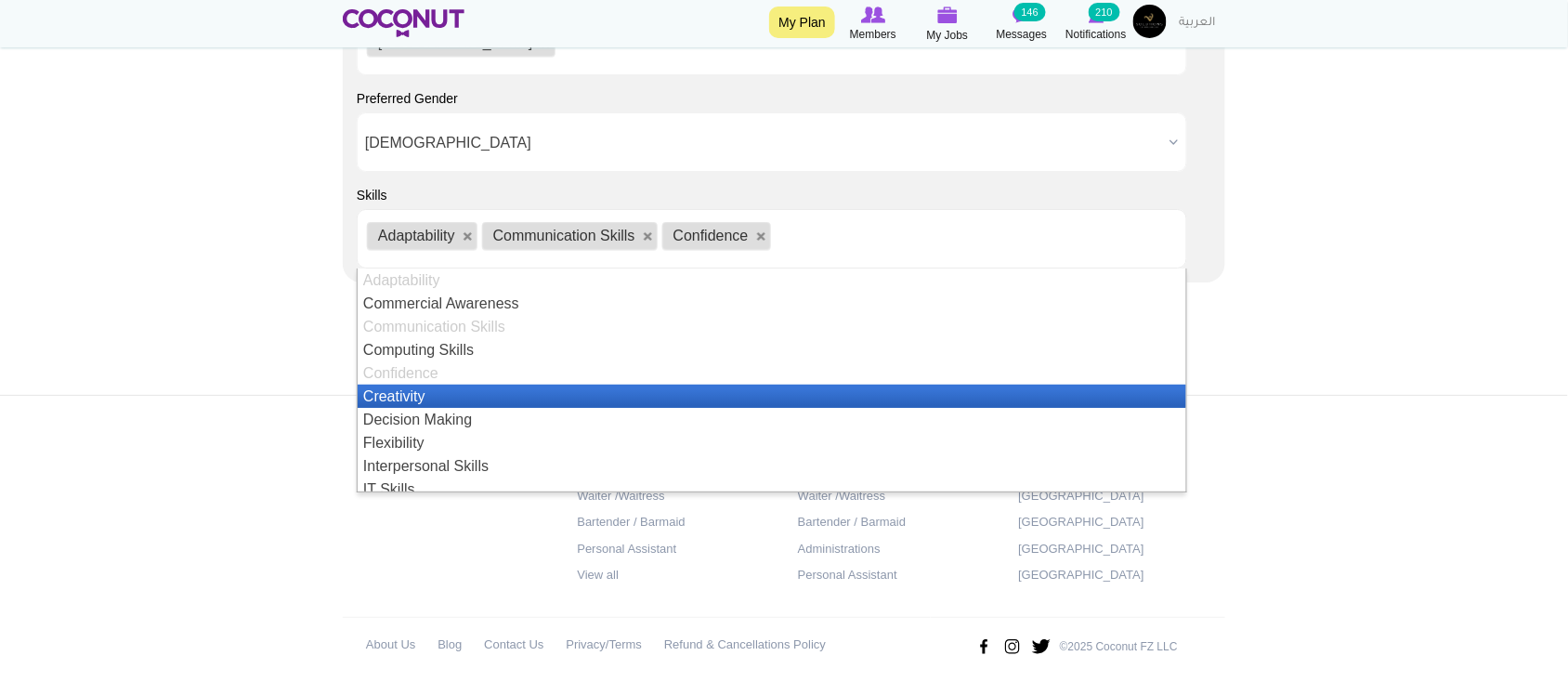
click at [477, 389] on li "Creativity" at bounding box center [772, 395] width 828 height 23
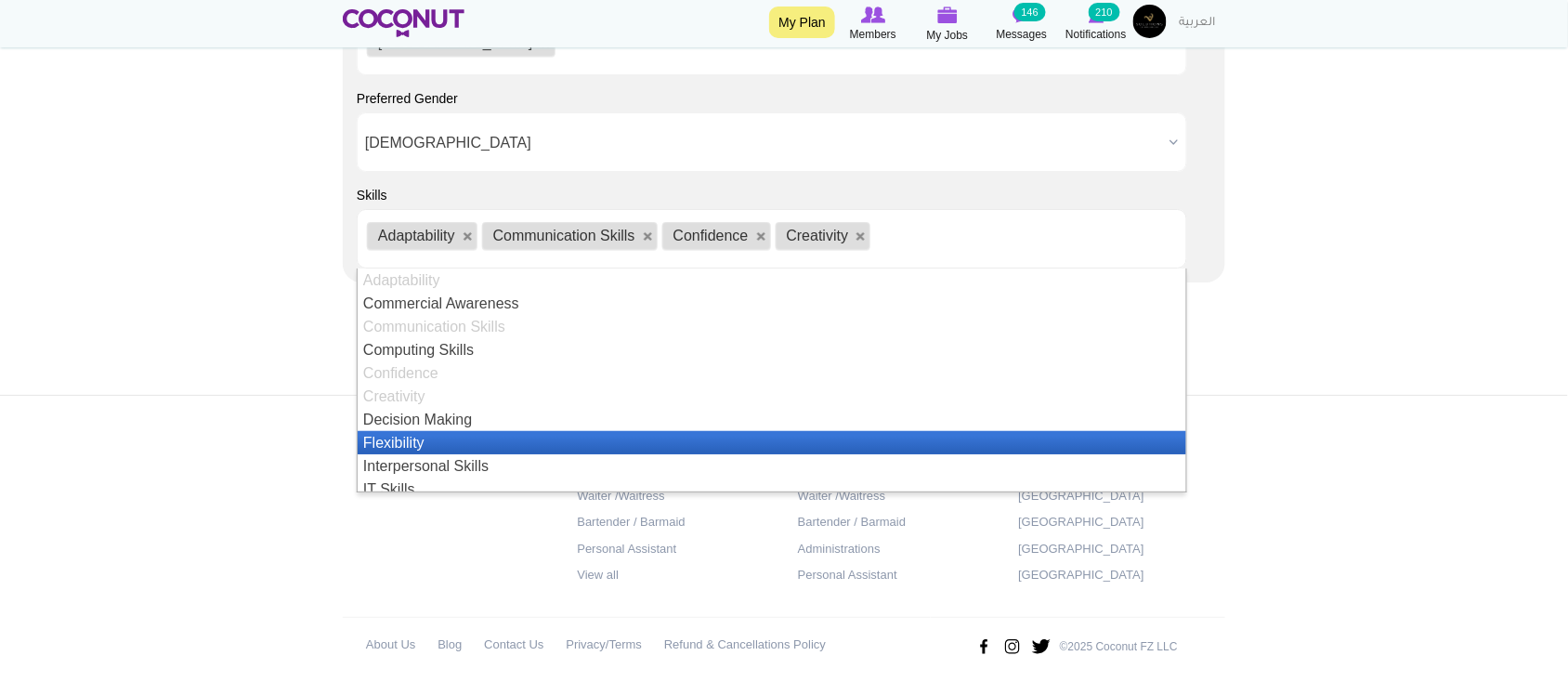
click at [466, 442] on li "Flexibility" at bounding box center [772, 442] width 828 height 23
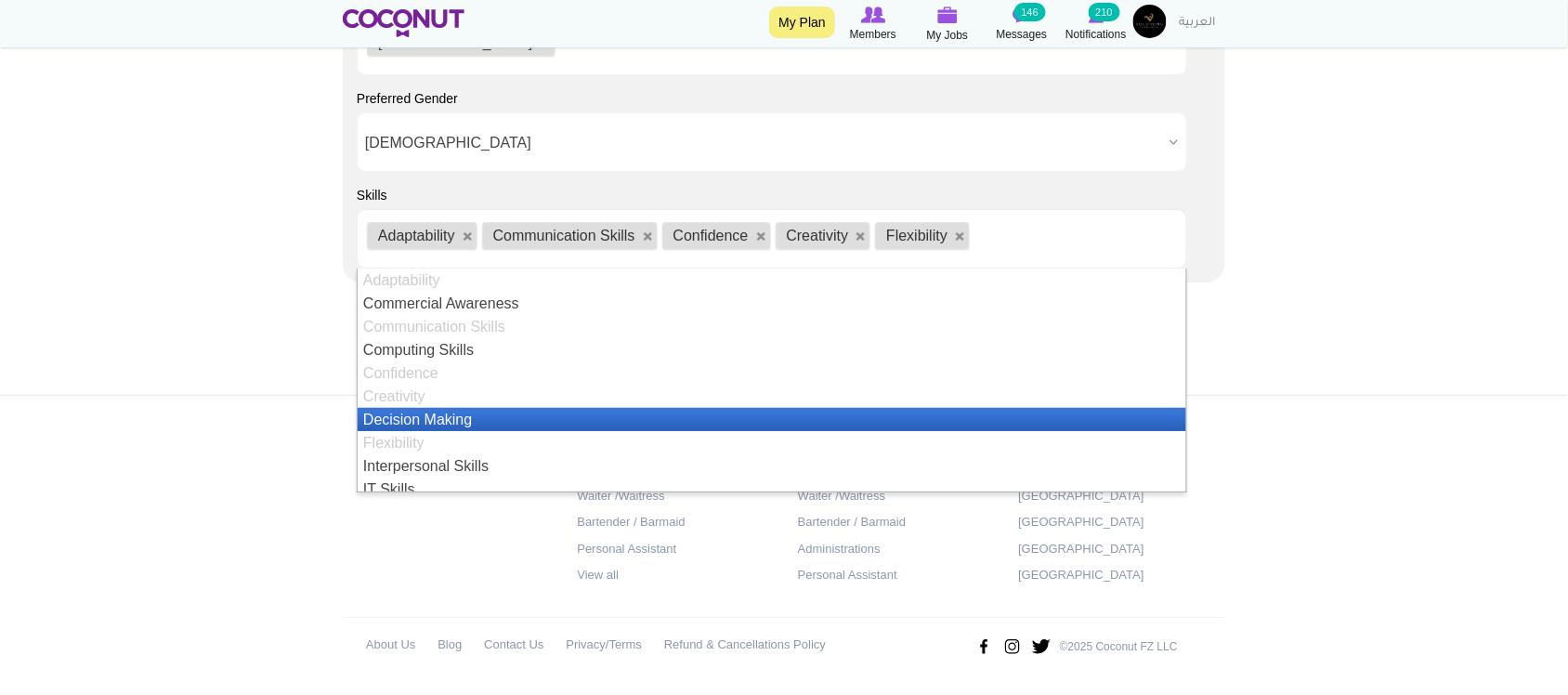
click at [466, 416] on li "Decision Making" at bounding box center [772, 418] width 828 height 23
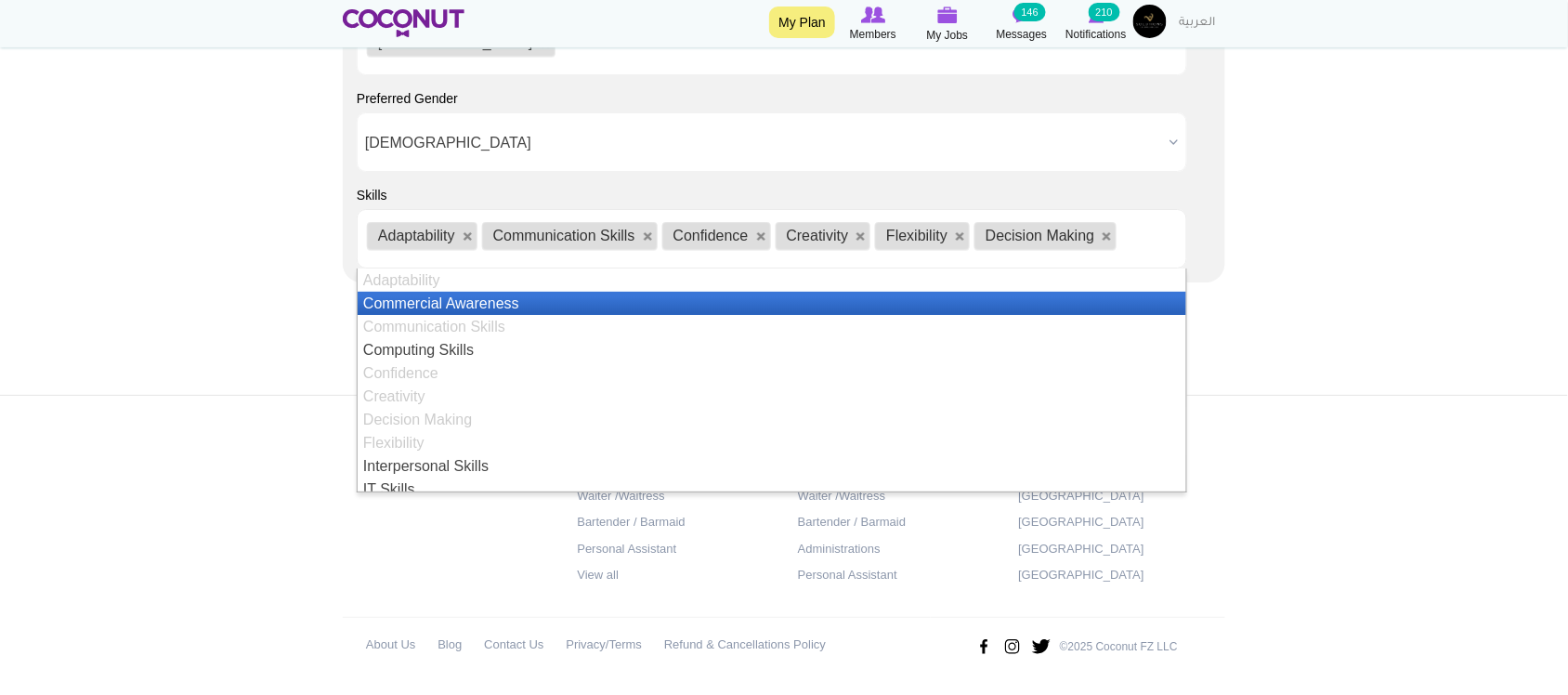
scroll to position [154, 0]
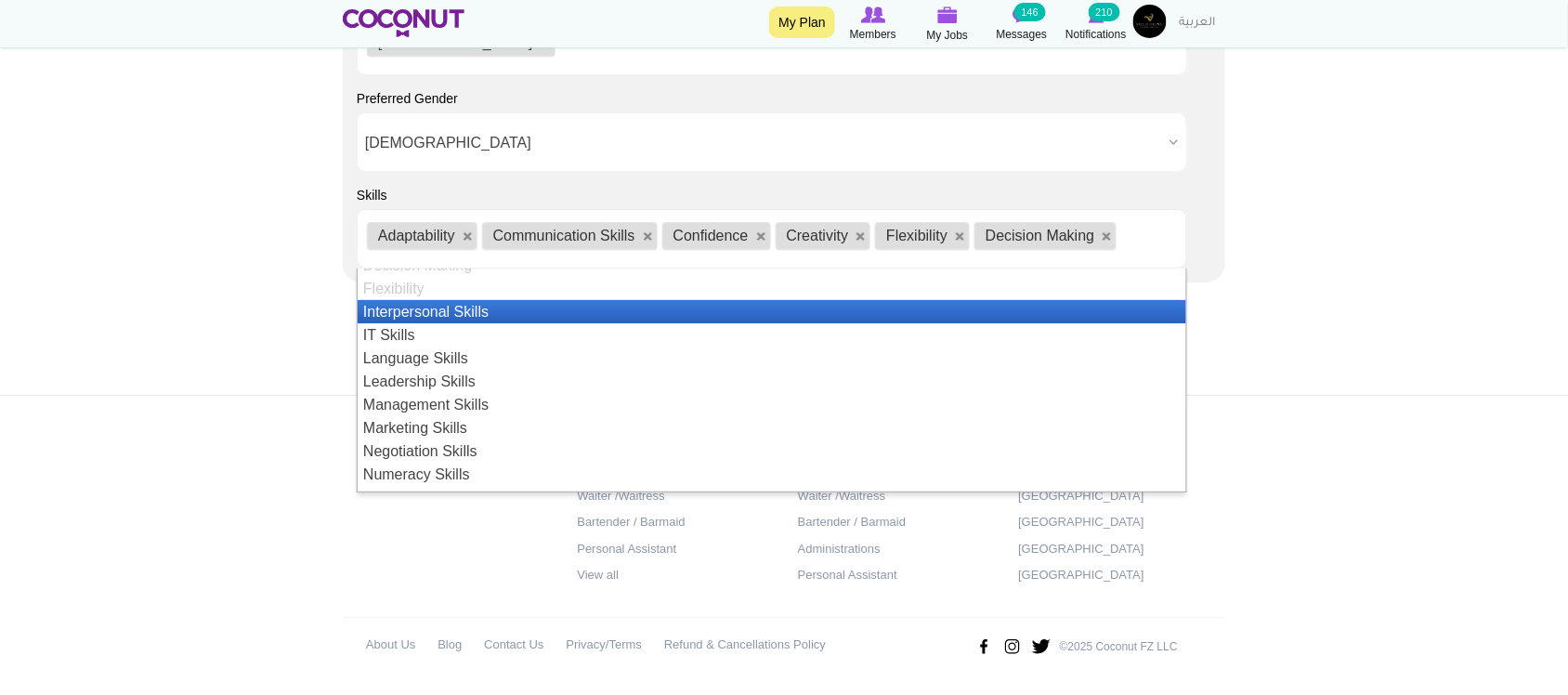
click at [437, 317] on li "Interpersonal Skills" at bounding box center [772, 310] width 828 height 23
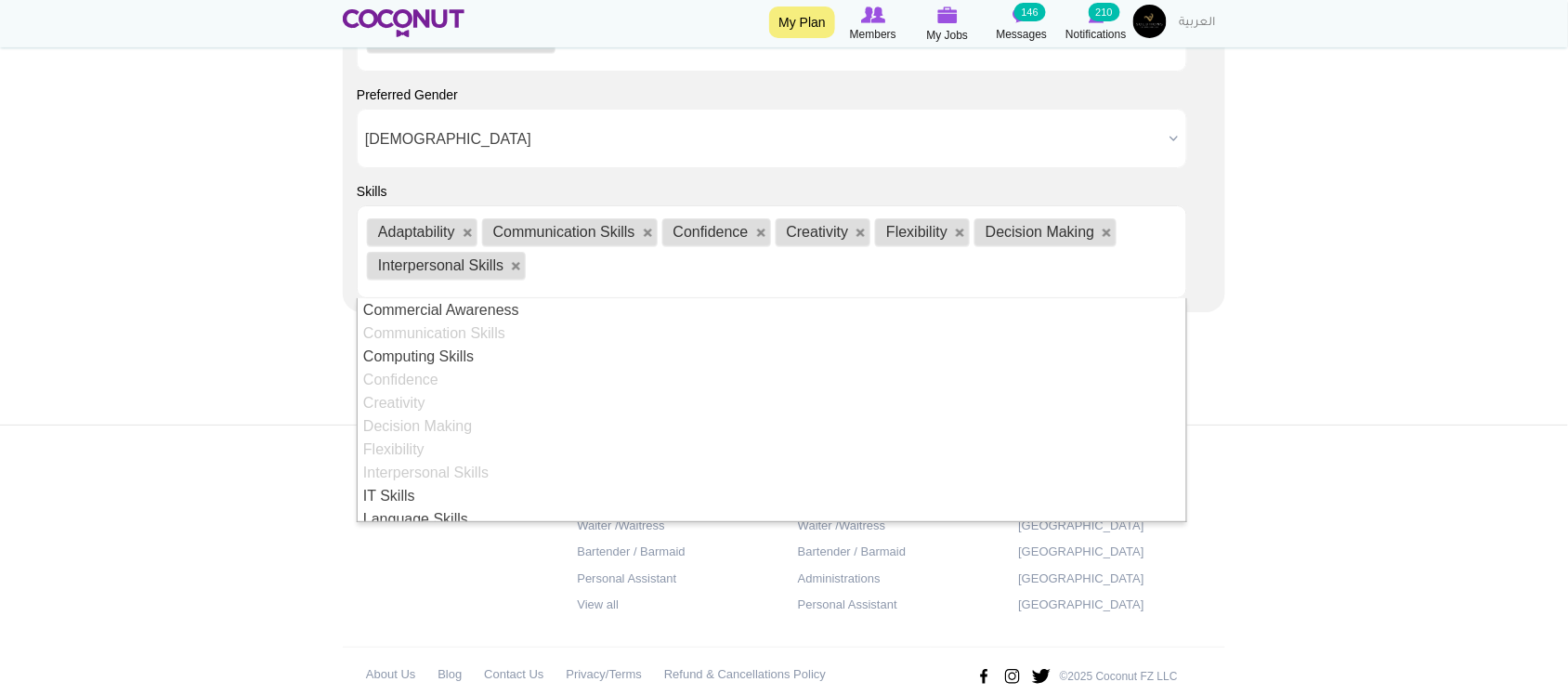
scroll to position [177, 0]
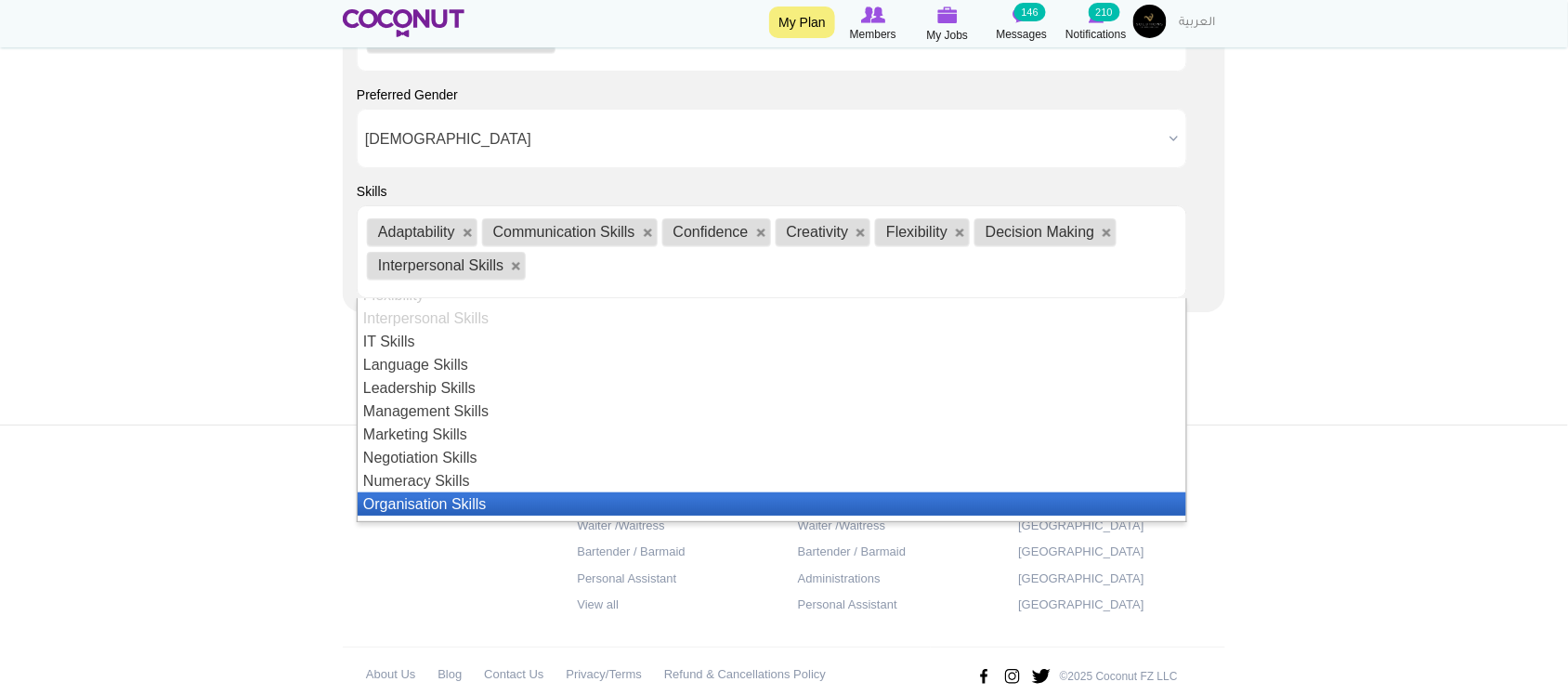
click at [409, 503] on li "Organisation Skills" at bounding box center [772, 503] width 828 height 23
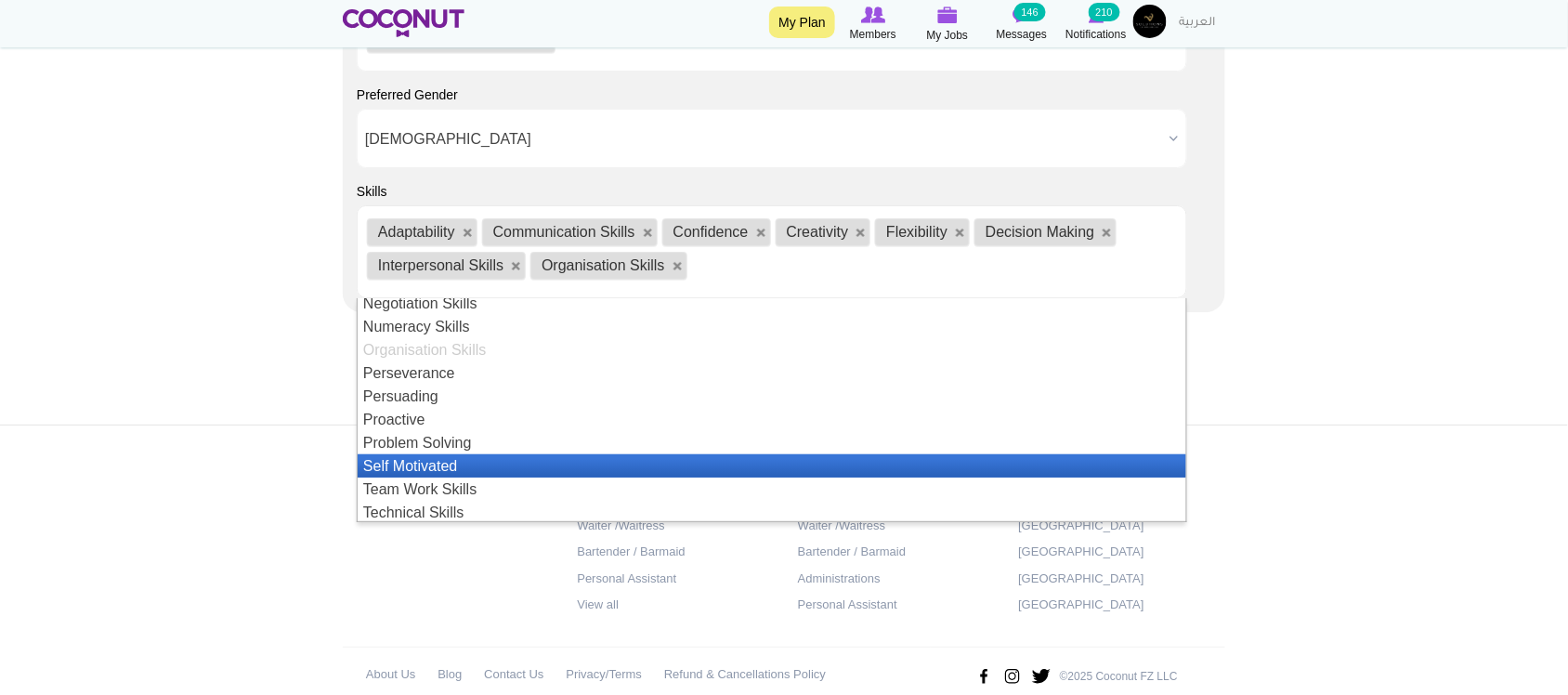
scroll to position [334, 0]
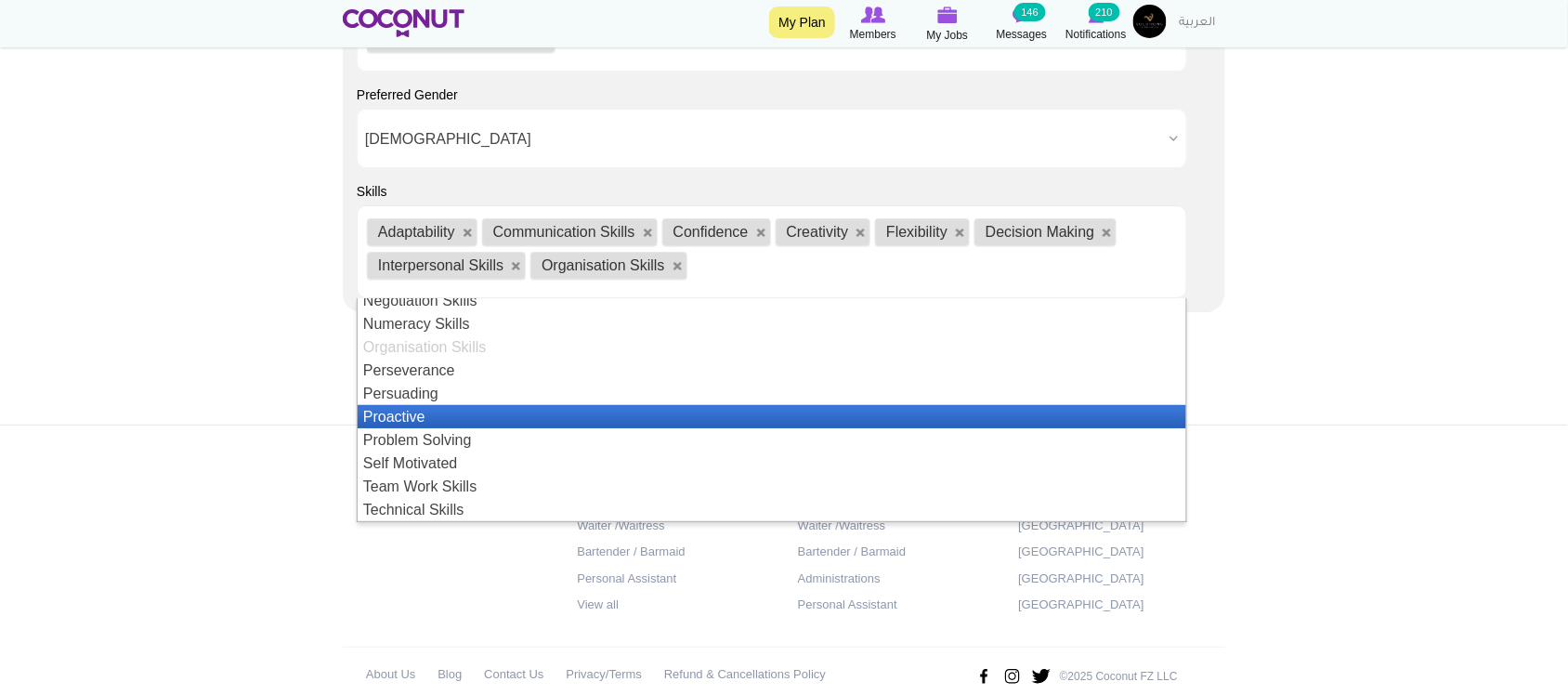
click at [415, 415] on li "Proactive" at bounding box center [772, 416] width 828 height 23
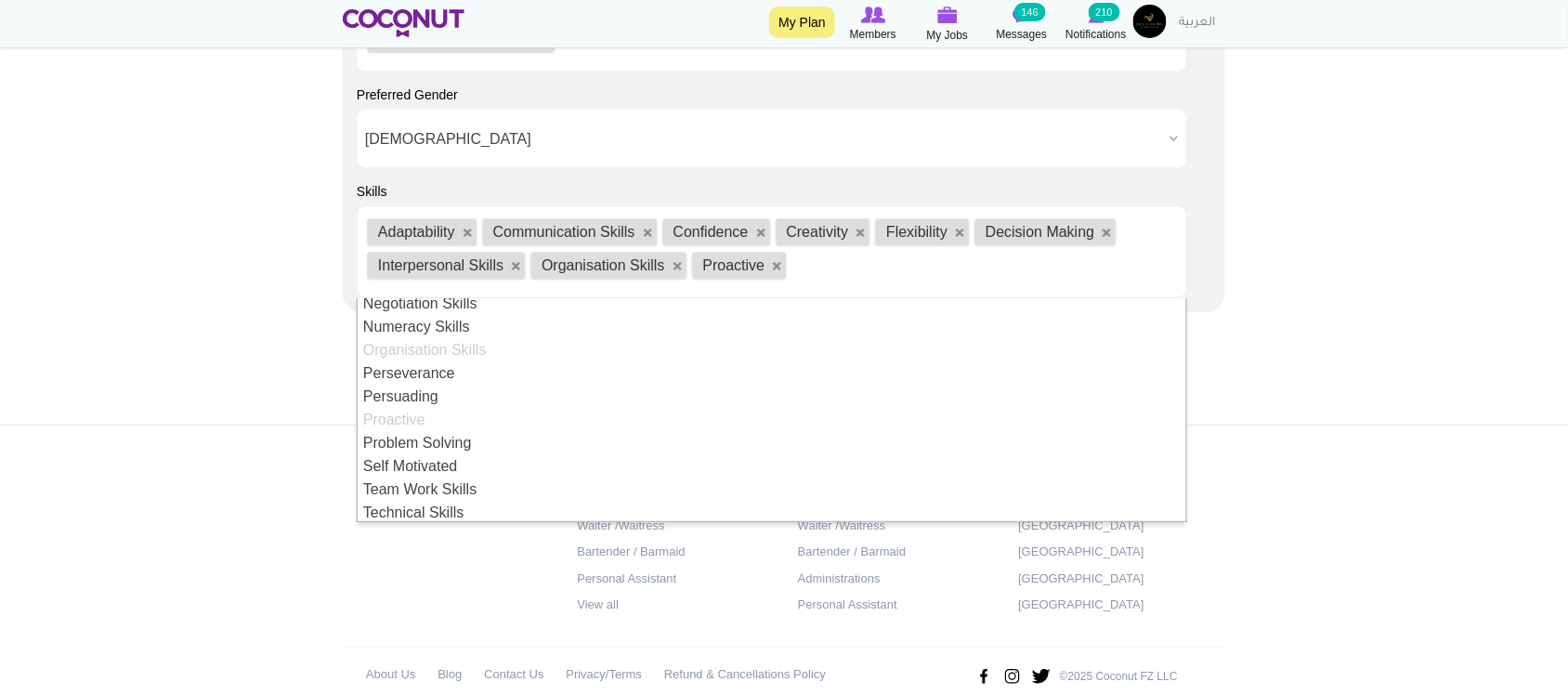
click at [419, 441] on li "Problem Solving" at bounding box center [772, 442] width 828 height 23
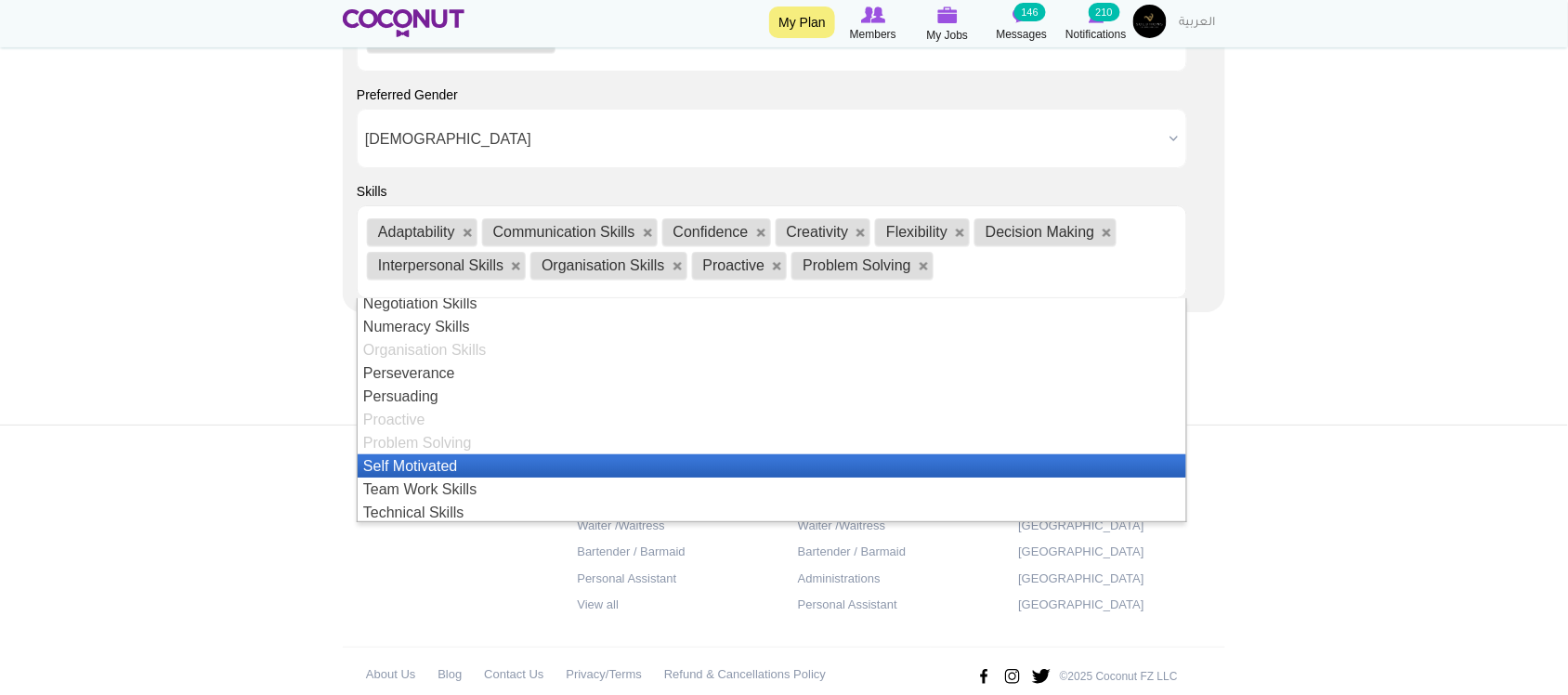
click at [443, 468] on li "Self Motivated" at bounding box center [772, 465] width 828 height 23
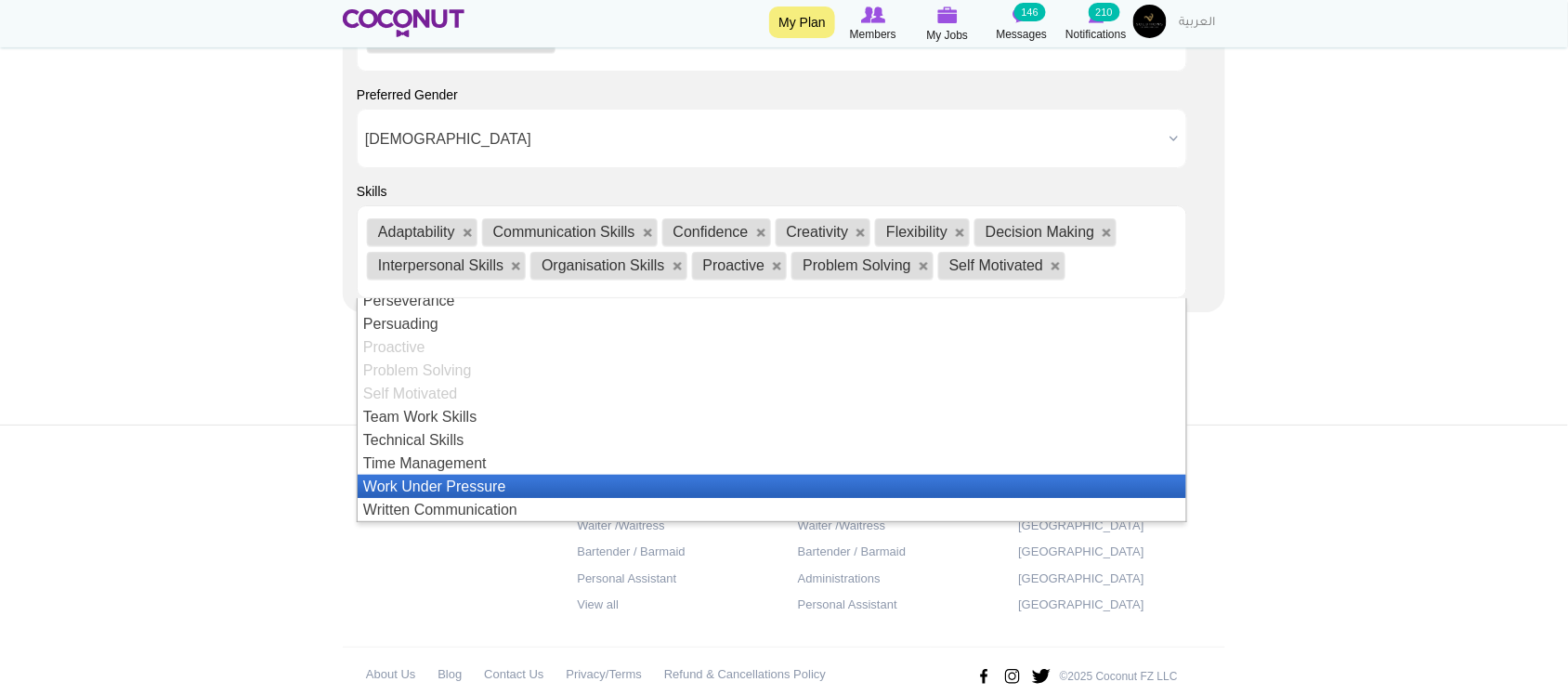
click at [452, 478] on li "Work Under Pressure" at bounding box center [772, 485] width 828 height 23
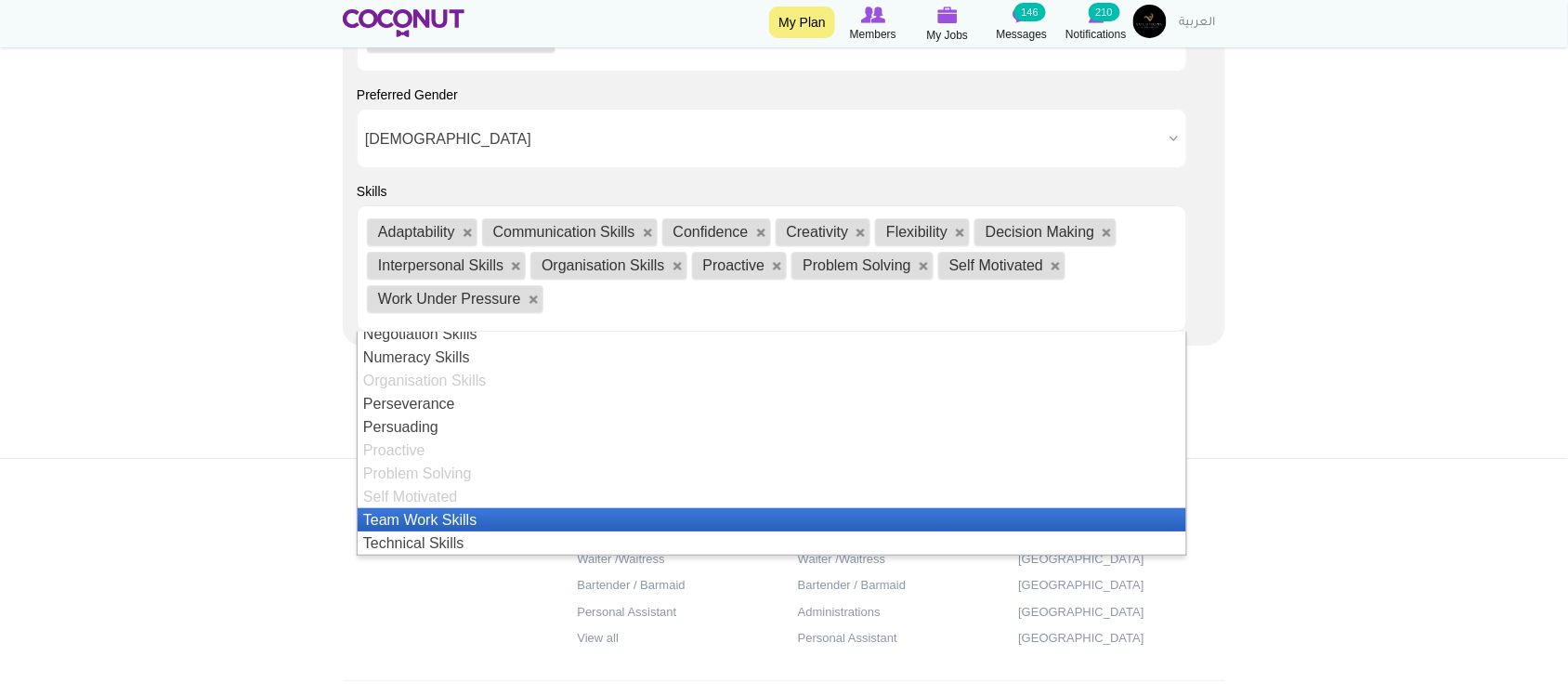
click at [418, 517] on li "Team Work Skills" at bounding box center [772, 519] width 828 height 23
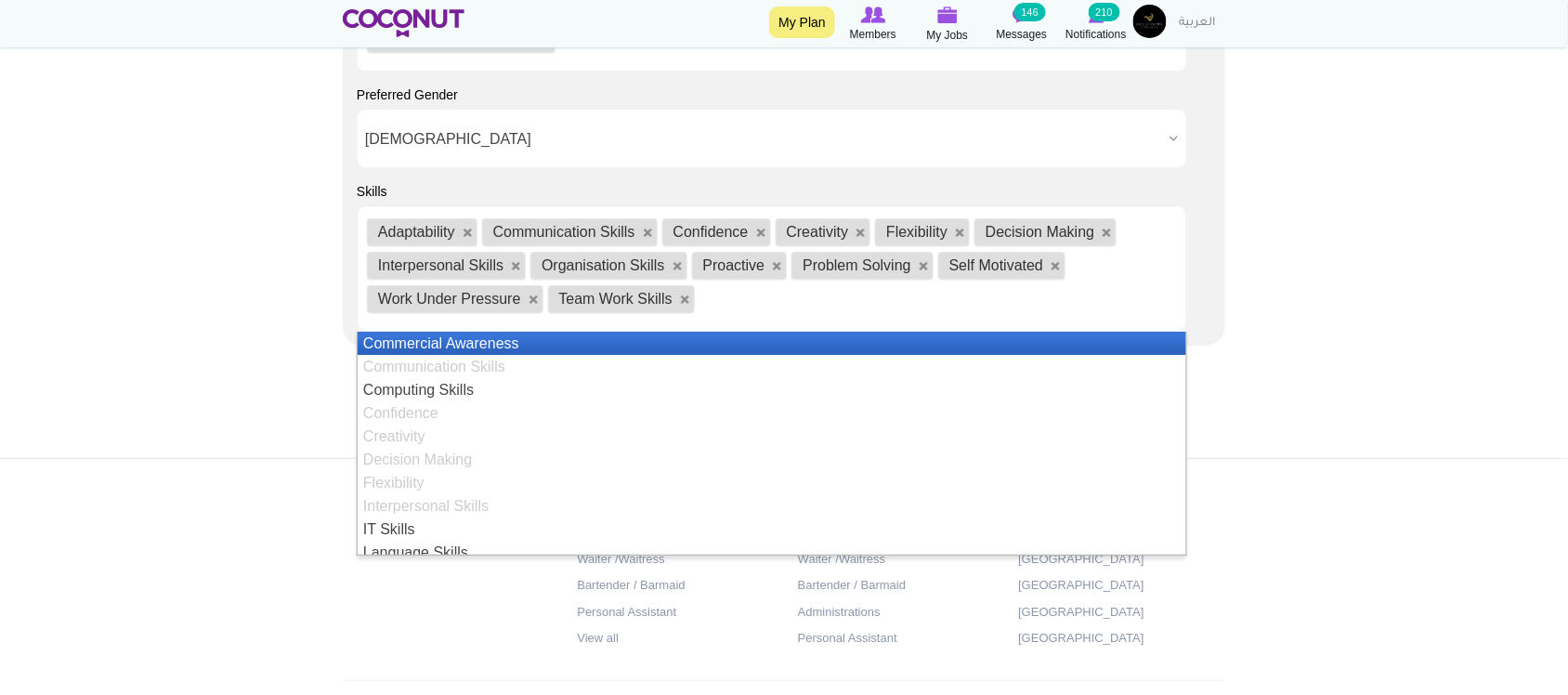
scroll to position [404, 0]
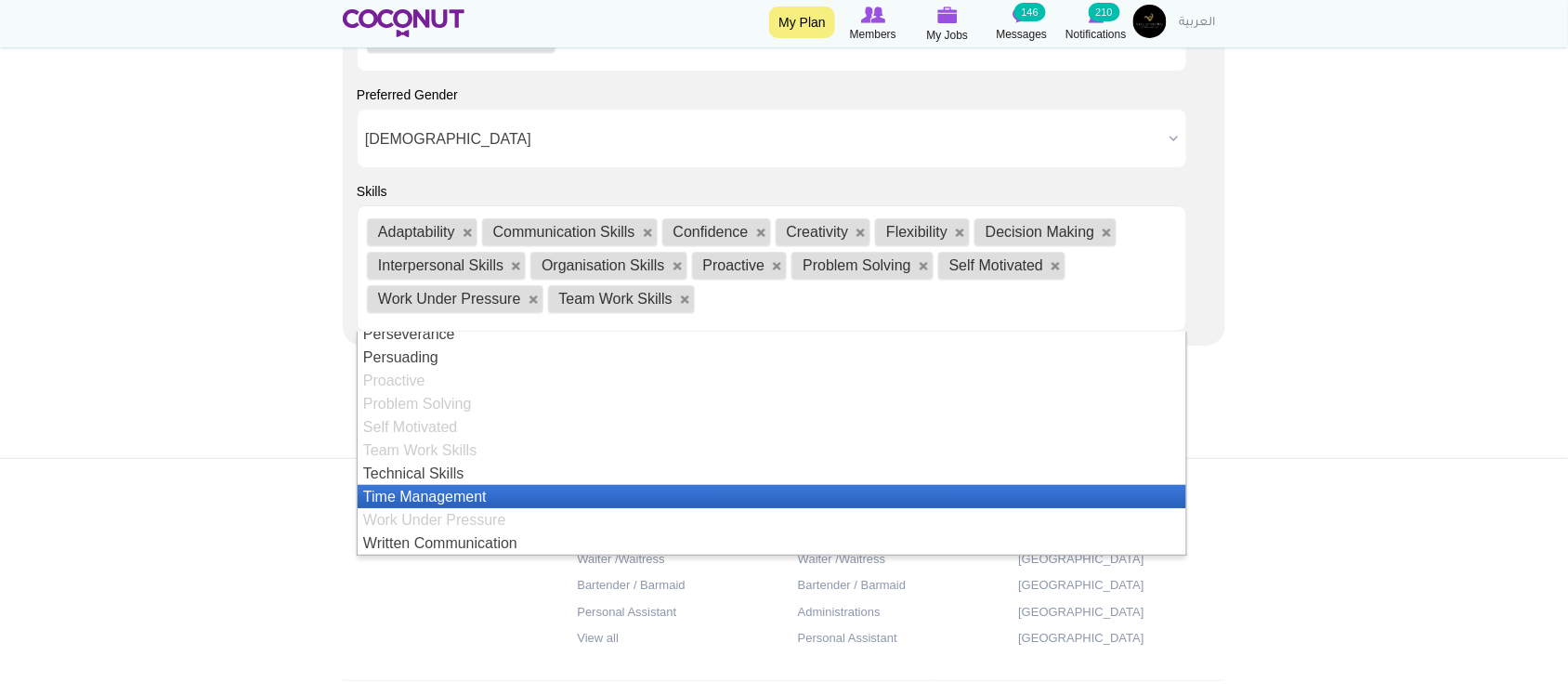
click at [427, 499] on li "Time Management" at bounding box center [772, 495] width 828 height 23
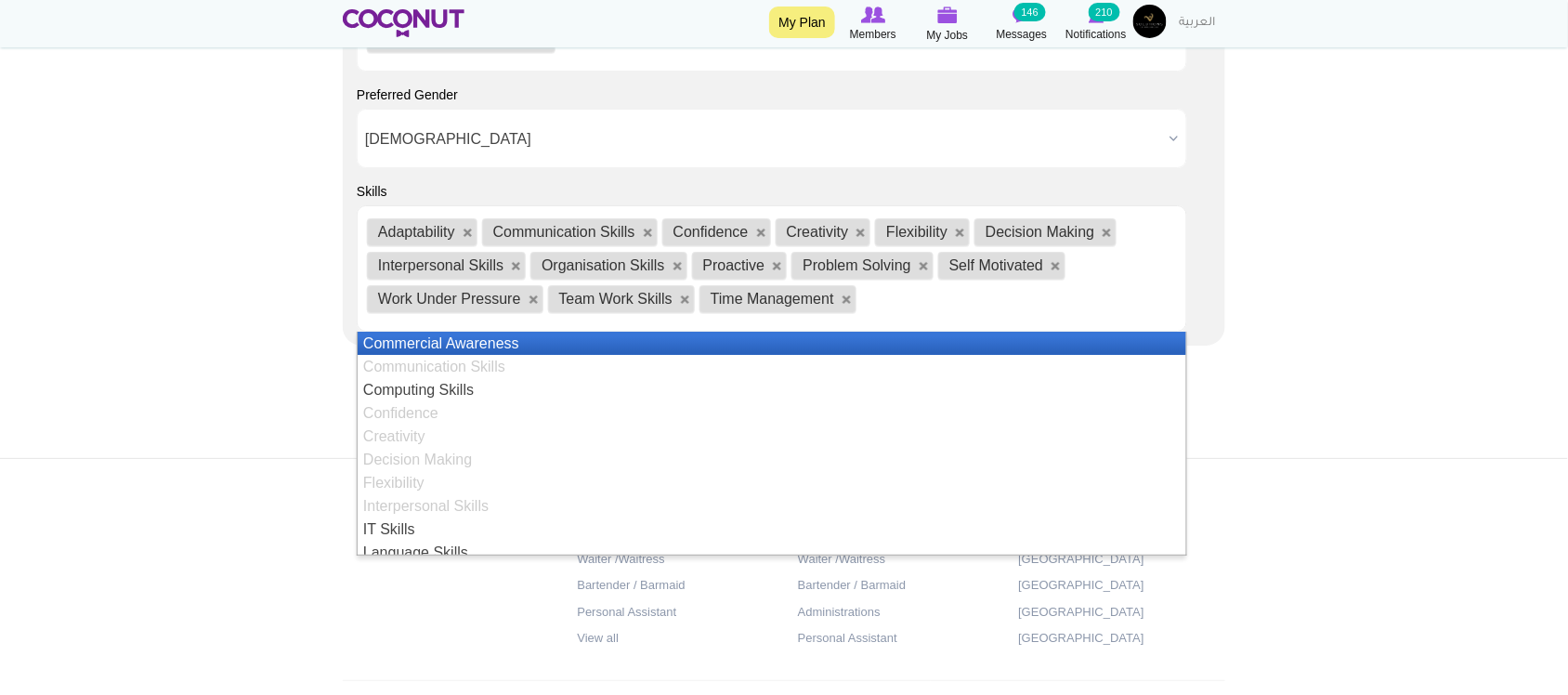
click at [269, 498] on footer "Jobs by Positions Host/Hostess Waiter /Waitress Bartender / Barmaid Personal As…" at bounding box center [784, 607] width 1568 height 300
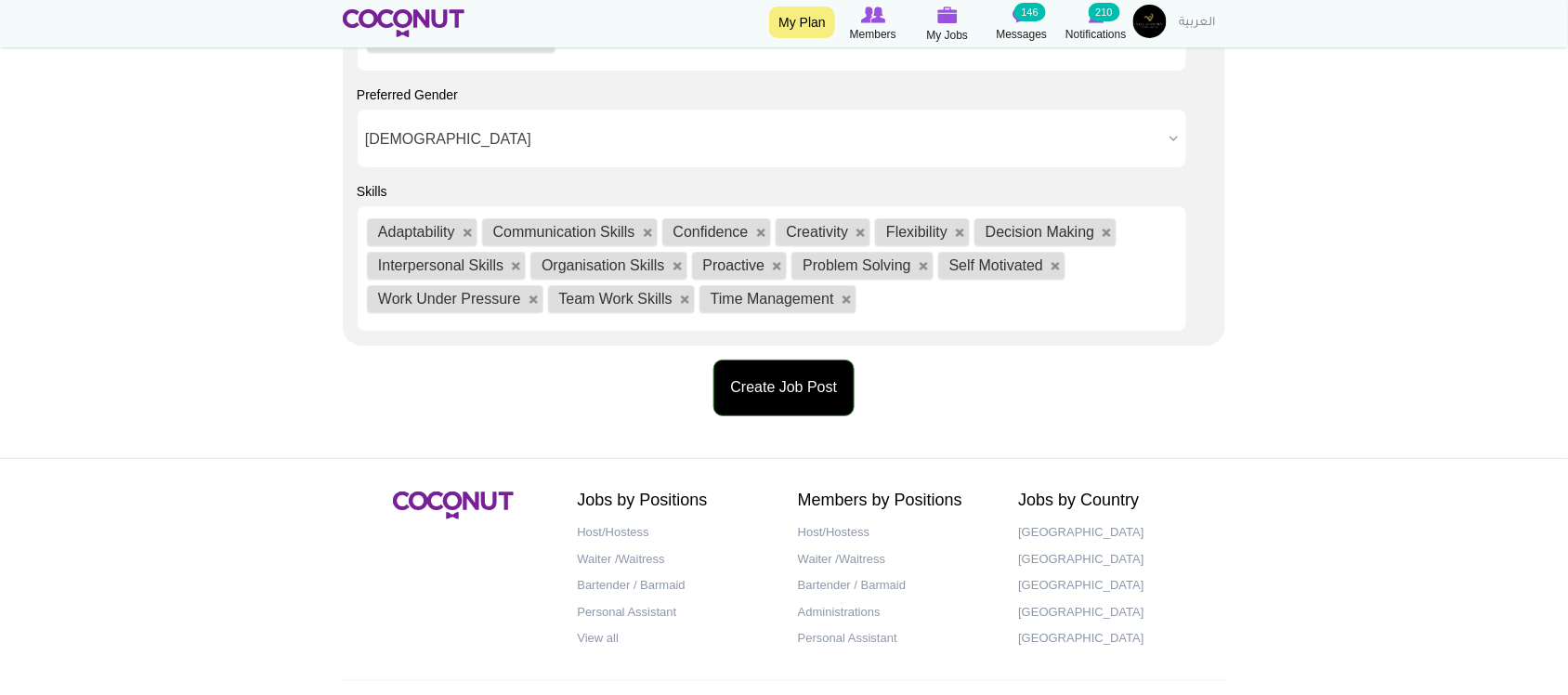
click at [783, 400] on button "Create Job Post" at bounding box center [785, 388] width 142 height 56
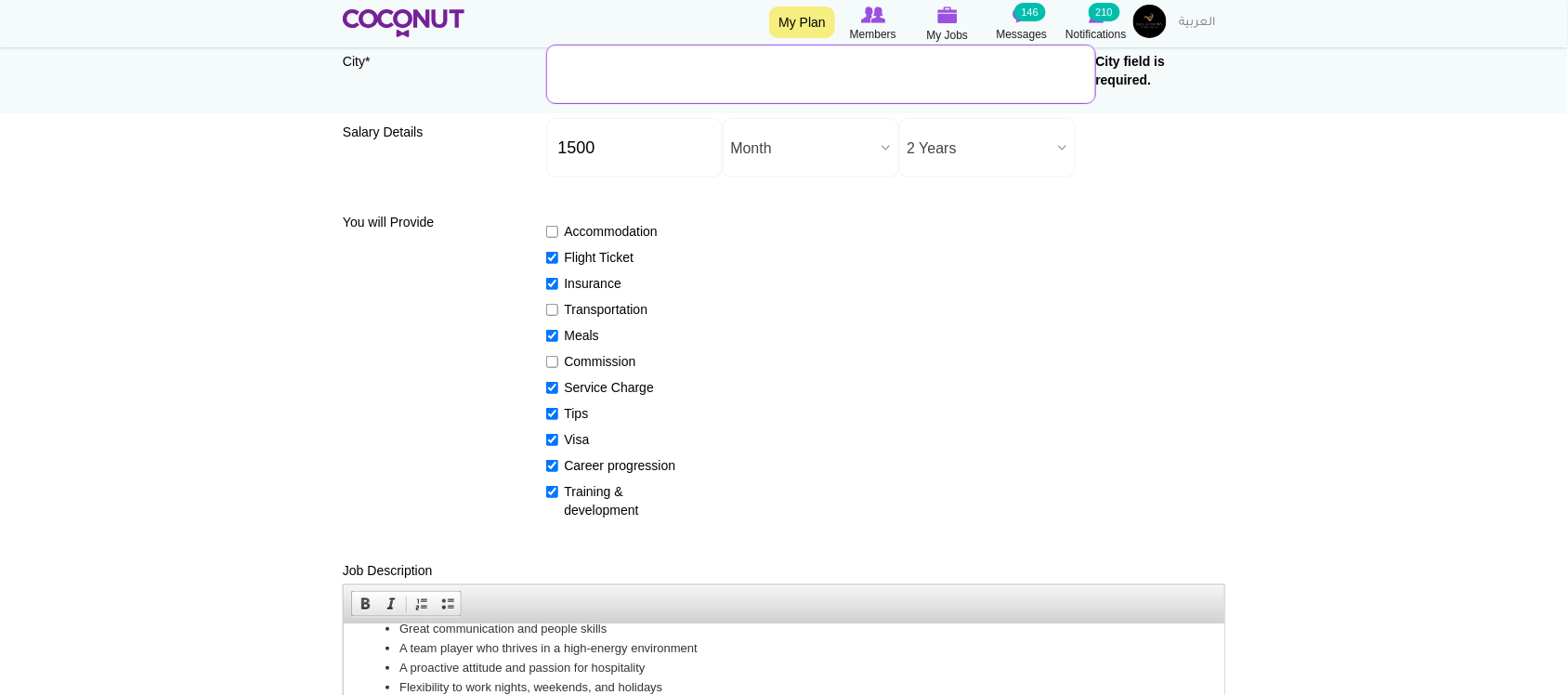
scroll to position [163, 0]
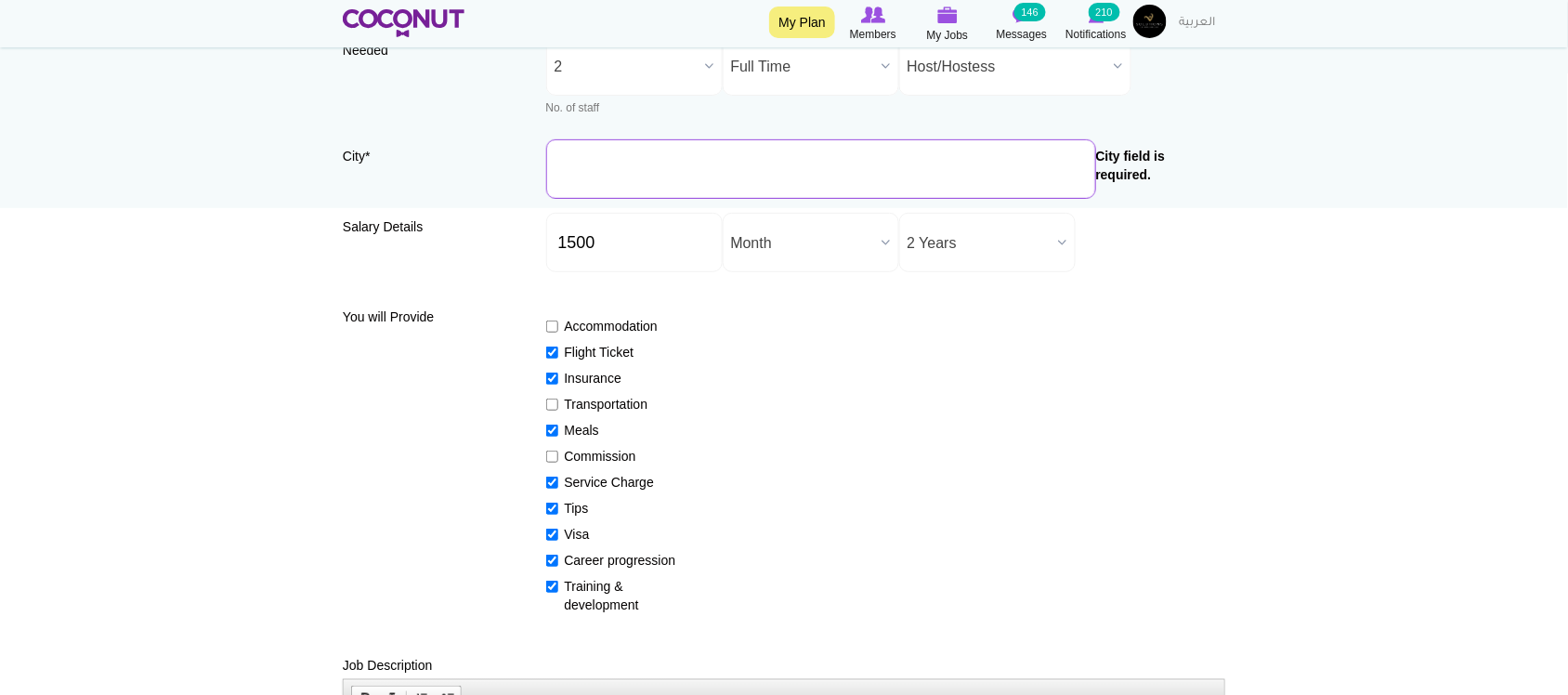
click at [674, 155] on input "City *" at bounding box center [821, 169] width 550 height 59
type input "[GEOGRAPHIC_DATA], [GEOGRAPHIC_DATA]"
click at [822, 163] on input "[GEOGRAPHIC_DATA], [GEOGRAPHIC_DATA]" at bounding box center [886, 169] width 680 height 59
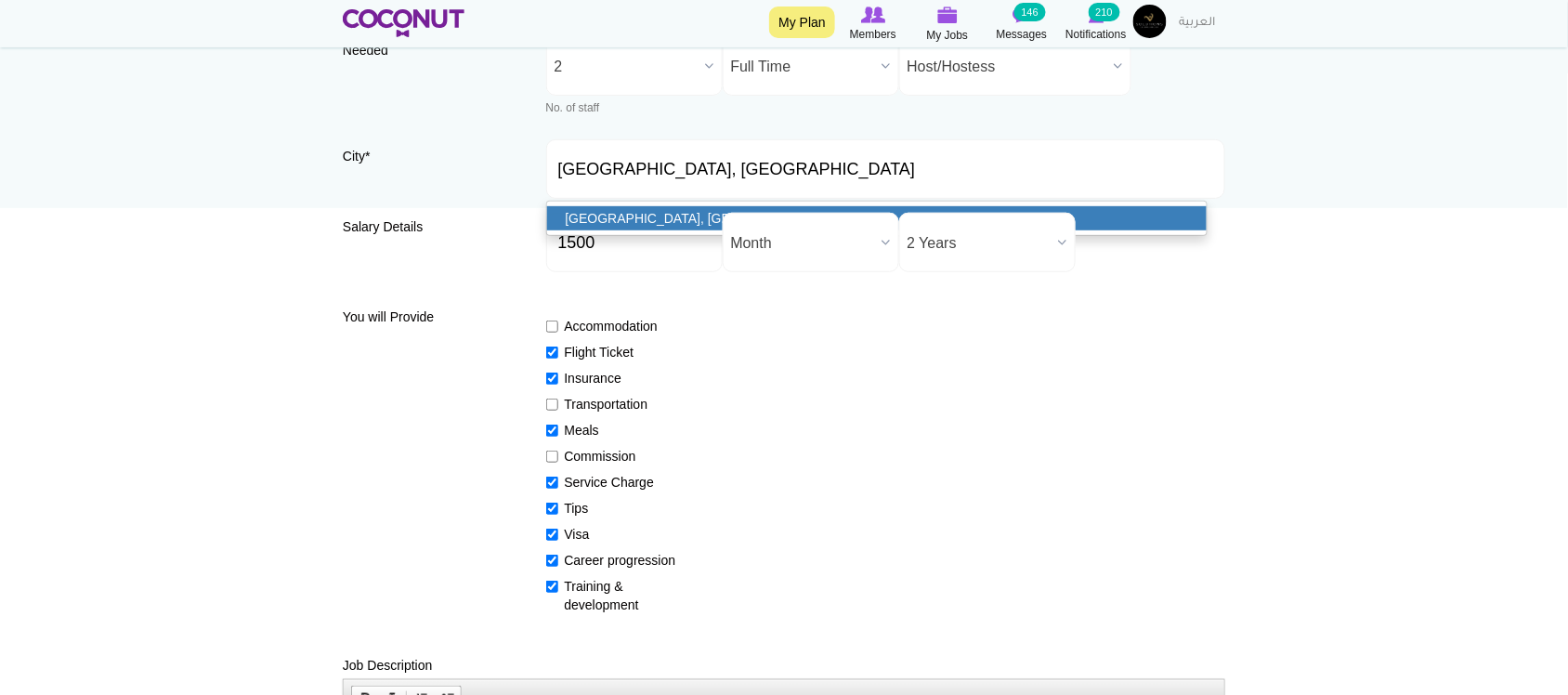
click at [697, 210] on link "[GEOGRAPHIC_DATA], [GEOGRAPHIC_DATA]" at bounding box center [877, 218] width 660 height 24
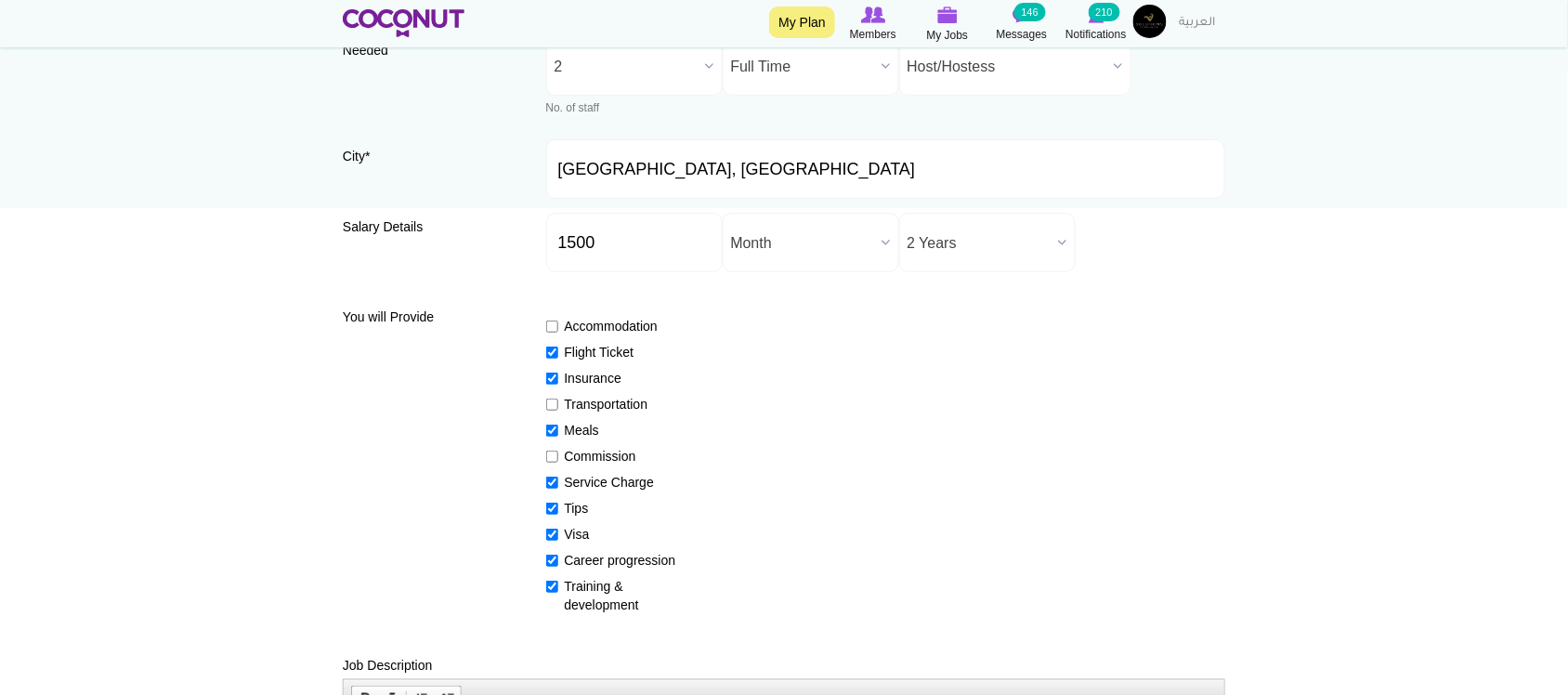
click at [980, 388] on div "Accommodation Flight Ticket Insurance Transportation Meals Commission Service C…" at bounding box center [886, 457] width 680 height 314
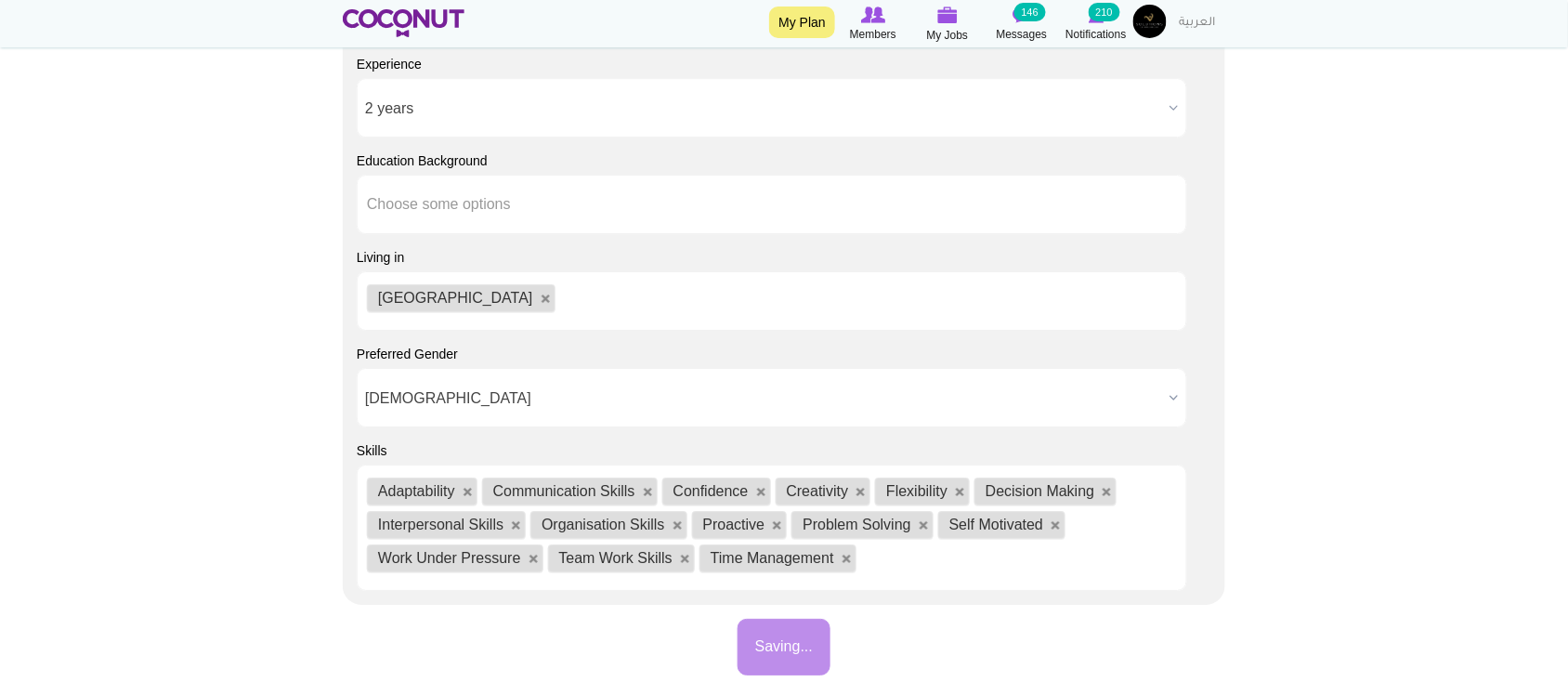
scroll to position [2041, 0]
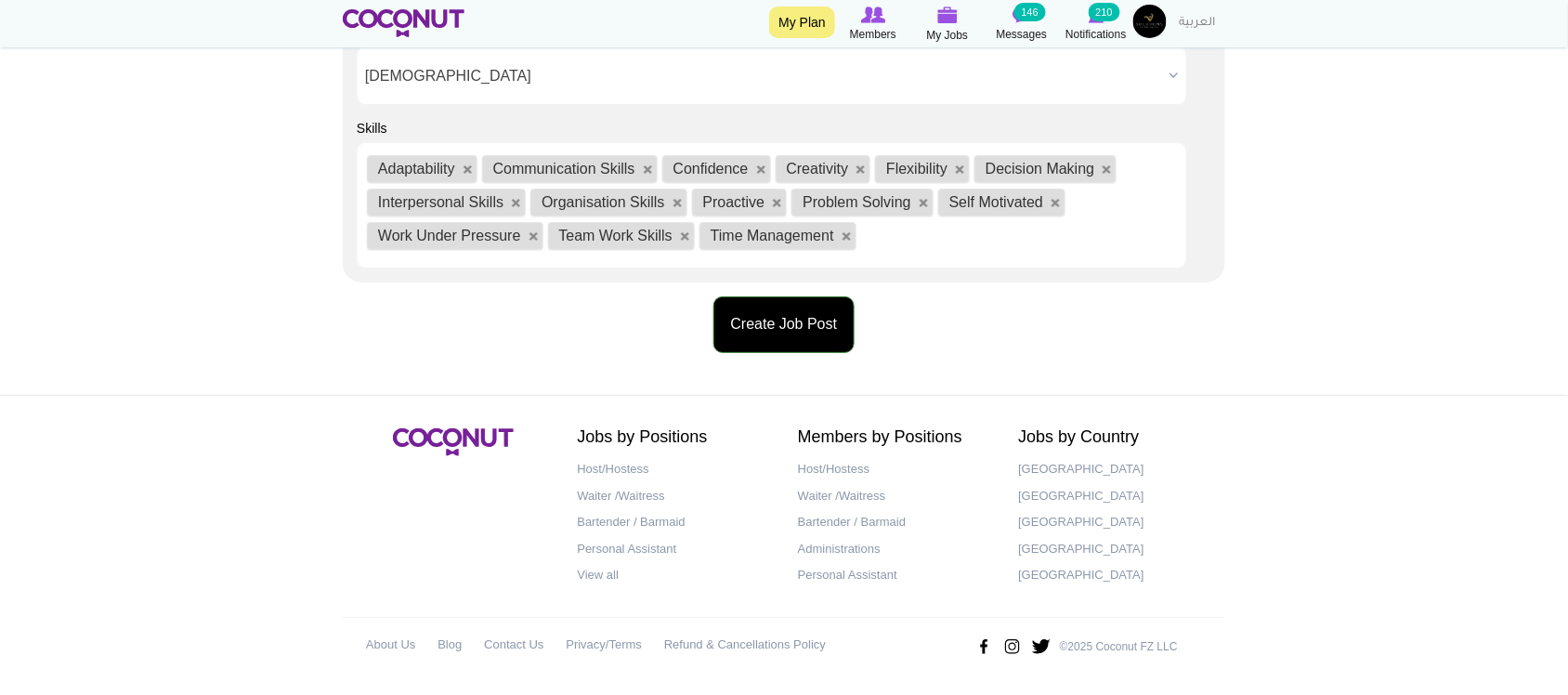
click at [794, 342] on button "Create Job Post" at bounding box center [785, 324] width 142 height 56
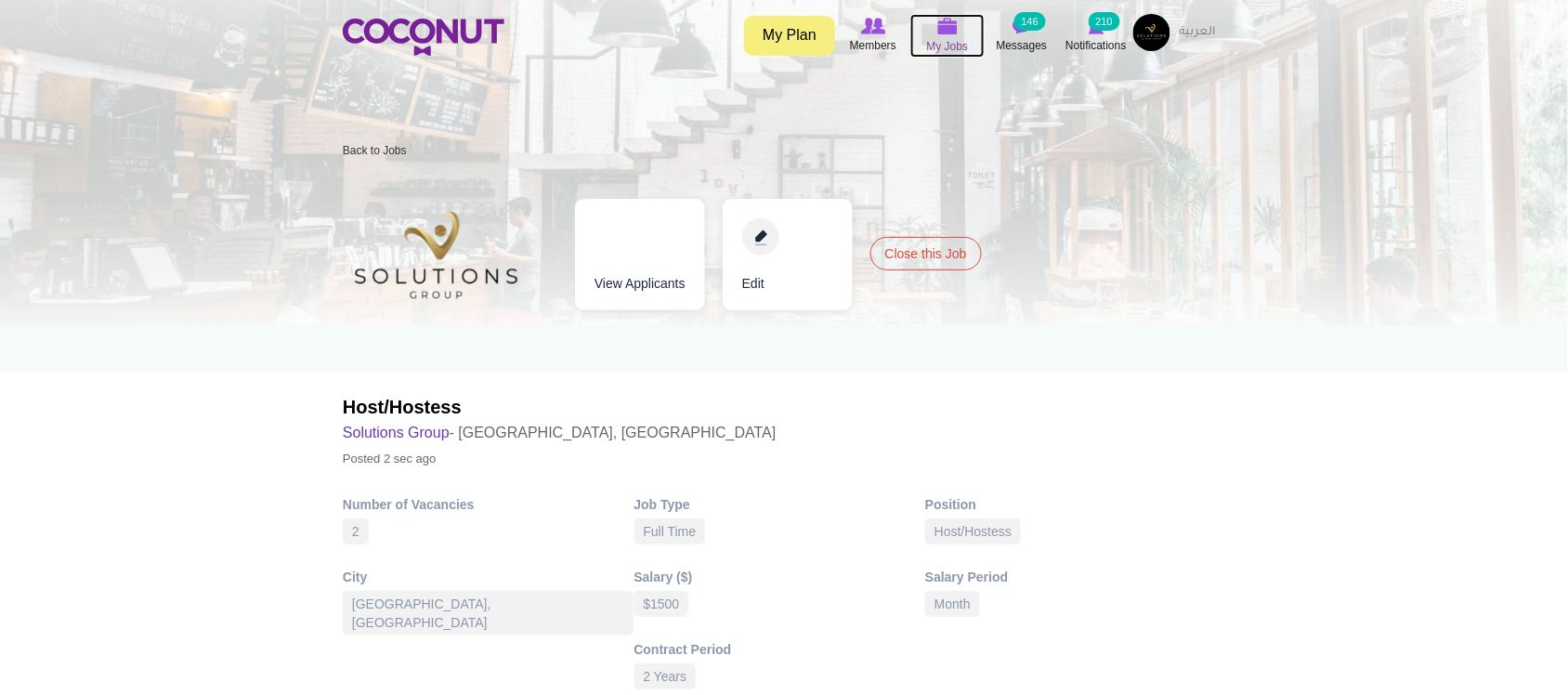
click at [928, 40] on span "My Jobs" at bounding box center [948, 46] width 42 height 19
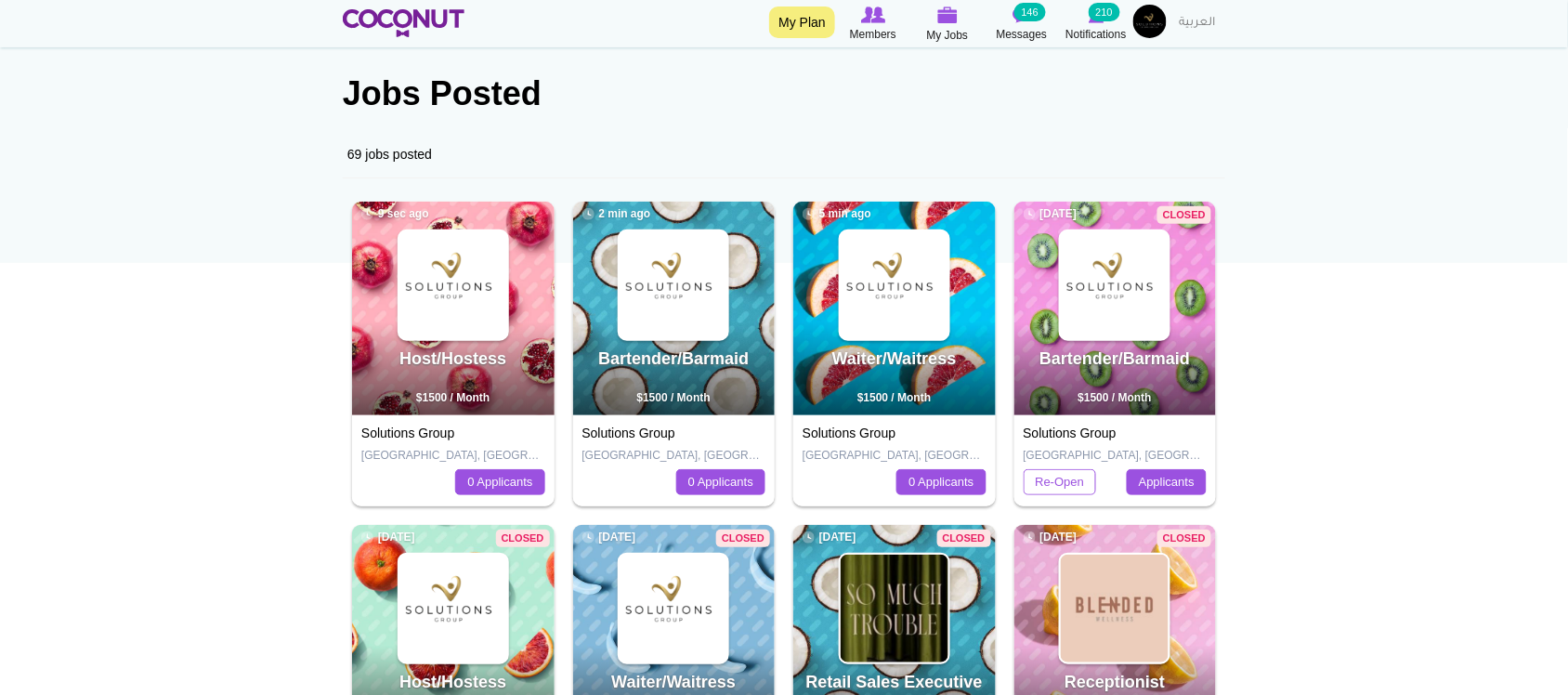
scroll to position [154, 0]
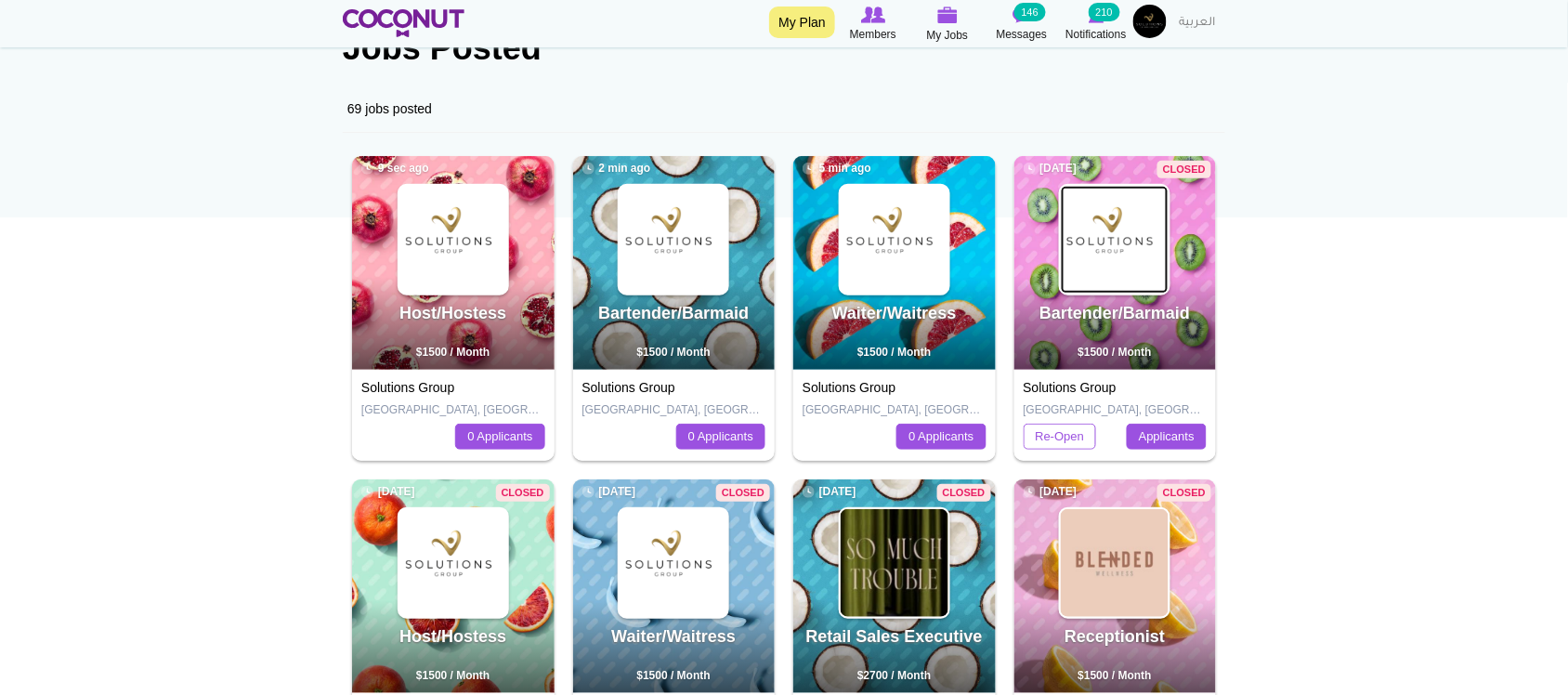
click at [1112, 189] on img at bounding box center [1114, 239] width 108 height 108
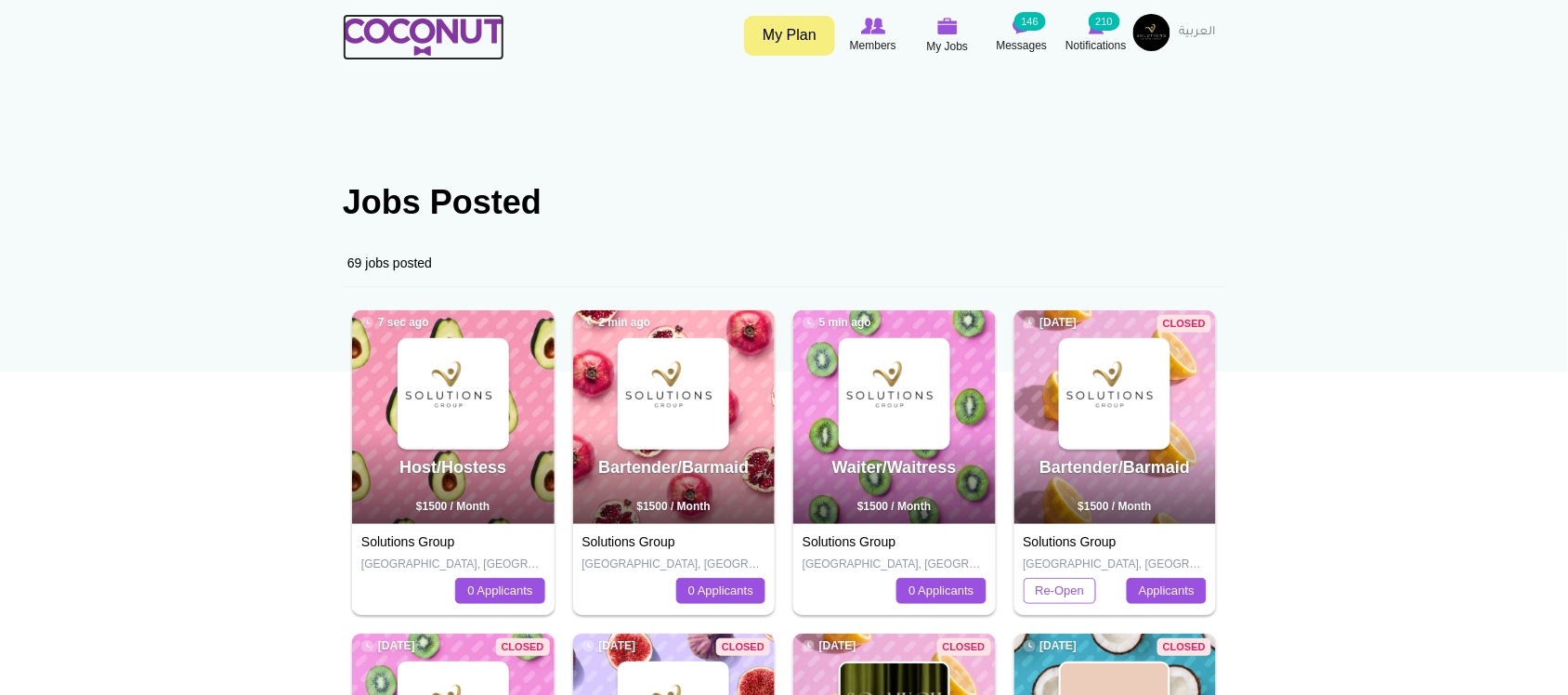
drag, startPoint x: 399, startPoint y: 33, endPoint x: 571, endPoint y: 0, distance: 175.1
click at [399, 33] on img at bounding box center [423, 38] width 161 height 38
click at [919, 61] on div "Toggle navigation My Plan Members My Jobs Post a Job Messages 146 Notifications…" at bounding box center [784, 35] width 1568 height 69
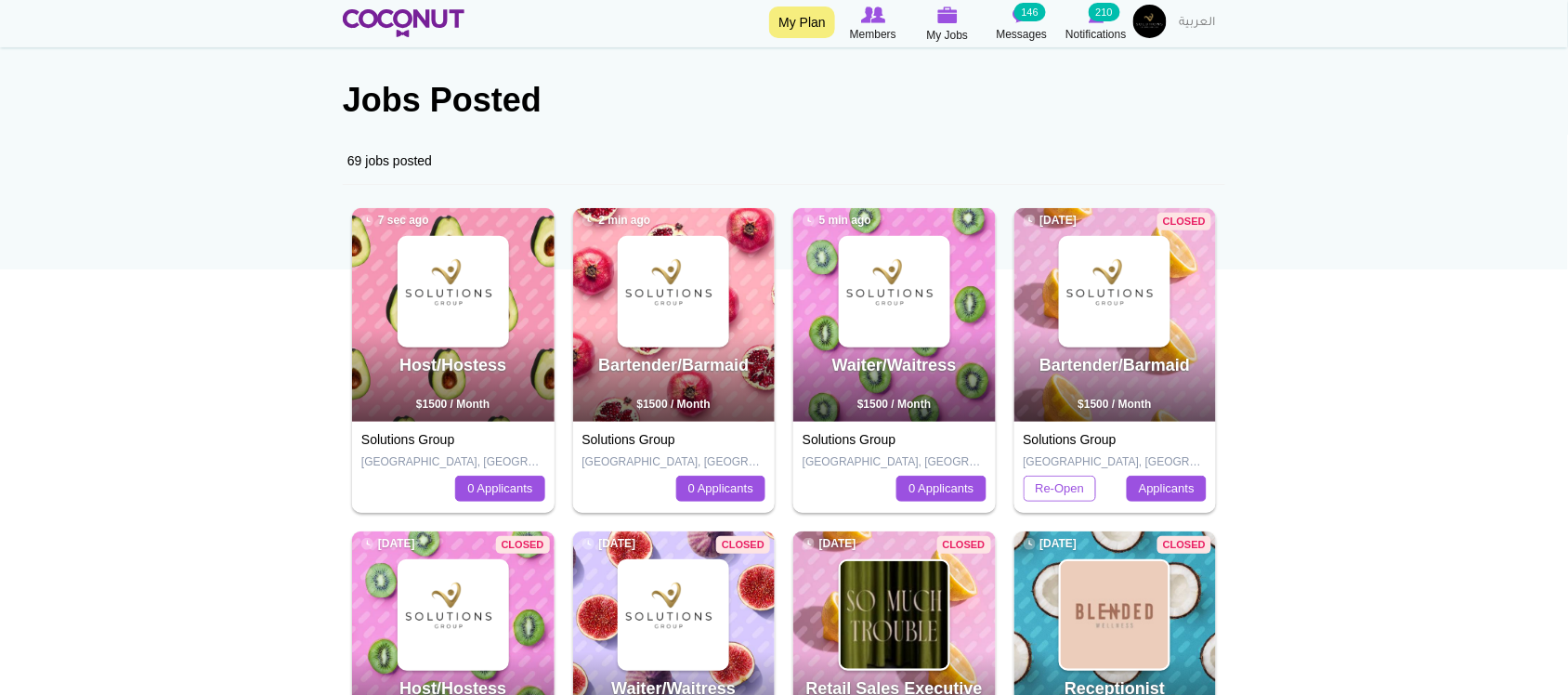
scroll to position [154, 0]
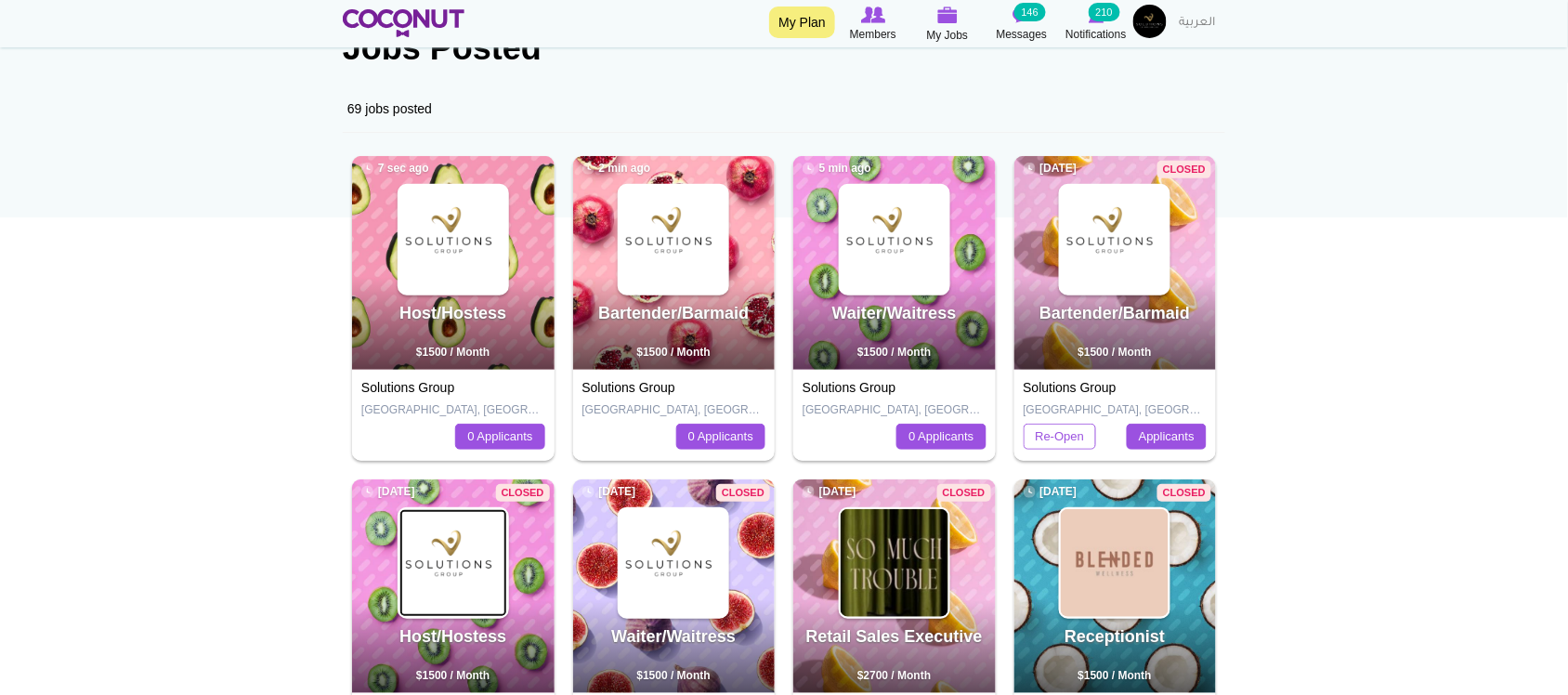
click at [457, 587] on img at bounding box center [453, 563] width 108 height 108
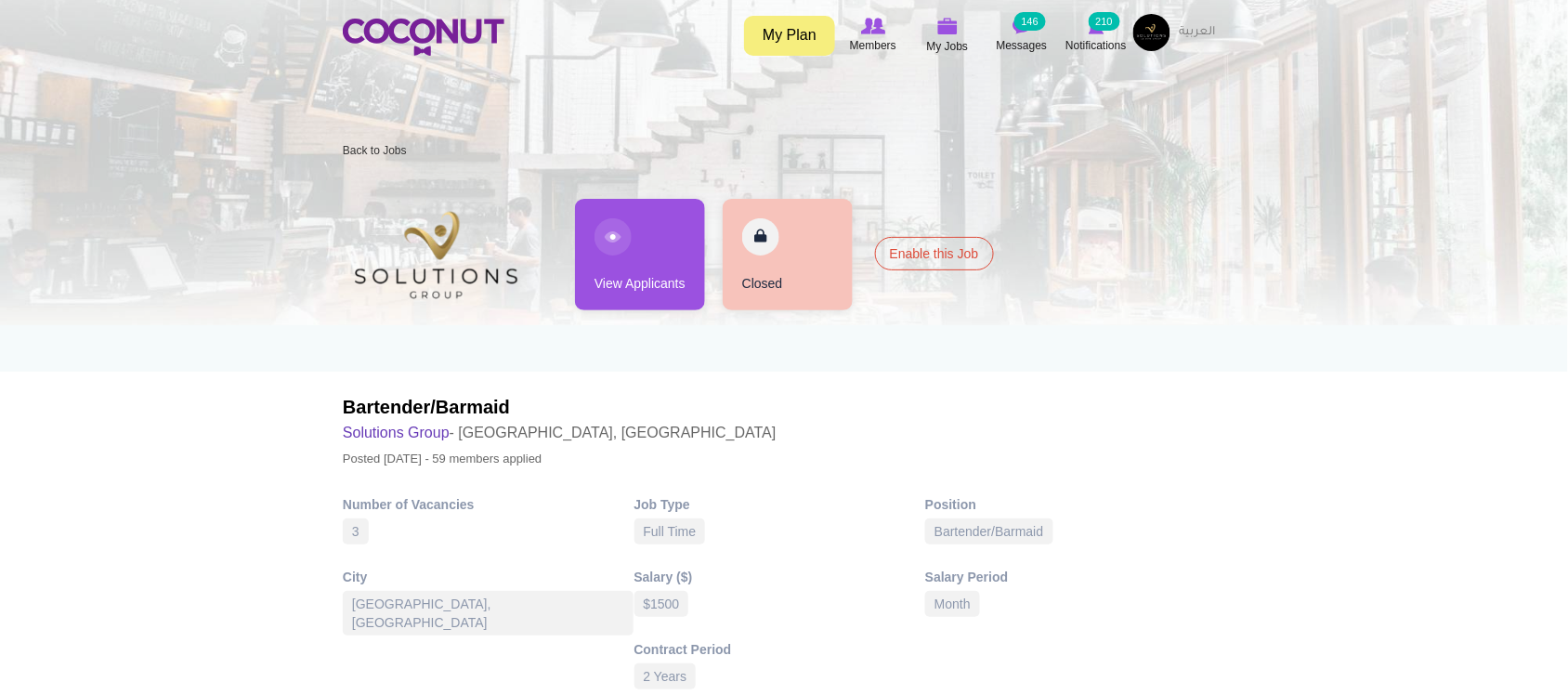
click at [642, 260] on link "View Applicants" at bounding box center [641, 254] width 131 height 112
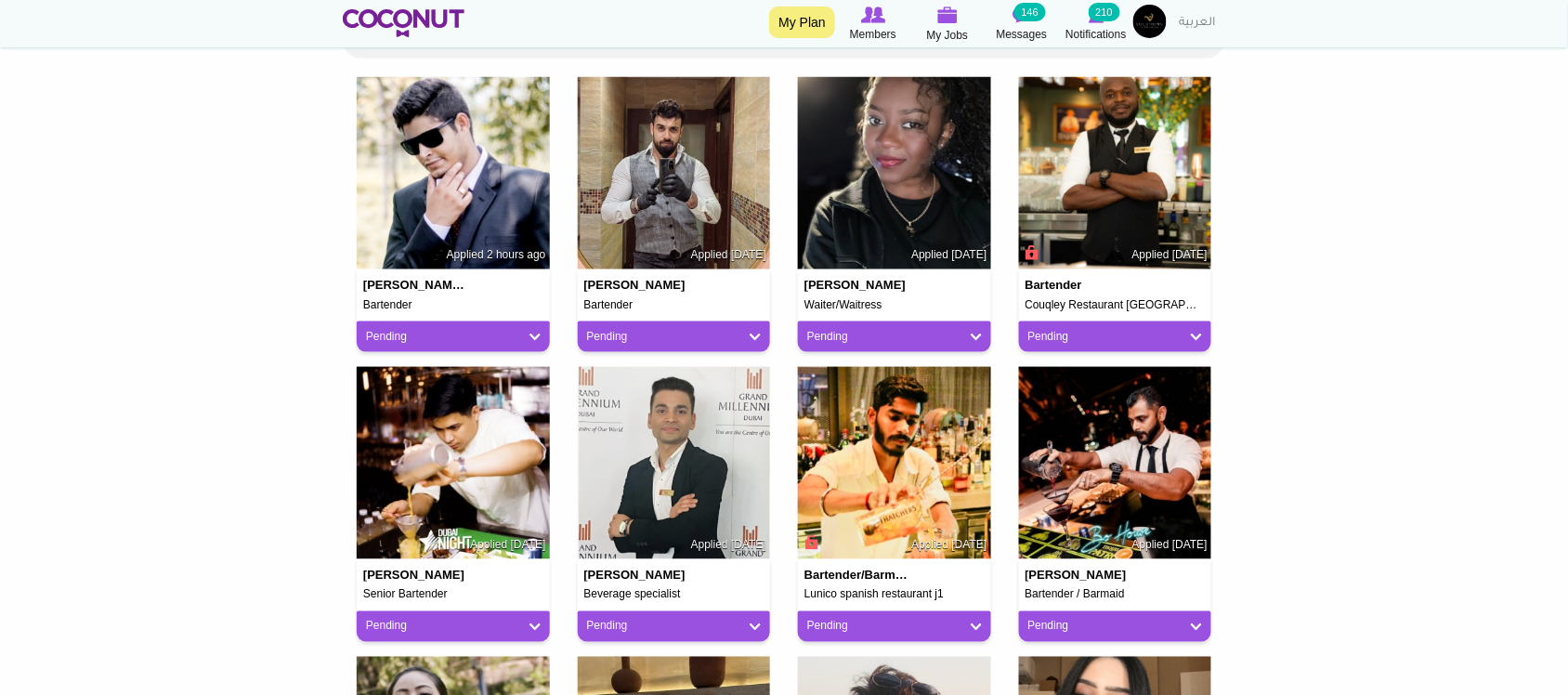
scroll to position [774, 0]
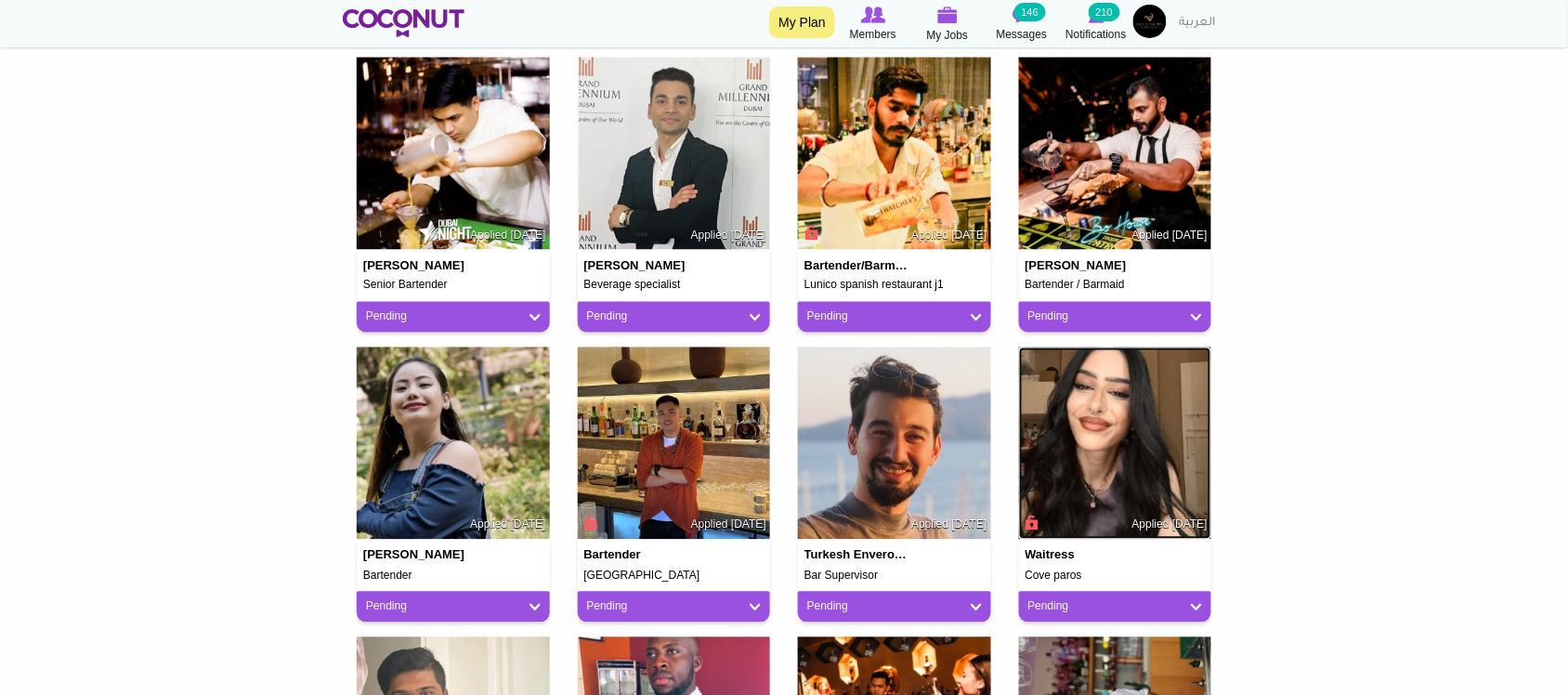
click at [1134, 419] on img at bounding box center [1115, 443] width 193 height 193
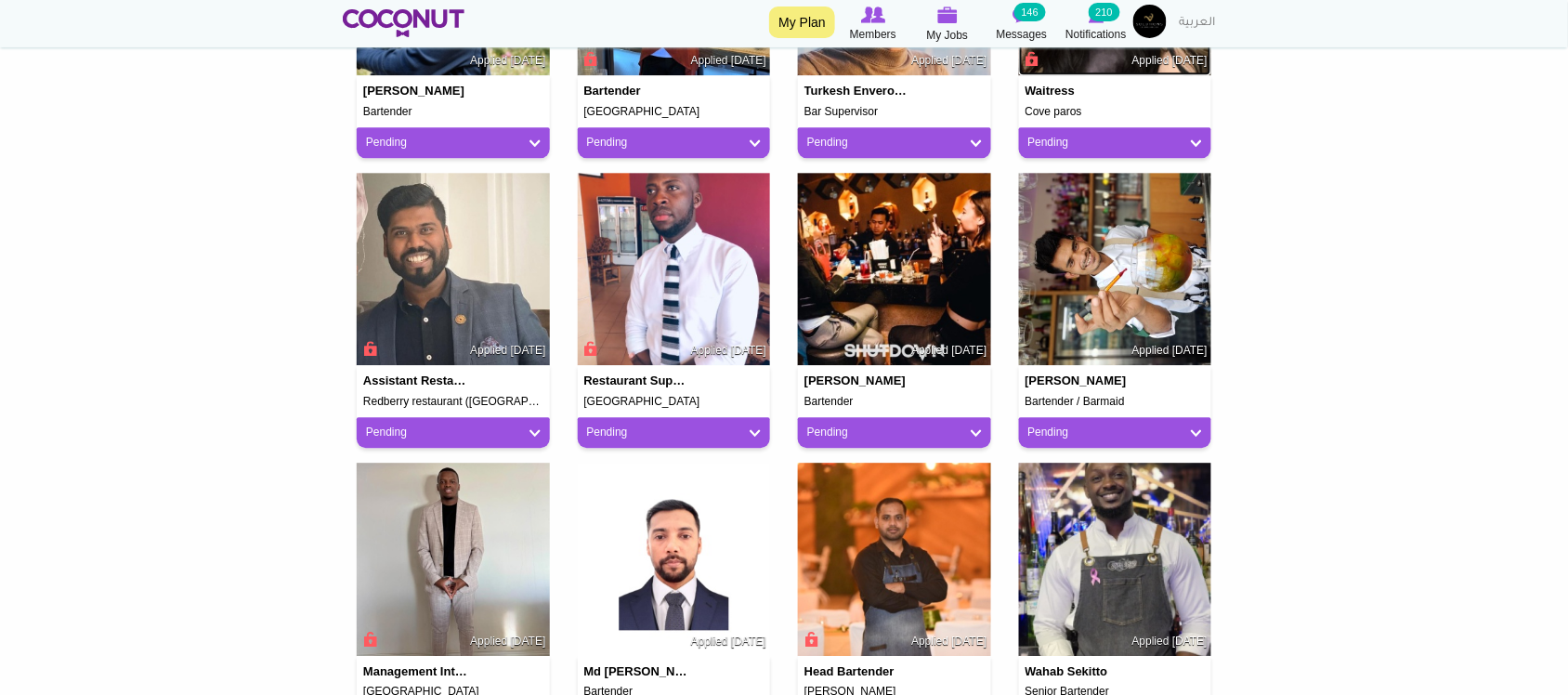
scroll to position [1547, 0]
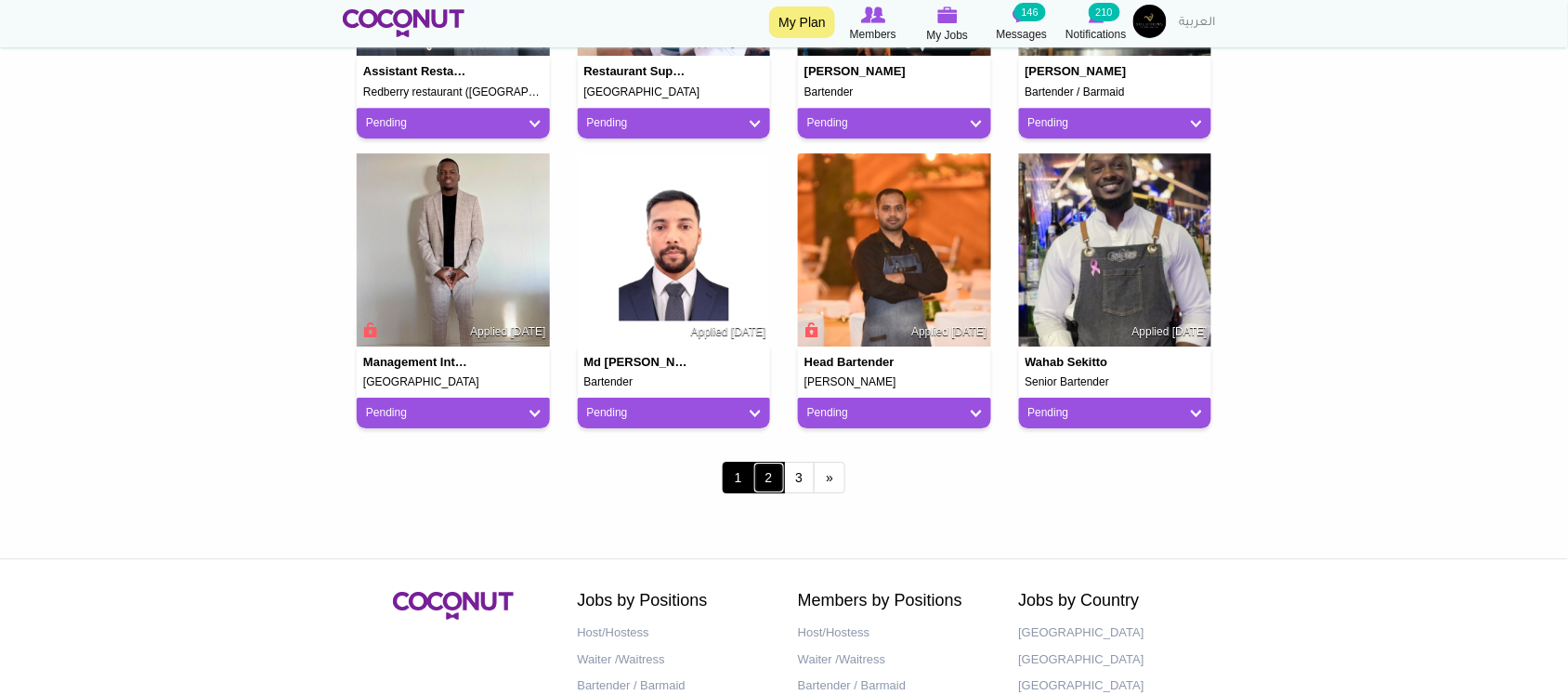
click at [768, 479] on link "2" at bounding box center [769, 478] width 32 height 32
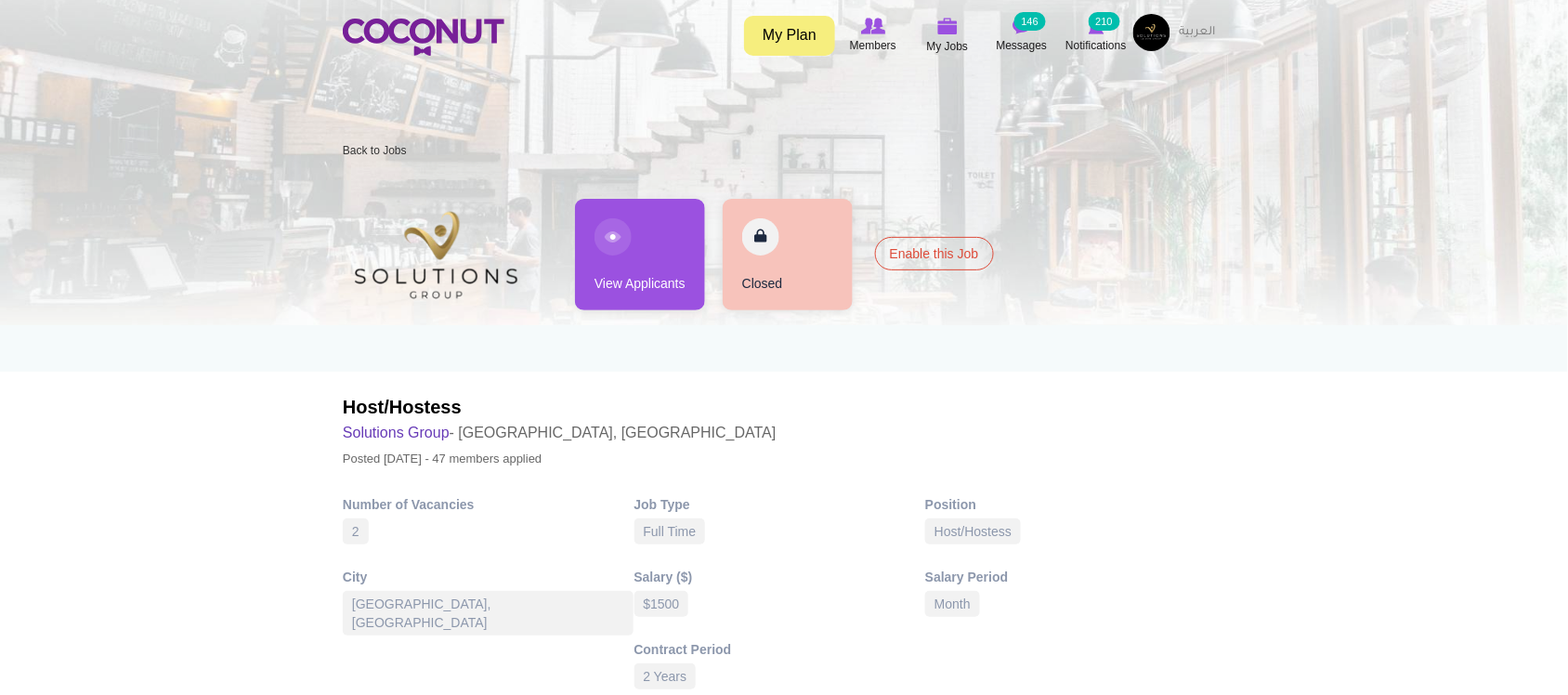
click at [670, 295] on link "View Applicants" at bounding box center [641, 254] width 131 height 112
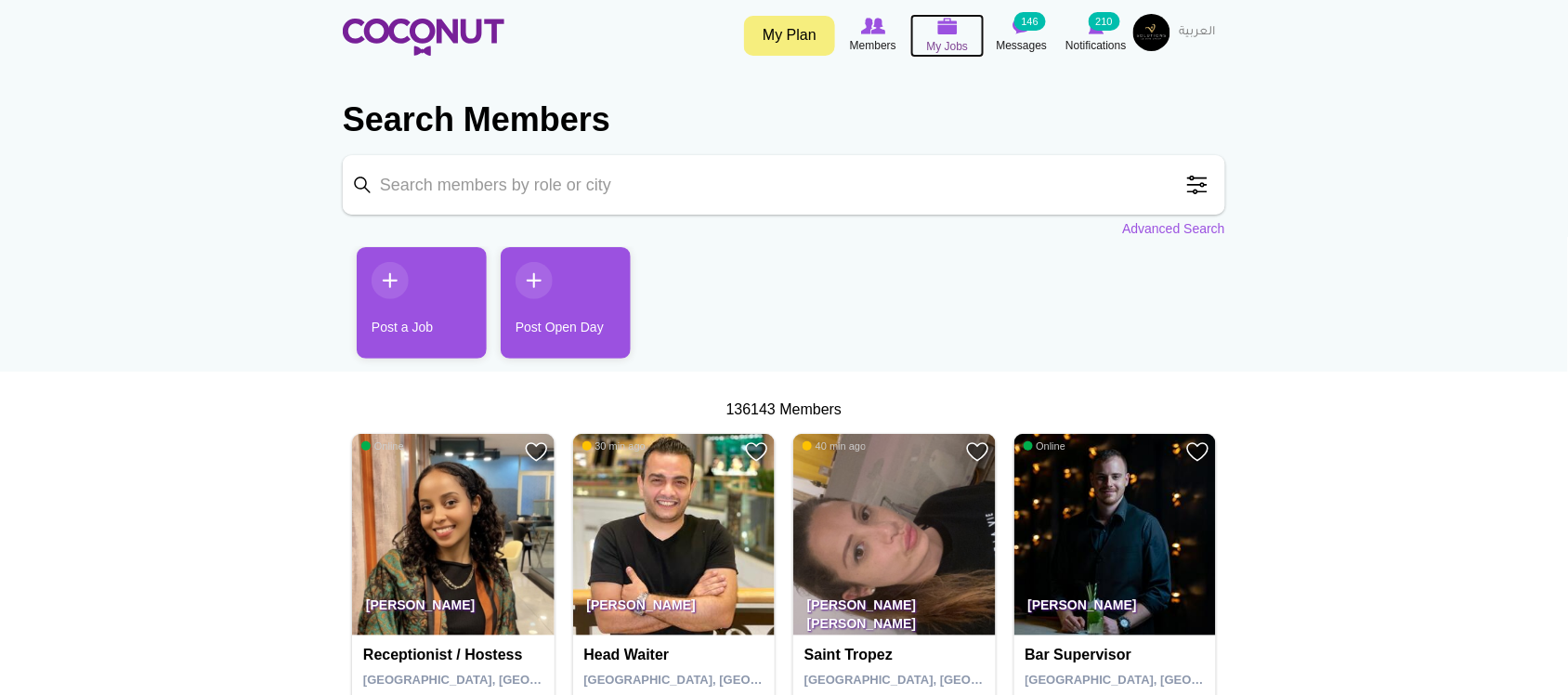
click at [957, 35] on icon at bounding box center [947, 27] width 70 height 22
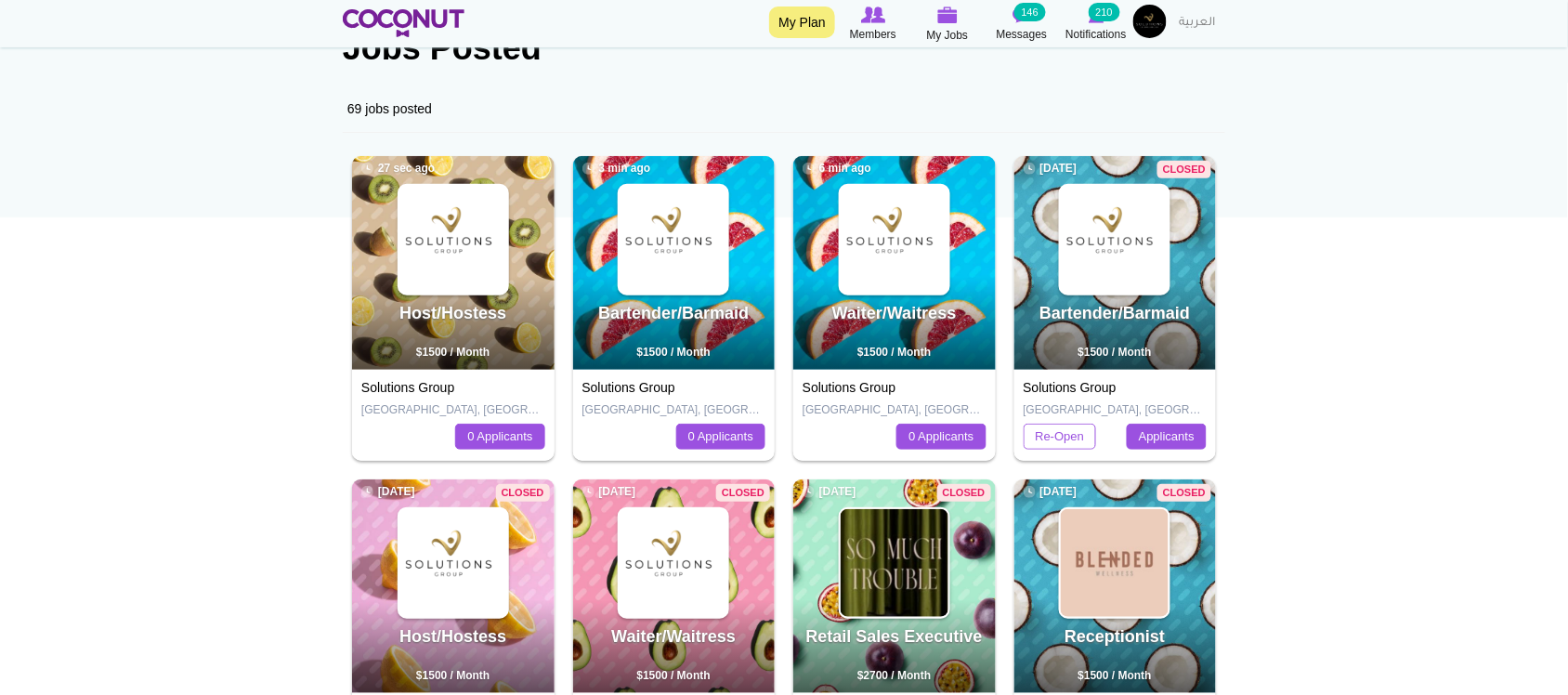
scroll to position [309, 0]
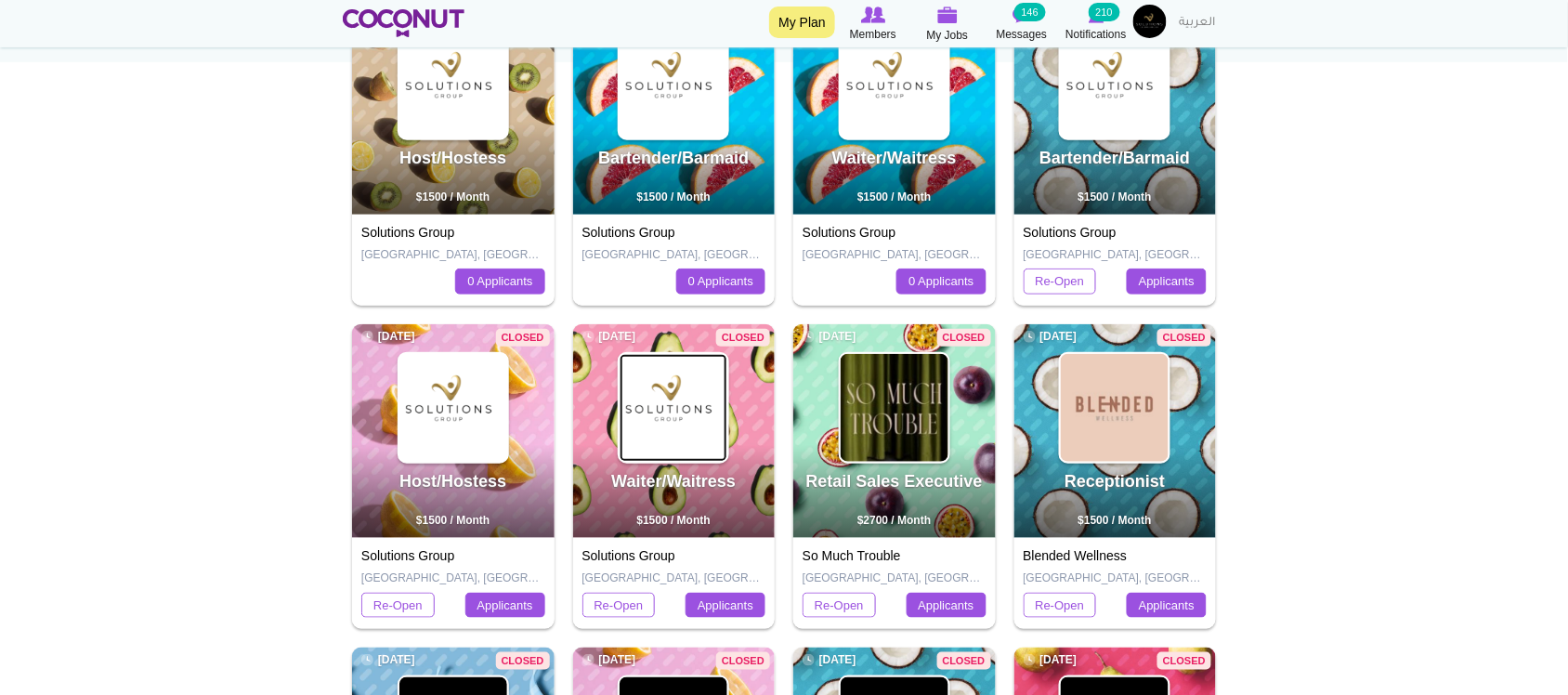
click at [698, 408] on img at bounding box center [673, 407] width 108 height 108
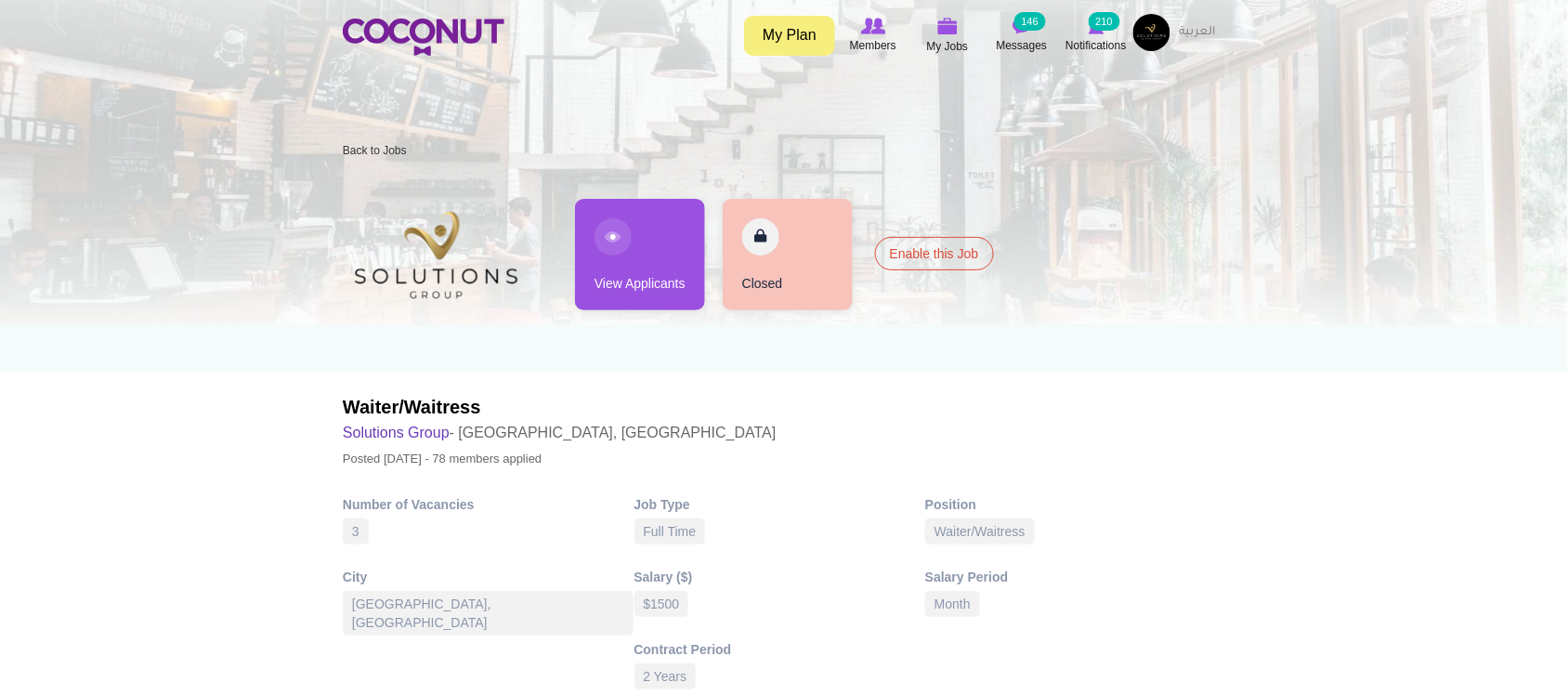
click at [648, 269] on link "View Applicants" at bounding box center [641, 254] width 131 height 112
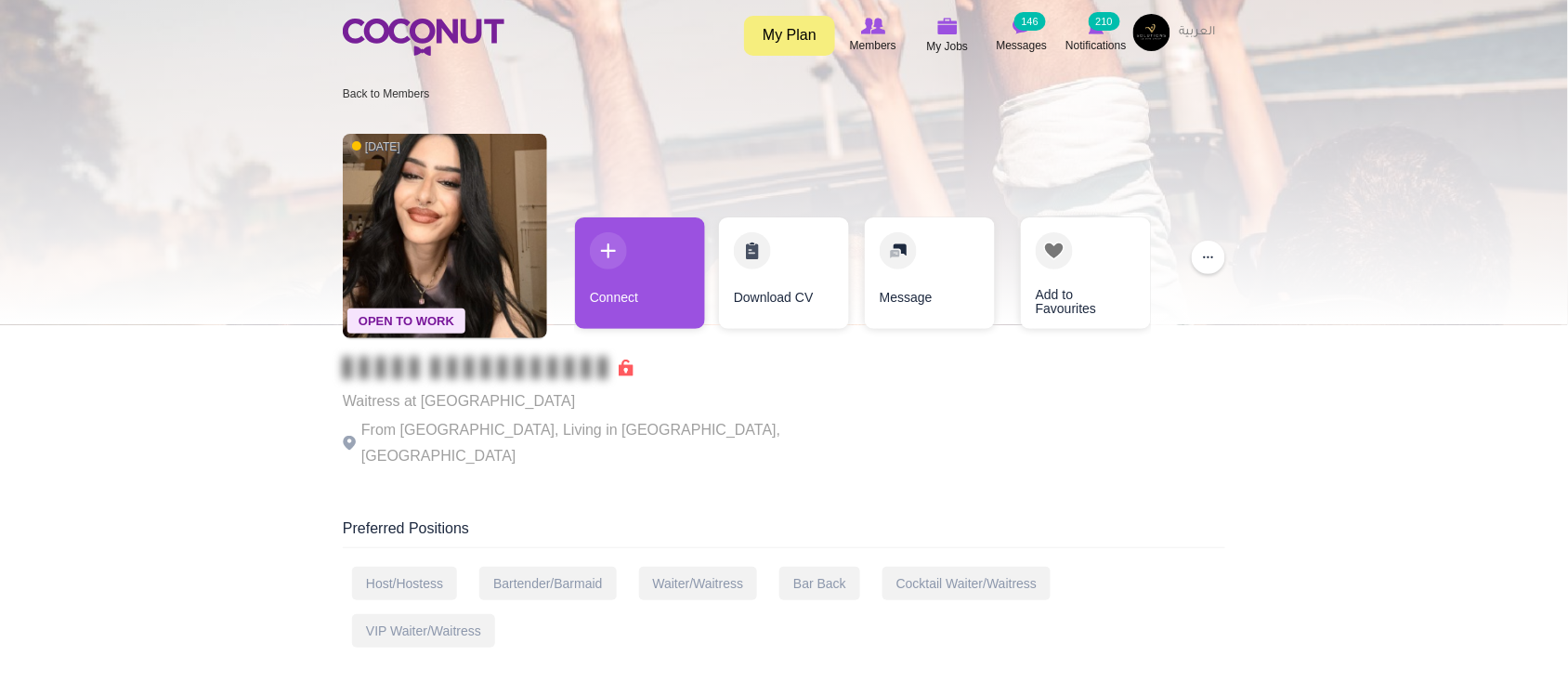
click at [528, 428] on p "From [GEOGRAPHIC_DATA], Living in [GEOGRAPHIC_DATA], [GEOGRAPHIC_DATA]" at bounding box center [598, 443] width 511 height 52
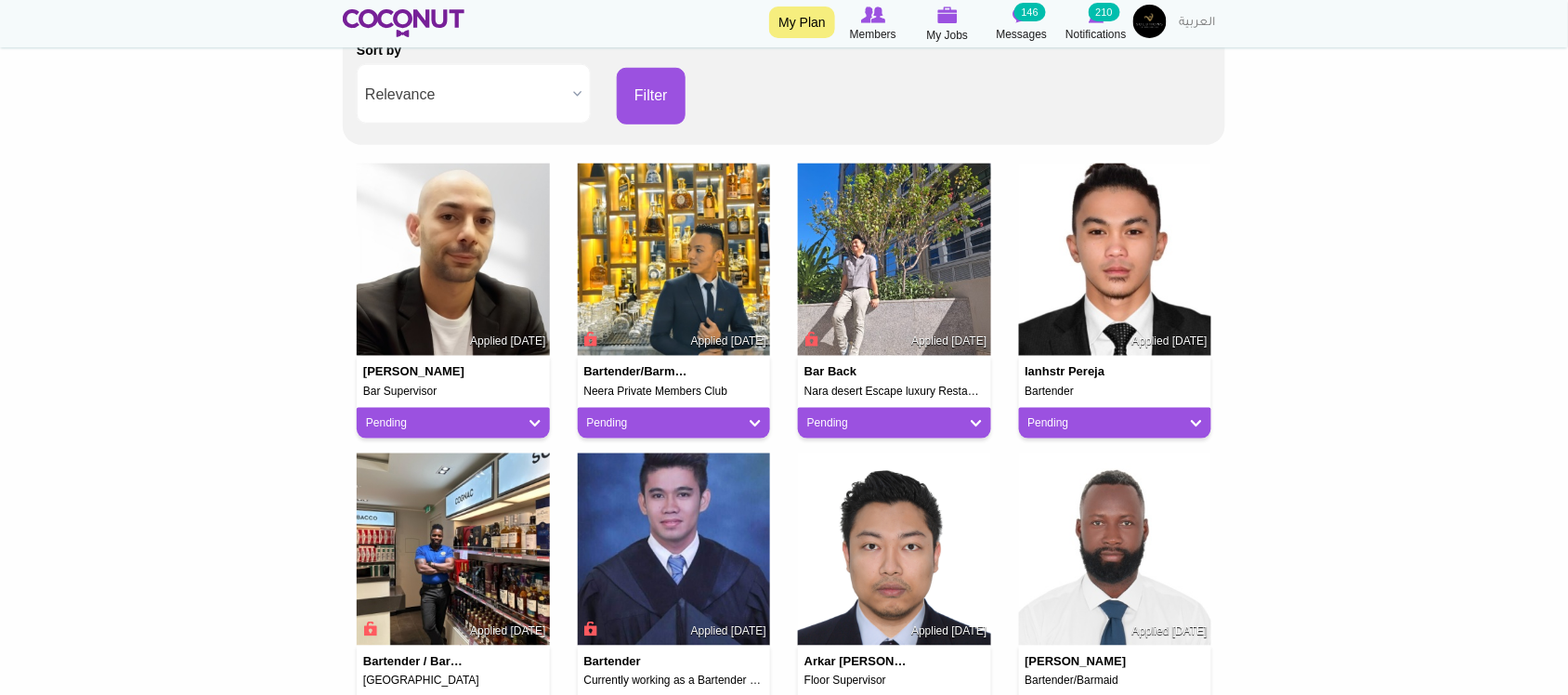
scroll to position [465, 0]
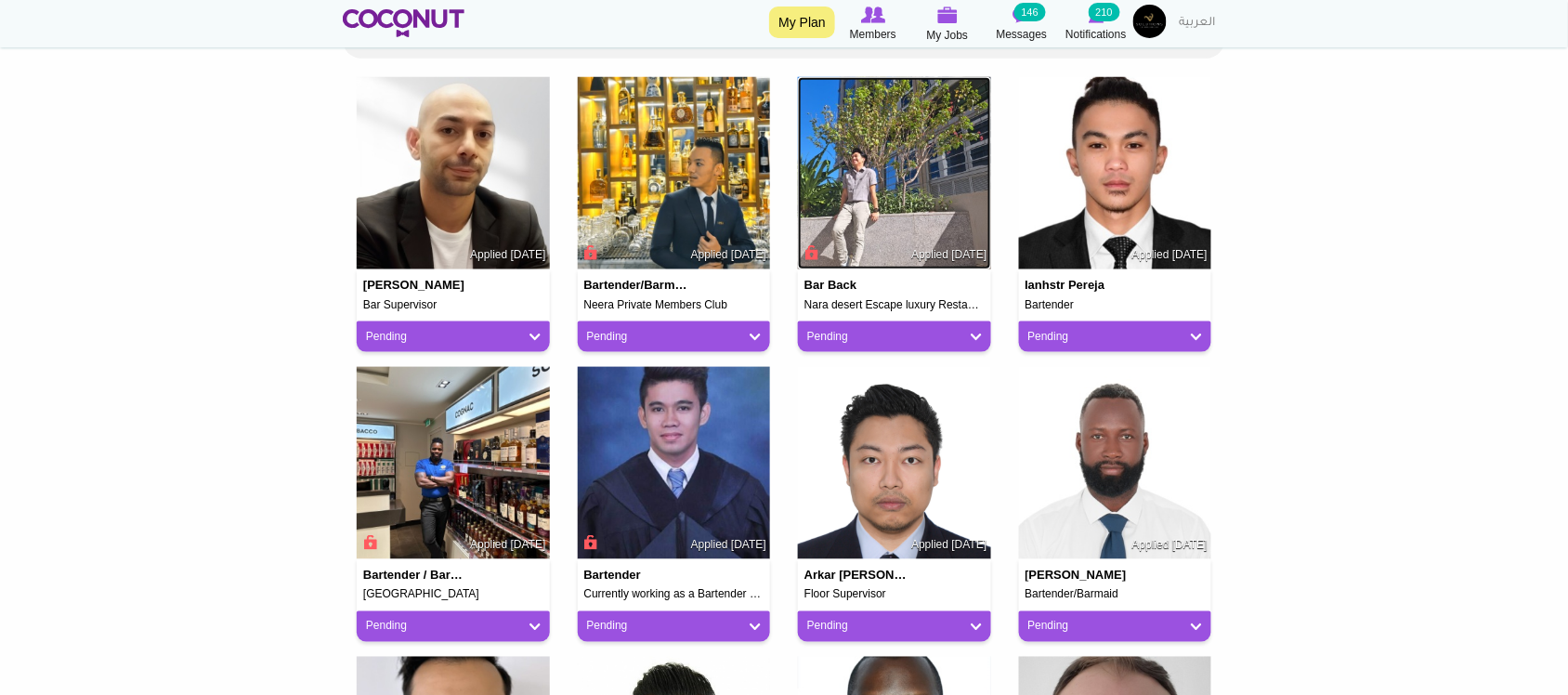
click at [898, 170] on img at bounding box center [894, 173] width 193 height 193
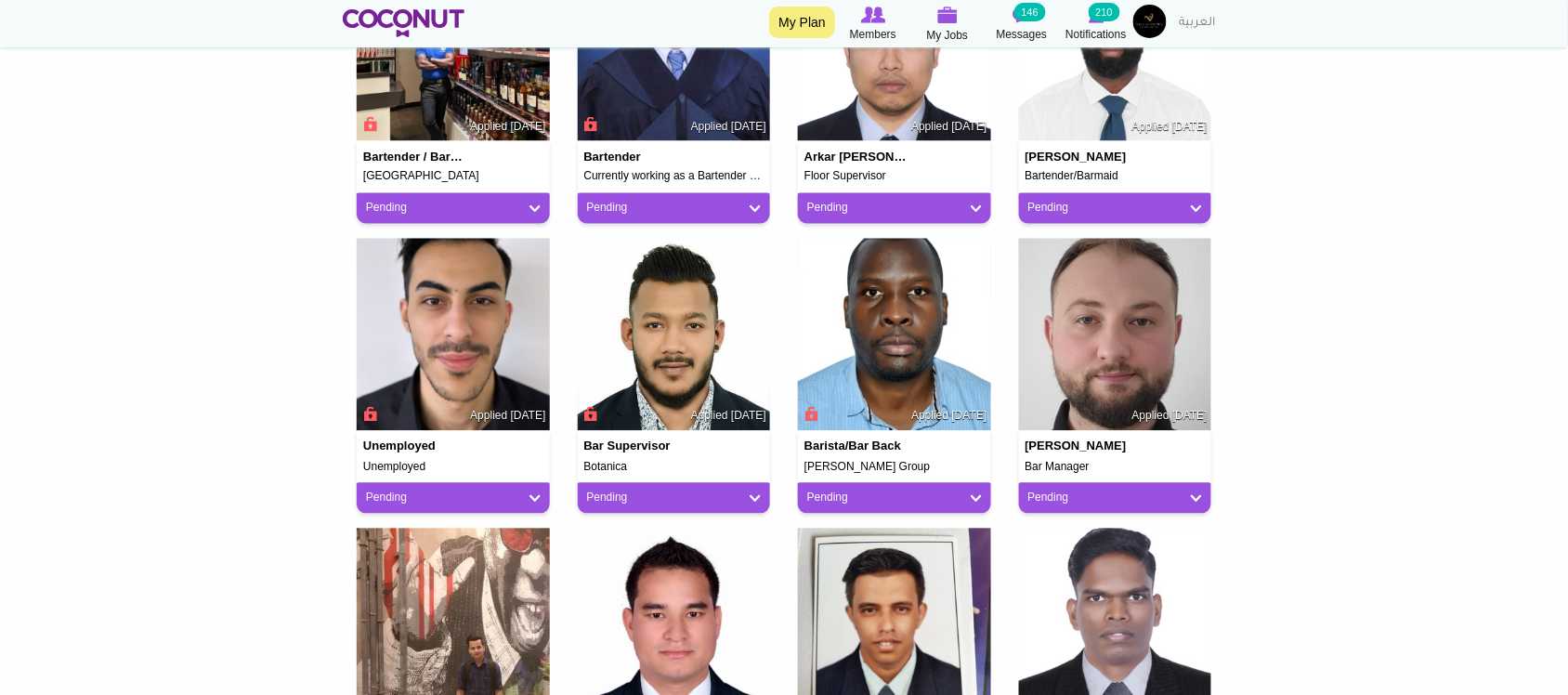
scroll to position [928, 0]
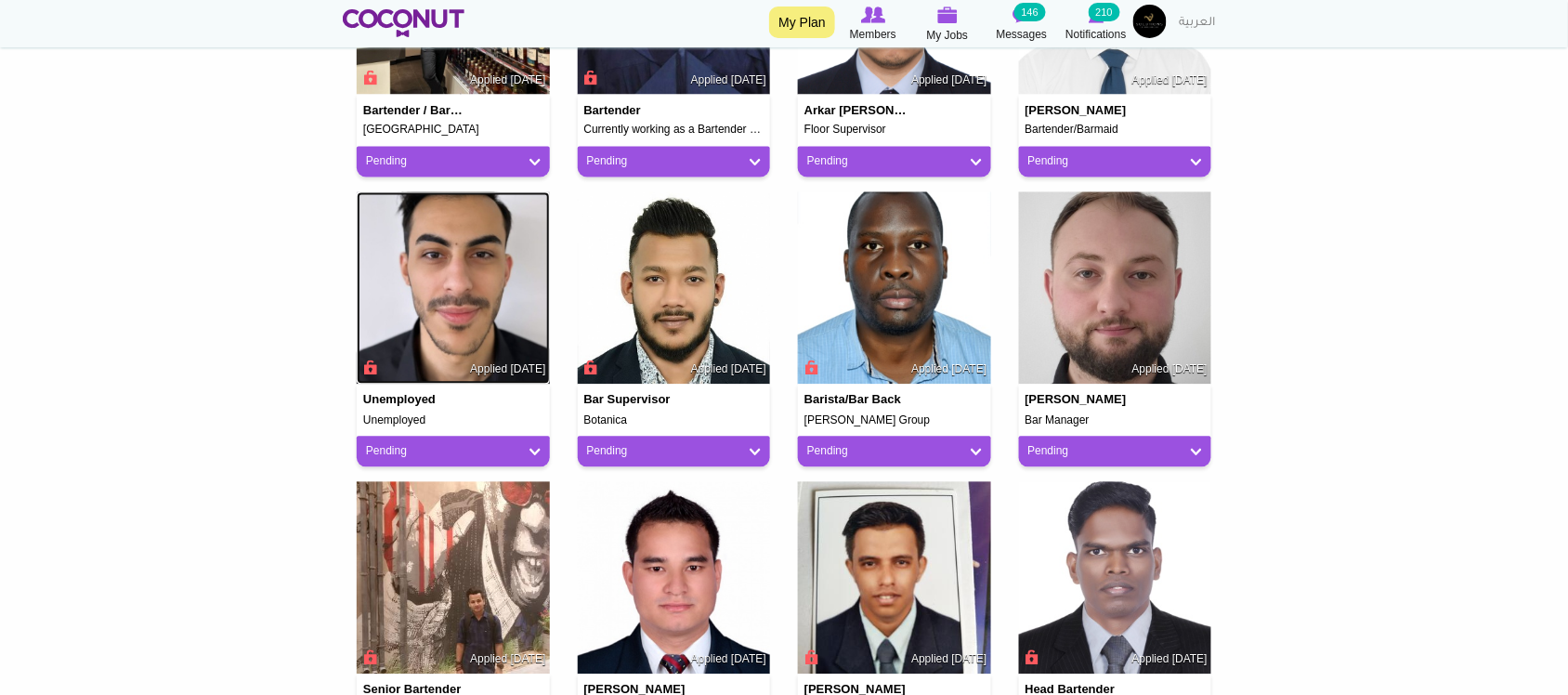
click at [495, 306] on img at bounding box center [453, 288] width 193 height 193
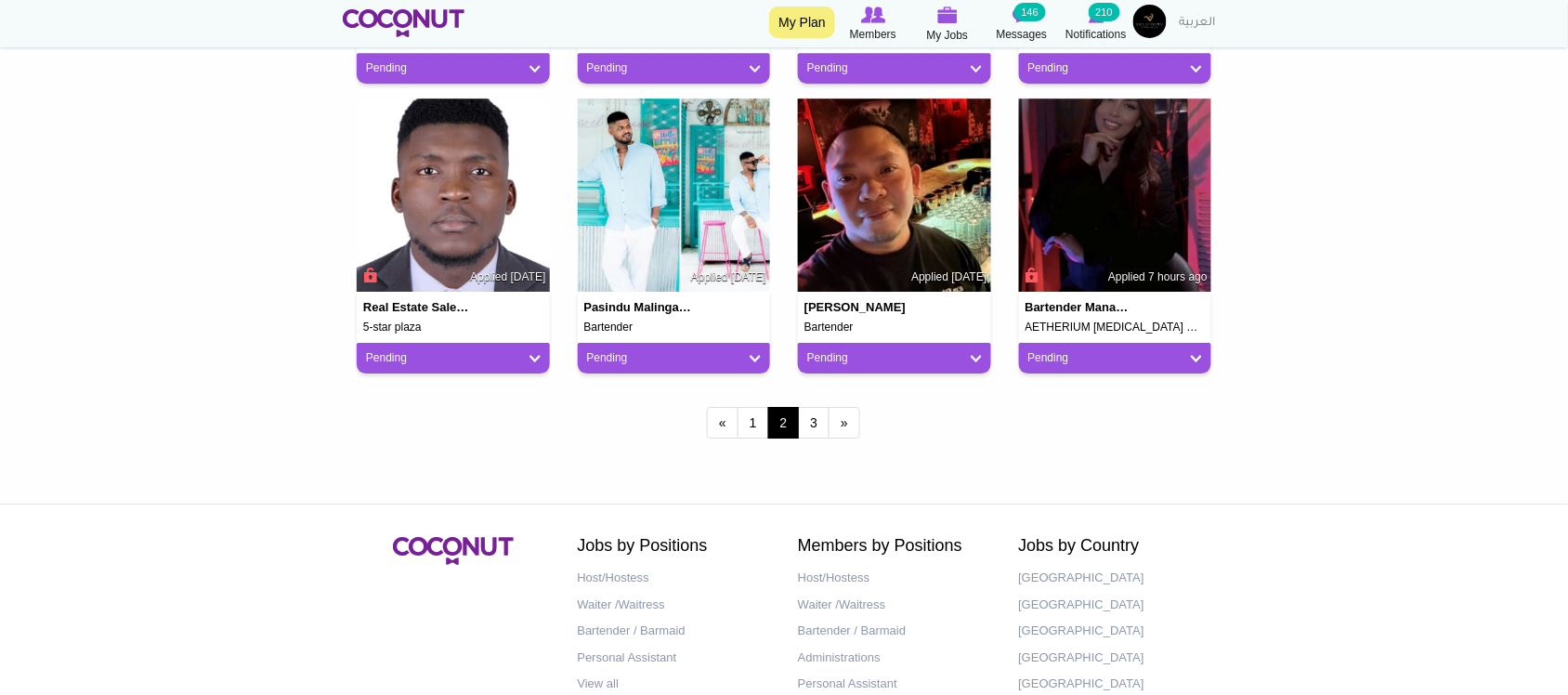
scroll to position [1702, 0]
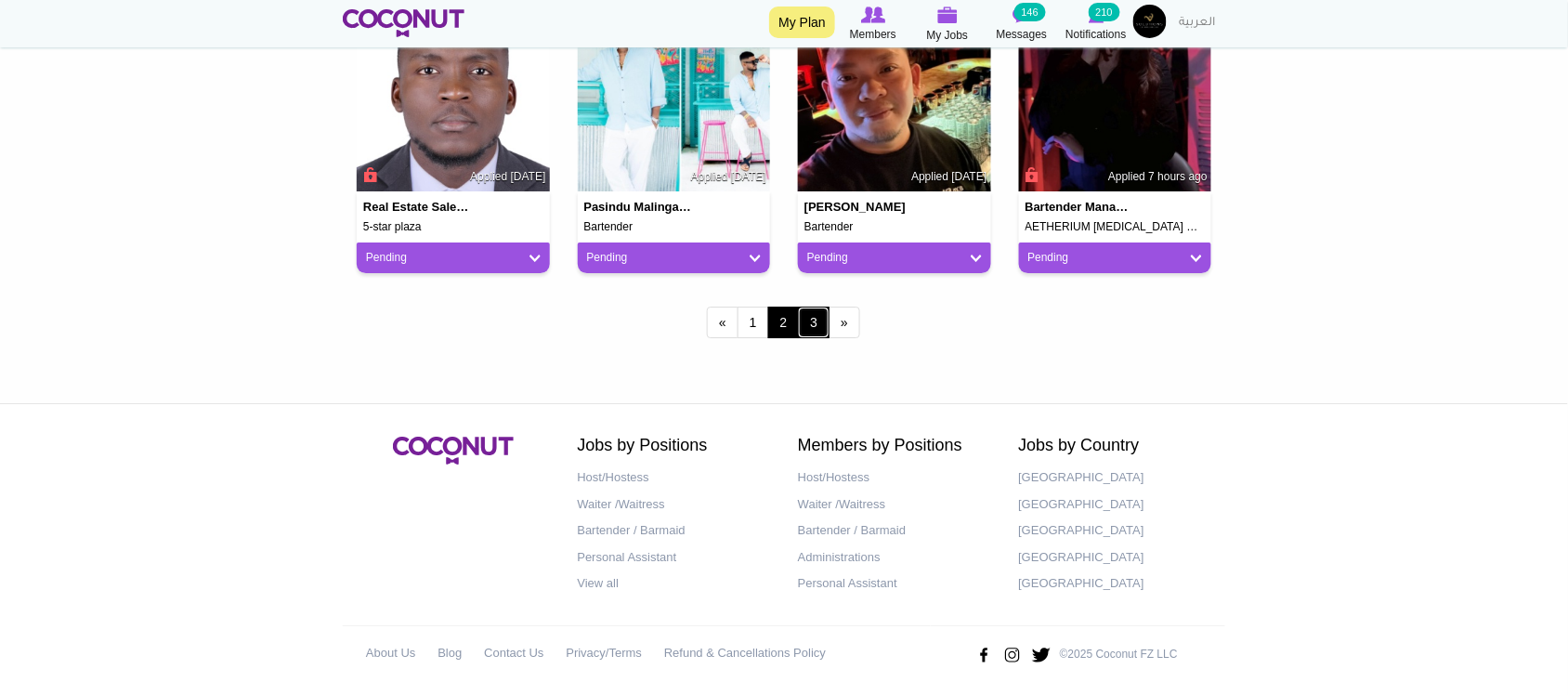
click at [818, 320] on link "3" at bounding box center [814, 322] width 32 height 32
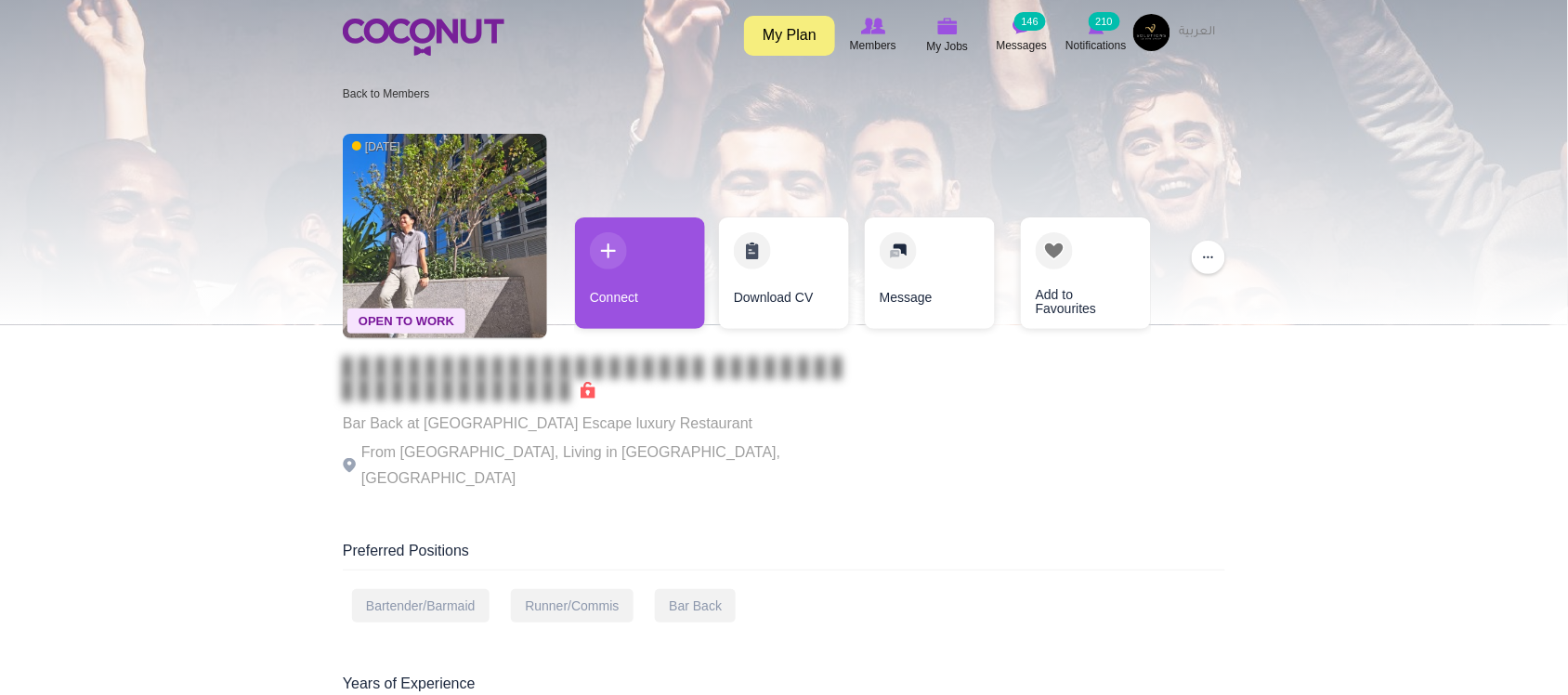
click at [634, 432] on p "Bar Back at [GEOGRAPHIC_DATA] Escape luxury Restaurant" at bounding box center [598, 423] width 511 height 26
click at [573, 427] on p "Bar Back at [GEOGRAPHIC_DATA] Escape luxury Restaurant" at bounding box center [598, 423] width 511 height 26
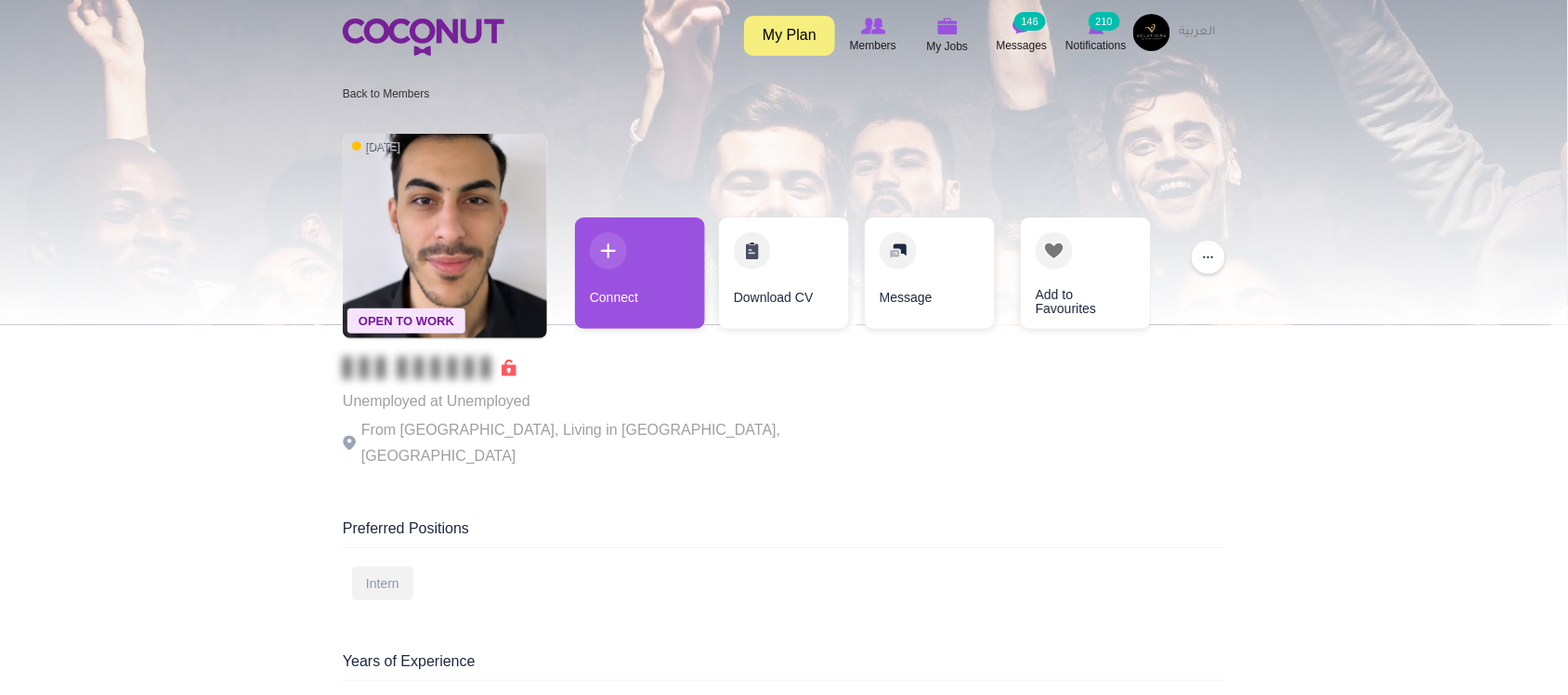
click at [573, 427] on p "From [GEOGRAPHIC_DATA], Living in [GEOGRAPHIC_DATA], [GEOGRAPHIC_DATA]" at bounding box center [598, 443] width 511 height 52
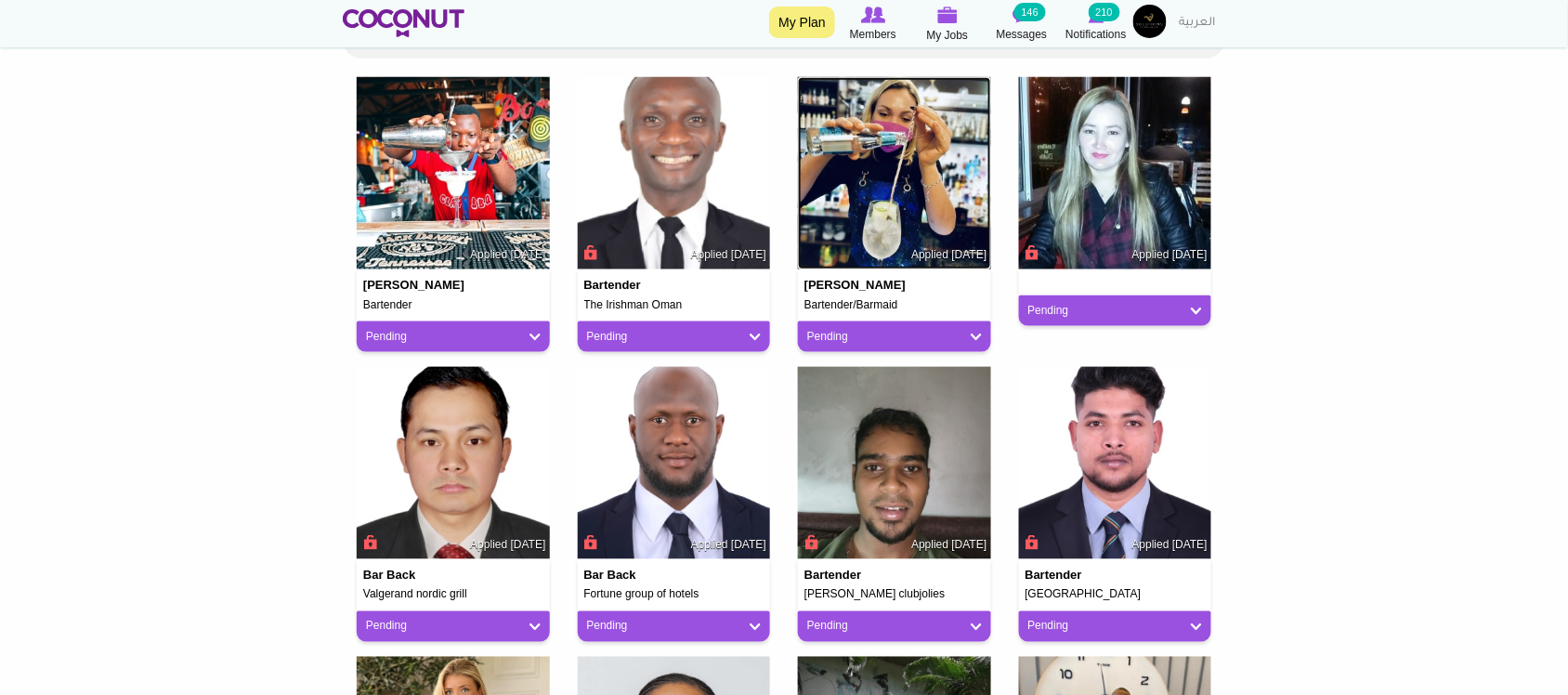
click at [909, 176] on img at bounding box center [894, 173] width 193 height 193
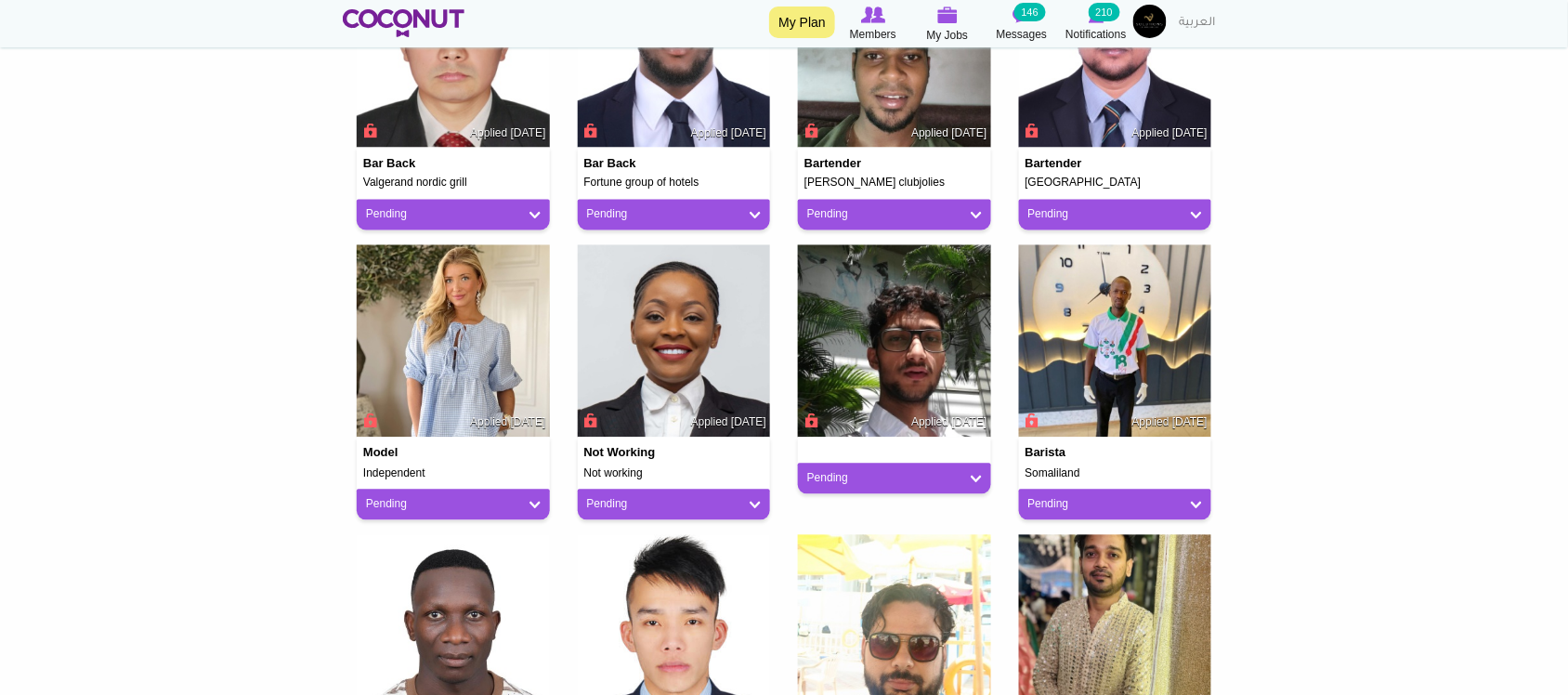
scroll to position [928, 0]
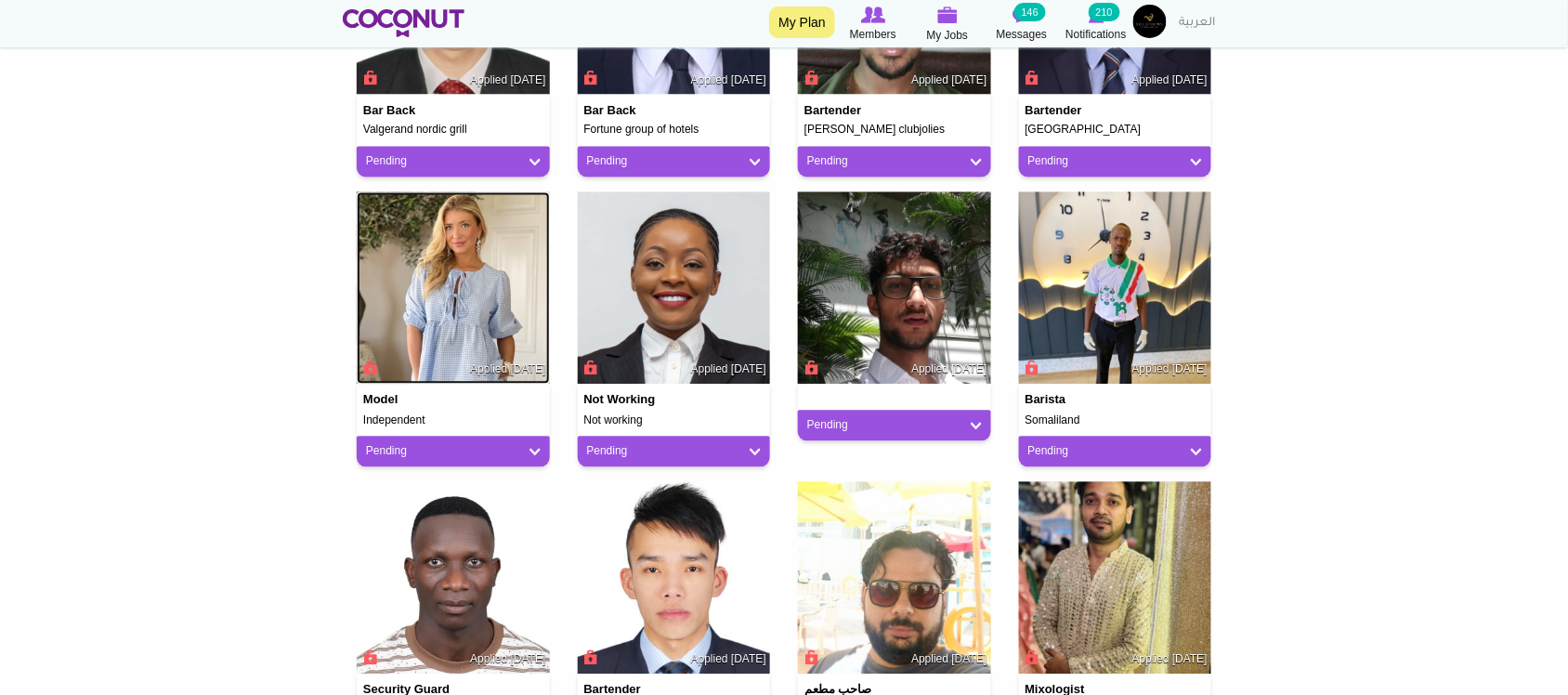
click at [424, 299] on img at bounding box center [453, 288] width 193 height 193
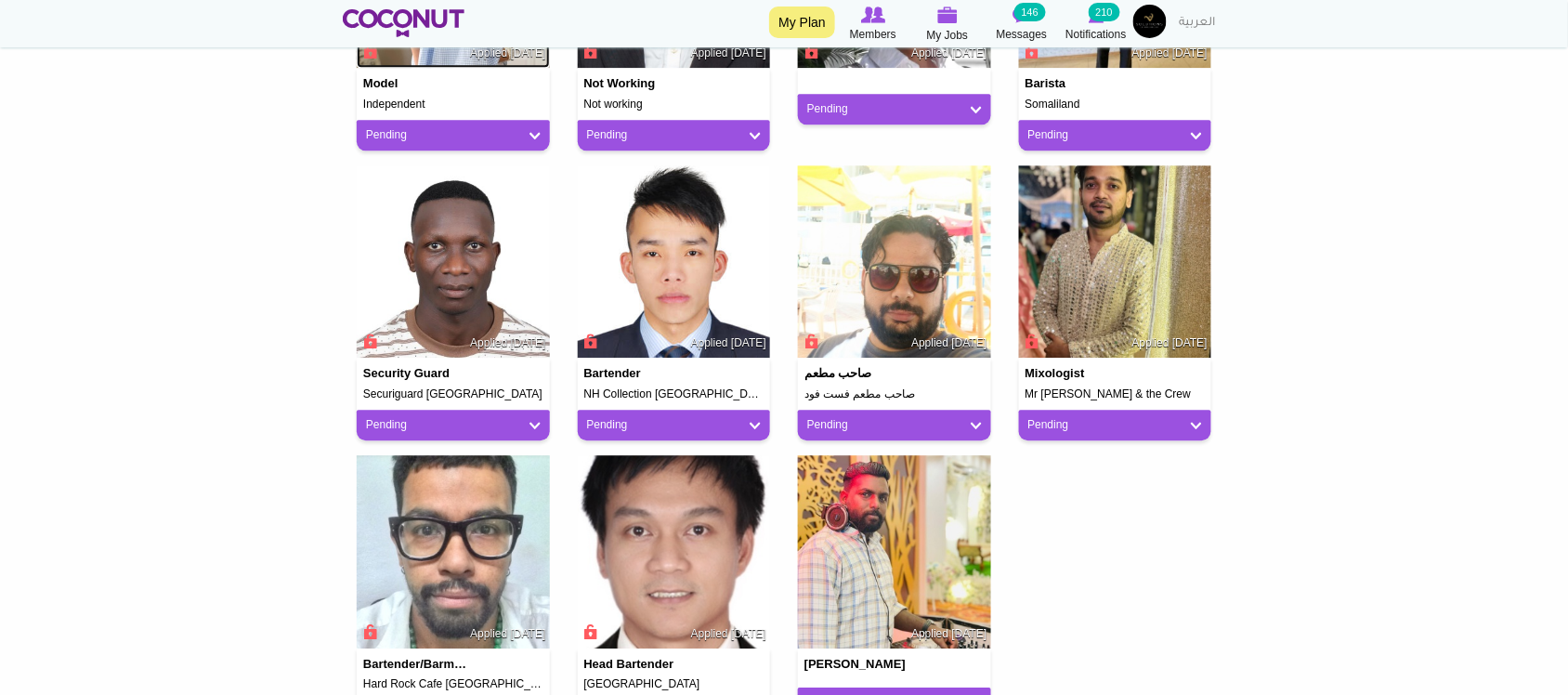
scroll to position [1393, 0]
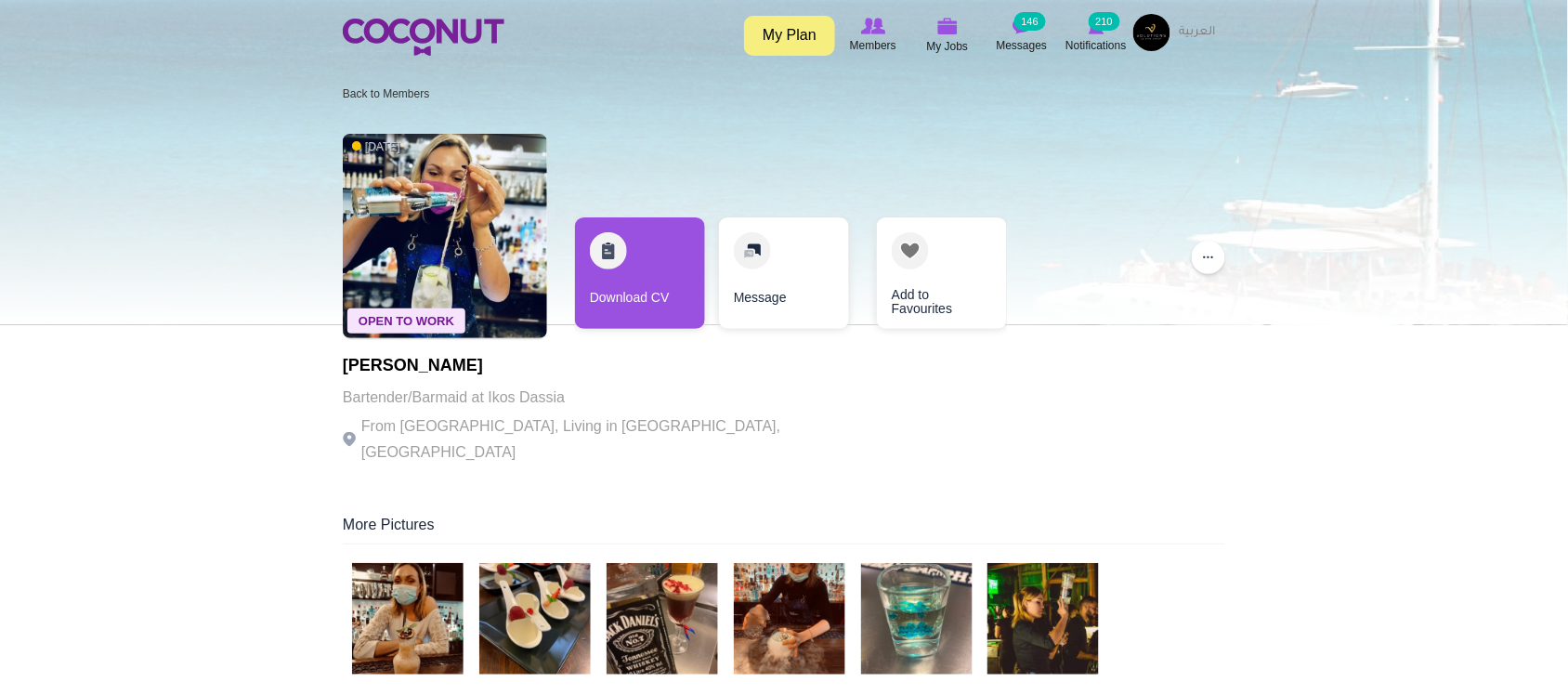
click at [573, 427] on p "From [GEOGRAPHIC_DATA], Living in [GEOGRAPHIC_DATA], [GEOGRAPHIC_DATA]" at bounding box center [598, 439] width 511 height 52
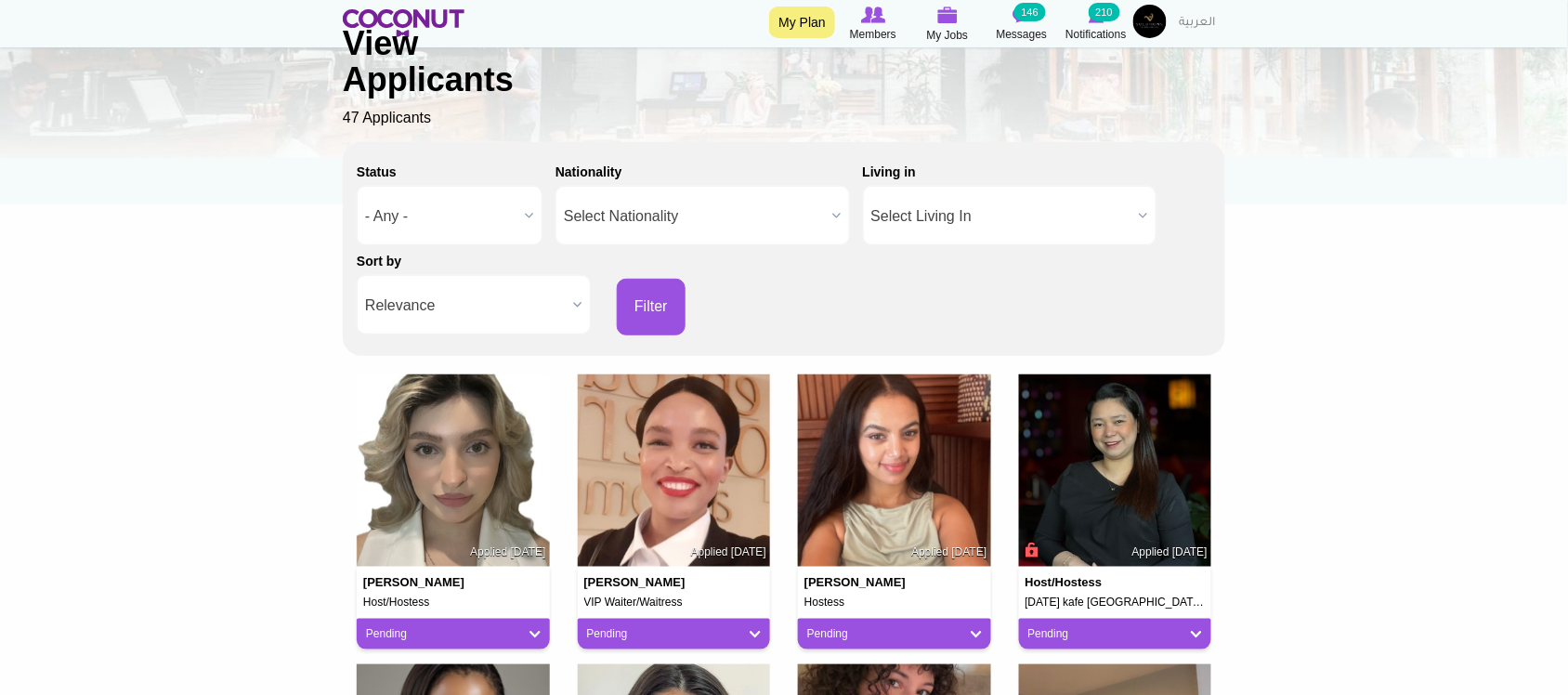
scroll to position [309, 0]
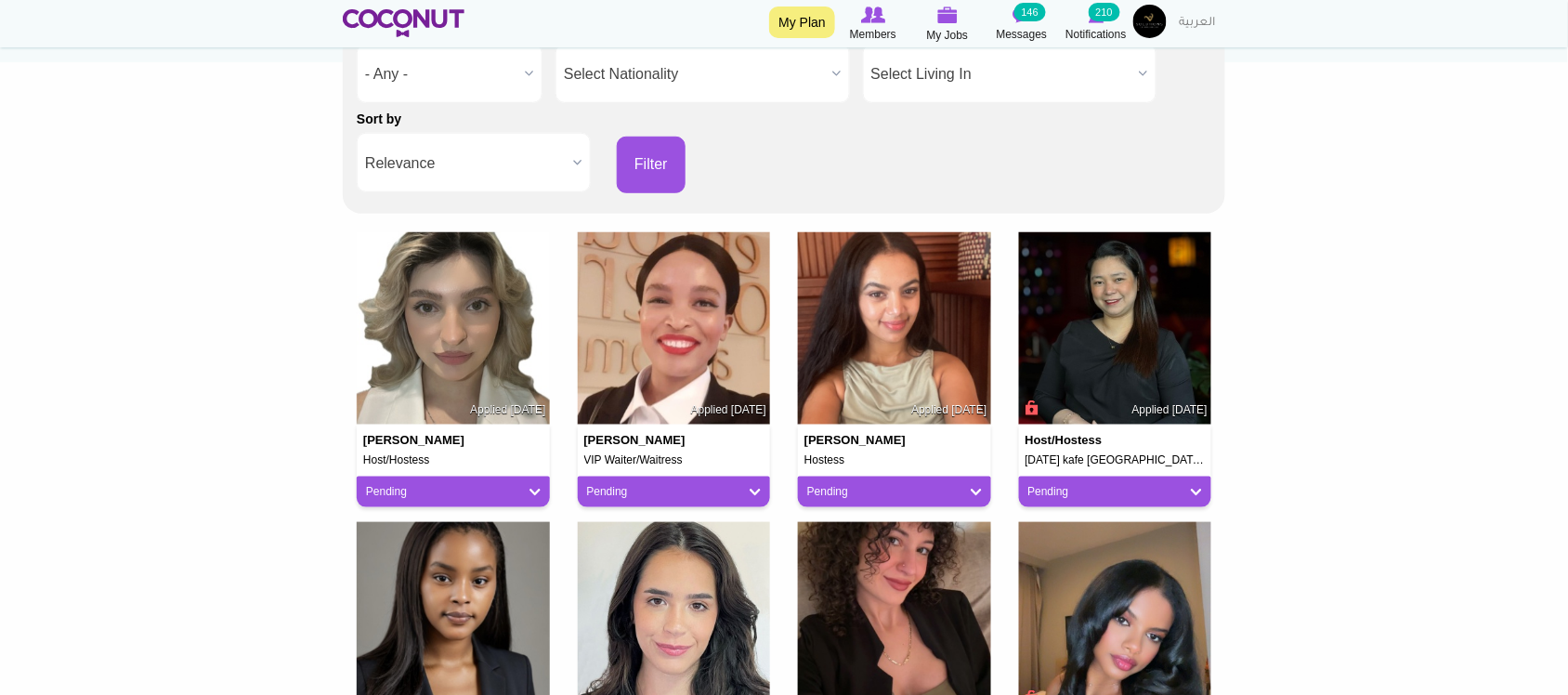
click at [469, 332] on img at bounding box center [453, 328] width 193 height 193
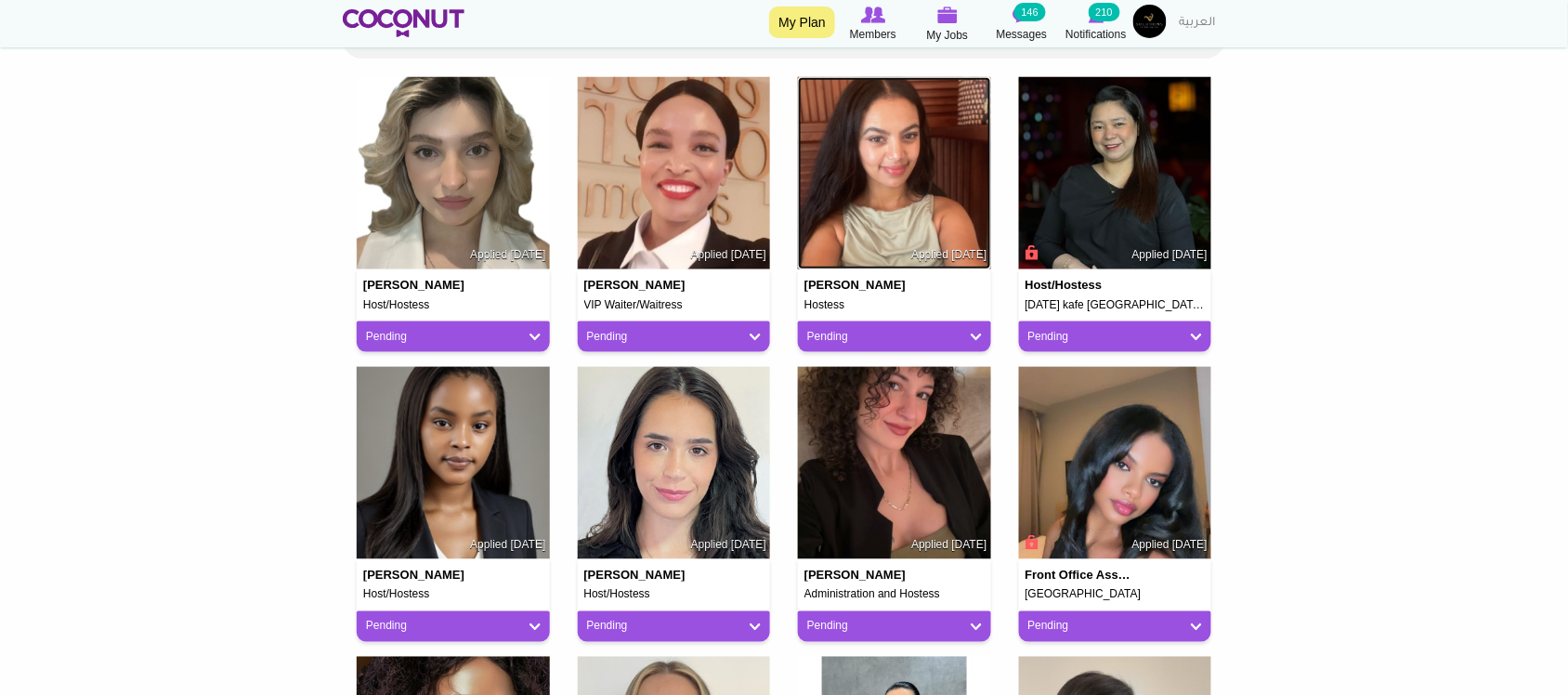
click at [926, 197] on img at bounding box center [894, 173] width 193 height 193
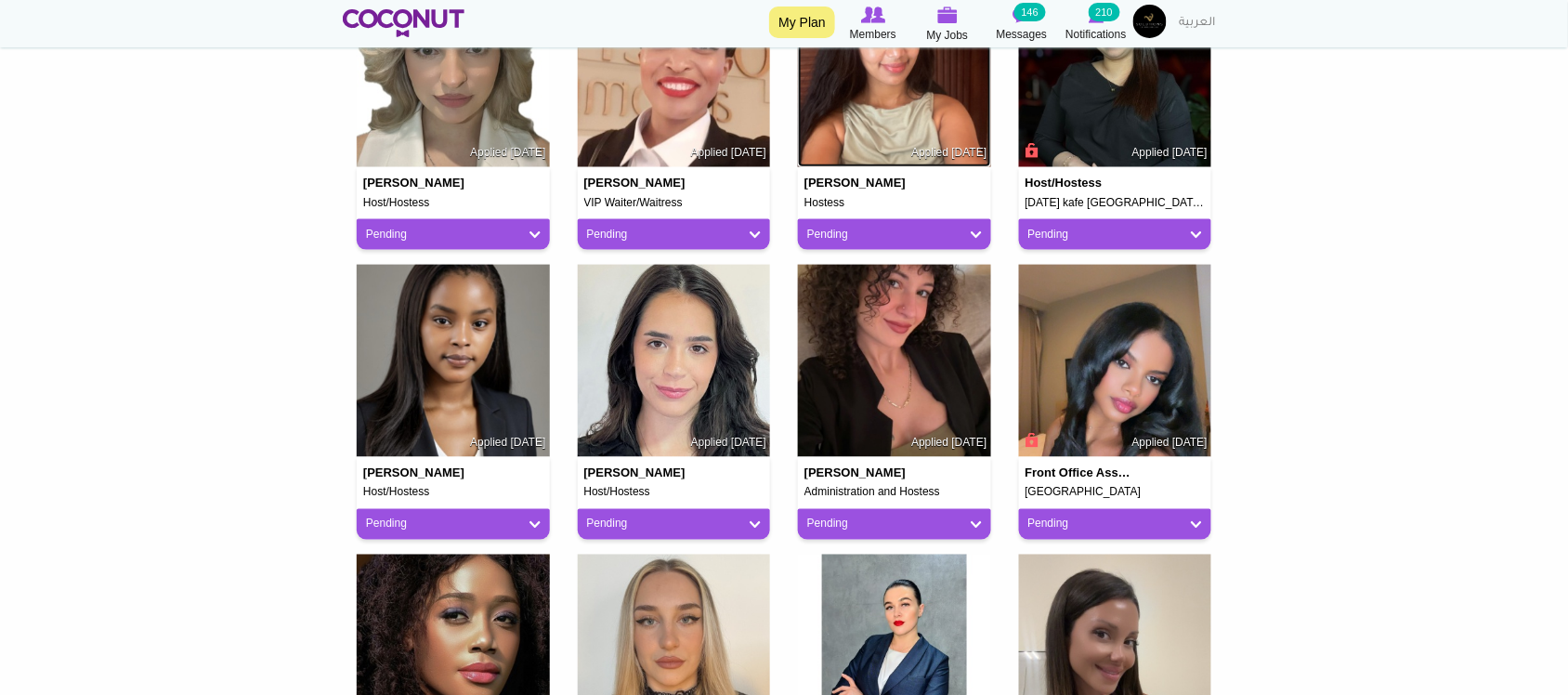
scroll to position [619, 0]
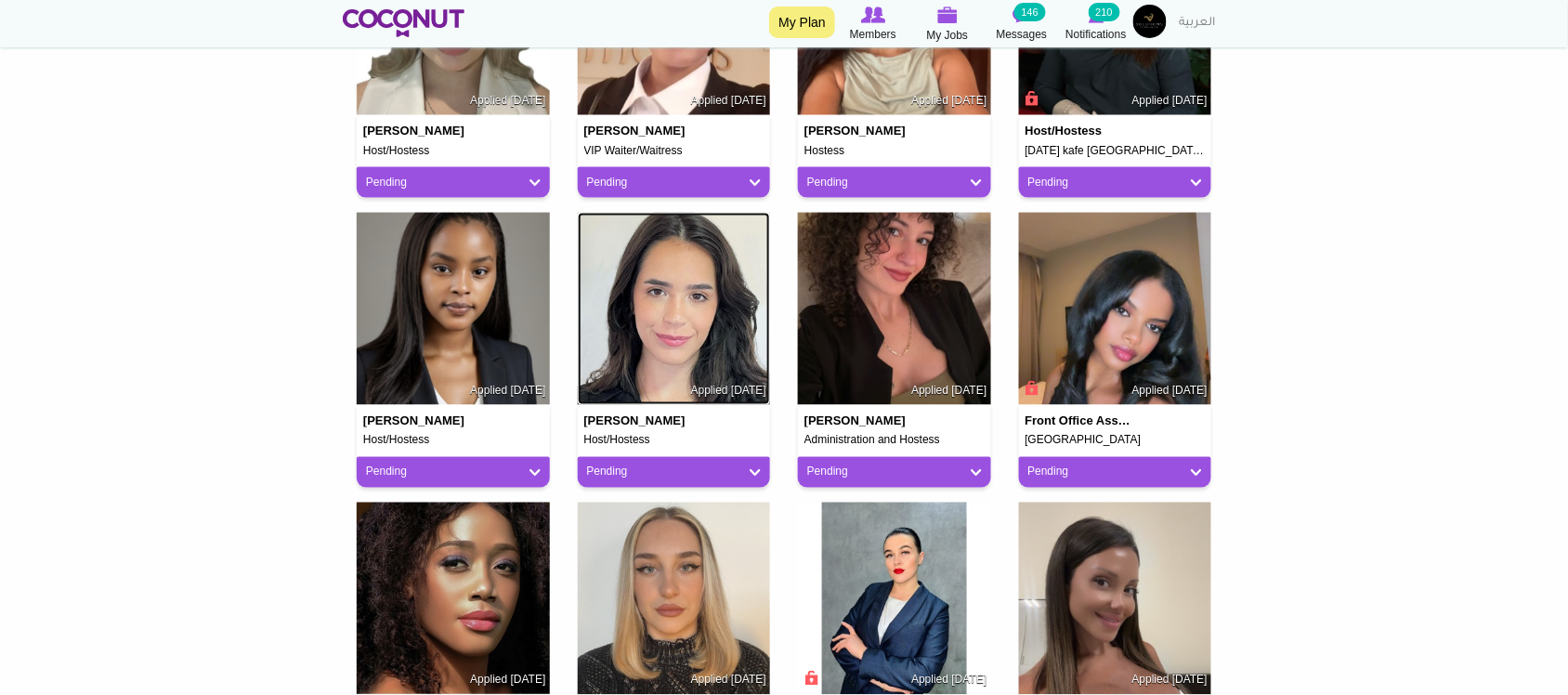
click at [664, 353] on img at bounding box center [673, 308] width 193 height 193
click at [898, 322] on img at bounding box center [894, 308] width 193 height 193
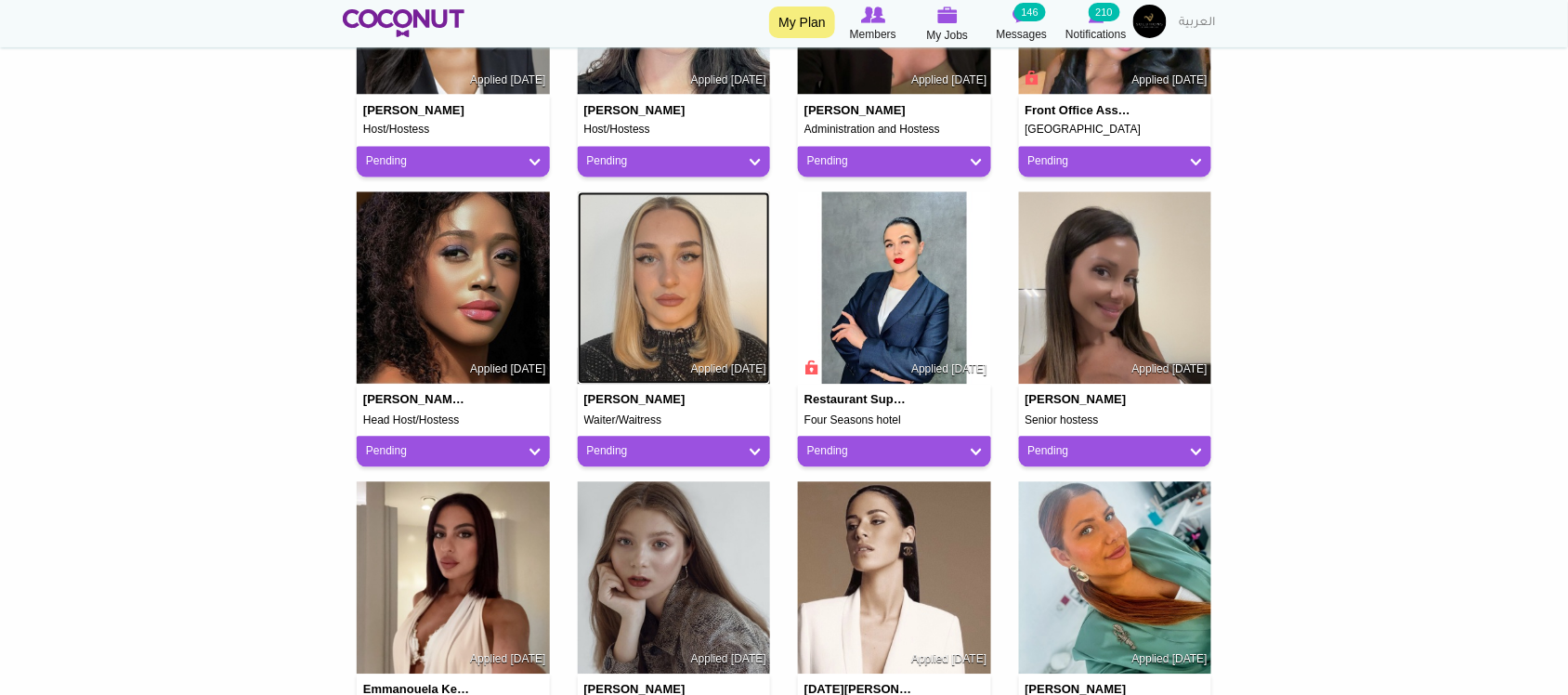
click at [671, 261] on img at bounding box center [673, 288] width 193 height 193
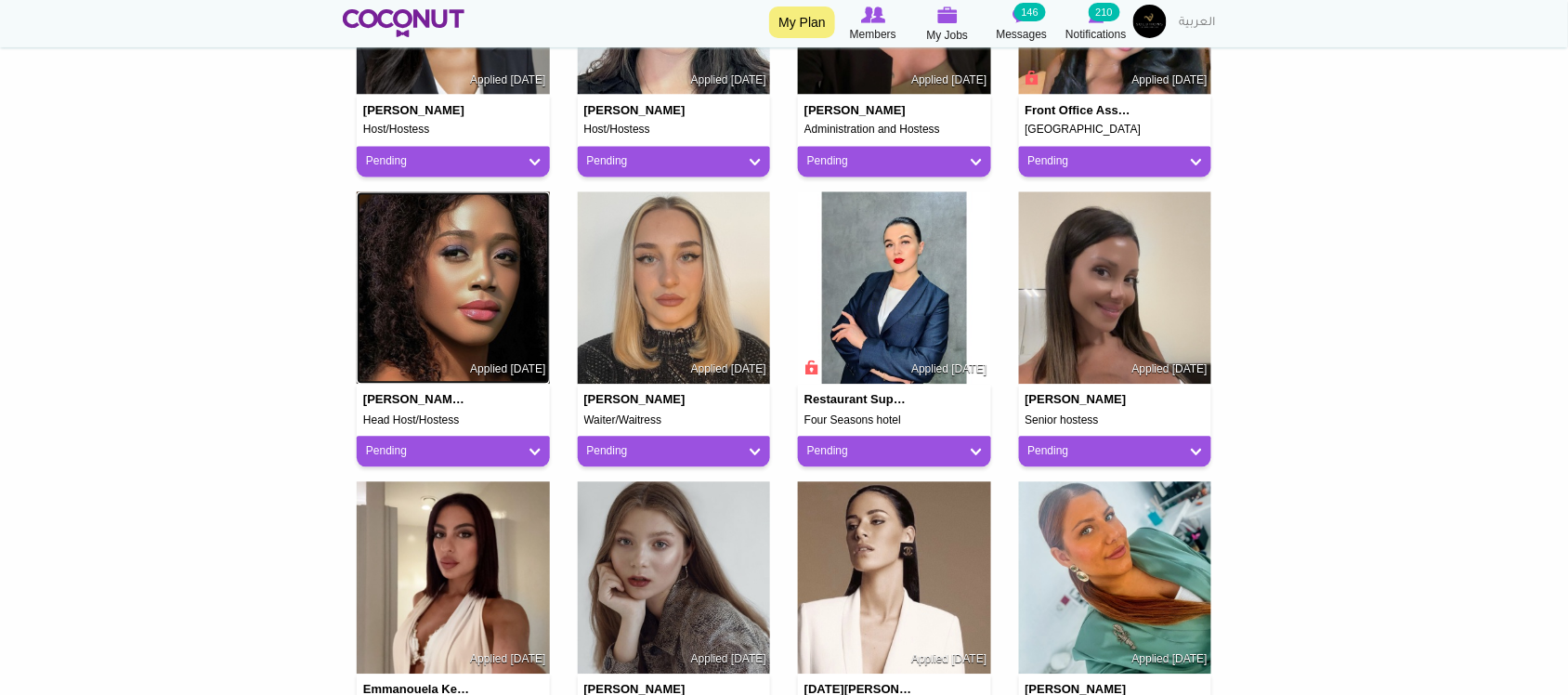
click at [453, 300] on img at bounding box center [453, 288] width 193 height 193
click at [1111, 296] on img at bounding box center [1115, 288] width 193 height 193
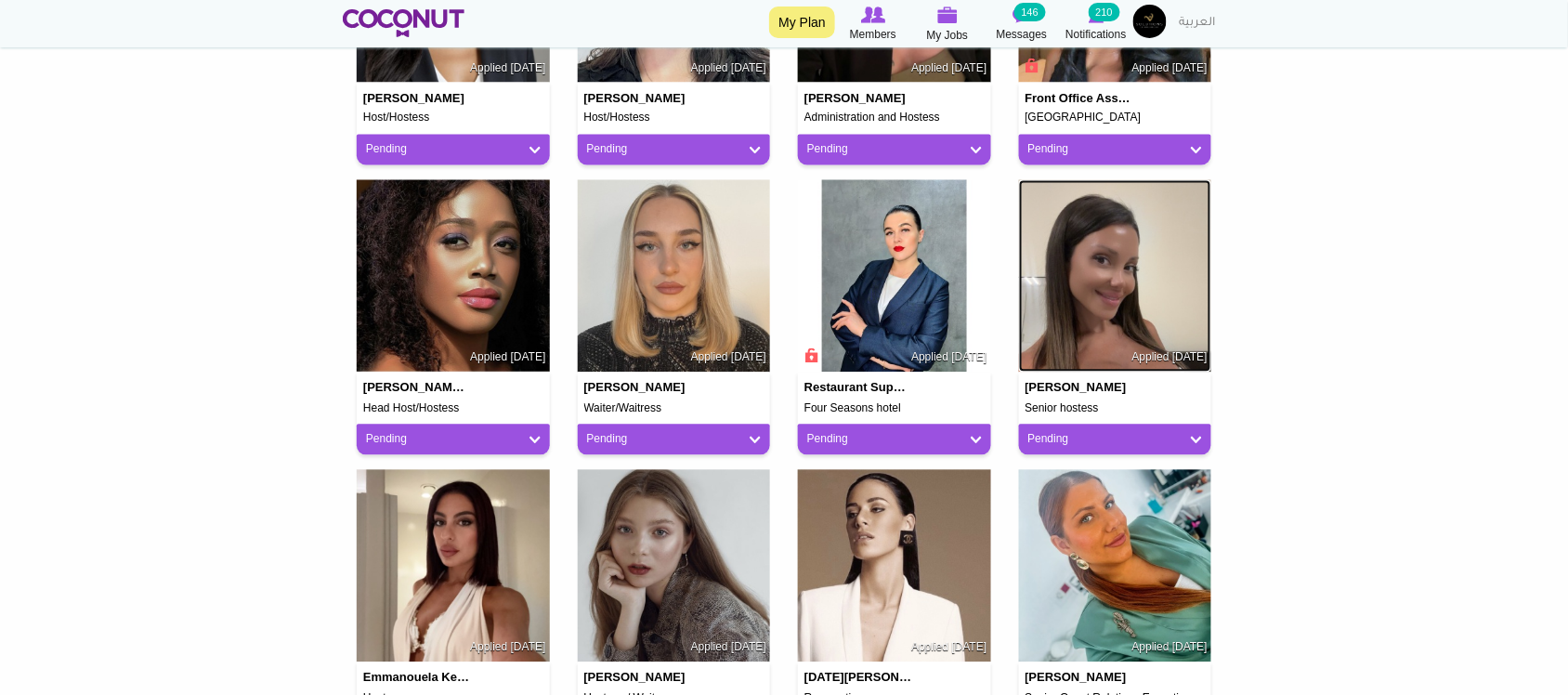
scroll to position [1238, 0]
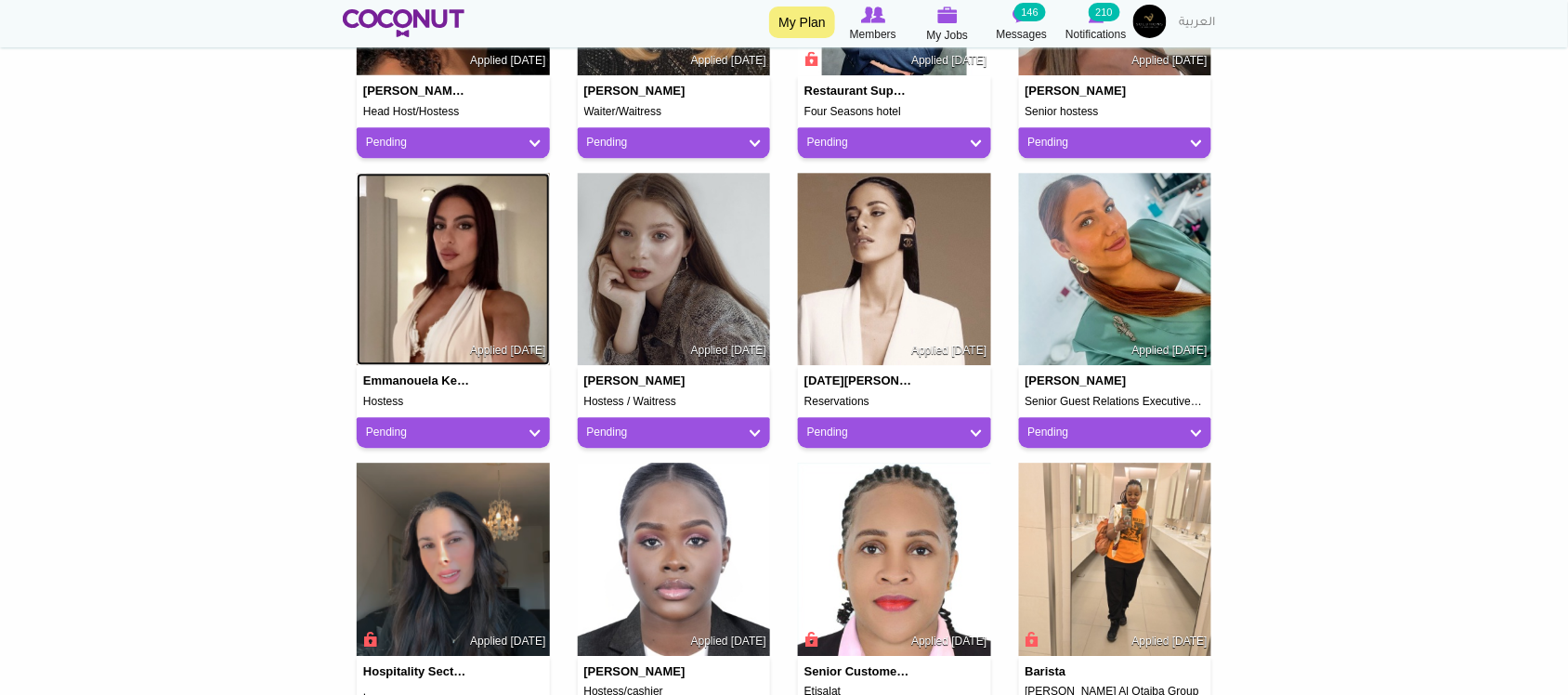
click at [455, 270] on img at bounding box center [453, 269] width 193 height 193
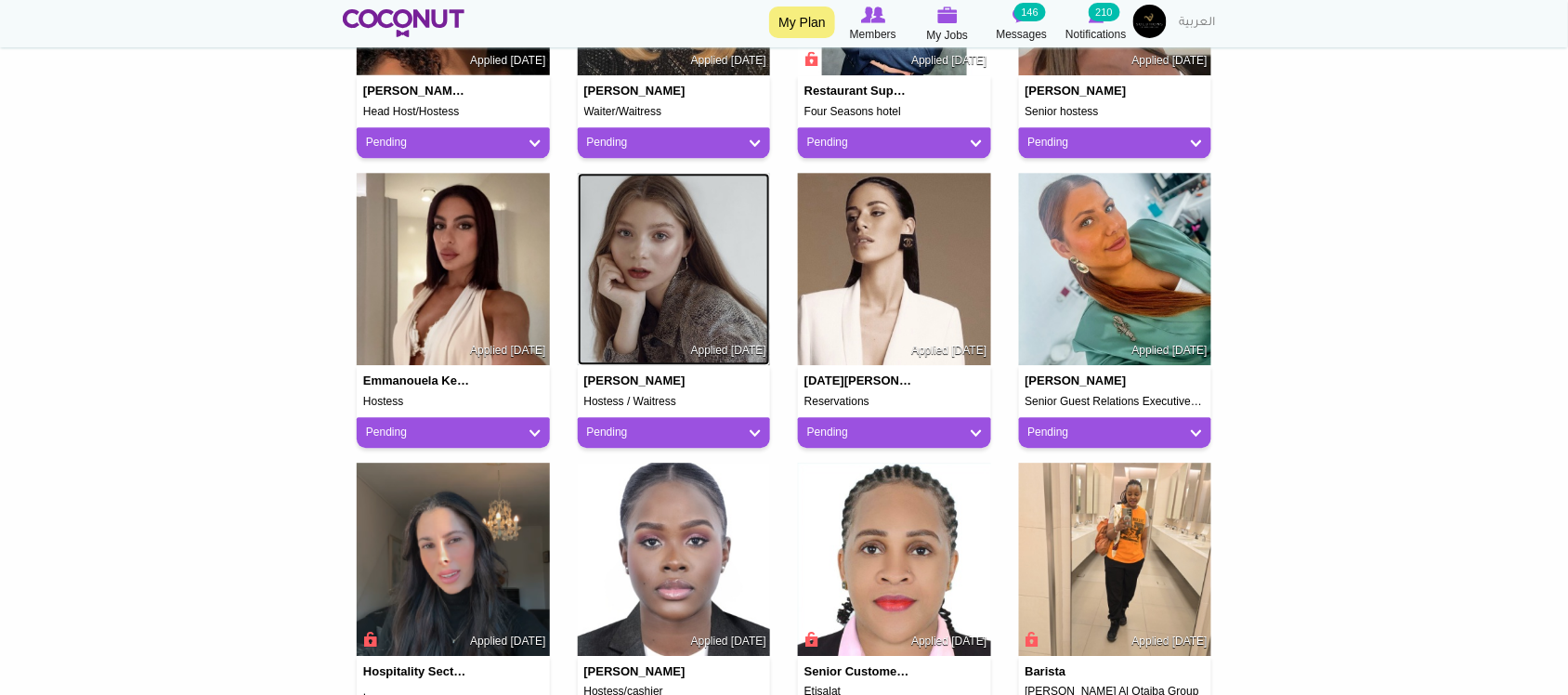
click at [669, 274] on img at bounding box center [673, 269] width 193 height 193
click at [898, 291] on img at bounding box center [894, 269] width 193 height 193
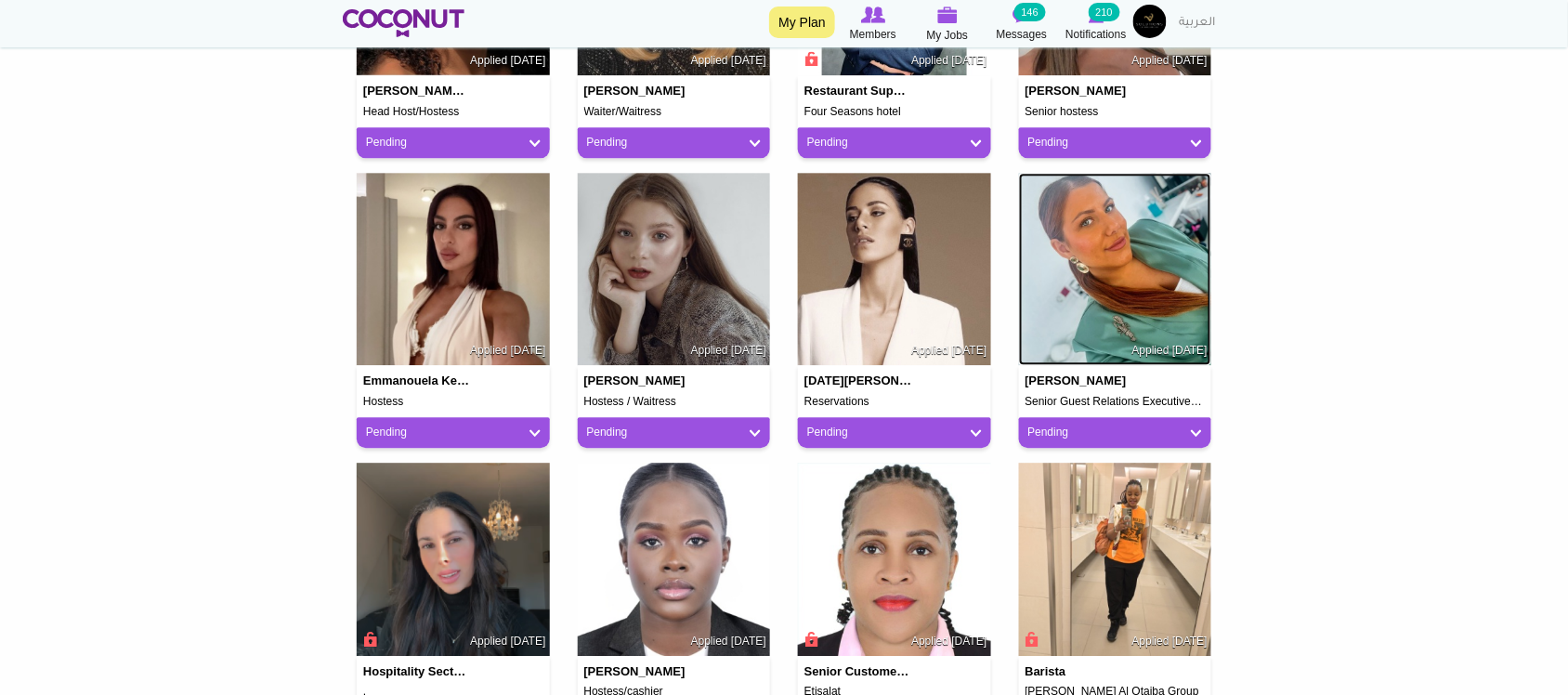
click at [1093, 285] on img at bounding box center [1115, 269] width 193 height 193
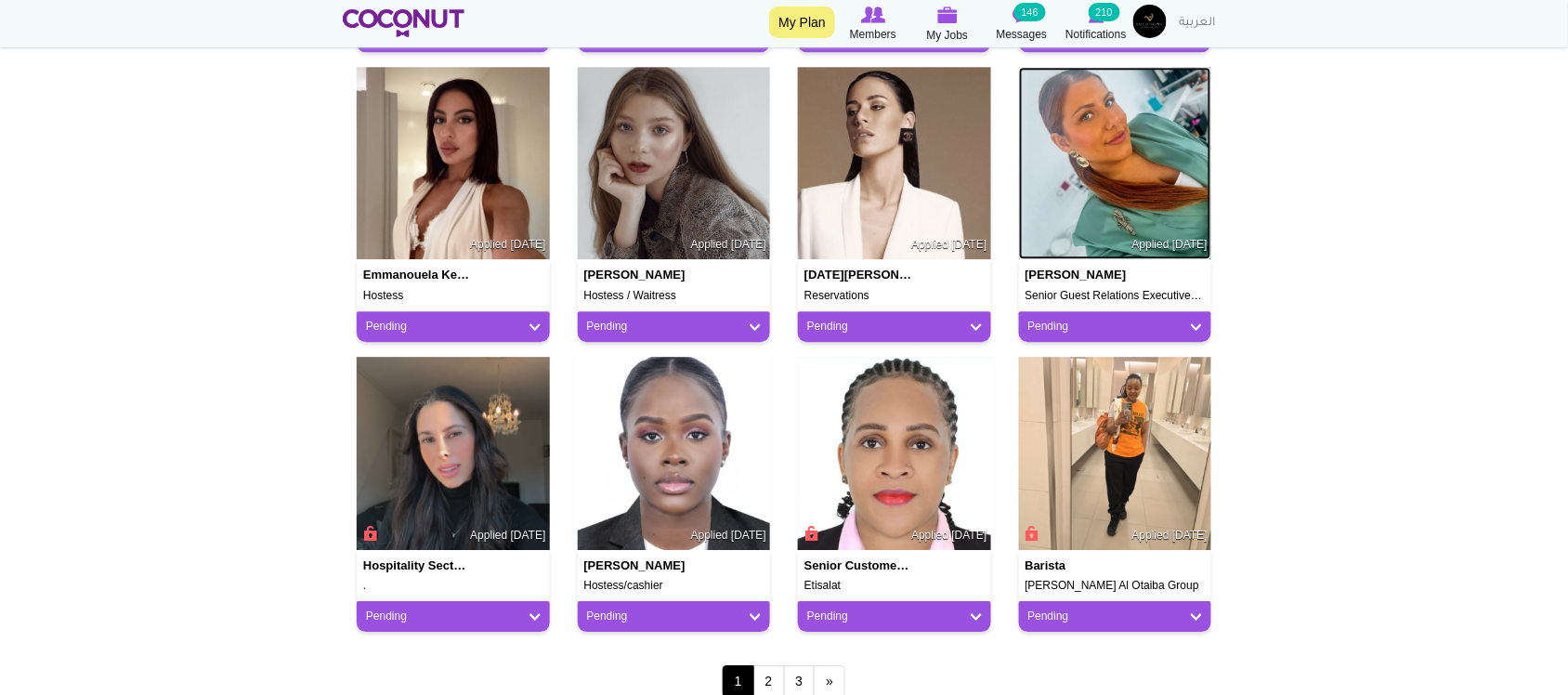
scroll to position [1393, 0]
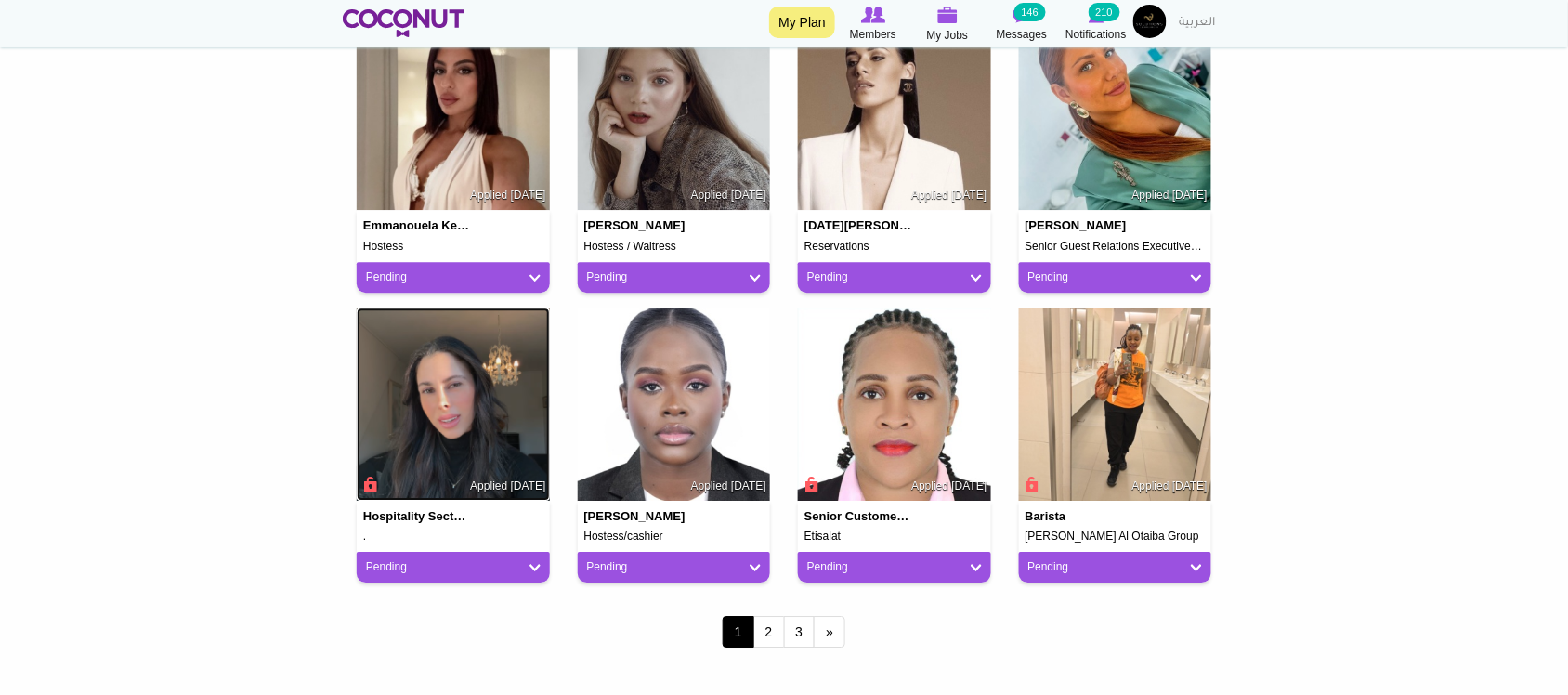
click at [479, 421] on img at bounding box center [453, 403] width 193 height 193
click at [711, 406] on img at bounding box center [673, 403] width 193 height 193
click at [775, 630] on link "2" at bounding box center [769, 632] width 32 height 32
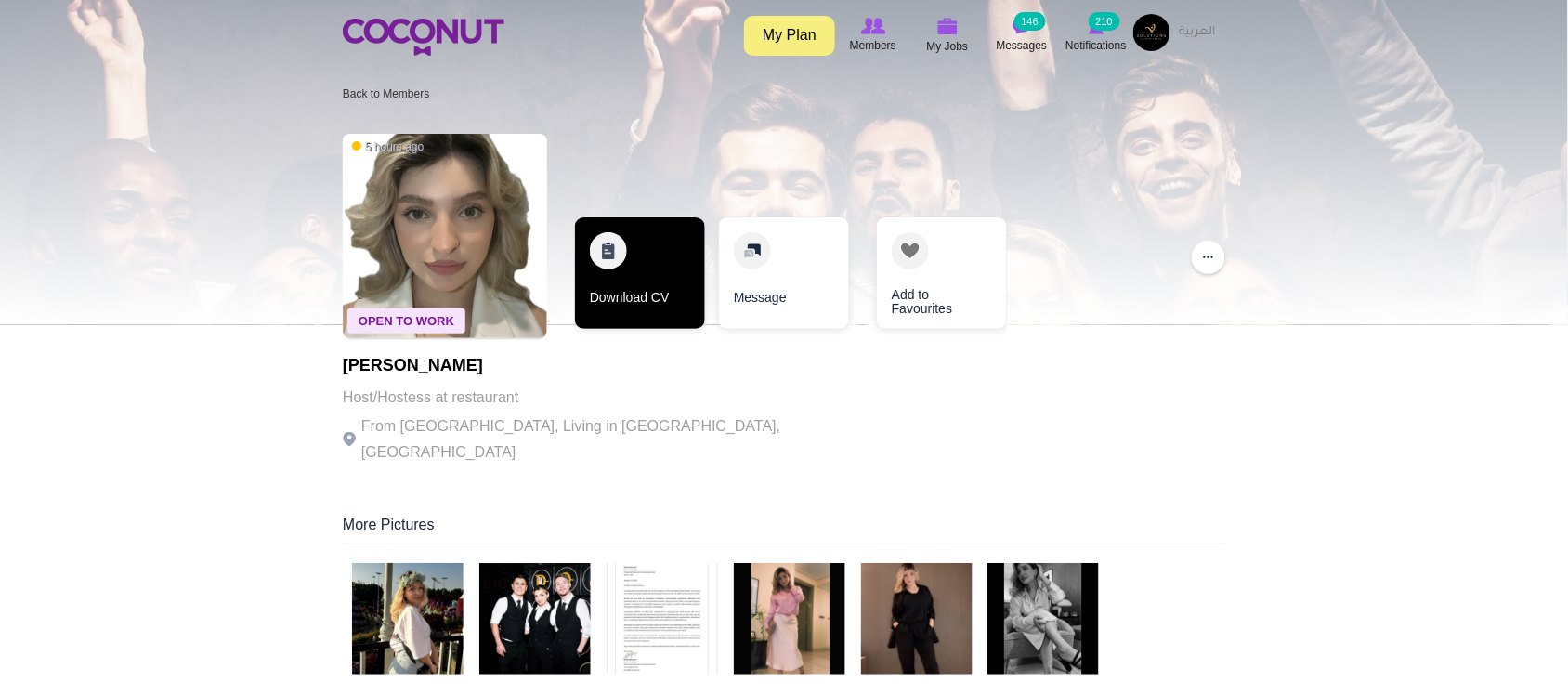
click at [644, 304] on link "Download CV" at bounding box center [641, 273] width 131 height 112
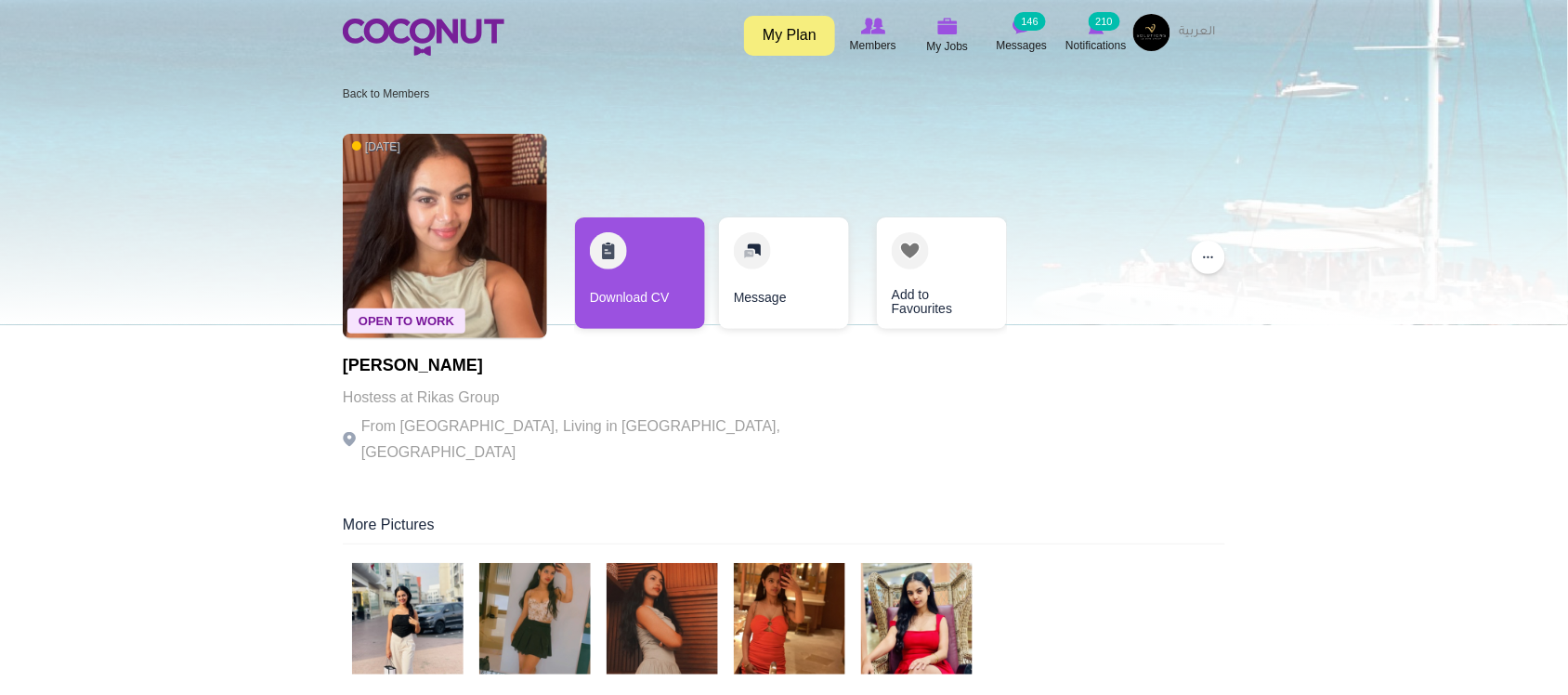
click at [582, 410] on div "[PERSON_NAME] Hostess at Rikas Group From [GEOGRAPHIC_DATA], Living in [GEOGRAP…" at bounding box center [598, 411] width 511 height 109
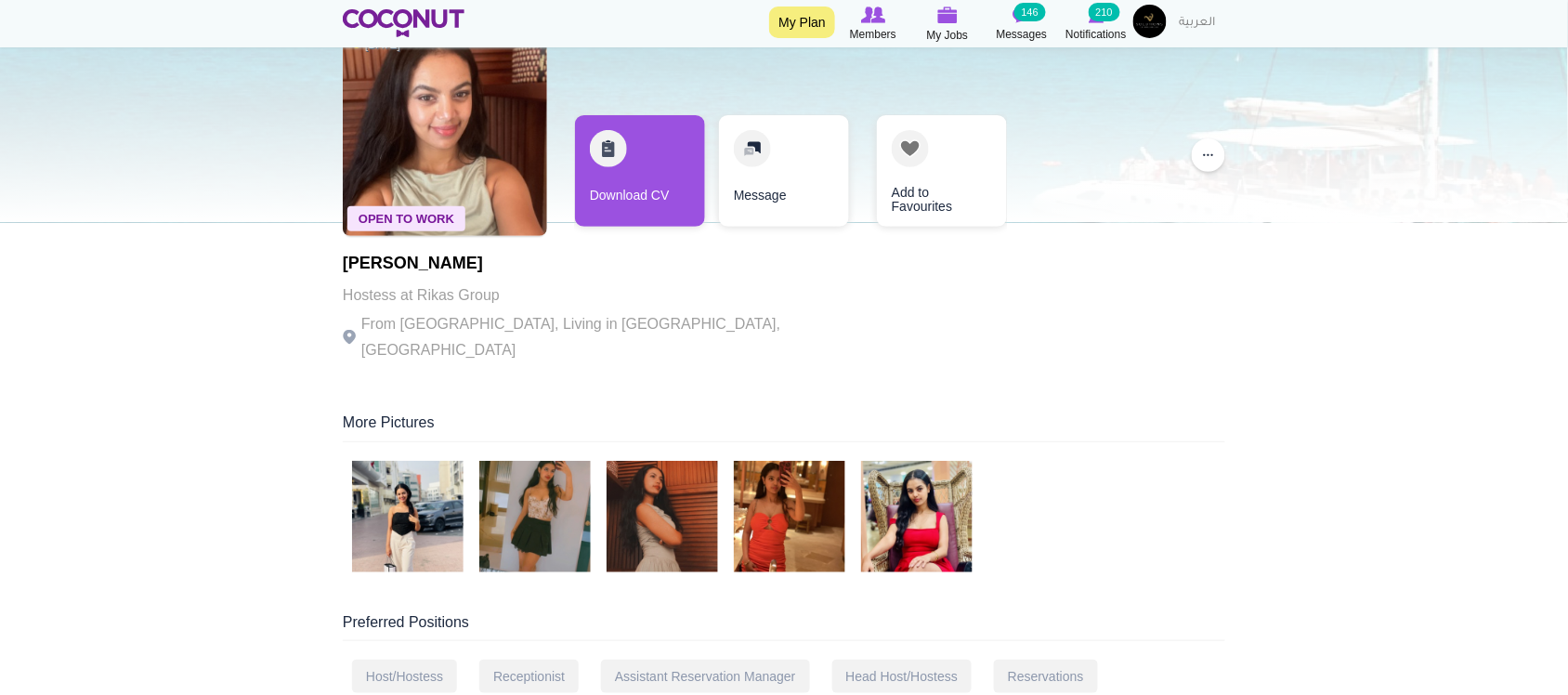
scroll to position [154, 0]
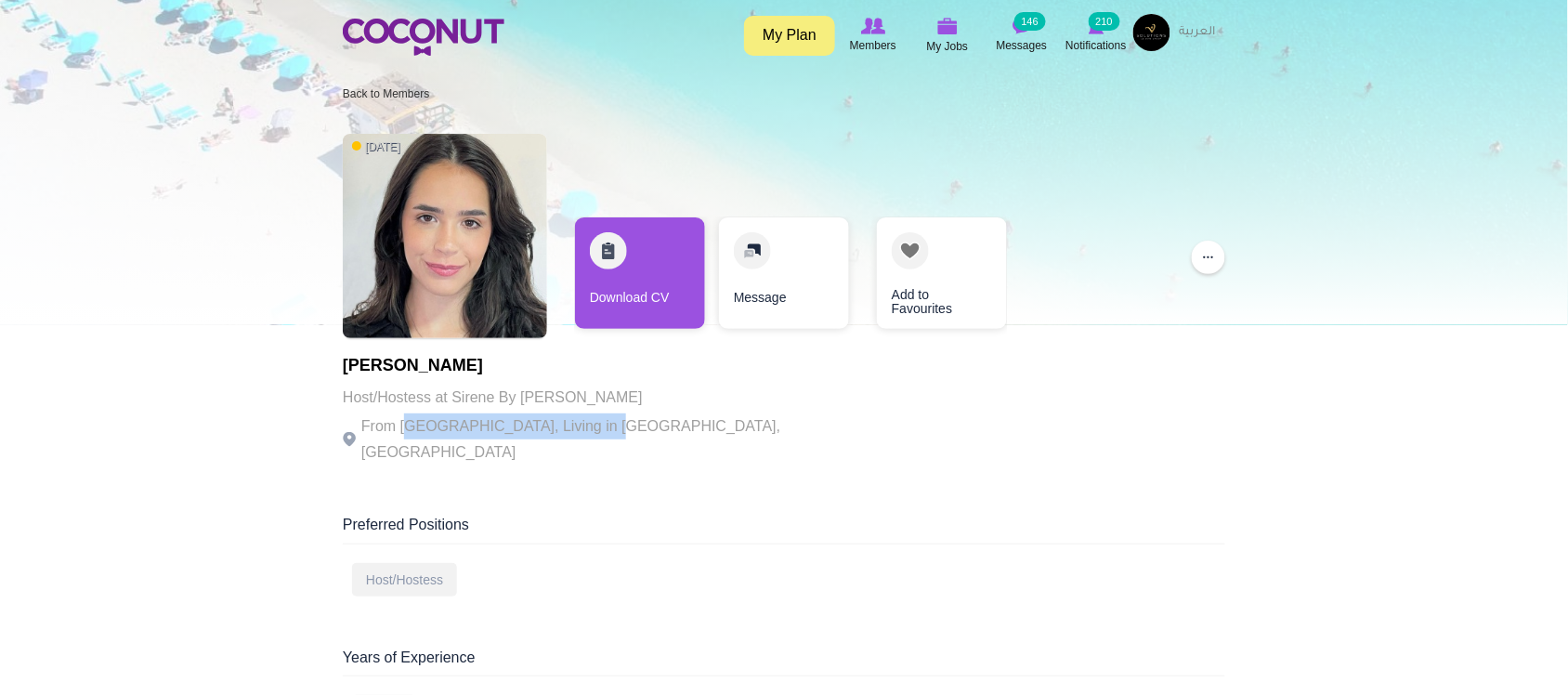
drag, startPoint x: 410, startPoint y: 418, endPoint x: 582, endPoint y: 418, distance: 172.0
click at [582, 418] on p "From [GEOGRAPHIC_DATA], Living in [GEOGRAPHIC_DATA], [GEOGRAPHIC_DATA]" at bounding box center [598, 439] width 511 height 52
drag, startPoint x: 582, startPoint y: 418, endPoint x: 689, endPoint y: 418, distance: 107.0
click at [583, 418] on p "From [GEOGRAPHIC_DATA], Living in [GEOGRAPHIC_DATA], [GEOGRAPHIC_DATA]" at bounding box center [598, 439] width 511 height 52
click at [689, 418] on p "From [GEOGRAPHIC_DATA], Living in [GEOGRAPHIC_DATA], [GEOGRAPHIC_DATA]" at bounding box center [598, 439] width 511 height 52
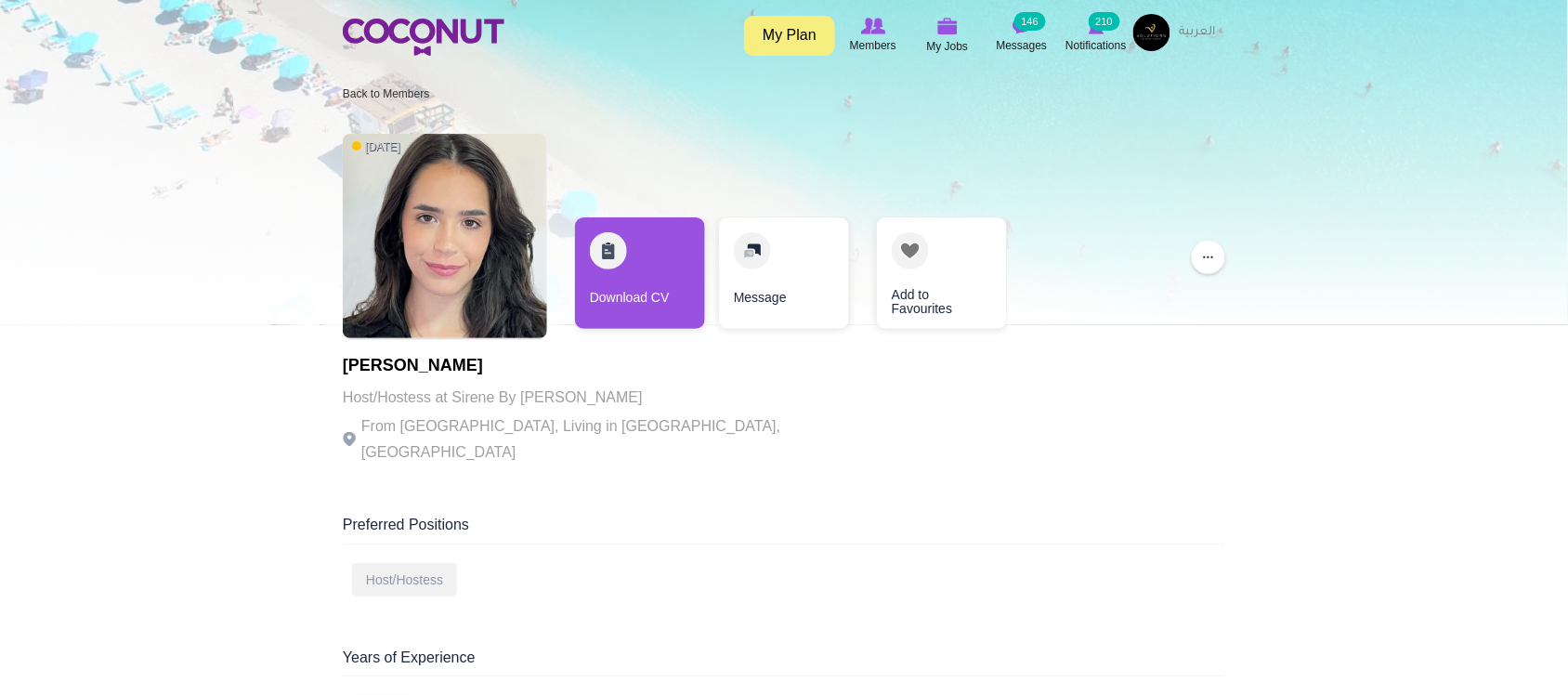
drag, startPoint x: 335, startPoint y: 355, endPoint x: 472, endPoint y: 369, distance: 137.7
click at [359, 396] on p "Host/Hostess at Sirene By [PERSON_NAME]" at bounding box center [598, 397] width 511 height 26
drag, startPoint x: 346, startPoint y: 395, endPoint x: 512, endPoint y: 402, distance: 166.1
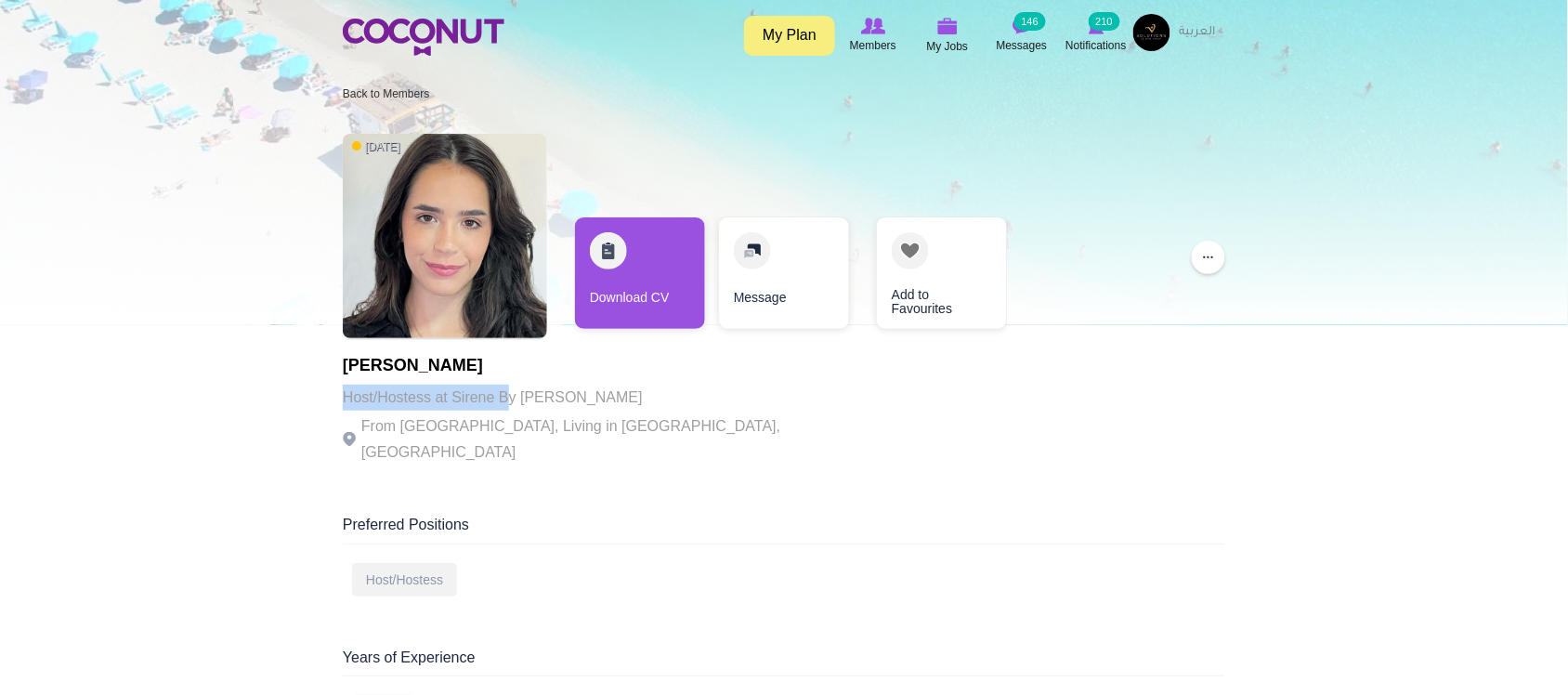
click at [532, 402] on p "Host/Hostess at Sirene By [PERSON_NAME]" at bounding box center [598, 397] width 511 height 26
click at [354, 396] on p "Host/Hostess at Sirene By [PERSON_NAME]" at bounding box center [598, 397] width 511 height 26
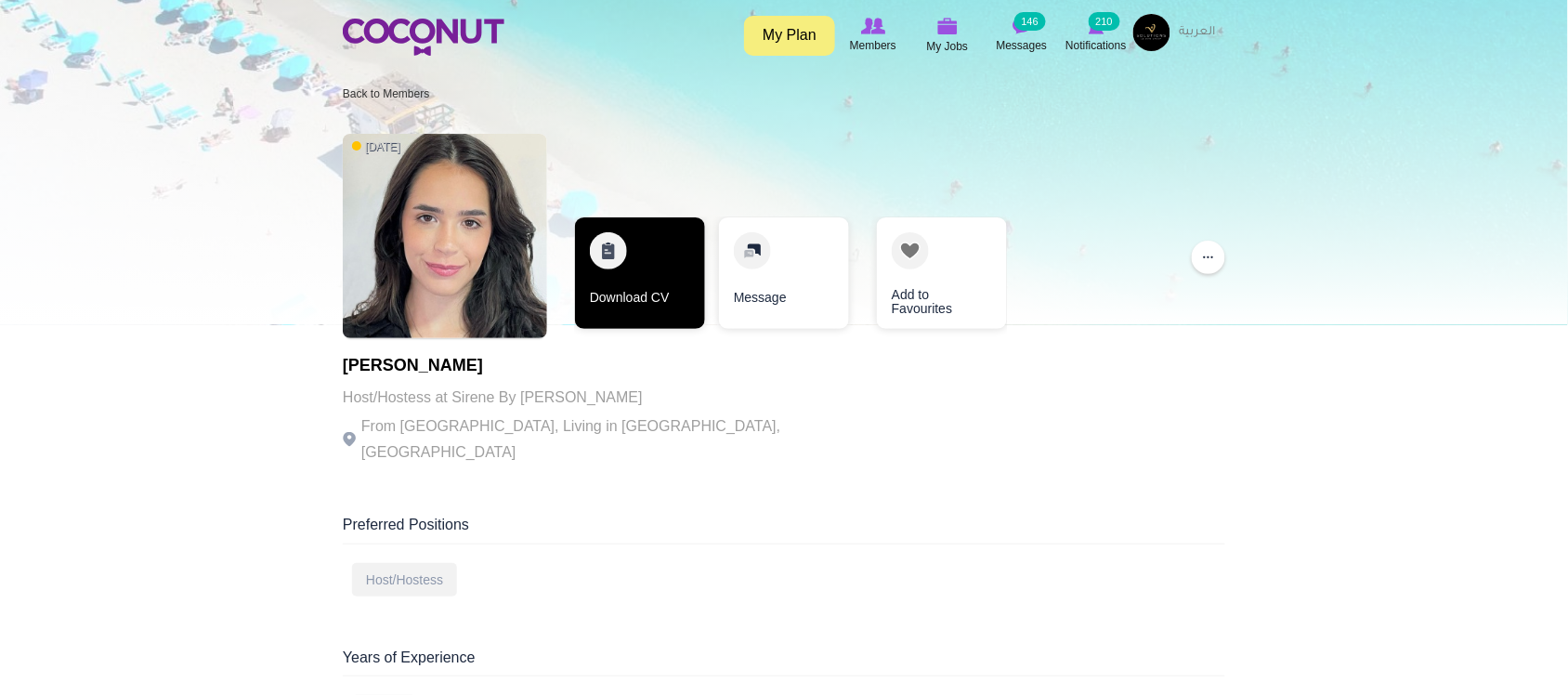
click at [630, 309] on link "Download CV" at bounding box center [641, 273] width 131 height 112
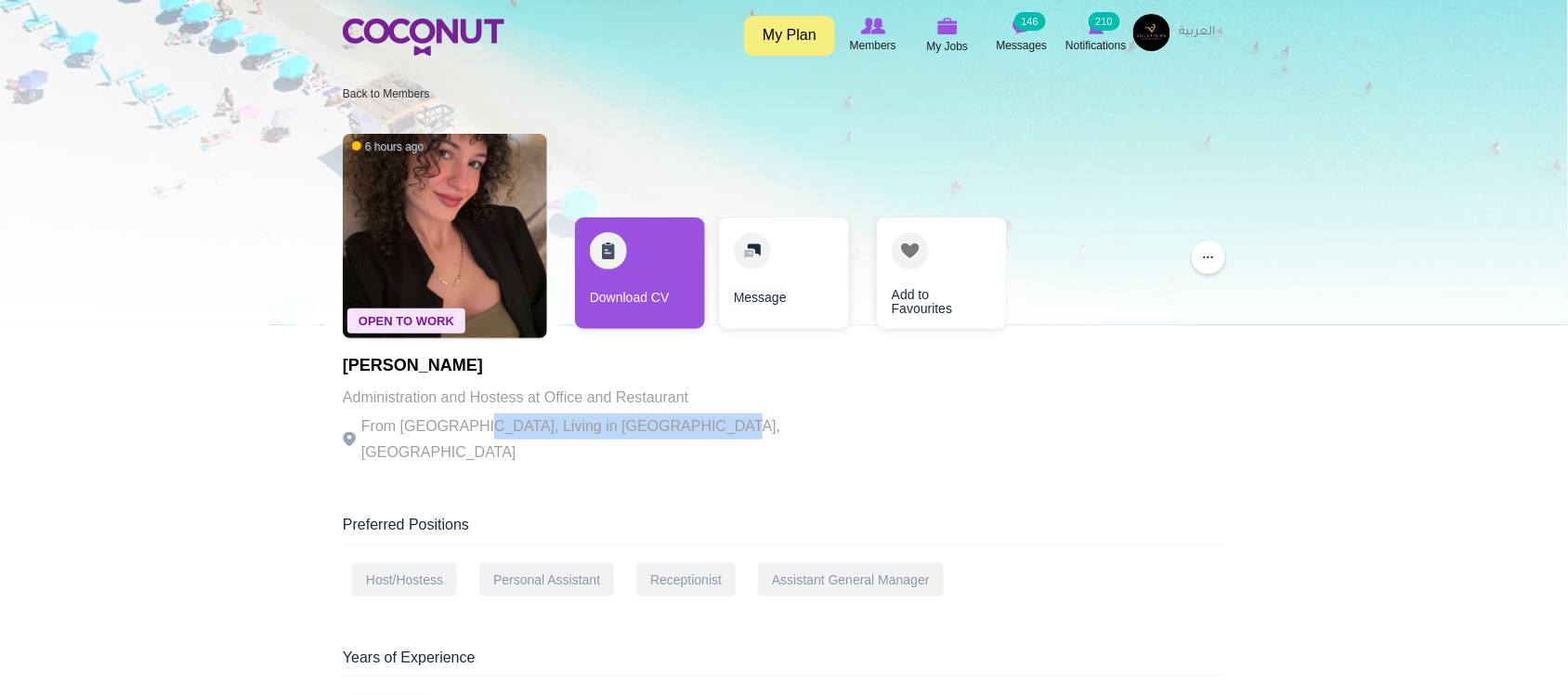
drag, startPoint x: 451, startPoint y: 413, endPoint x: 727, endPoint y: 430, distance: 276.5
click at [727, 430] on div "Open To Work 6 hours ago [PERSON_NAME] Administration and Hostess at Office and…" at bounding box center [784, 301] width 882 height 353
click at [562, 396] on p "Administration and Hostess at Office and Restaurant" at bounding box center [598, 397] width 511 height 26
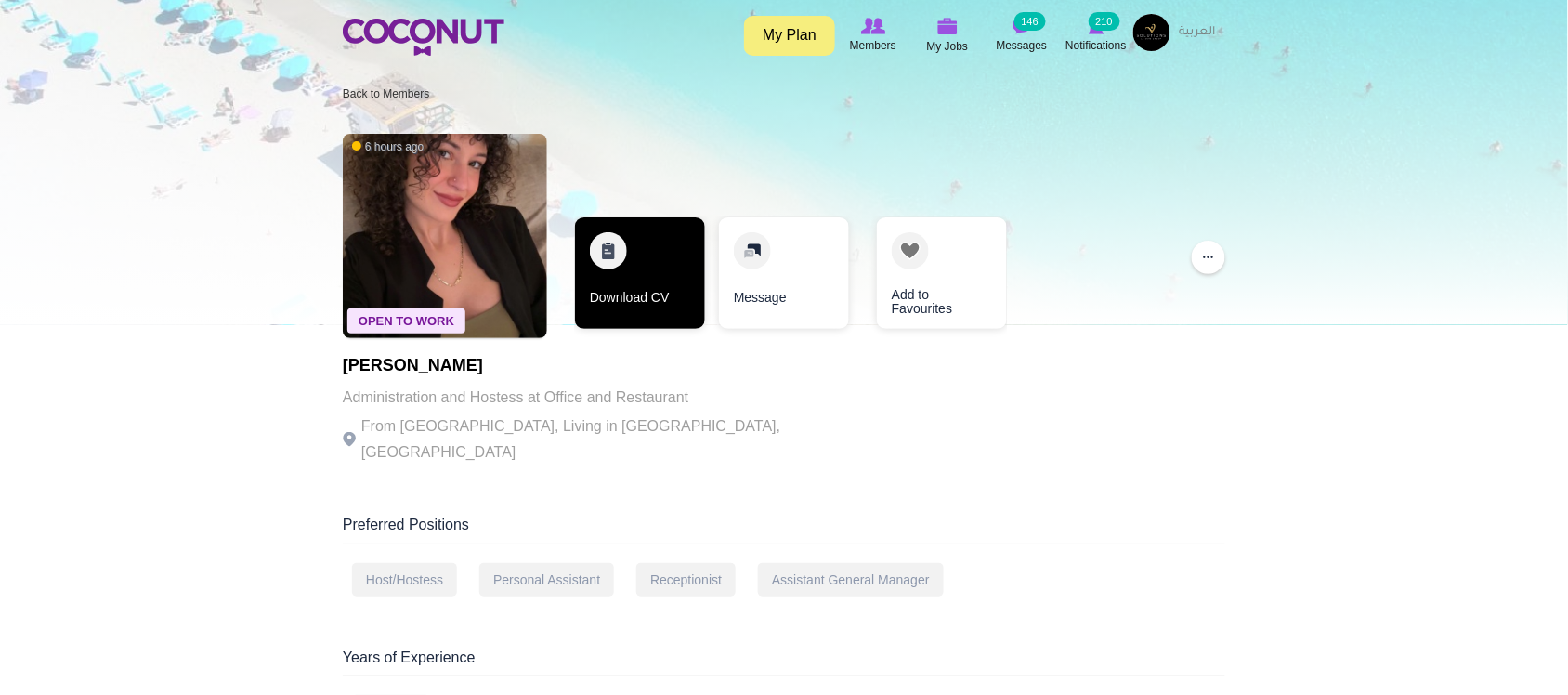
click at [642, 316] on link "Download CV" at bounding box center [641, 273] width 131 height 112
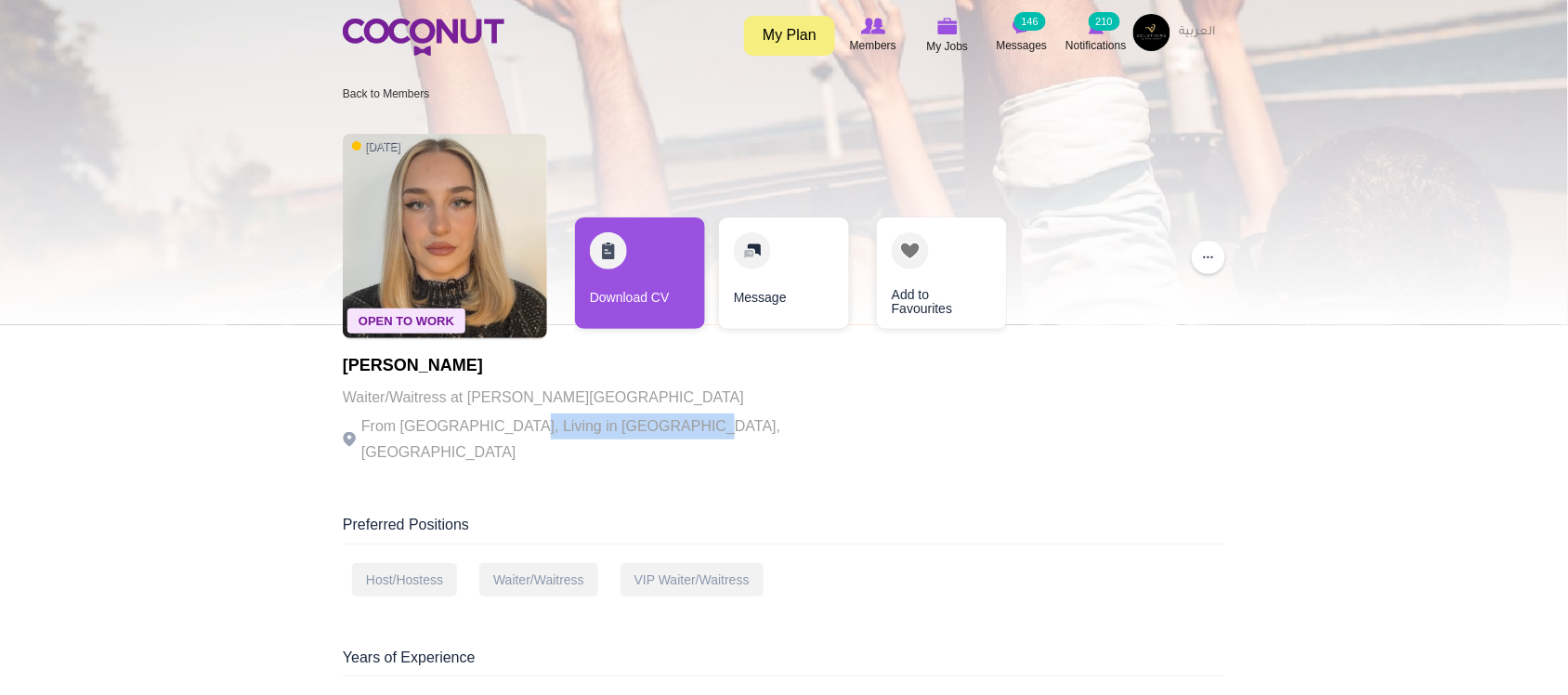
drag, startPoint x: 608, startPoint y: 442, endPoint x: 666, endPoint y: 448, distance: 58.3
click at [666, 452] on div "Open To Work [DATE] [PERSON_NAME]/Waitress at [GEOGRAPHIC_DATA] [GEOGRAPHIC_DAT…" at bounding box center [598, 301] width 511 height 353
click at [666, 443] on div "[PERSON_NAME] Waiter/Waitress at [GEOGRAPHIC_DATA] [GEOGRAPHIC_DATA] From [GEOG…" at bounding box center [598, 411] width 511 height 109
drag, startPoint x: 642, startPoint y: 484, endPoint x: 651, endPoint y: 429, distance: 55.7
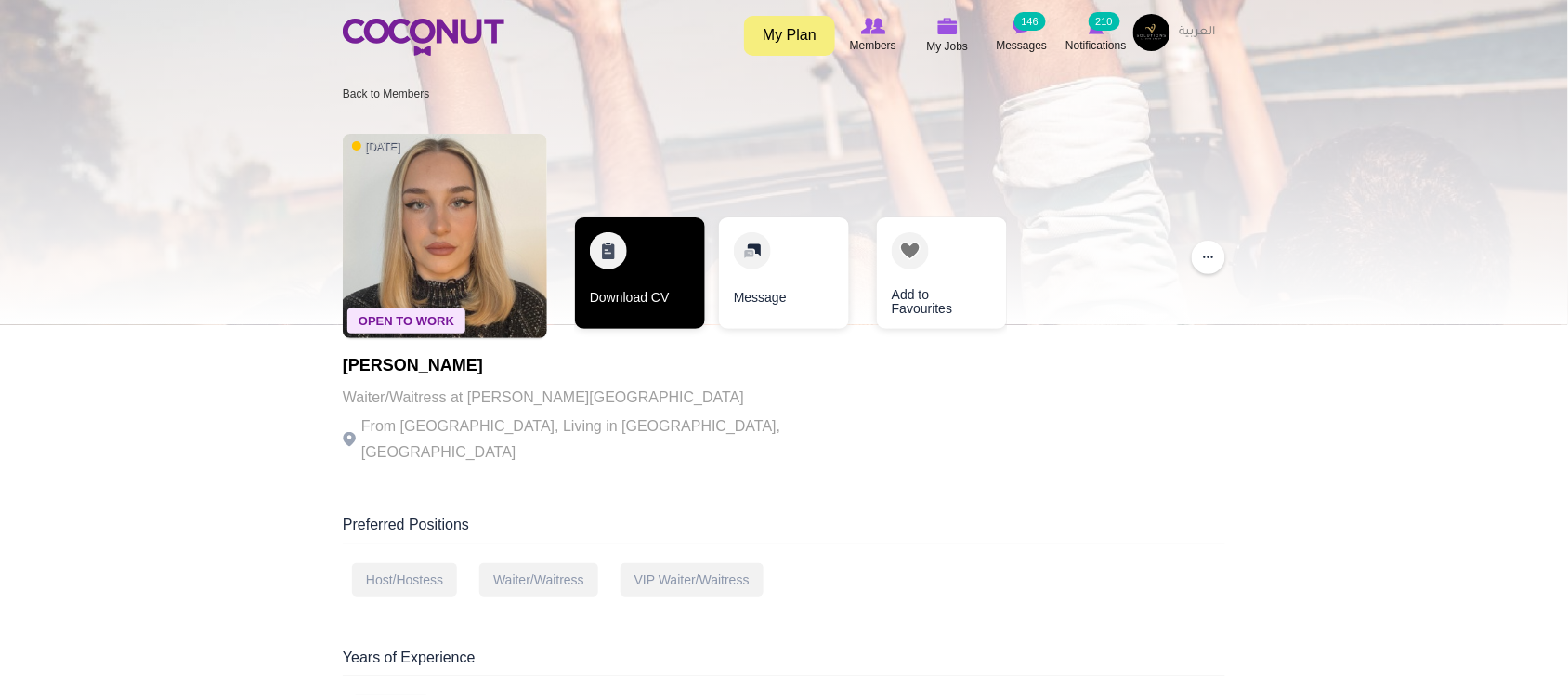
click at [627, 295] on link "Download CV" at bounding box center [641, 273] width 131 height 112
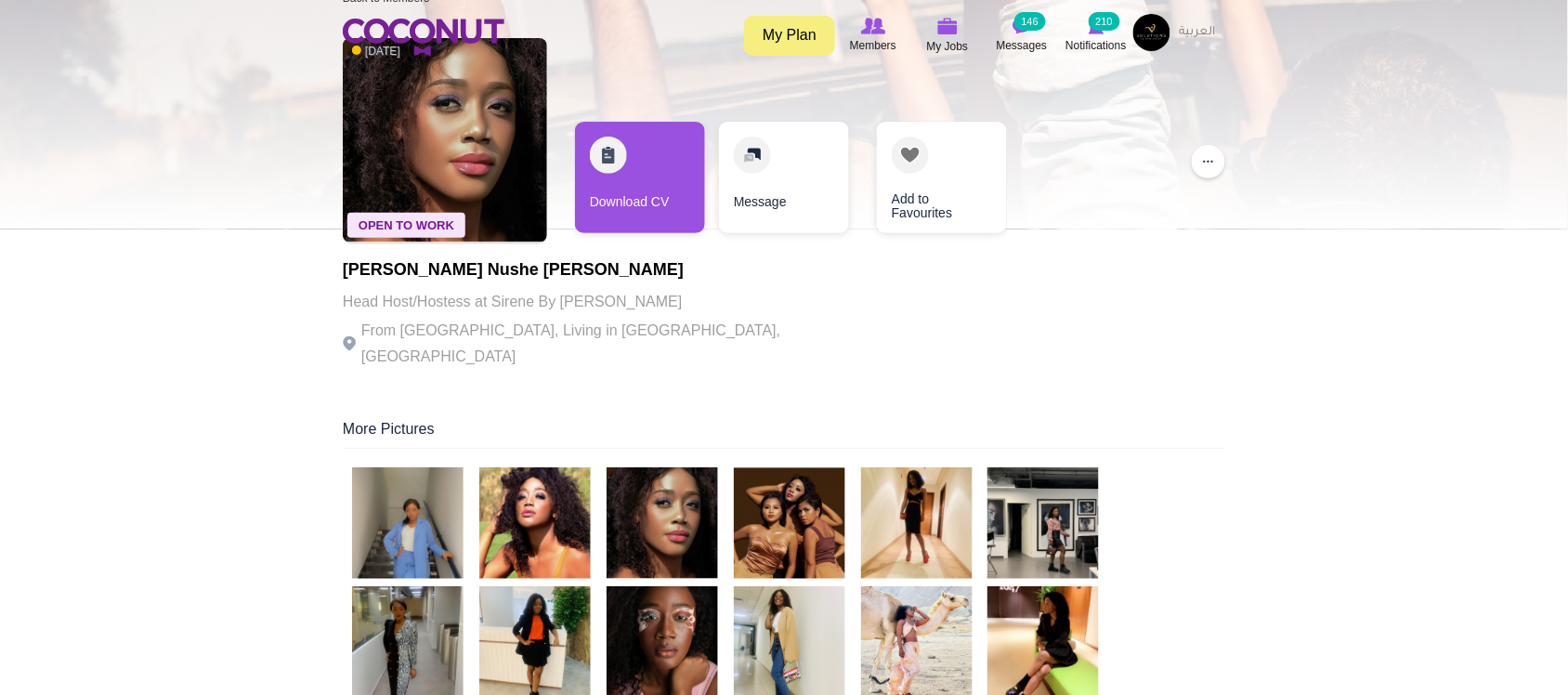
scroll to position [309, 0]
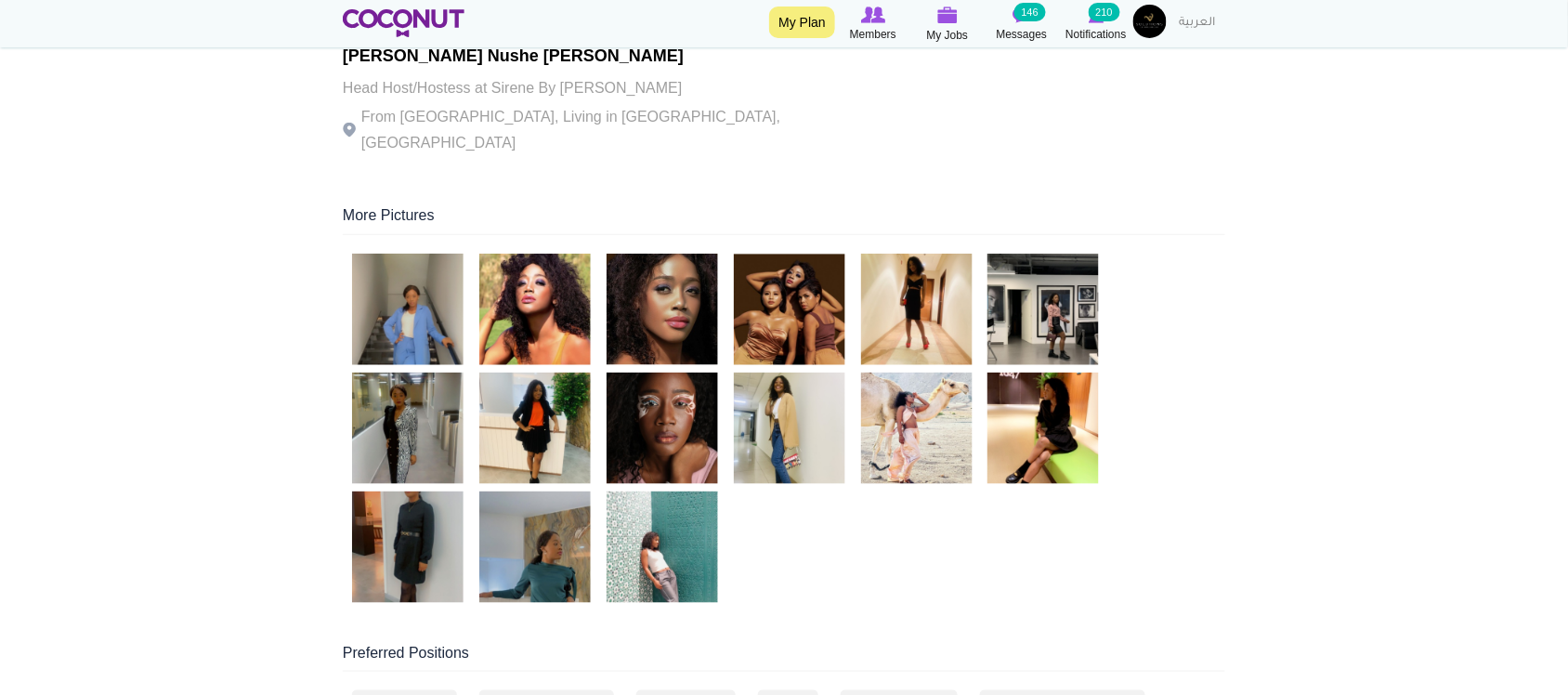
click at [976, 574] on div at bounding box center [784, 431] width 882 height 357
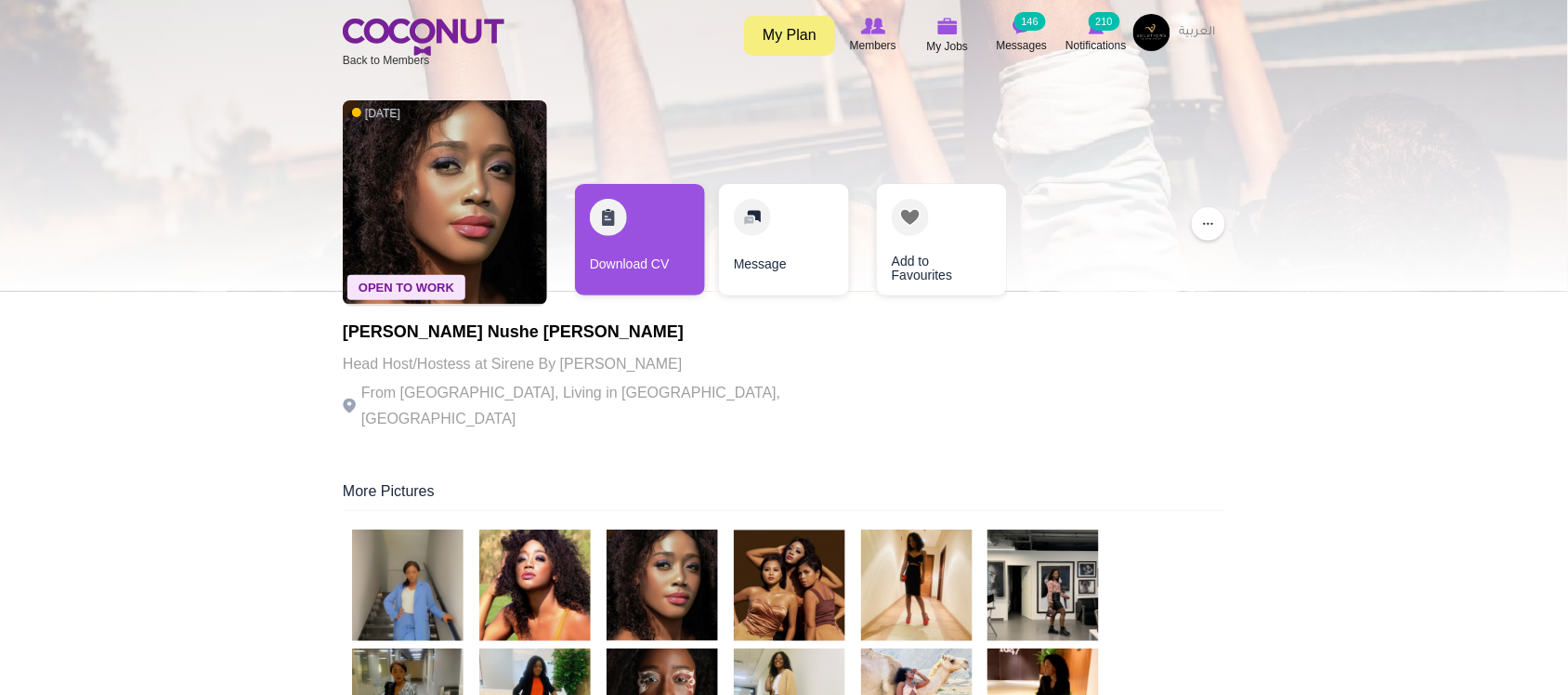
scroll to position [0, 0]
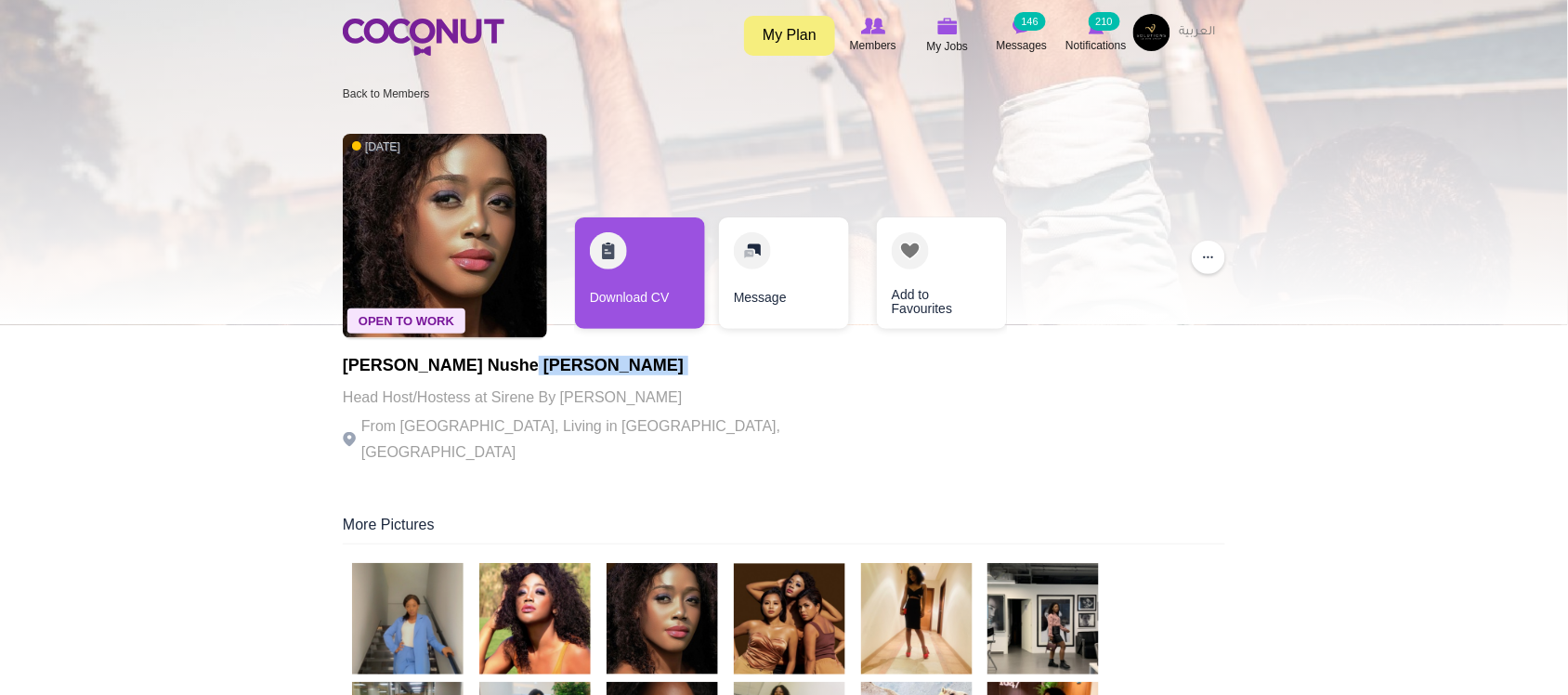
drag, startPoint x: 332, startPoint y: 381, endPoint x: 622, endPoint y: 361, distance: 290.7
click at [622, 361] on h1 "Regina Nushe George" at bounding box center [598, 366] width 511 height 19
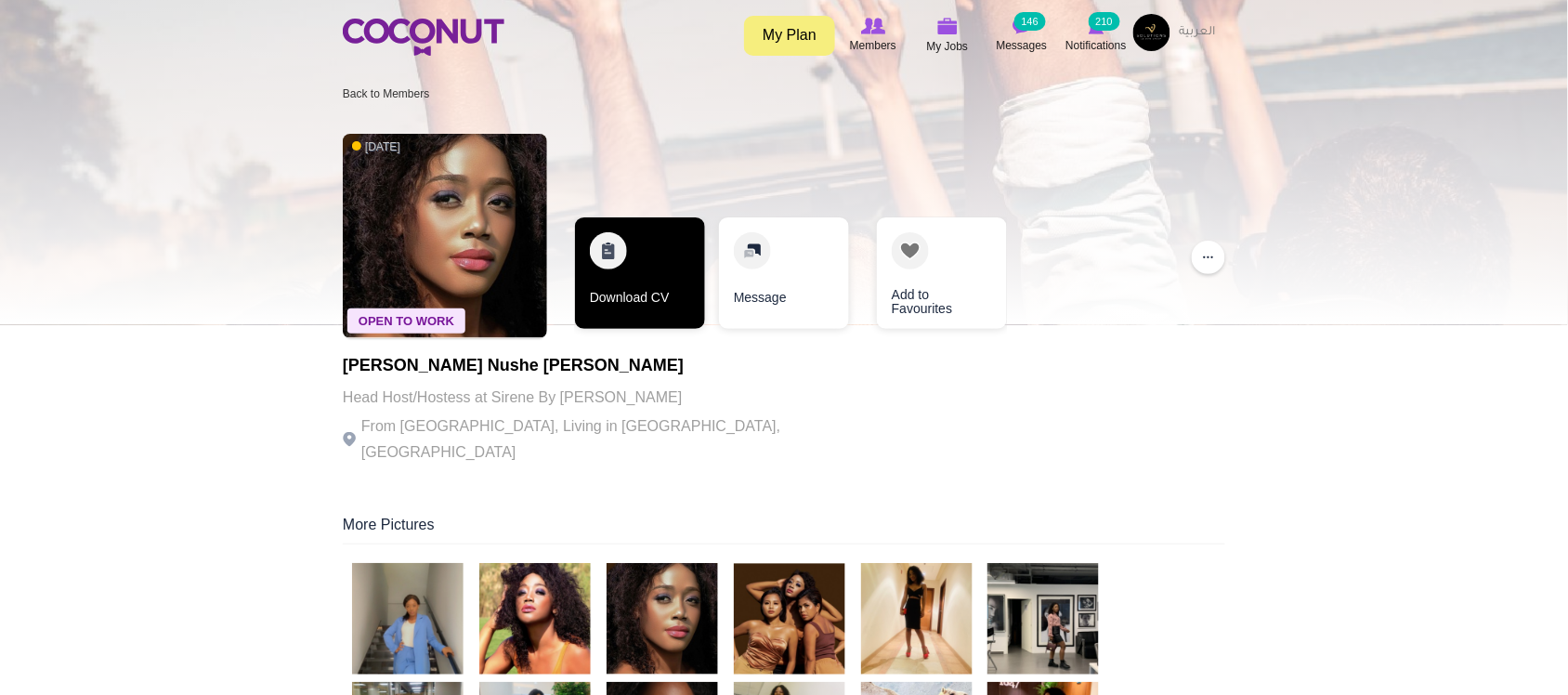
click at [620, 313] on link "Download CV" at bounding box center [641, 273] width 131 height 112
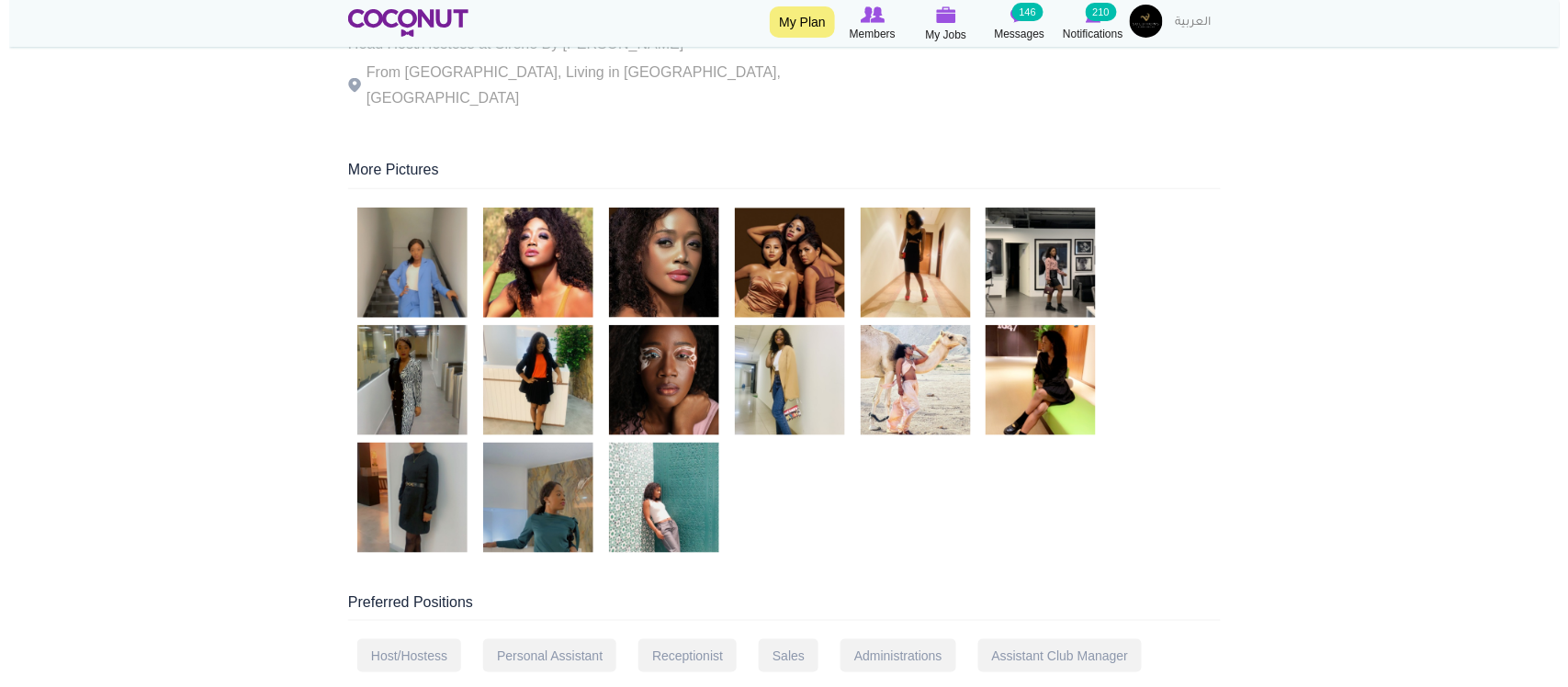
scroll to position [459, 0]
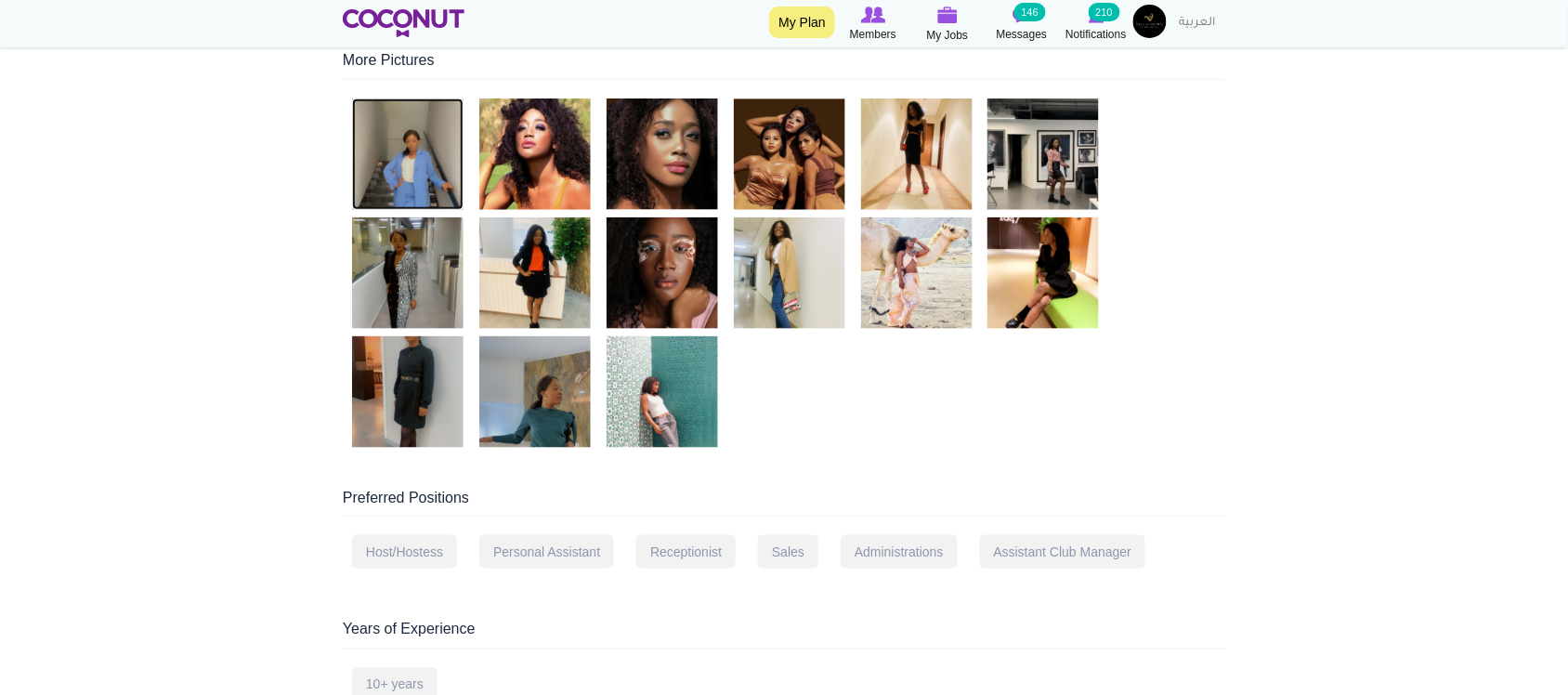
click at [411, 156] on img at bounding box center [407, 154] width 112 height 112
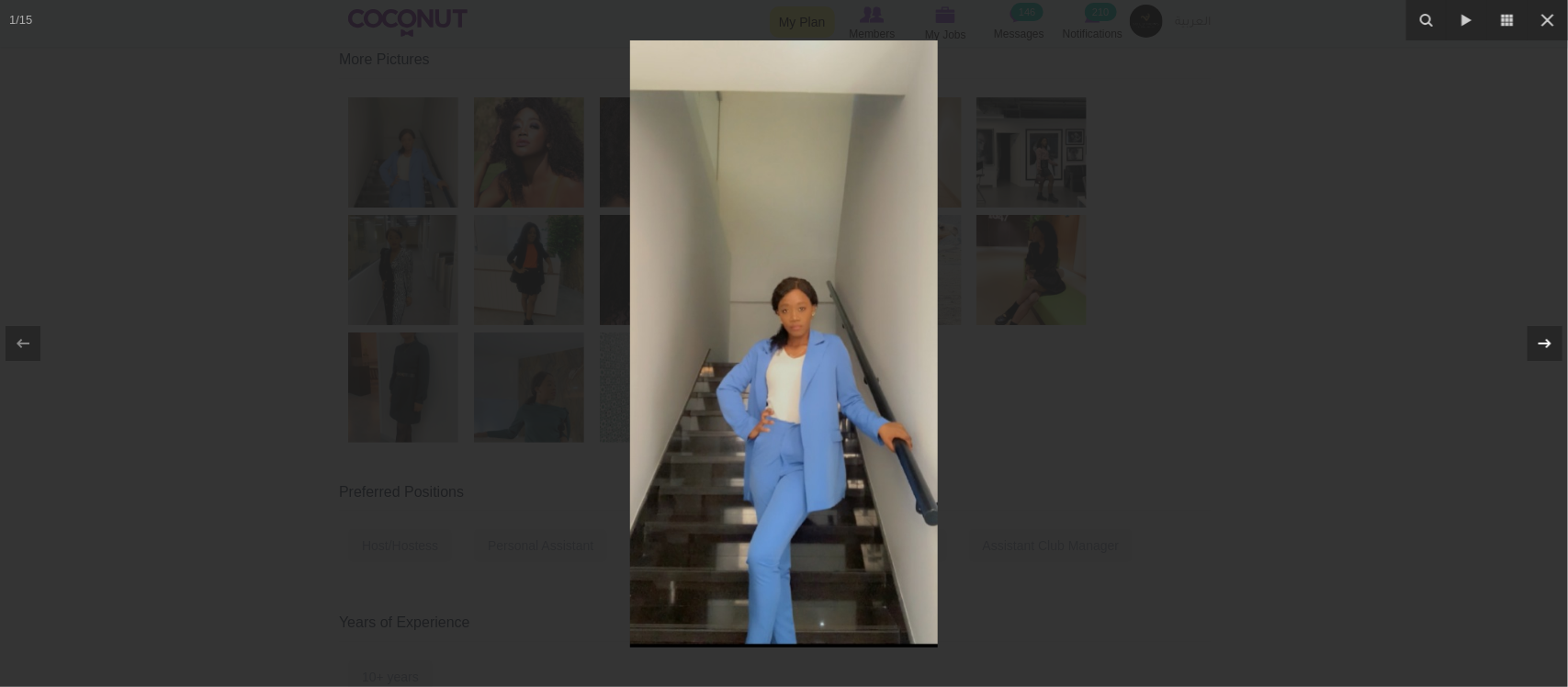
click at [1549, 345] on div at bounding box center [1545, 344] width 35 height 35
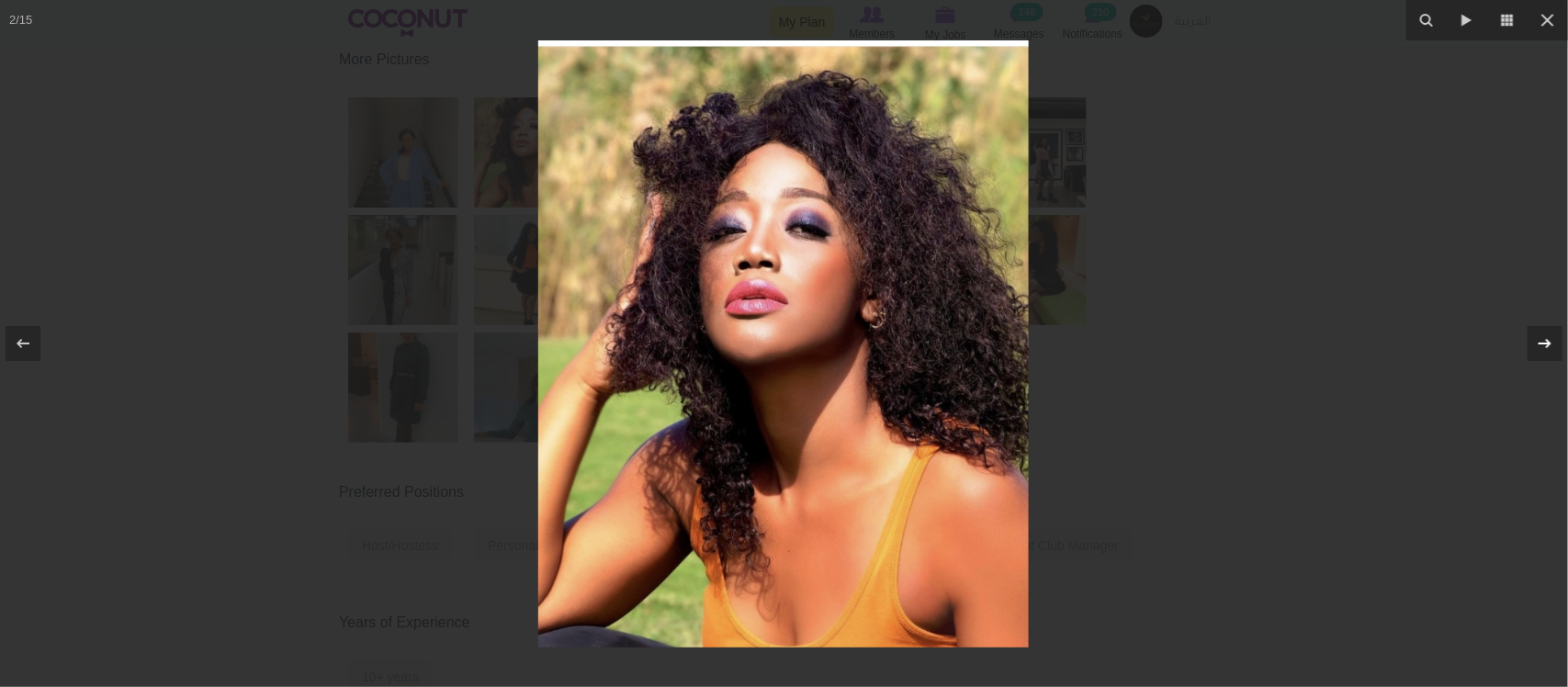
click at [1549, 347] on icon at bounding box center [1545, 343] width 22 height 22
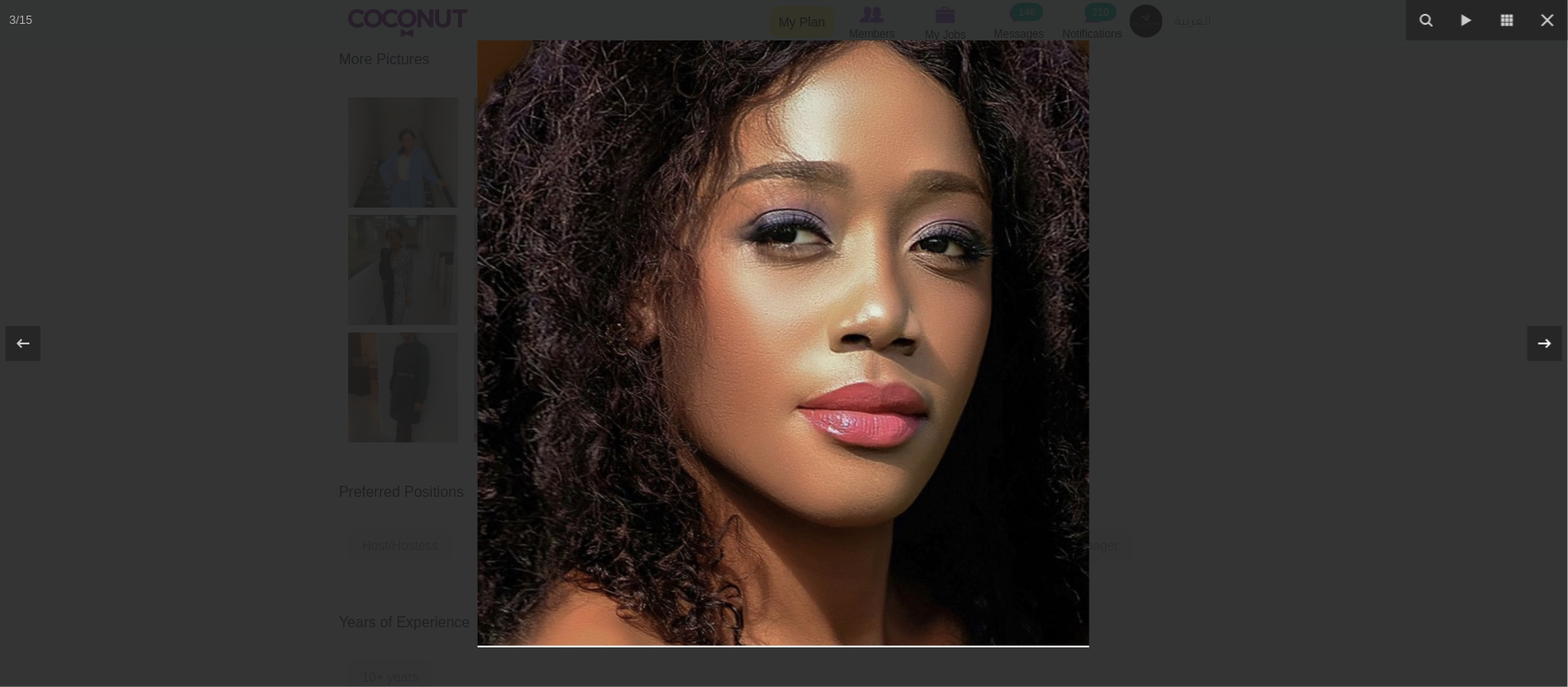
click at [1544, 347] on icon at bounding box center [1545, 343] width 22 height 22
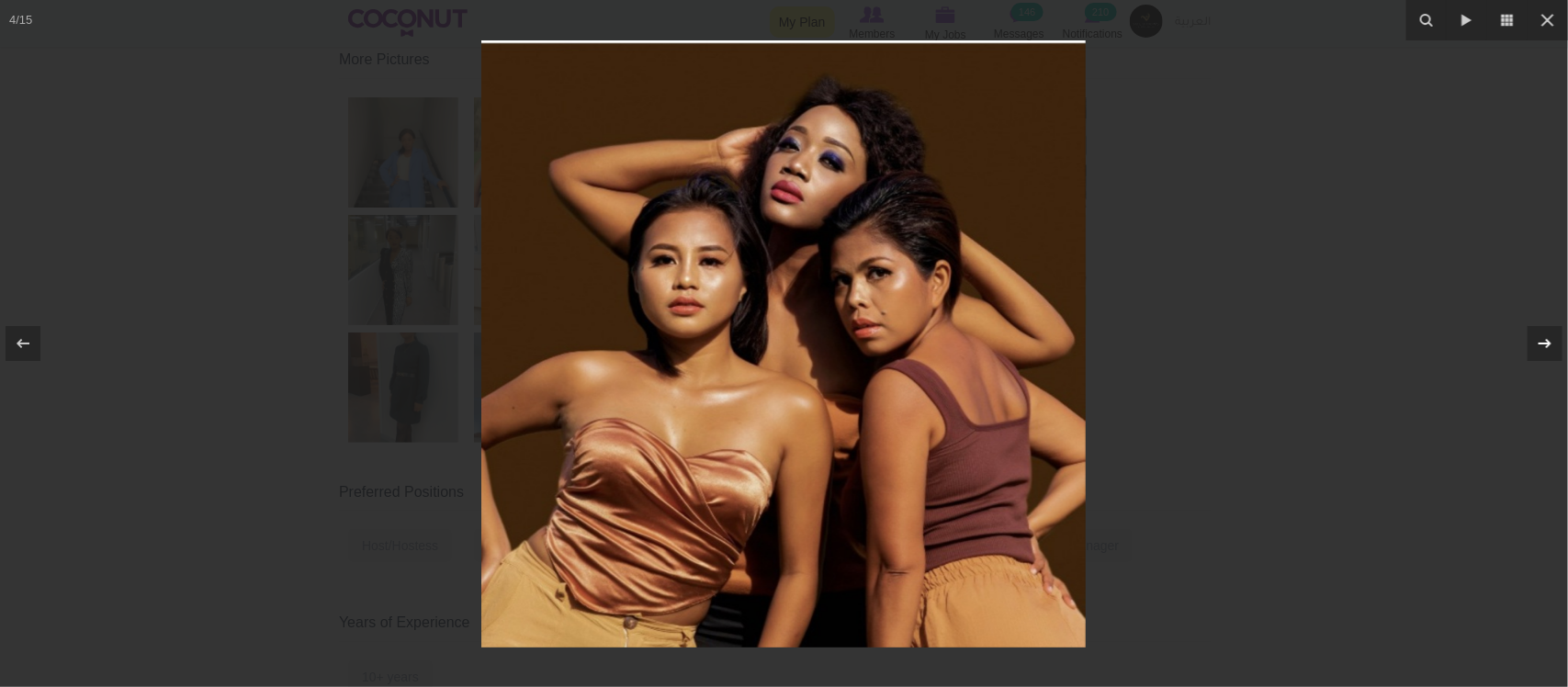
click at [1544, 347] on icon at bounding box center [1545, 343] width 22 height 22
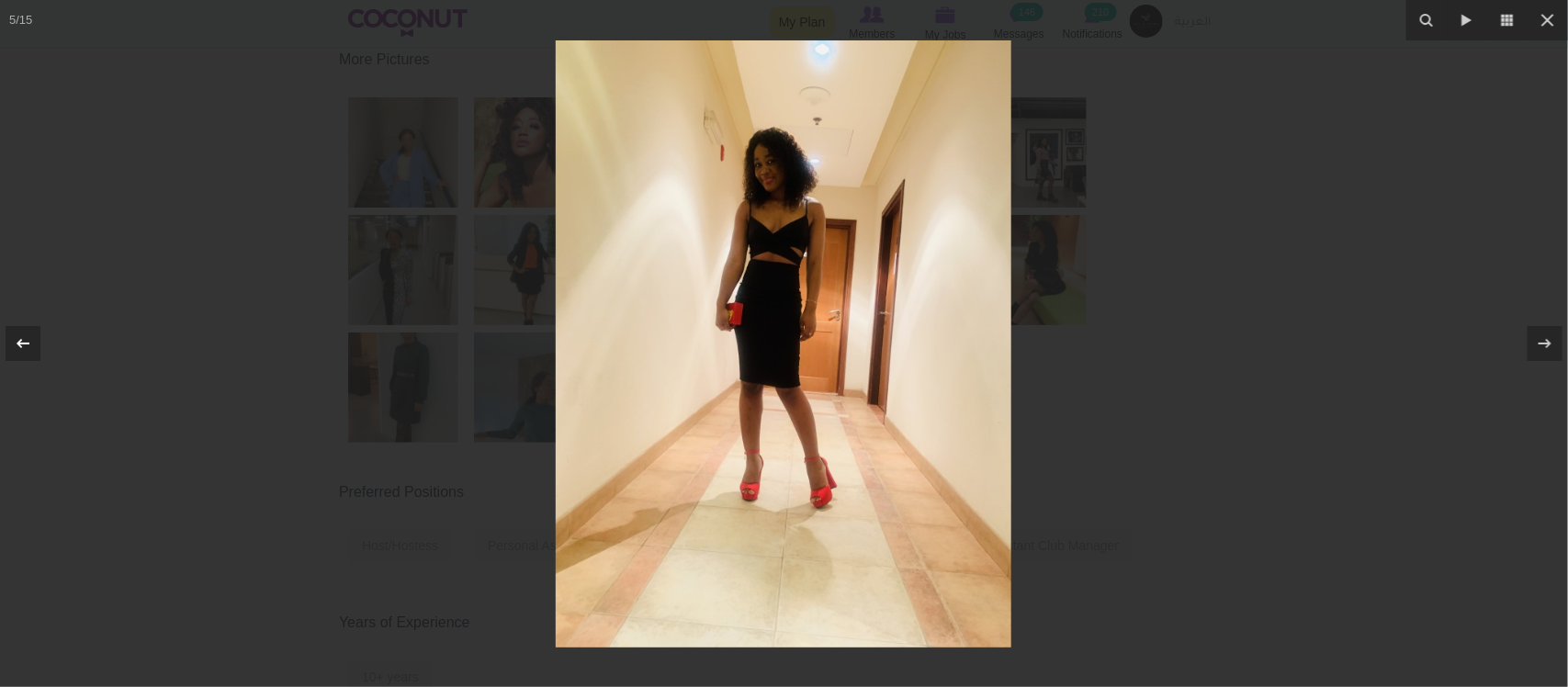
click at [41, 336] on button at bounding box center [32, 343] width 65 height 92
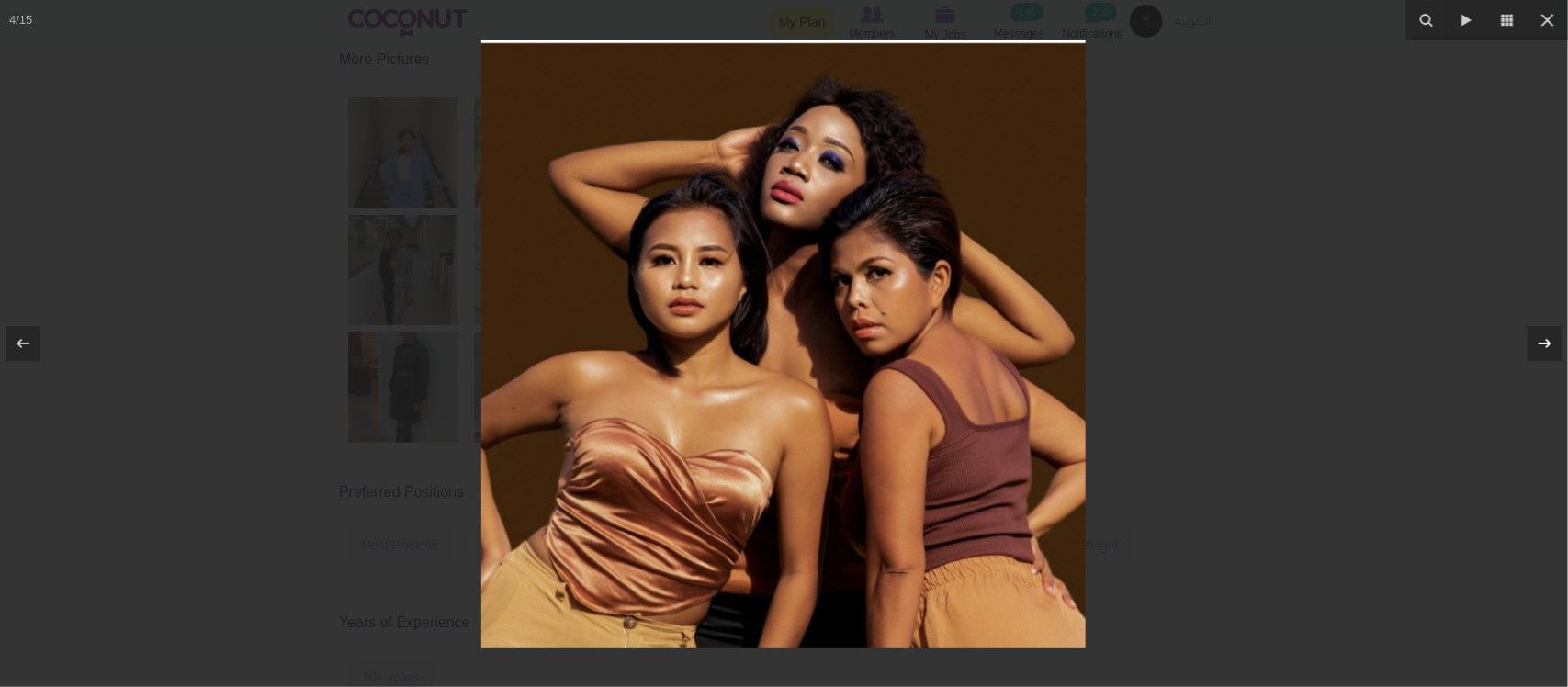
click at [1549, 344] on icon at bounding box center [1545, 343] width 13 height 9
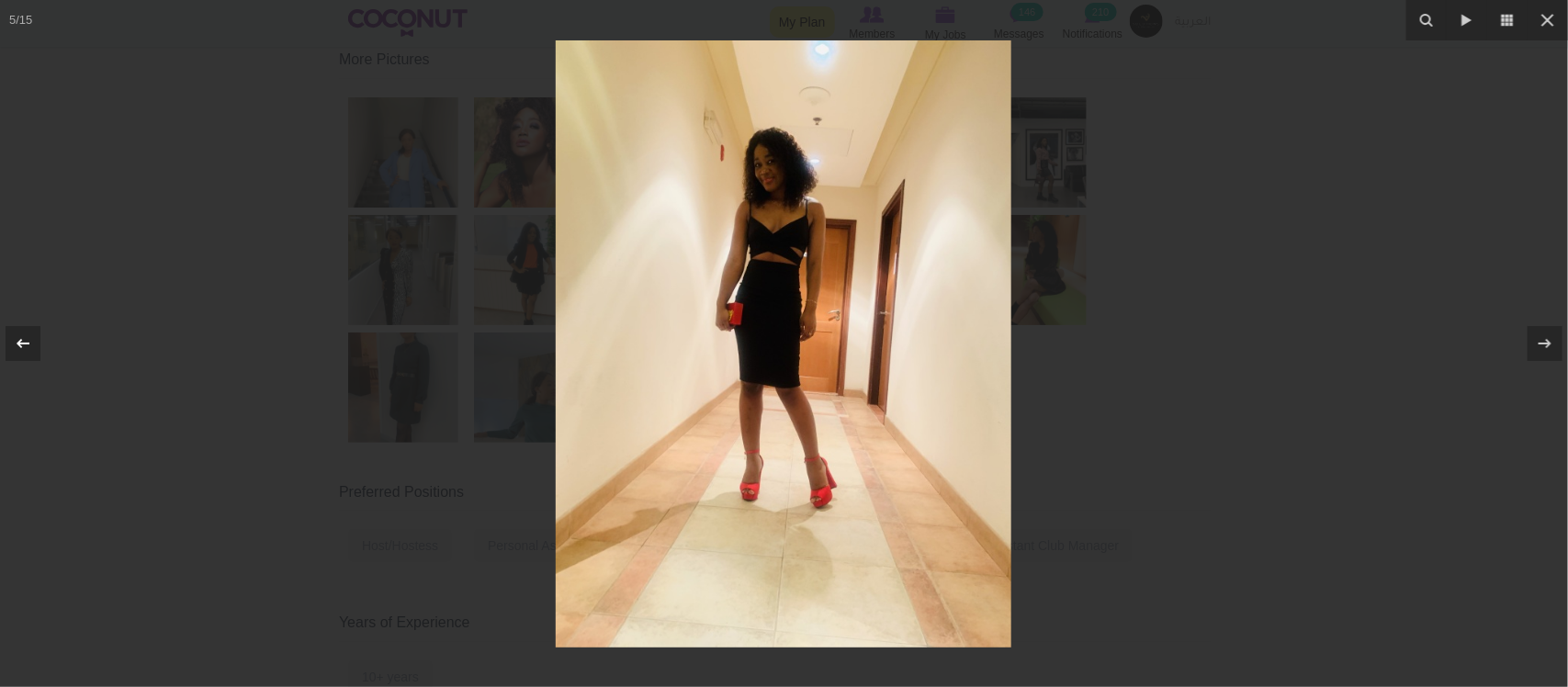
click at [34, 342] on div at bounding box center [23, 344] width 35 height 35
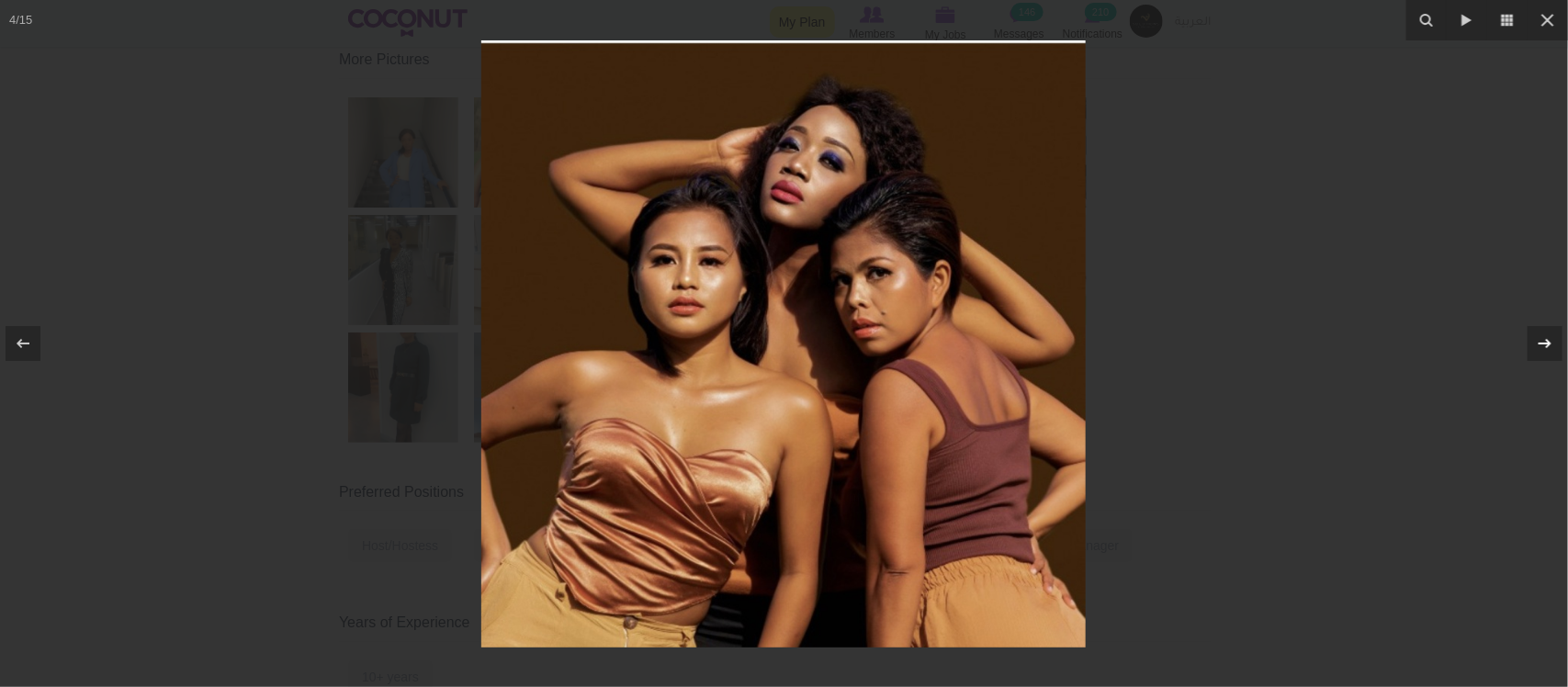
click at [1546, 346] on icon at bounding box center [1545, 343] width 22 height 22
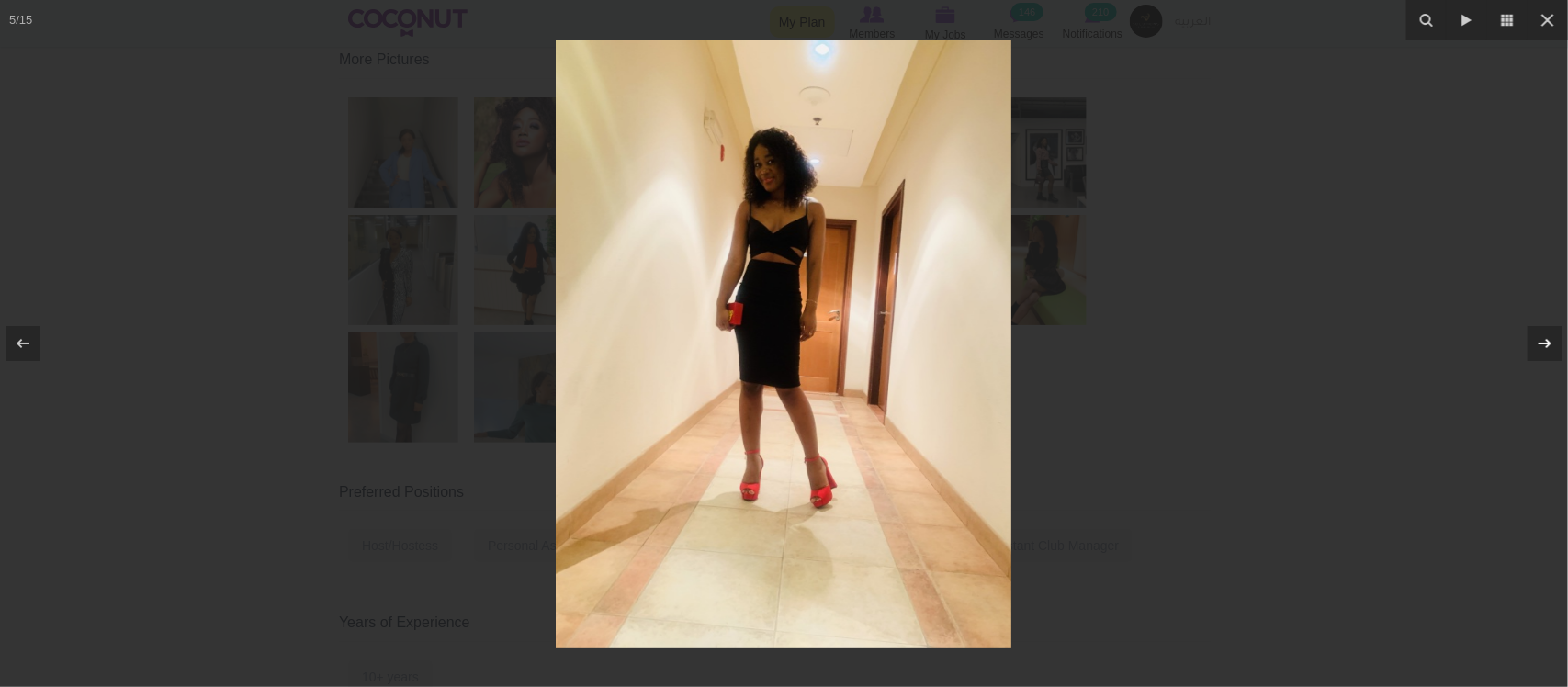
click at [1548, 346] on icon at bounding box center [1545, 343] width 13 height 9
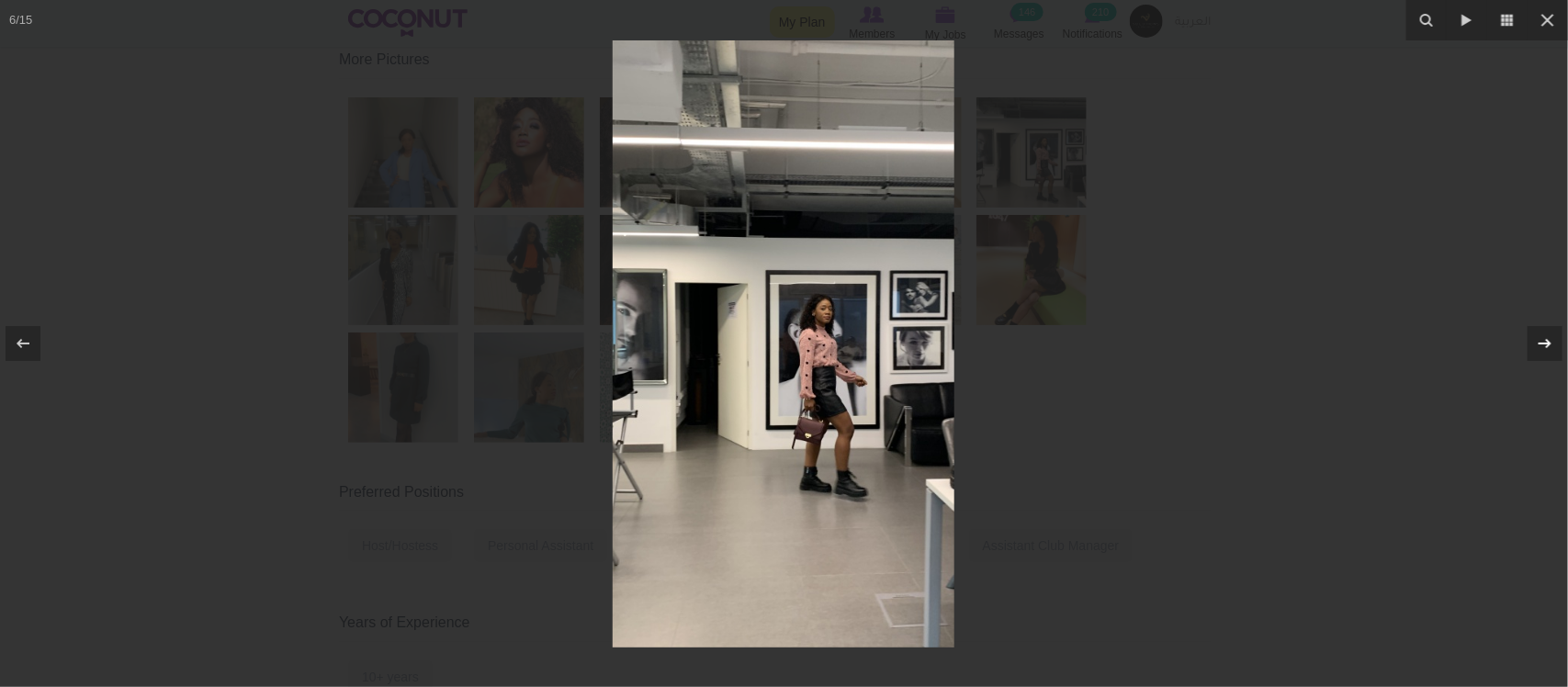
click at [1549, 356] on div at bounding box center [1545, 344] width 35 height 35
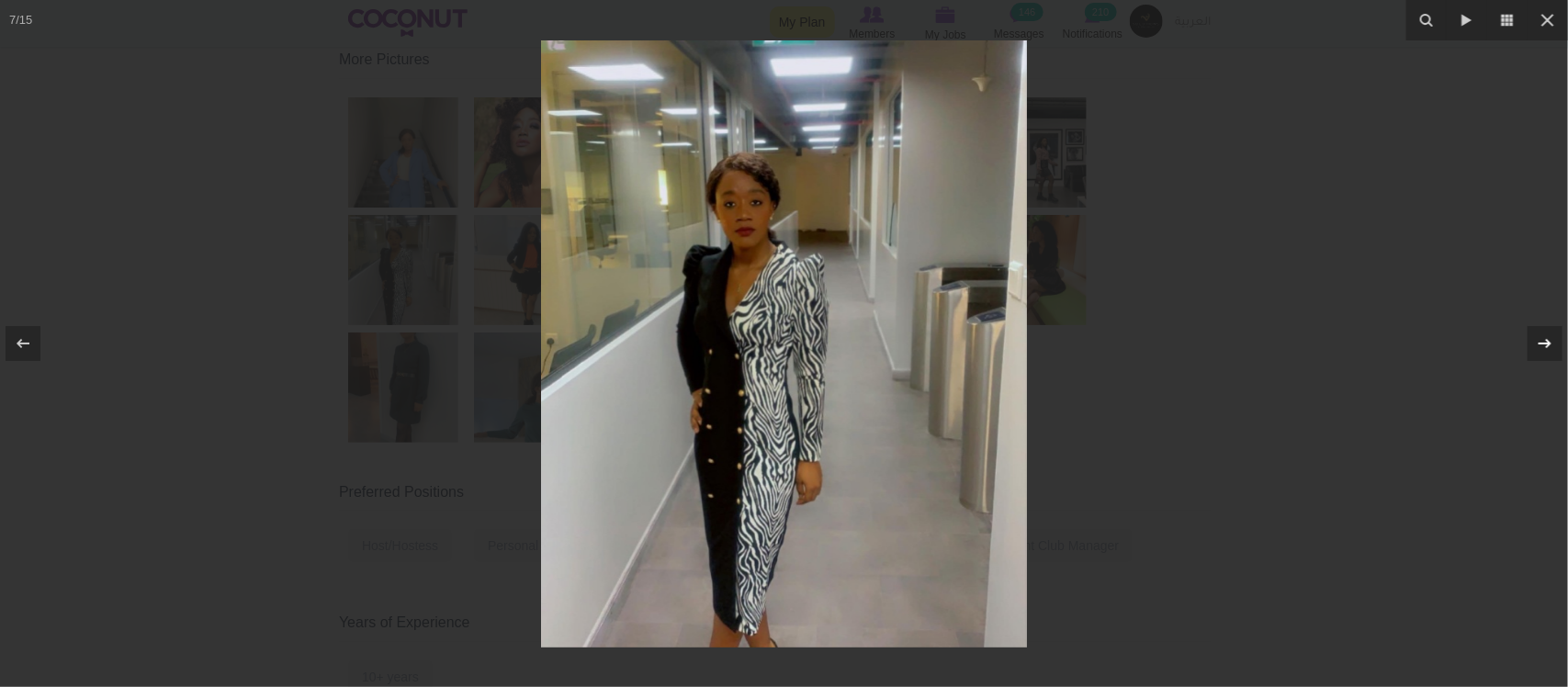
click at [1549, 356] on div at bounding box center [1545, 344] width 35 height 35
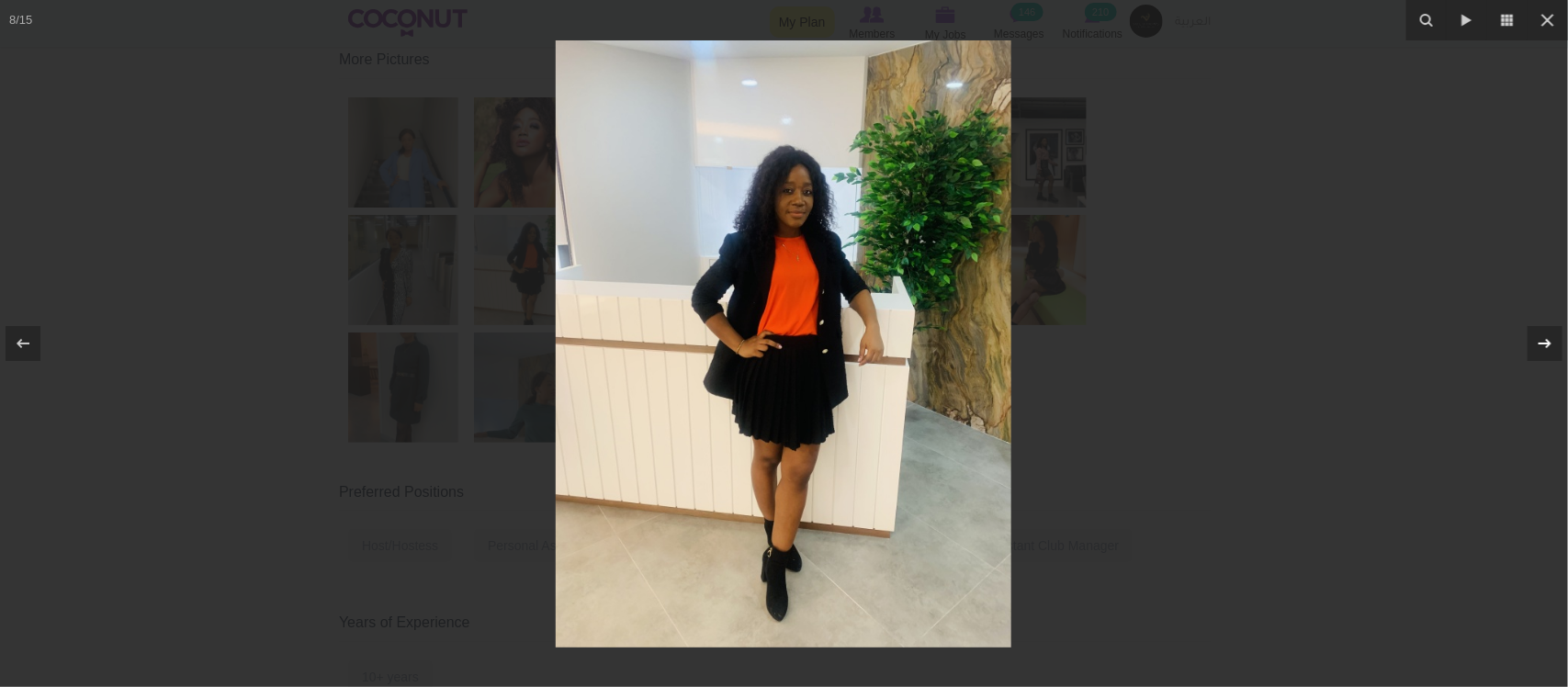
click at [1549, 356] on div at bounding box center [1545, 344] width 35 height 35
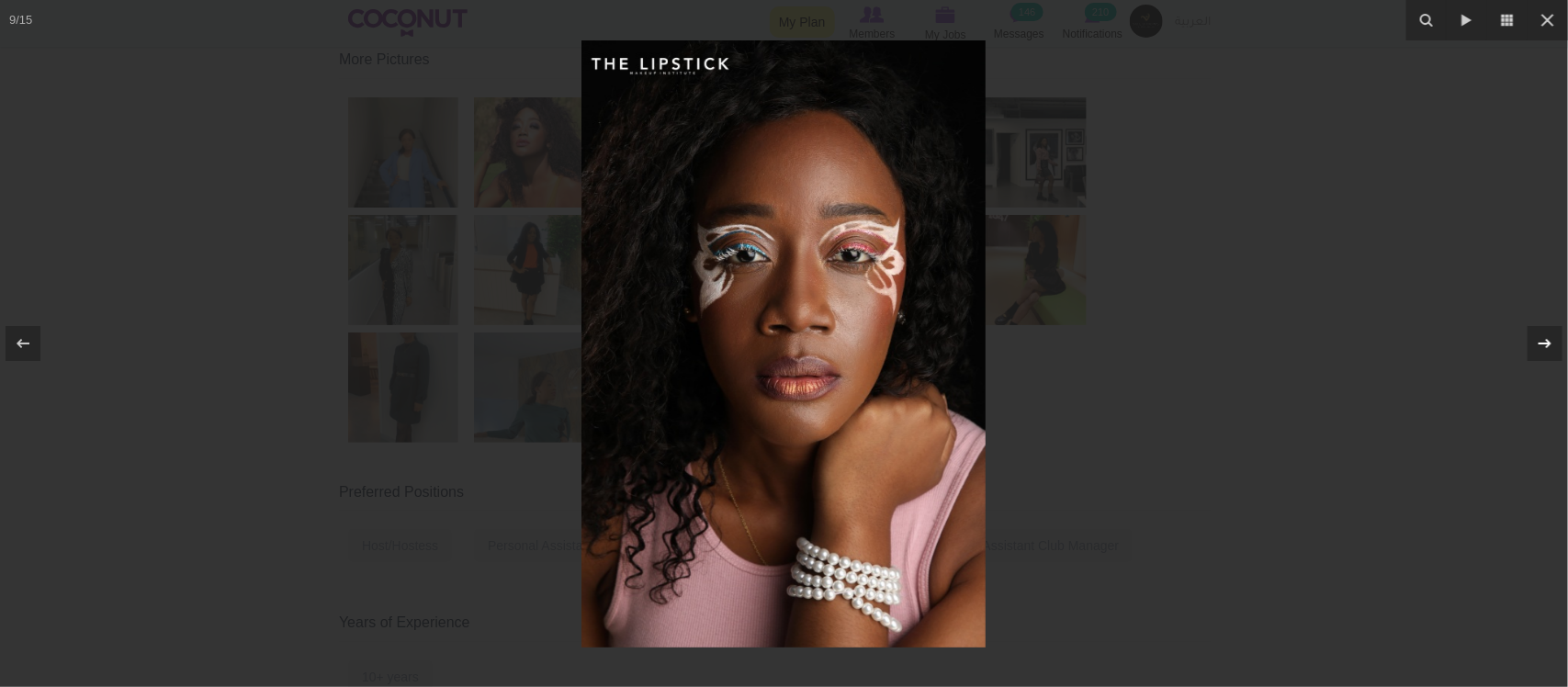
click at [1549, 356] on div at bounding box center [1545, 344] width 35 height 35
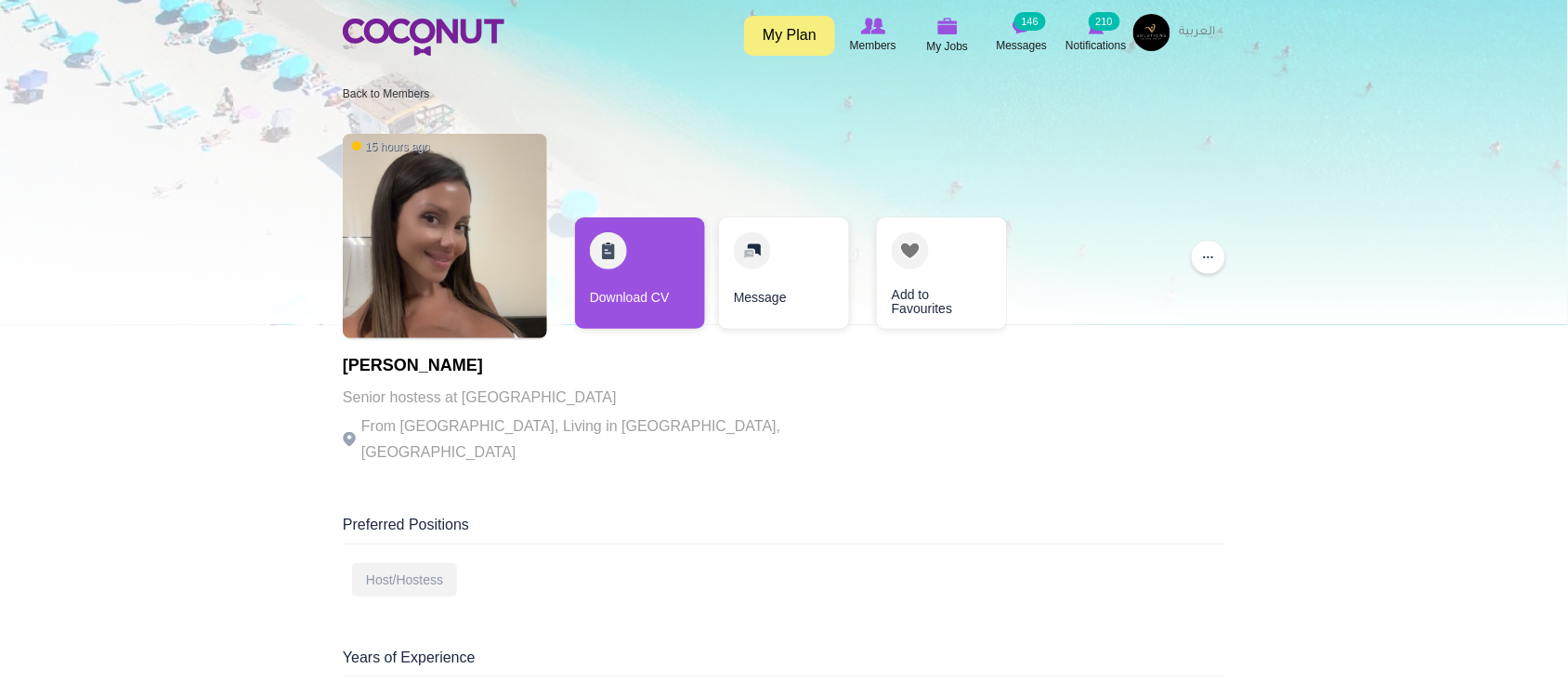
click at [621, 416] on p "From [GEOGRAPHIC_DATA], Living in [GEOGRAPHIC_DATA], [GEOGRAPHIC_DATA]" at bounding box center [598, 439] width 511 height 52
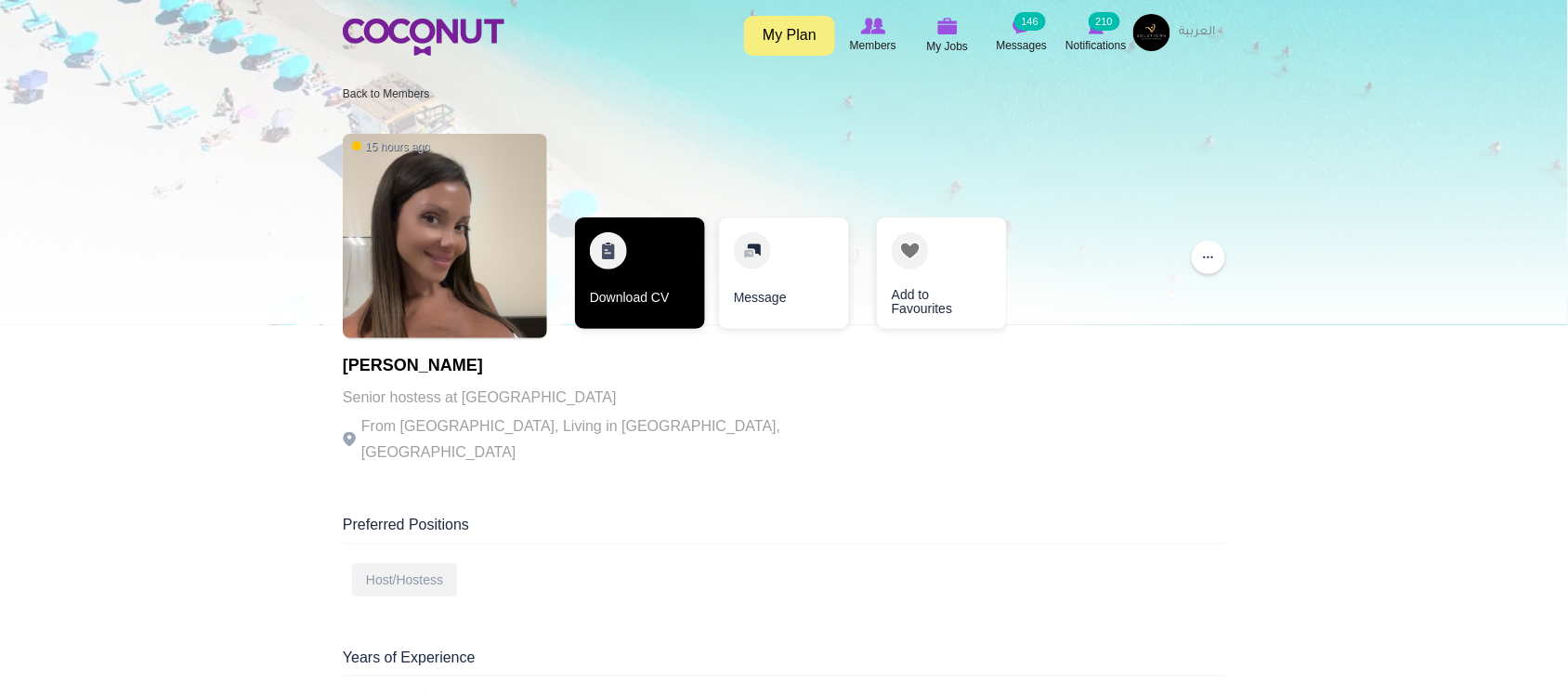
click at [653, 313] on link "Download CV" at bounding box center [641, 273] width 131 height 112
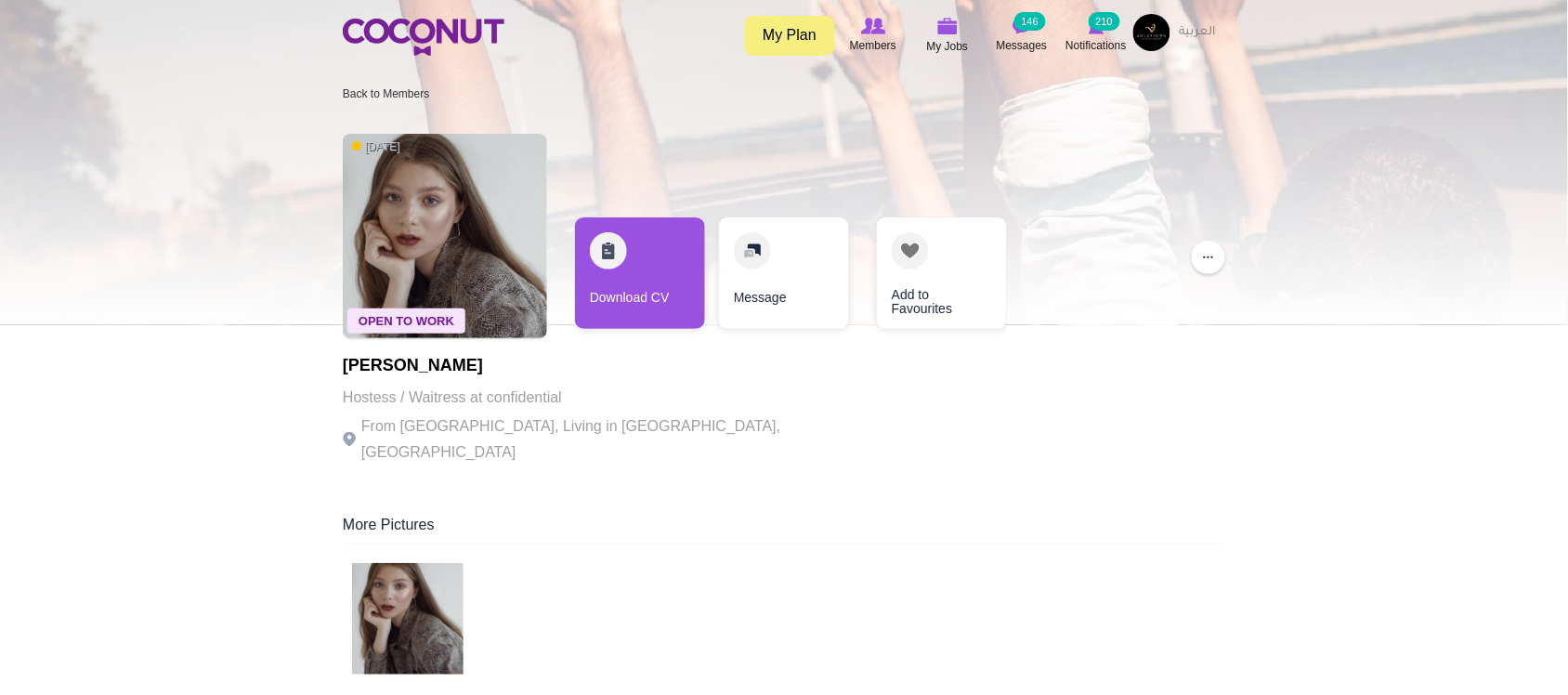
click at [683, 424] on p "From [GEOGRAPHIC_DATA], Living in [GEOGRAPHIC_DATA], [GEOGRAPHIC_DATA]" at bounding box center [598, 439] width 511 height 52
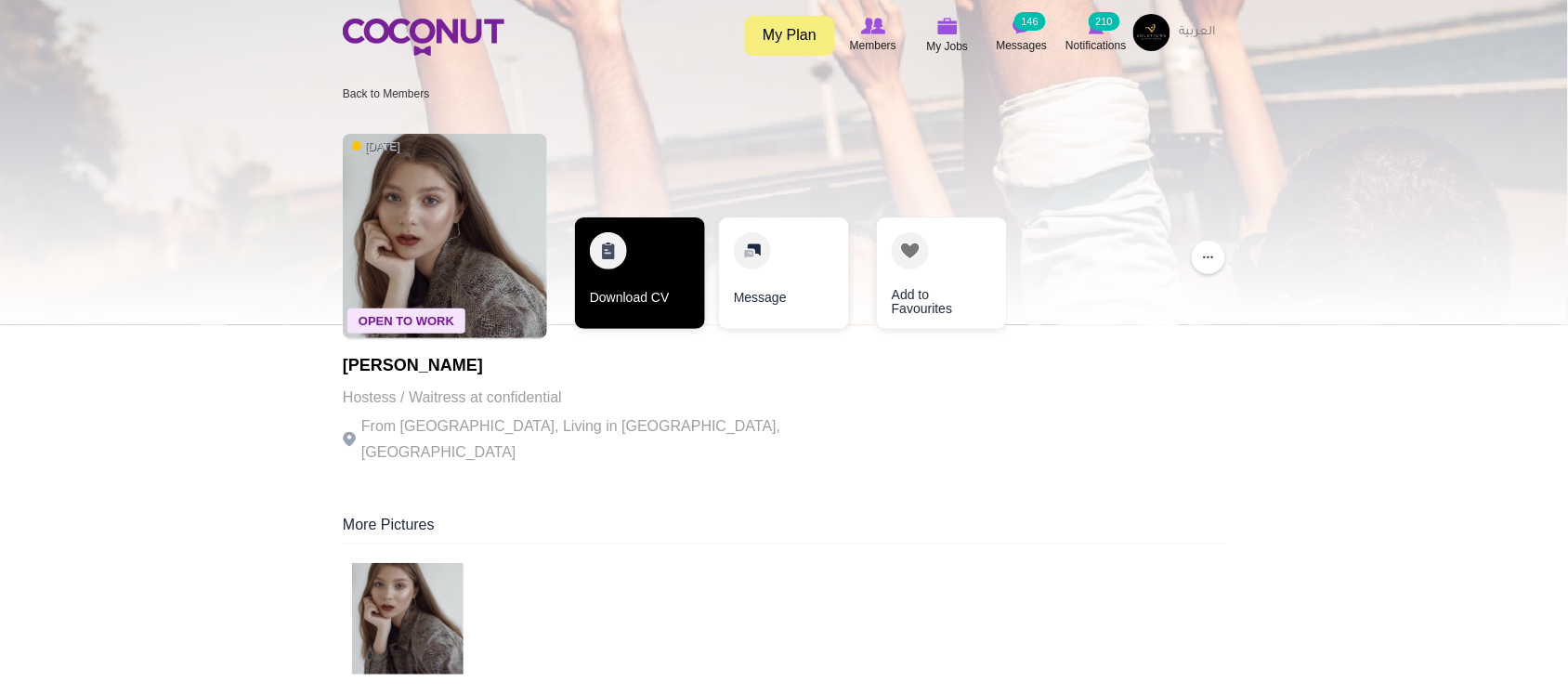
click at [647, 298] on link "Download CV" at bounding box center [641, 273] width 131 height 112
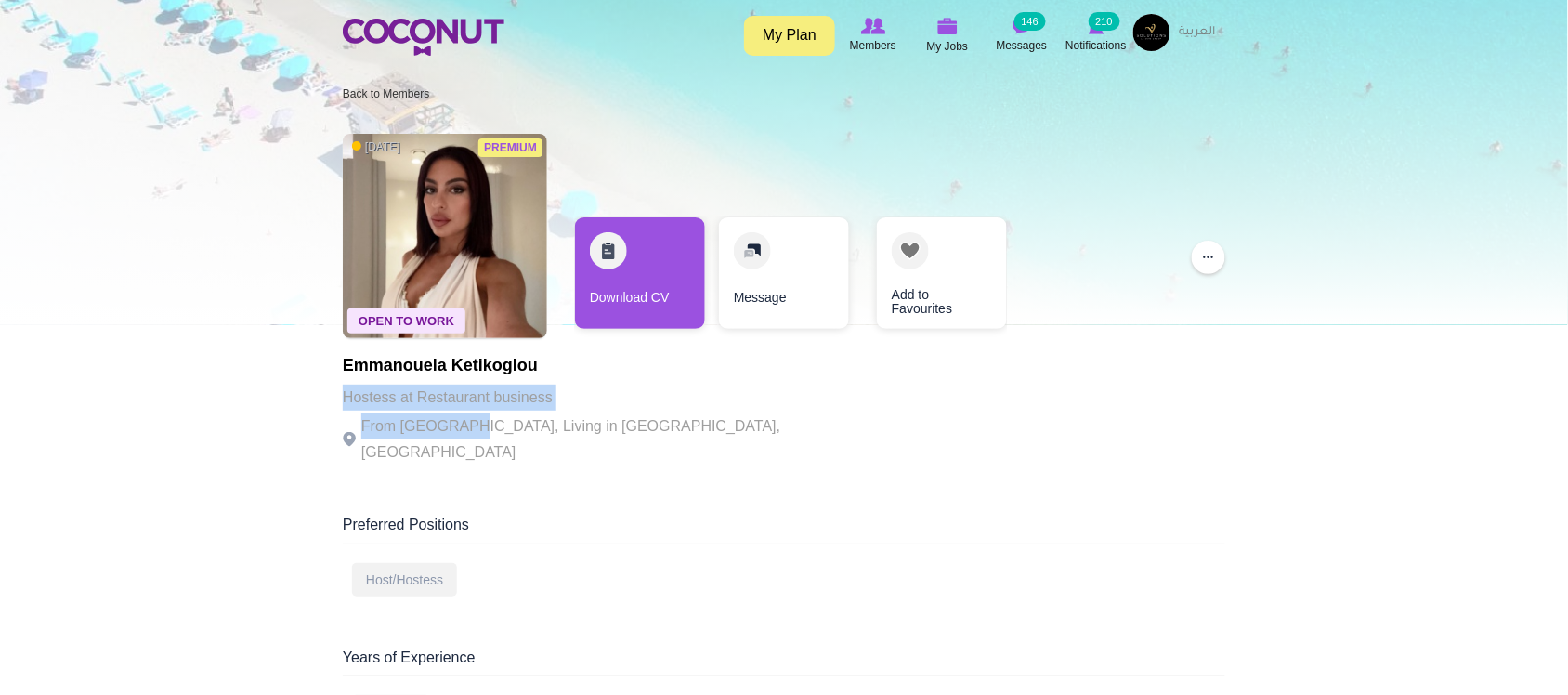
drag, startPoint x: 342, startPoint y: 397, endPoint x: 504, endPoint y: 423, distance: 164.1
click at [472, 423] on div "Emmanouela Ketikoglou Hostess at Restaurant business From [GEOGRAPHIC_DATA], Li…" at bounding box center [598, 411] width 511 height 109
click at [630, 424] on p "From [GEOGRAPHIC_DATA], Living in [GEOGRAPHIC_DATA], [GEOGRAPHIC_DATA]" at bounding box center [598, 439] width 511 height 52
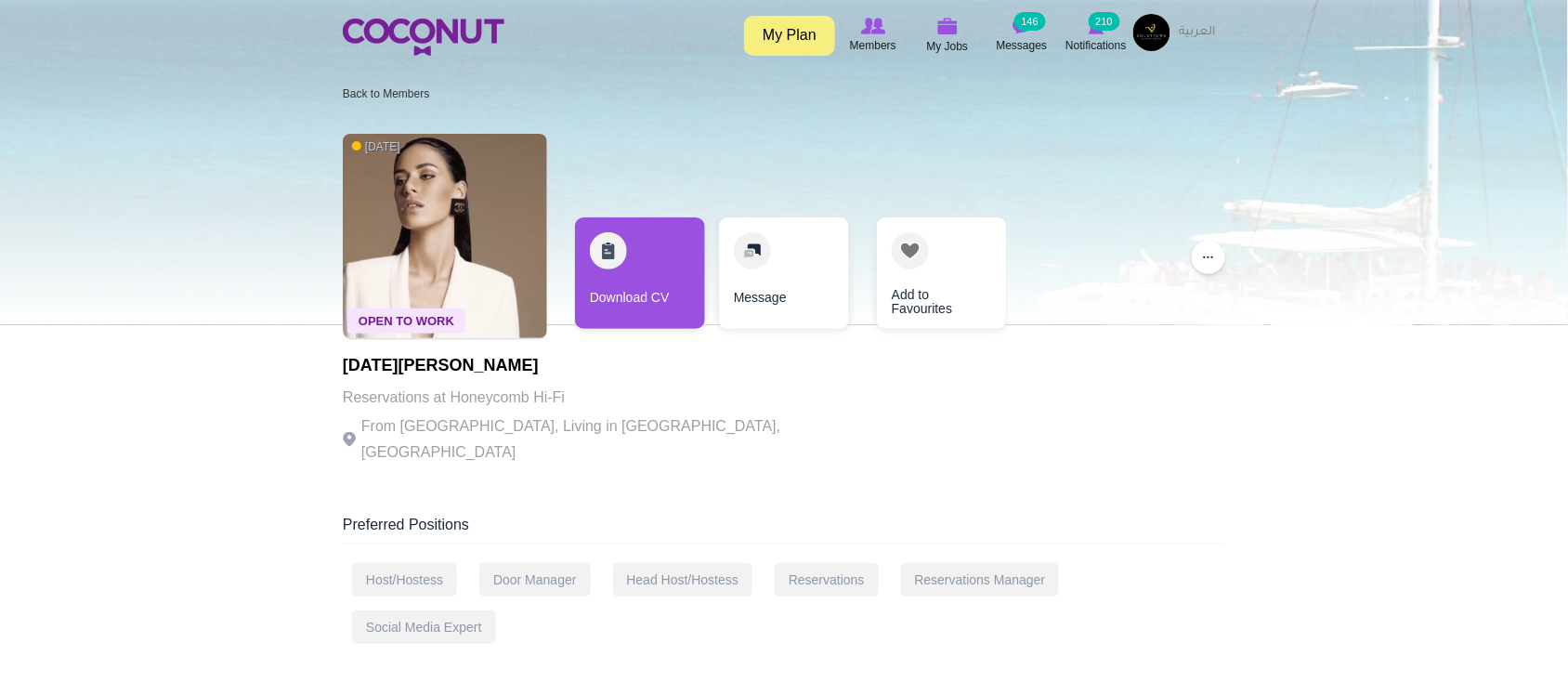
click at [708, 429] on p "From [GEOGRAPHIC_DATA], Living in [GEOGRAPHIC_DATA], [GEOGRAPHIC_DATA]" at bounding box center [598, 439] width 511 height 52
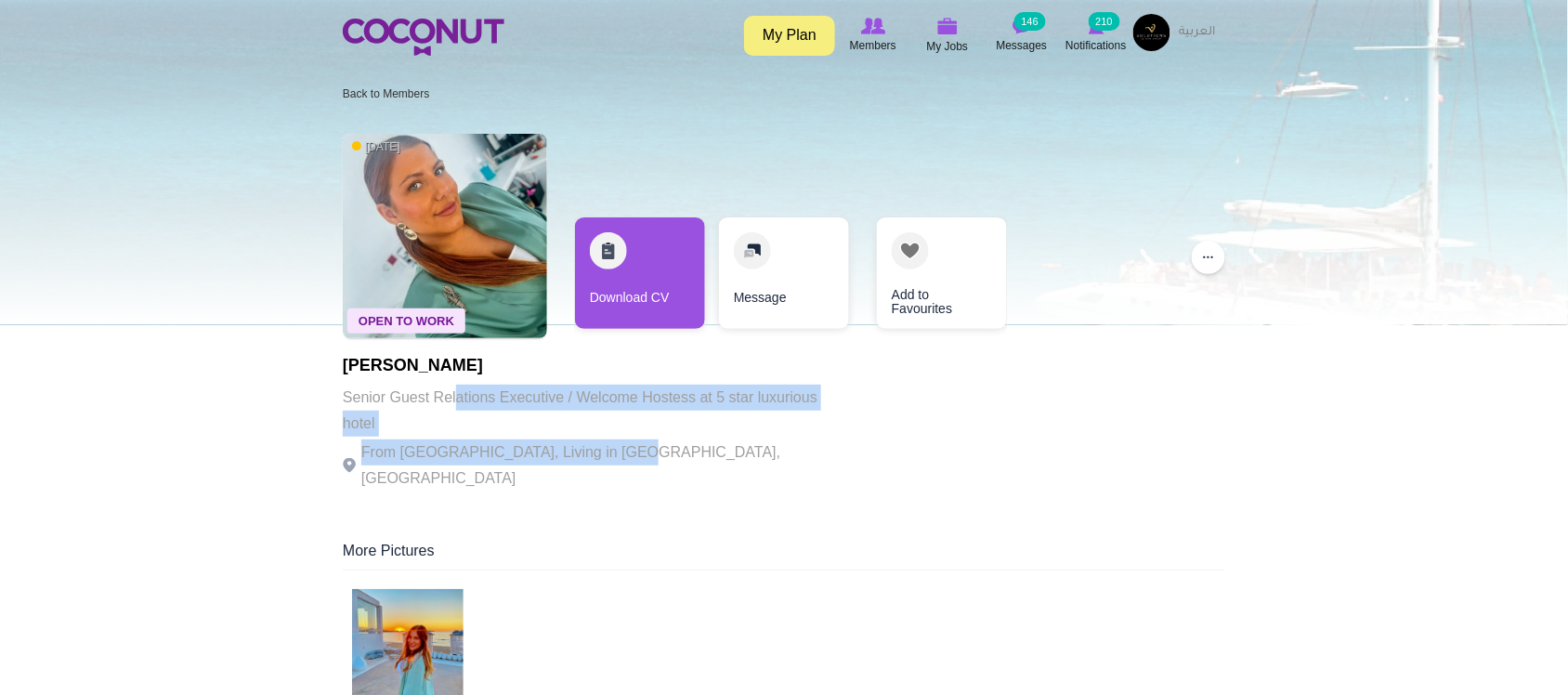
drag, startPoint x: 460, startPoint y: 397, endPoint x: 861, endPoint y: 438, distance: 403.1
click at [861, 438] on div "Open To Work [DATE] [PERSON_NAME] Senior Guest Relations Executive / Welcome Ho…" at bounding box center [784, 313] width 882 height 379
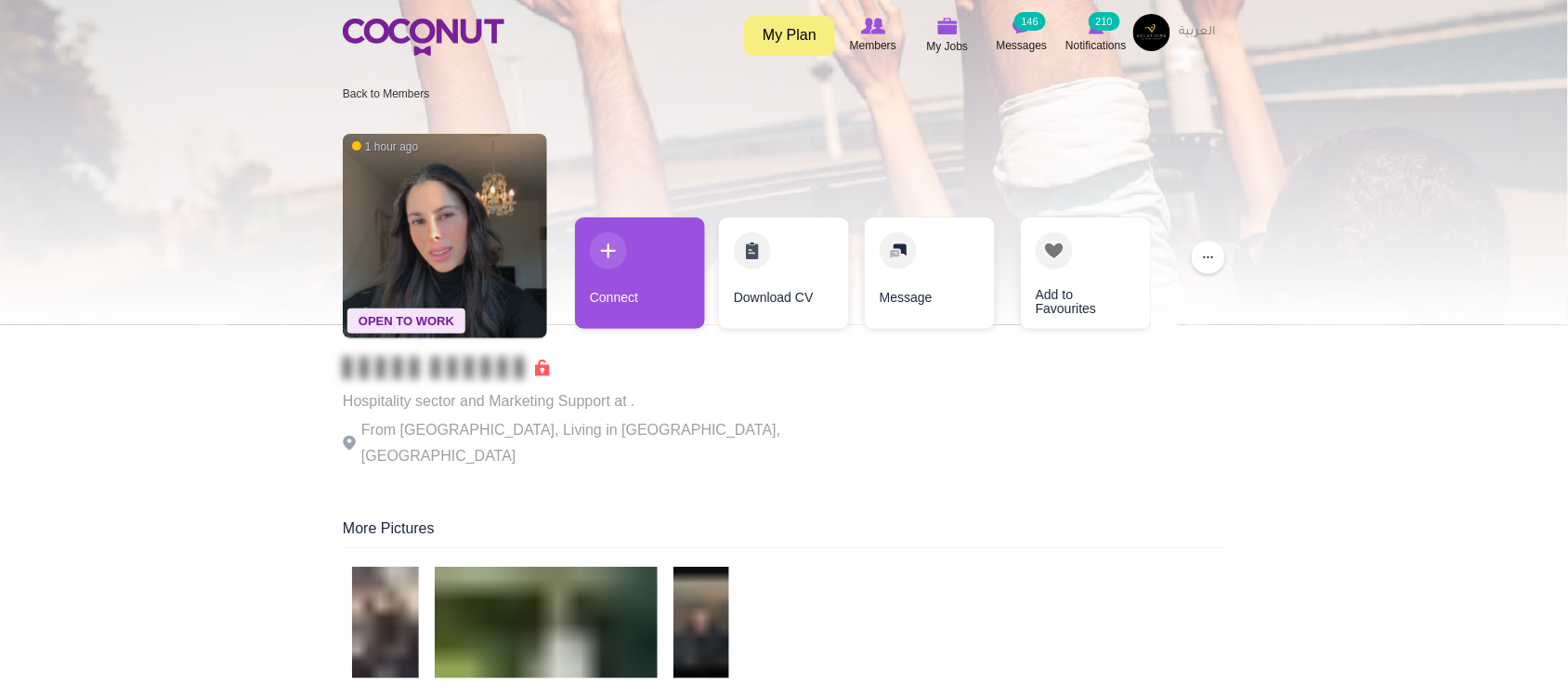
click at [591, 442] on p "From Denmark, Living in Aalborg, Denmark" at bounding box center [598, 443] width 511 height 52
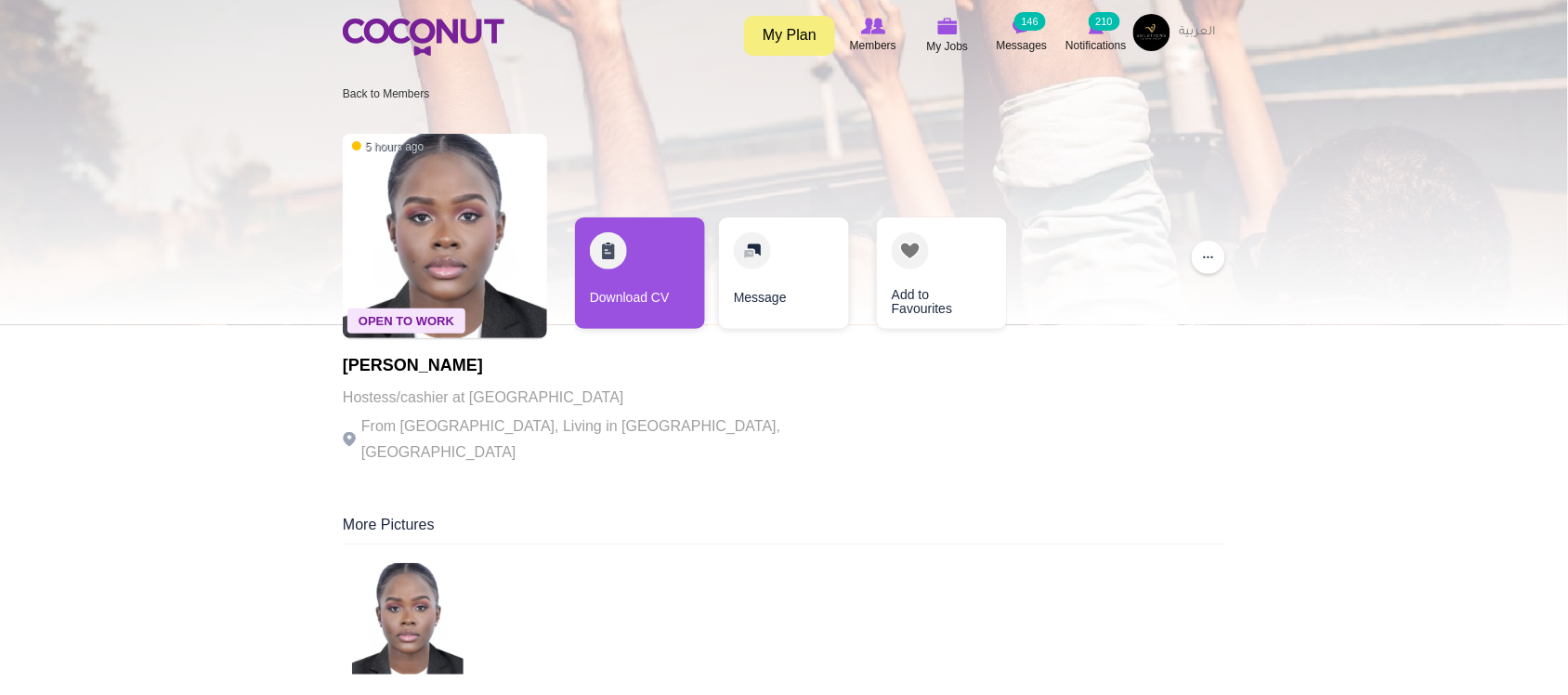
click at [586, 419] on p "From Uganda, Living in Dubai, United Arab Emirates" at bounding box center [598, 439] width 511 height 52
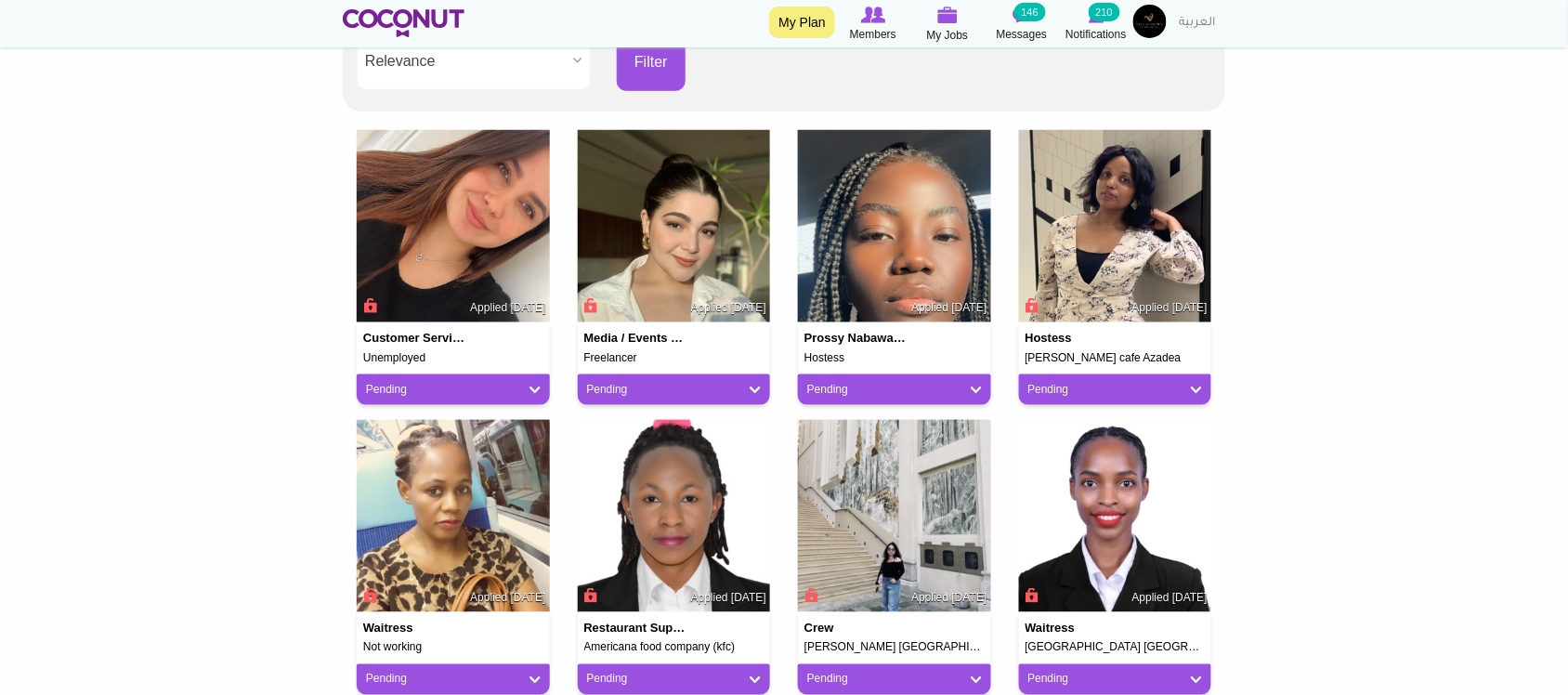
scroll to position [465, 0]
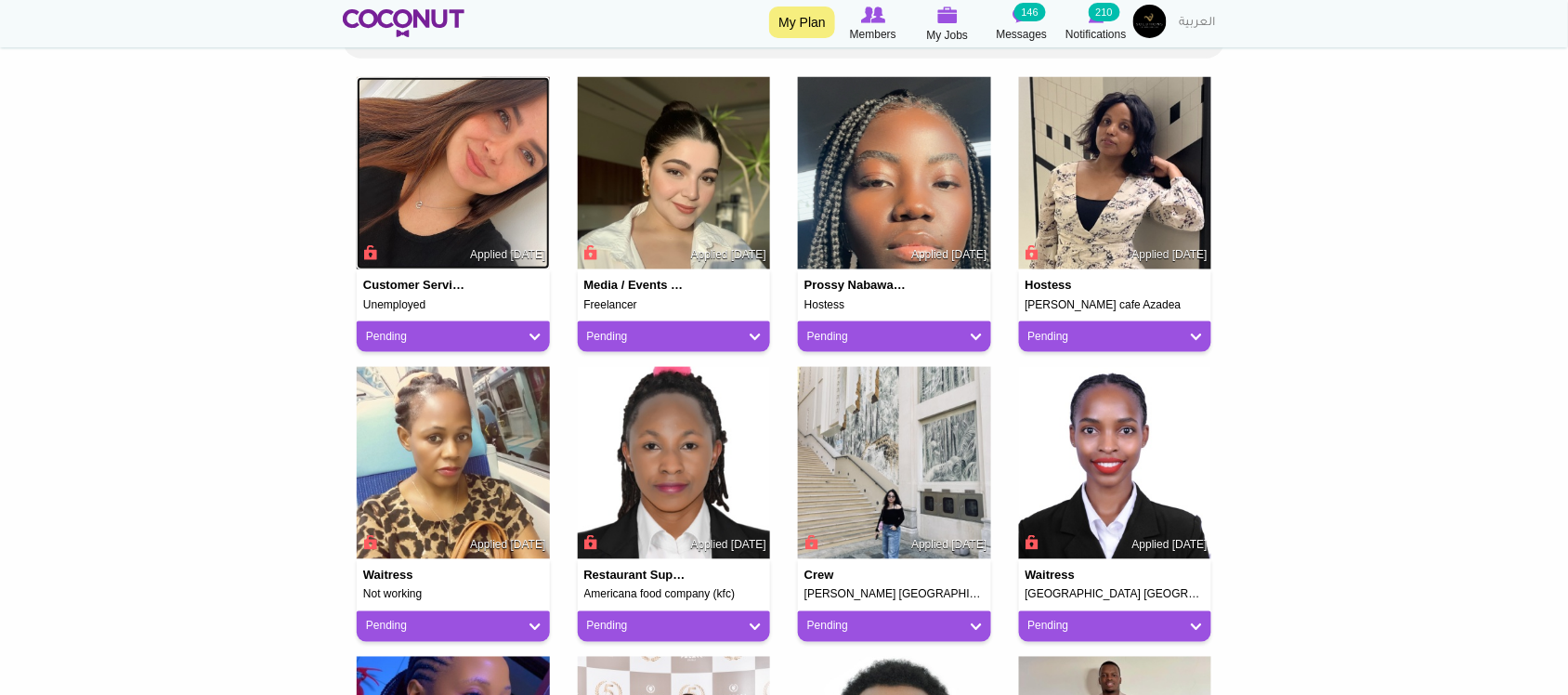
click at [449, 178] on img at bounding box center [453, 173] width 193 height 193
click at [652, 218] on img at bounding box center [673, 173] width 193 height 193
click at [913, 215] on img at bounding box center [894, 173] width 193 height 193
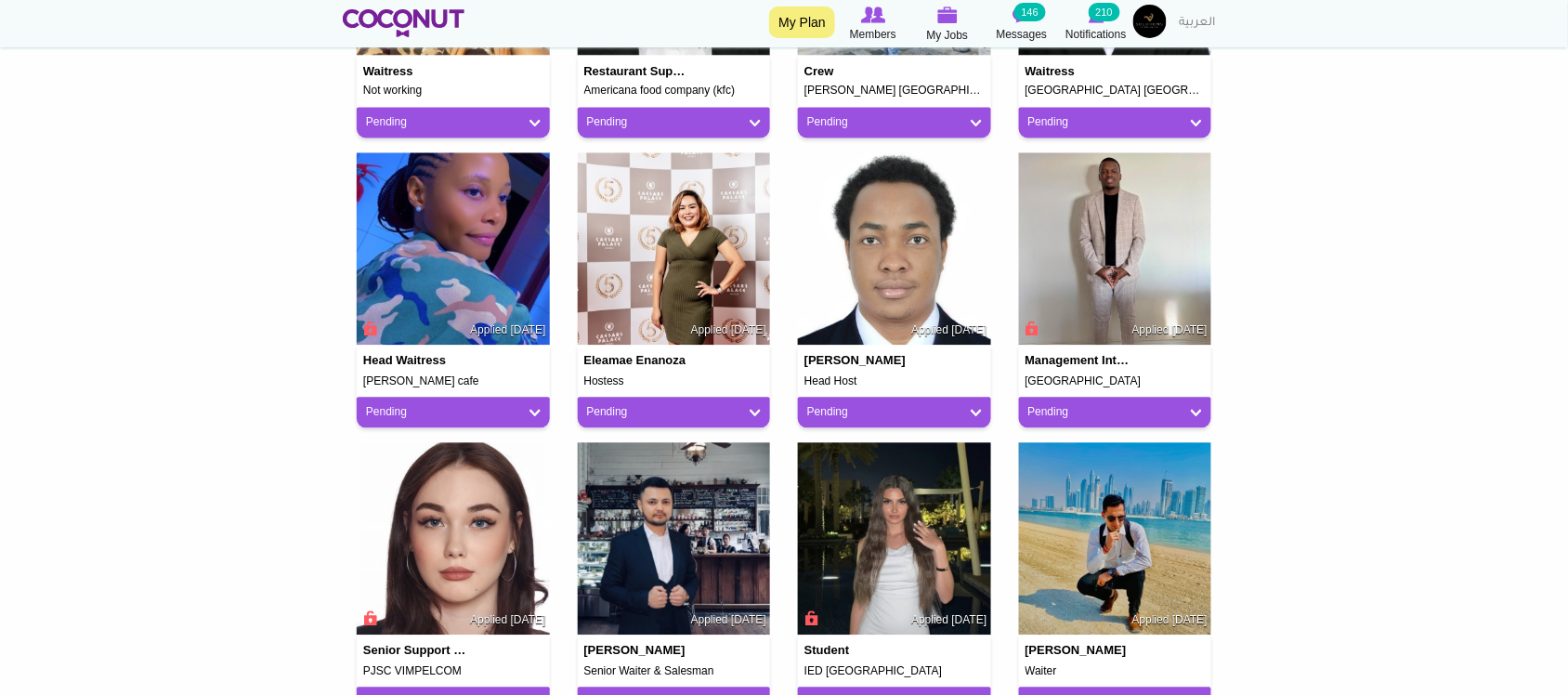
scroll to position [1083, 0]
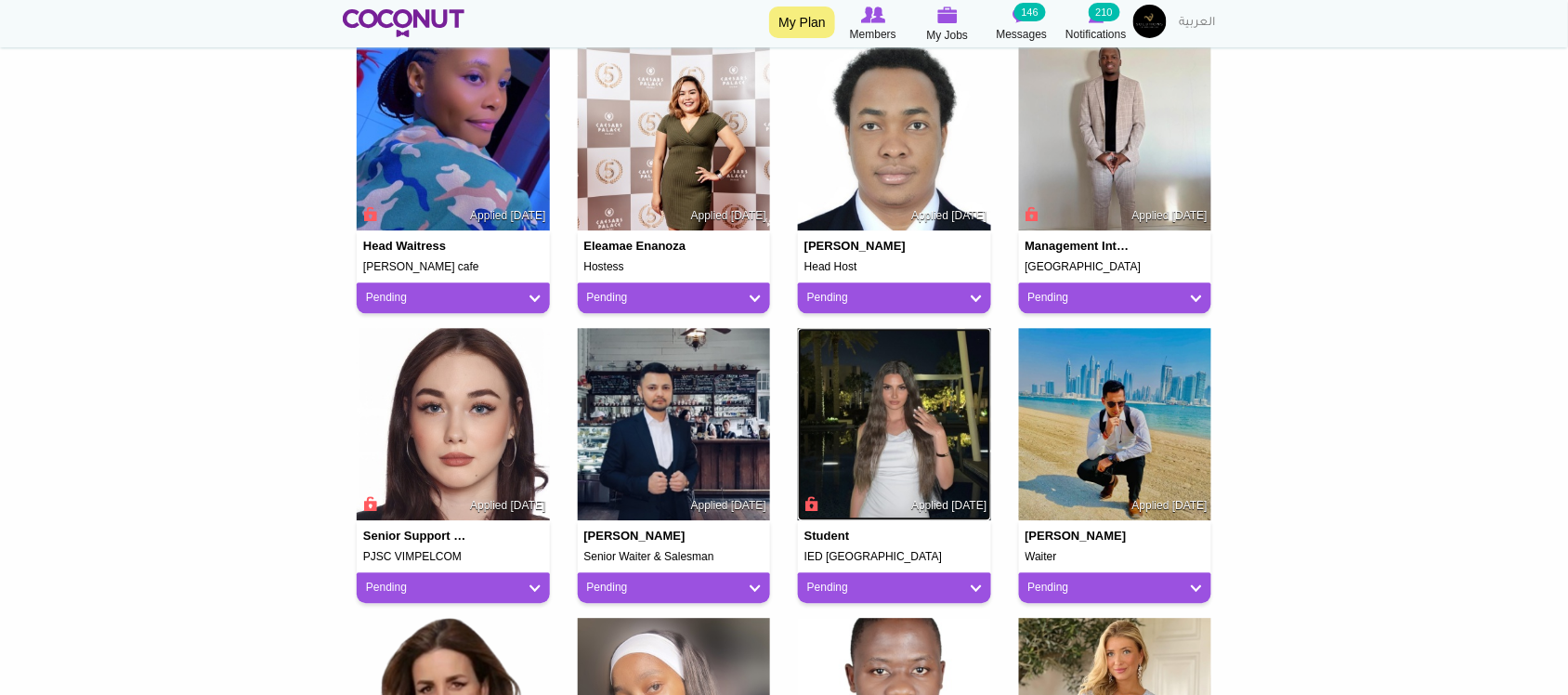
click at [827, 409] on img at bounding box center [894, 424] width 193 height 193
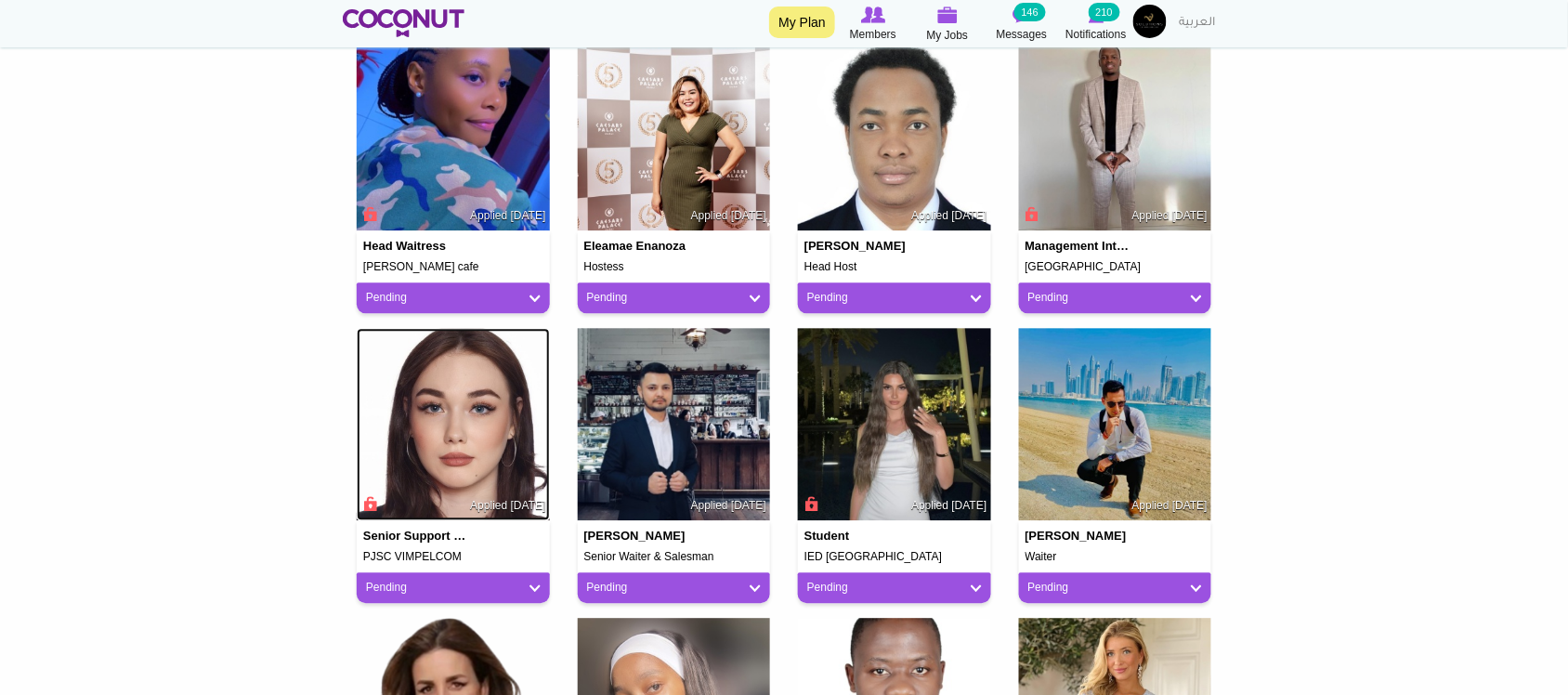
click at [437, 410] on img at bounding box center [453, 424] width 193 height 193
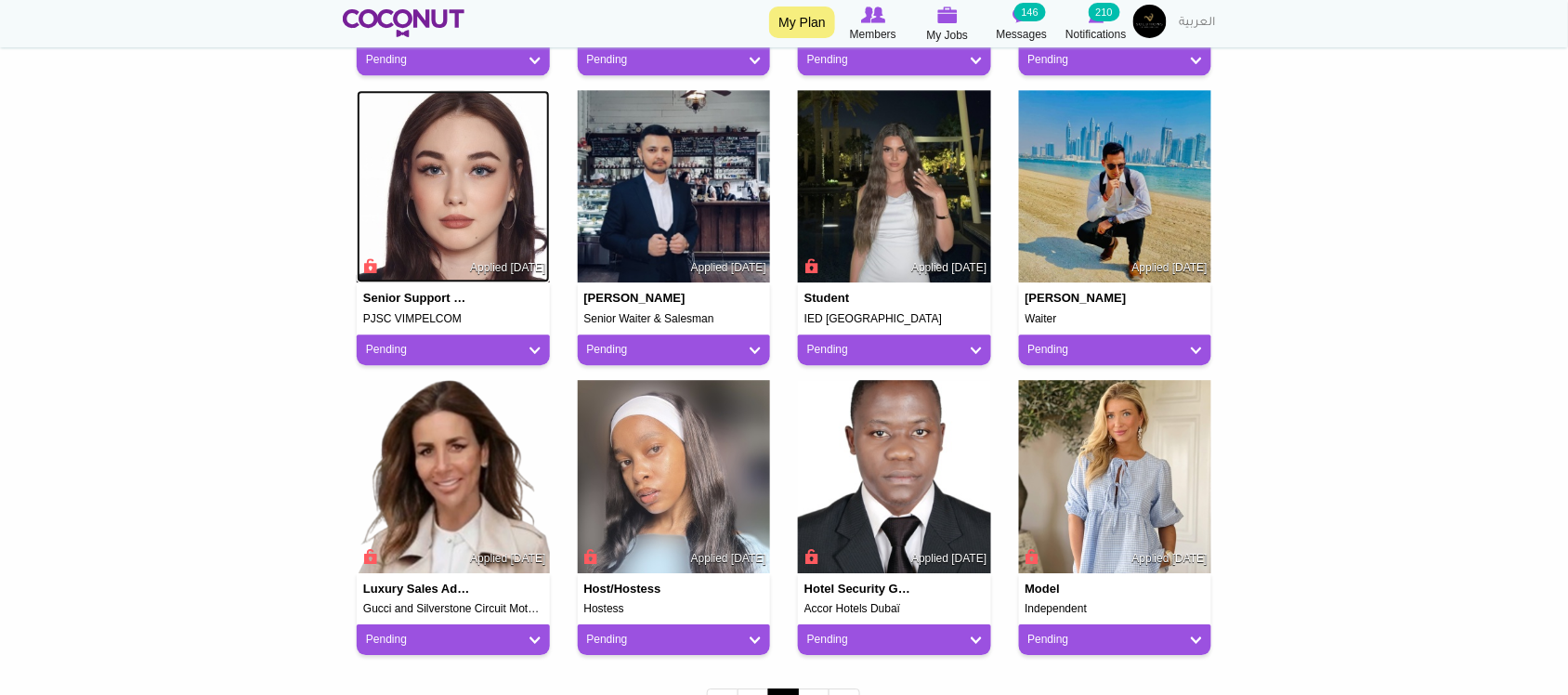
scroll to position [1393, 0]
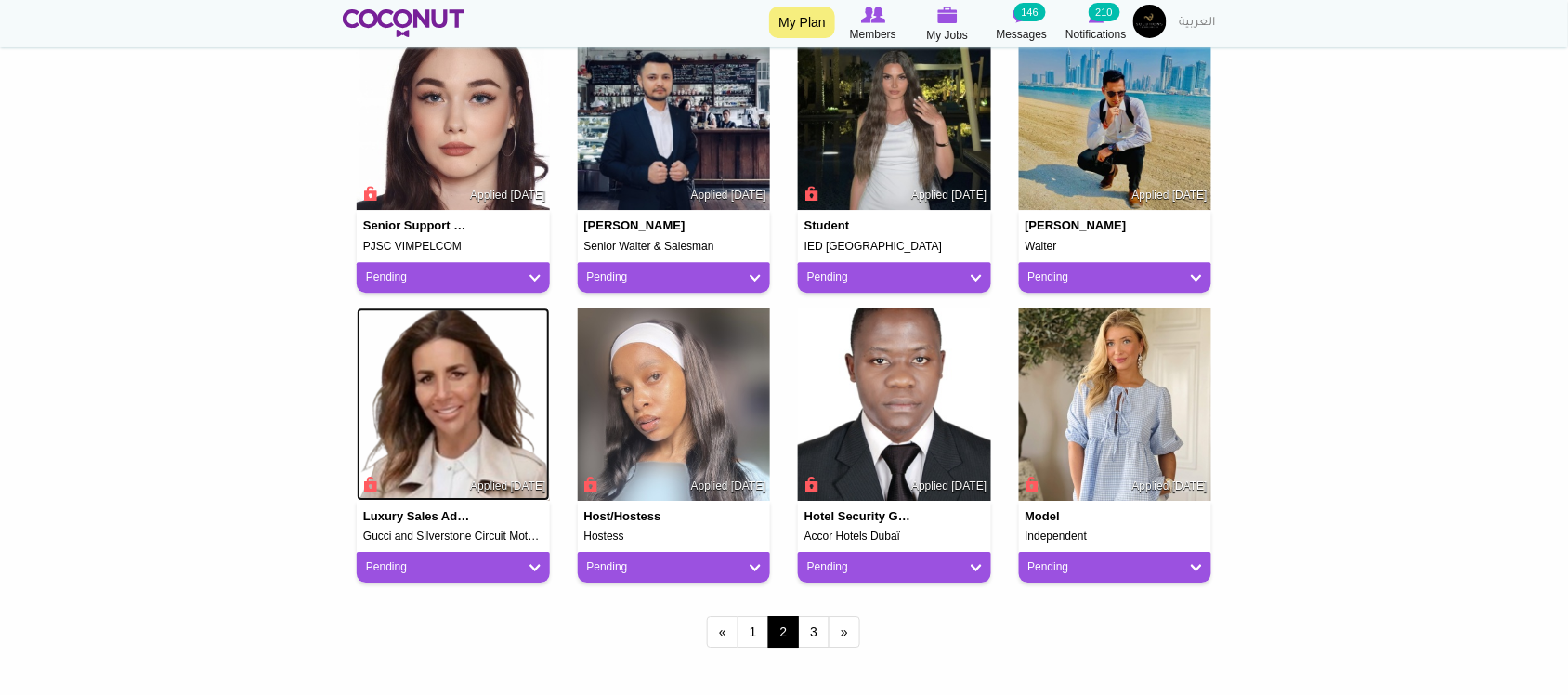
click at [472, 432] on img at bounding box center [453, 403] width 193 height 193
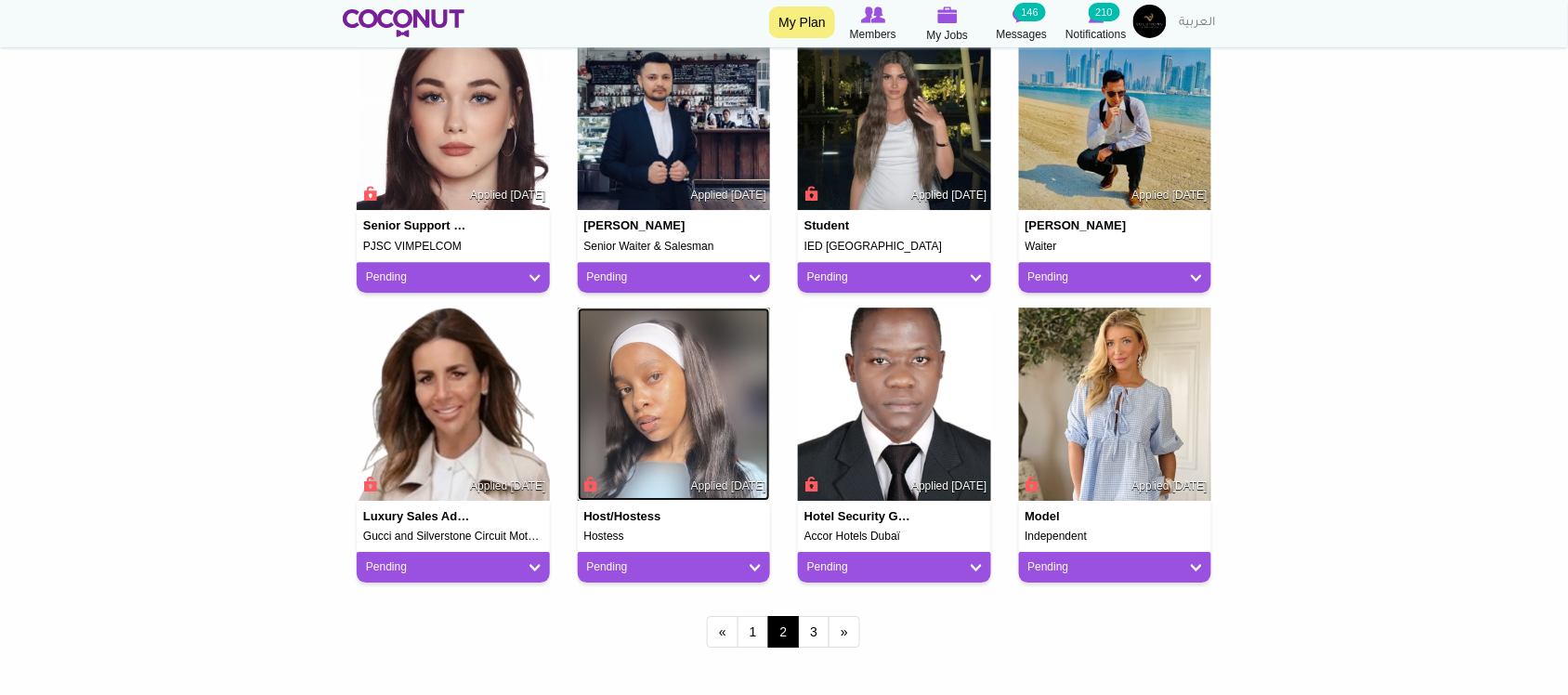
click at [707, 395] on img at bounding box center [673, 403] width 193 height 193
click at [1139, 404] on img at bounding box center [1115, 403] width 193 height 193
click at [828, 627] on link "3" at bounding box center [814, 632] width 32 height 32
click at [815, 637] on link "3" at bounding box center [814, 632] width 32 height 32
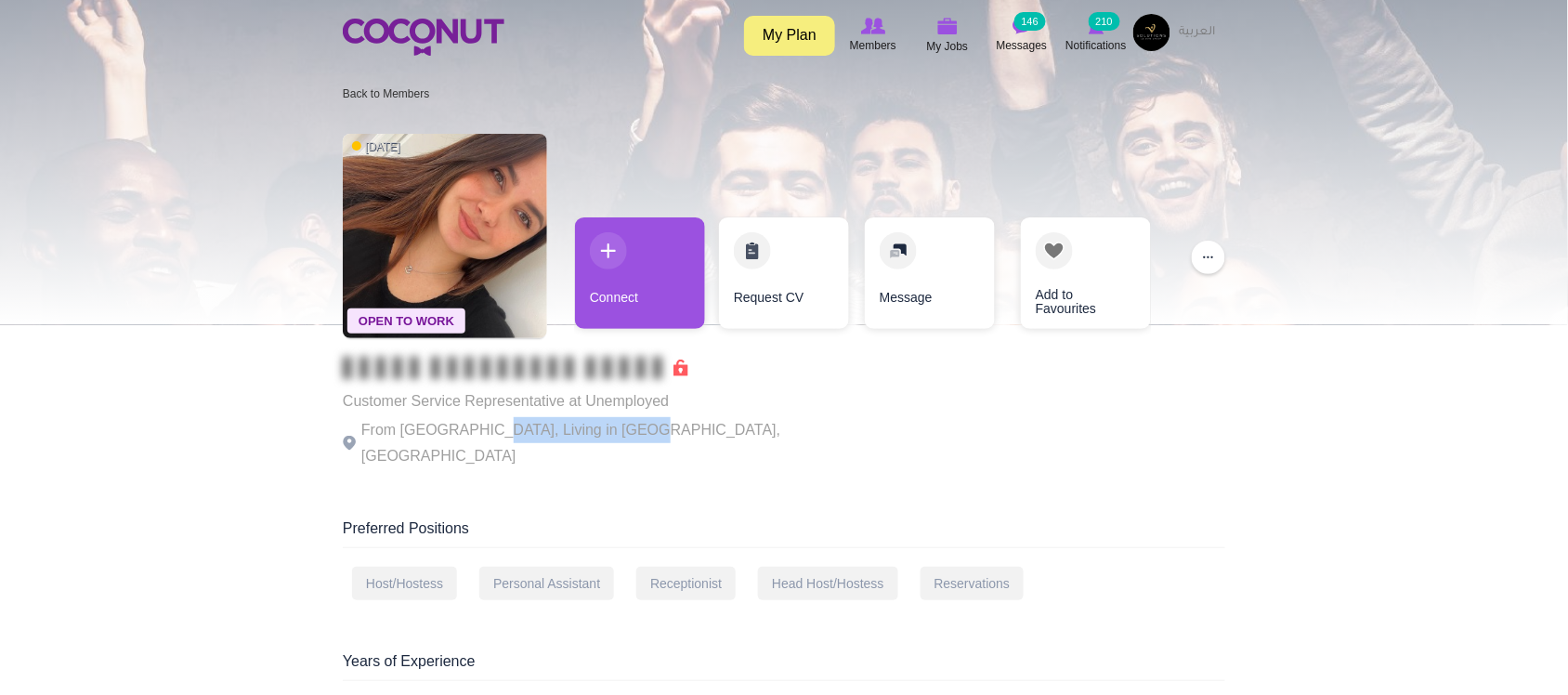
drag, startPoint x: 479, startPoint y: 424, endPoint x: 624, endPoint y: 444, distance: 146.4
click at [624, 444] on div "Customer Service Representative at Unemployed From [GEOGRAPHIC_DATA], Living in…" at bounding box center [598, 413] width 511 height 113
click at [624, 439] on p "From [GEOGRAPHIC_DATA], Living in [GEOGRAPHIC_DATA], [GEOGRAPHIC_DATA]" at bounding box center [598, 443] width 511 height 52
drag, startPoint x: 679, startPoint y: 432, endPoint x: 693, endPoint y: 345, distance: 88.1
click at [681, 432] on p "From [GEOGRAPHIC_DATA], Living in [GEOGRAPHIC_DATA], [GEOGRAPHIC_DATA]" at bounding box center [598, 443] width 511 height 52
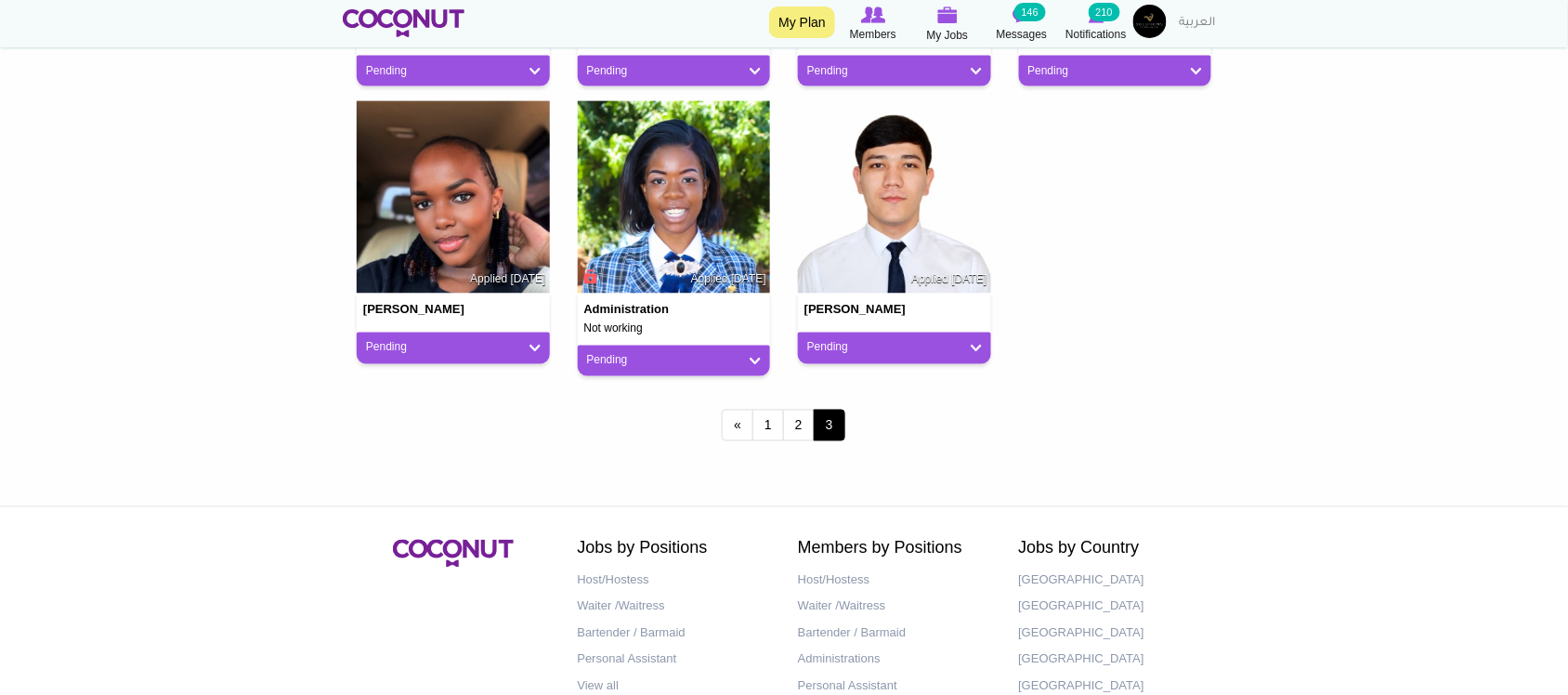
scroll to position [774, 0]
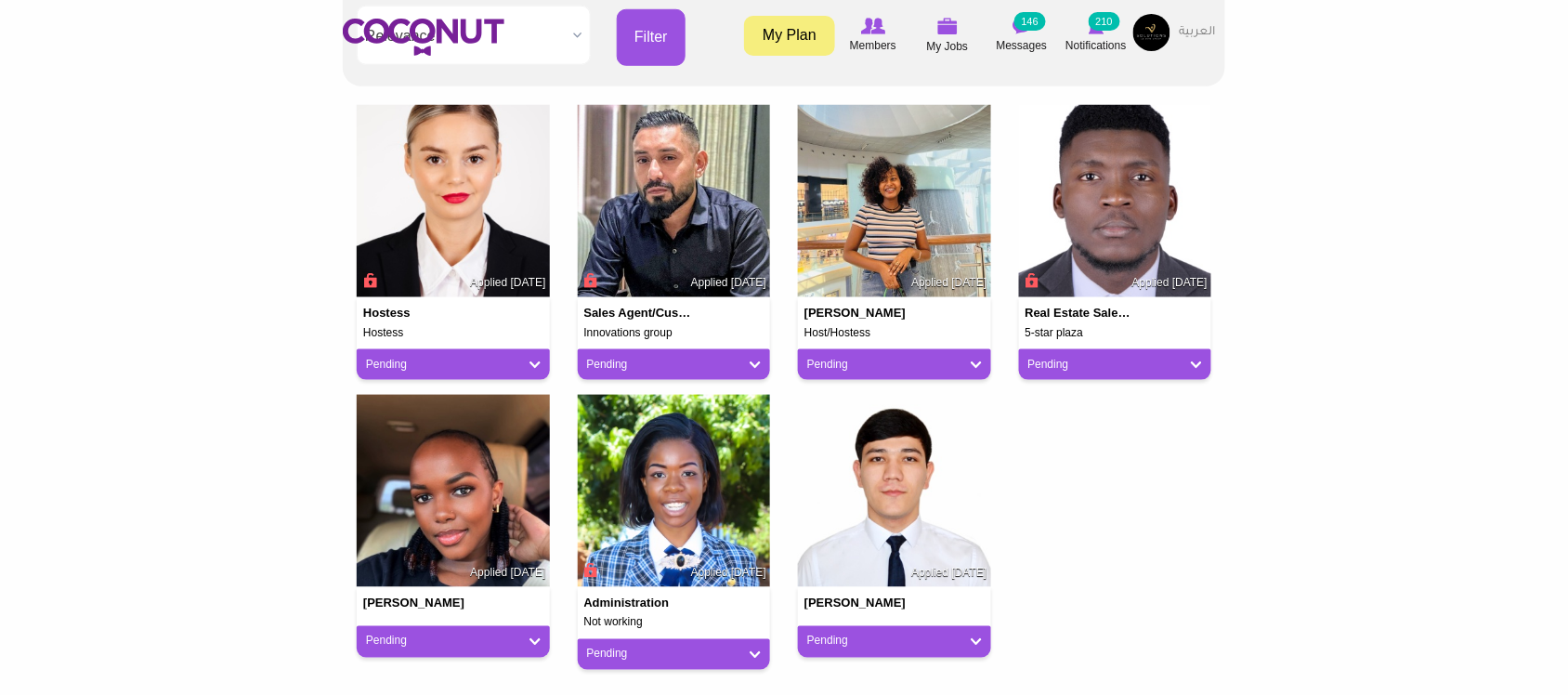
scroll to position [465, 0]
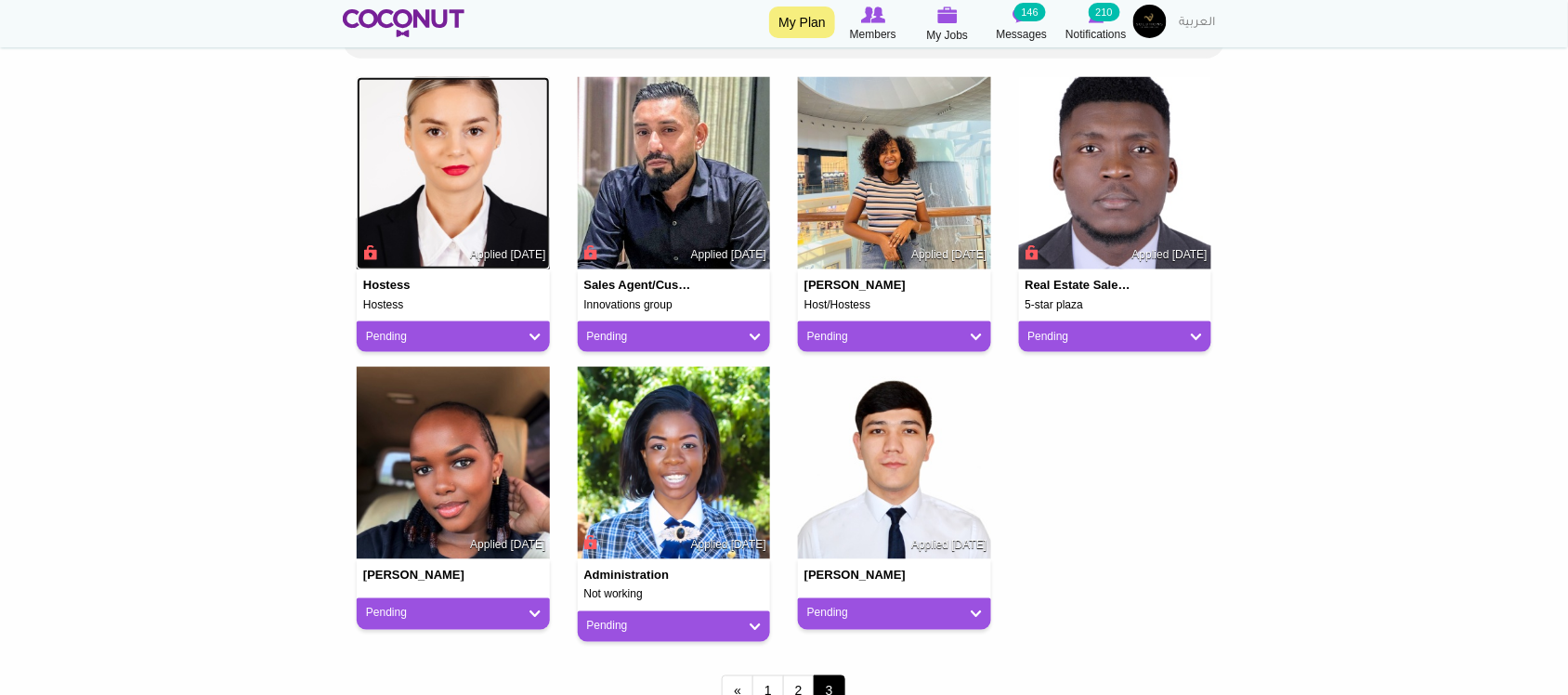
click at [408, 189] on img at bounding box center [453, 173] width 193 height 193
click at [501, 453] on img at bounding box center [453, 463] width 193 height 193
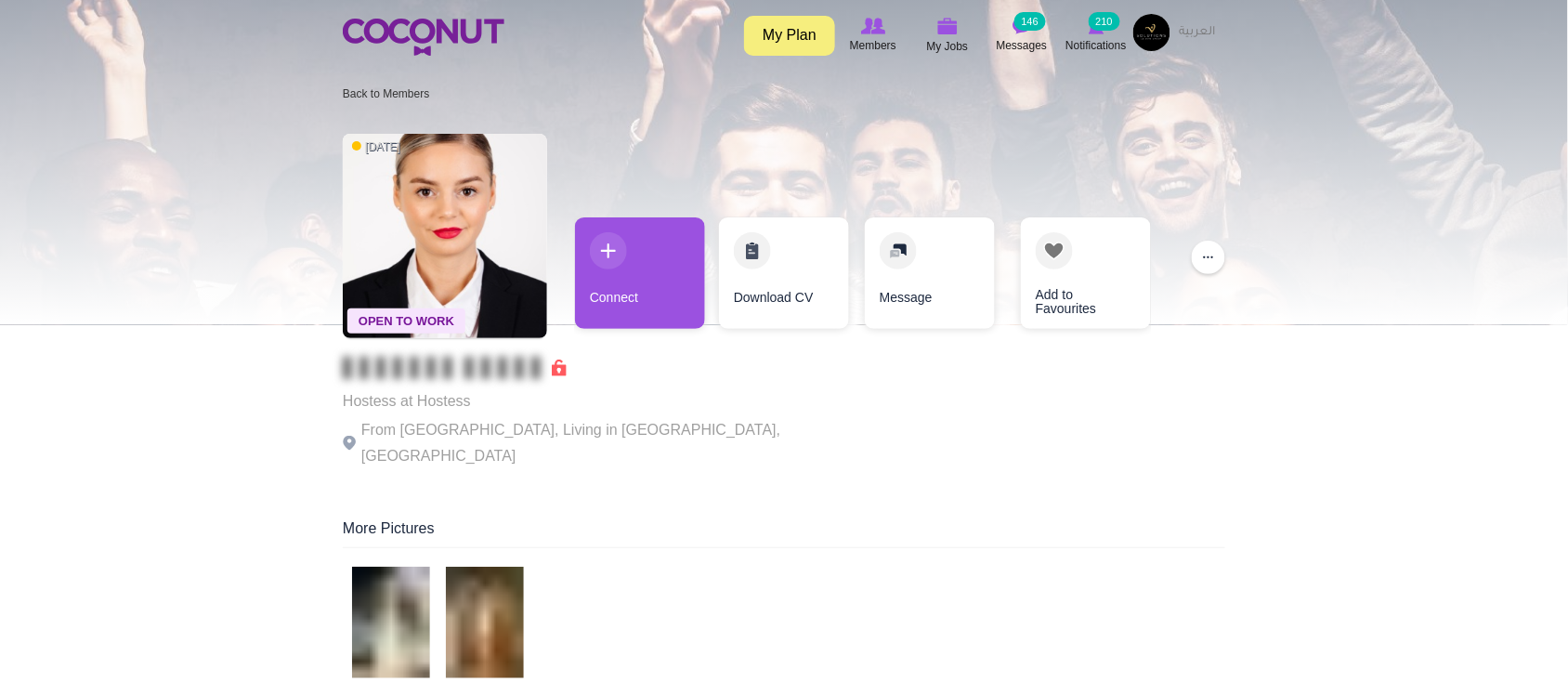
click at [581, 421] on p "From Romania, Living in Bucharest, Romania" at bounding box center [598, 443] width 511 height 52
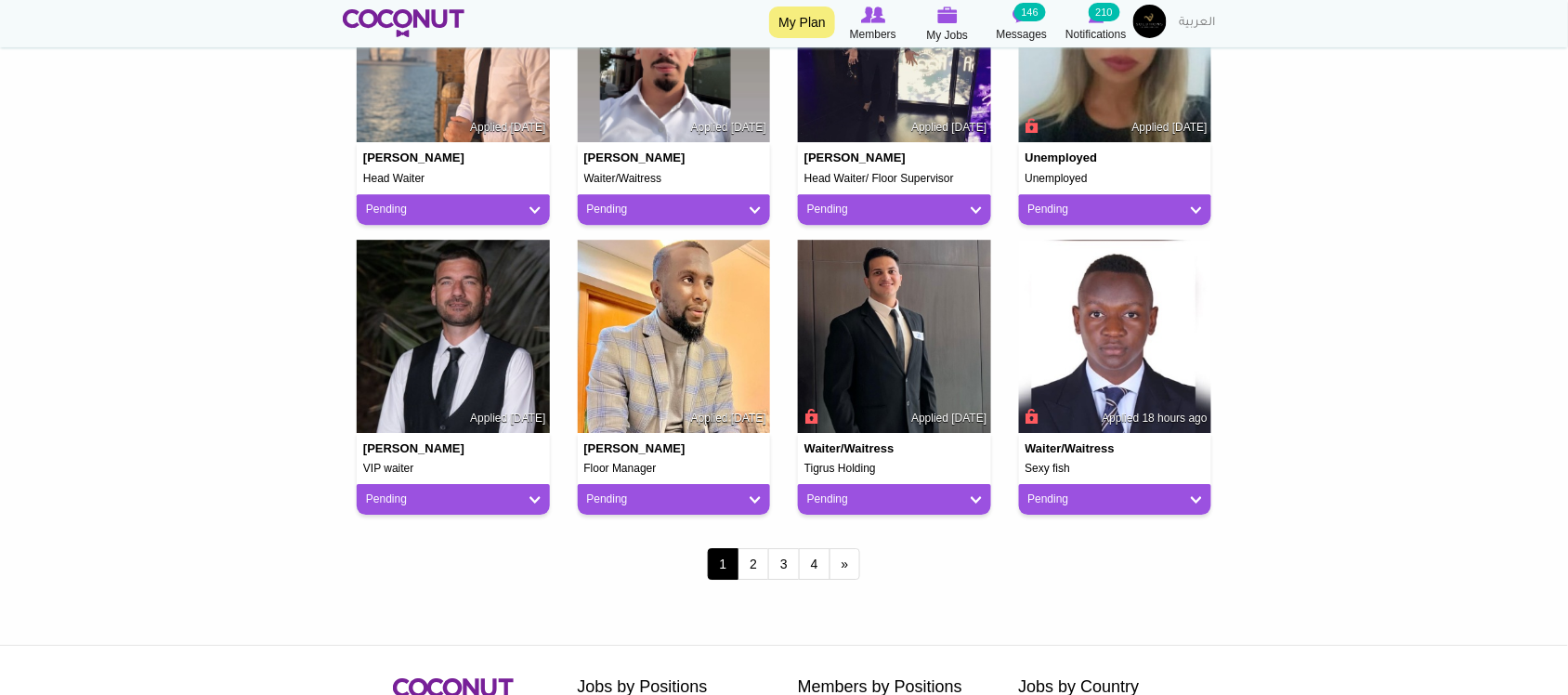
scroll to position [1547, 0]
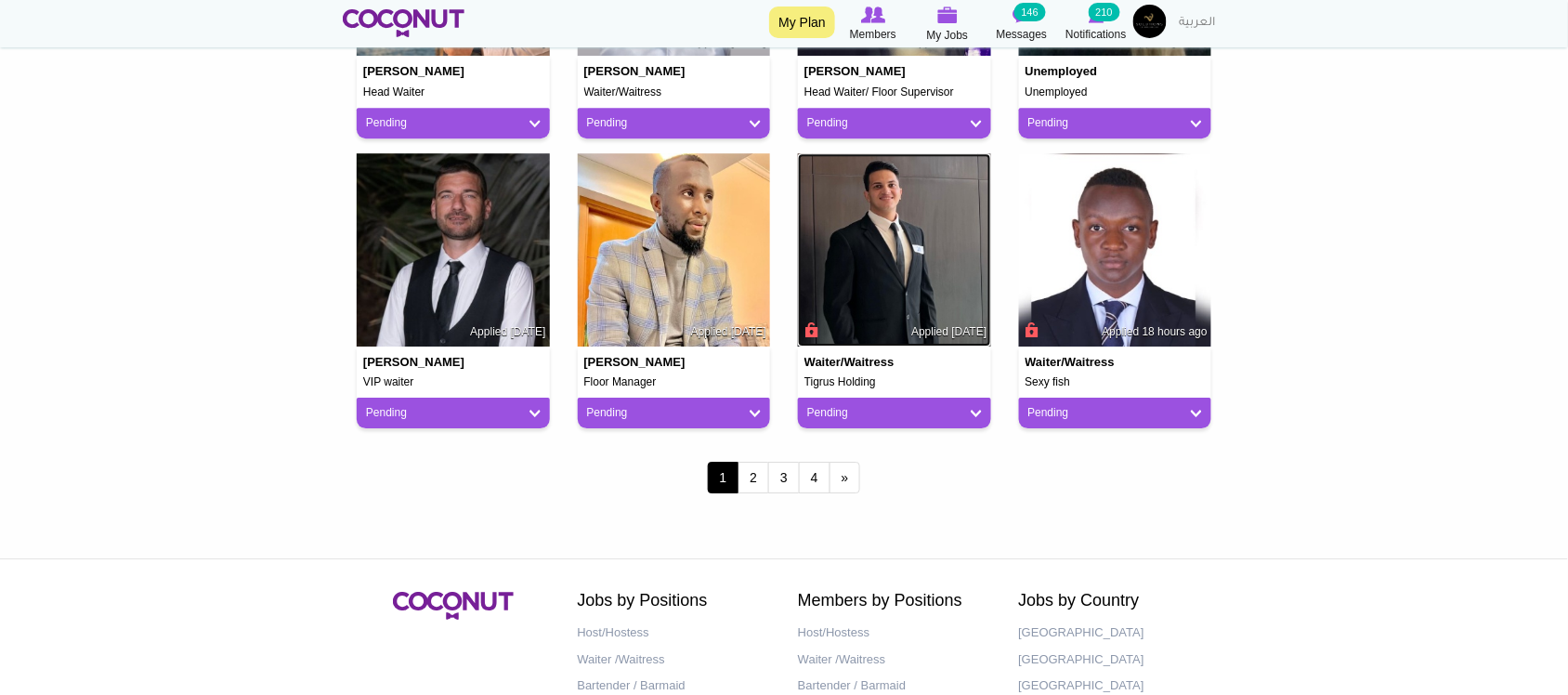
click at [915, 221] on img at bounding box center [894, 249] width 193 height 193
click at [762, 468] on link "2" at bounding box center [753, 478] width 32 height 32
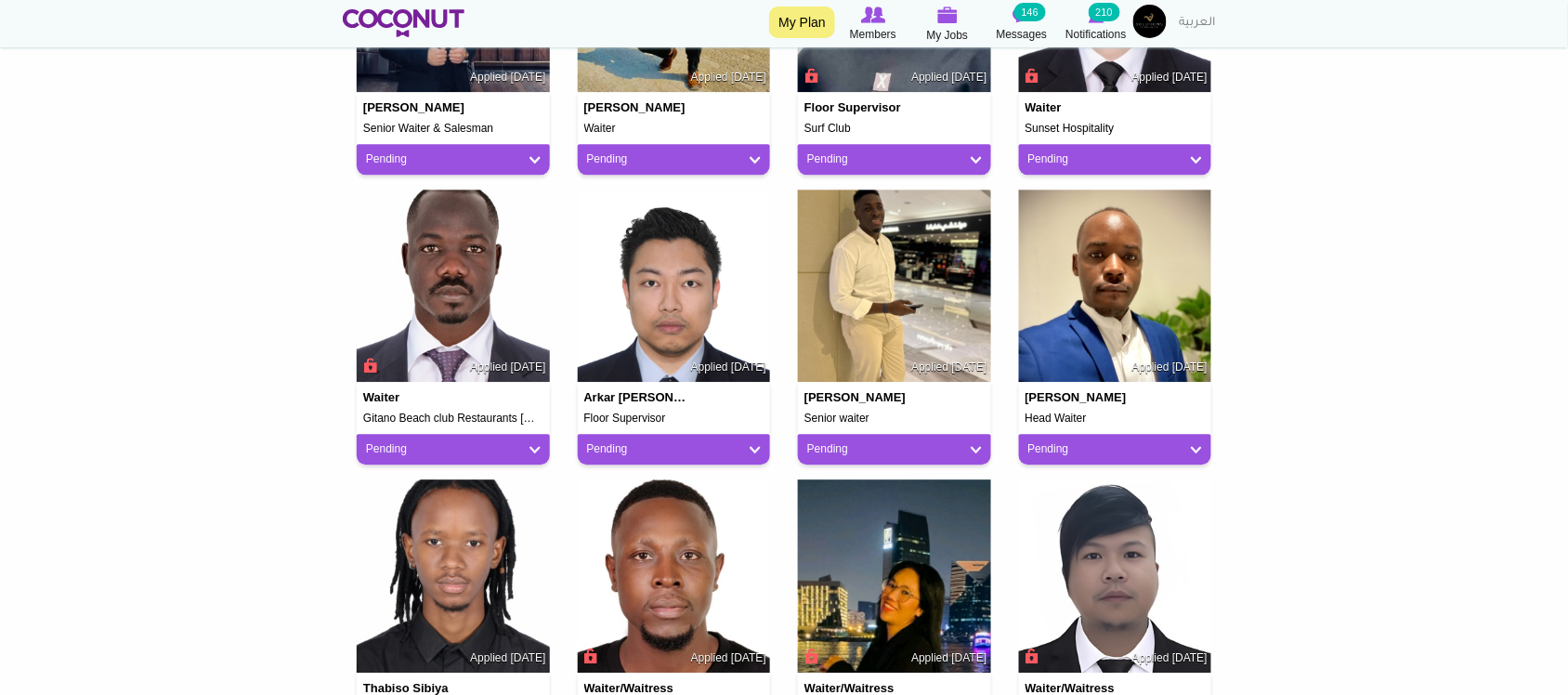
scroll to position [1393, 0]
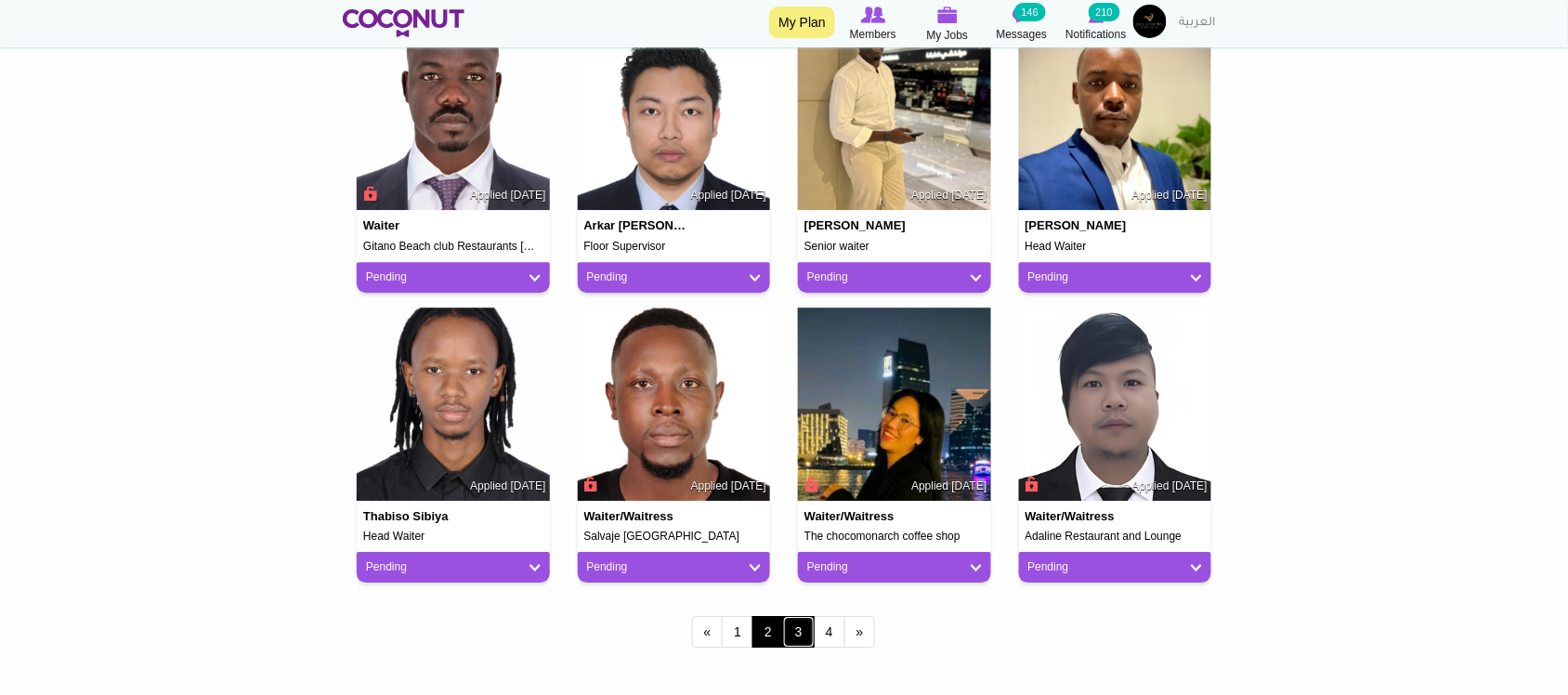
click at [806, 634] on link "3" at bounding box center [799, 632] width 32 height 32
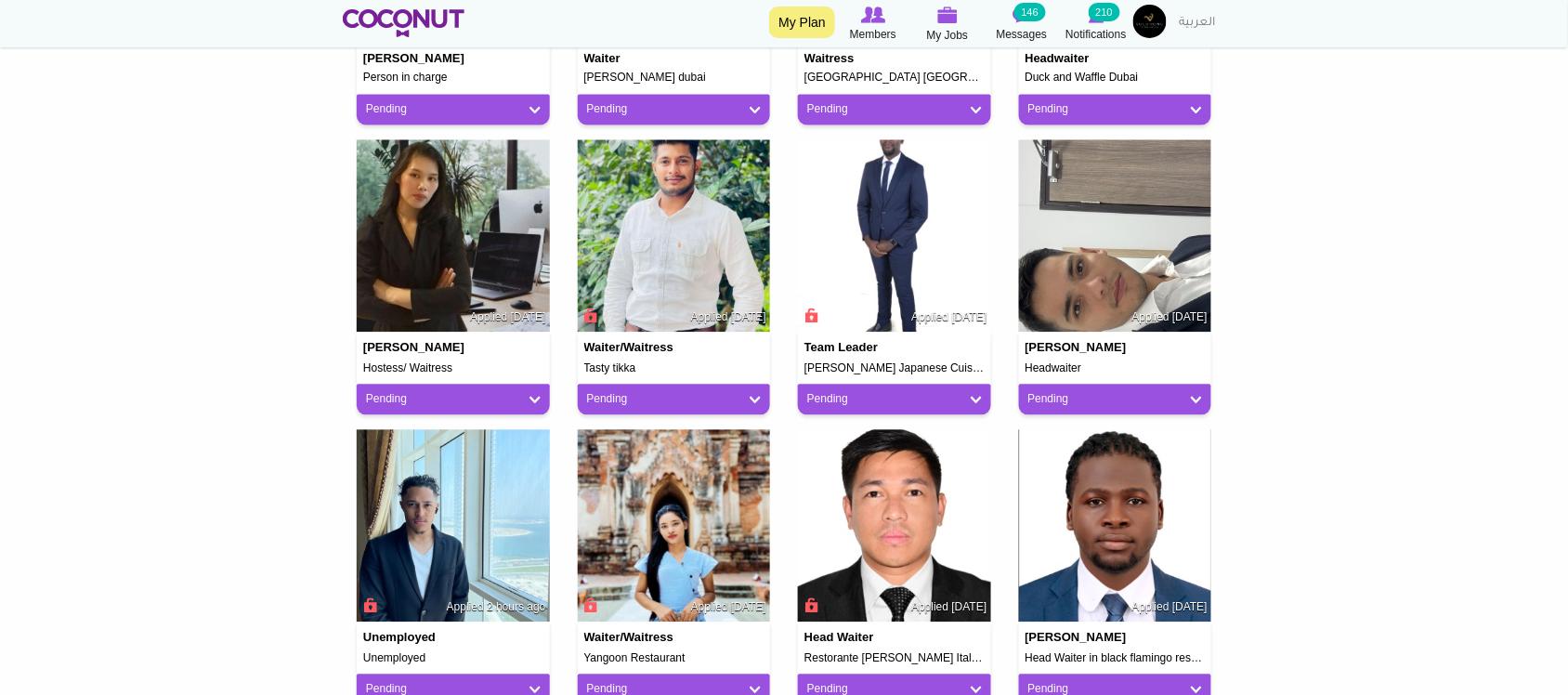
scroll to position [928, 0]
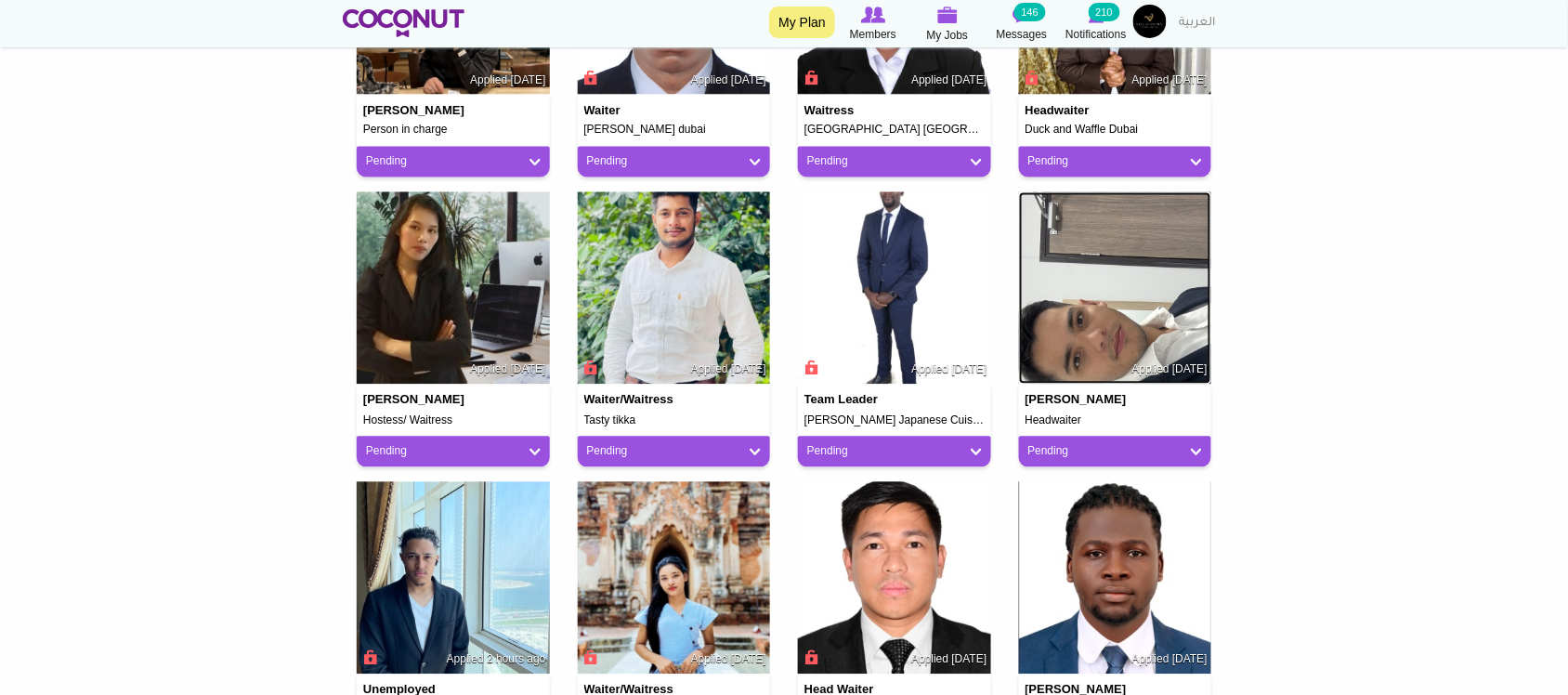
click at [1108, 332] on img at bounding box center [1115, 288] width 193 height 193
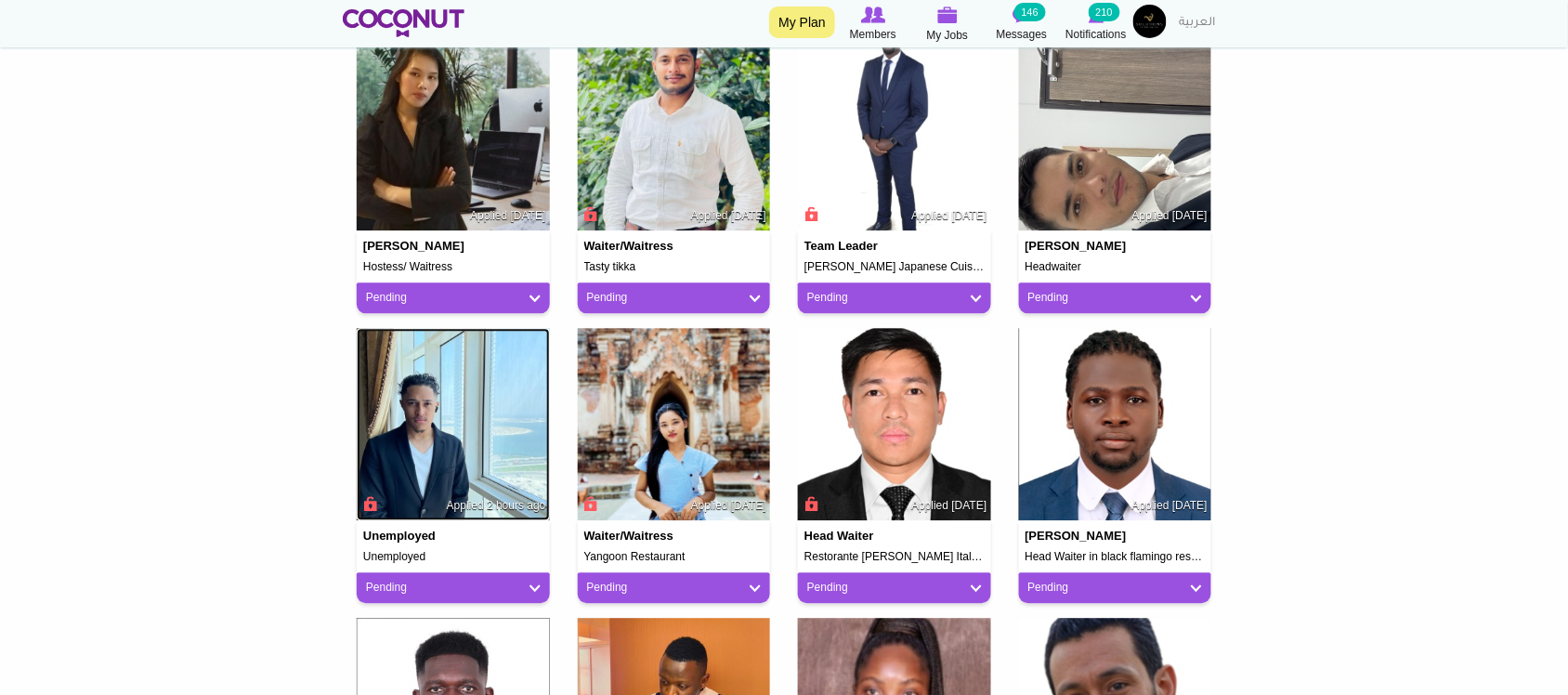
click at [461, 423] on img at bounding box center [453, 424] width 193 height 193
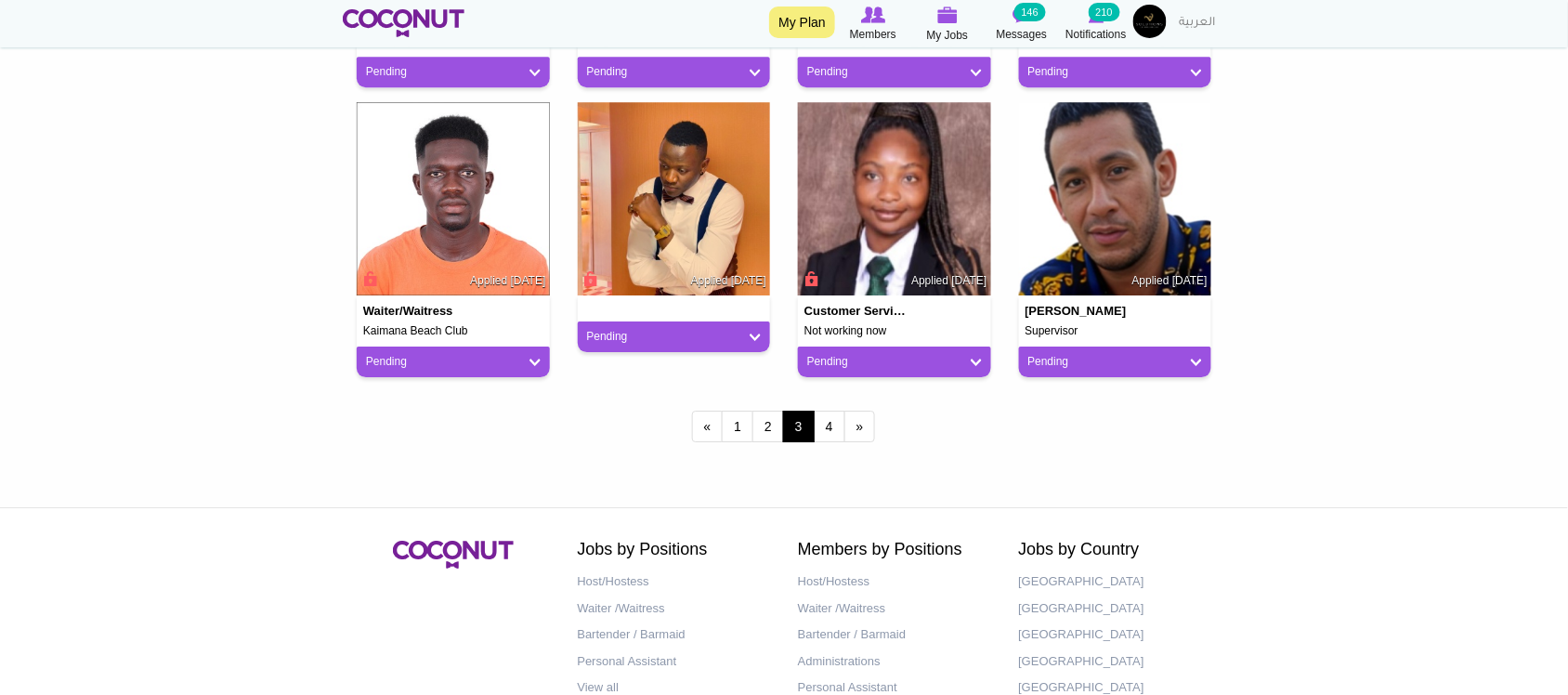
scroll to position [1547, 0]
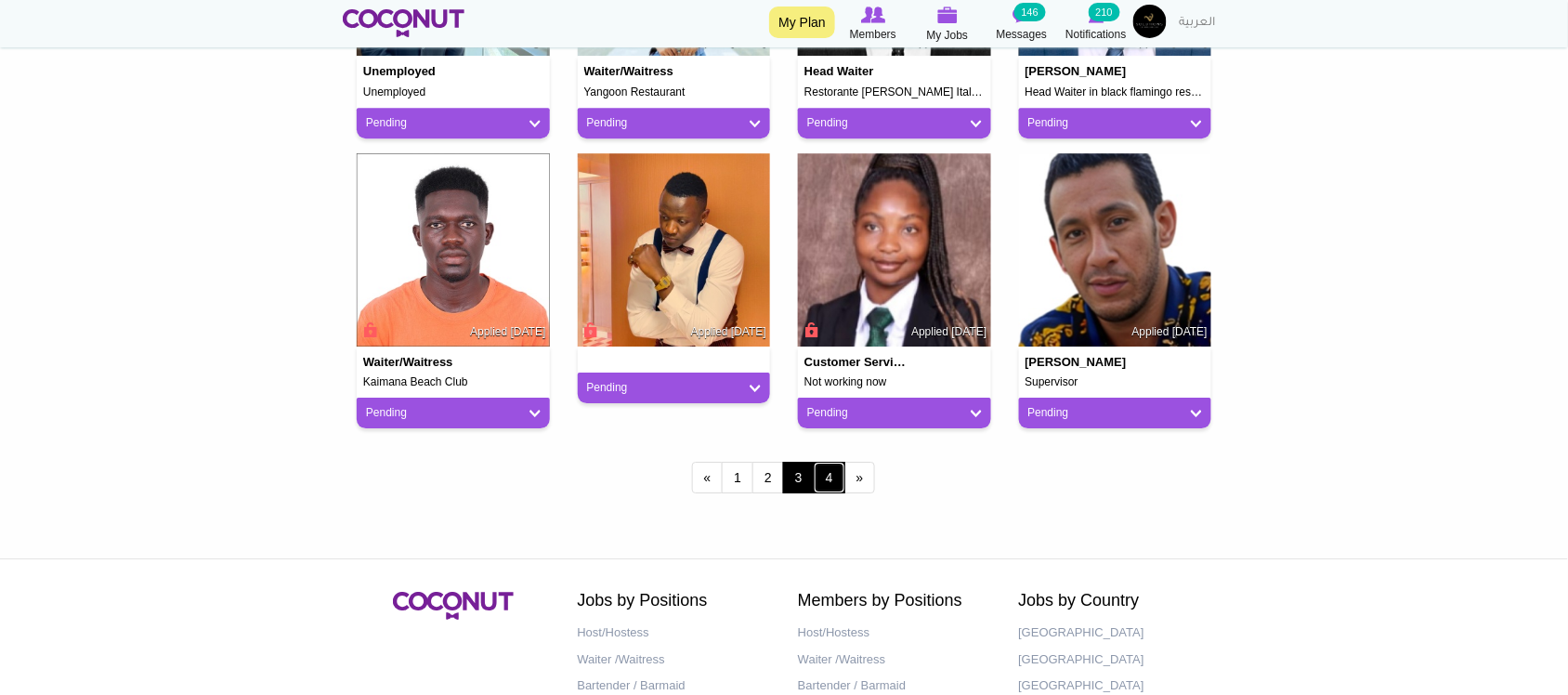
drag, startPoint x: 833, startPoint y: 481, endPoint x: 832, endPoint y: 508, distance: 27.0
click at [833, 480] on link "4" at bounding box center [829, 478] width 32 height 32
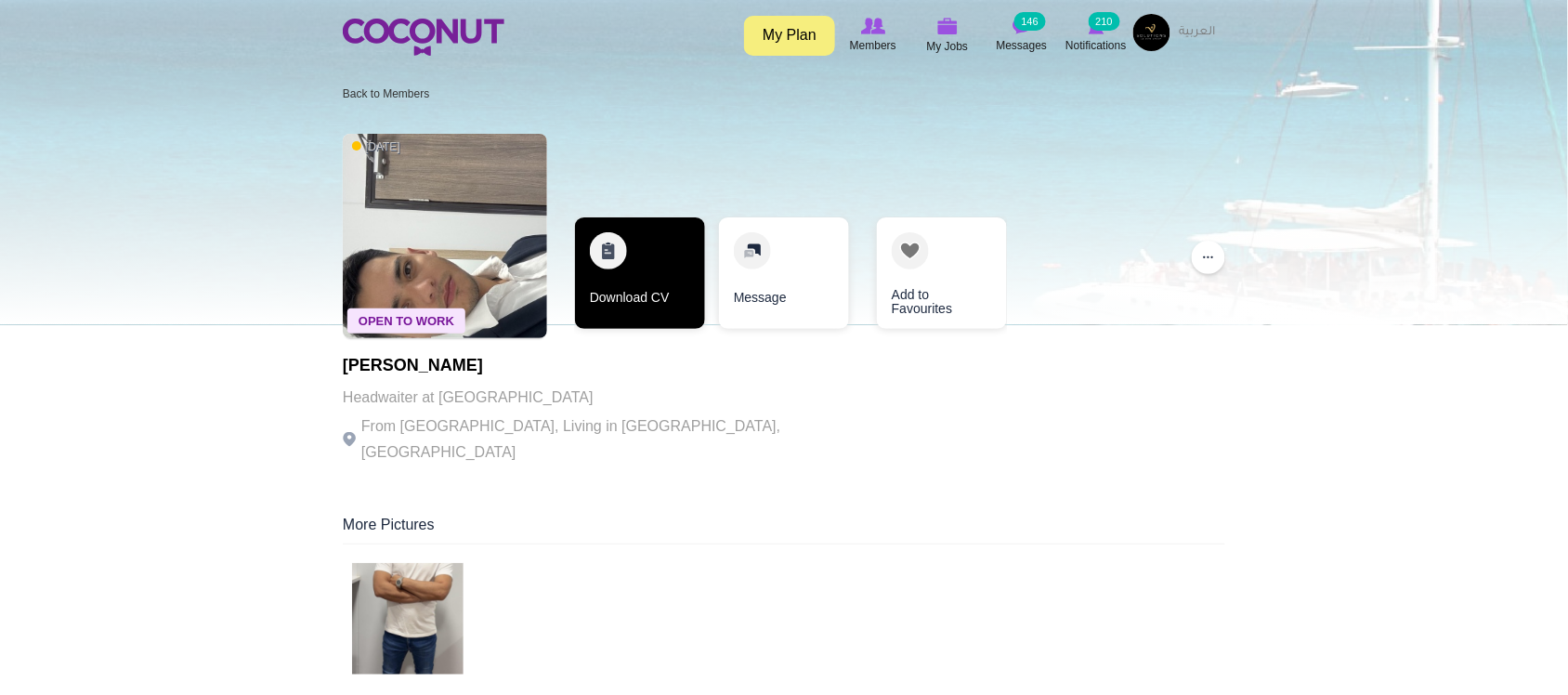
click at [621, 299] on link "Download CV" at bounding box center [641, 273] width 131 height 112
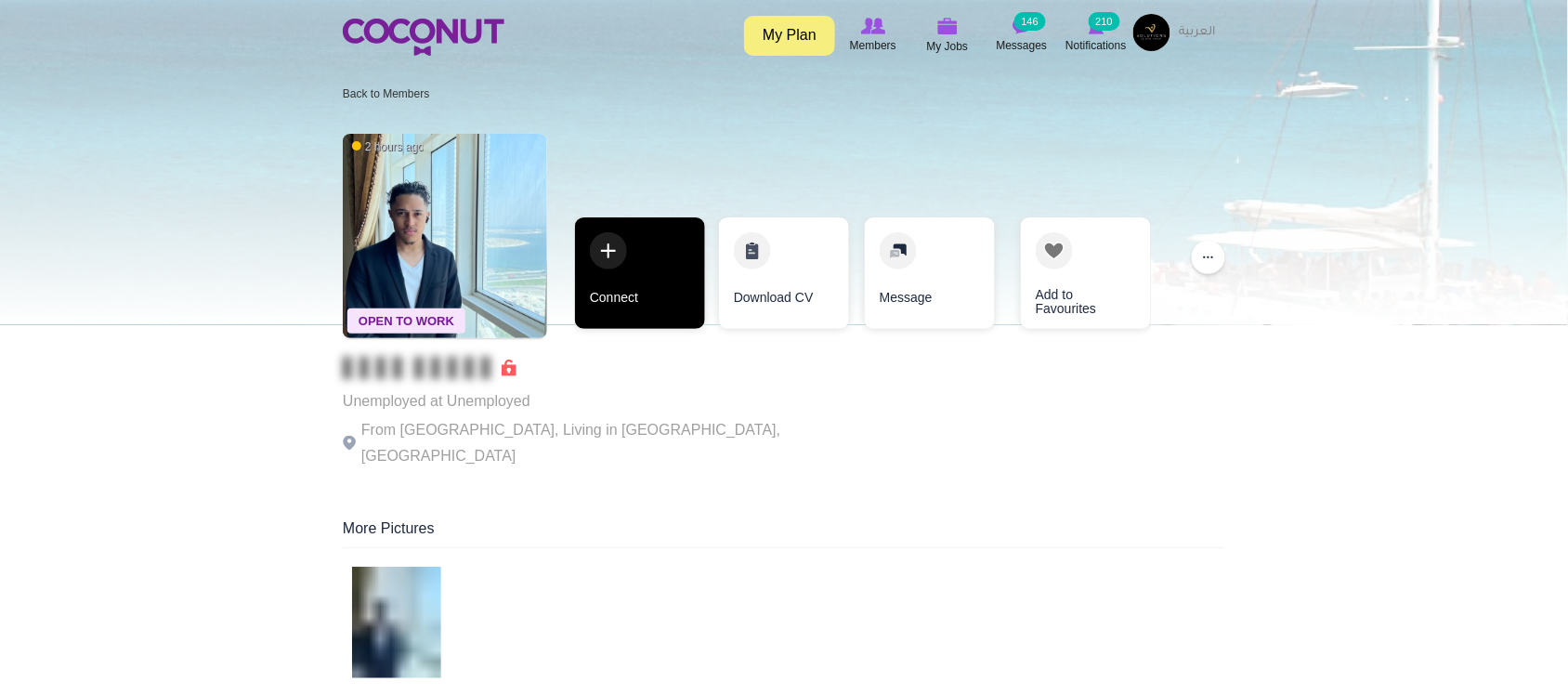
click at [664, 269] on link "Connect" at bounding box center [641, 273] width 131 height 112
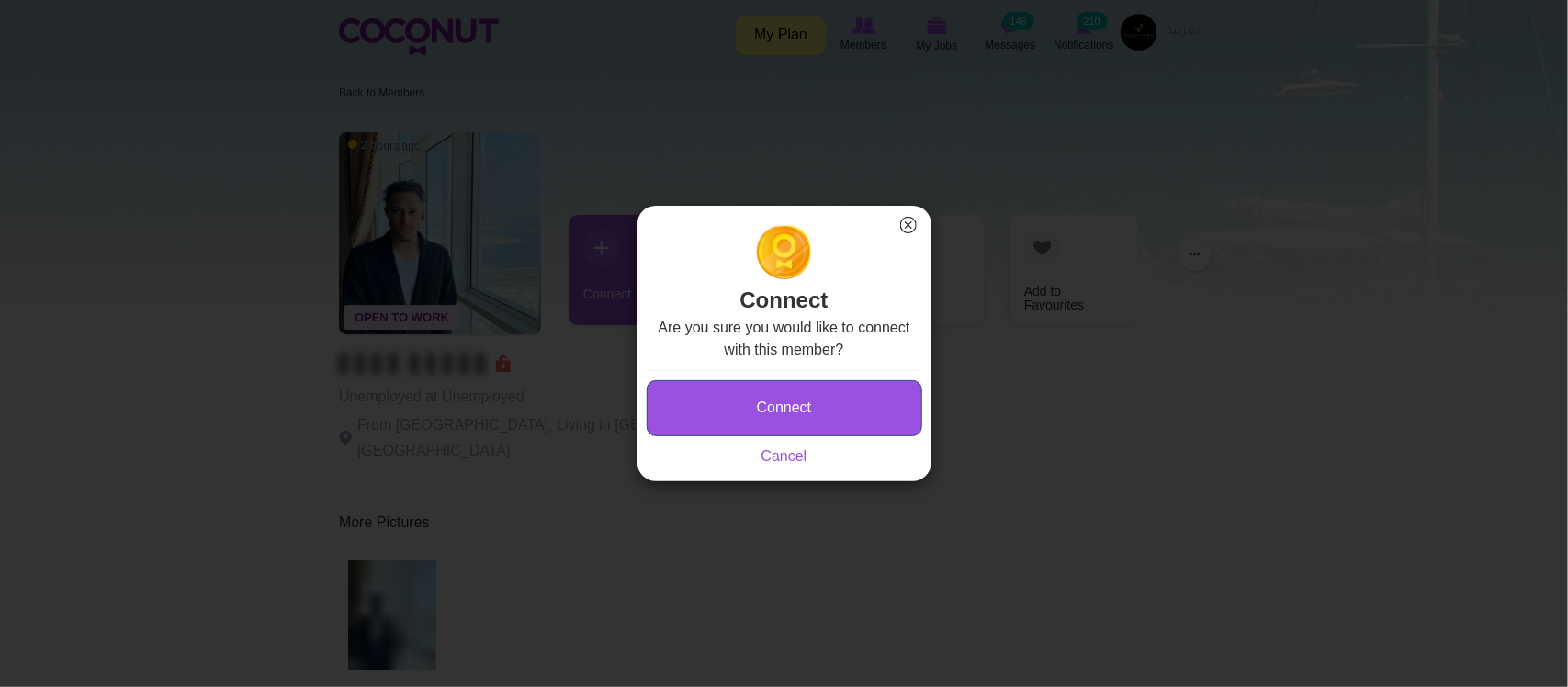
click at [741, 406] on button "Connect" at bounding box center [784, 408] width 276 height 56
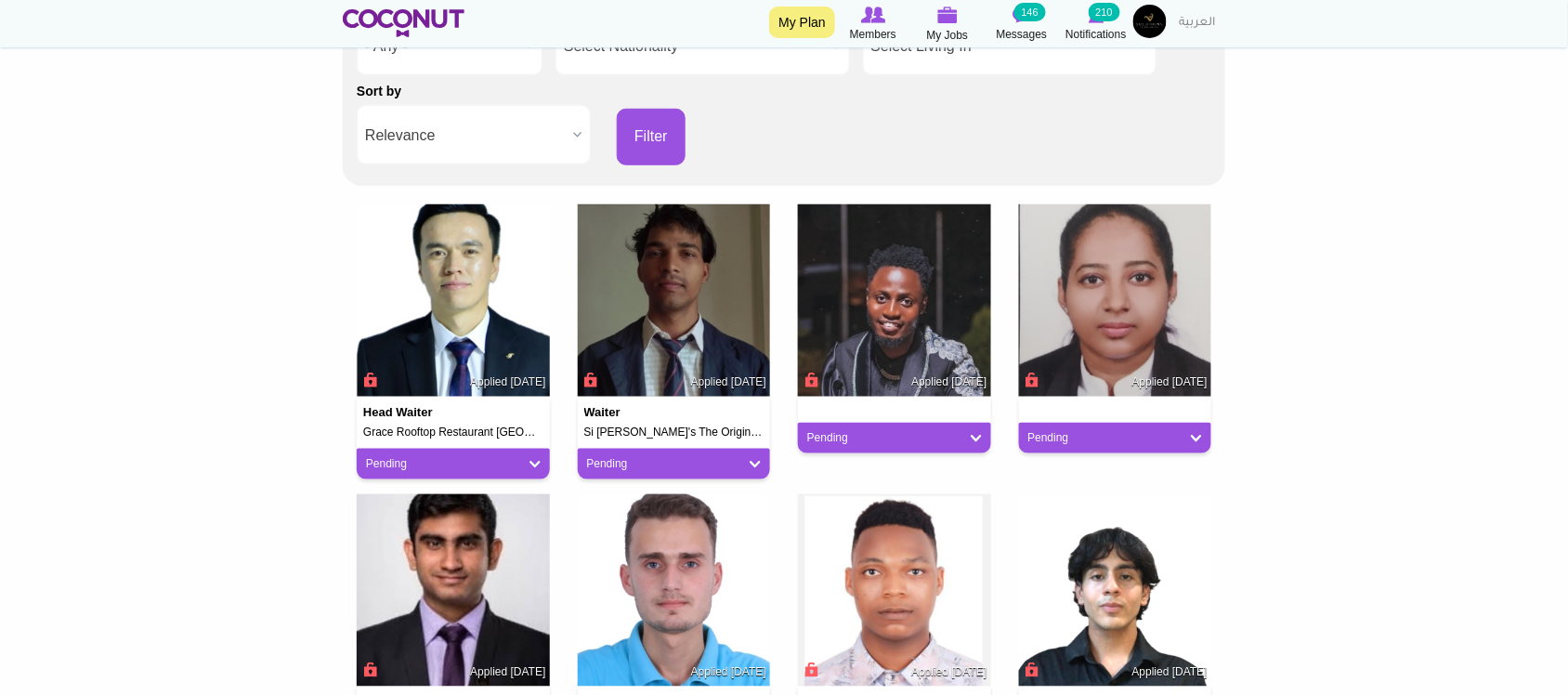
scroll to position [465, 0]
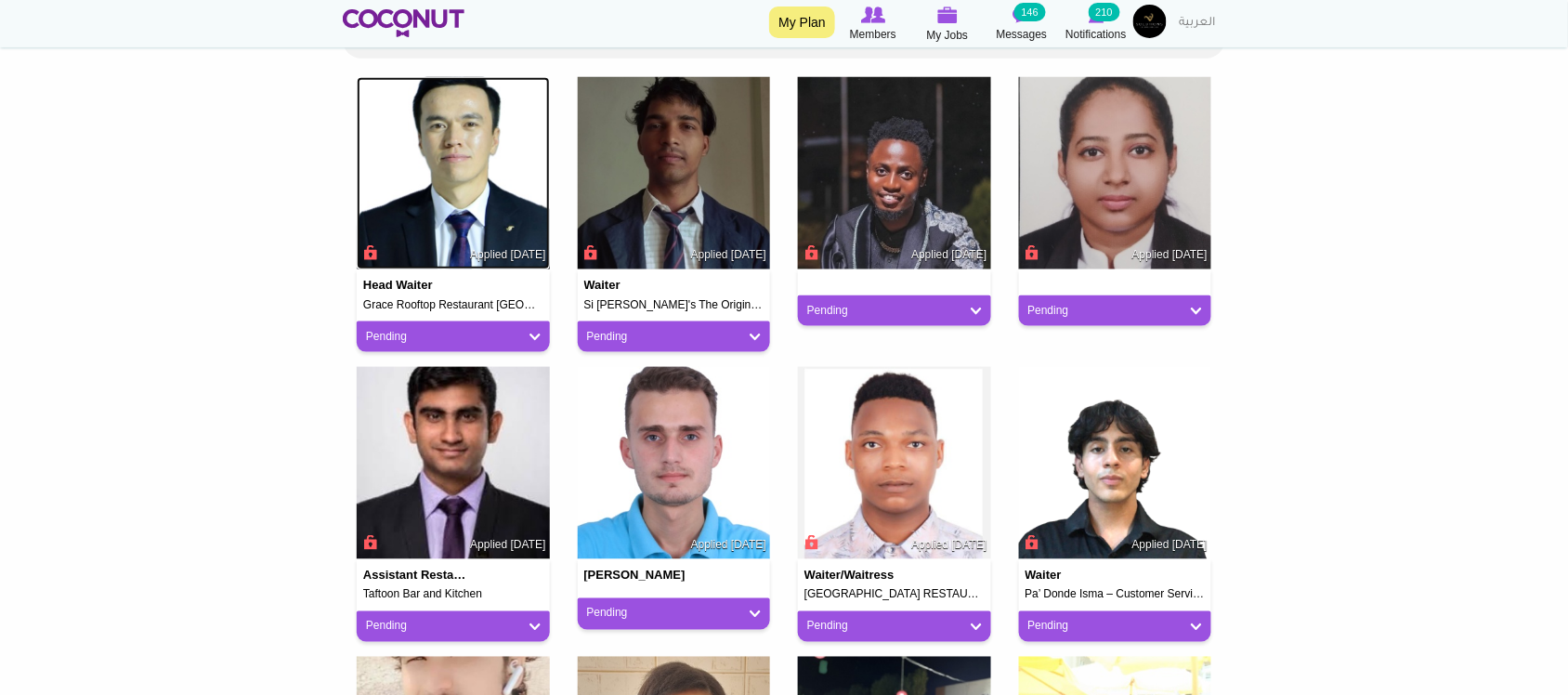
click at [406, 198] on img at bounding box center [453, 173] width 193 height 193
click at [675, 189] on img at bounding box center [673, 173] width 193 height 193
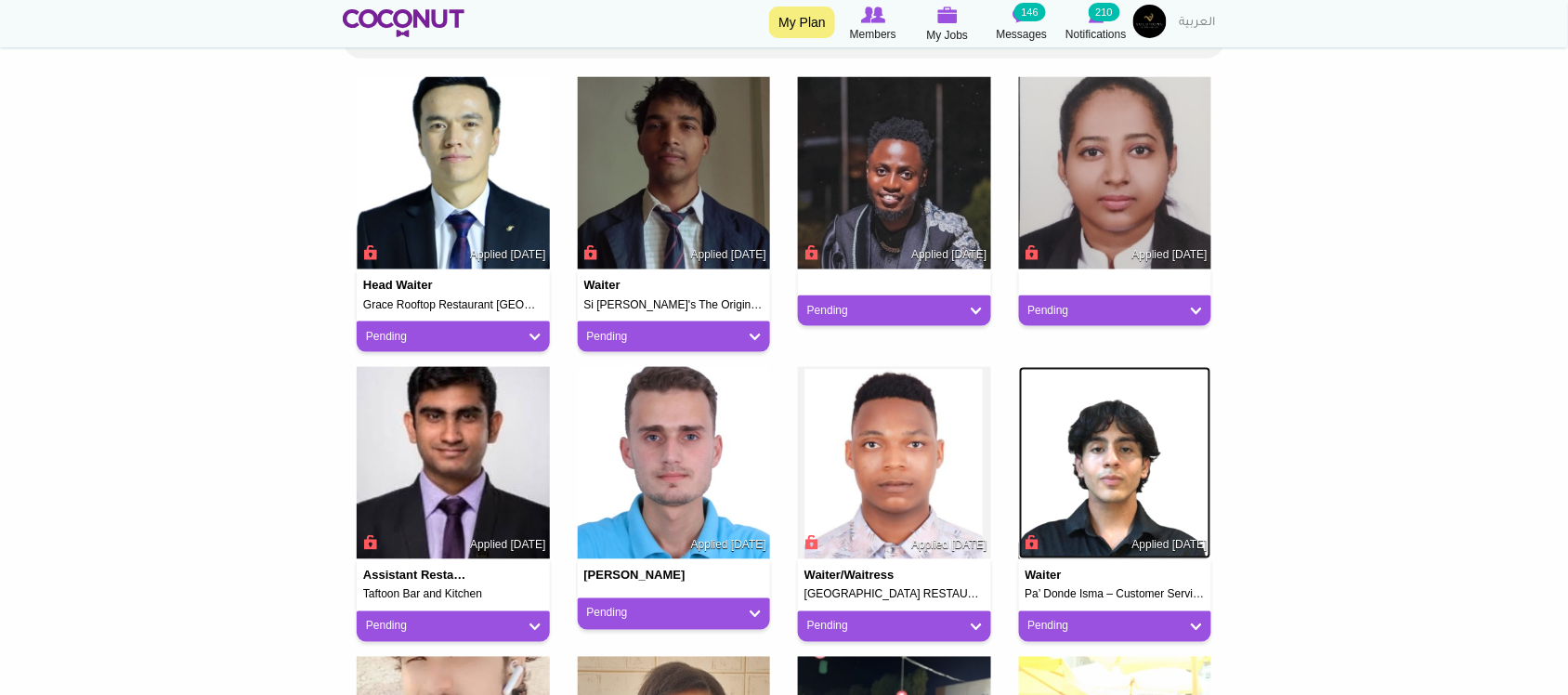
click at [1201, 382] on img at bounding box center [1115, 463] width 193 height 193
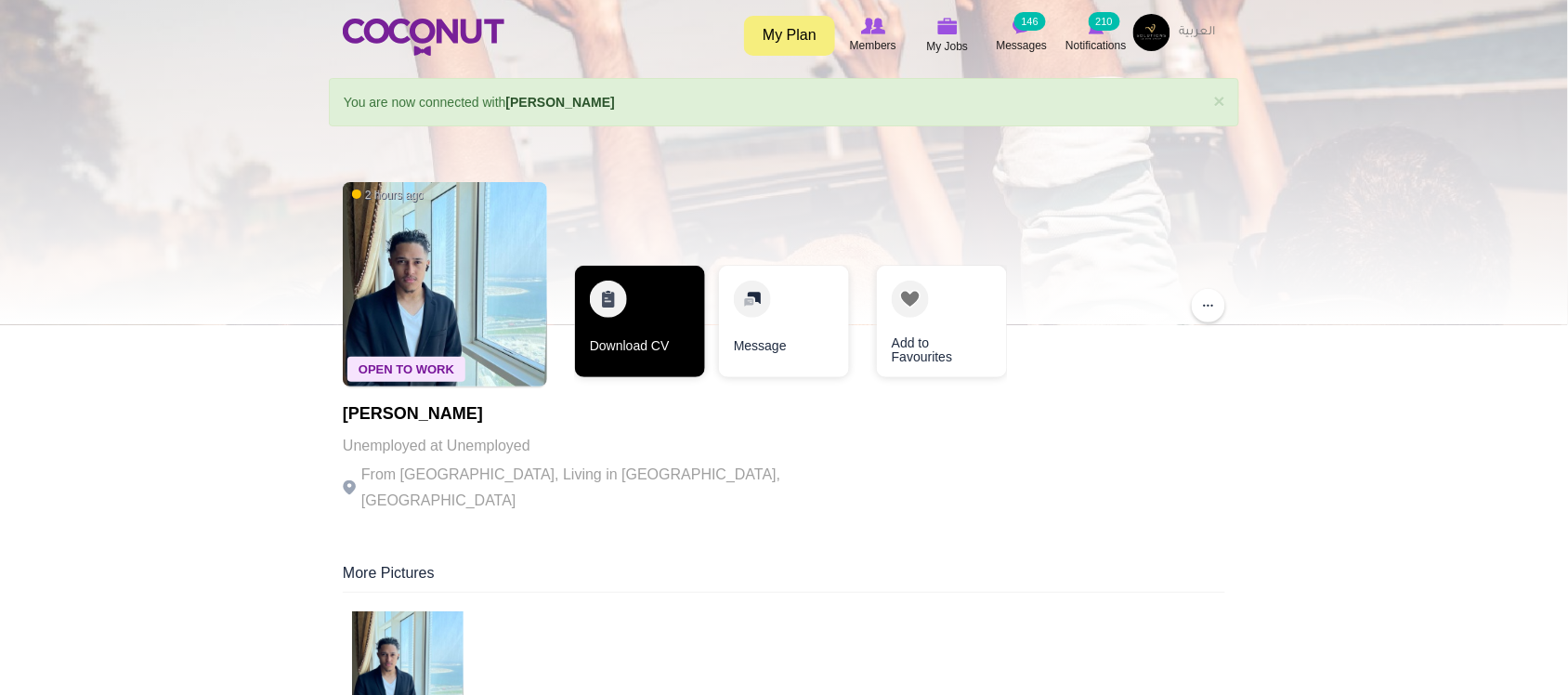
click at [620, 370] on link "Download CV" at bounding box center [641, 321] width 131 height 112
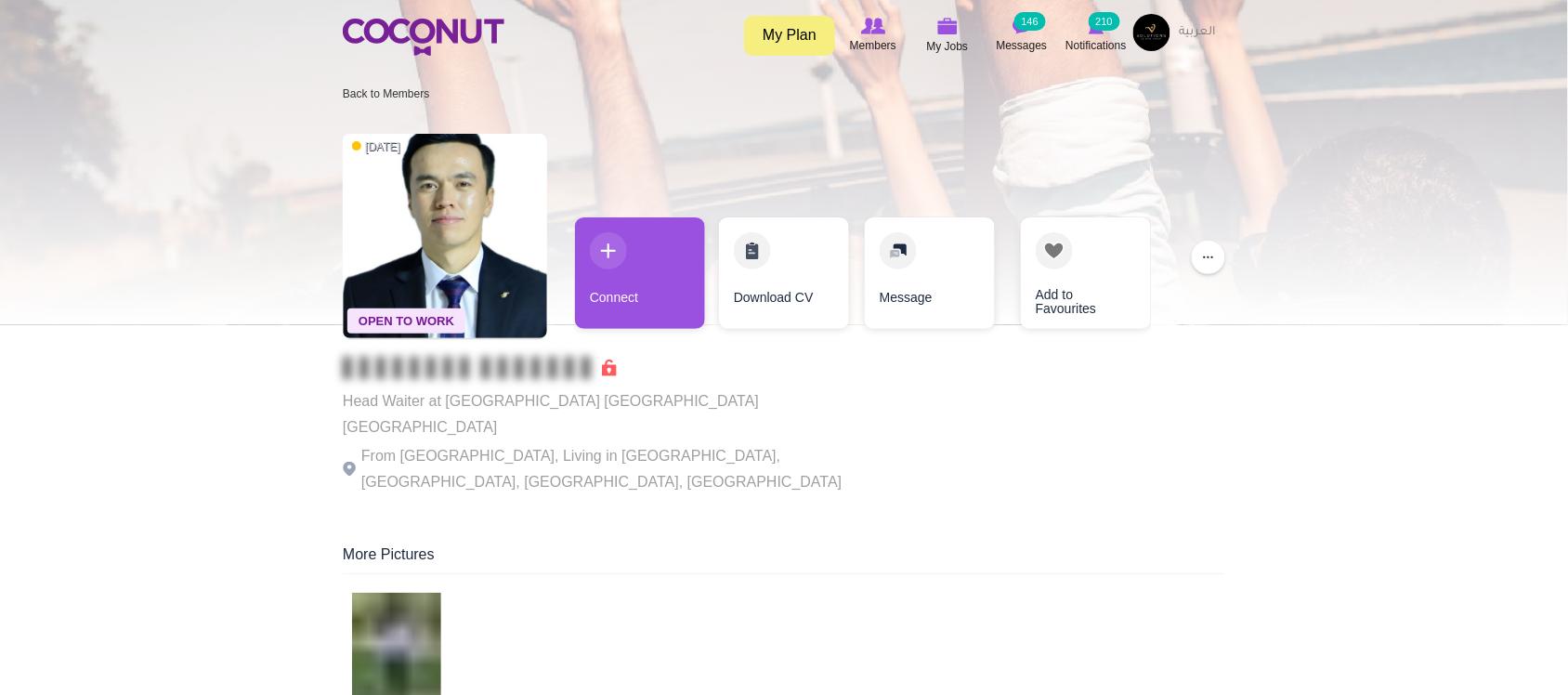
click at [585, 443] on p "From [GEOGRAPHIC_DATA], Living in [GEOGRAPHIC_DATA], [GEOGRAPHIC_DATA], [GEOGRA…" at bounding box center [598, 469] width 511 height 52
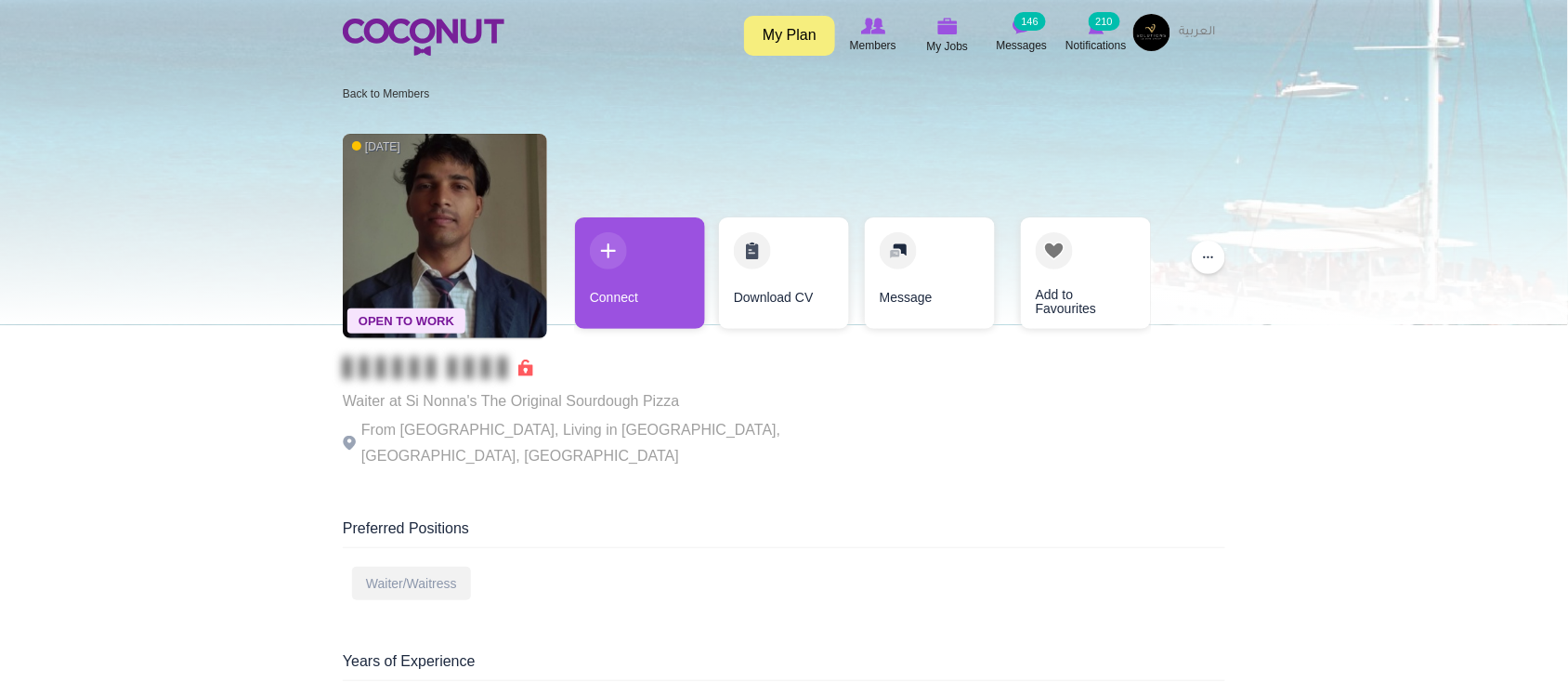
click at [581, 430] on p "From [GEOGRAPHIC_DATA], Living in [GEOGRAPHIC_DATA], [GEOGRAPHIC_DATA], [GEOGRA…" at bounding box center [598, 443] width 511 height 52
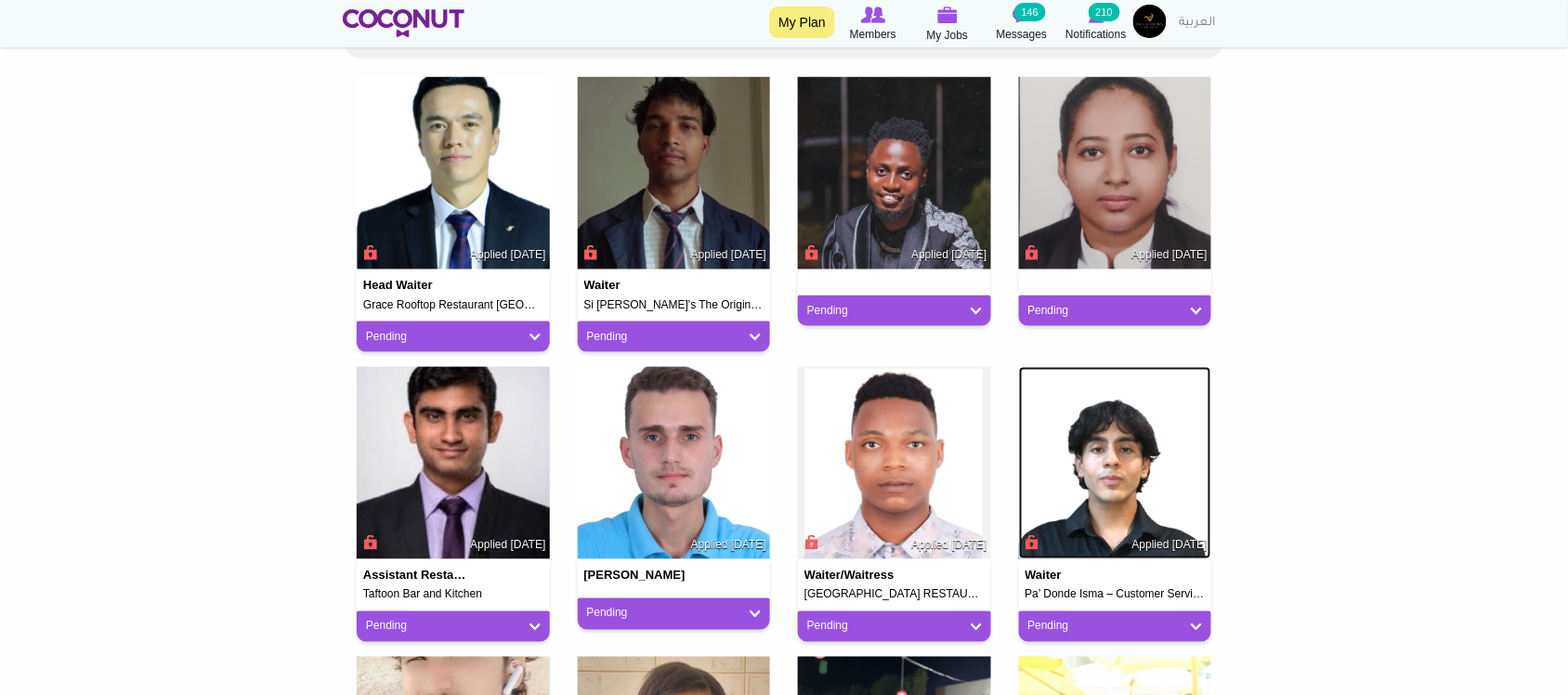
click at [1081, 438] on img at bounding box center [1115, 463] width 193 height 193
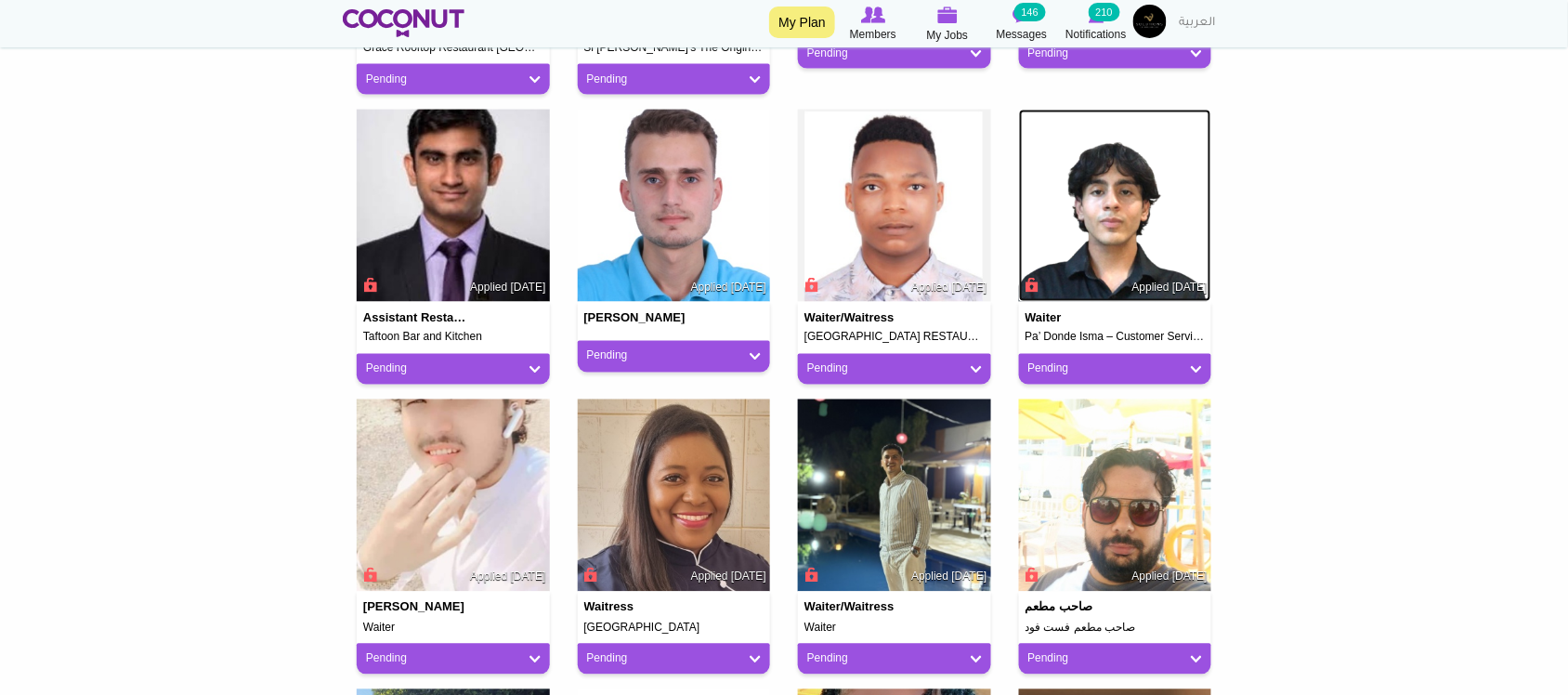
scroll to position [774, 0]
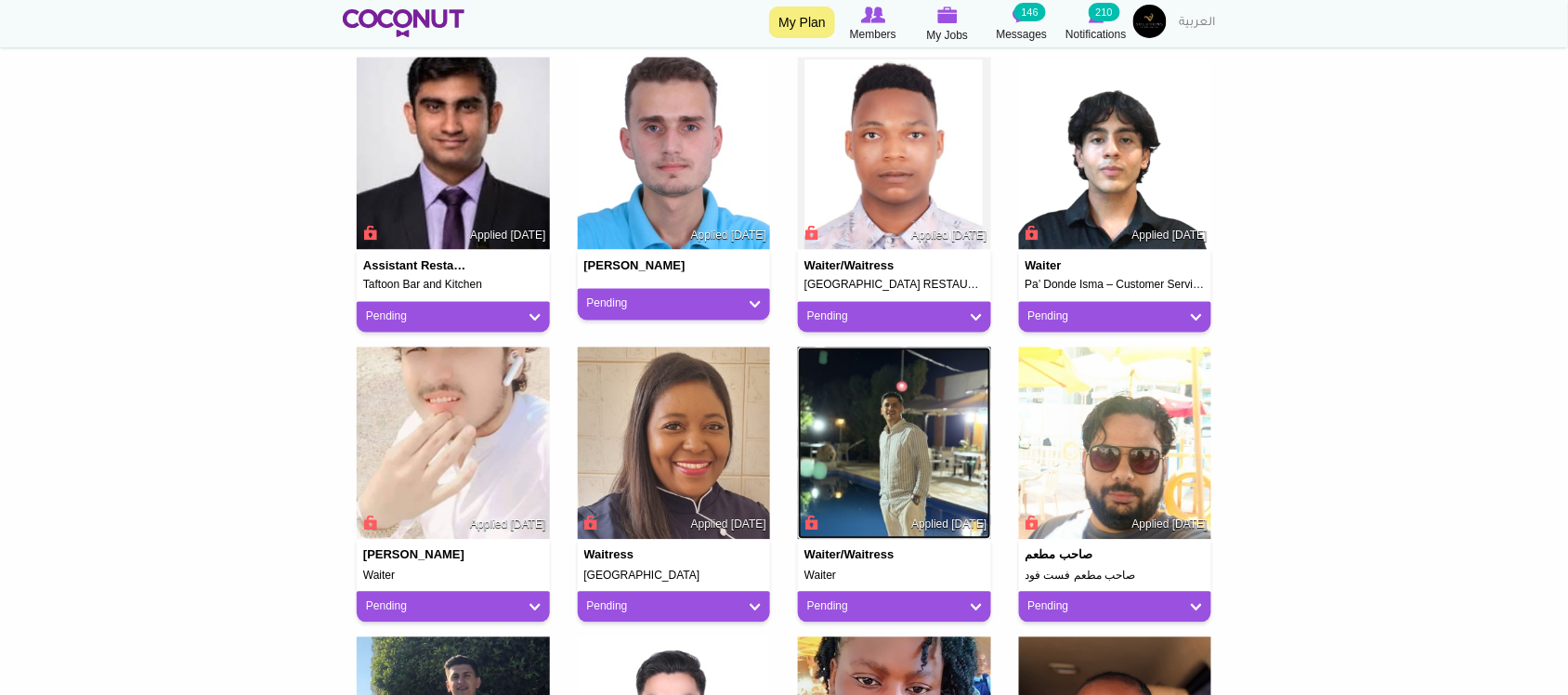
click at [880, 475] on img at bounding box center [894, 443] width 193 height 193
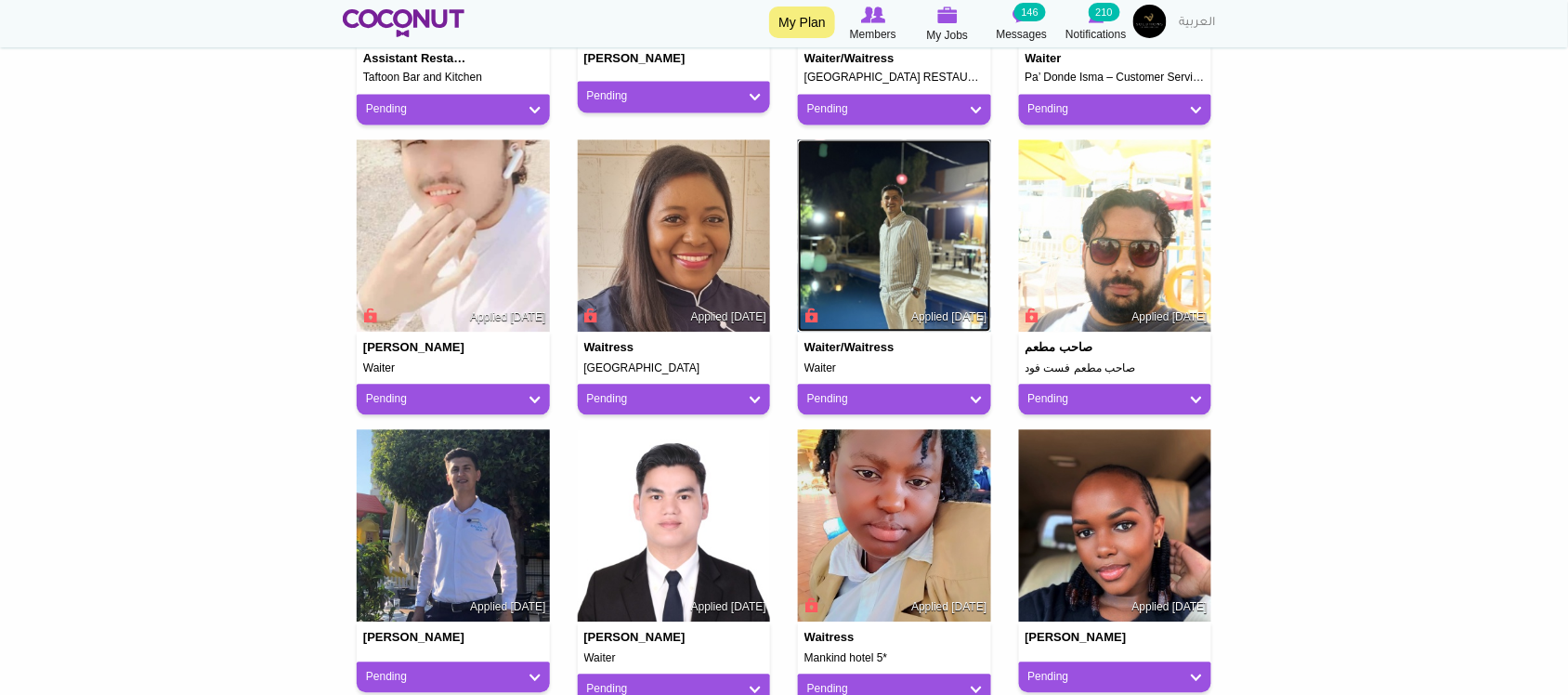
scroll to position [1238, 0]
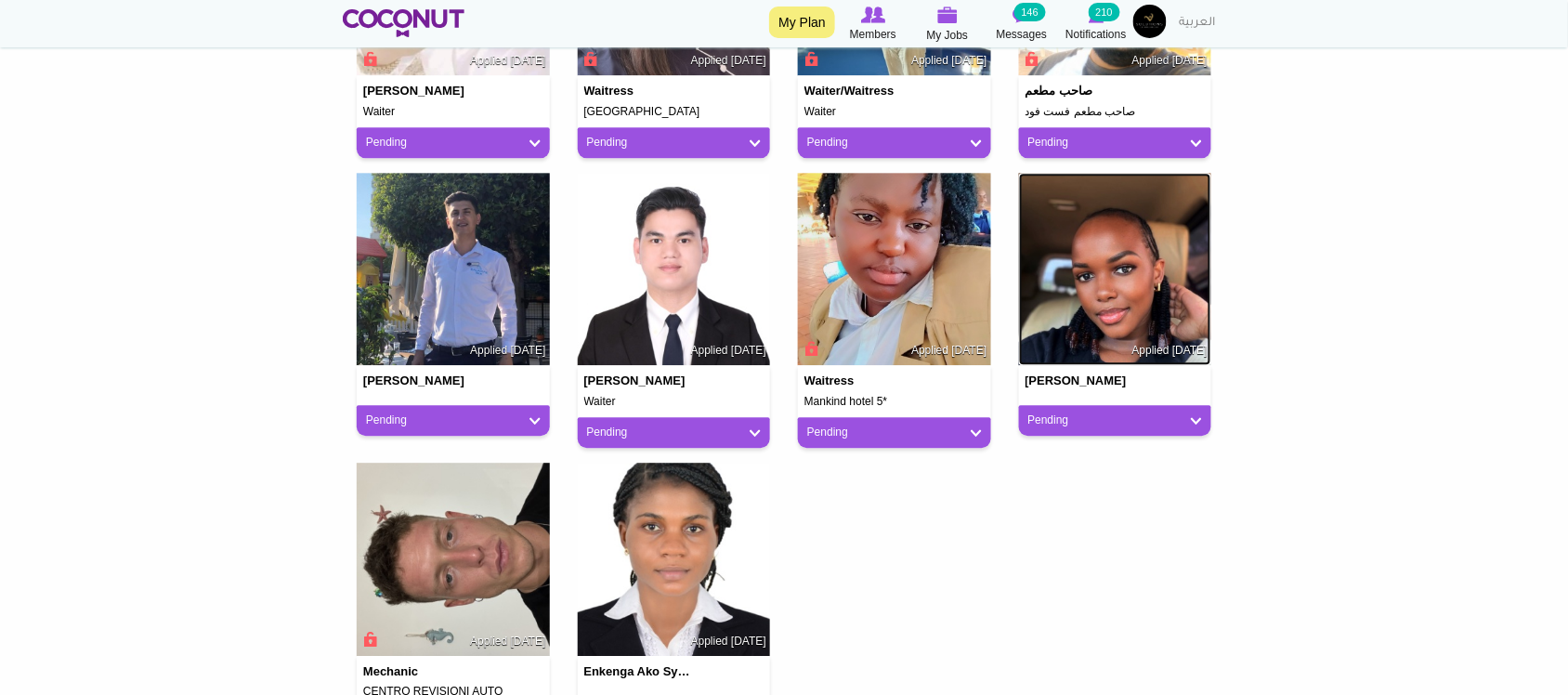
click at [1129, 269] on img at bounding box center [1115, 269] width 193 height 193
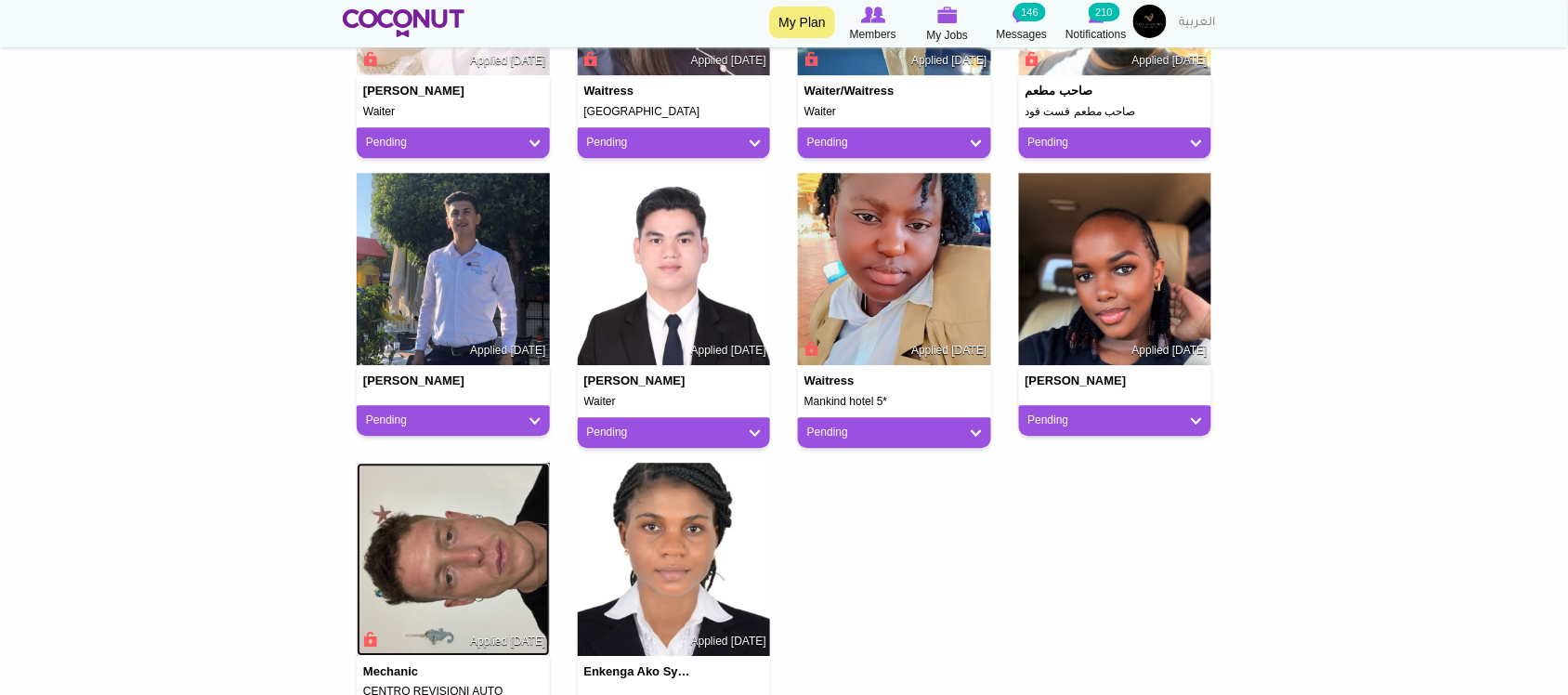
click at [466, 566] on img at bounding box center [453, 559] width 193 height 193
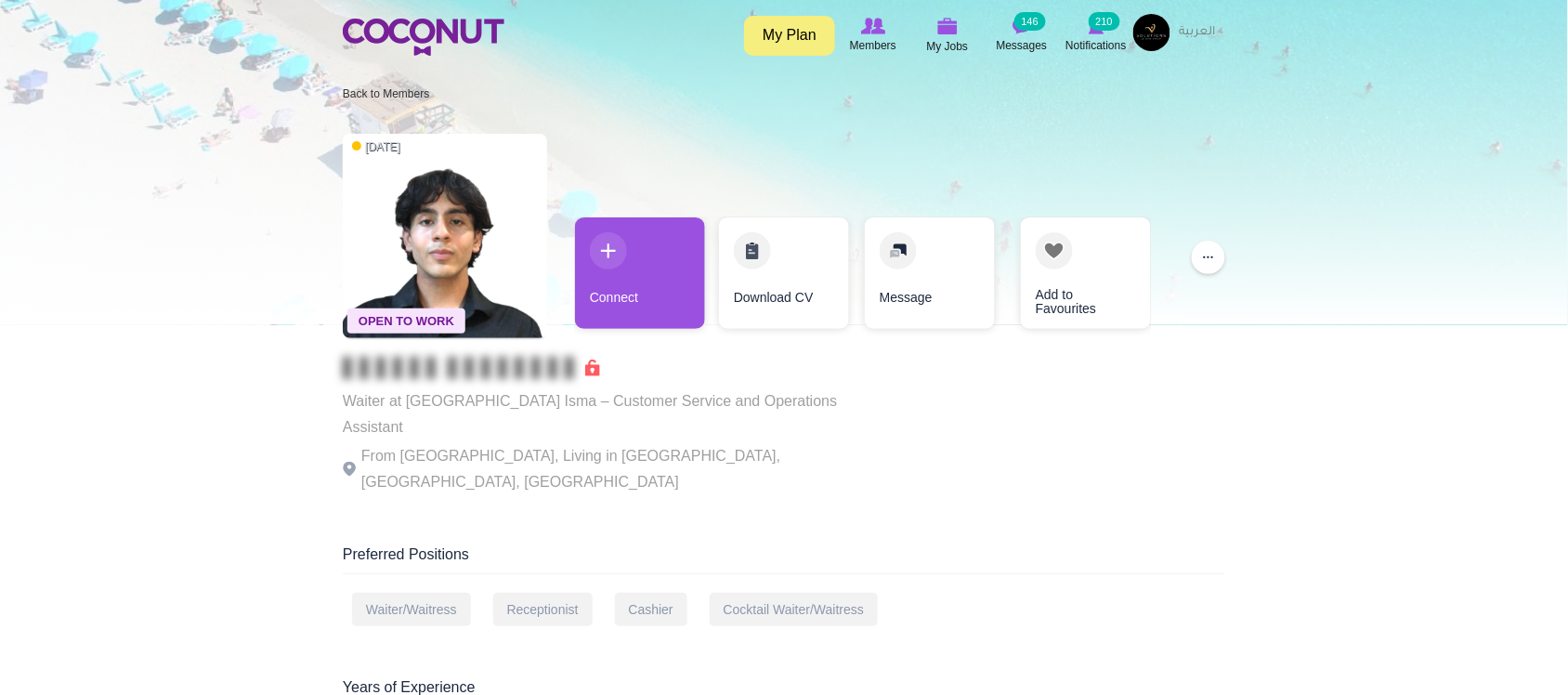
click at [581, 443] on p "From [GEOGRAPHIC_DATA], Living in [GEOGRAPHIC_DATA], [GEOGRAPHIC_DATA], [GEOGRA…" at bounding box center [598, 469] width 511 height 52
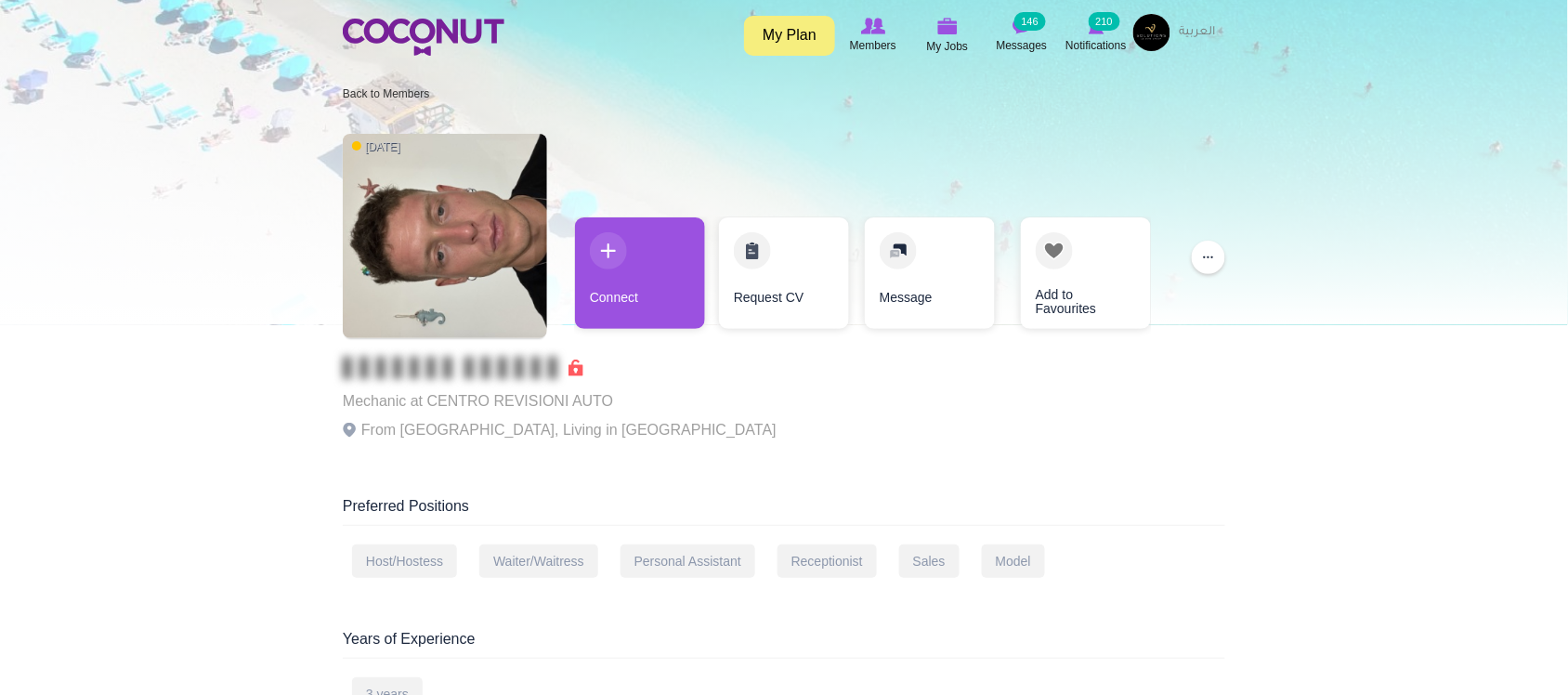
click at [591, 437] on p "From [GEOGRAPHIC_DATA], Living in [GEOGRAPHIC_DATA]" at bounding box center [560, 430] width 434 height 26
click at [392, 26] on img at bounding box center [423, 38] width 161 height 38
